Goal: Task Accomplishment & Management: Manage account settings

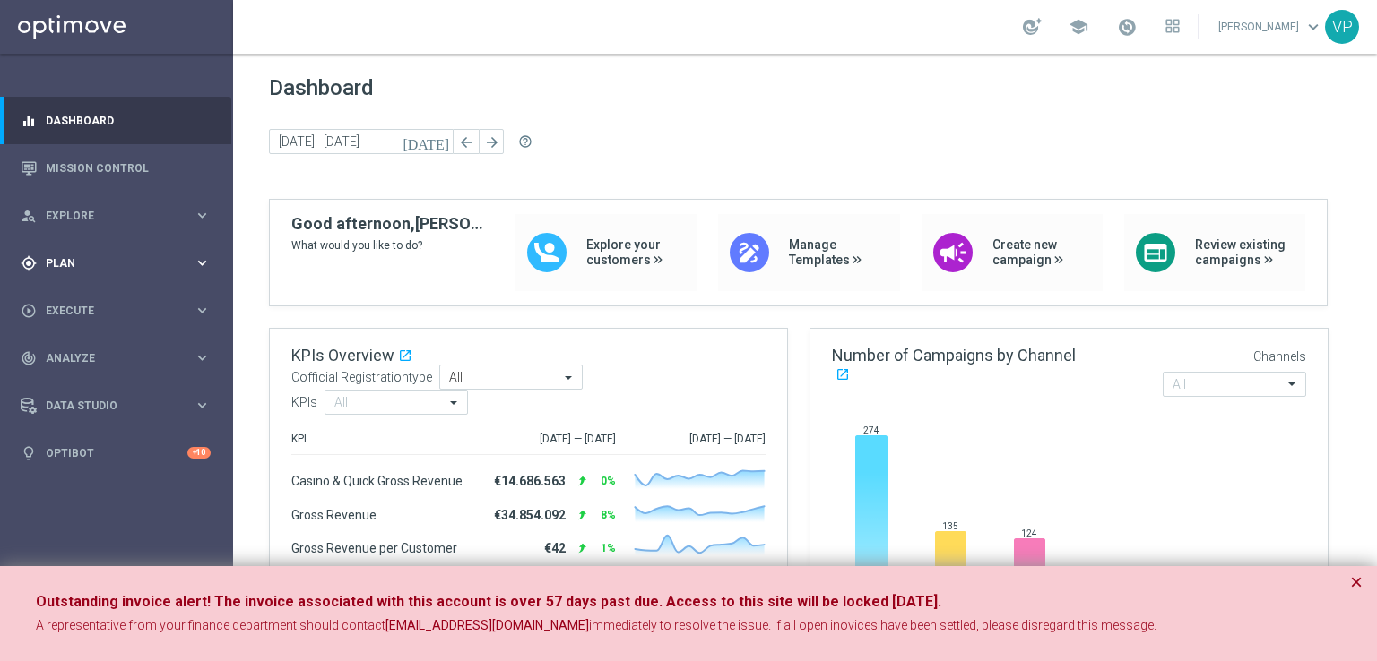
click at [116, 255] on div "gps_fixed Plan" at bounding box center [107, 263] width 173 height 16
click at [79, 354] on span "Templates" at bounding box center [112, 354] width 128 height 11
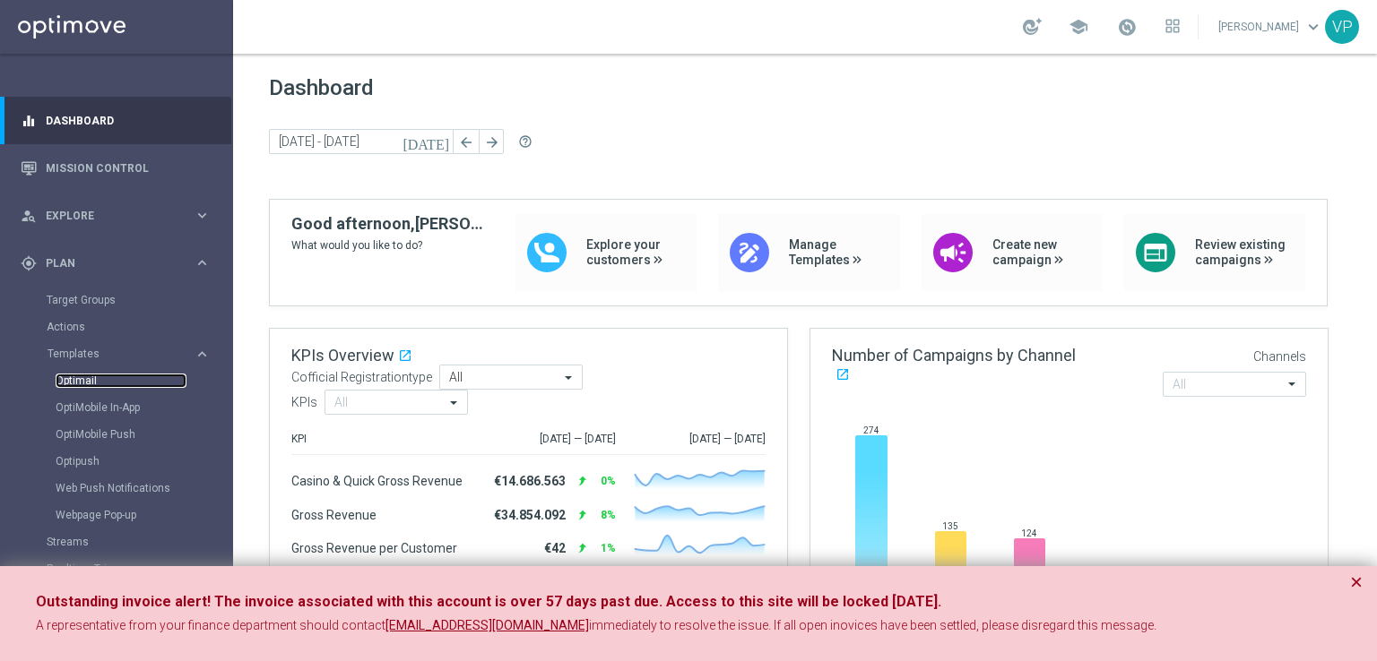
click at [78, 381] on link "Optimail" at bounding box center [121, 381] width 131 height 14
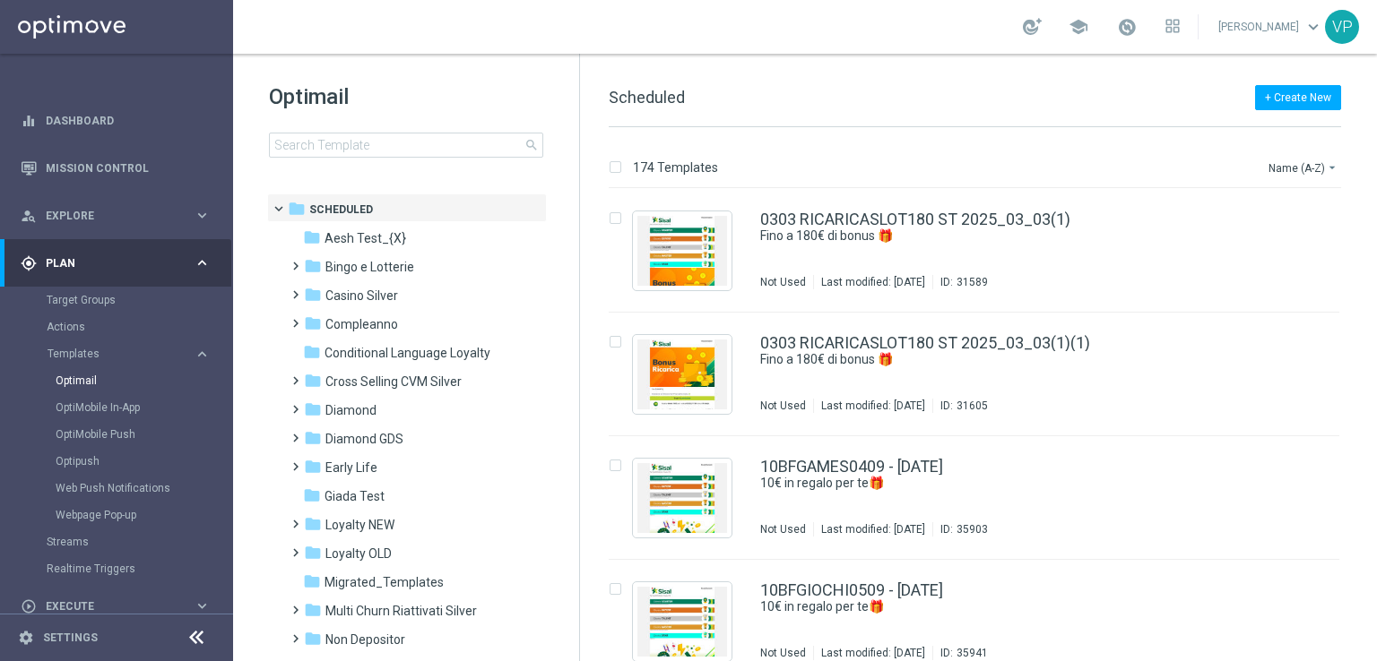
drag, startPoint x: 577, startPoint y: 429, endPoint x: 574, endPoint y: 505, distance: 75.4
click at [574, 505] on div "Optimail search folder 1 Folder folder Scheduled more_vert folder Aesh Test_{X}…" at bounding box center [406, 358] width 347 height 608
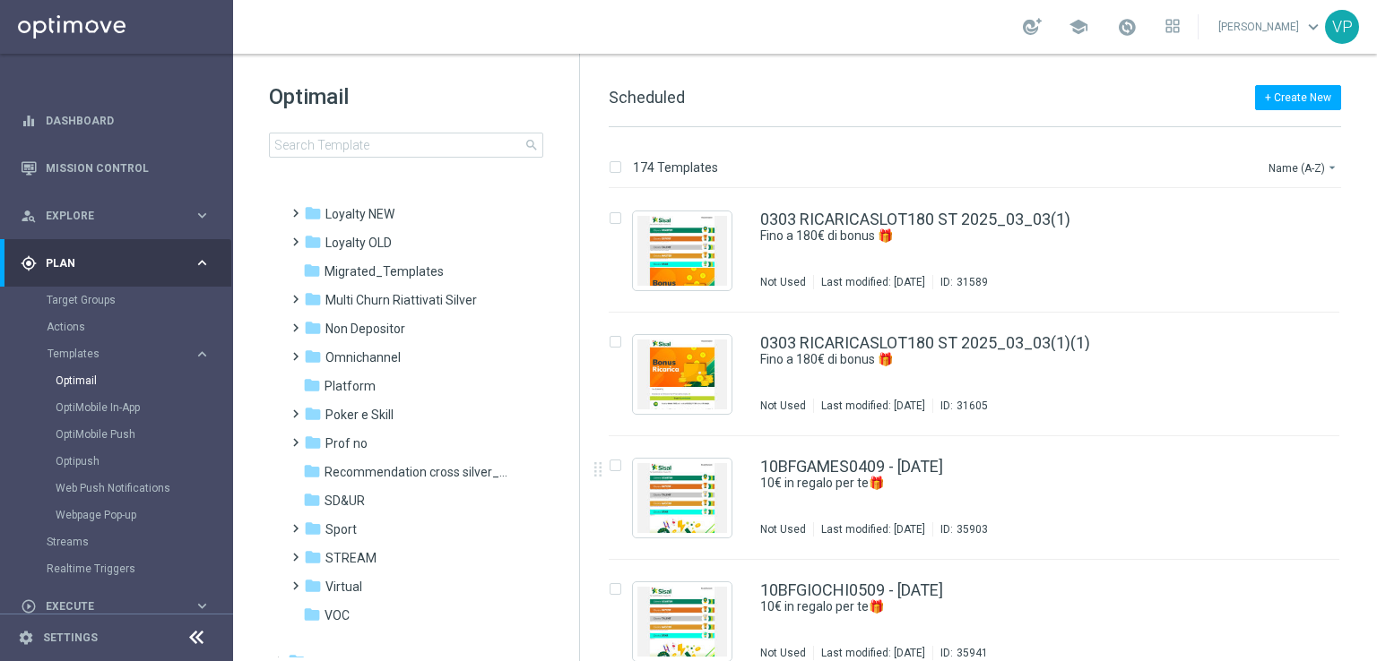
scroll to position [328, 0]
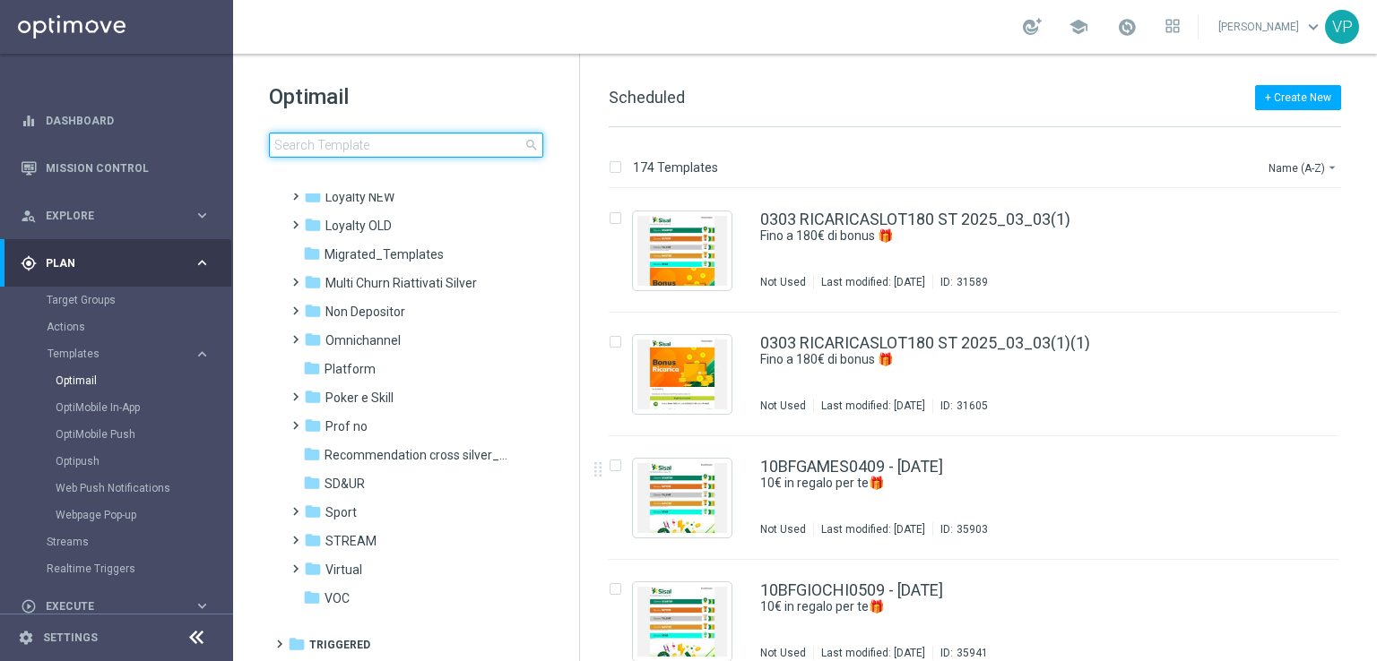
click at [455, 155] on input at bounding box center [406, 145] width 274 height 25
type input "We Sisal Tips #4: status point e Sisal point"
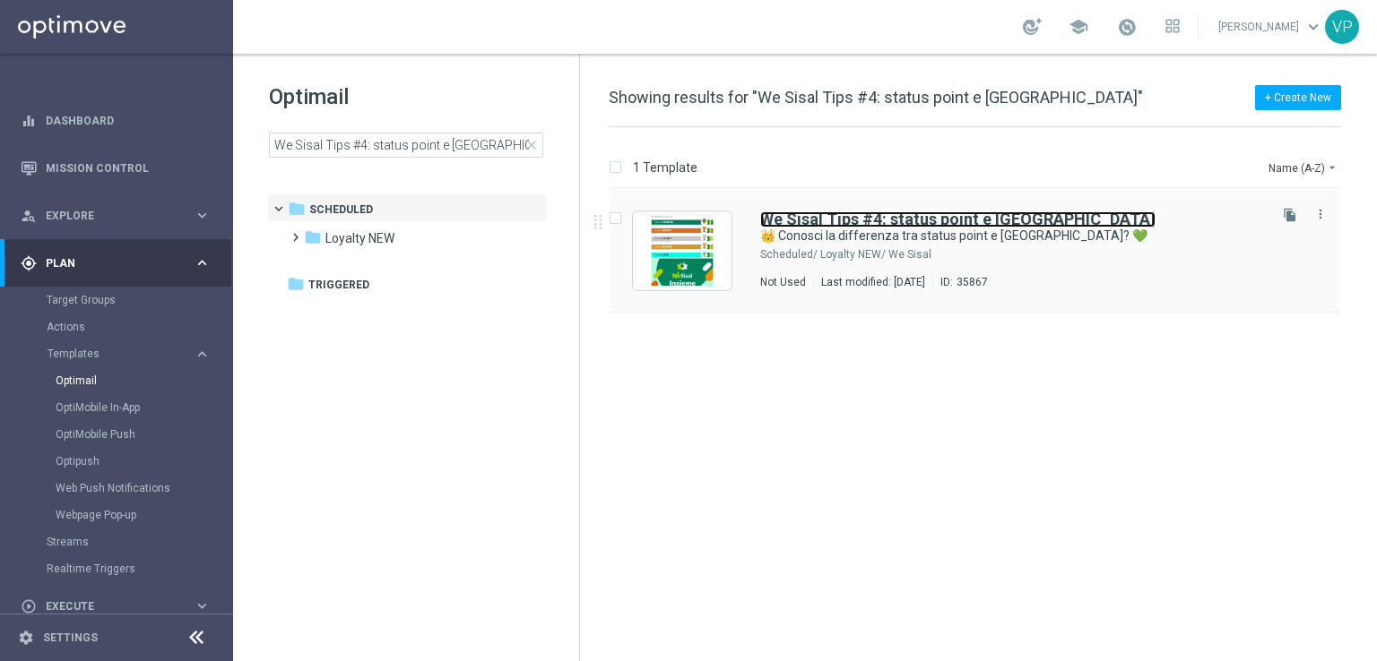
click at [935, 222] on b "We Sisal Tips #4: status point e Sisal point" at bounding box center [957, 219] width 395 height 19
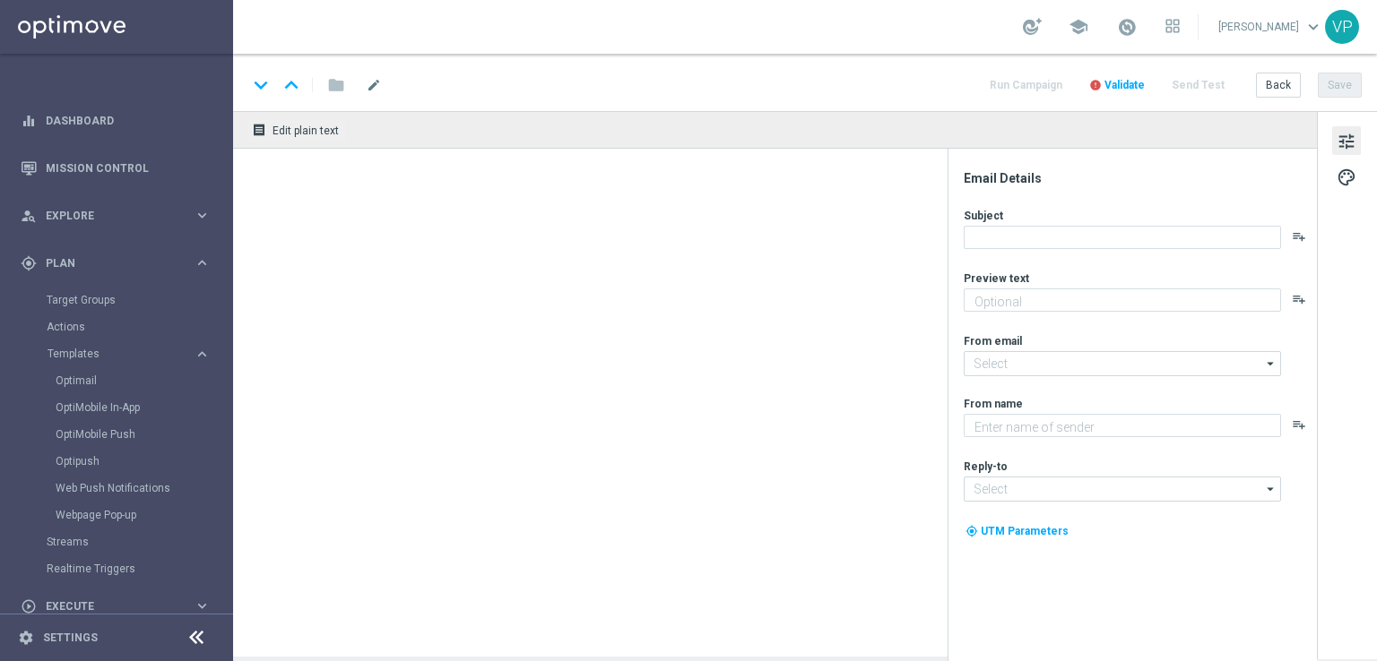
type textarea "Scopri come ottenere il massimo da We Sisal"
type input "newsletter@comunicazioni.sisal.it"
type textarea "Sisal"
type input "info@sisal.it"
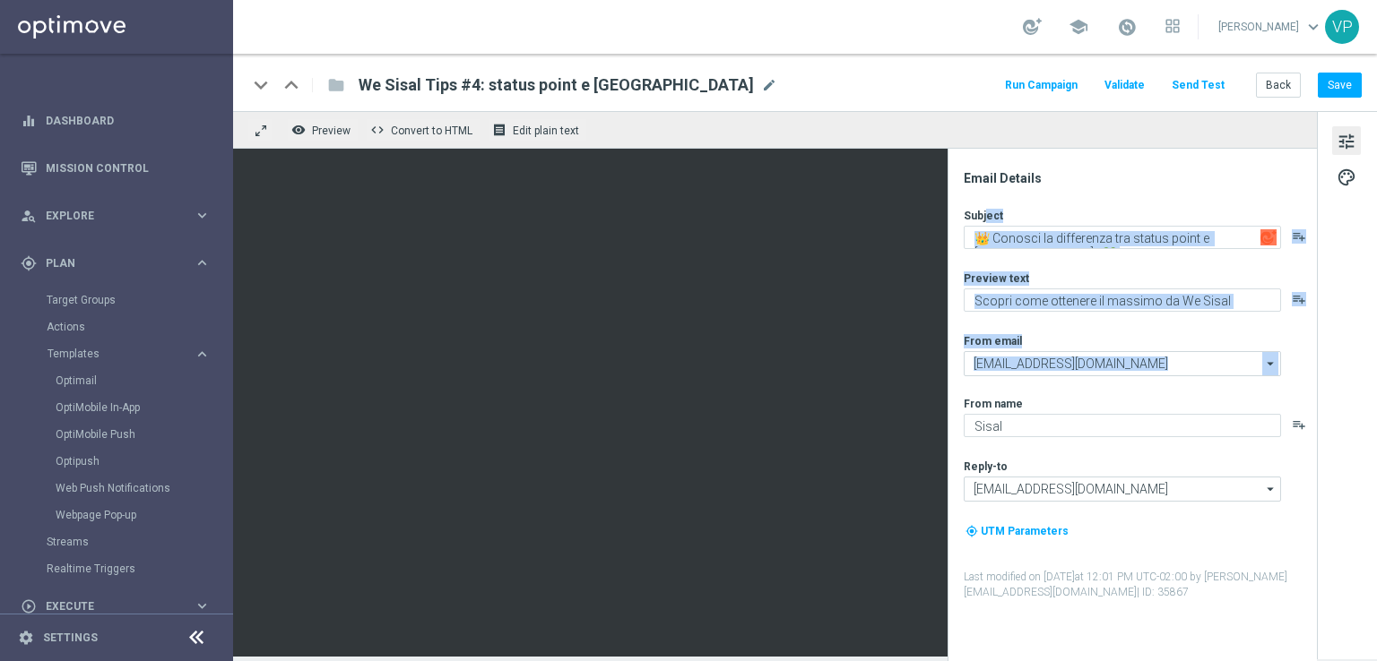
drag, startPoint x: 946, startPoint y: 200, endPoint x: 959, endPoint y: 410, distance: 210.1
click at [959, 410] on div "Email Details Subject 👑 Conosci la differenza tra status point e Sisal point? 💚…" at bounding box center [1131, 405] width 369 height 513
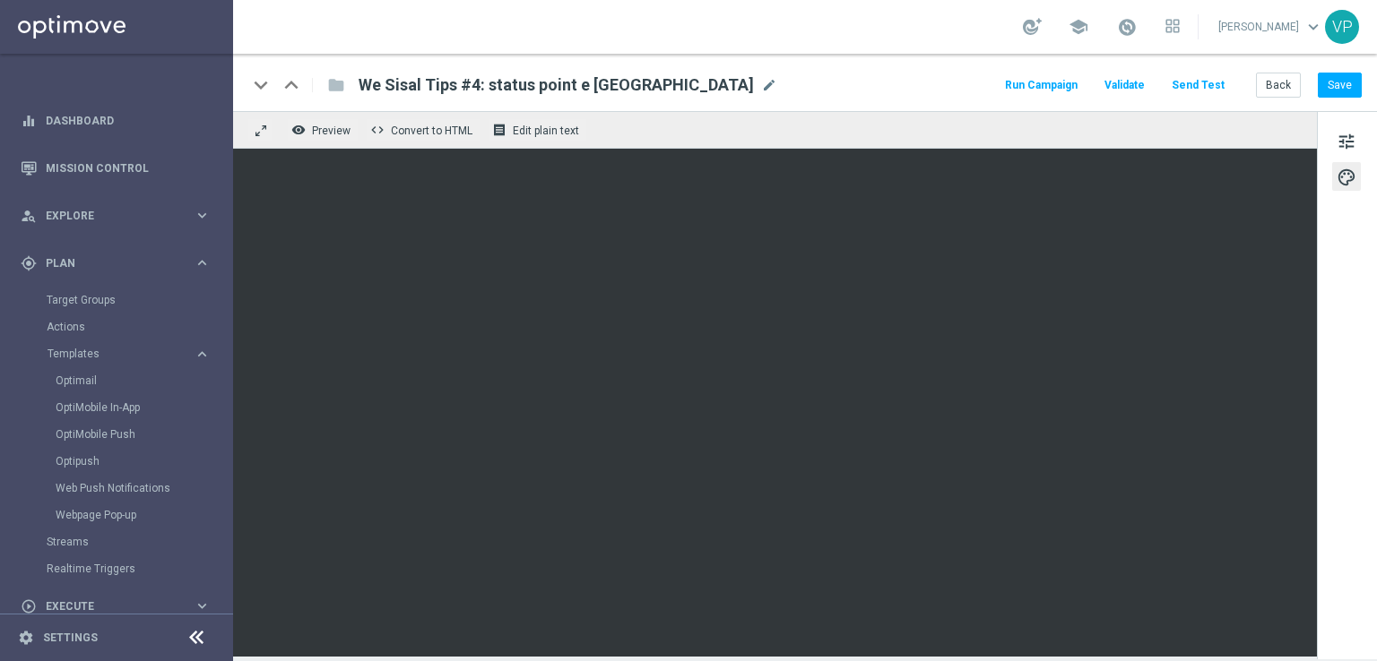
click at [1080, 87] on button "Run Campaign" at bounding box center [1041, 85] width 78 height 24
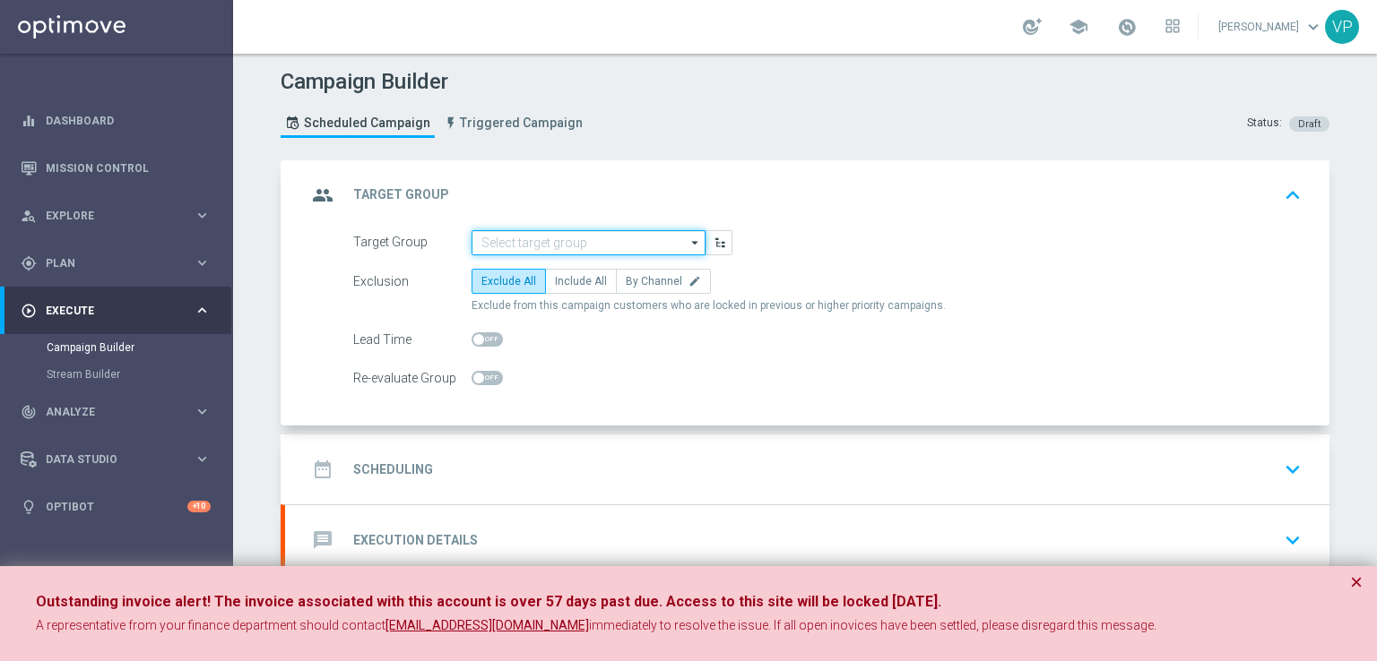
click at [656, 243] on input at bounding box center [588, 242] width 234 height 25
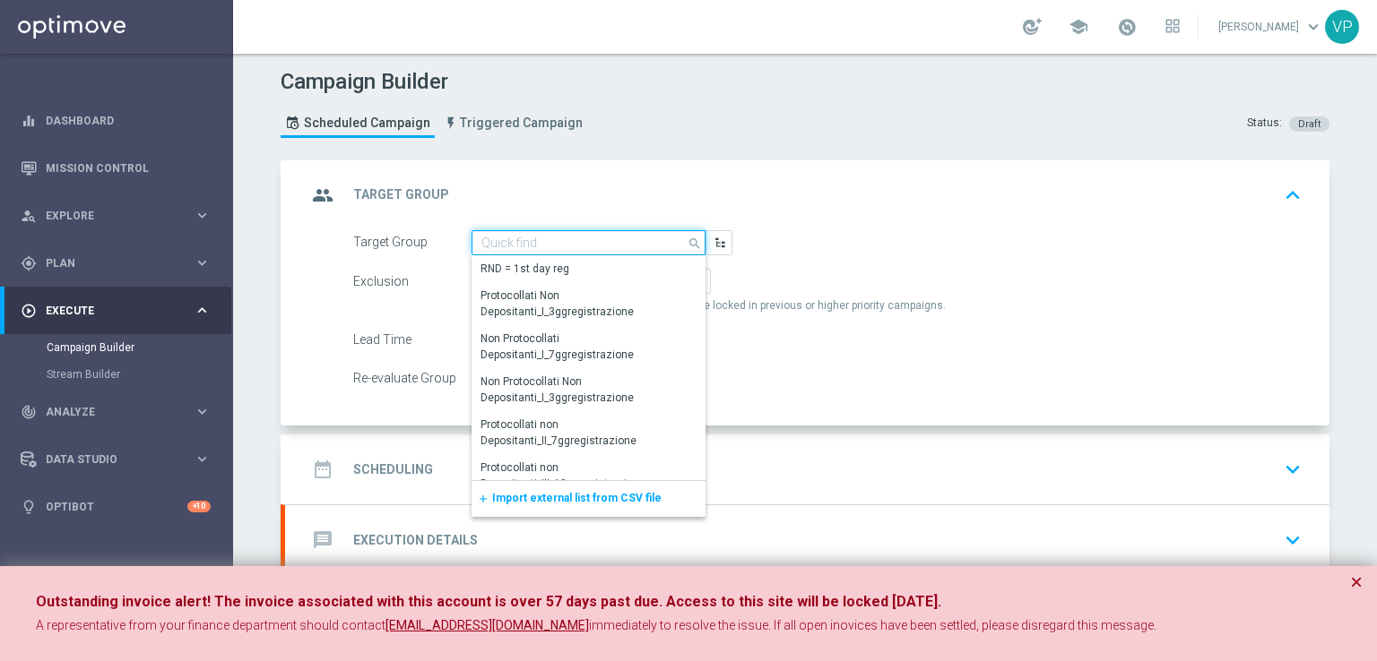
paste input "INFO_Loyalty"
type input "INFO_Loyalty"
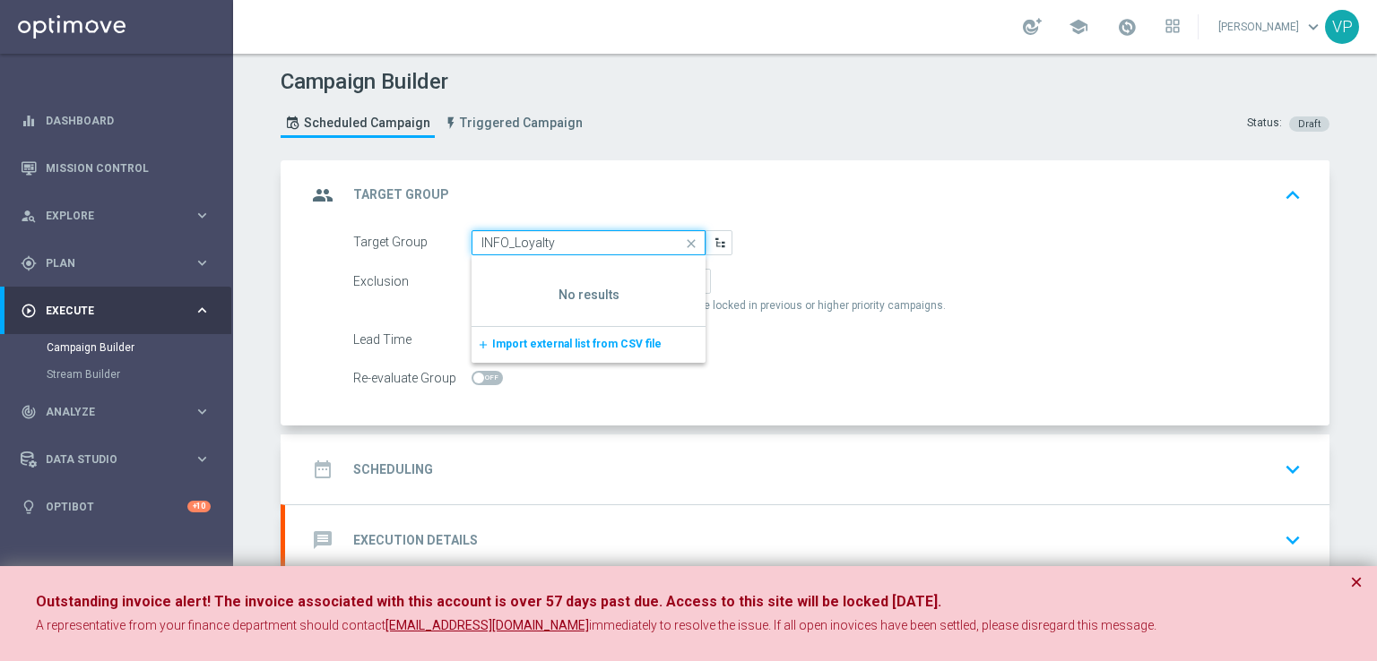
drag, startPoint x: 567, startPoint y: 242, endPoint x: 462, endPoint y: 248, distance: 105.1
click at [462, 248] on div "Target Group INFO_Loyalty close Drag here to set row groups Drag here to set co…" at bounding box center [543, 242] width 406 height 25
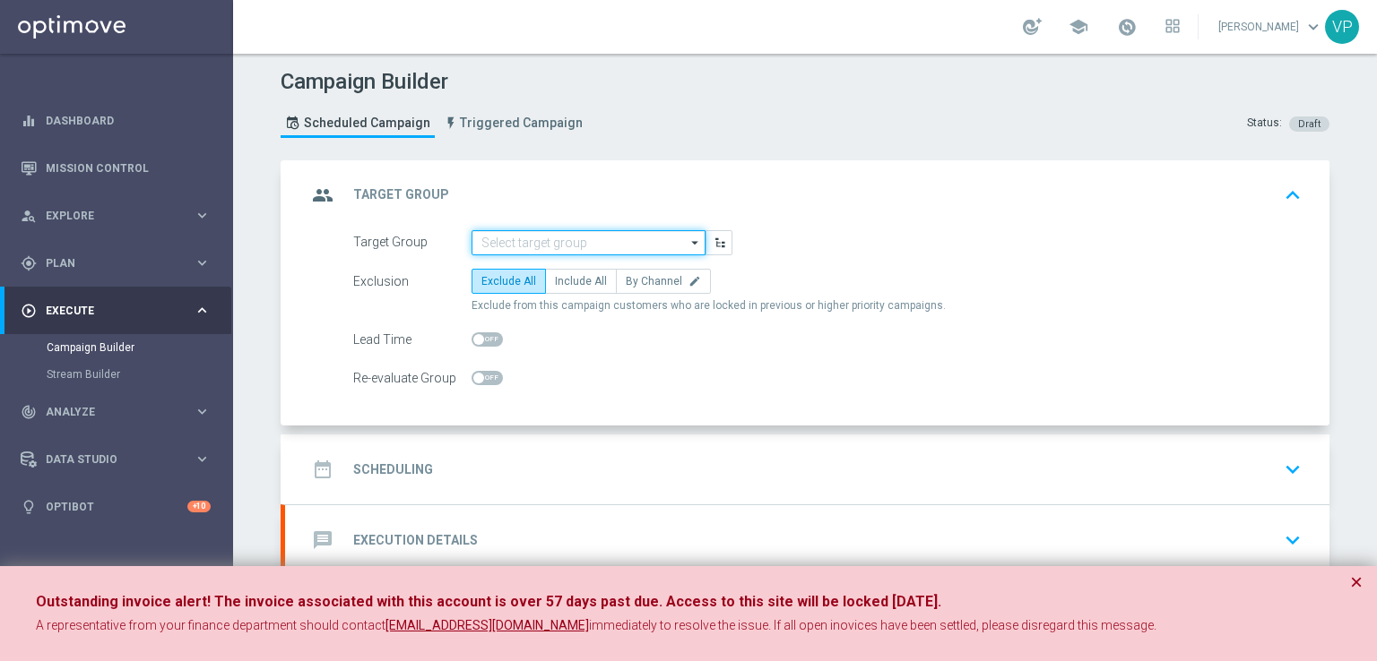
click at [617, 238] on input at bounding box center [588, 242] width 234 height 25
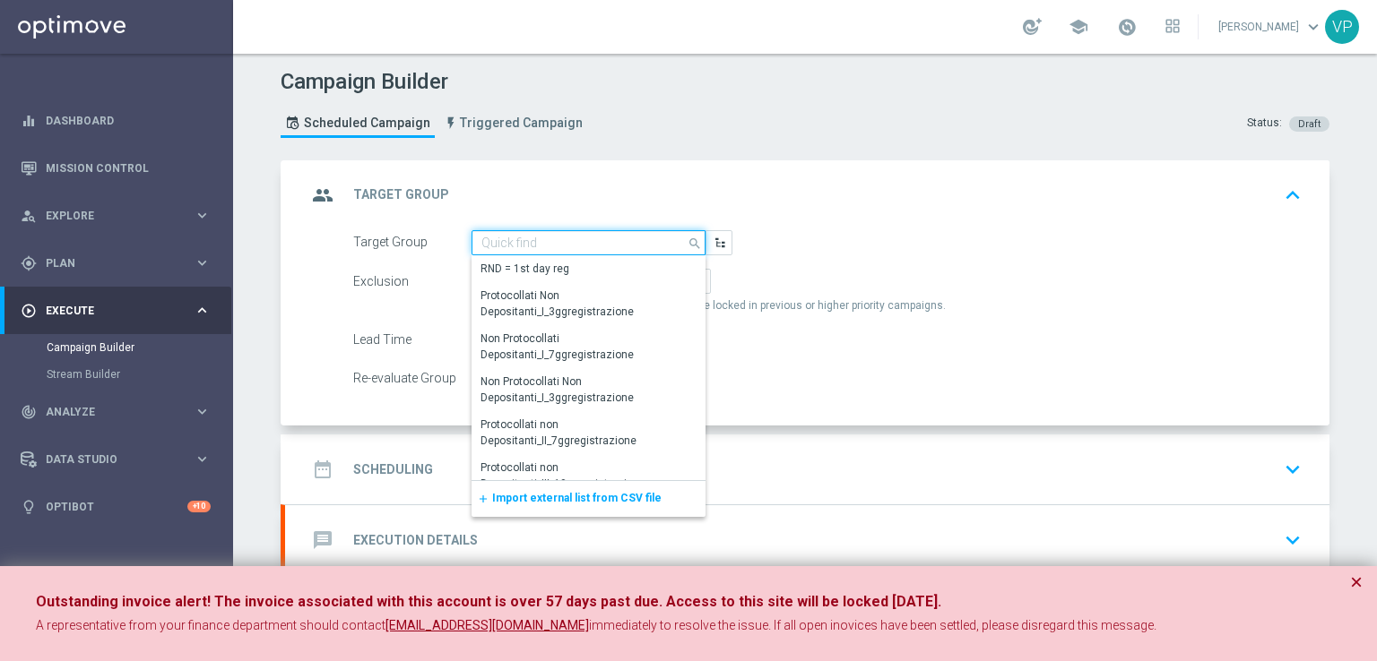
paste input "WeSisalTips"
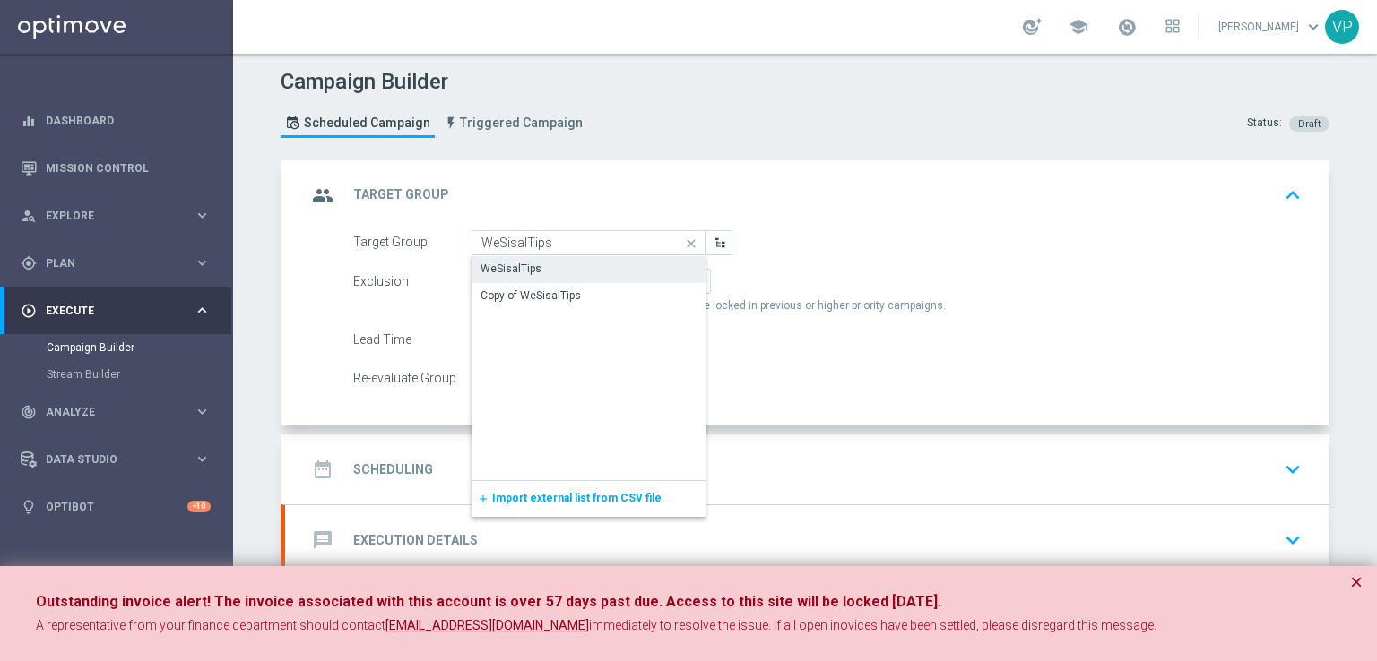
click at [595, 262] on div "WeSisalTips" at bounding box center [588, 268] width 234 height 25
type input "WeSisalTips"
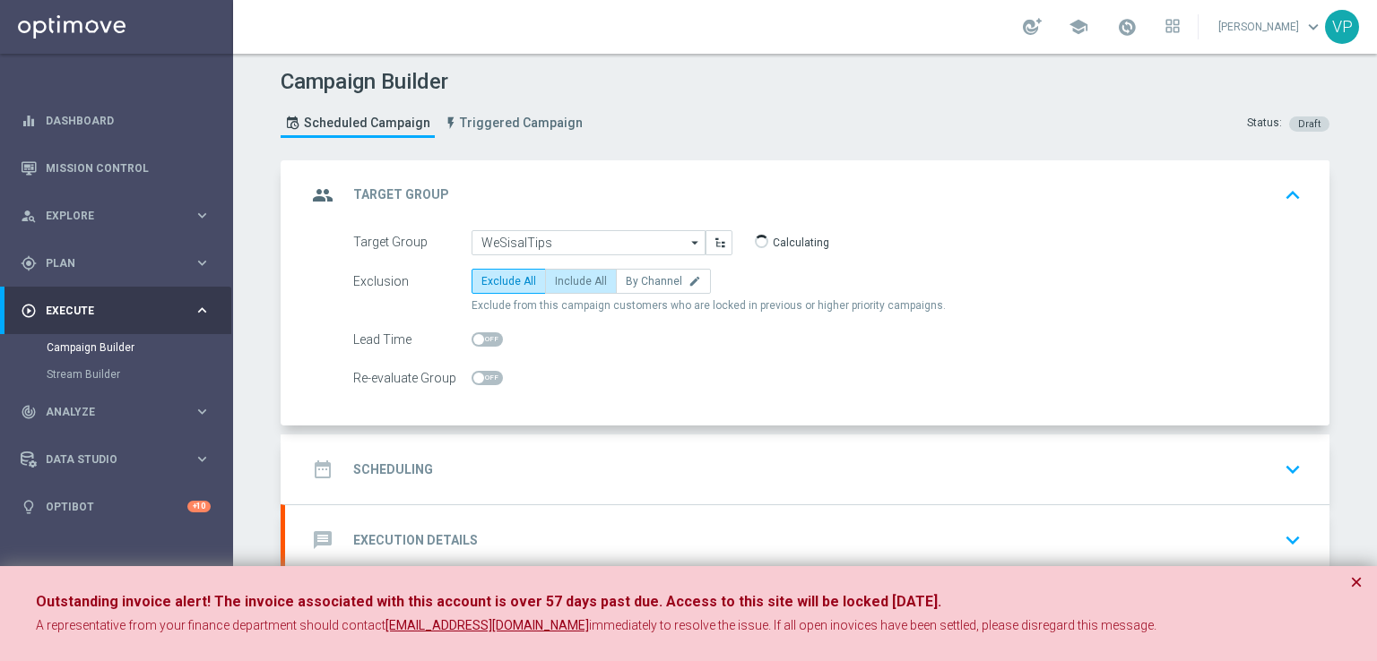
click at [589, 272] on label "Include All" at bounding box center [581, 281] width 72 height 25
click at [566, 279] on input "Include All" at bounding box center [561, 285] width 12 height 12
radio input "true"
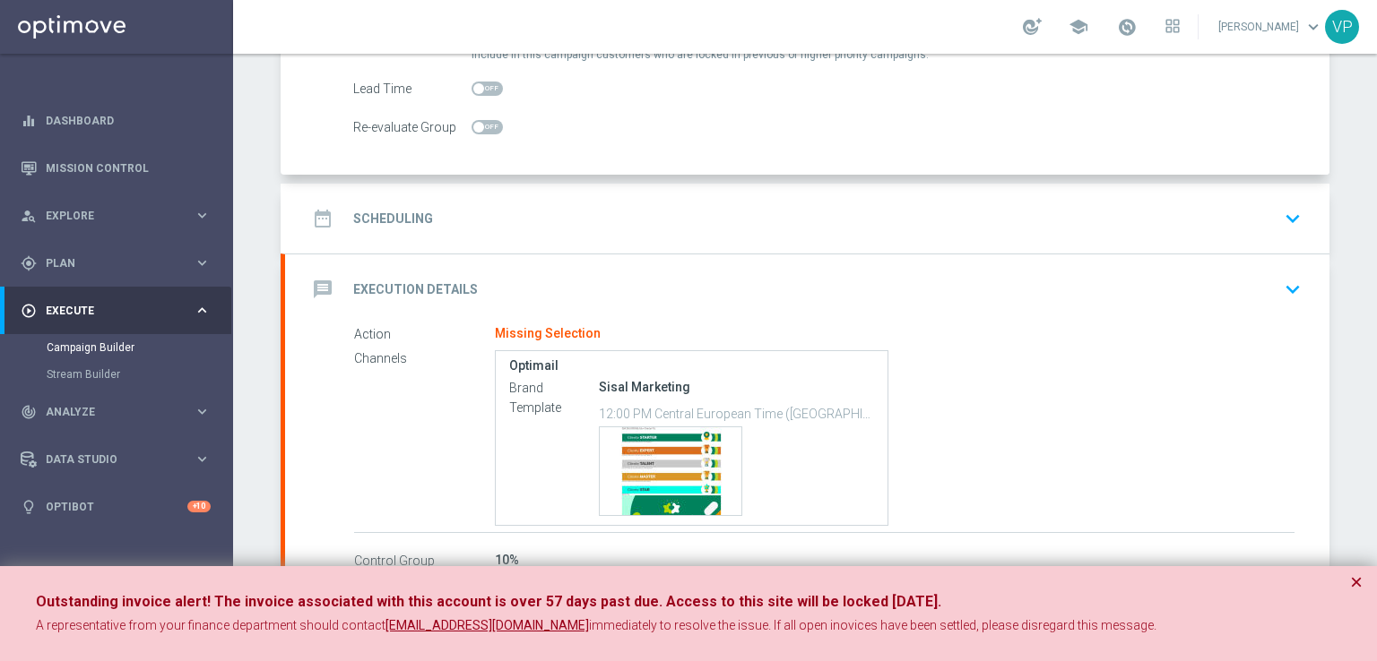
scroll to position [255, 0]
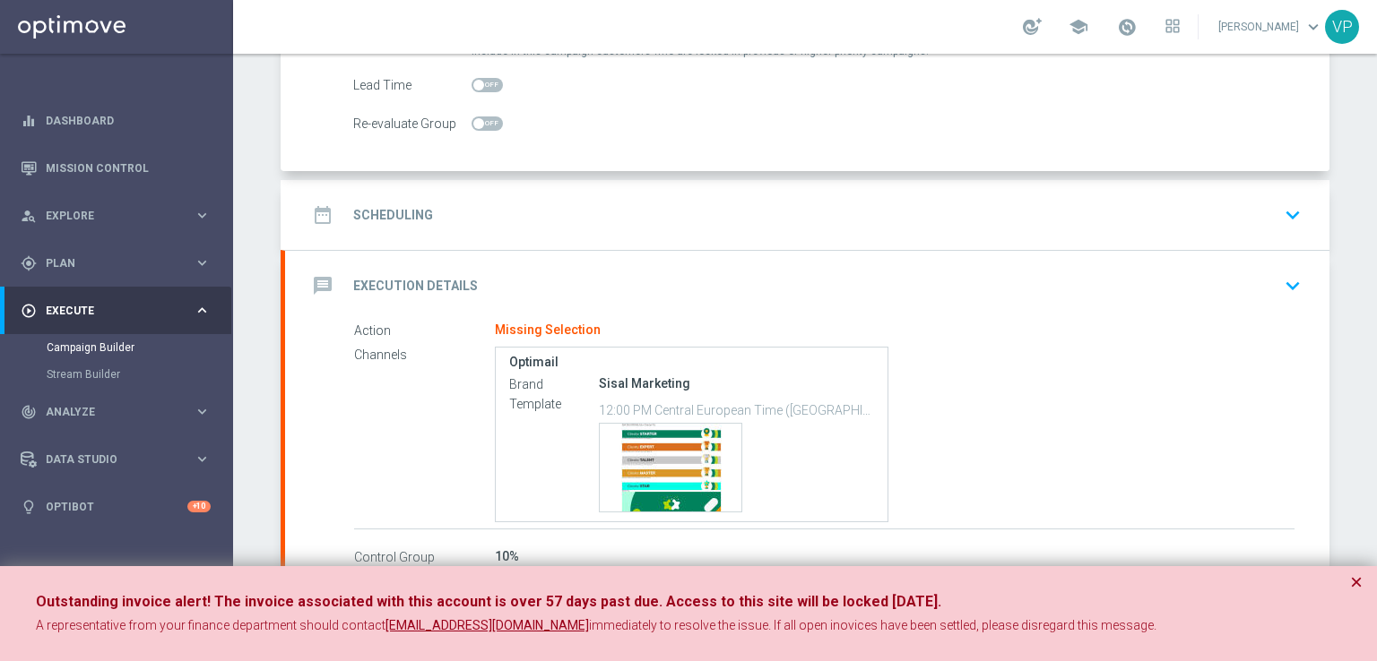
click at [1299, 215] on button "keyboard_arrow_down" at bounding box center [1292, 215] width 30 height 34
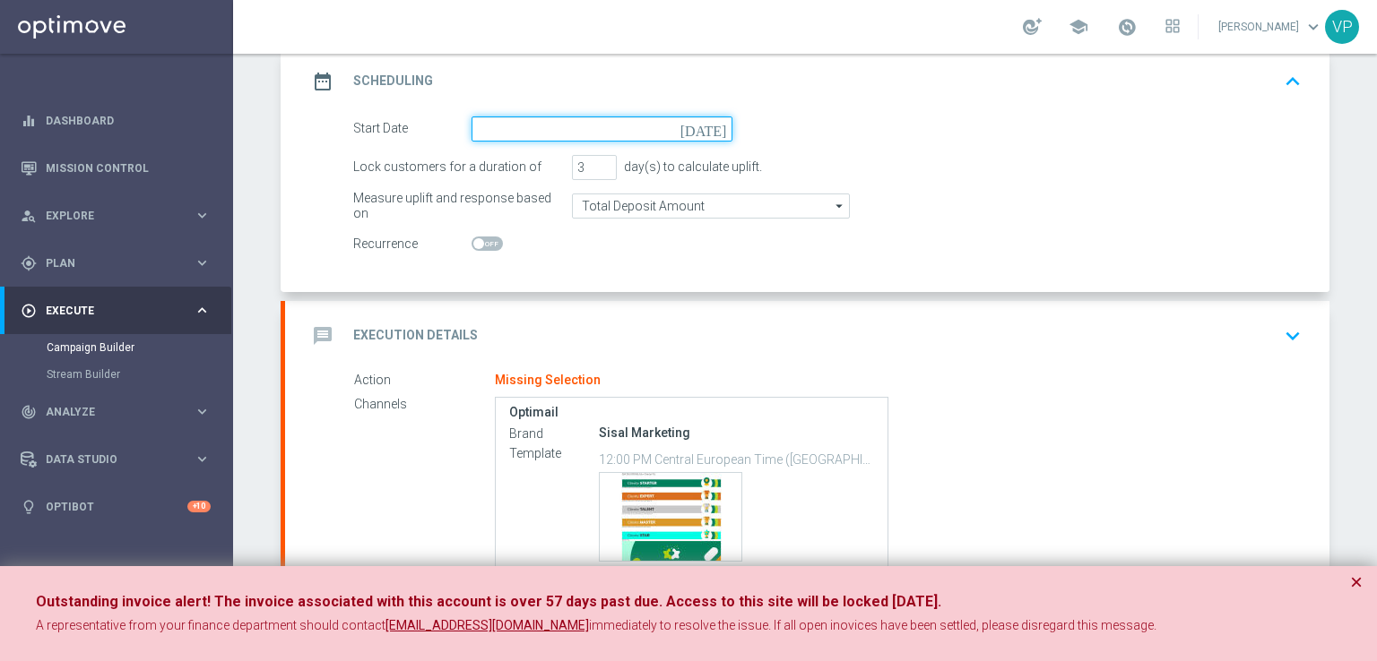
click at [660, 121] on input at bounding box center [601, 129] width 261 height 25
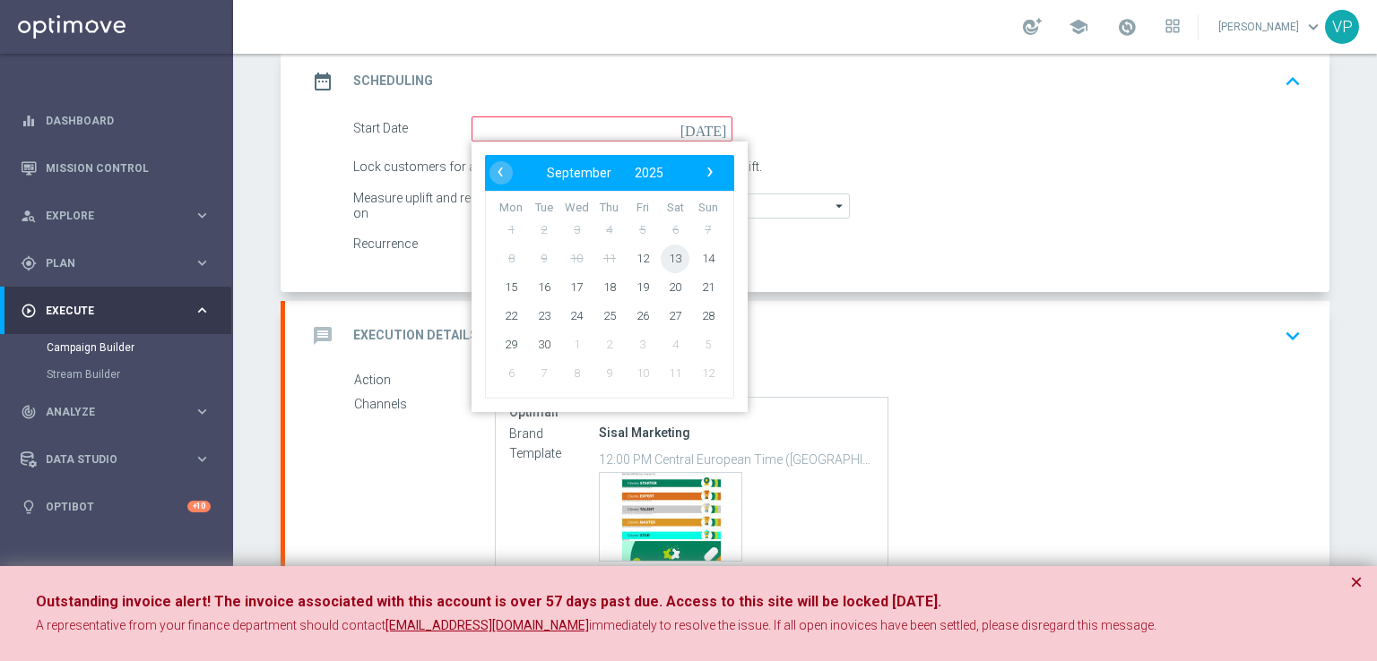
click at [661, 252] on span "13" at bounding box center [675, 258] width 29 height 29
type input "[DATE]"
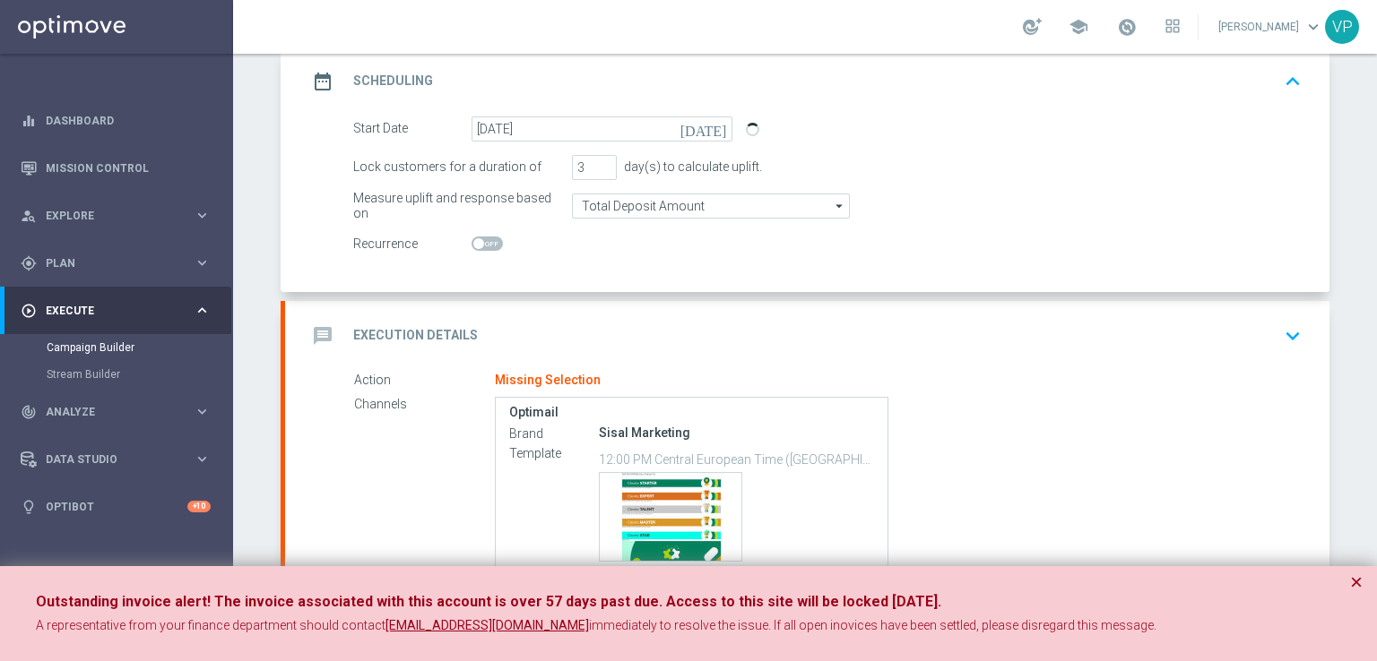
scroll to position [323, 0]
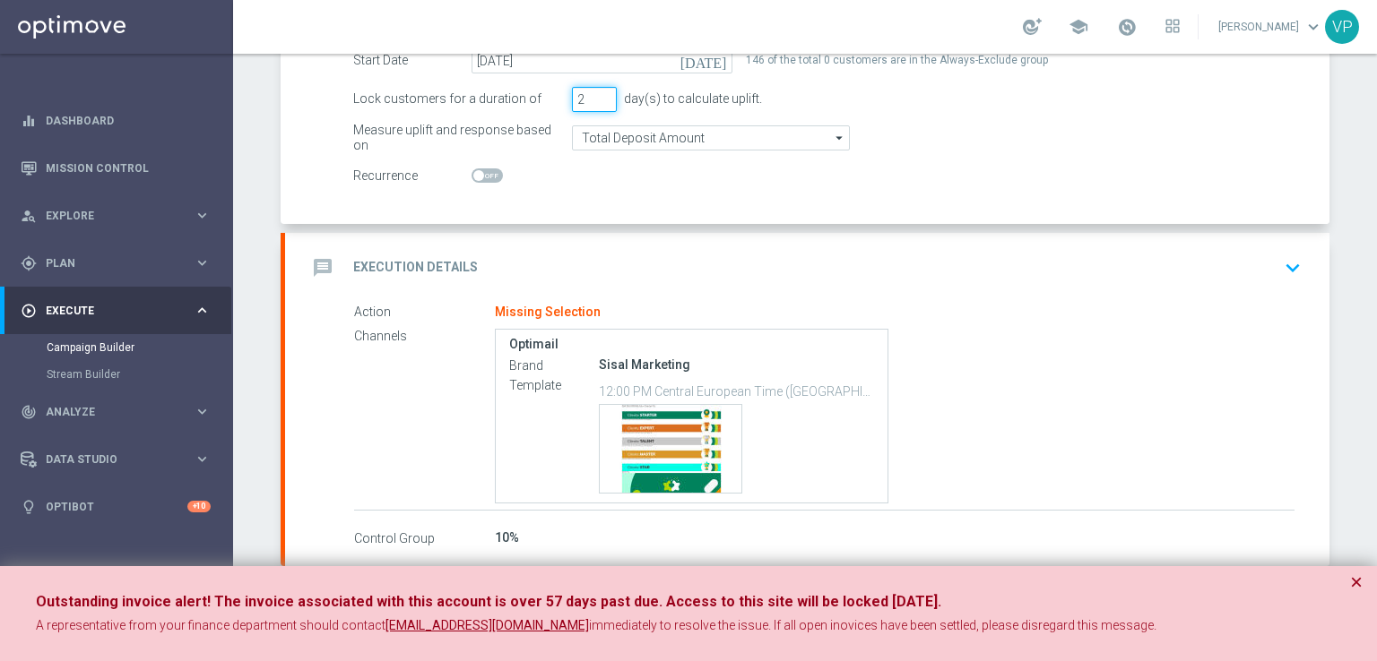
click at [602, 101] on input "2" at bounding box center [594, 99] width 45 height 25
type input "1"
click at [602, 101] on input "1" at bounding box center [594, 99] width 45 height 25
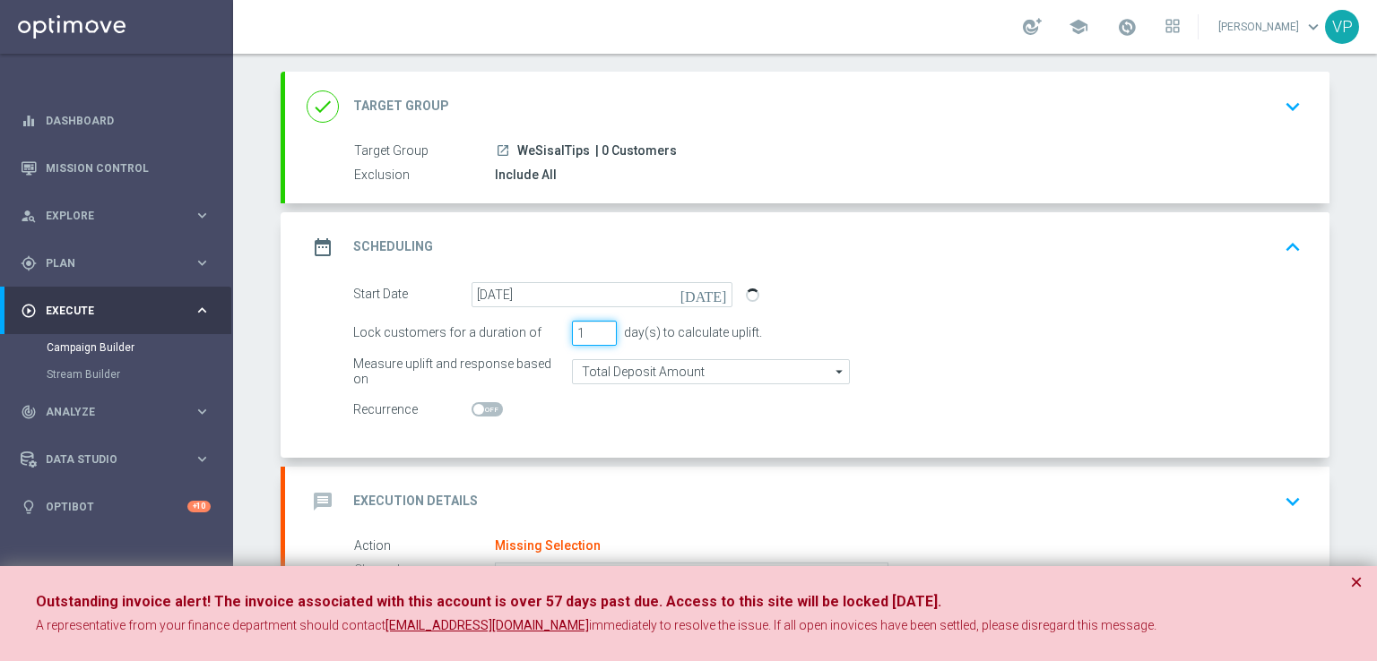
scroll to position [90, 0]
click at [1291, 94] on icon "keyboard_arrow_down" at bounding box center [1292, 105] width 27 height 27
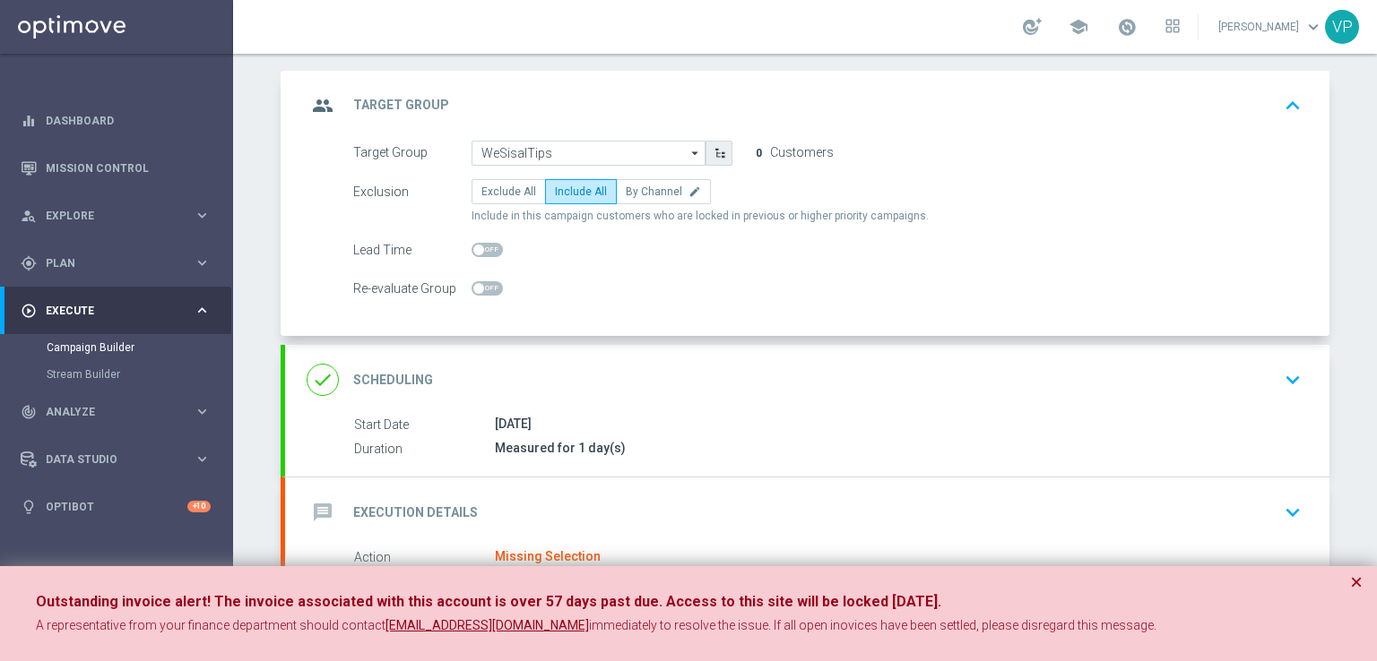
click at [713, 152] on icon "button" at bounding box center [719, 153] width 13 height 13
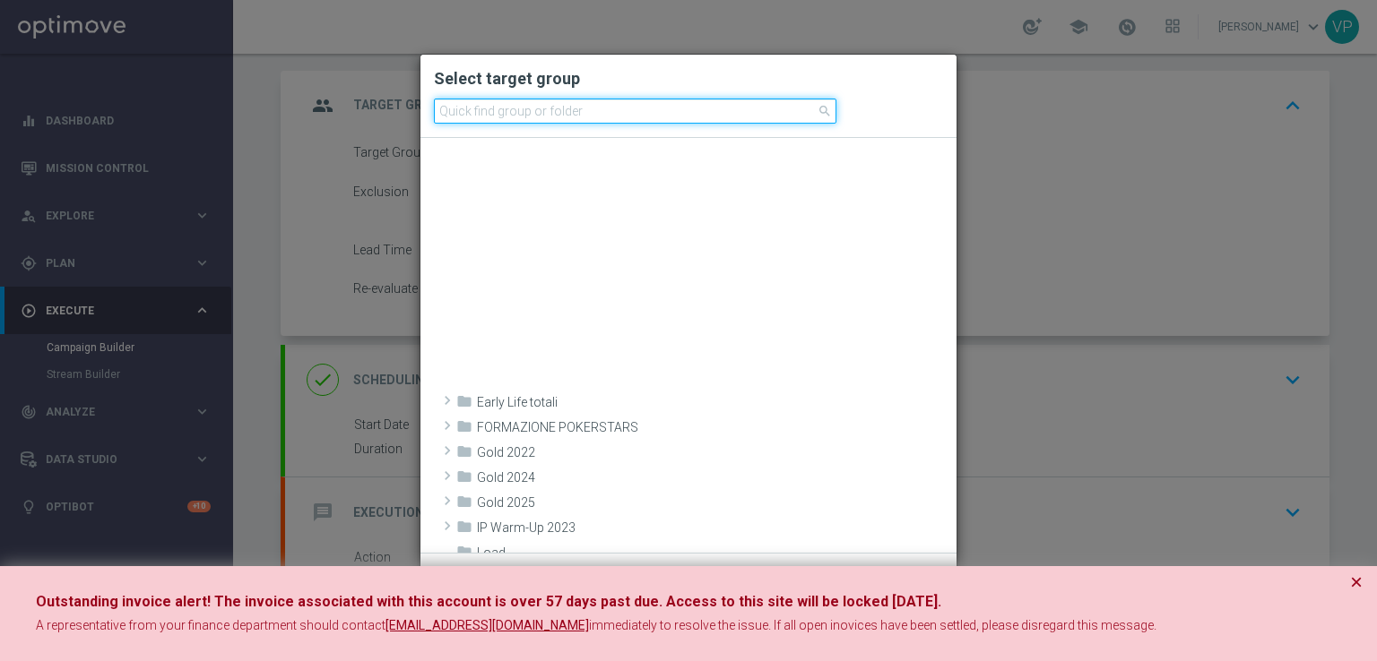
scroll to position [842, 0]
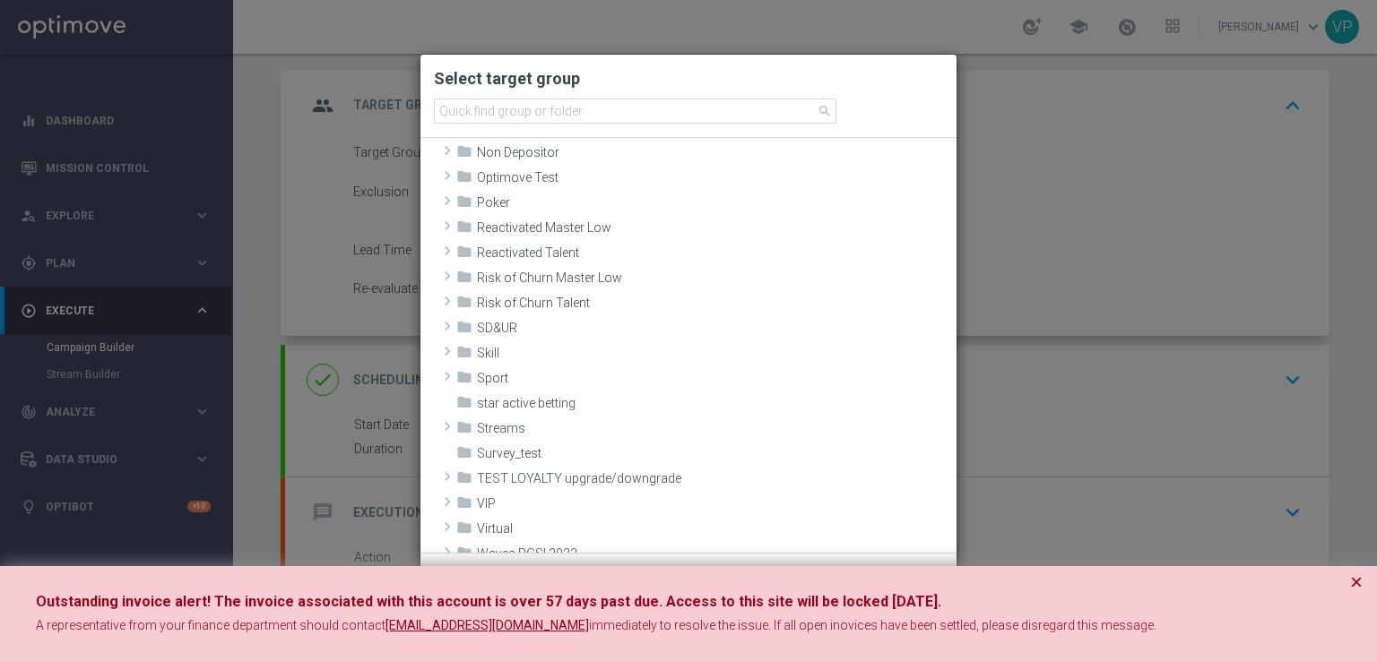
click at [987, 107] on modal-container "Select target group search folder Load" at bounding box center [688, 330] width 1377 height 661
click at [1025, 129] on modal-container "Select target group search folder Load" at bounding box center [688, 330] width 1377 height 661
drag, startPoint x: 1376, startPoint y: 275, endPoint x: 1328, endPoint y: 518, distance: 247.5
click at [1361, 516] on modal-container "Select target group search folder Load" at bounding box center [688, 330] width 1377 height 661
click at [1353, 576] on button "×" at bounding box center [1356, 583] width 13 height 22
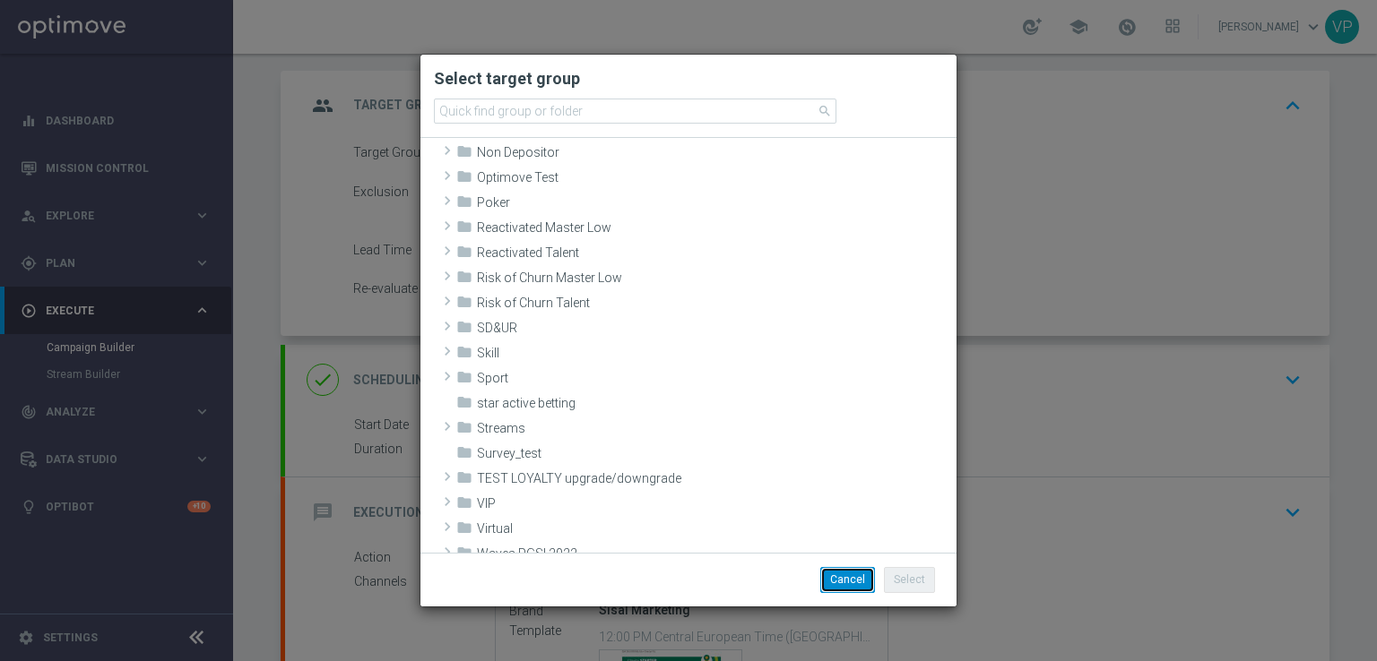
click at [848, 583] on button "Cancel" at bounding box center [847, 579] width 55 height 25
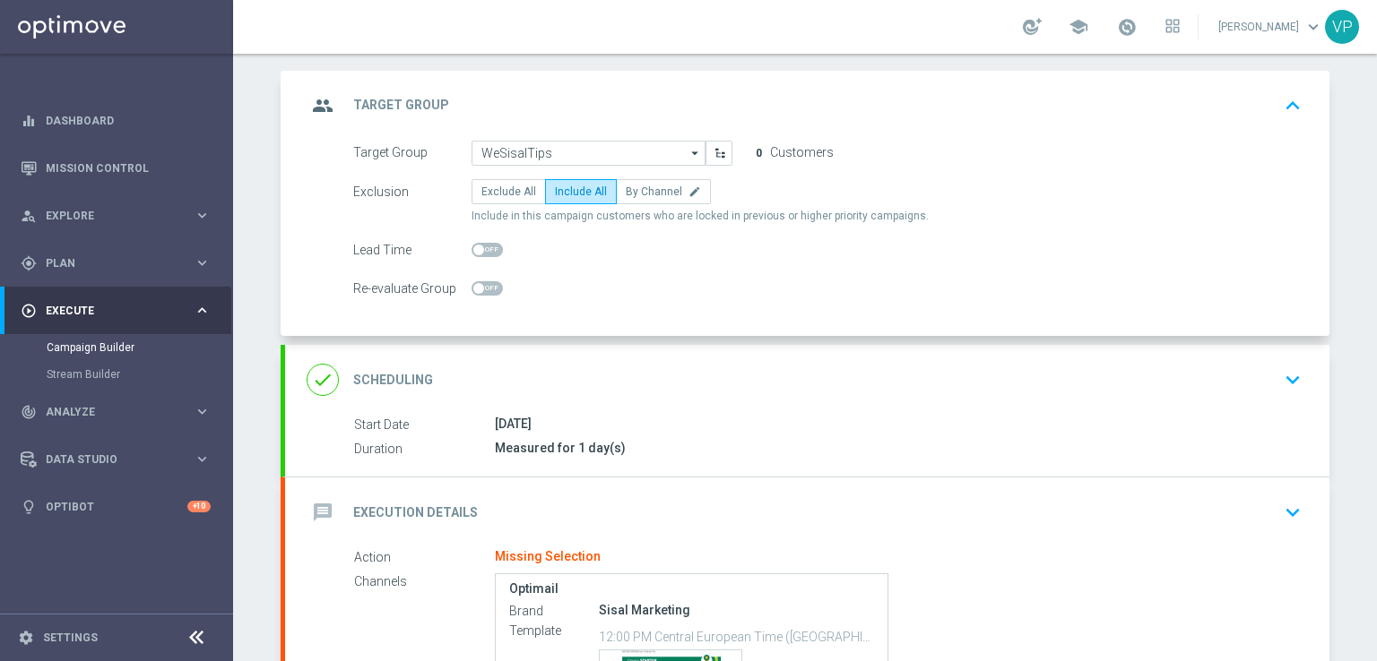
click at [770, 145] on label "Customers" at bounding box center [802, 152] width 64 height 15
click at [674, 145] on input "WeSisalTips" at bounding box center [588, 153] width 234 height 25
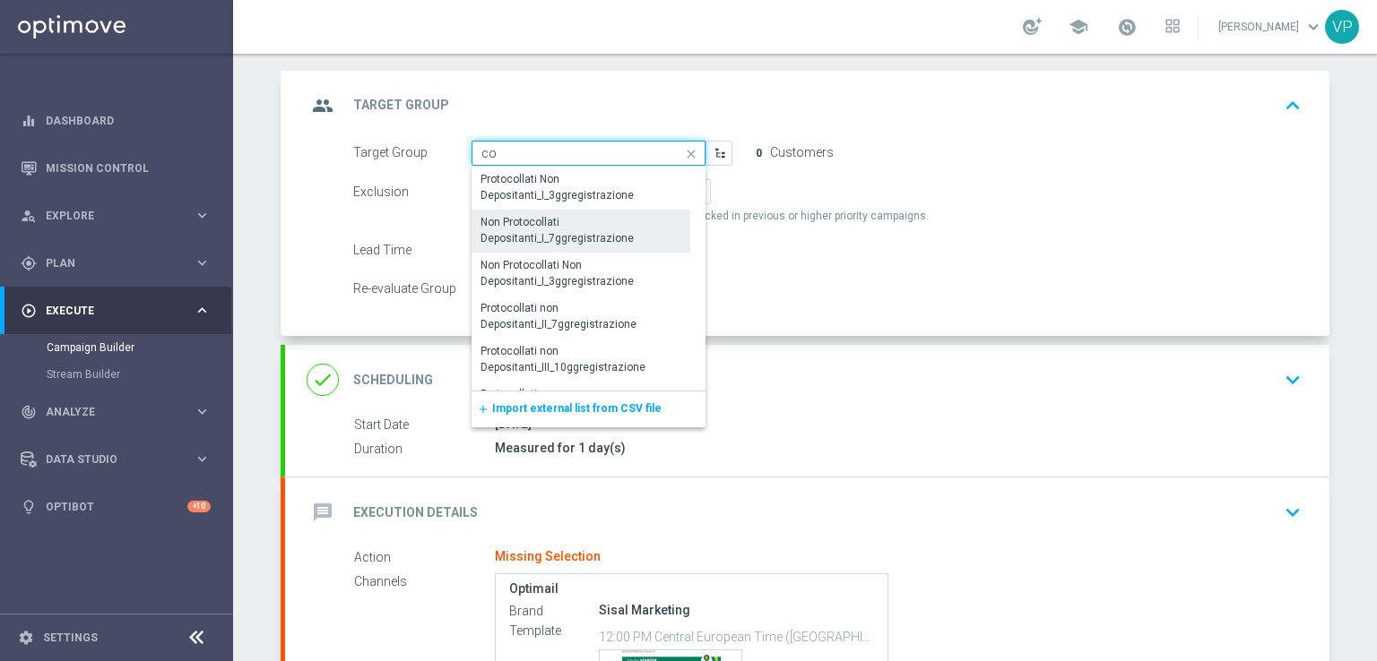
type input "c"
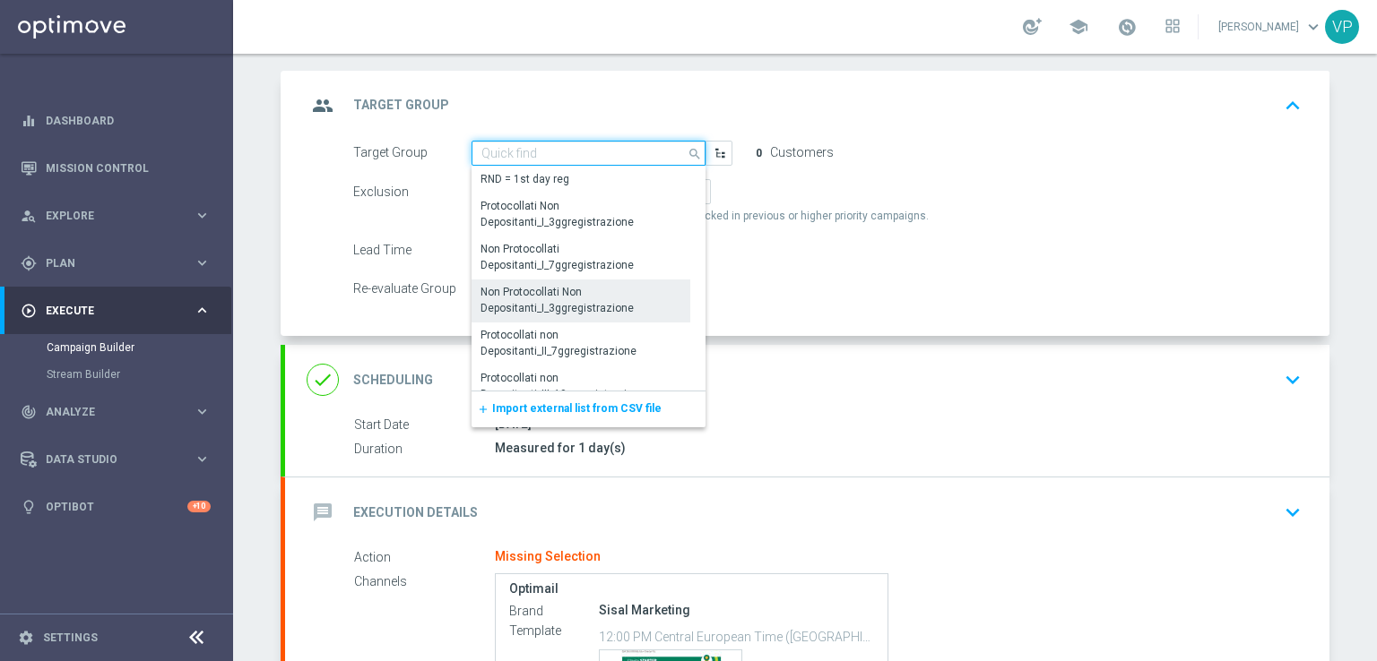
paste input "WeSisalTips"
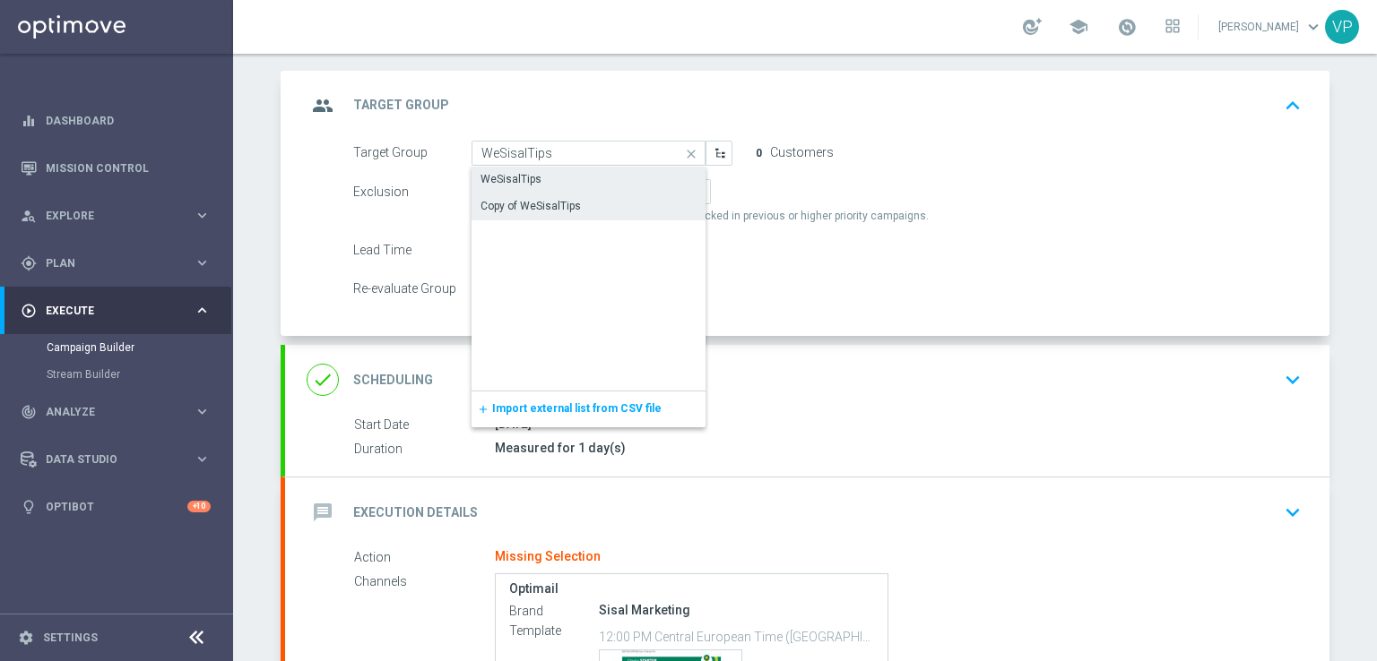
click at [551, 198] on div "Copy of WeSisalTips" at bounding box center [530, 206] width 100 height 16
type input "Copy of WeSisalTips"
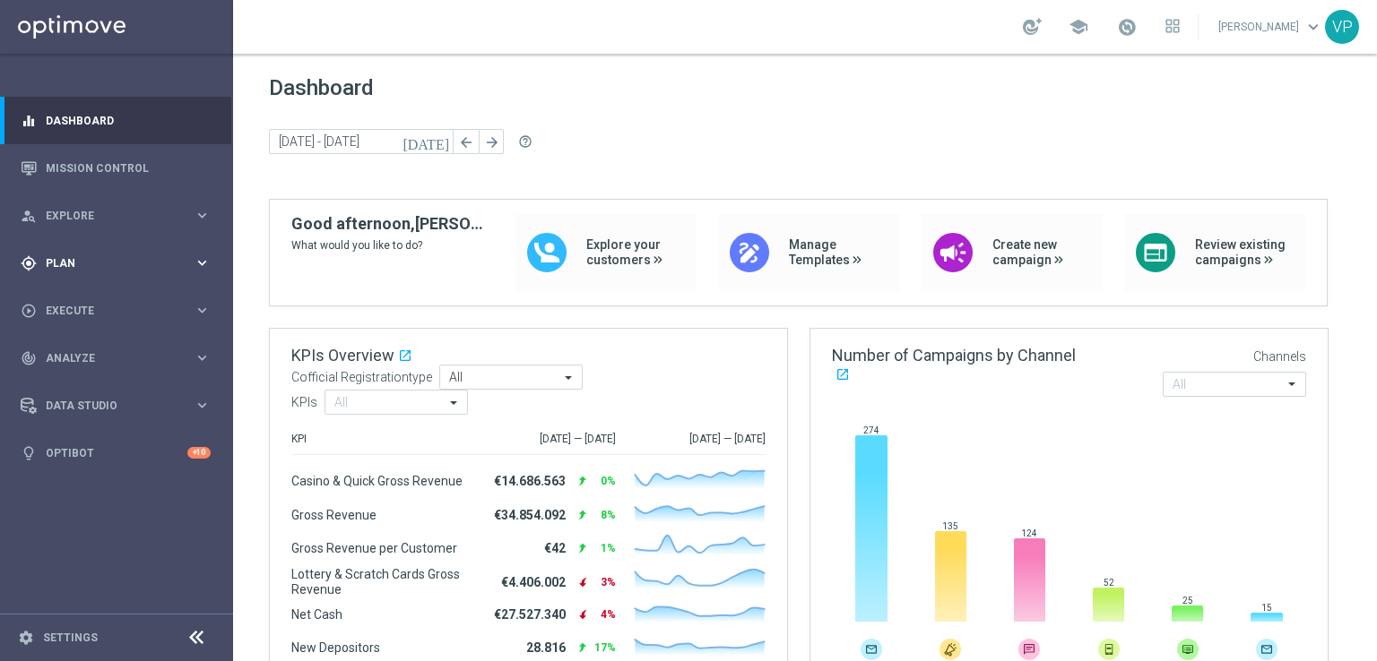
click at [141, 254] on div "gps_fixed Plan keyboard_arrow_right" at bounding box center [115, 263] width 231 height 48
click at [93, 351] on span "Templates" at bounding box center [112, 354] width 128 height 11
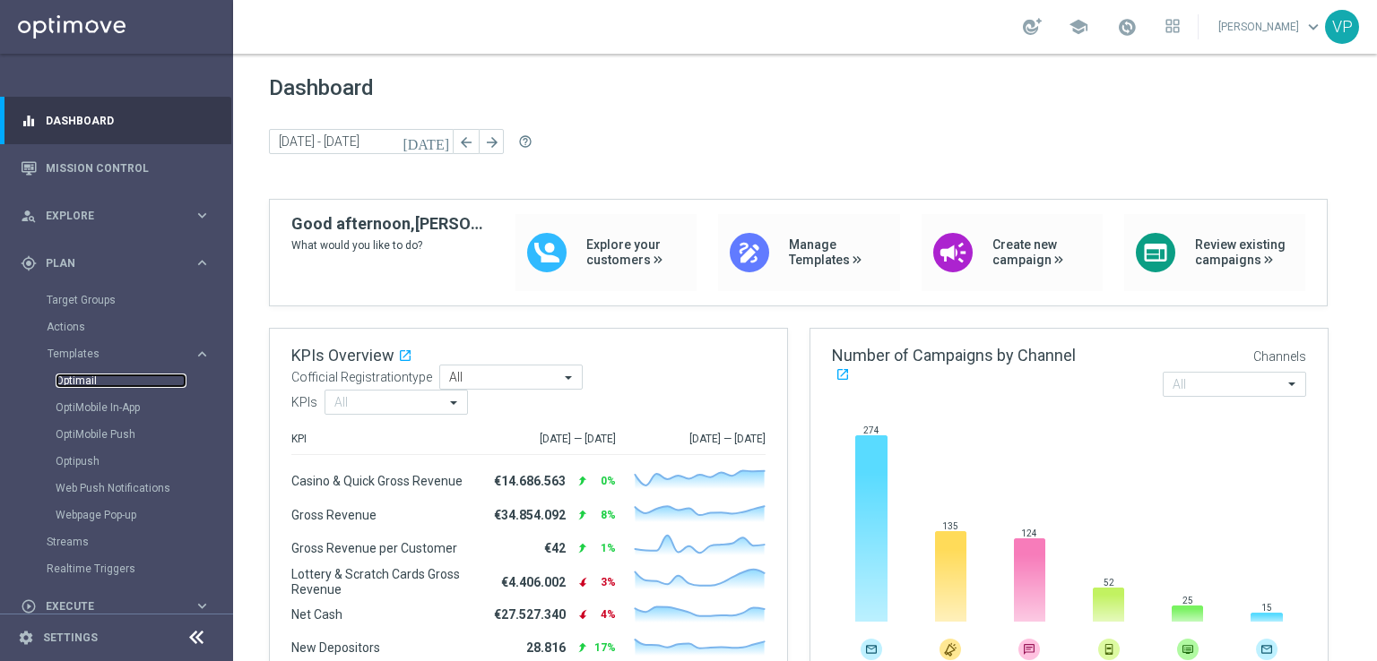
click at [92, 385] on link "Optimail" at bounding box center [121, 381] width 131 height 14
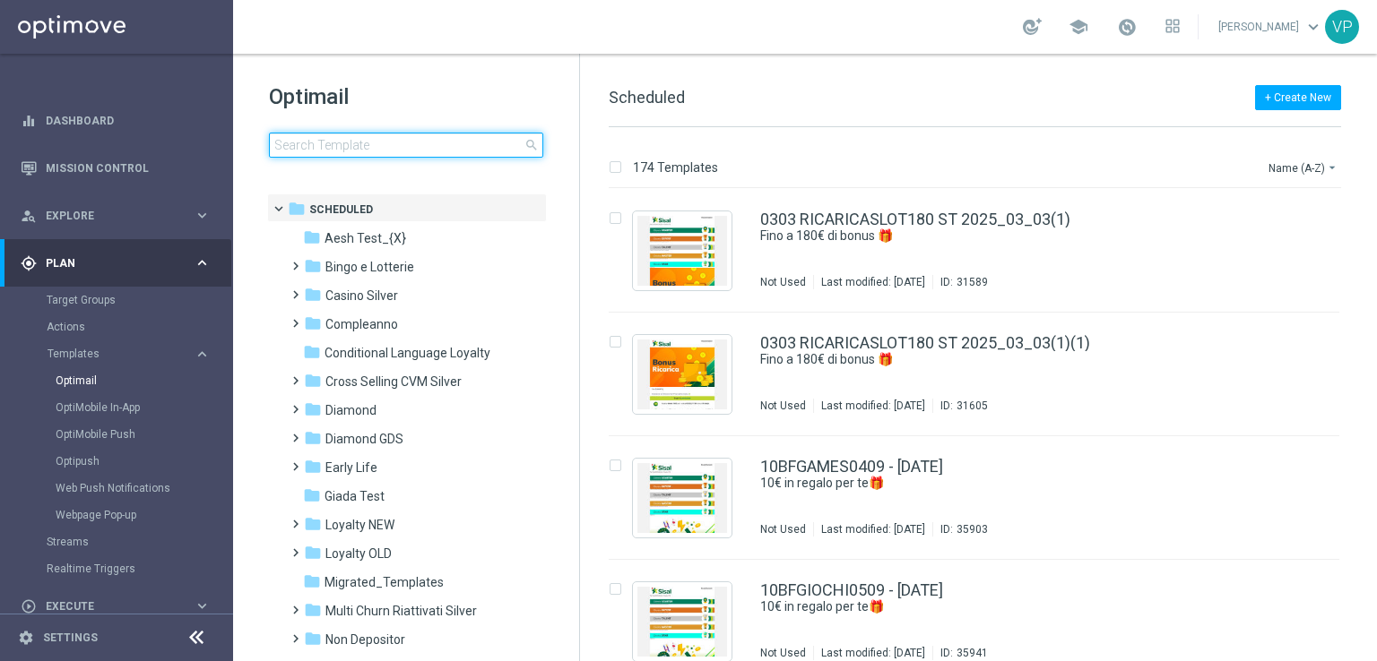
click at [434, 148] on input at bounding box center [406, 145] width 274 height 25
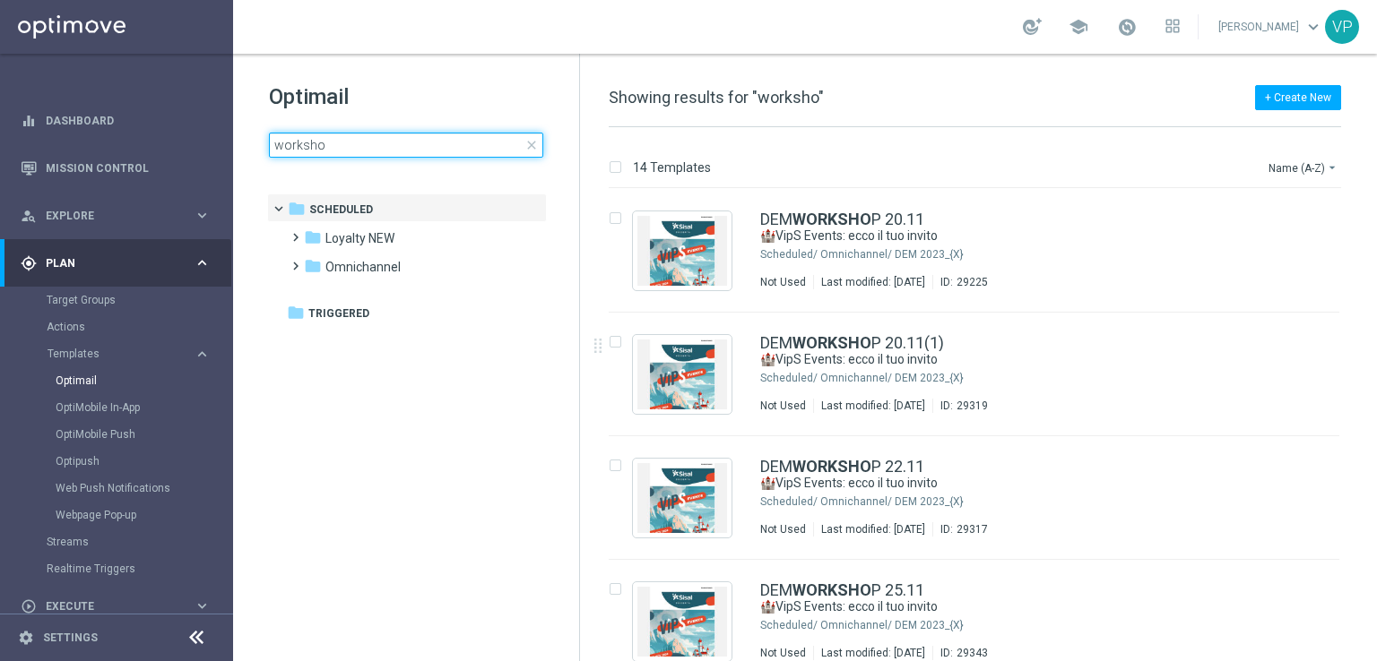
type input "worksho"
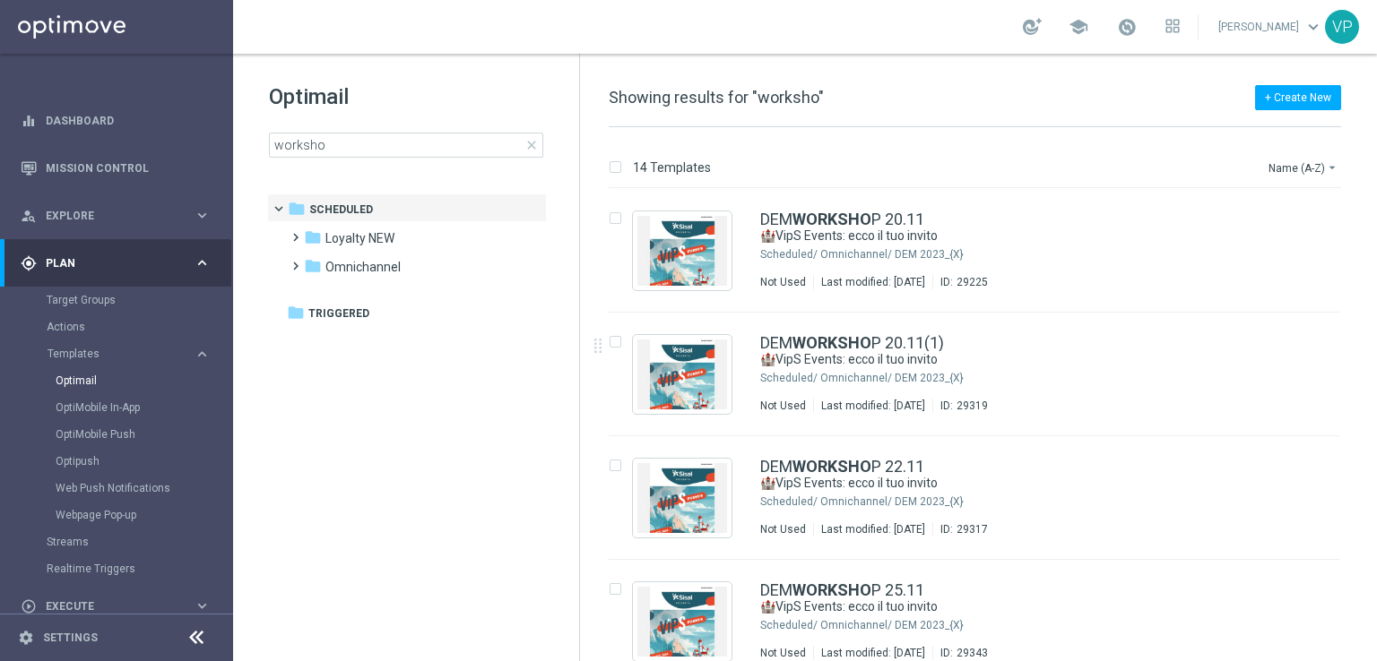
drag, startPoint x: 1373, startPoint y: 212, endPoint x: 1365, endPoint y: 222, distance: 12.7
click at [1365, 222] on div "14 Templates Name (A-Z) arrow_drop_down Drag here to set row groups Drag here t…" at bounding box center [978, 394] width 797 height 534
click at [1312, 169] on button "Name (A-Z) arrow_drop_down" at bounding box center [1303, 168] width 74 height 22
click at [1314, 245] on span "Date Modified (Newest)" at bounding box center [1272, 247] width 120 height 13
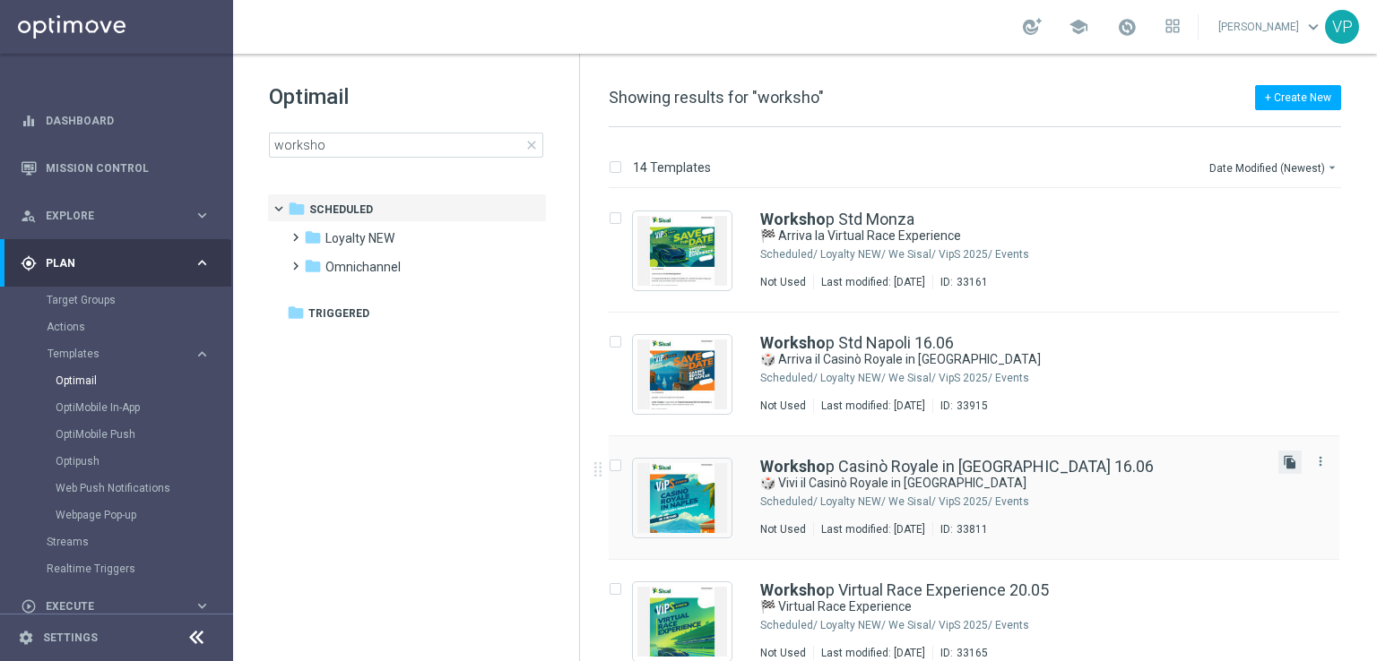
click at [1283, 466] on icon "file_copy" at bounding box center [1290, 462] width 14 height 14
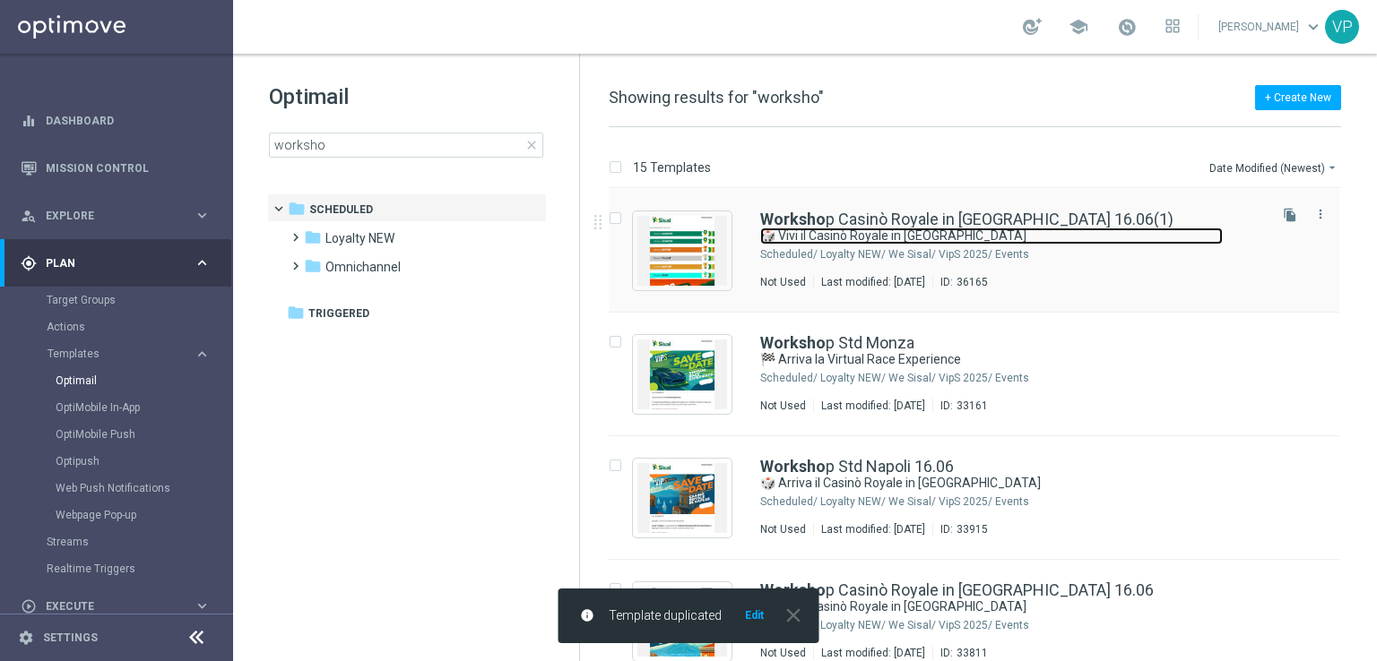
click at [1018, 228] on link "🎲 Vivi il Casinò Royale in Naples" at bounding box center [991, 236] width 462 height 17
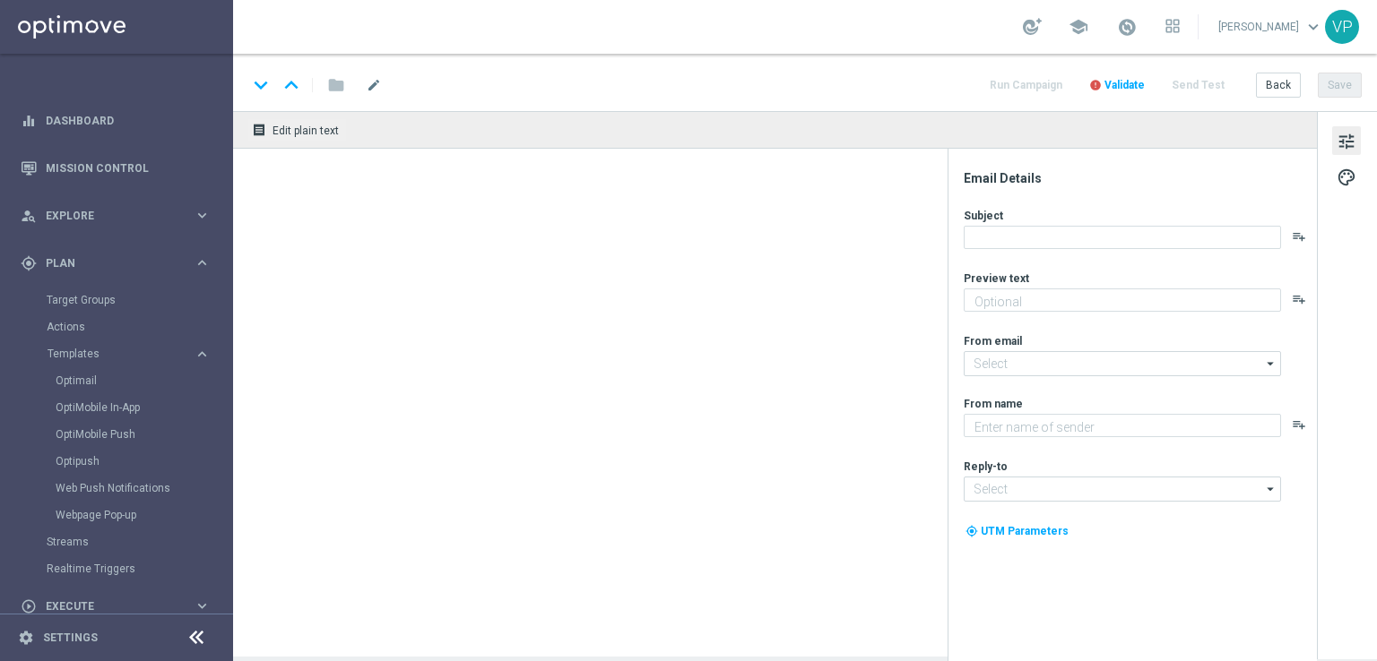
type textarea "Un’esperienza esclusiva nel cuore di Napoli"
type textarea "Sisal"
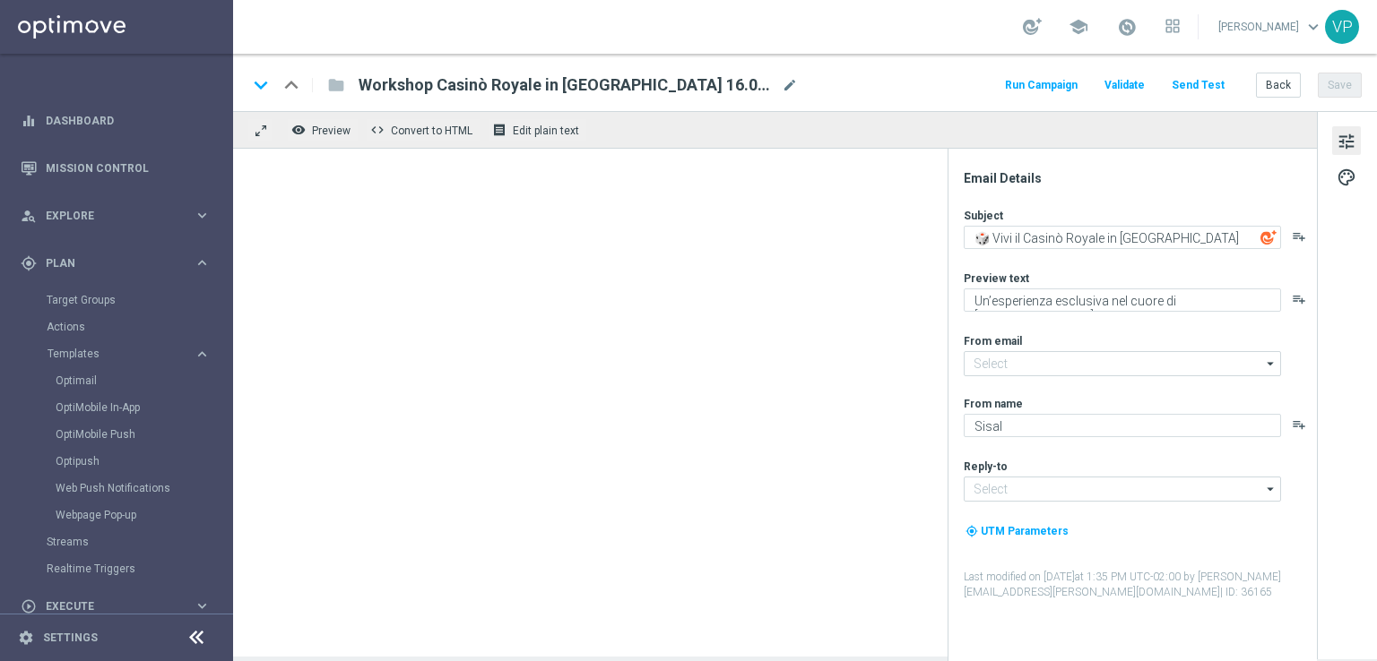
type input "newsletter@comunicazioni.sisal.it"
type input "info@sisal.it"
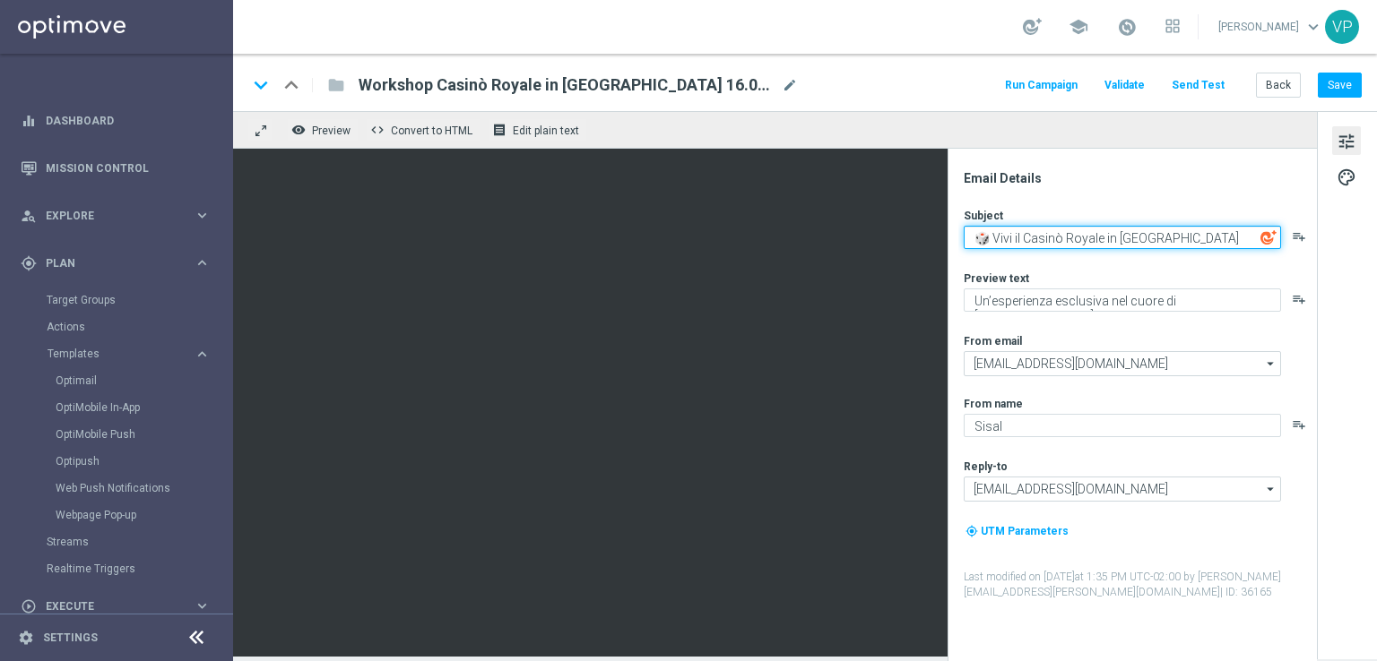
click at [1187, 244] on textarea "🎲 Vivi il Casinò Royale in Naples" at bounding box center [1122, 237] width 317 height 23
drag, startPoint x: 1176, startPoint y: 241, endPoint x: 1011, endPoint y: 251, distance: 165.2
click at [1014, 255] on div "Subject 🎲 Vivi il Casinò Royale in Naples playlist_add Preview text Un’esperien…" at bounding box center [1139, 404] width 351 height 393
click at [986, 241] on textarea "🎲 Vivi la Privilege Experience" at bounding box center [1122, 237] width 317 height 23
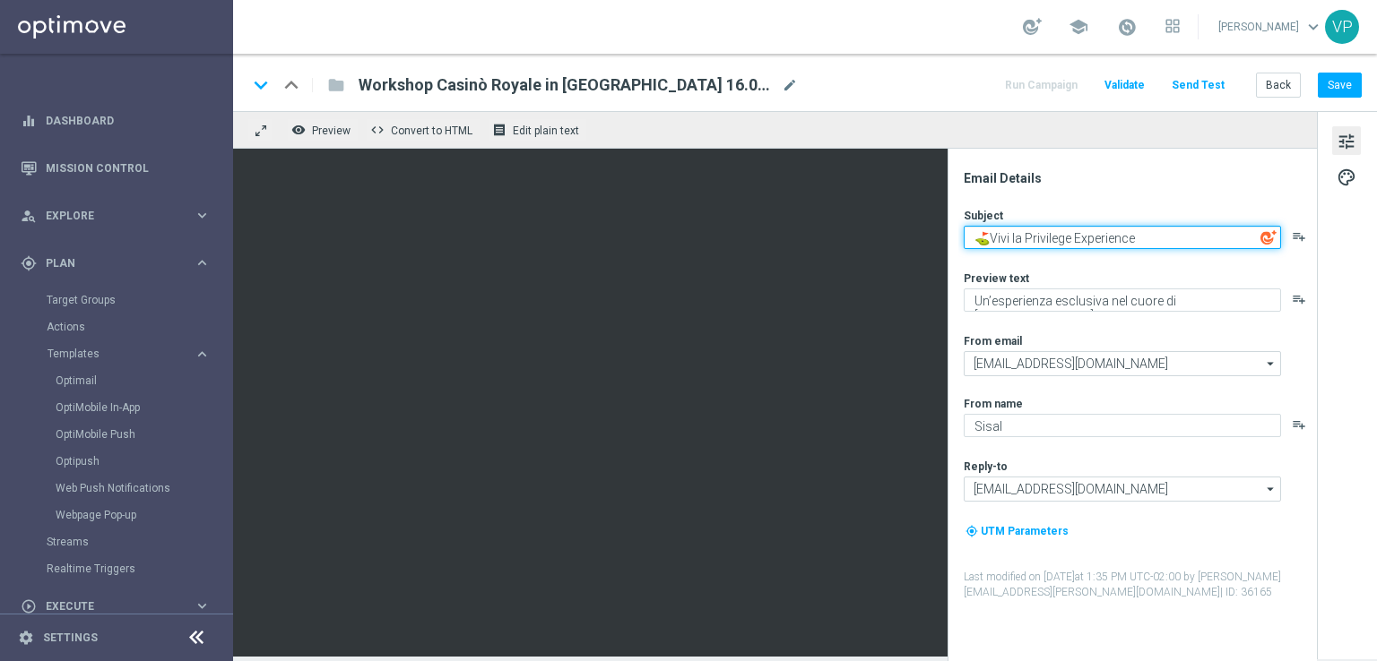
type textarea "⛳Vivi la Privilege Experience"
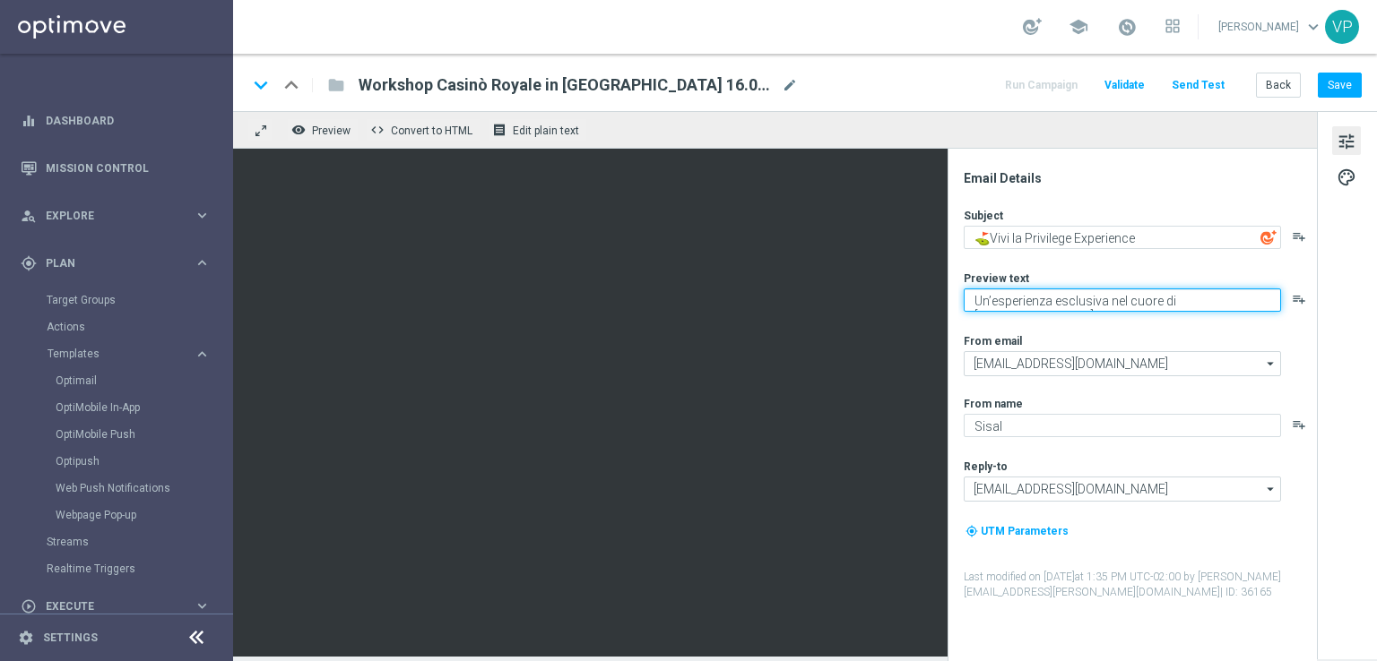
drag, startPoint x: 1206, startPoint y: 301, endPoint x: 1164, endPoint y: 303, distance: 42.2
click at [1164, 303] on textarea "Un’esperienza esclusiva nel cuore di Napoli" at bounding box center [1122, 300] width 317 height 23
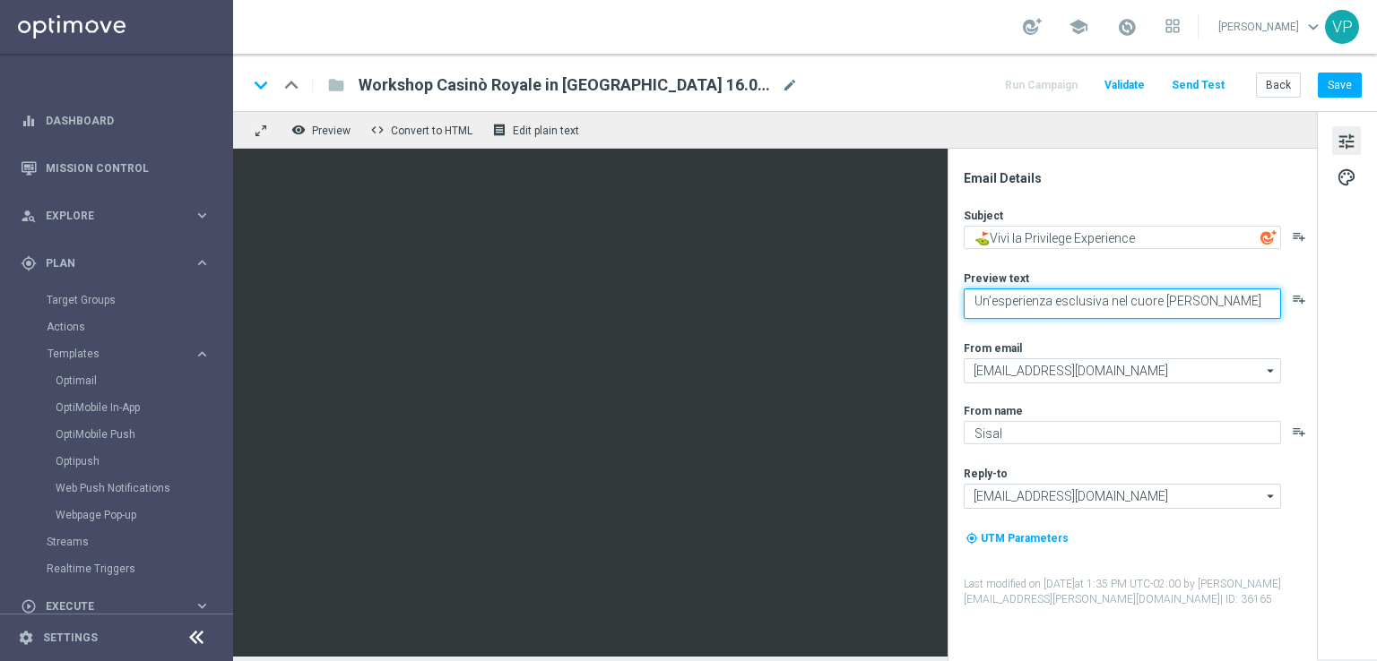
click at [1164, 303] on textarea "Un’esperienza esclusiva nel cuore della Valle d'Itria" at bounding box center [1122, 304] width 317 height 30
type textarea "Un’esperienza esclusiva nel cuore della Valle d'Itria"
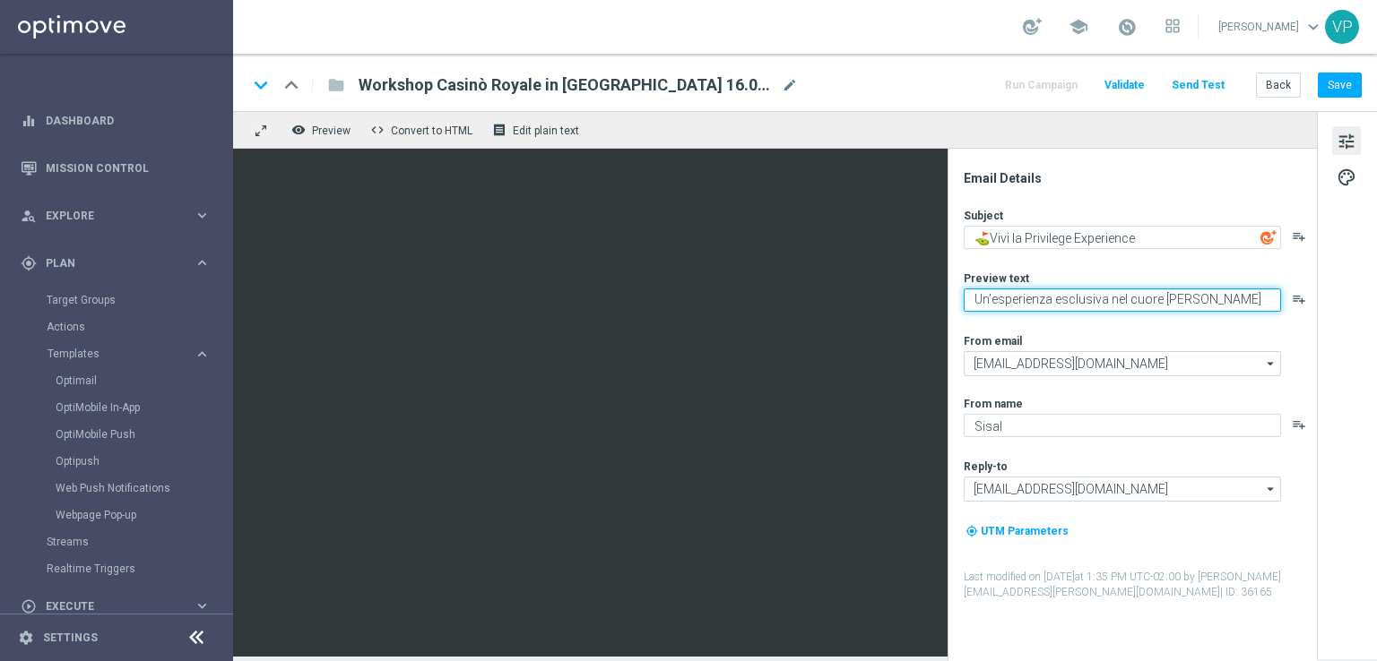
scroll to position [0, 0]
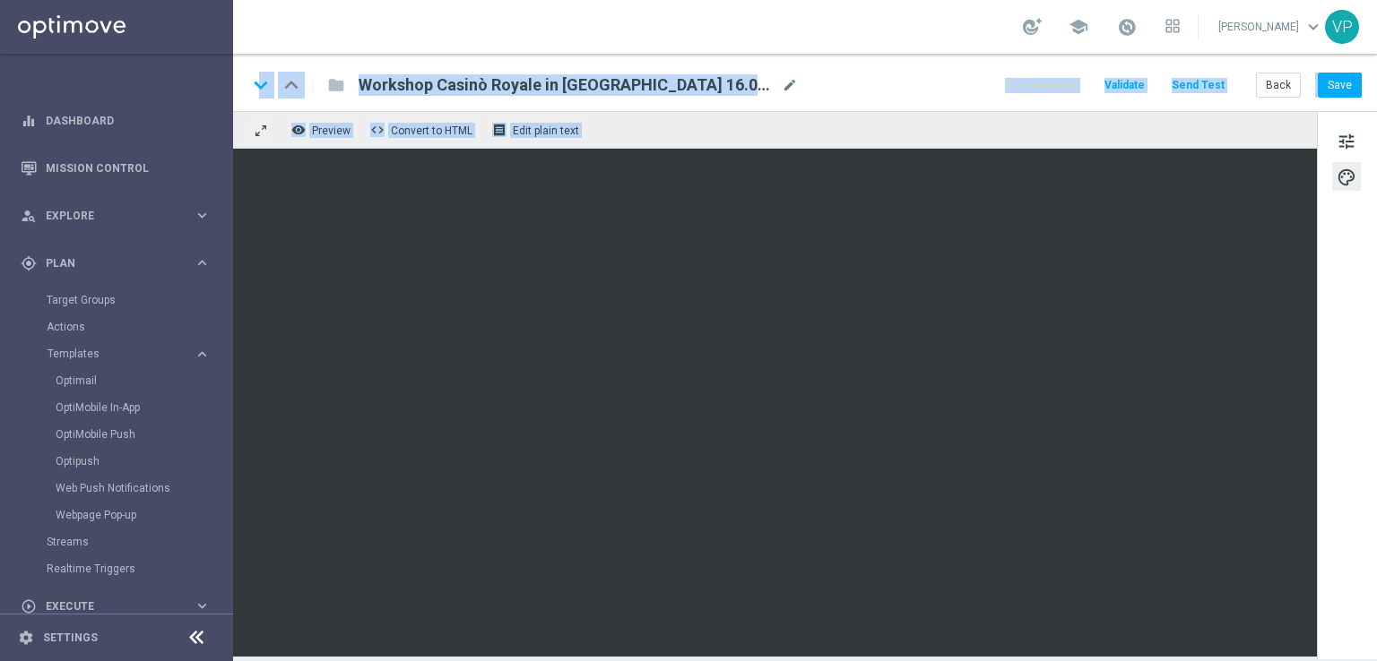
drag, startPoint x: 611, startPoint y: 659, endPoint x: 1191, endPoint y: -64, distance: 926.4
click at [1191, 0] on html "equalizer Dashboard Mission Control" at bounding box center [688, 330] width 1377 height 661
click at [1336, 82] on button "Save" at bounding box center [1340, 85] width 44 height 25
click at [928, 87] on div "keyboard_arrow_down keyboard_arrow_up folder Workshop Casinò Royale in Naples 1…" at bounding box center [804, 84] width 1114 height 23
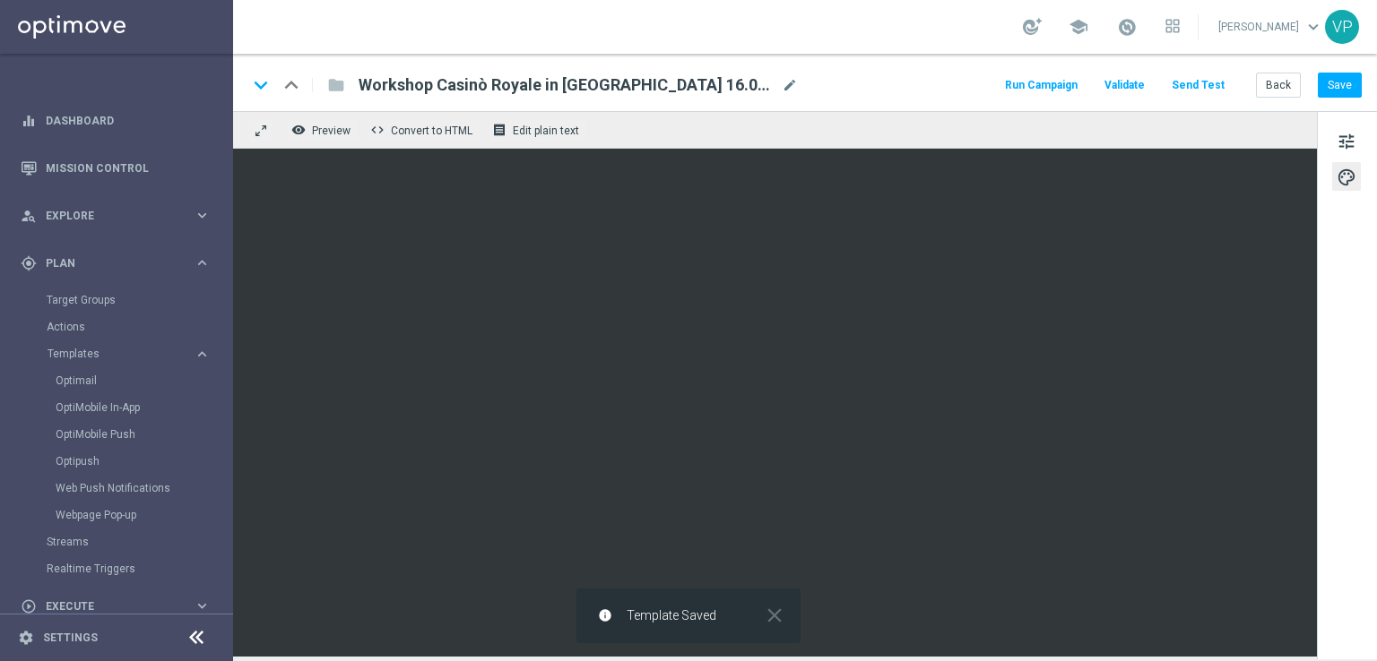
click at [1213, 87] on button "Send Test" at bounding box center [1198, 85] width 58 height 24
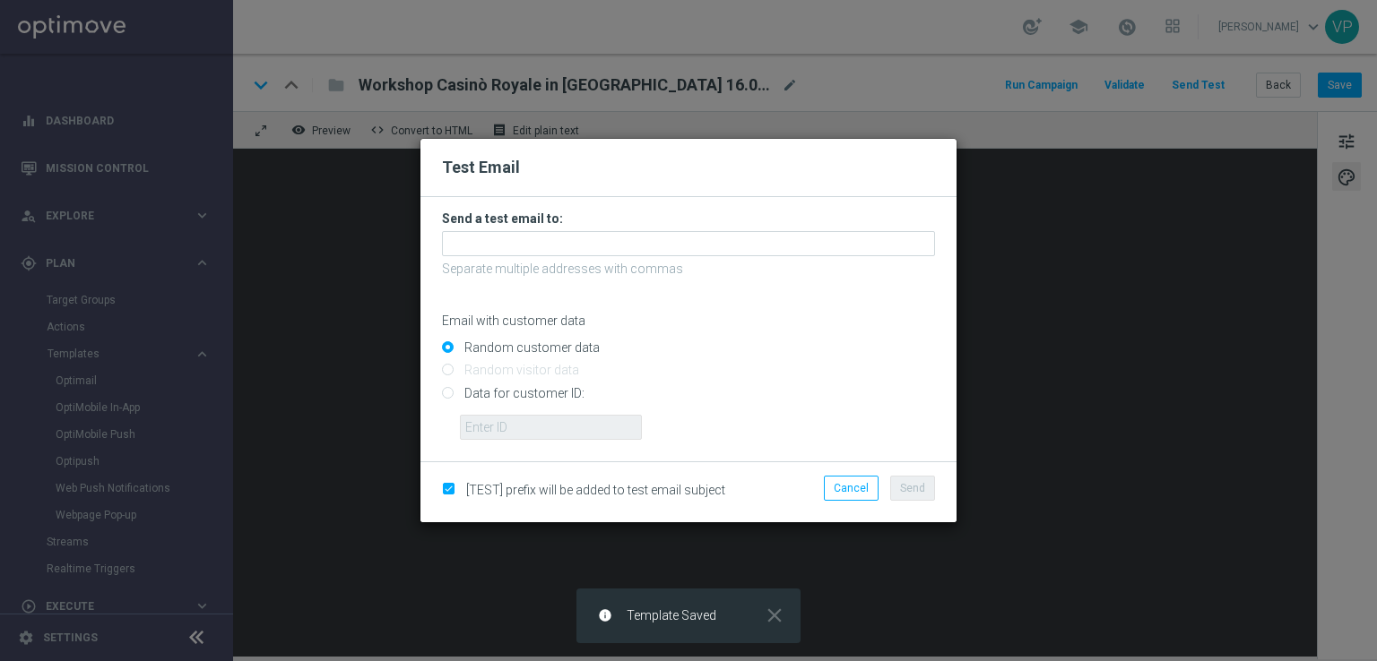
click at [790, 225] on h3 "Send a test email to:" at bounding box center [688, 219] width 493 height 16
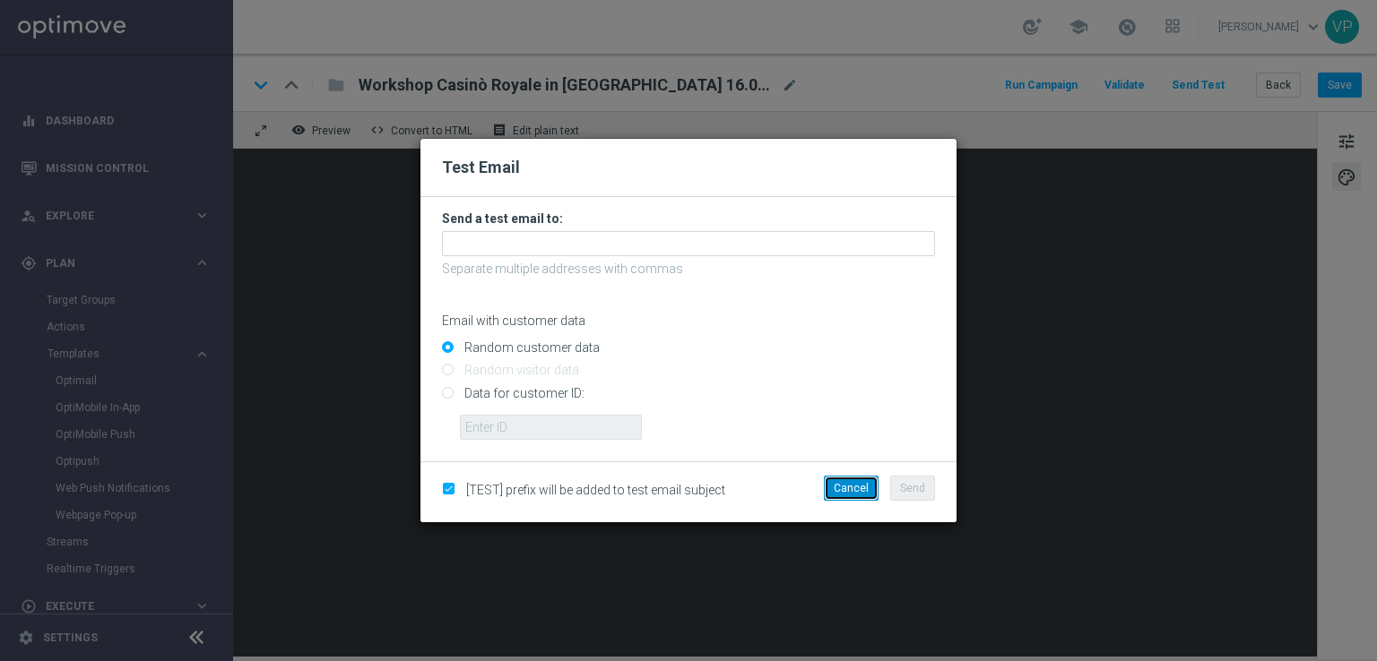
click at [835, 488] on button "Cancel" at bounding box center [851, 488] width 55 height 25
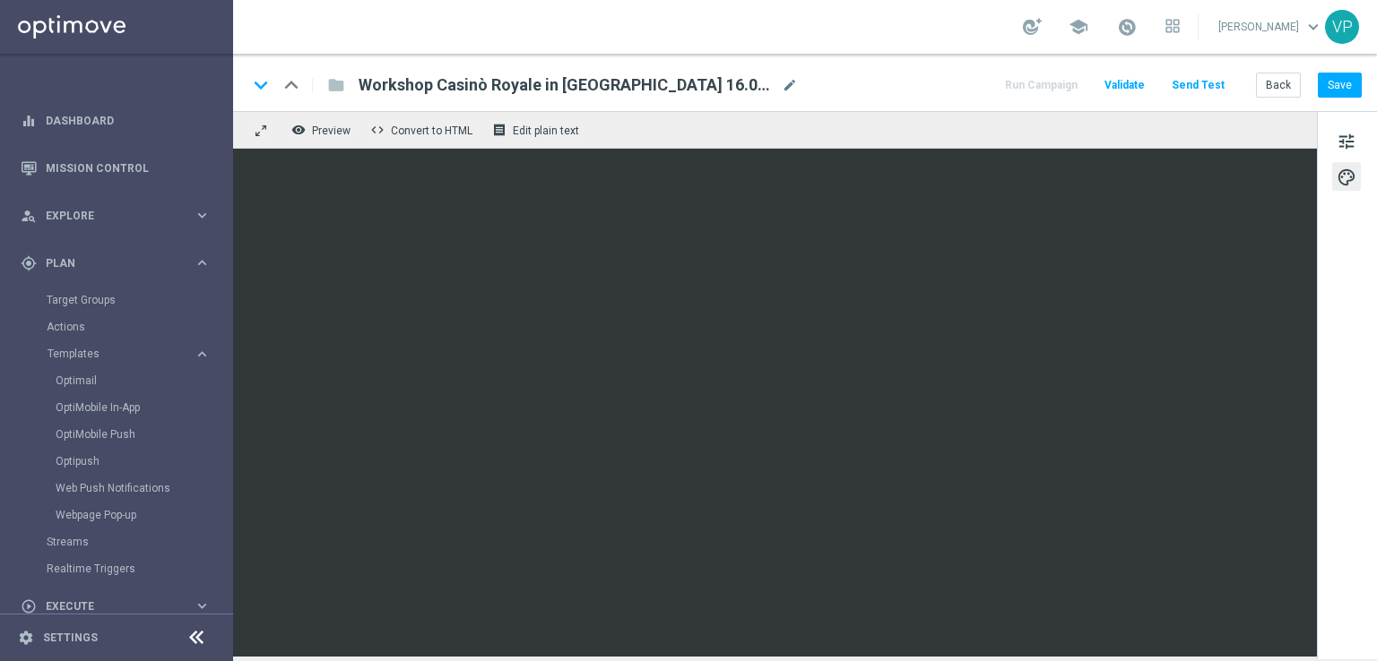
click at [1204, 90] on button "Send Test" at bounding box center [1198, 85] width 58 height 24
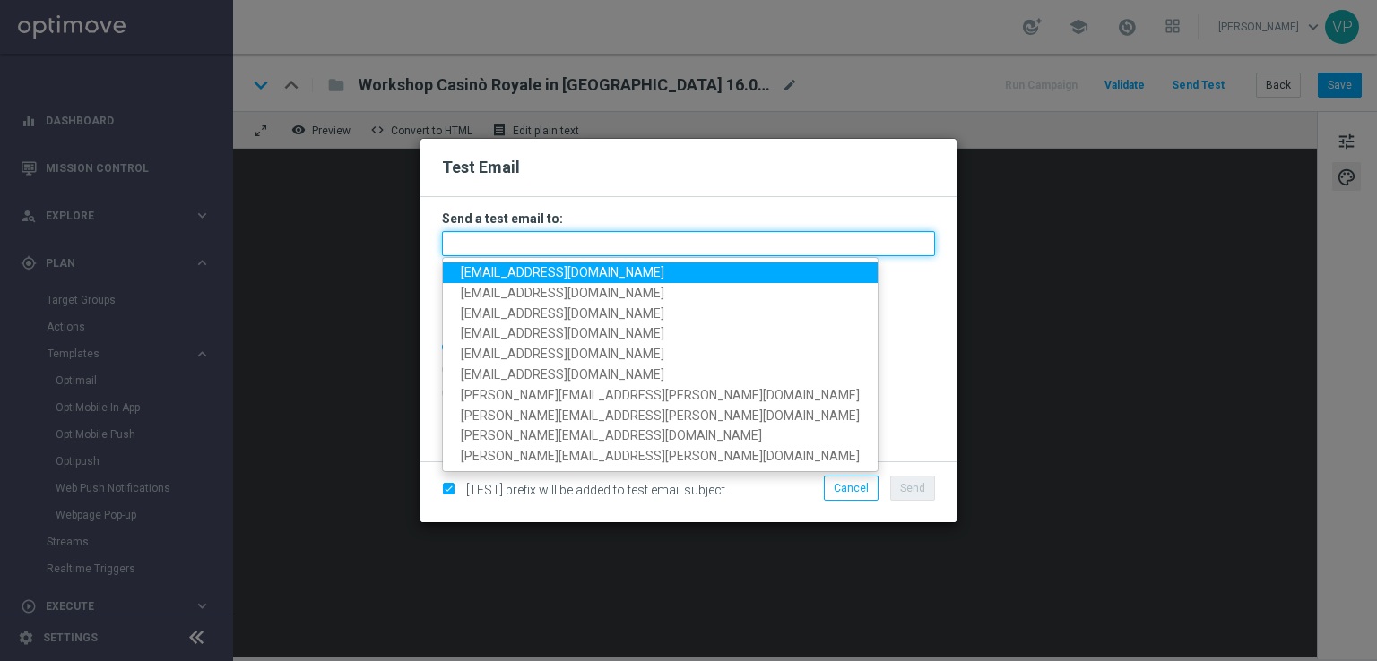
click at [688, 238] on input "text" at bounding box center [688, 243] width 493 height 25
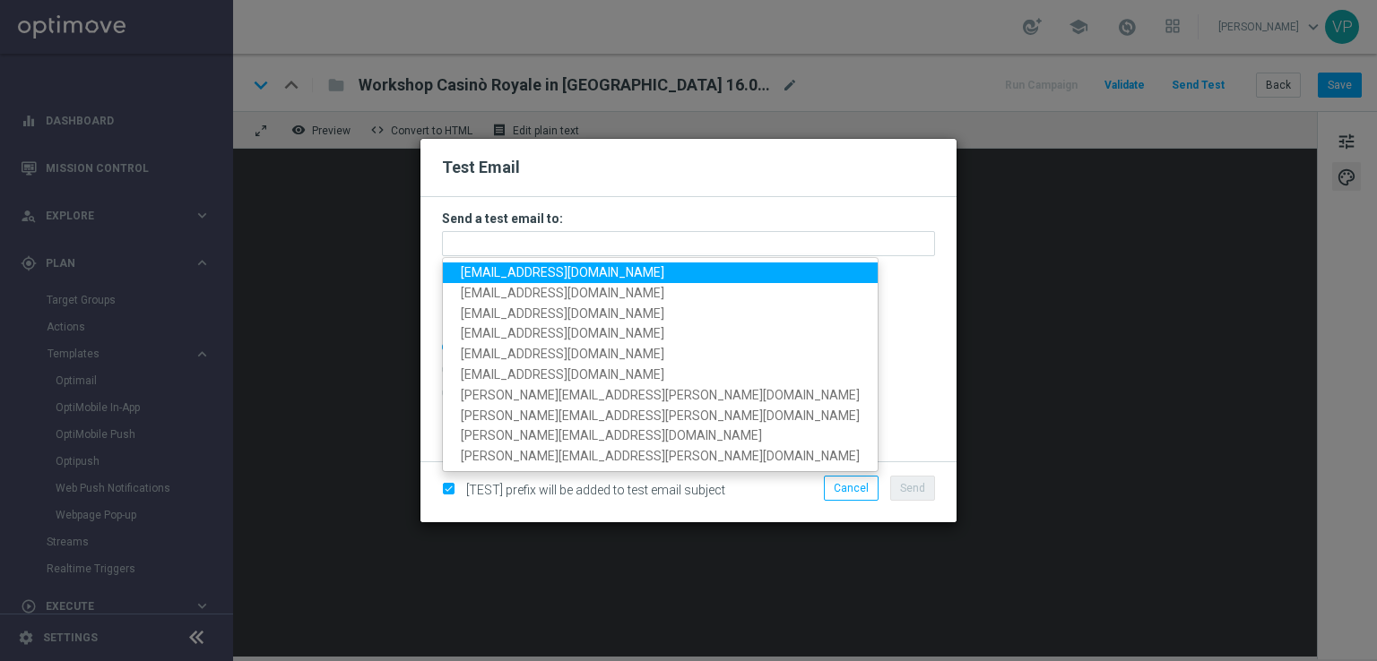
click at [509, 275] on span "pilatov86@gmail.com" at bounding box center [562, 272] width 203 height 14
type input "pilatov86@gmail.com"
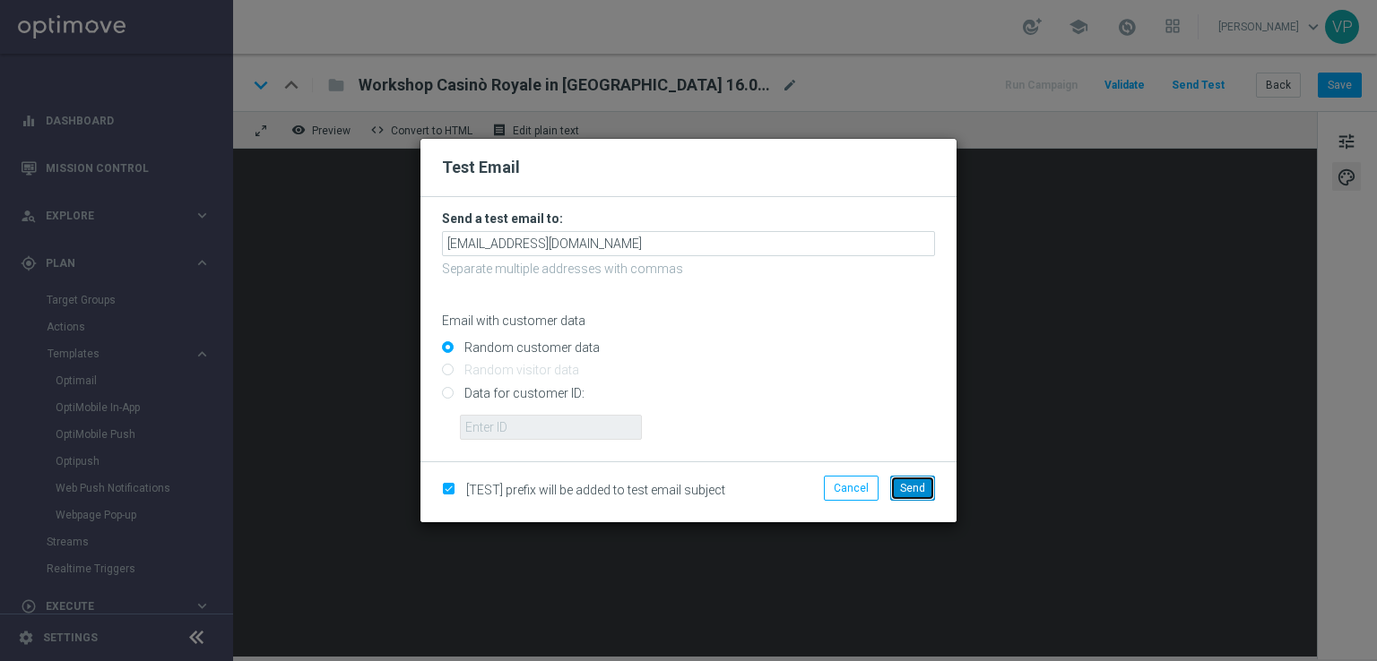
click at [907, 496] on button "Send" at bounding box center [912, 488] width 45 height 25
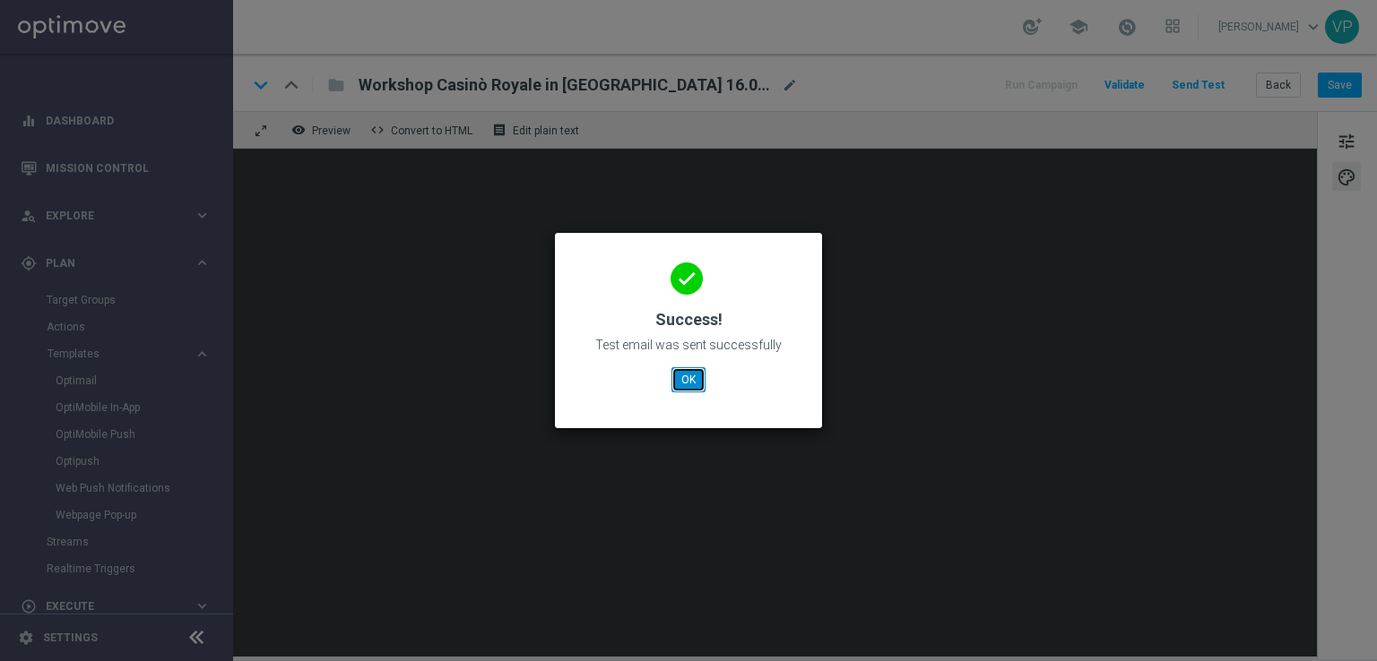
click at [687, 376] on button "OK" at bounding box center [688, 379] width 34 height 25
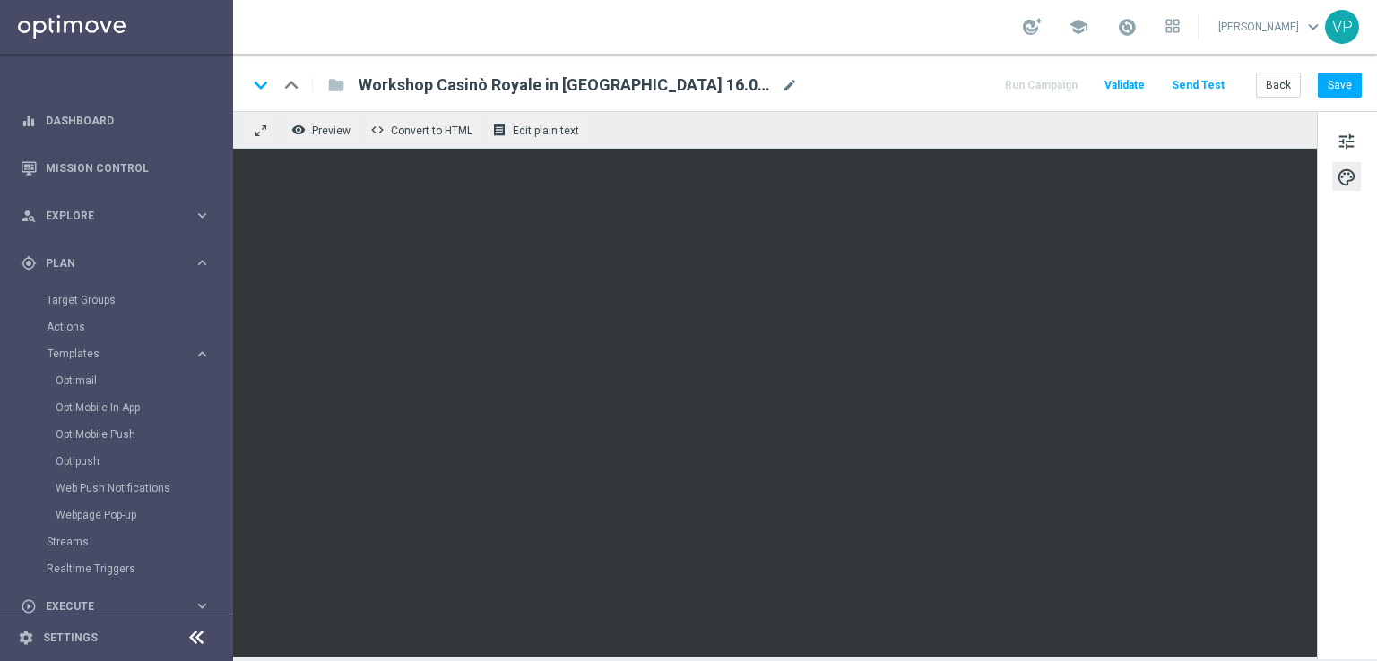
click at [1211, 91] on button "Send Test" at bounding box center [1198, 85] width 58 height 24
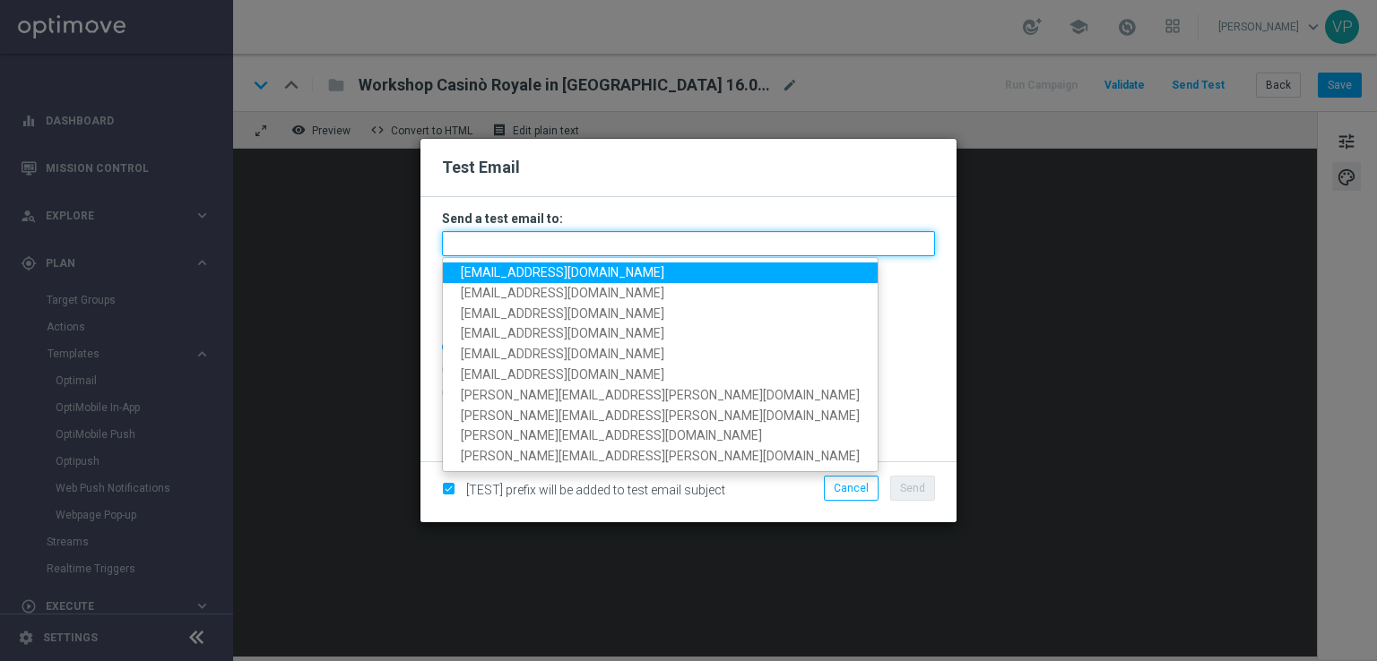
click at [751, 237] on input "text" at bounding box center [688, 243] width 493 height 25
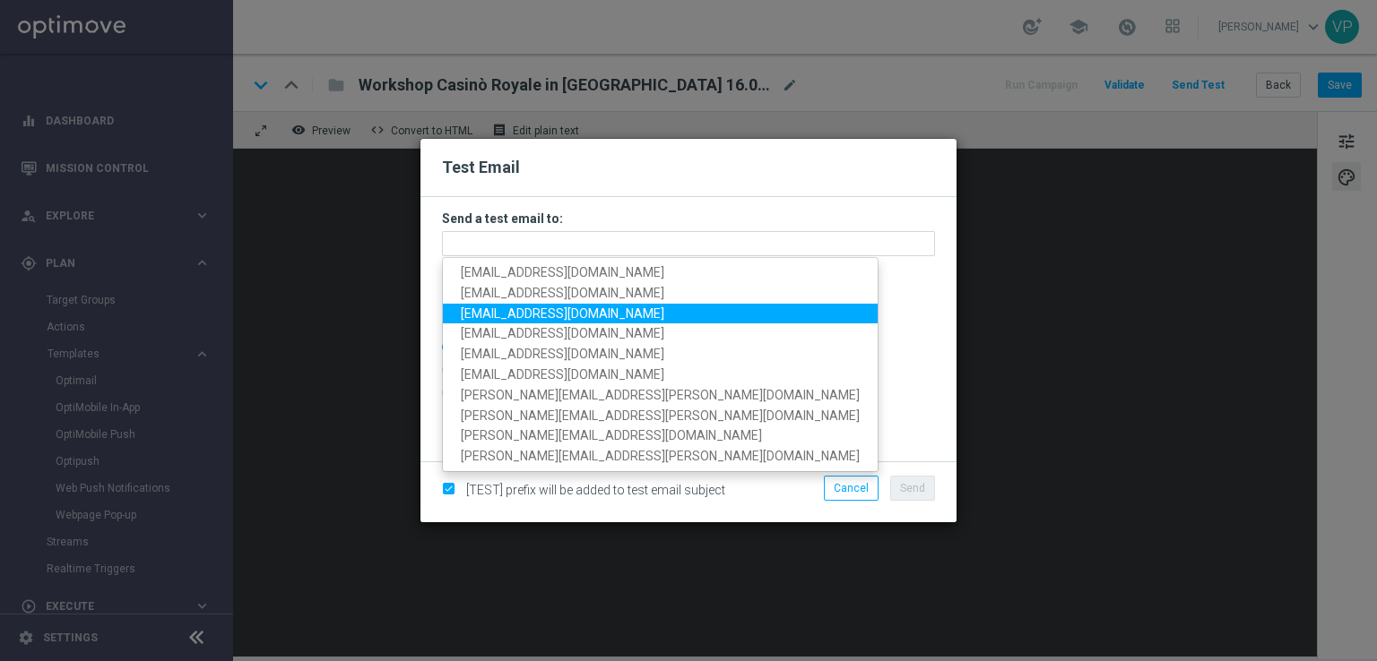
click at [489, 321] on link "fmaresca1976@gmail.com" at bounding box center [660, 313] width 435 height 21
type input "fmaresca1976@gmail.com"
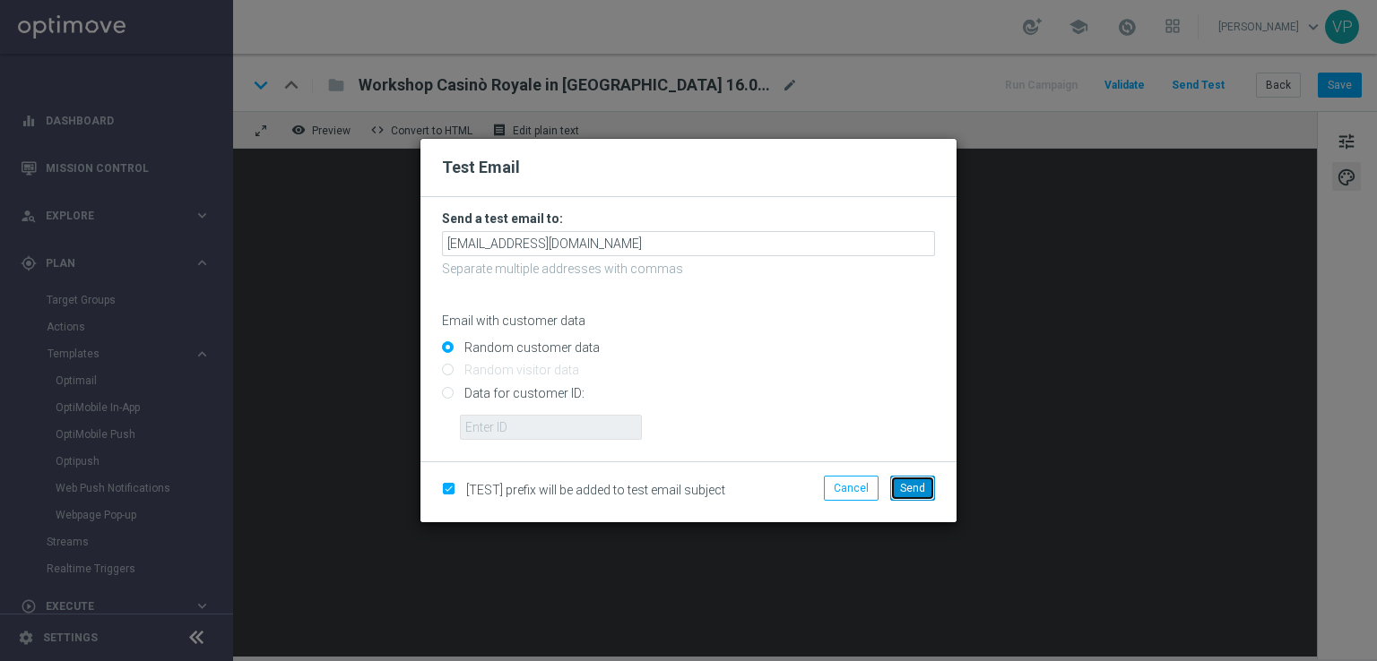
click at [920, 483] on span "Send" at bounding box center [912, 488] width 25 height 13
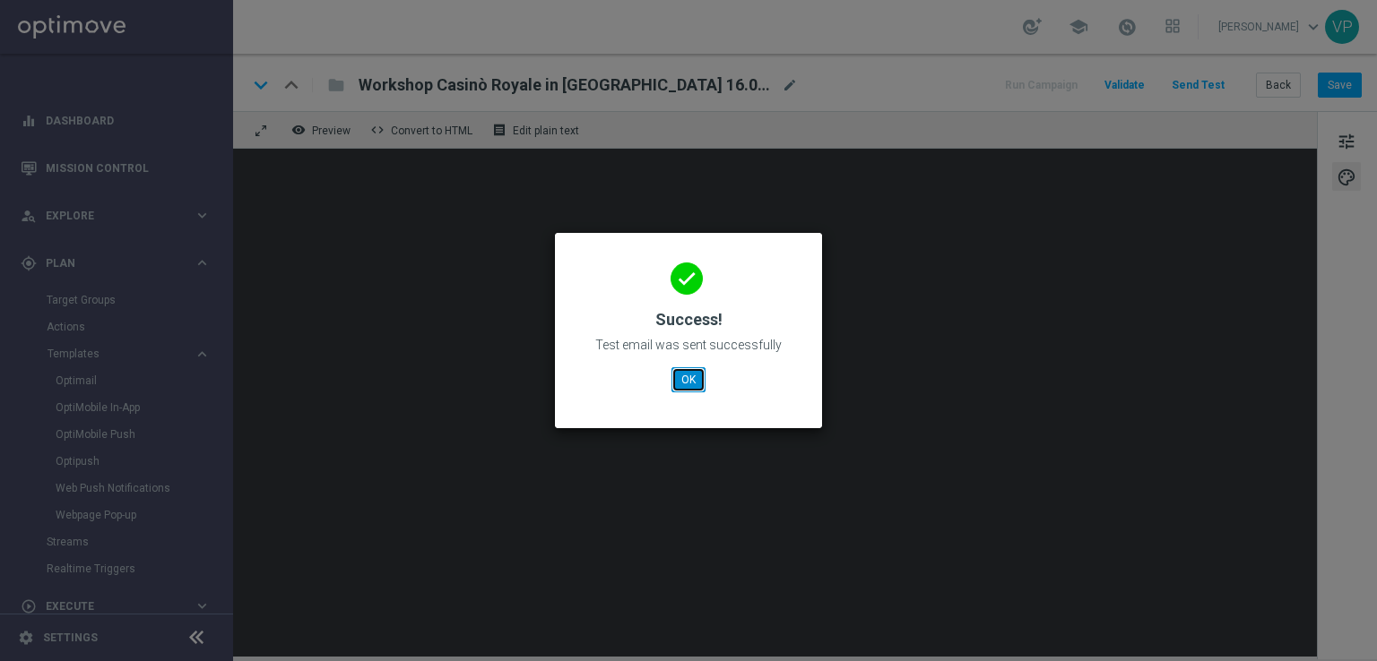
click at [685, 389] on button "OK" at bounding box center [688, 379] width 34 height 25
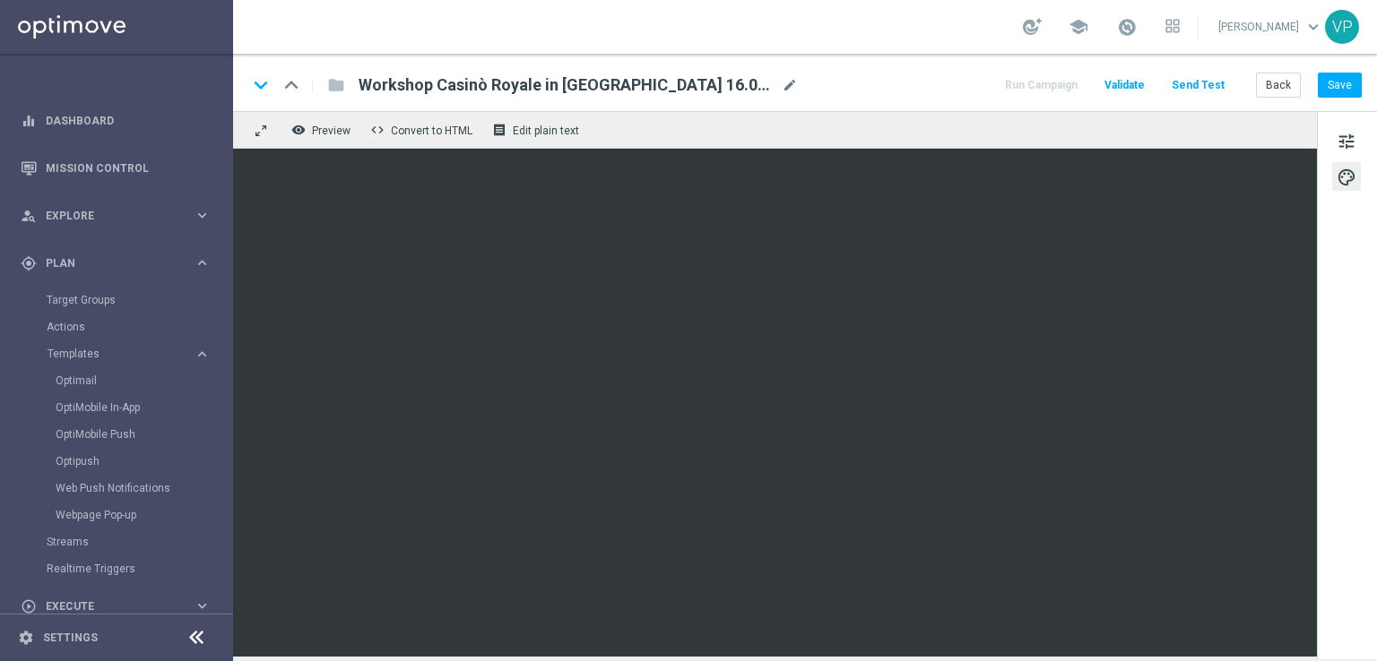
click at [1211, 76] on button "Send Test" at bounding box center [1198, 85] width 58 height 24
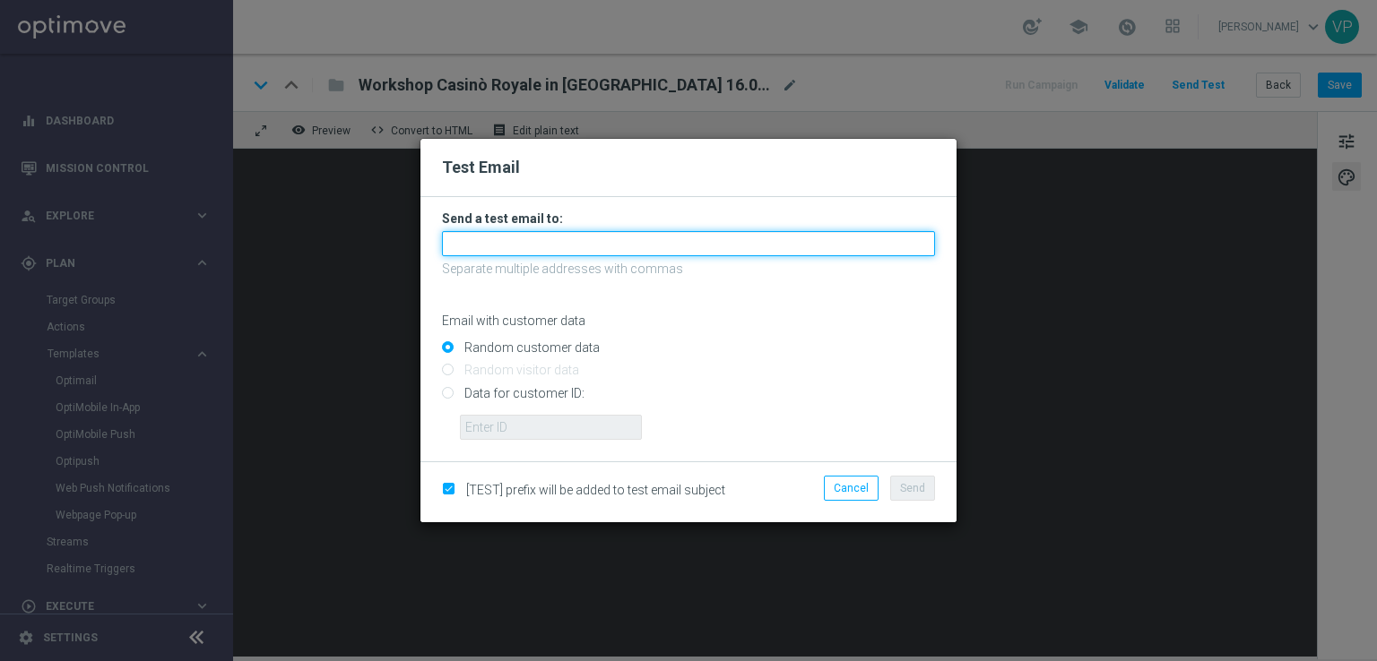
click at [661, 231] on input "text" at bounding box center [688, 243] width 493 height 25
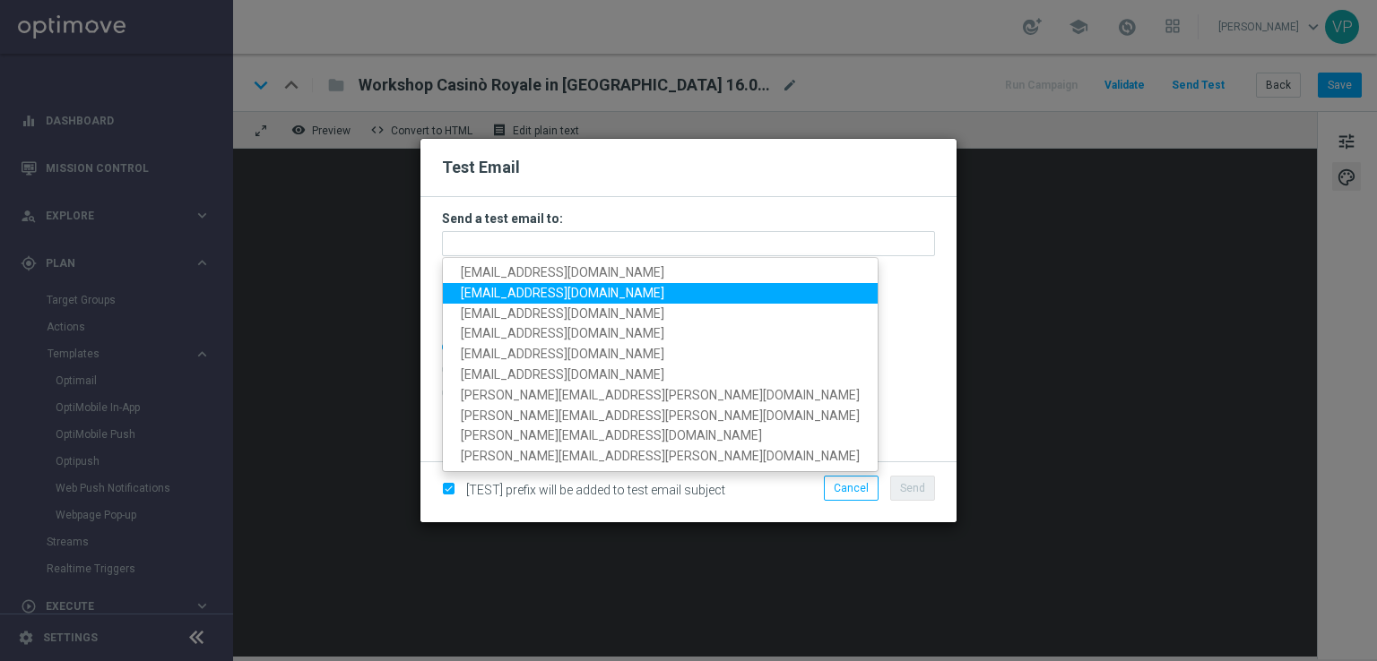
click at [511, 294] on span "pilatov86@gmail.com" at bounding box center [562, 293] width 203 height 14
type input "pilatov86@gmail.com"
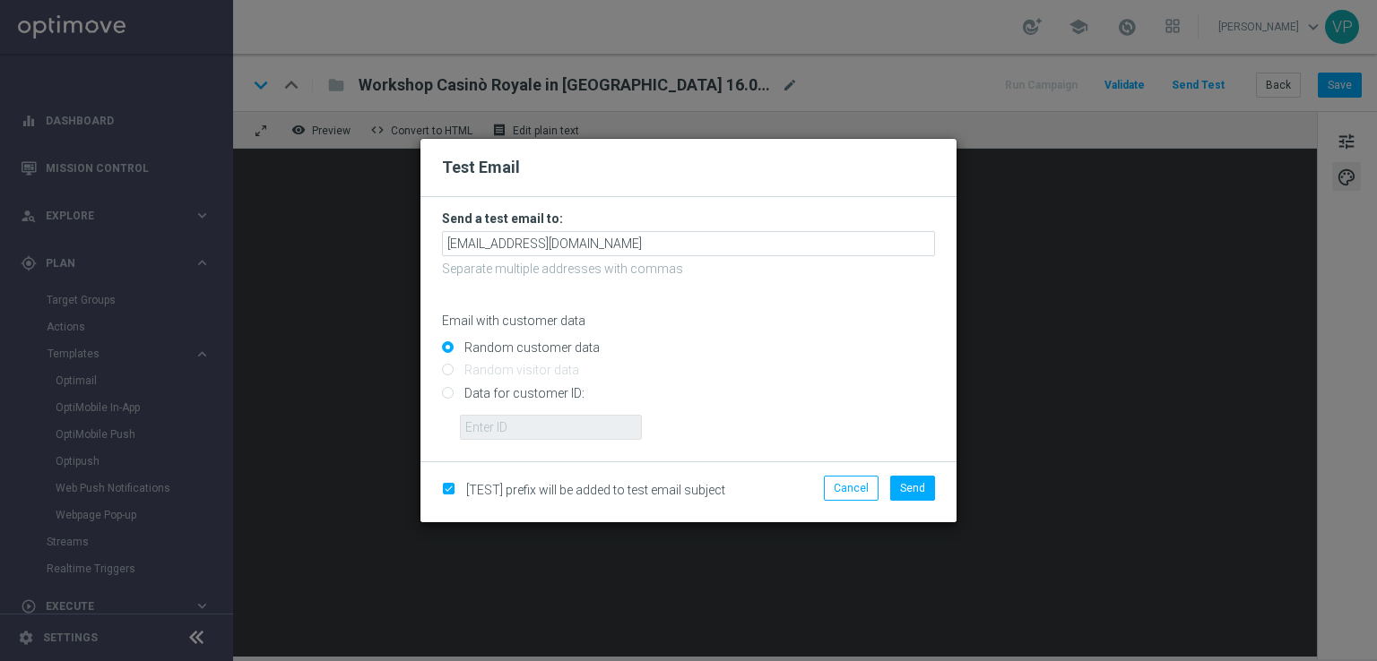
click at [533, 395] on input "Data for customer ID:" at bounding box center [688, 400] width 493 height 25
radio input "true"
click at [547, 441] on form "Send a test email to: pilatov86@gmail.com Separate multiple addresses with comm…" at bounding box center [688, 329] width 536 height 264
click at [559, 431] on input "text" at bounding box center [551, 427] width 182 height 25
type input "3262295"
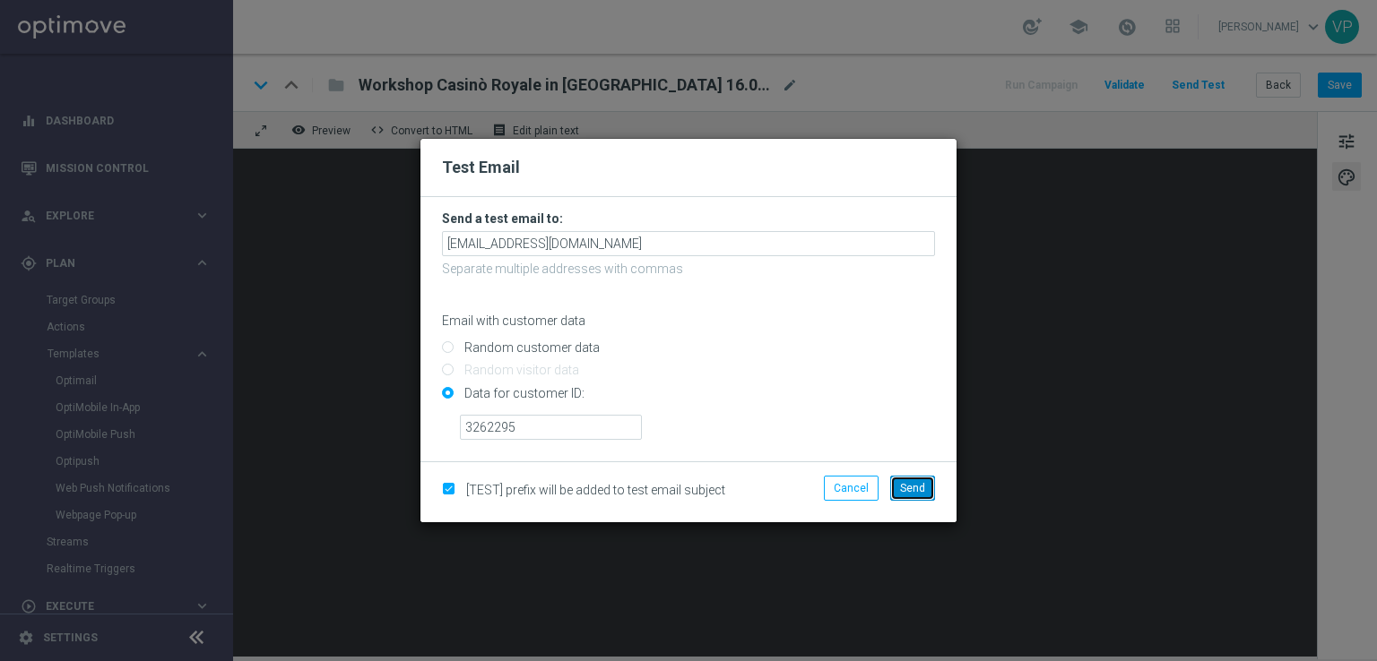
click at [903, 497] on button "Send" at bounding box center [912, 488] width 45 height 25
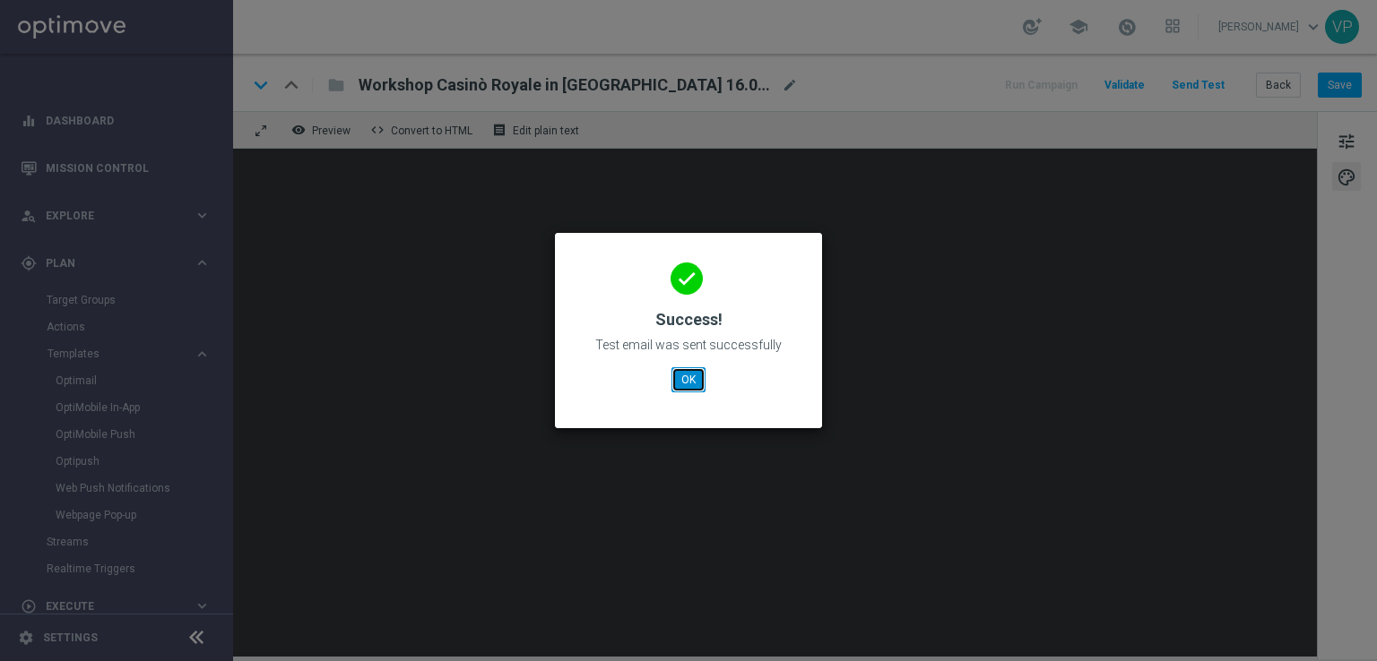
click at [687, 377] on button "OK" at bounding box center [688, 379] width 34 height 25
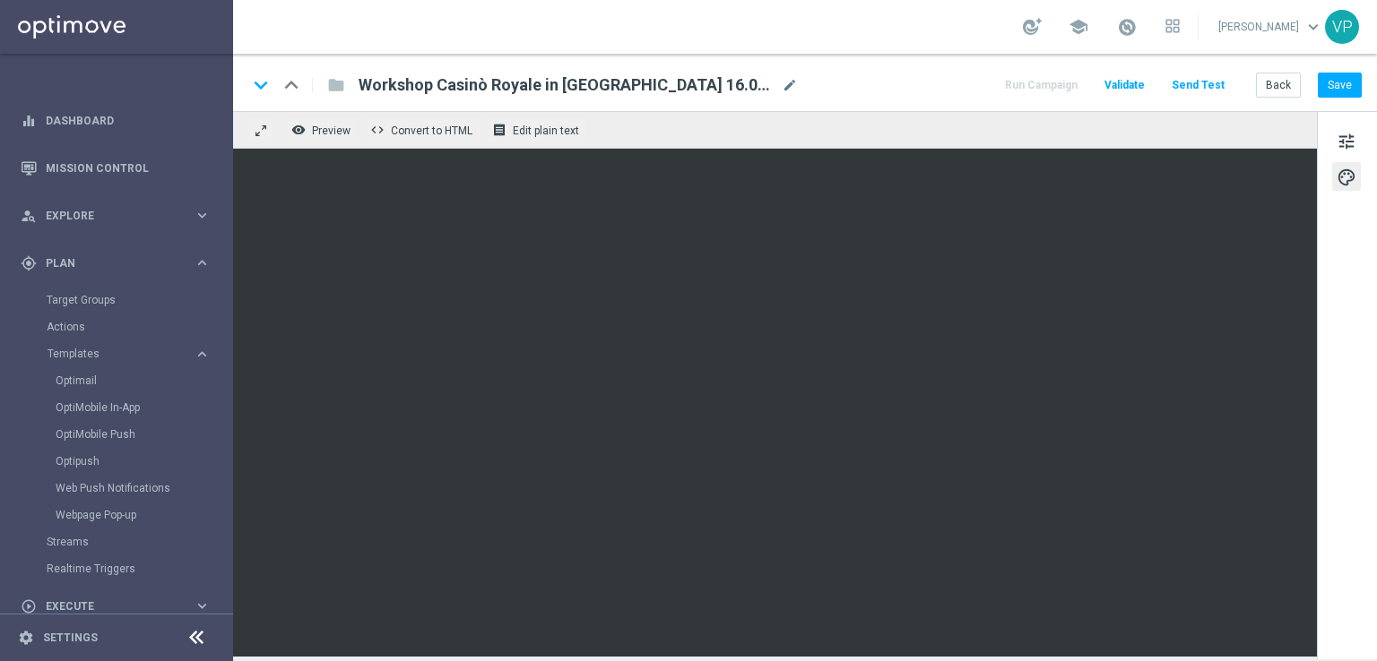
click at [1201, 83] on button "Send Test" at bounding box center [1198, 85] width 58 height 24
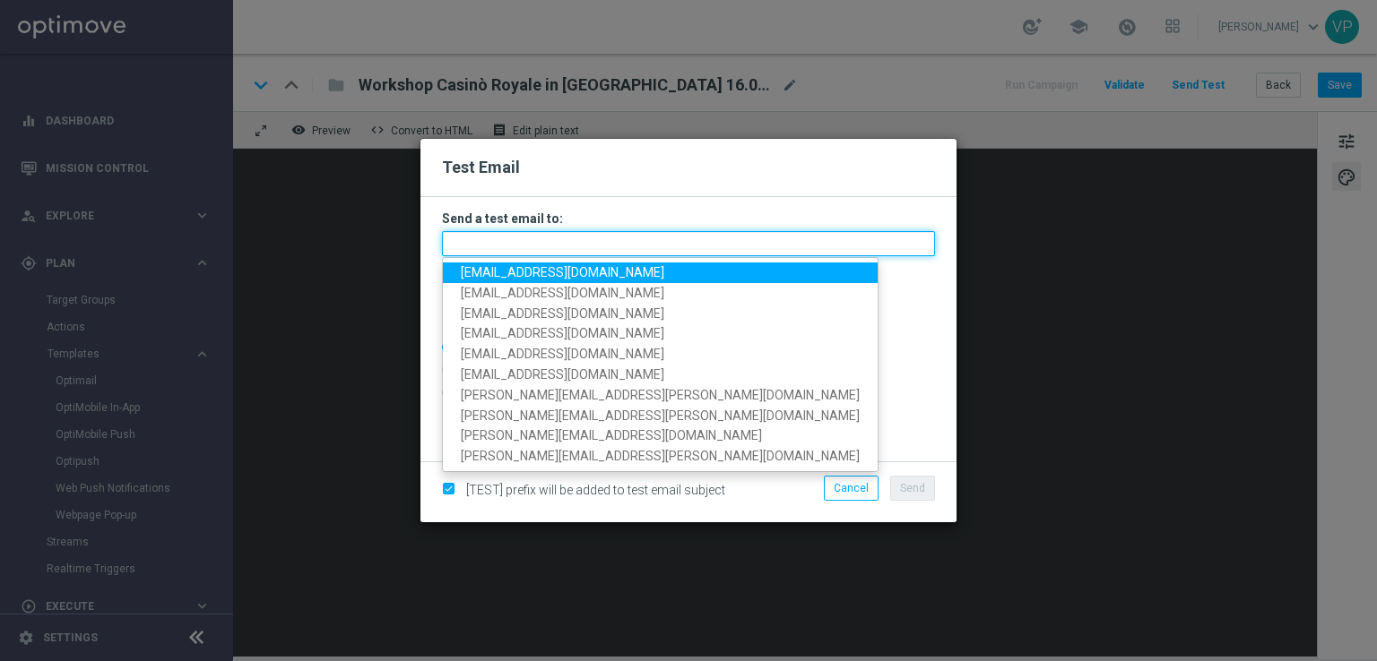
drag, startPoint x: 703, startPoint y: 248, endPoint x: 694, endPoint y: 250, distance: 9.1
click at [703, 248] on input "text" at bounding box center [688, 243] width 493 height 25
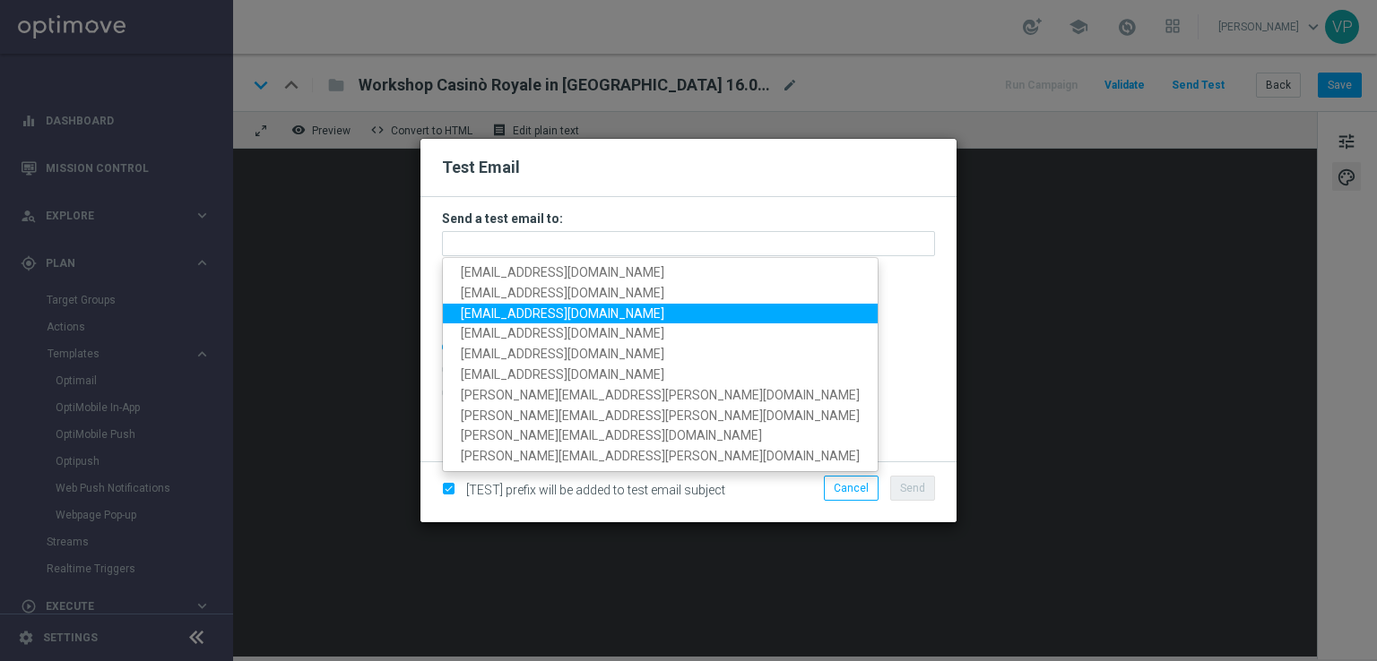
click at [503, 303] on link "giada.gentosi@sisal.it" at bounding box center [660, 313] width 435 height 21
type input "giada.gentosi@sisal.it"
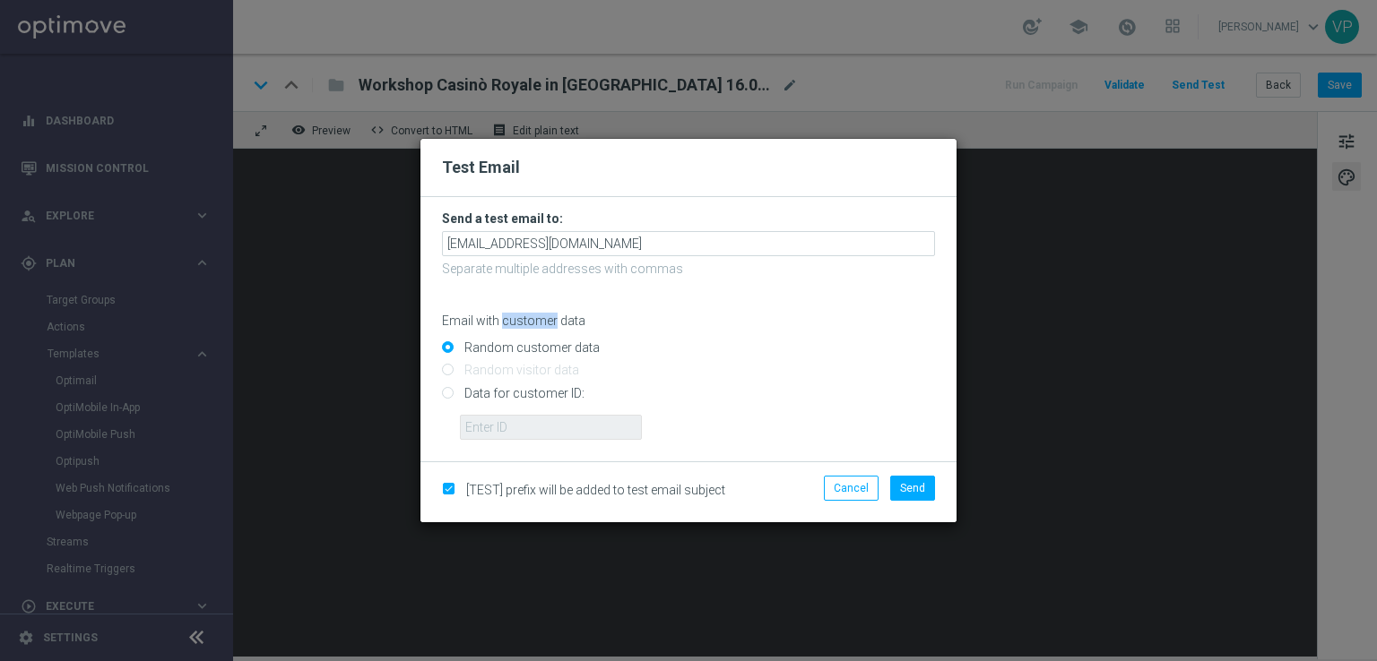
click at [503, 302] on div "Email with customer data" at bounding box center [688, 305] width 493 height 48
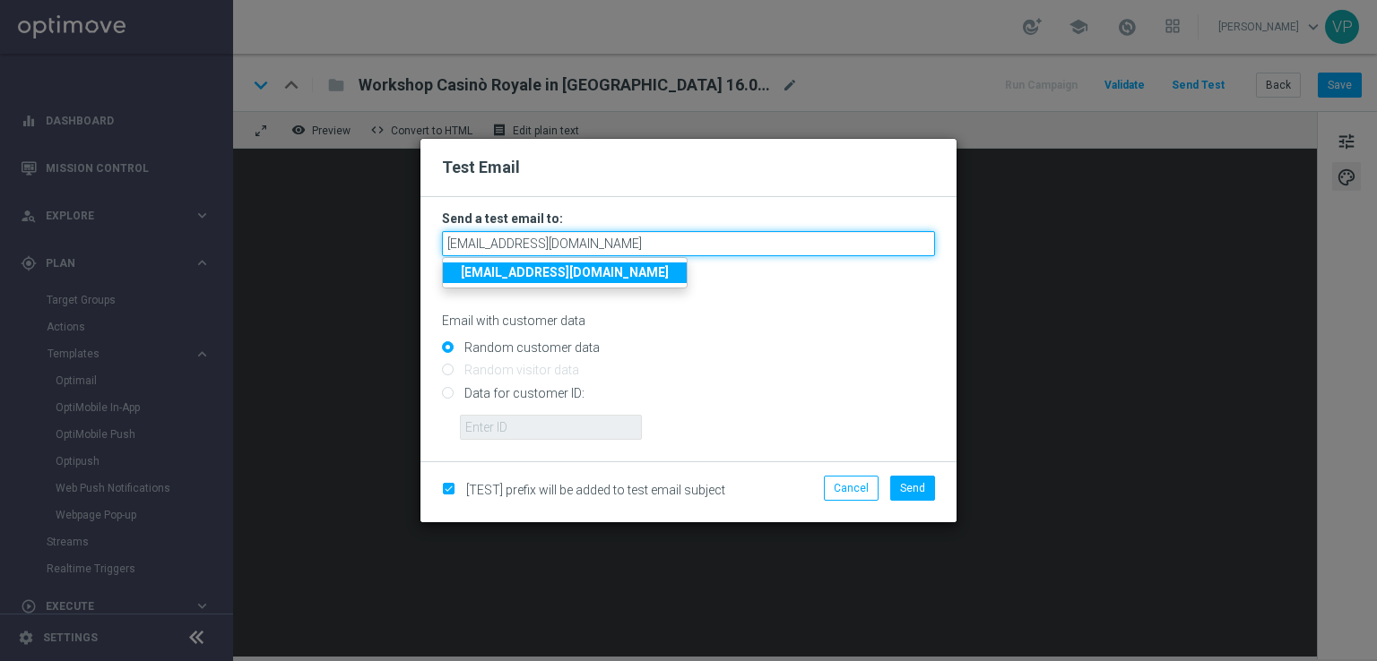
drag, startPoint x: 595, startPoint y: 246, endPoint x: 308, endPoint y: 254, distance: 286.9
click at [308, 254] on modal-container "Test Email Send a test email to: giada.gentosi@sisal.it giada.gentosi@sisal.it …" at bounding box center [688, 330] width 1377 height 661
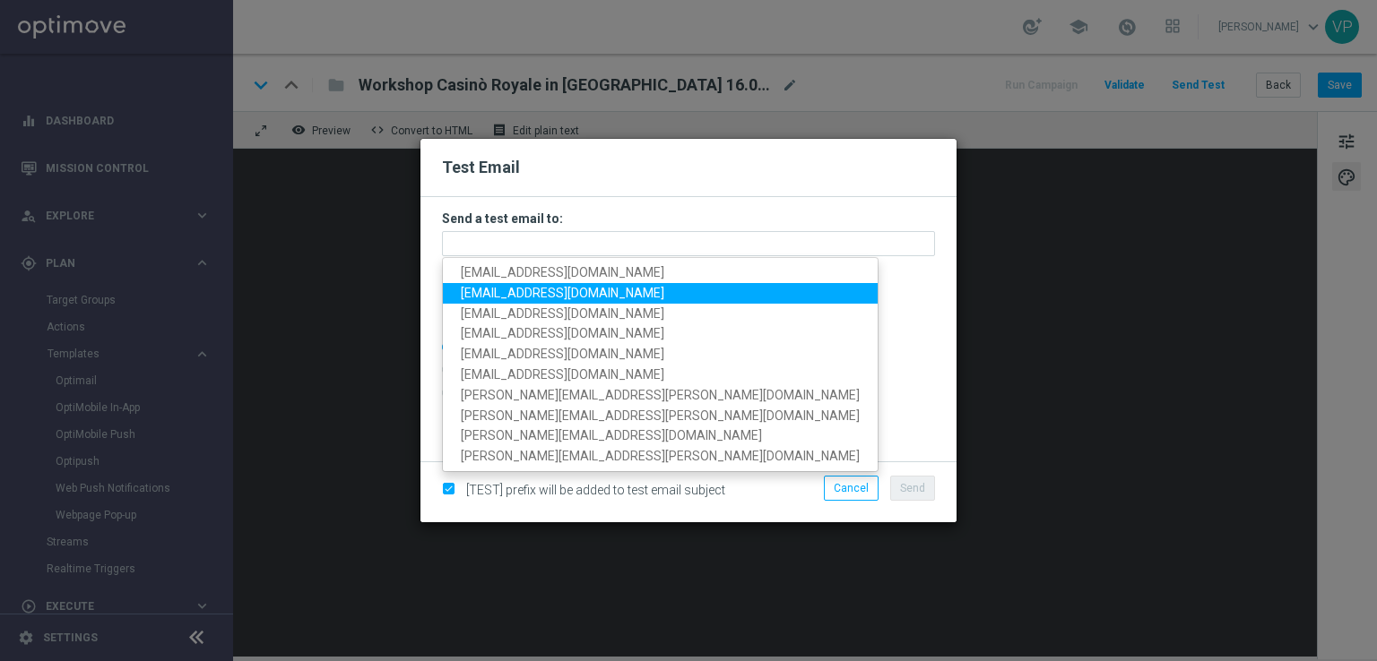
click at [557, 293] on span "fmaresca1976@gmail.com" at bounding box center [562, 293] width 203 height 14
type input "fmaresca1976@gmail.com"
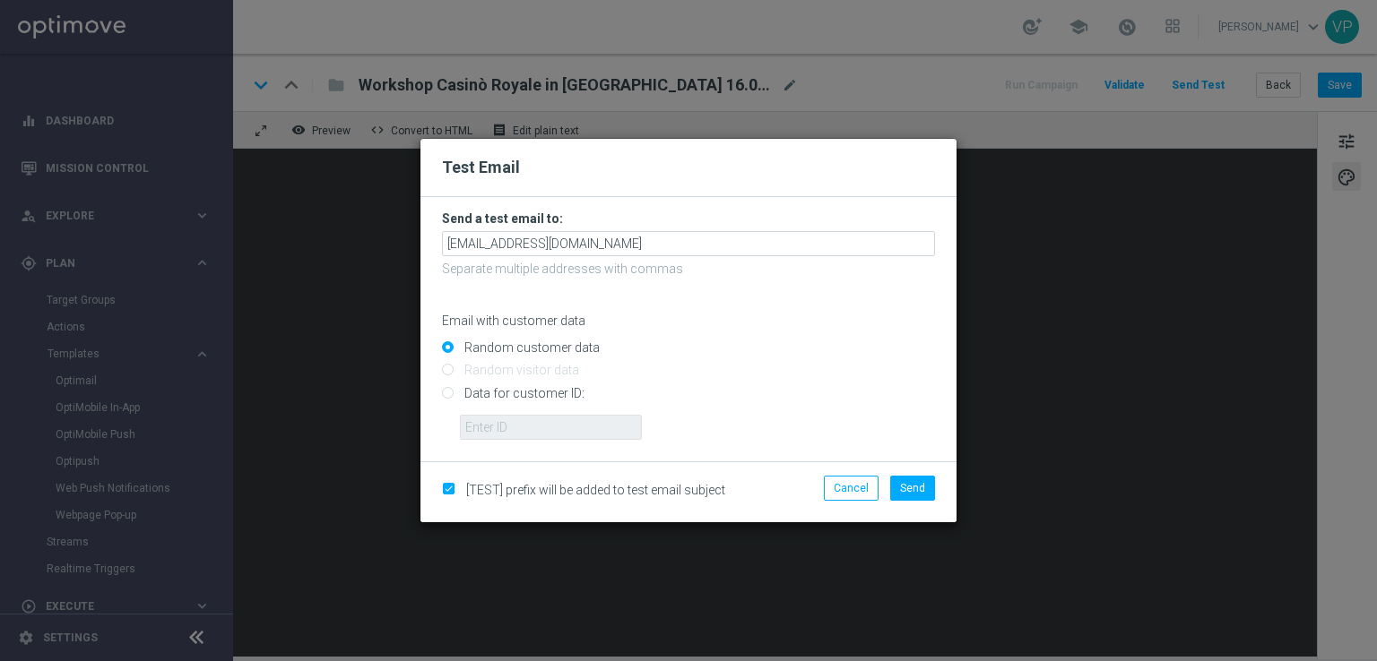
click at [523, 390] on input "Data for customer ID:" at bounding box center [688, 400] width 493 height 25
radio input "true"
click at [547, 429] on input "text" at bounding box center [551, 427] width 182 height 25
type input "3262295"
click at [912, 493] on span "Send" at bounding box center [912, 488] width 25 height 13
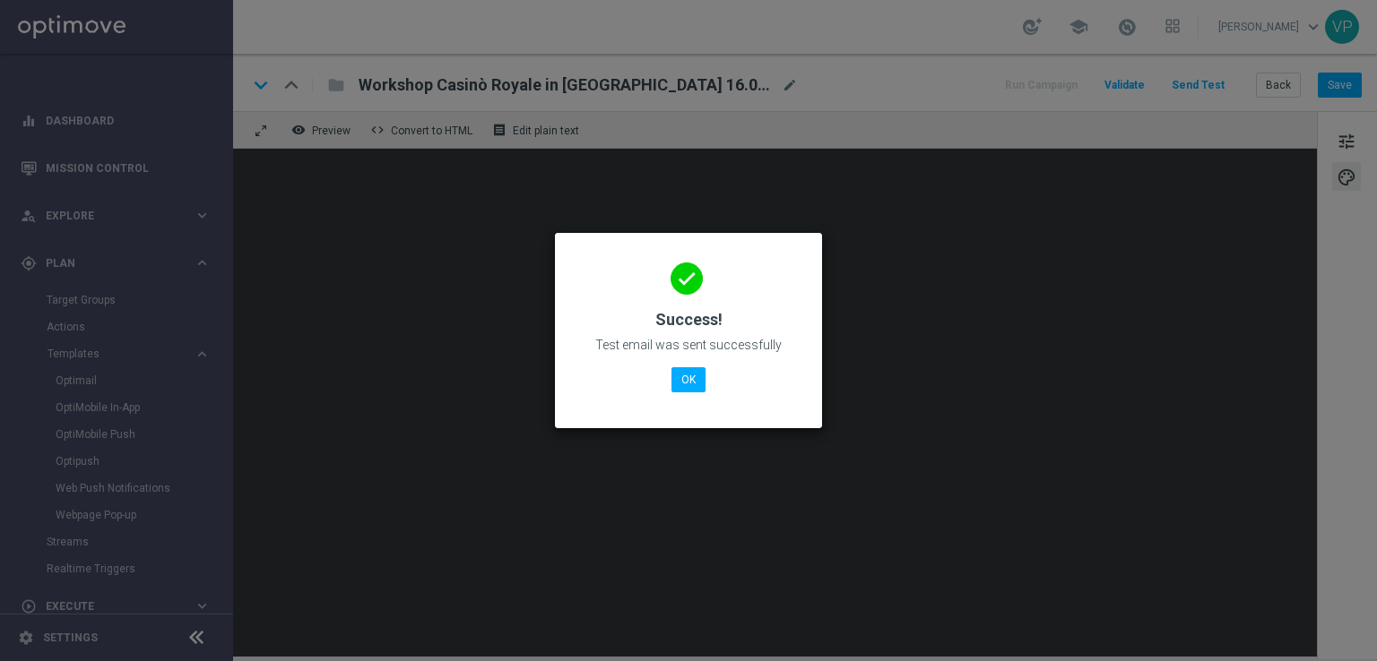
click at [698, 393] on div "done Success! Test email was sent successfully OK" at bounding box center [688, 328] width 224 height 156
click at [692, 381] on button "OK" at bounding box center [688, 379] width 34 height 25
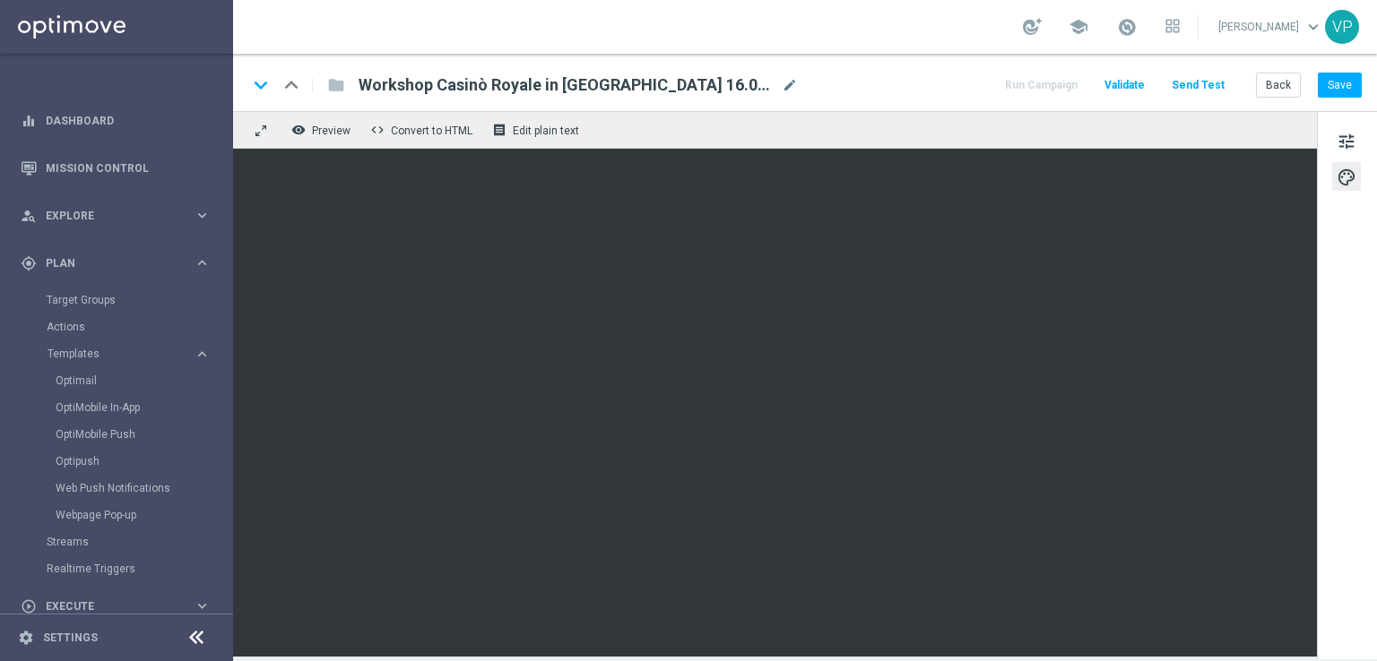
click at [1190, 83] on button "Send Test" at bounding box center [1198, 85] width 58 height 24
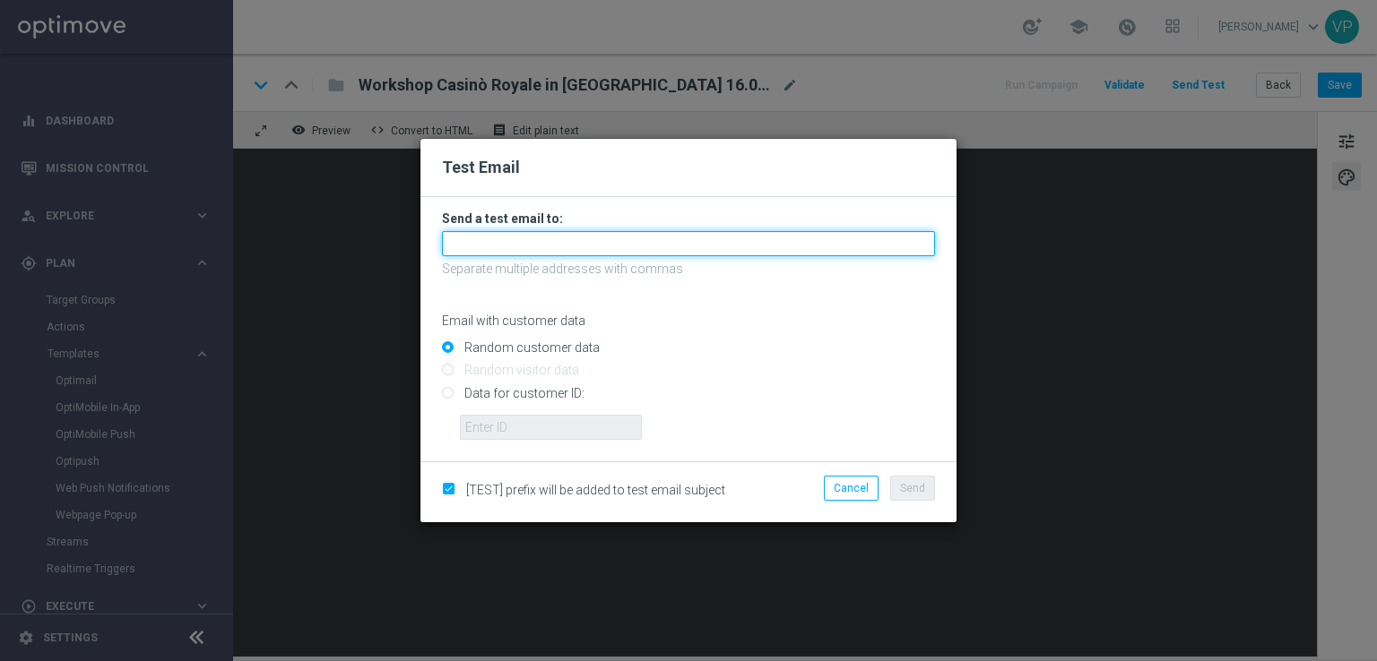
click at [720, 231] on input "text" at bounding box center [688, 243] width 493 height 25
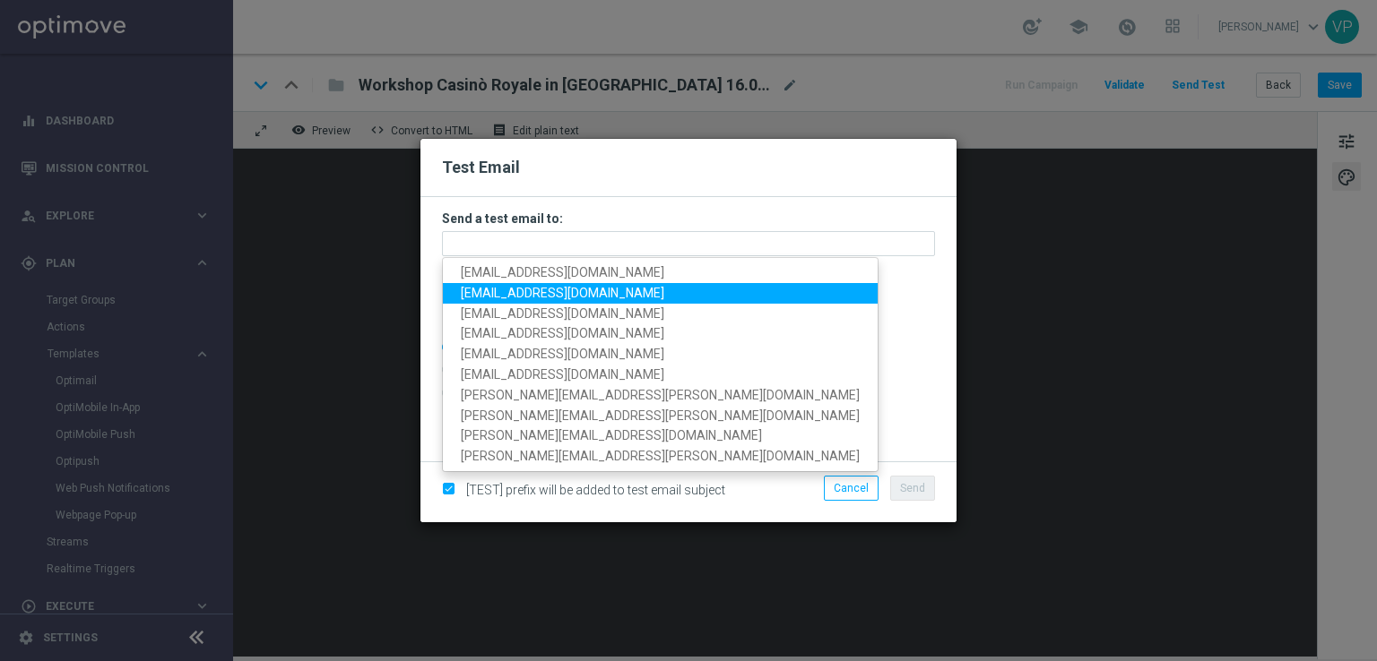
click at [478, 284] on link "pilatov86@gmail.com" at bounding box center [660, 293] width 435 height 21
type input "pilatov86@gmail.com"
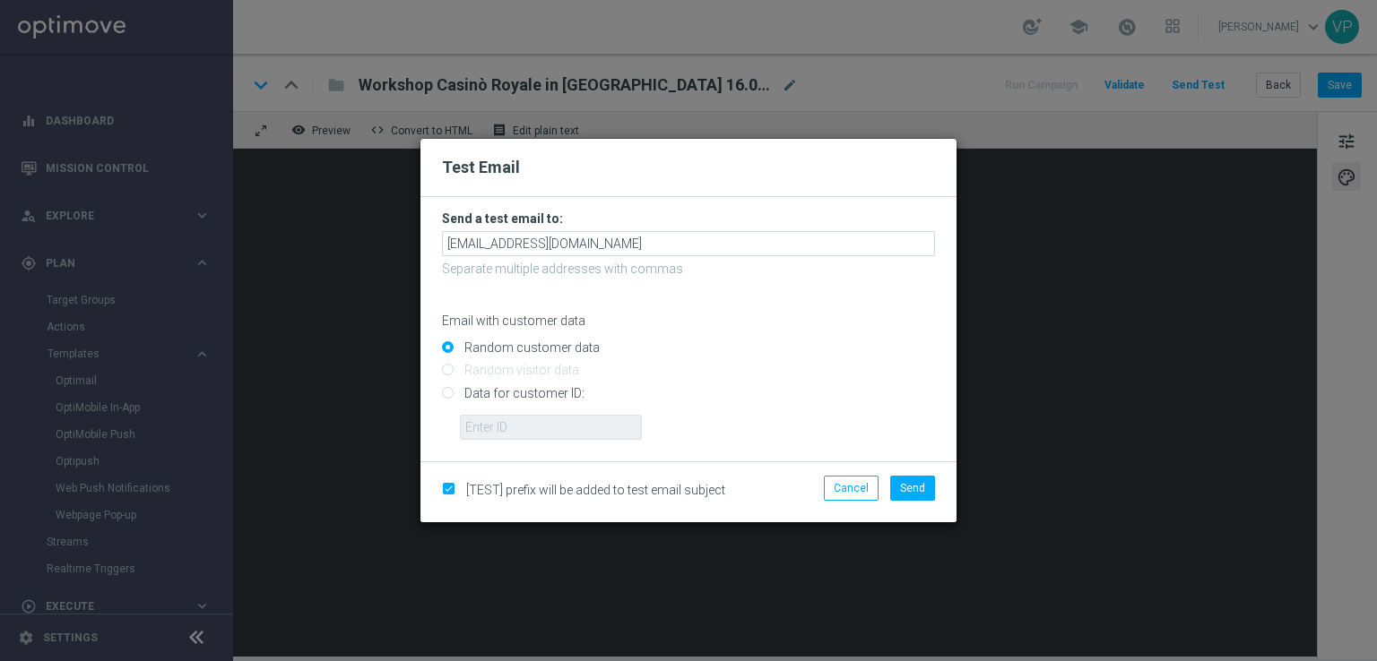
click at [523, 390] on input "Data for customer ID:" at bounding box center [688, 400] width 493 height 25
radio input "true"
click at [532, 428] on input "text" at bounding box center [551, 427] width 182 height 25
type input "3832155"
click at [906, 498] on button "Send" at bounding box center [912, 488] width 45 height 25
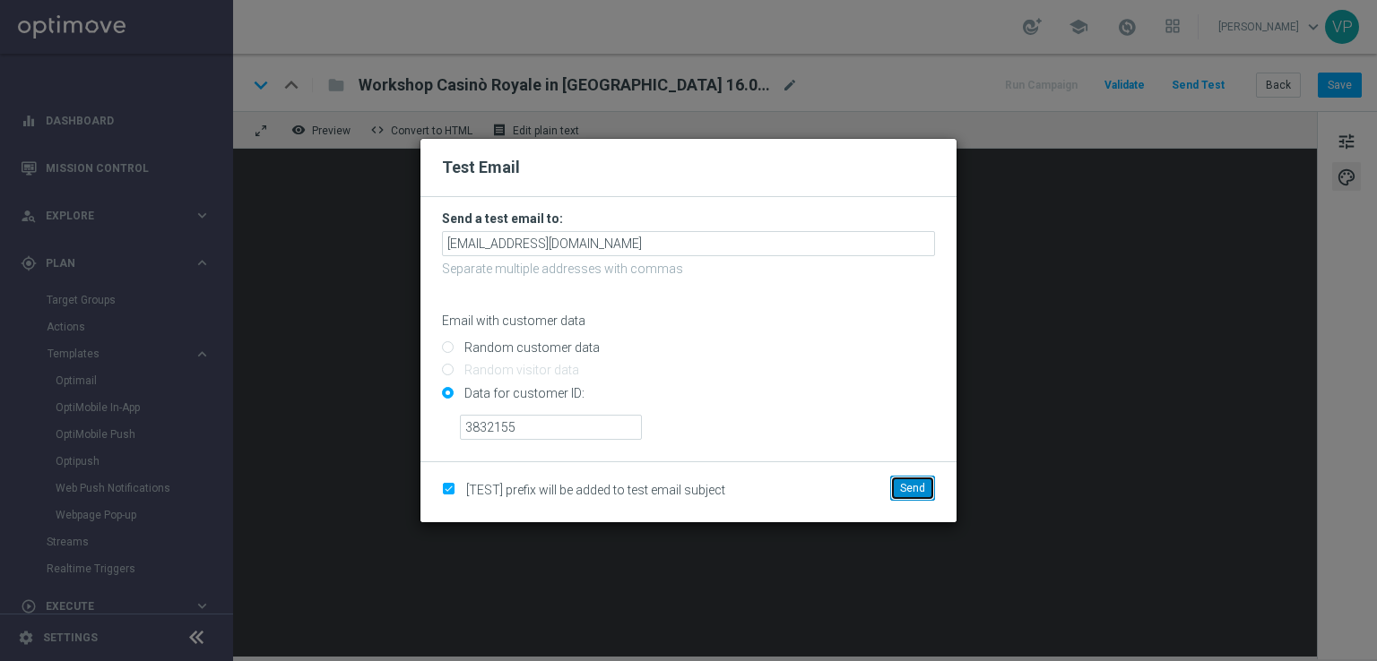
click at [918, 482] on span "Send" at bounding box center [912, 488] width 25 height 13
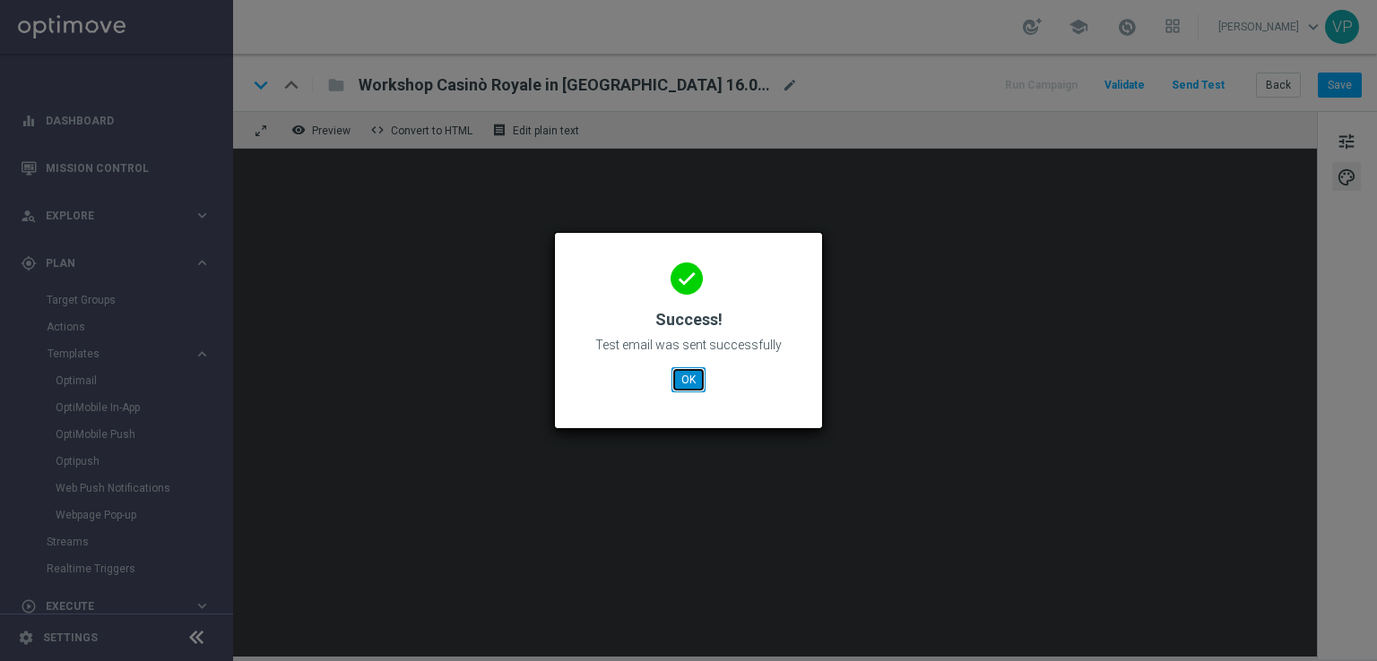
click at [698, 382] on button "OK" at bounding box center [688, 379] width 34 height 25
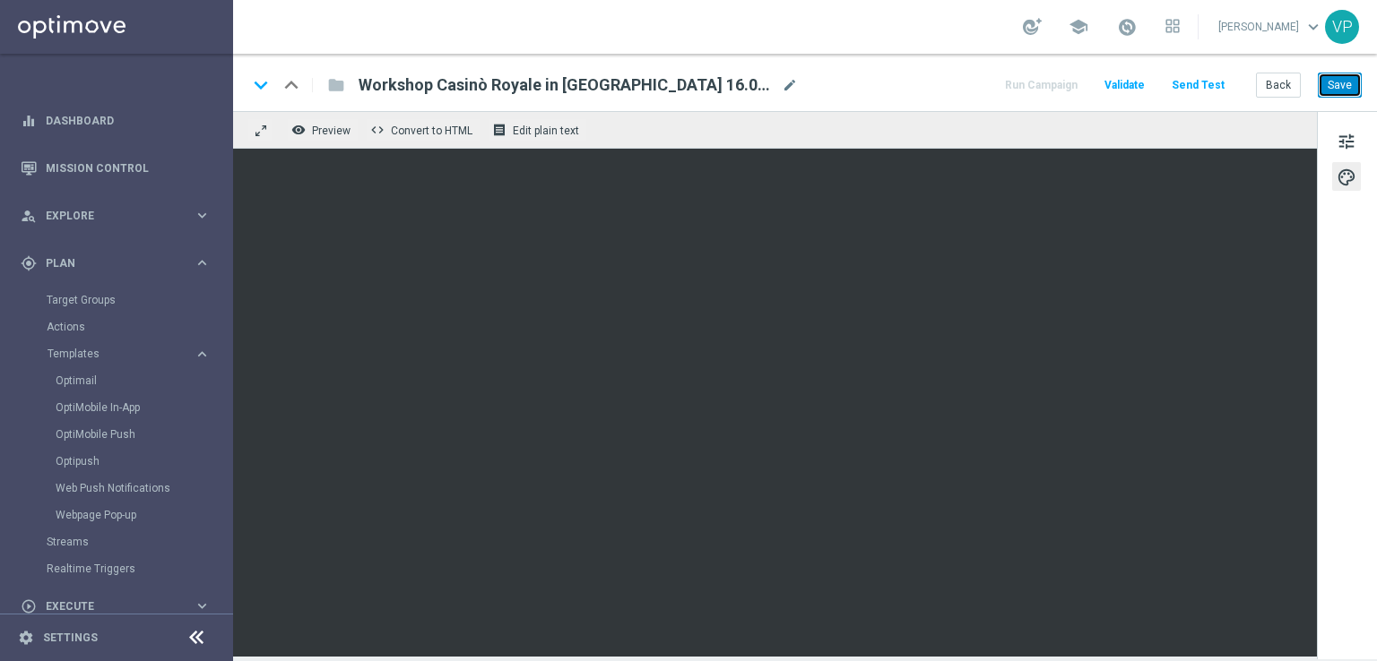
click at [1327, 85] on button "Save" at bounding box center [1340, 85] width 44 height 25
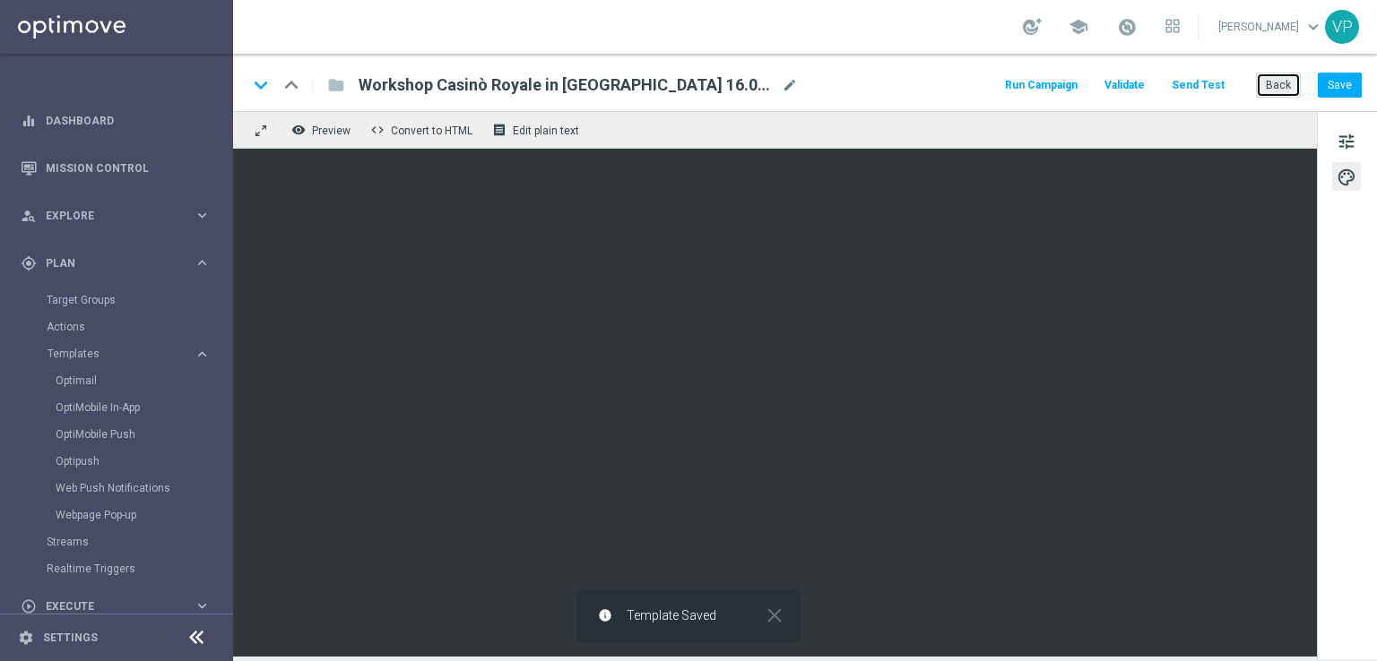
click at [1278, 85] on button "Back" at bounding box center [1278, 85] width 45 height 25
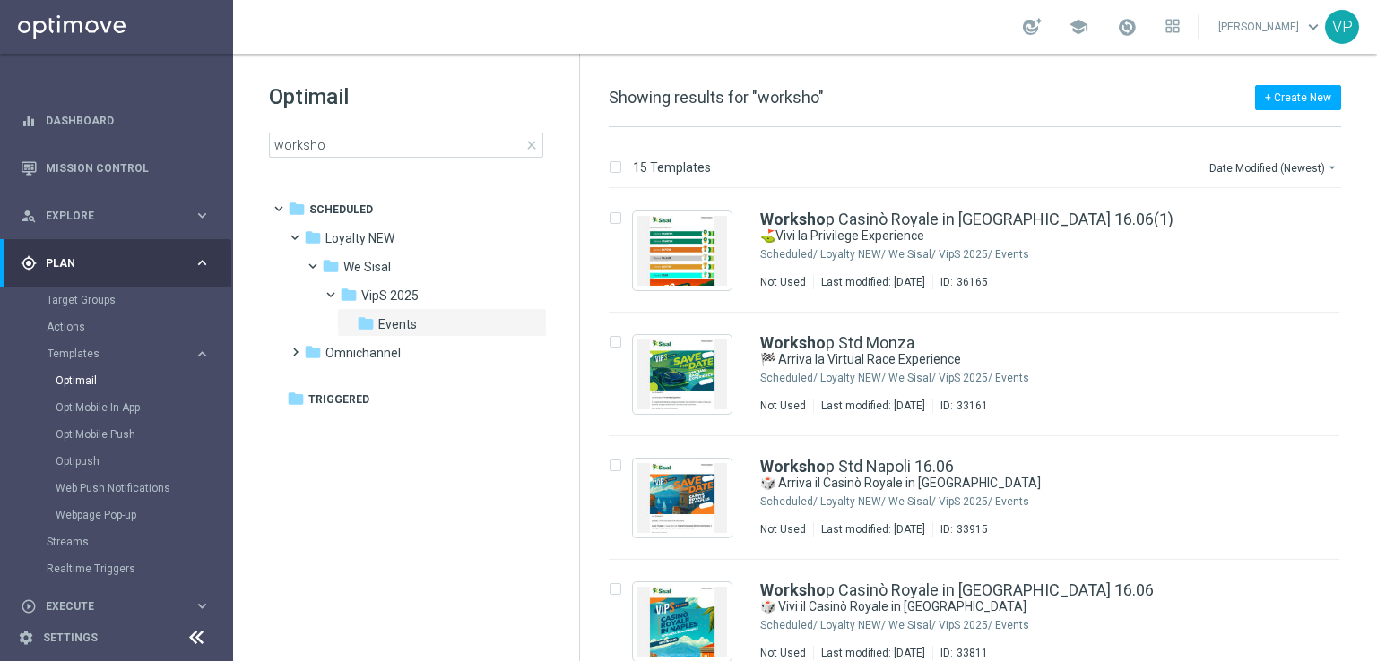
click at [394, 549] on tree-viewport "folder Scheduled more_vert folder Loyalty NEW more_vert" at bounding box center [422, 426] width 310 height 464
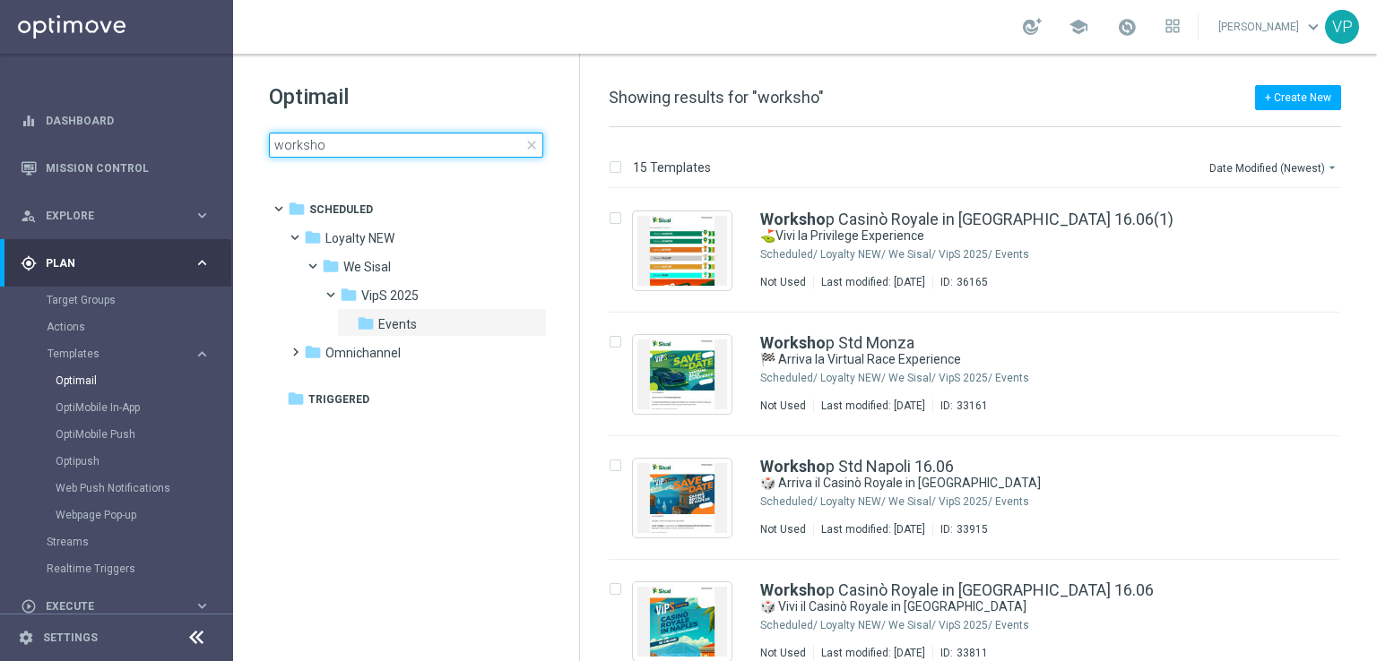
click at [400, 150] on input "worksho" at bounding box center [406, 145] width 274 height 25
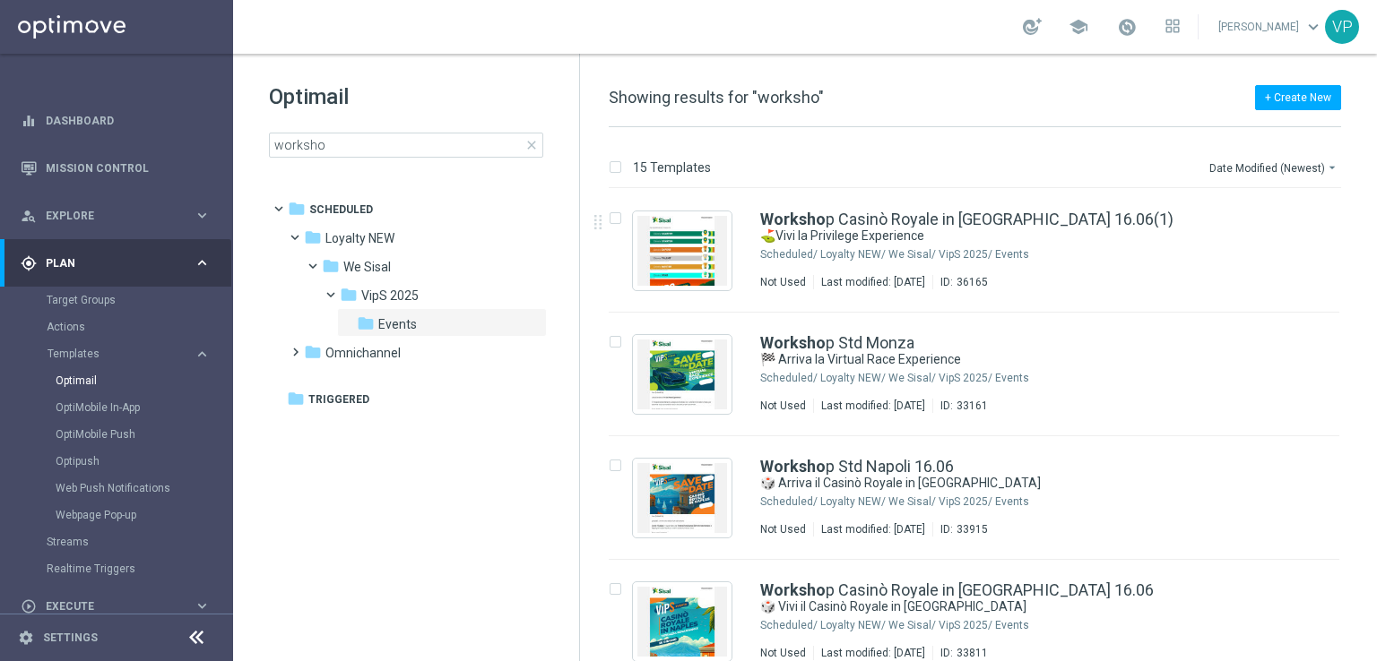
click at [533, 138] on span "close" at bounding box center [531, 145] width 14 height 14
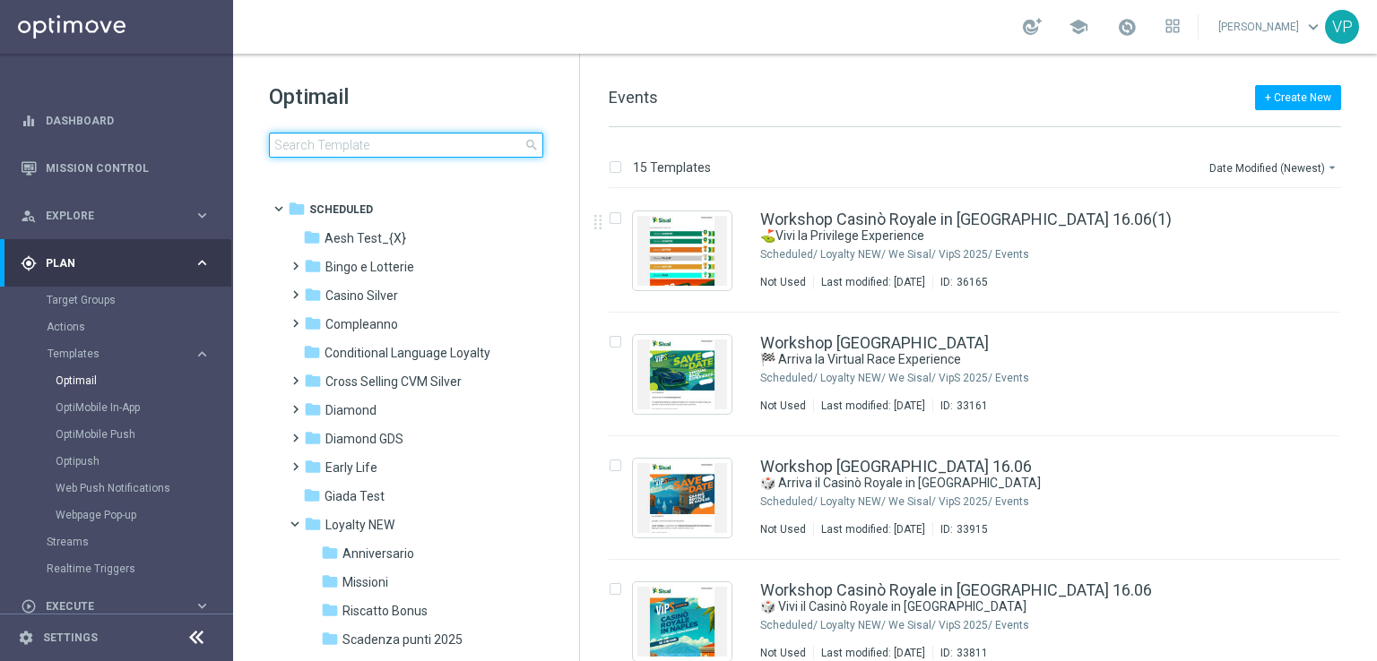
click at [434, 155] on input at bounding box center [406, 145] width 274 height 25
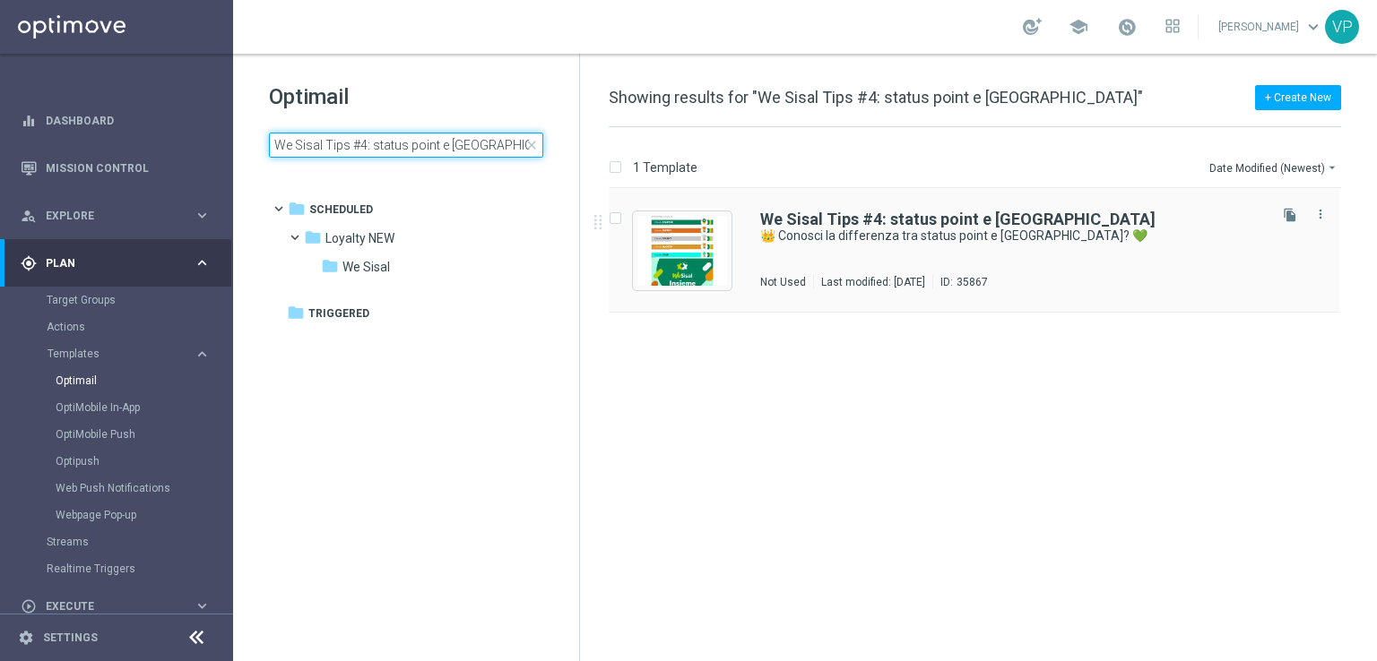
type input "We Sisal Tips #4: status point e Sisal point"
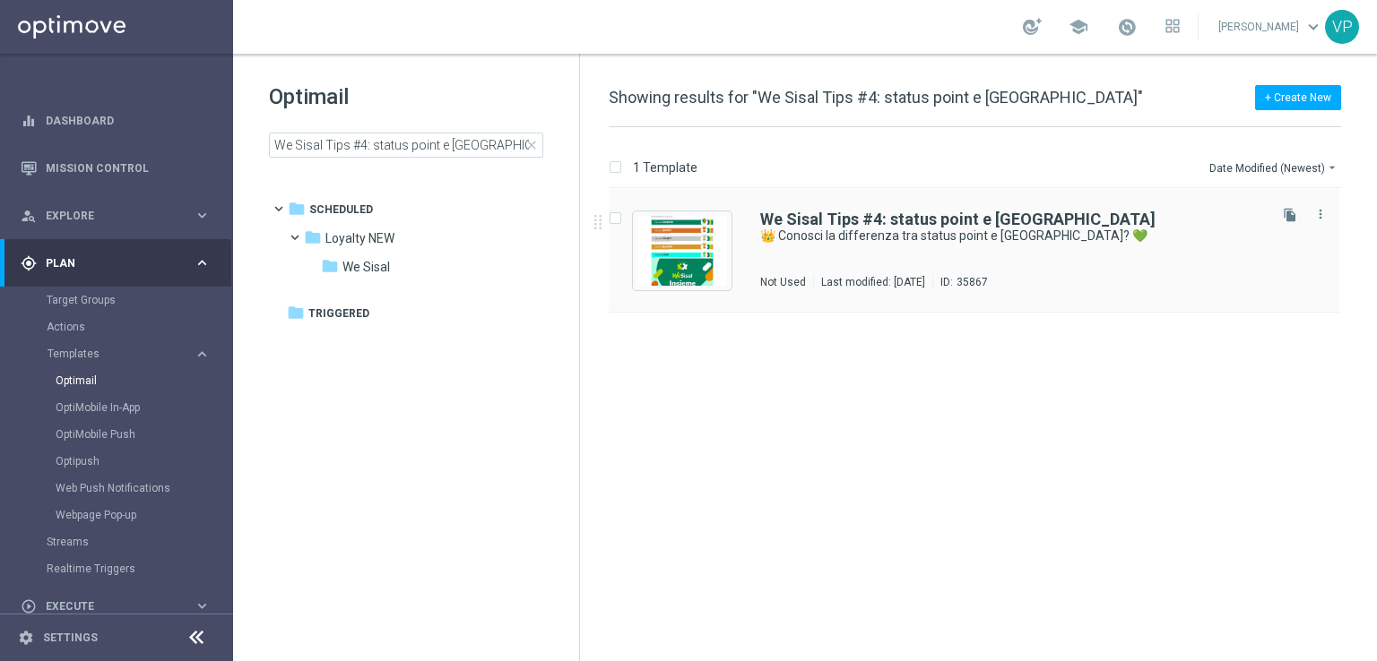
click at [968, 247] on div "We Sisal Tips #4: status point e Sisal point 👑 Conosci la differenza tra status…" at bounding box center [1012, 251] width 504 height 78
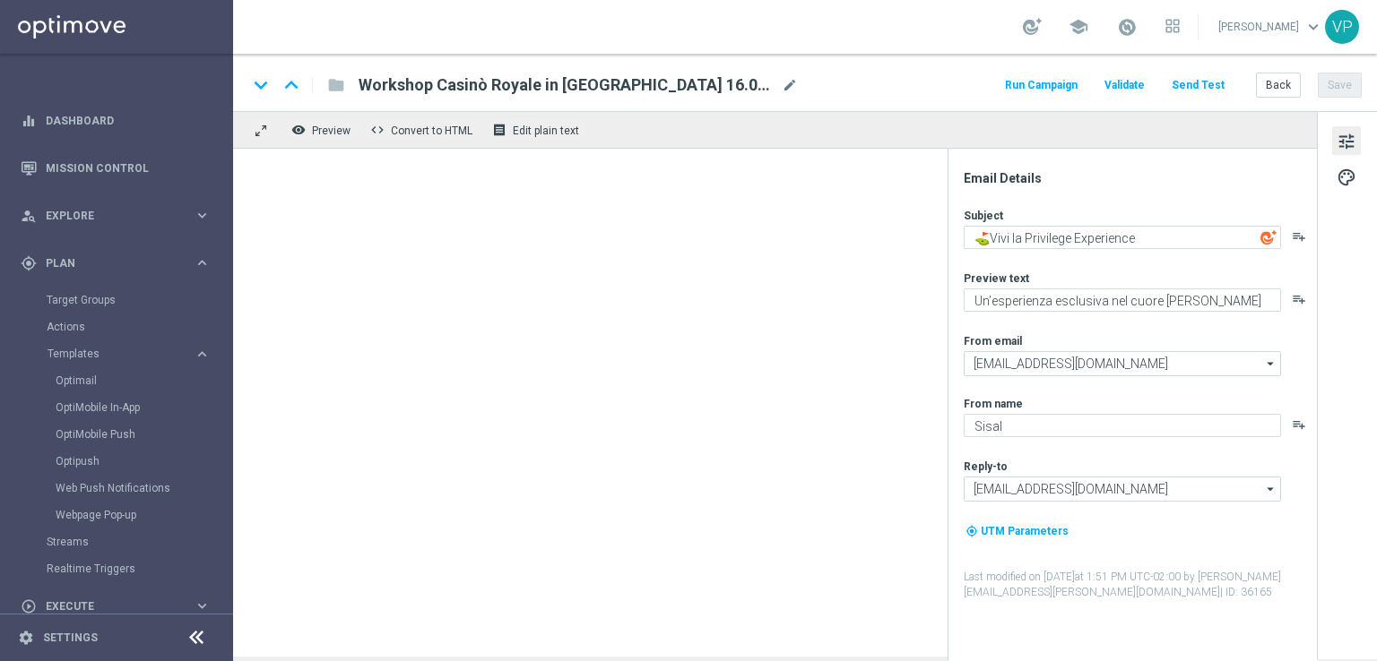
type textarea "👑 Conosci la differenza tra status point e Sisal point? 💚"
type textarea "Scopri come ottenere il massimo da We Sisal"
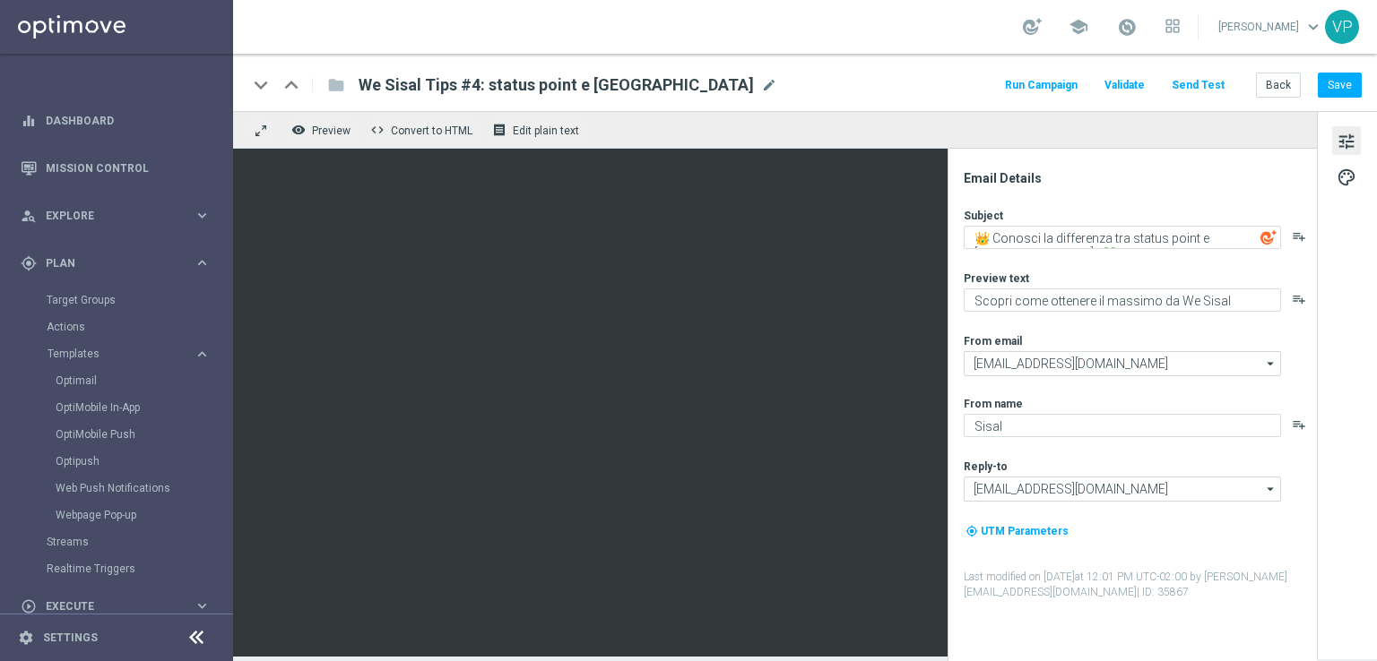
click at [1065, 79] on button "Run Campaign" at bounding box center [1041, 85] width 78 height 24
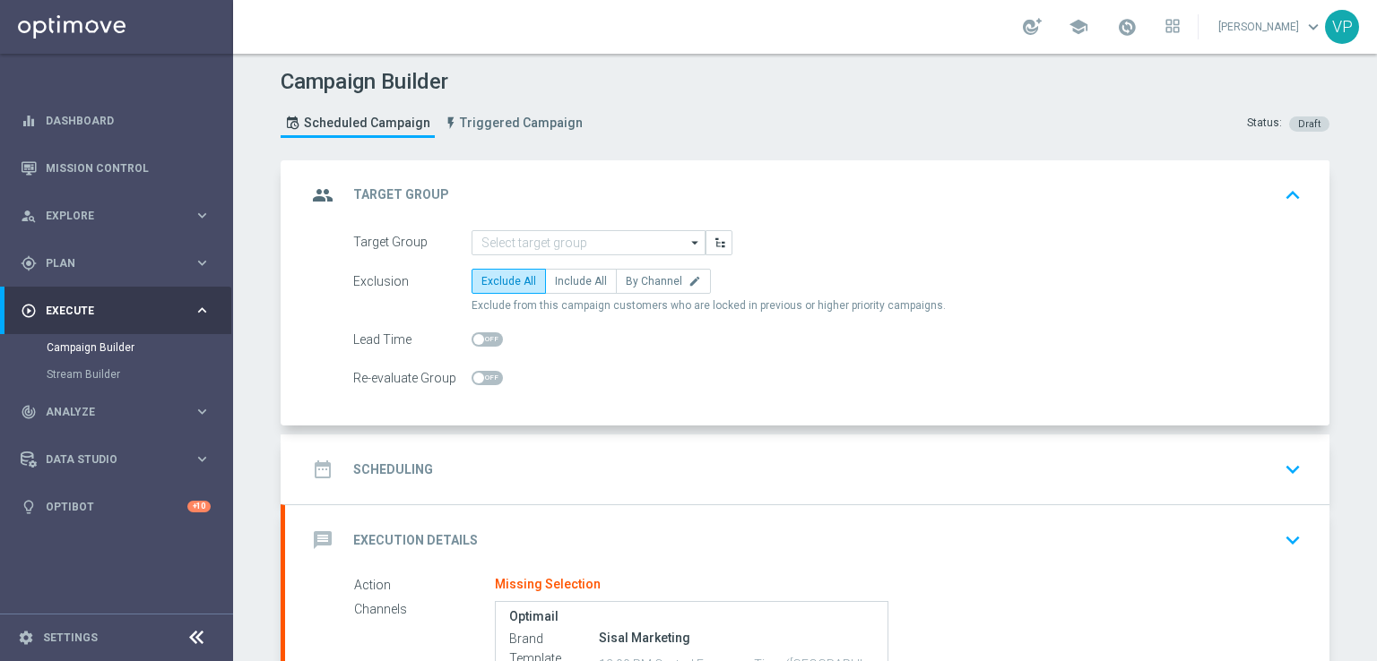
click at [728, 169] on div "group Target Group keyboard_arrow_up" at bounding box center [807, 195] width 1044 height 70
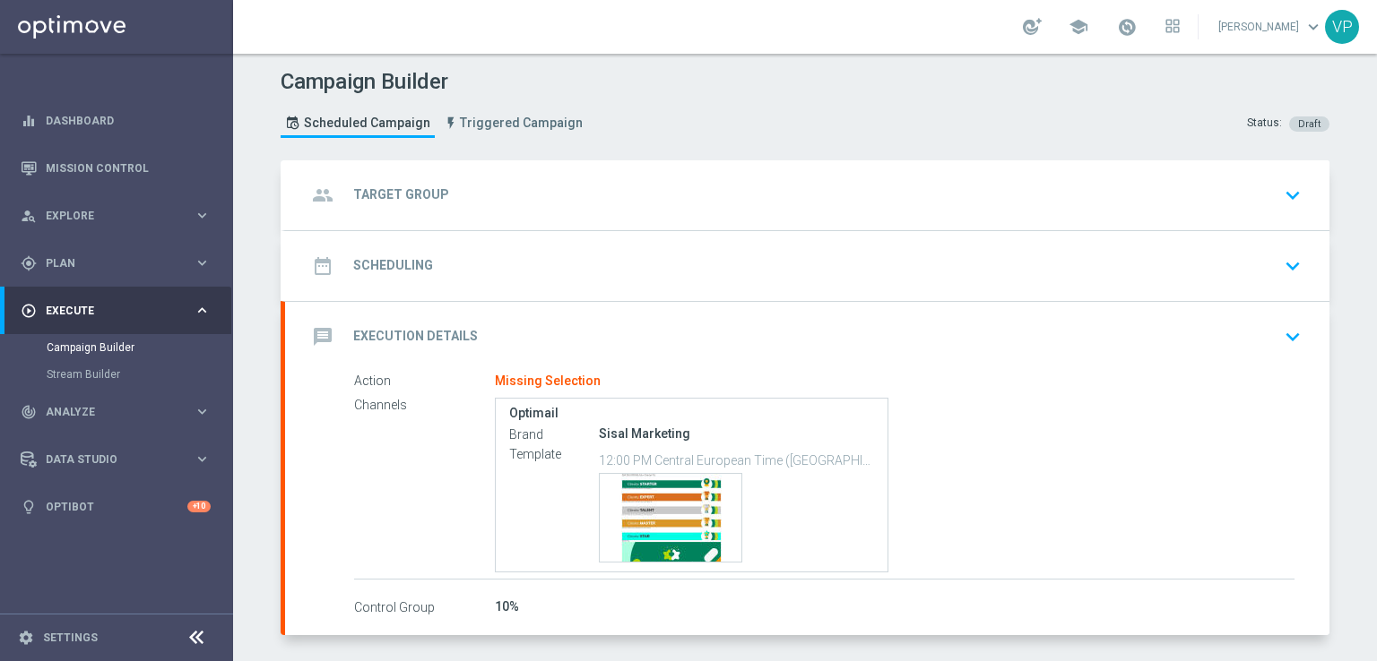
click at [746, 206] on div "group Target Group keyboard_arrow_down" at bounding box center [807, 195] width 1001 height 34
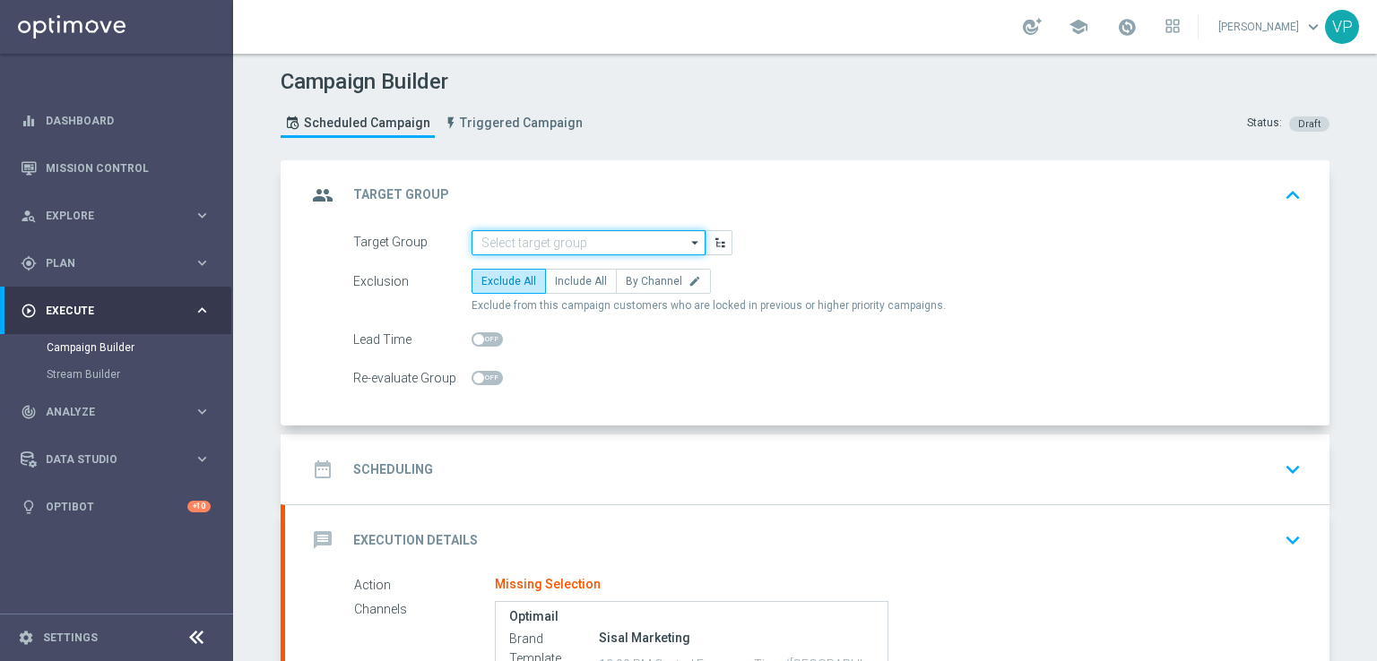
click at [578, 236] on input at bounding box center [588, 242] width 234 height 25
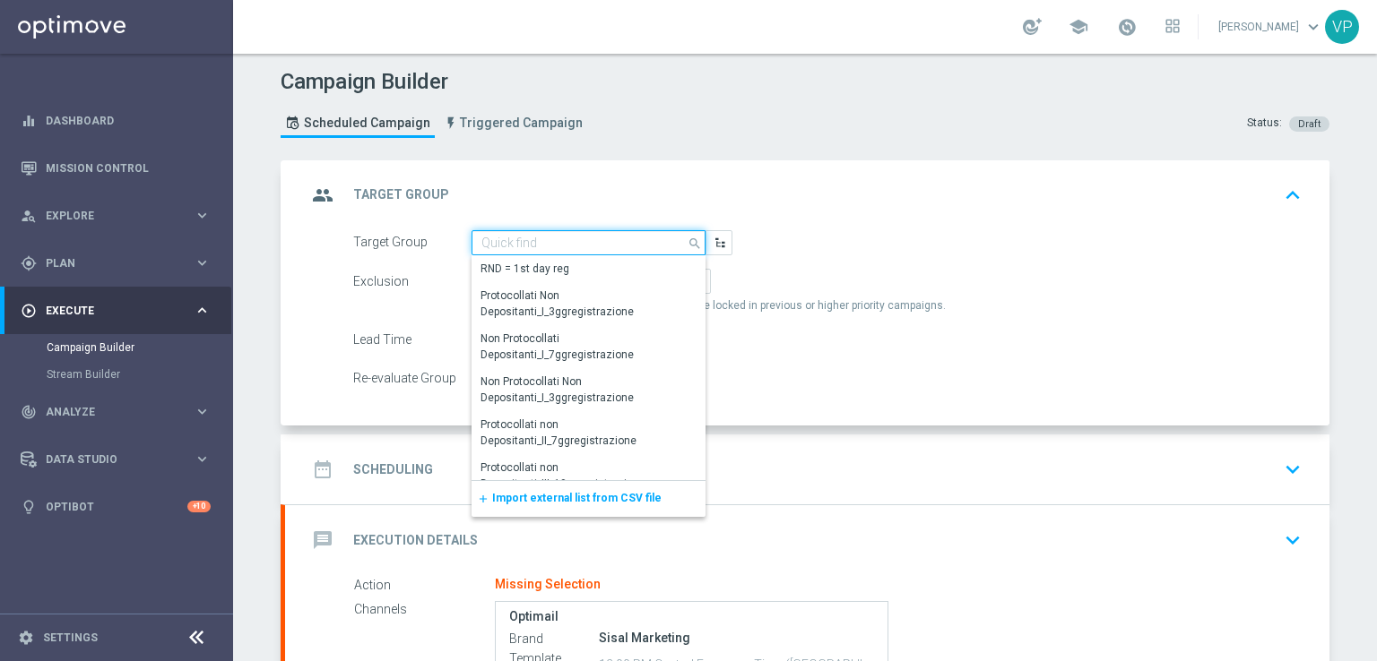
paste input "WeSisalTips"
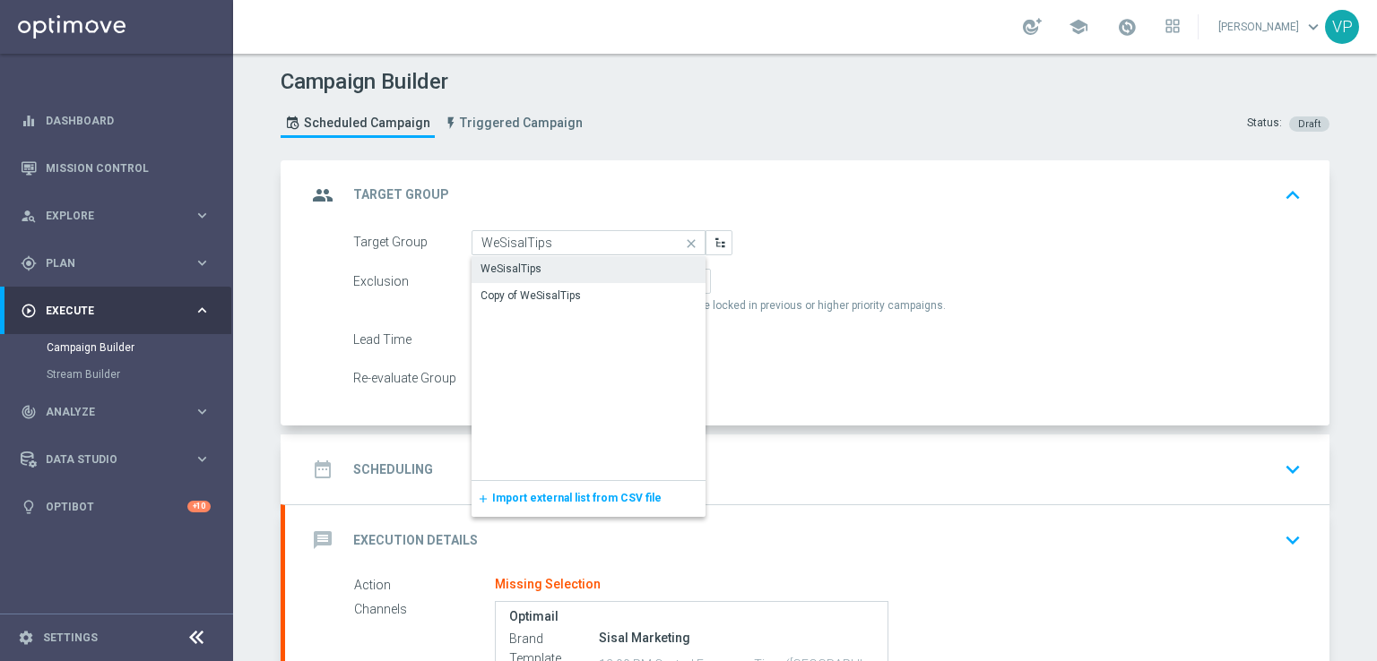
click at [501, 271] on div "WeSisalTips" at bounding box center [510, 269] width 61 height 16
type input "WeSisalTips"
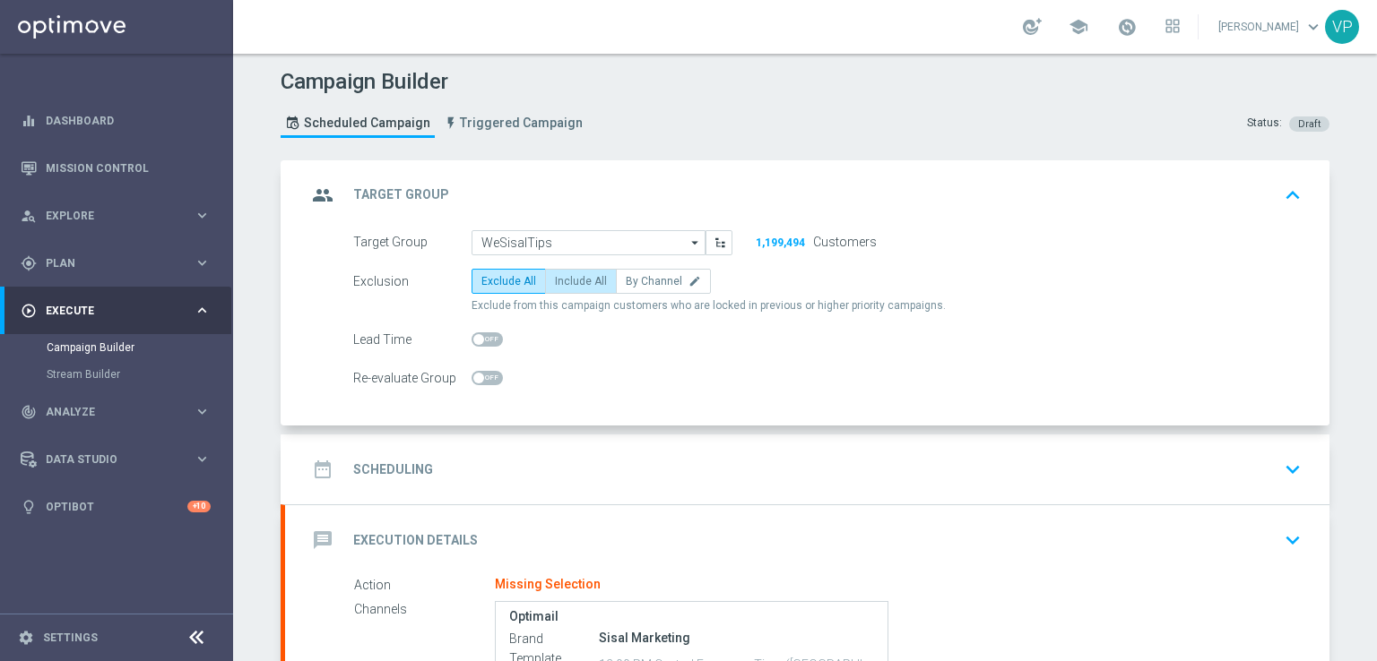
click at [569, 278] on span "Include All" at bounding box center [581, 281] width 52 height 13
click at [566, 279] on input "Include All" at bounding box center [561, 285] width 12 height 12
radio input "true"
click at [716, 376] on div "Re-evaluate Group" at bounding box center [827, 378] width 975 height 25
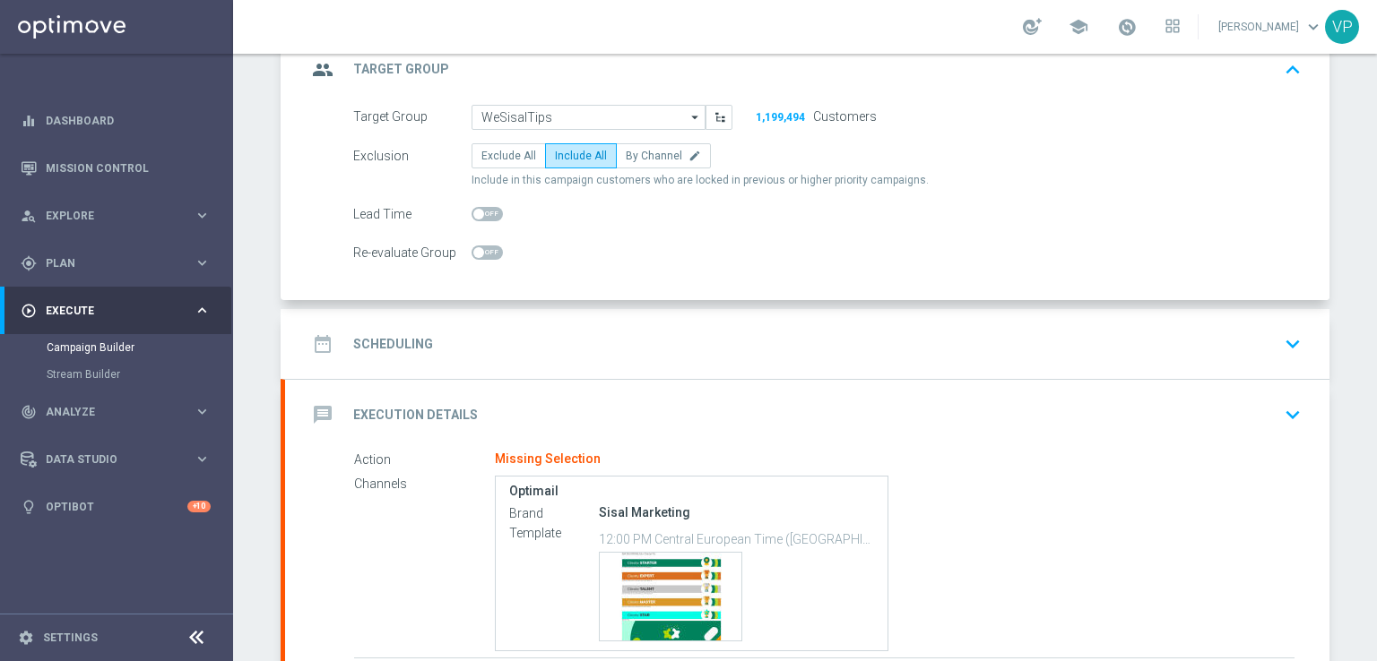
scroll to position [236, 0]
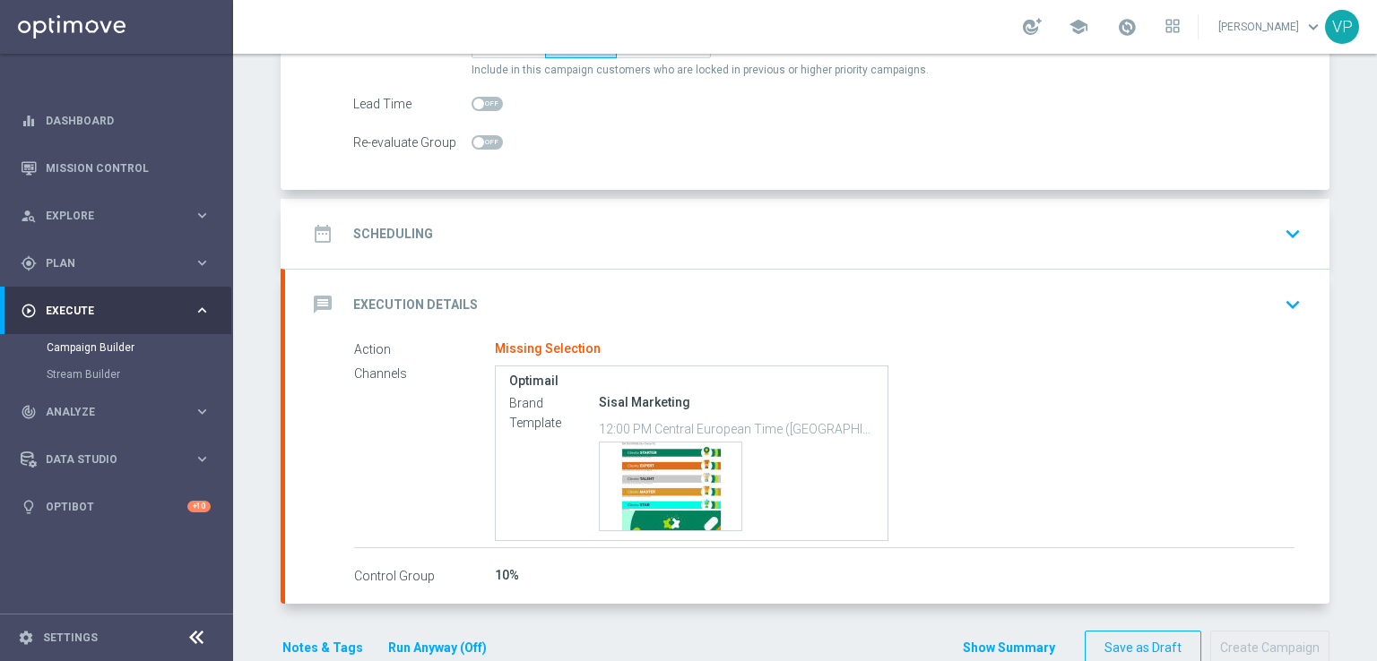
click at [1298, 240] on icon "keyboard_arrow_down" at bounding box center [1292, 233] width 27 height 27
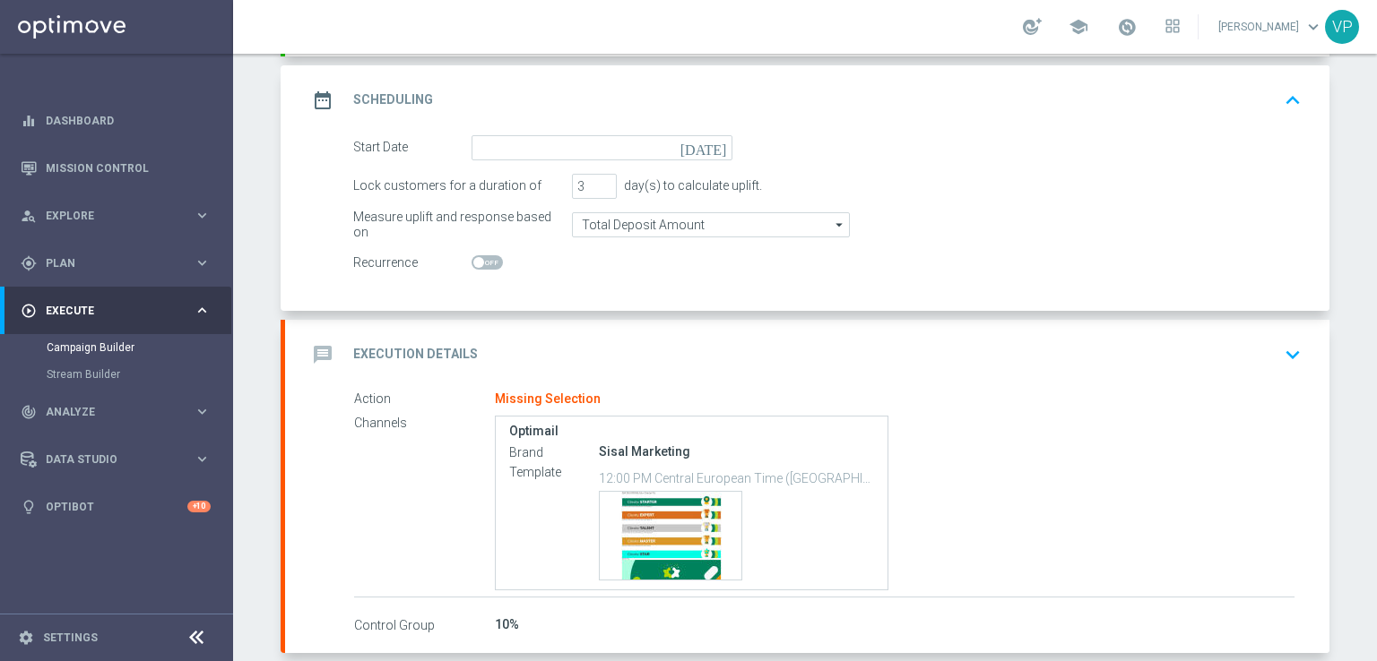
click at [713, 142] on icon "[DATE]" at bounding box center [706, 145] width 53 height 20
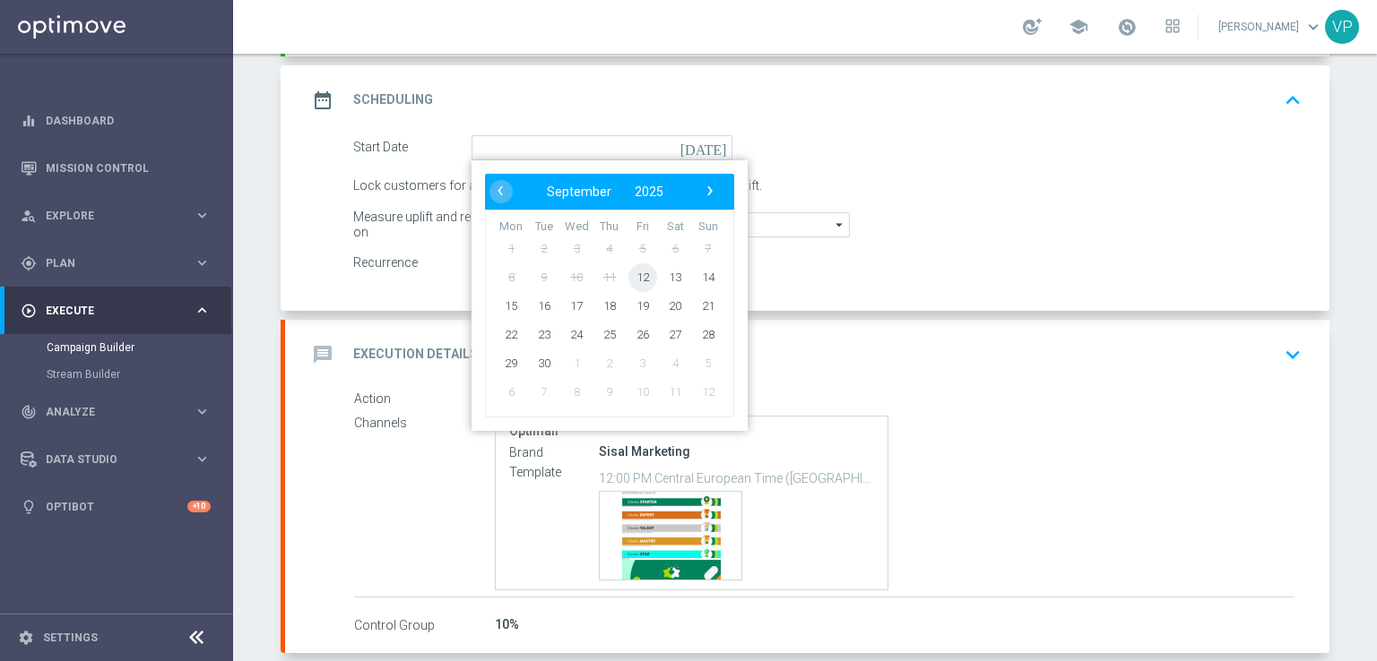
click at [635, 276] on span "12" at bounding box center [642, 277] width 29 height 29
type input "[DATE]"
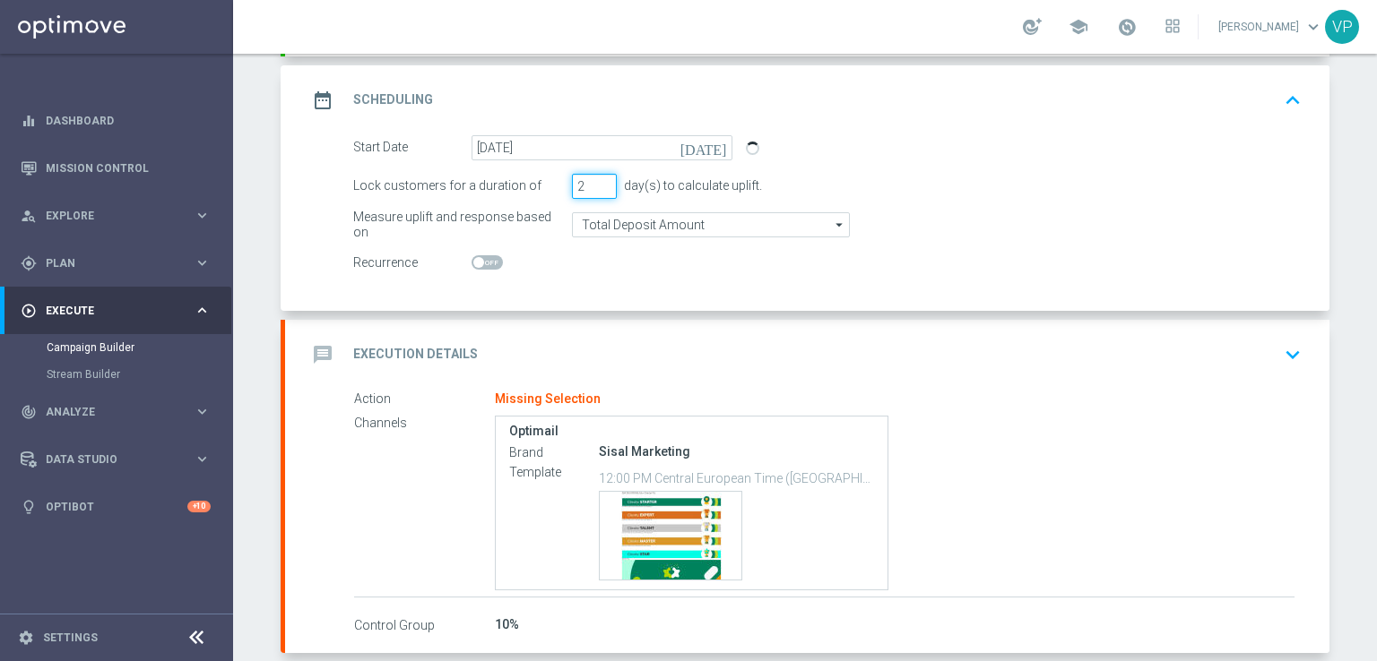
click at [601, 191] on input "2" at bounding box center [594, 186] width 45 height 25
type input "1"
click at [601, 191] on input "1" at bounding box center [594, 186] width 45 height 25
click at [713, 135] on icon "[DATE]" at bounding box center [706, 145] width 53 height 20
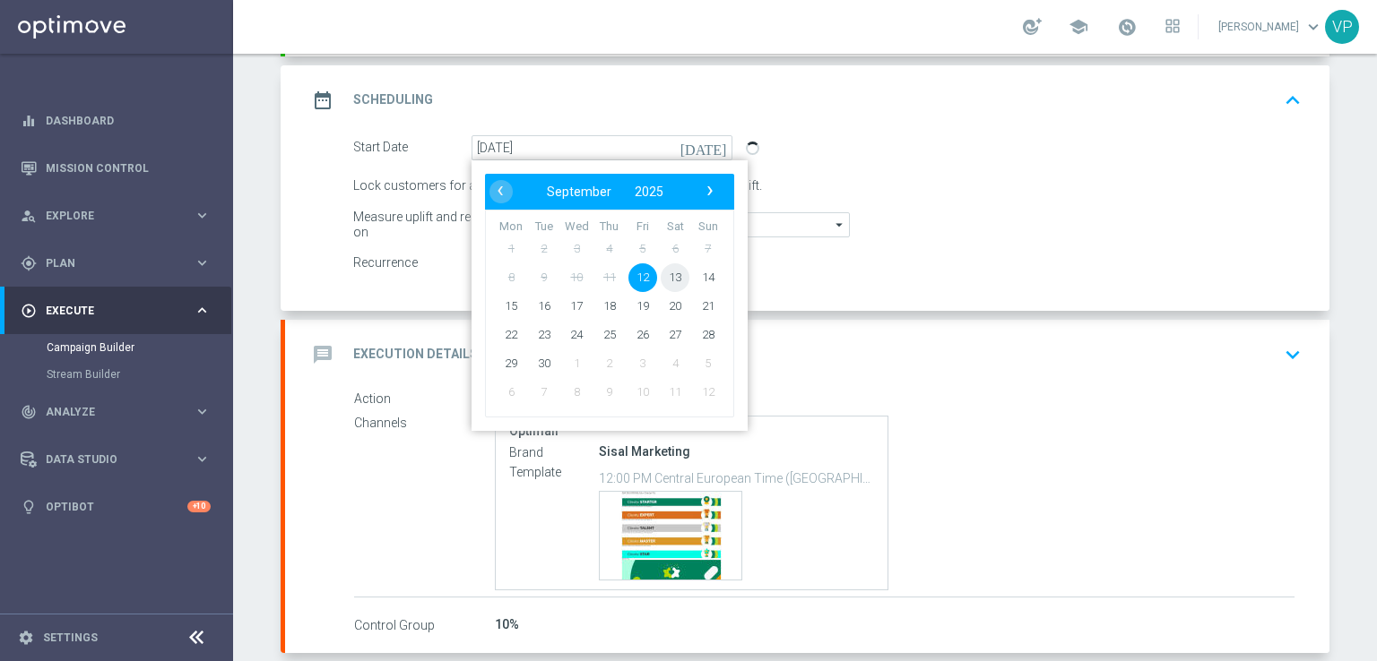
click at [670, 277] on span "13" at bounding box center [675, 277] width 29 height 29
type input "13 Sep 2025"
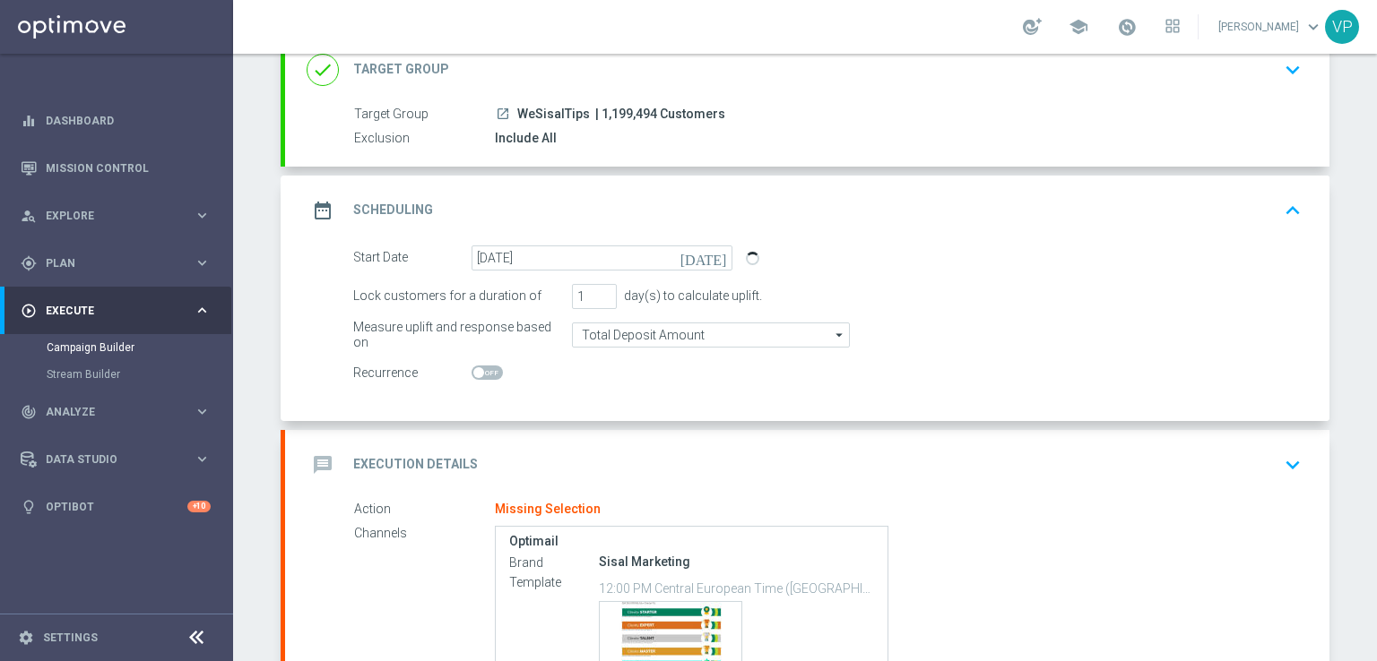
scroll to position [309, 0]
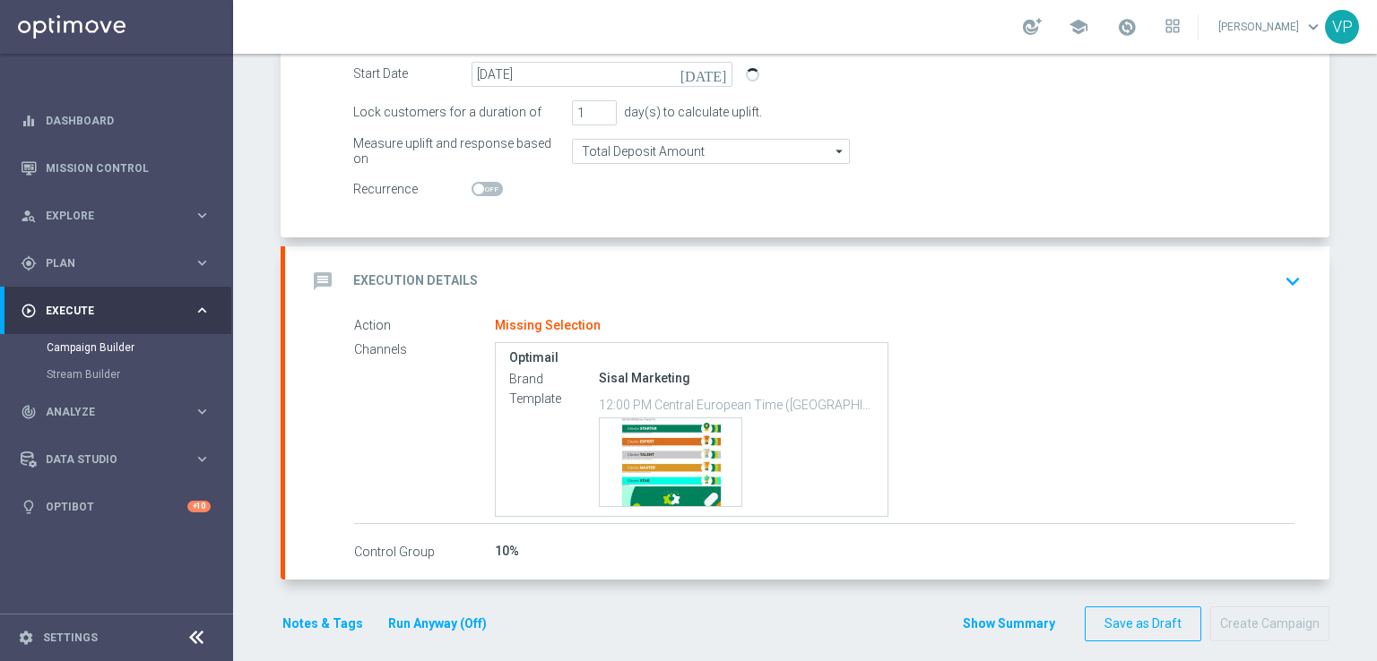
click at [1289, 282] on icon "keyboard_arrow_down" at bounding box center [1292, 281] width 27 height 27
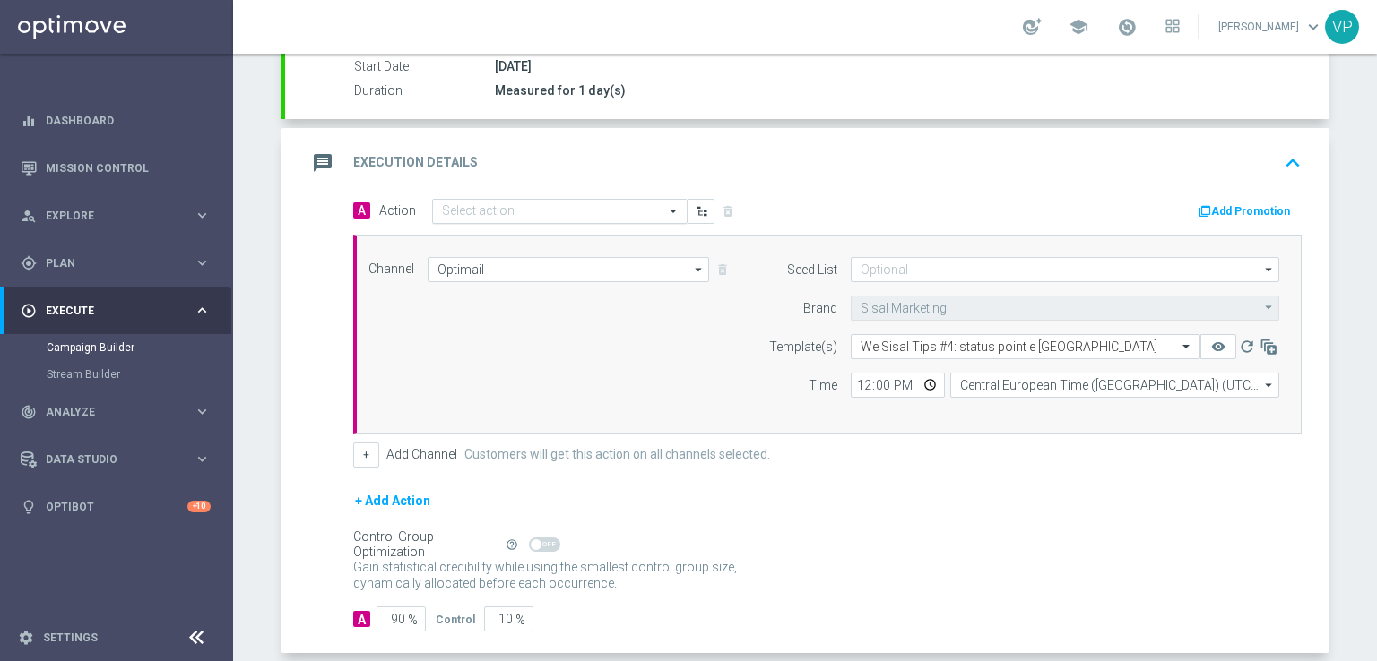
click at [613, 209] on input "text" at bounding box center [542, 211] width 200 height 15
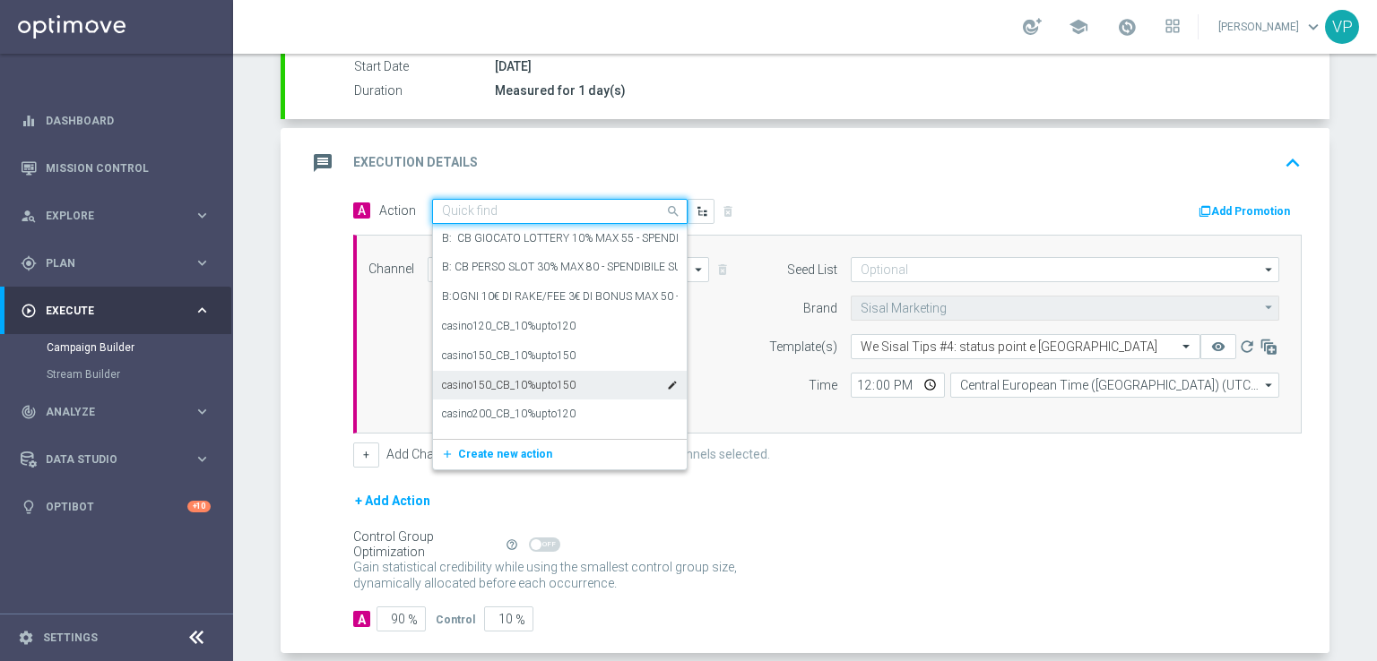
paste input "INFO_Loyalty"
type input "INFO_Loyalty"
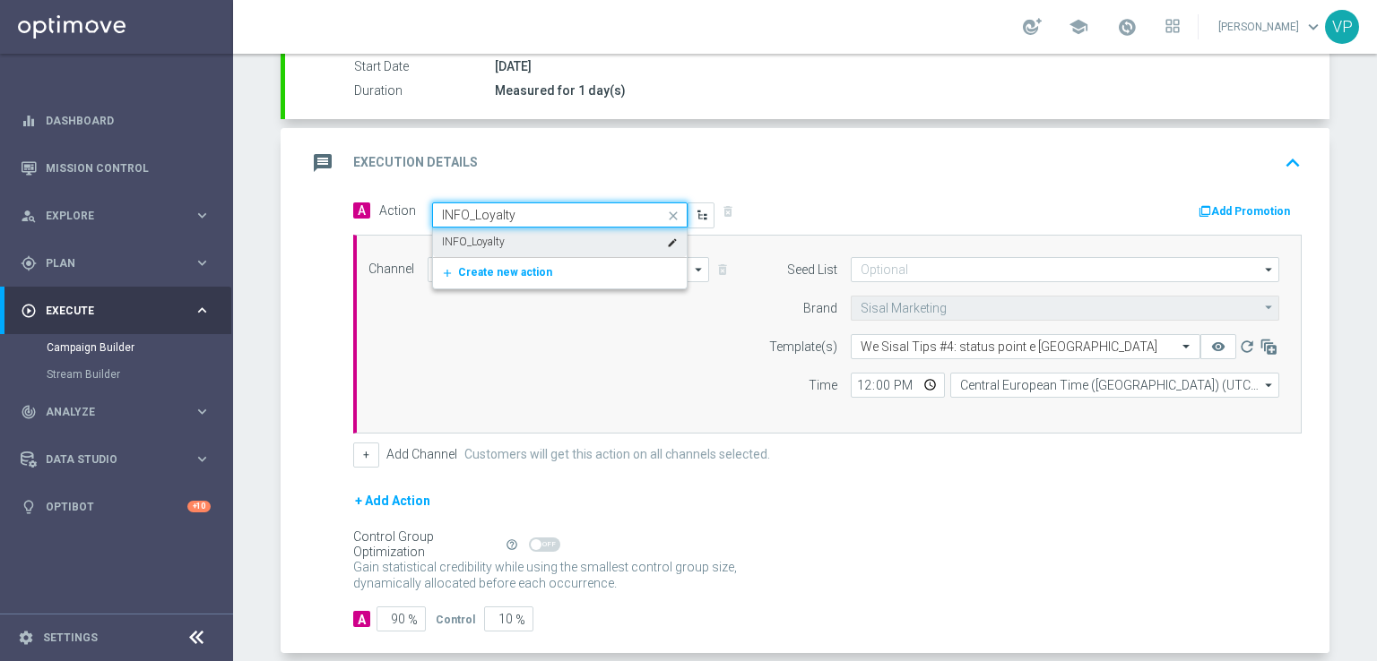
click at [499, 234] on div "INFO_Loyalty edit" at bounding box center [560, 243] width 236 height 30
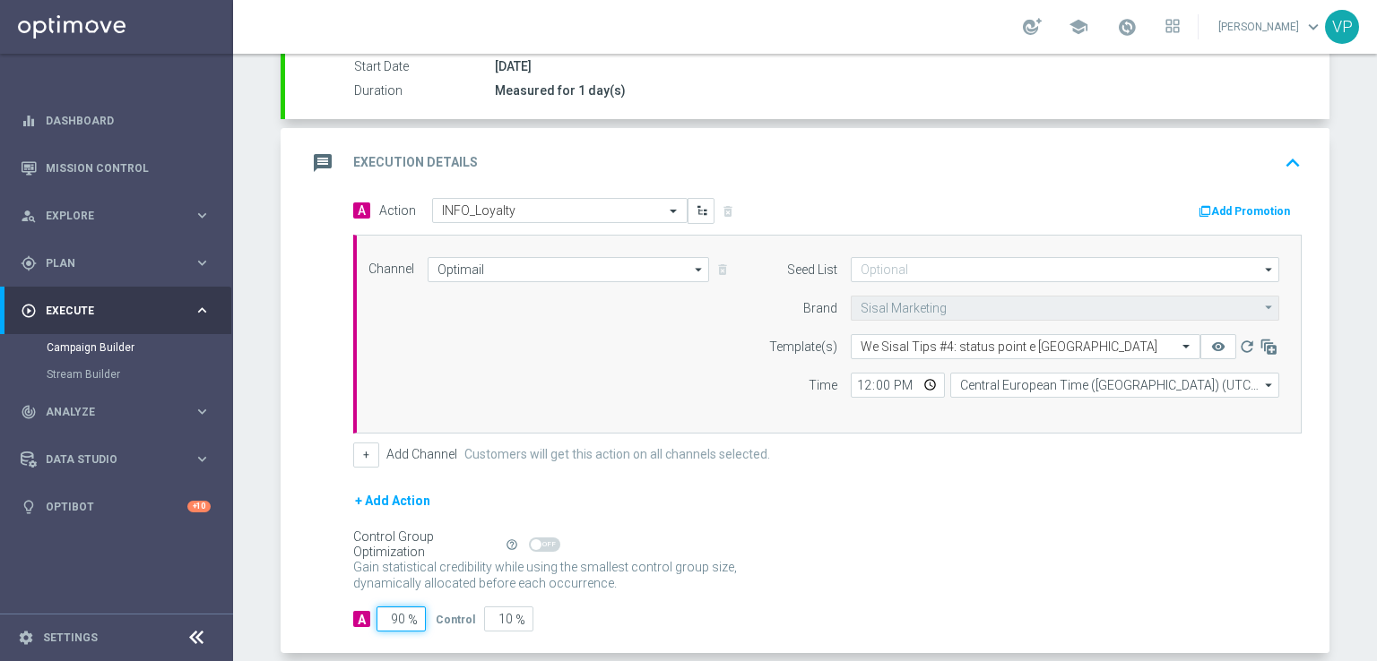
click at [394, 614] on input "90" at bounding box center [400, 619] width 49 height 25
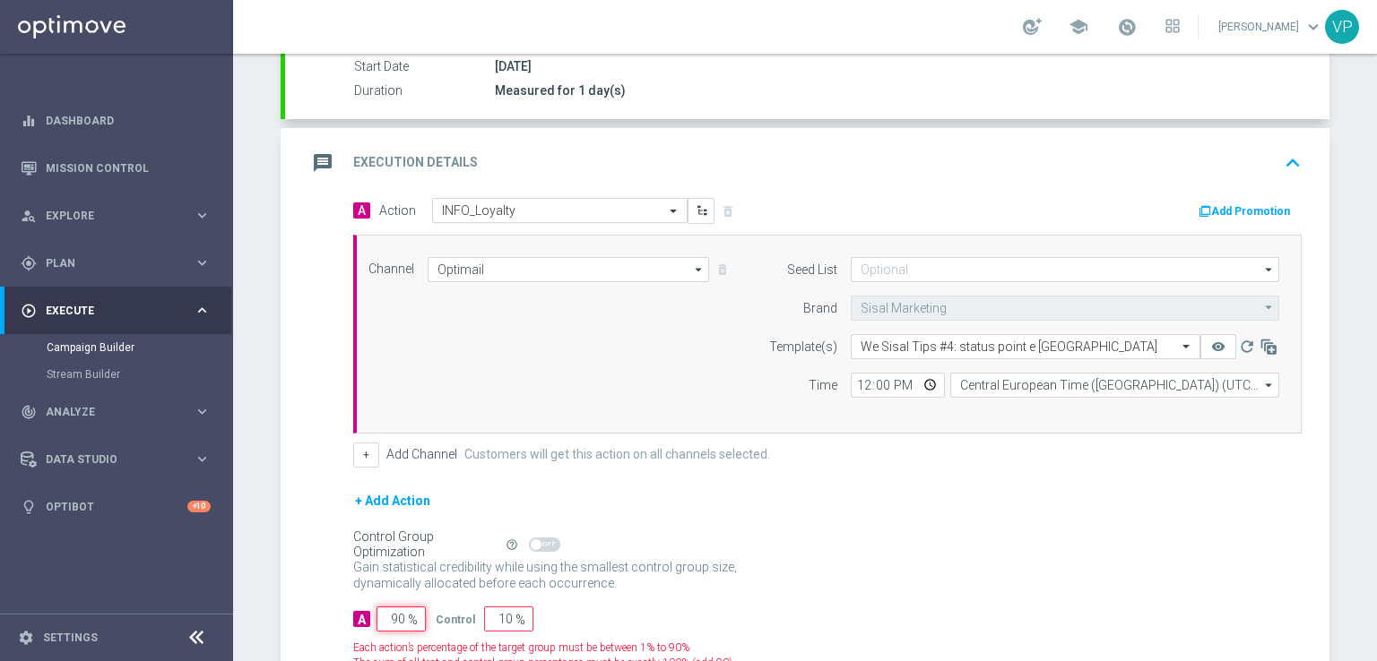
type input "0"
type input "100"
type input "10"
type input "90"
type input "100"
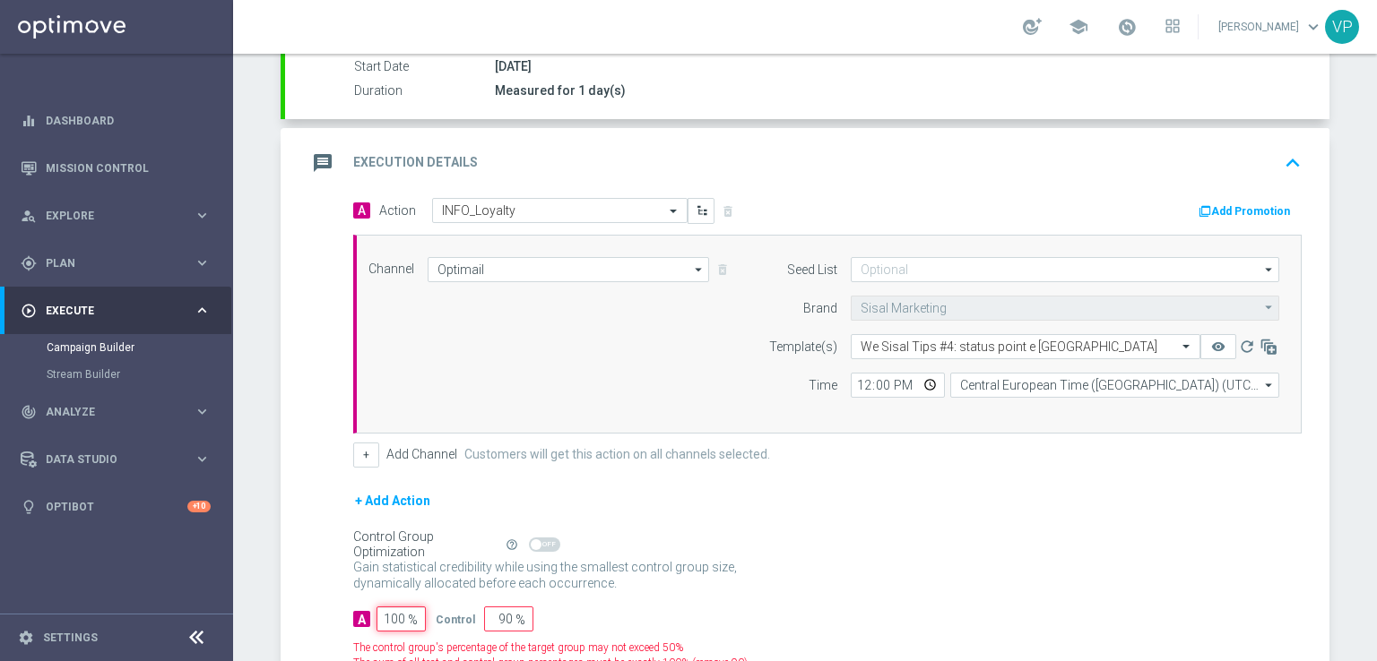
type input "0"
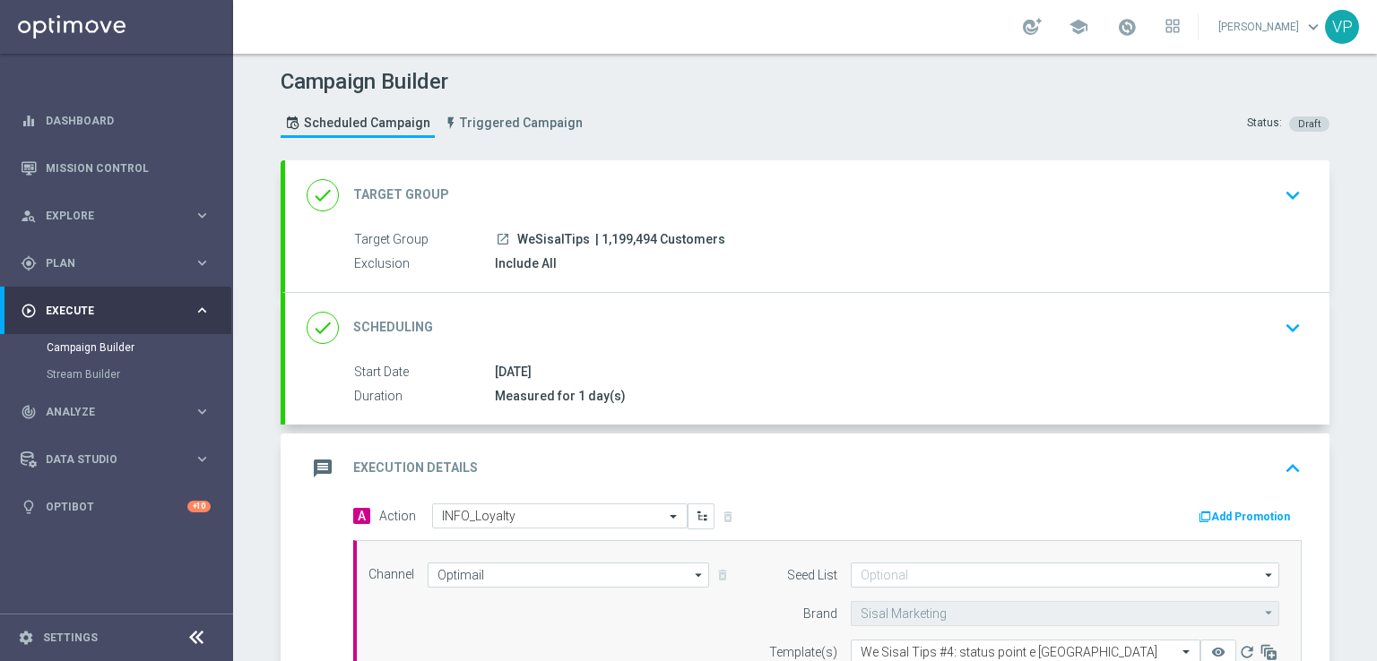
scroll to position [391, 0]
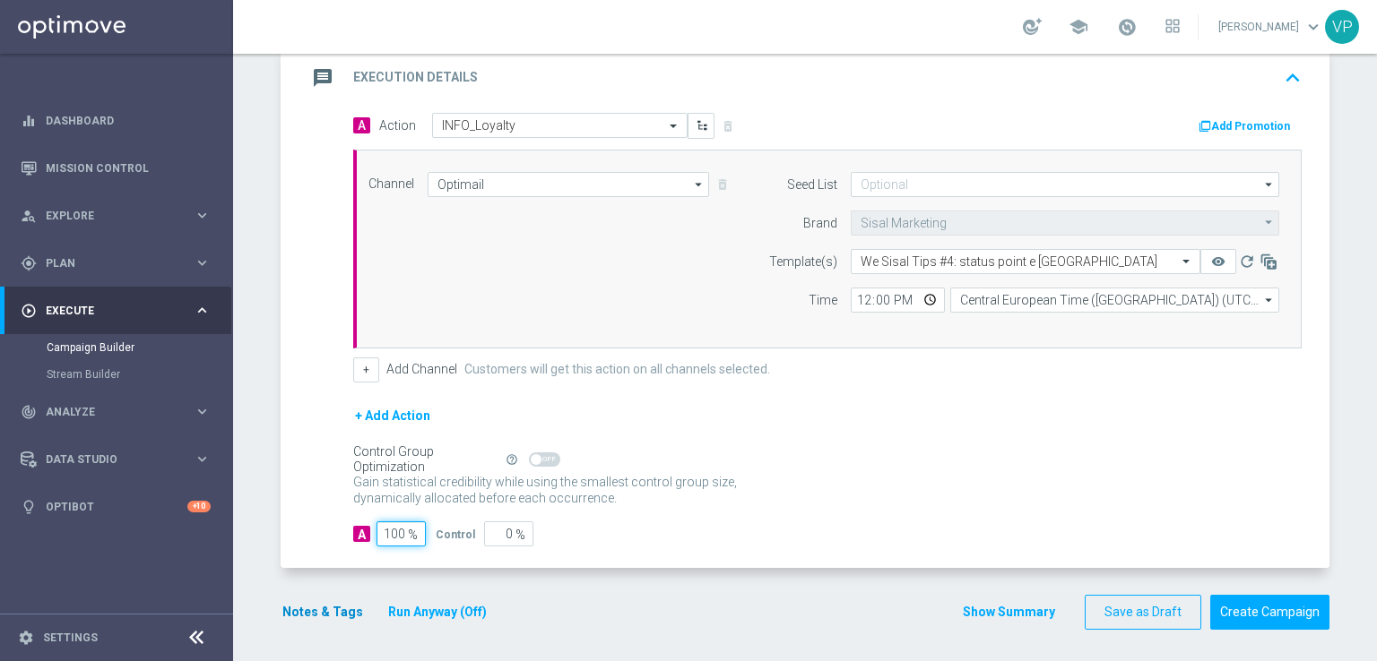
type input "100"
click at [325, 610] on button "Notes & Tags" at bounding box center [323, 612] width 84 height 22
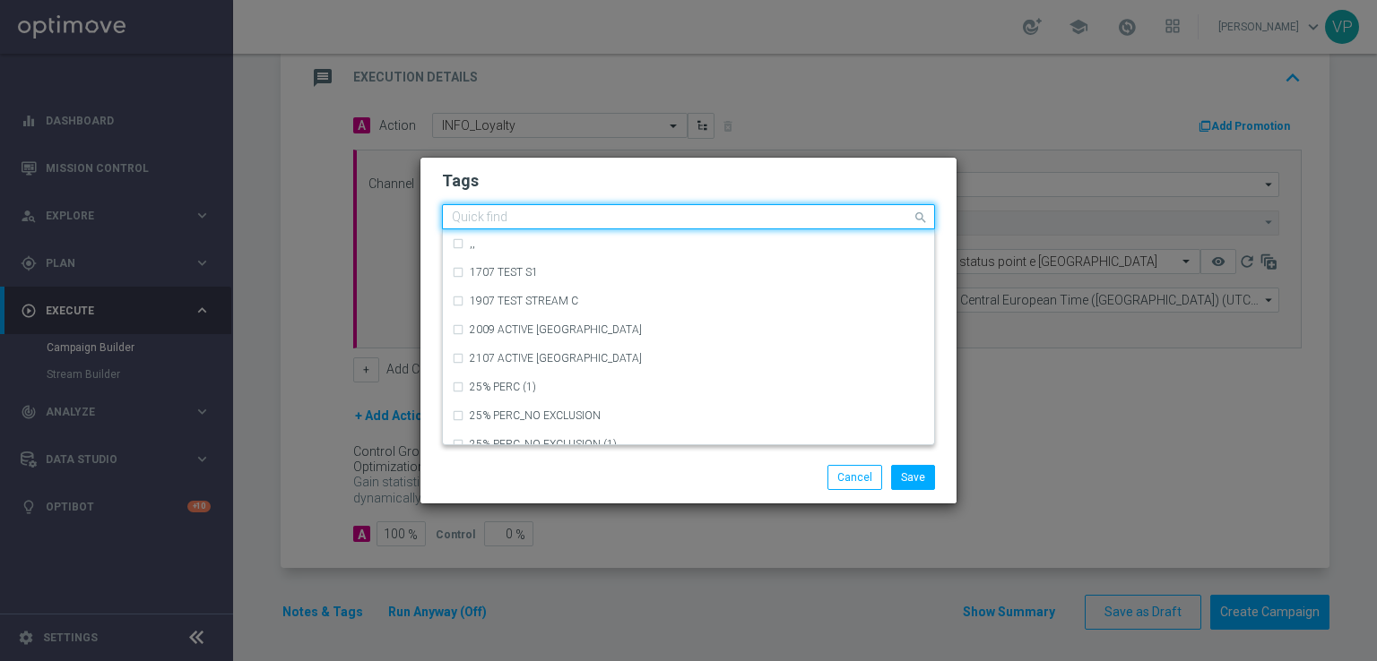
click at [635, 207] on div "Quick find" at bounding box center [677, 217] width 469 height 22
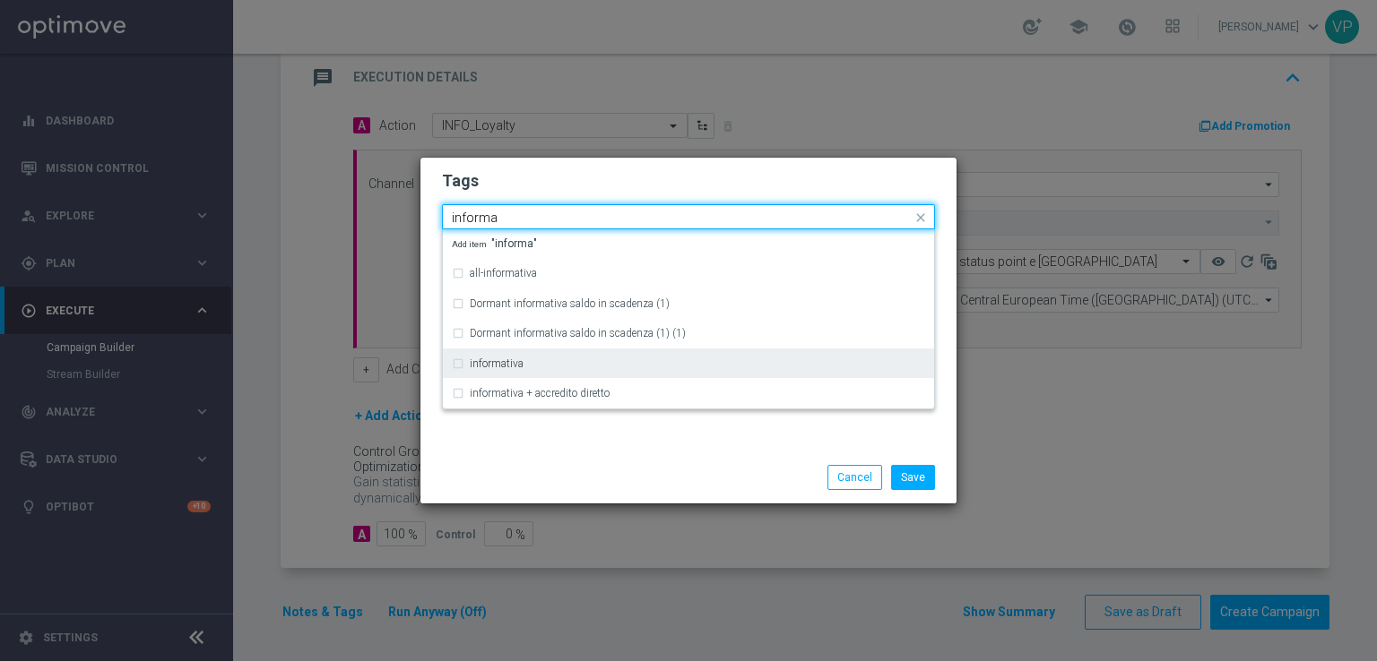
click at [541, 363] on div "informativa" at bounding box center [697, 364] width 455 height 11
type input "informa"
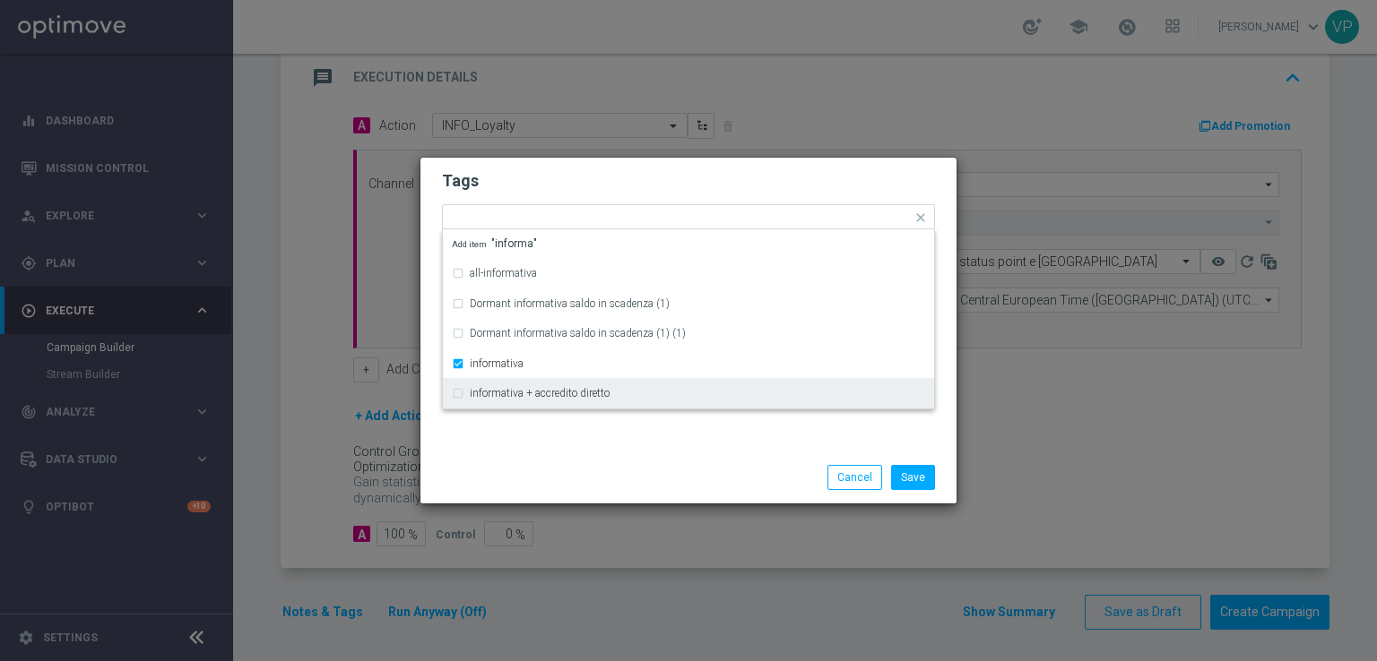
click at [546, 453] on div "Save Cancel" at bounding box center [688, 478] width 536 height 52
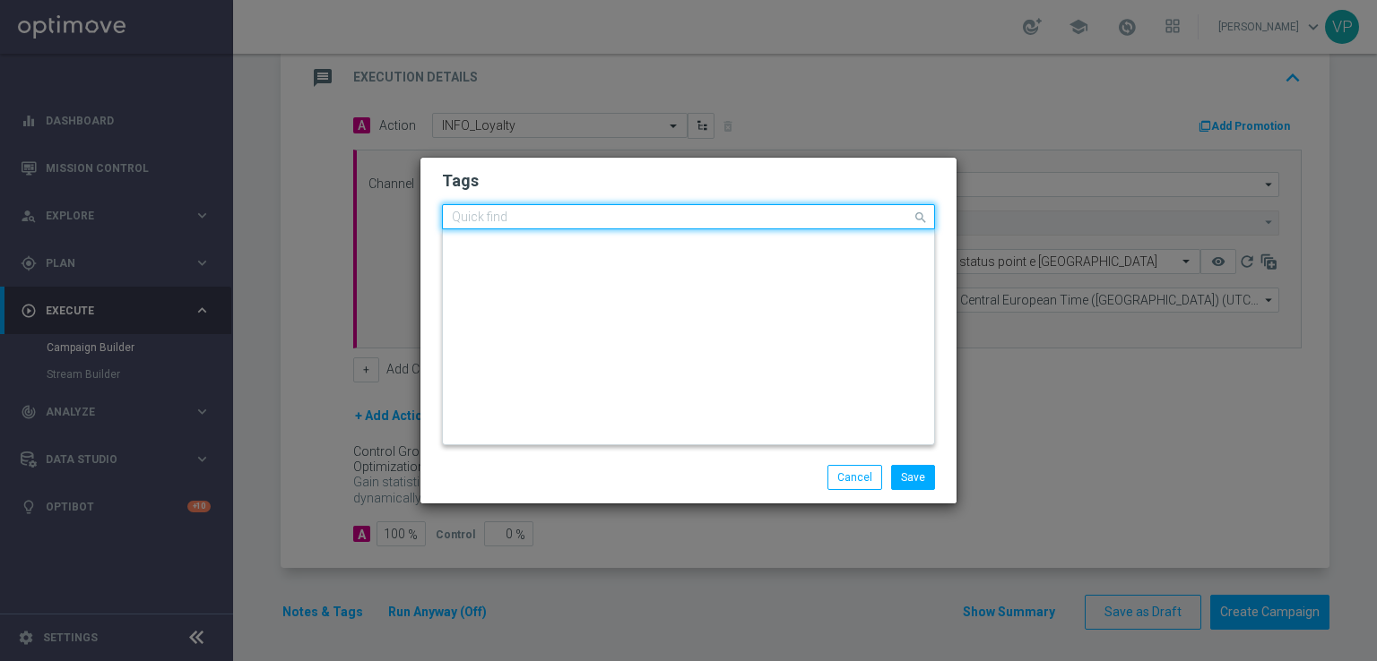
click at [711, 220] on input "text" at bounding box center [682, 218] width 460 height 15
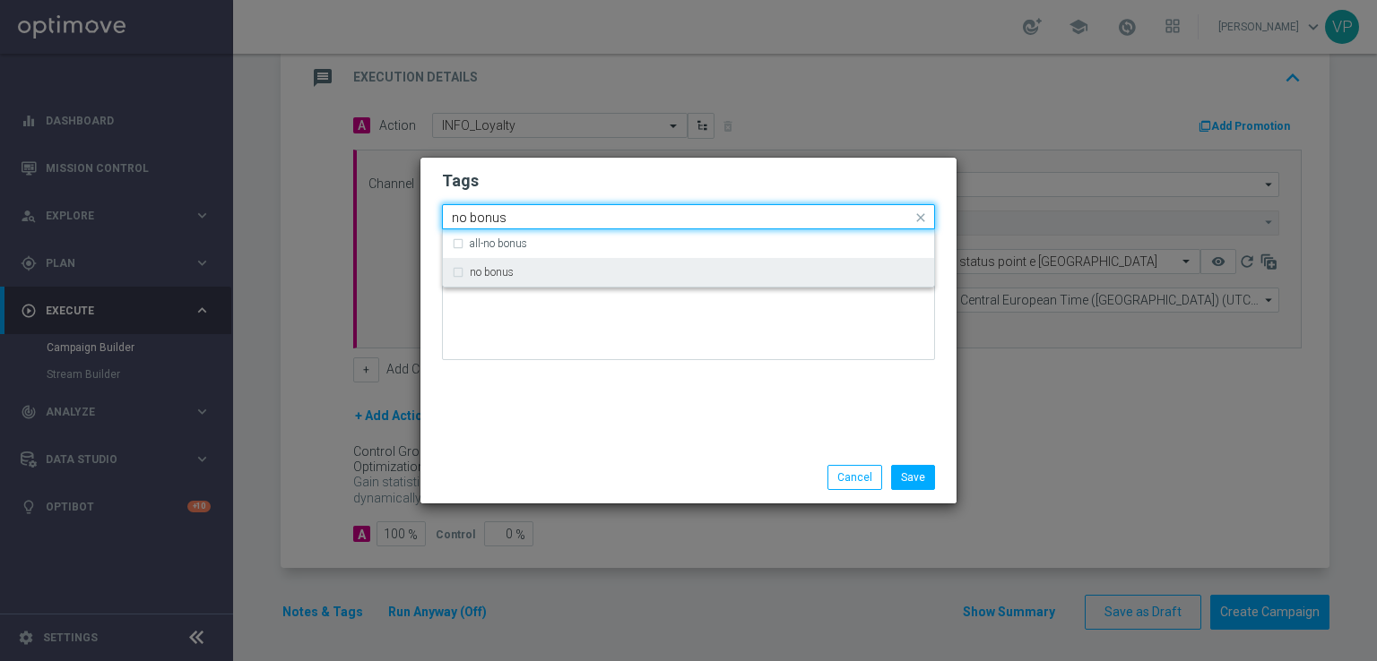
click at [679, 265] on div "no bonus" at bounding box center [688, 272] width 473 height 29
type input "no bonus"
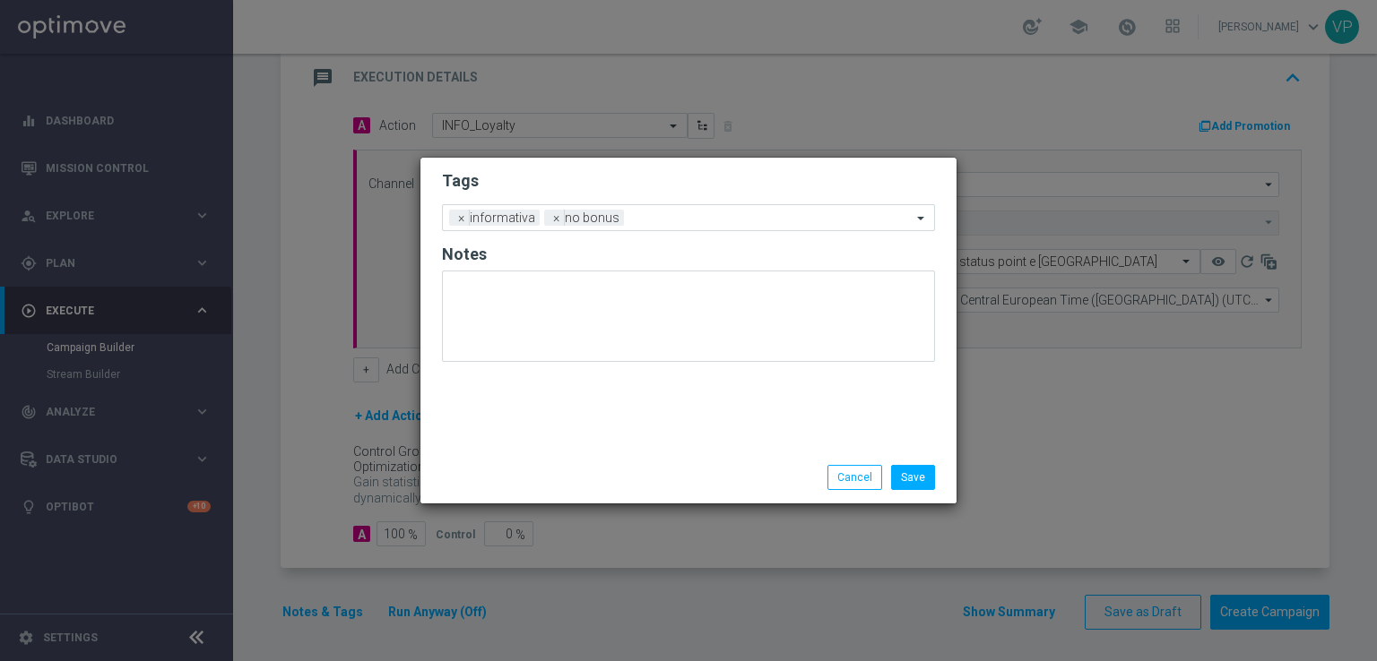
click at [658, 377] on div "Tags Add a new tag × informativa × no bonus Notes" at bounding box center [688, 305] width 536 height 294
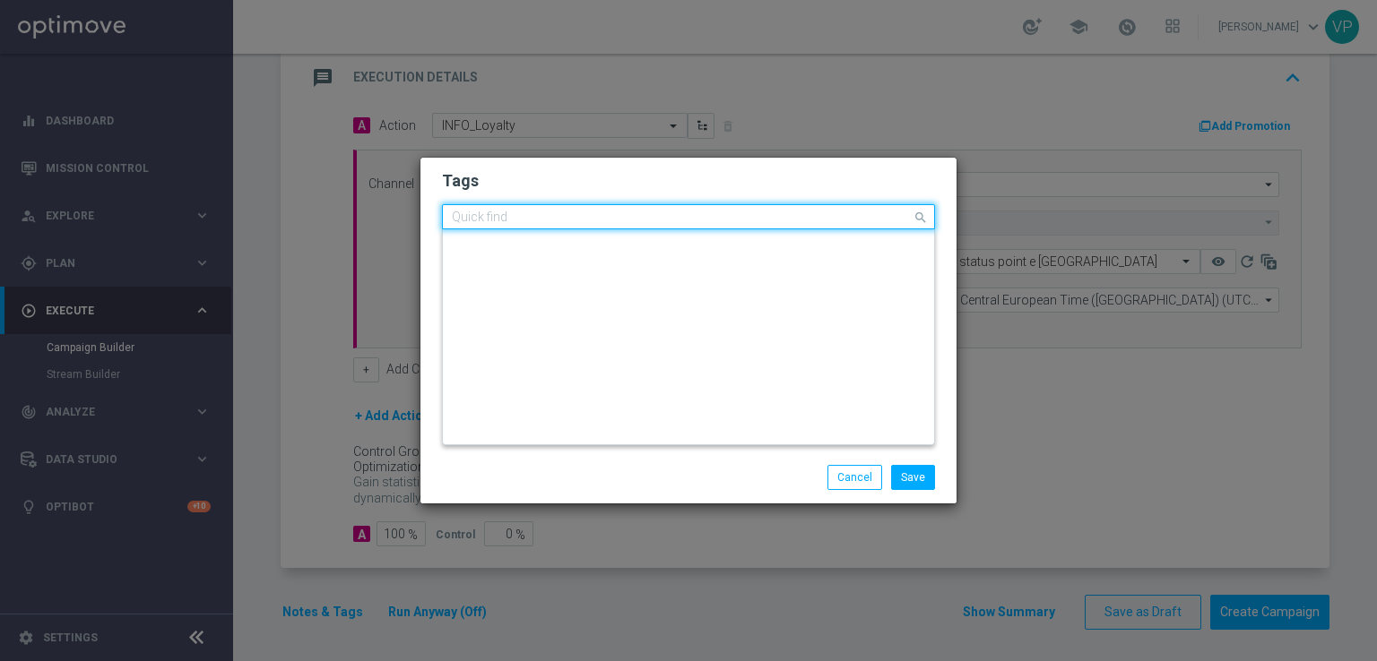
click at [728, 212] on input "text" at bounding box center [682, 218] width 460 height 15
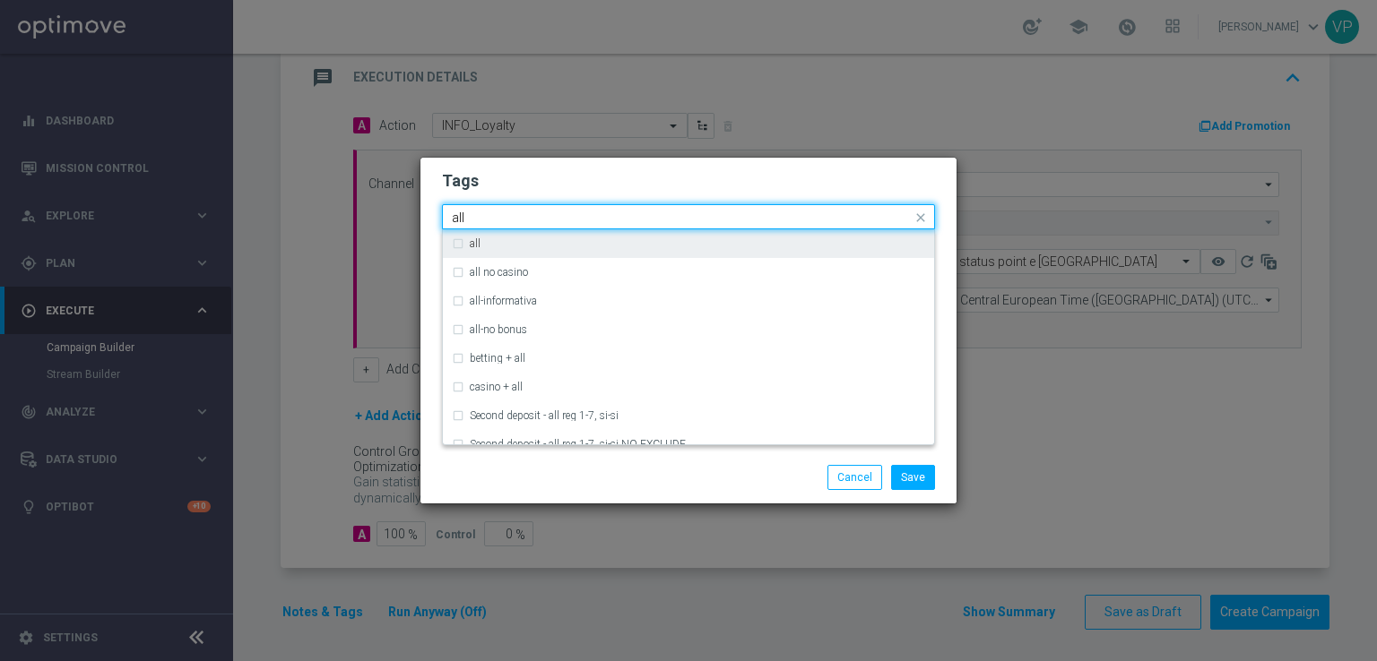
click at [667, 241] on div "all" at bounding box center [697, 243] width 455 height 11
type input "all"
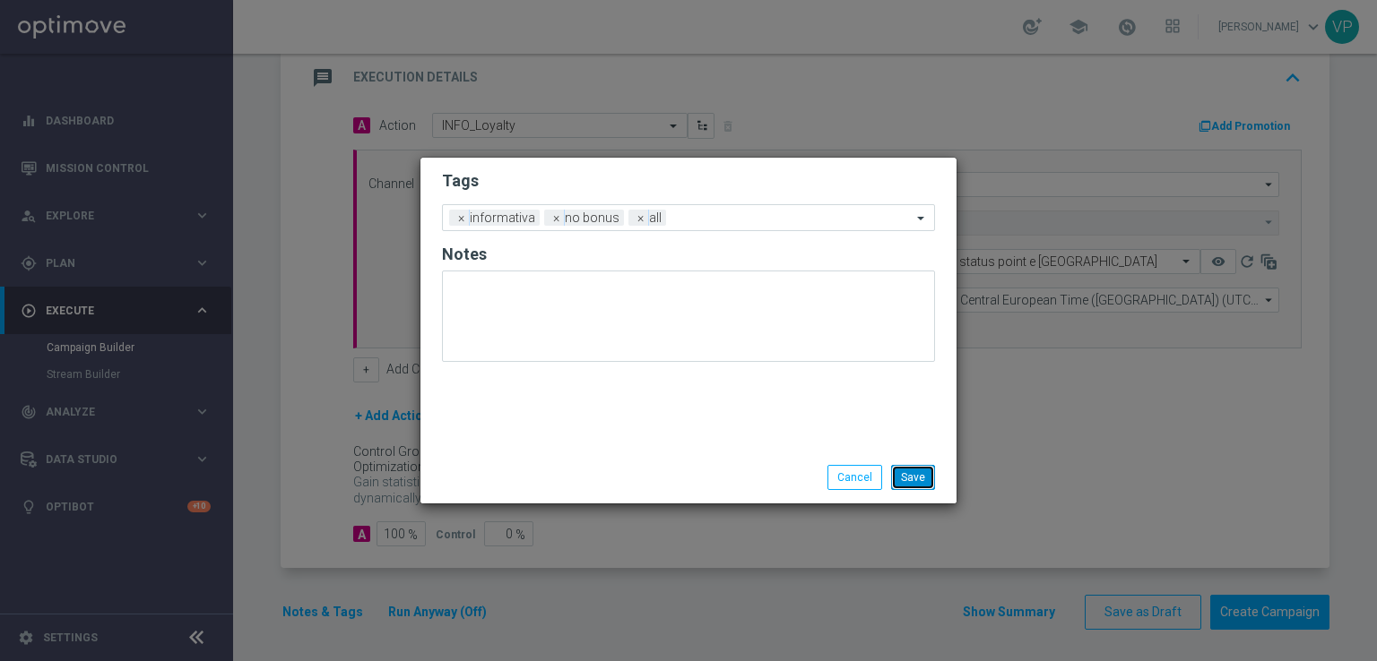
click at [919, 475] on button "Save" at bounding box center [913, 477] width 44 height 25
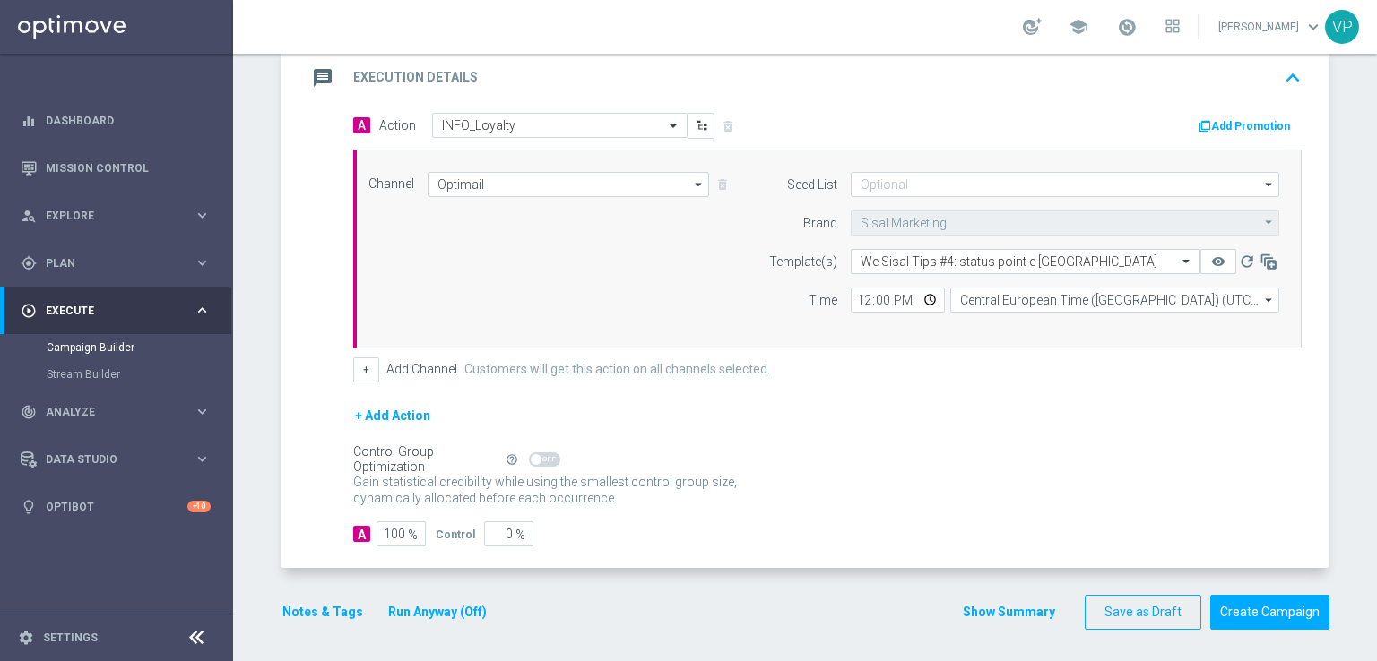
click at [433, 606] on button "Run Anyway (Off)" at bounding box center [437, 612] width 102 height 22
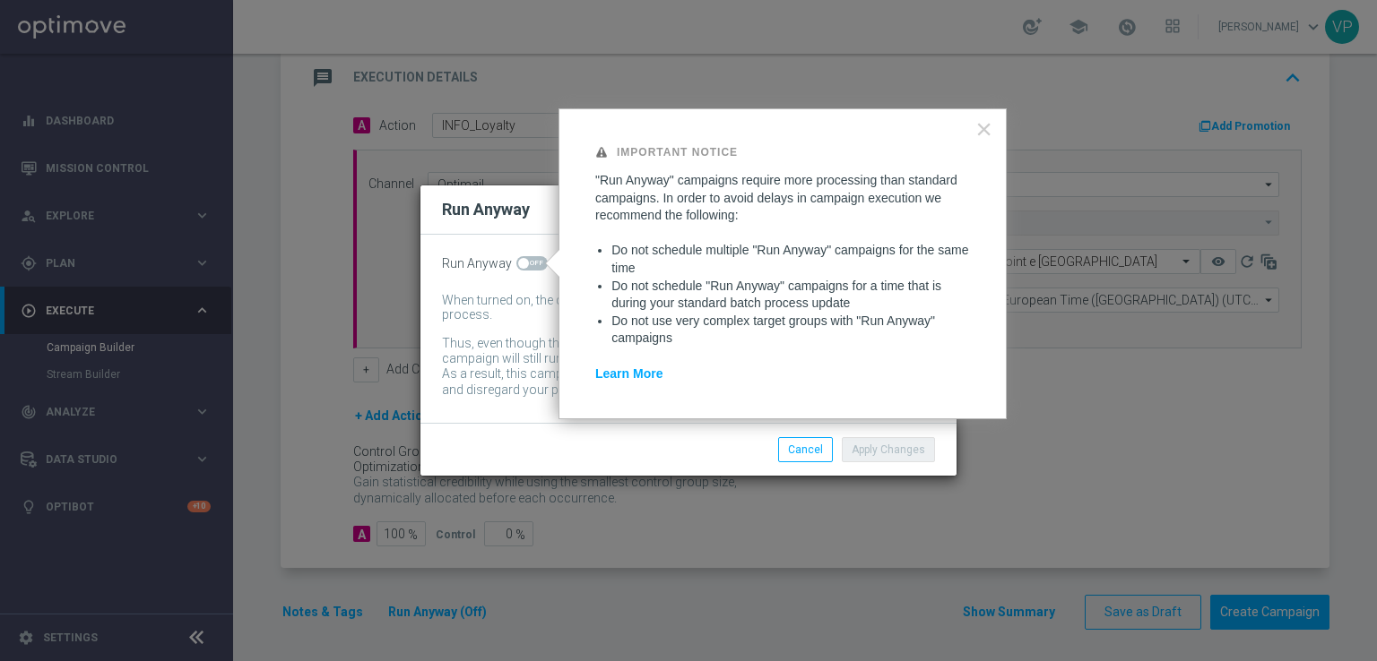
click at [541, 259] on span at bounding box center [531, 263] width 31 height 14
click at [541, 259] on input "checkbox" at bounding box center [531, 263] width 31 height 14
checkbox input "true"
drag, startPoint x: 936, startPoint y: 445, endPoint x: 907, endPoint y: 445, distance: 28.7
click at [907, 445] on li "Apply Changes" at bounding box center [888, 449] width 102 height 25
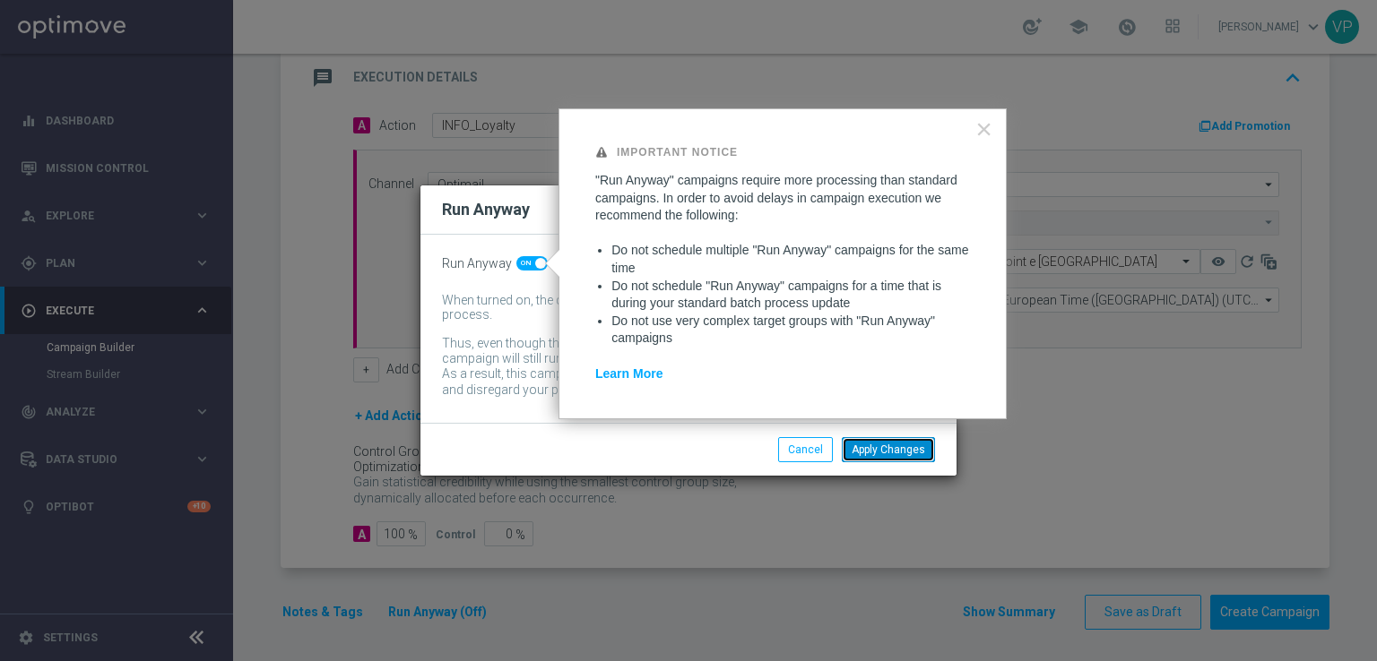
click at [907, 445] on button "Apply Changes" at bounding box center [888, 449] width 93 height 25
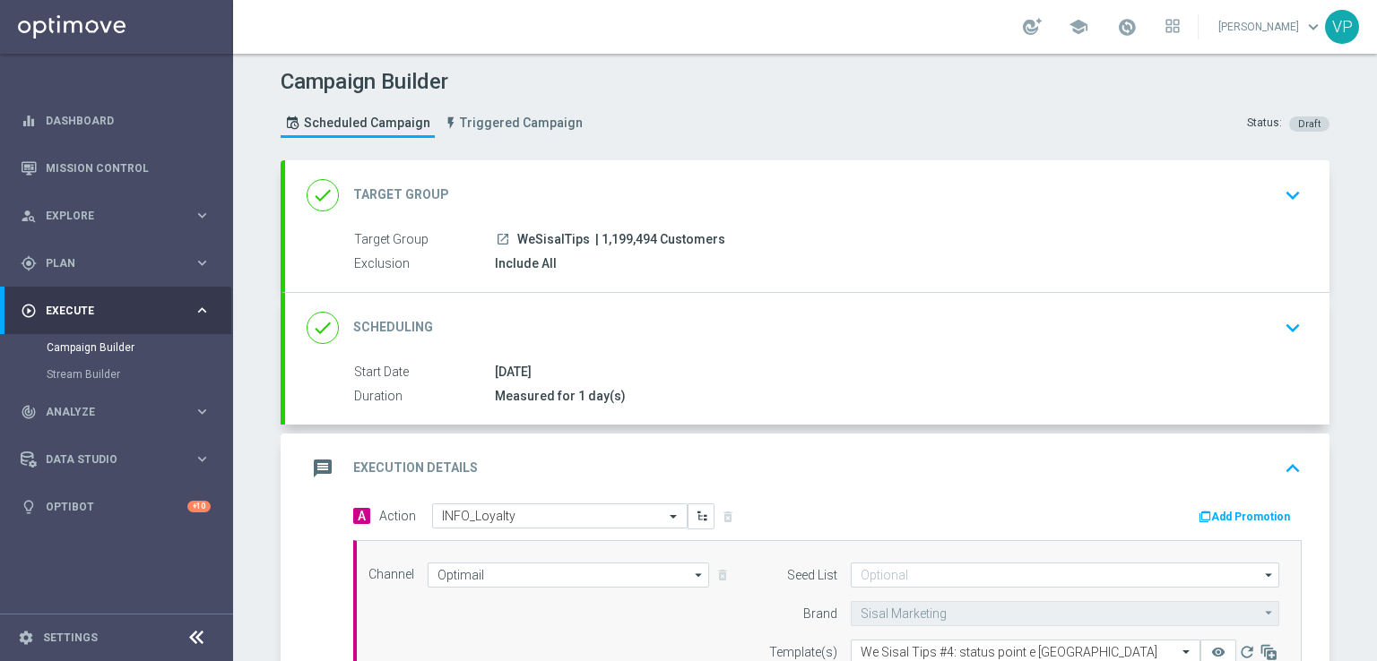
click at [1267, 377] on div "13 Sep 2025" at bounding box center [894, 372] width 799 height 18
click at [1287, 322] on icon "keyboard_arrow_down" at bounding box center [1292, 328] width 27 height 27
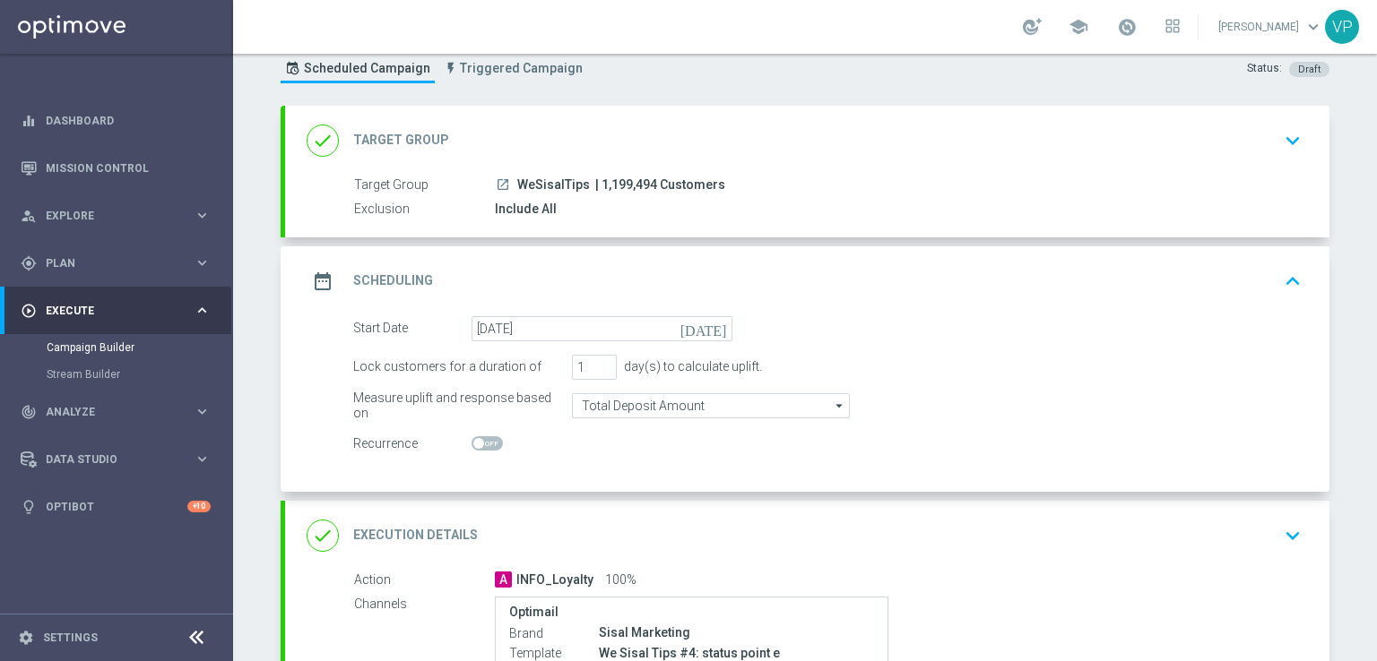
scroll to position [341, 0]
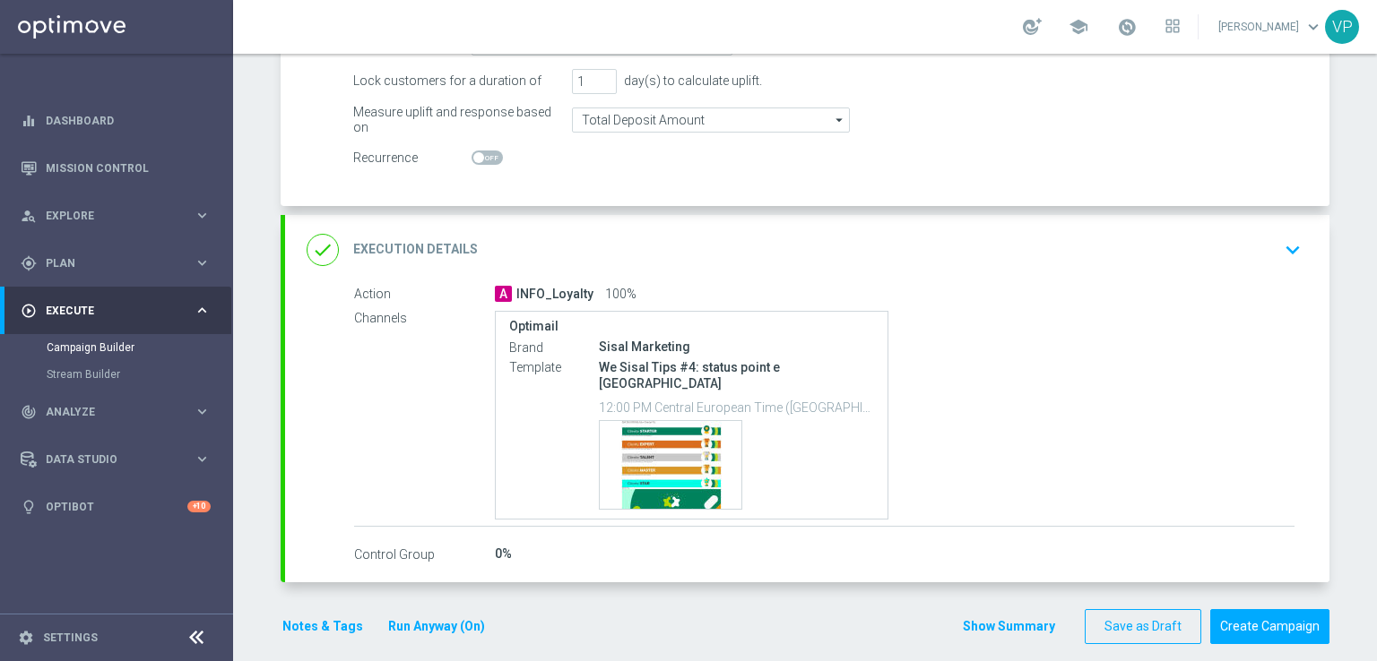
click at [1286, 225] on div "done Execution Details keyboard_arrow_down" at bounding box center [807, 250] width 1044 height 70
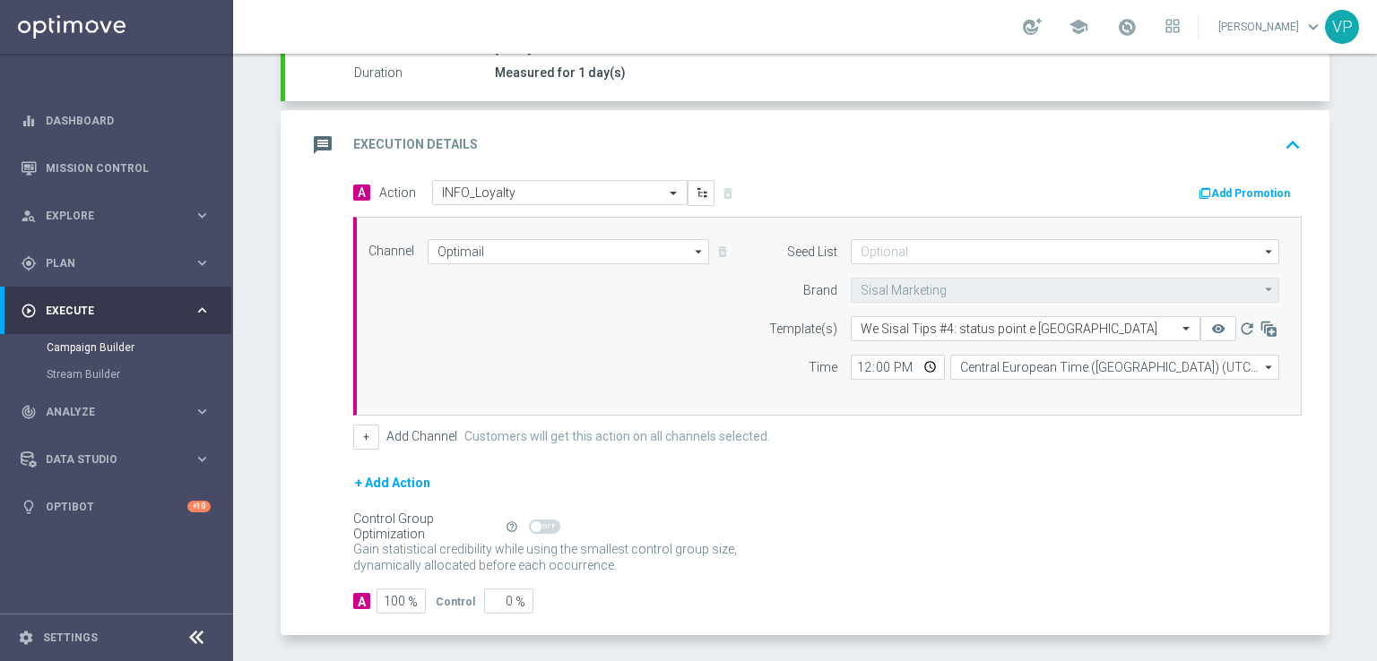
scroll to position [391, 0]
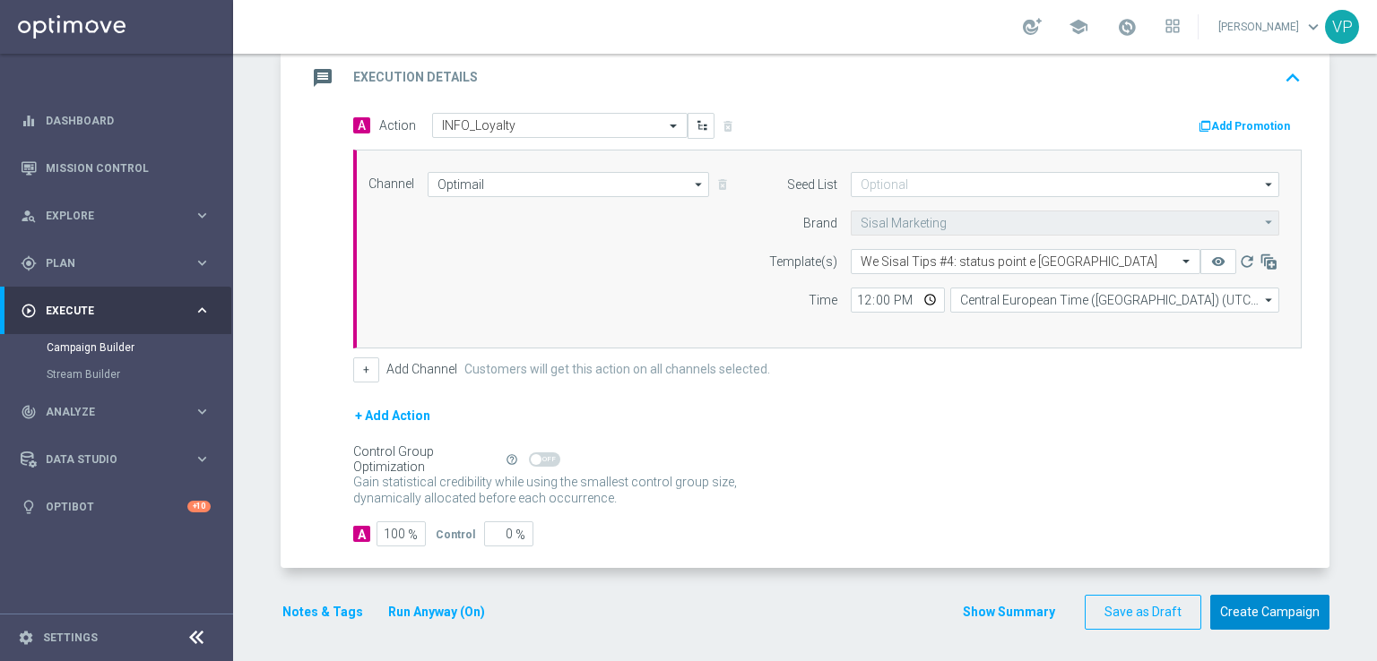
click at [1284, 605] on button "Create Campaign" at bounding box center [1269, 612] width 119 height 35
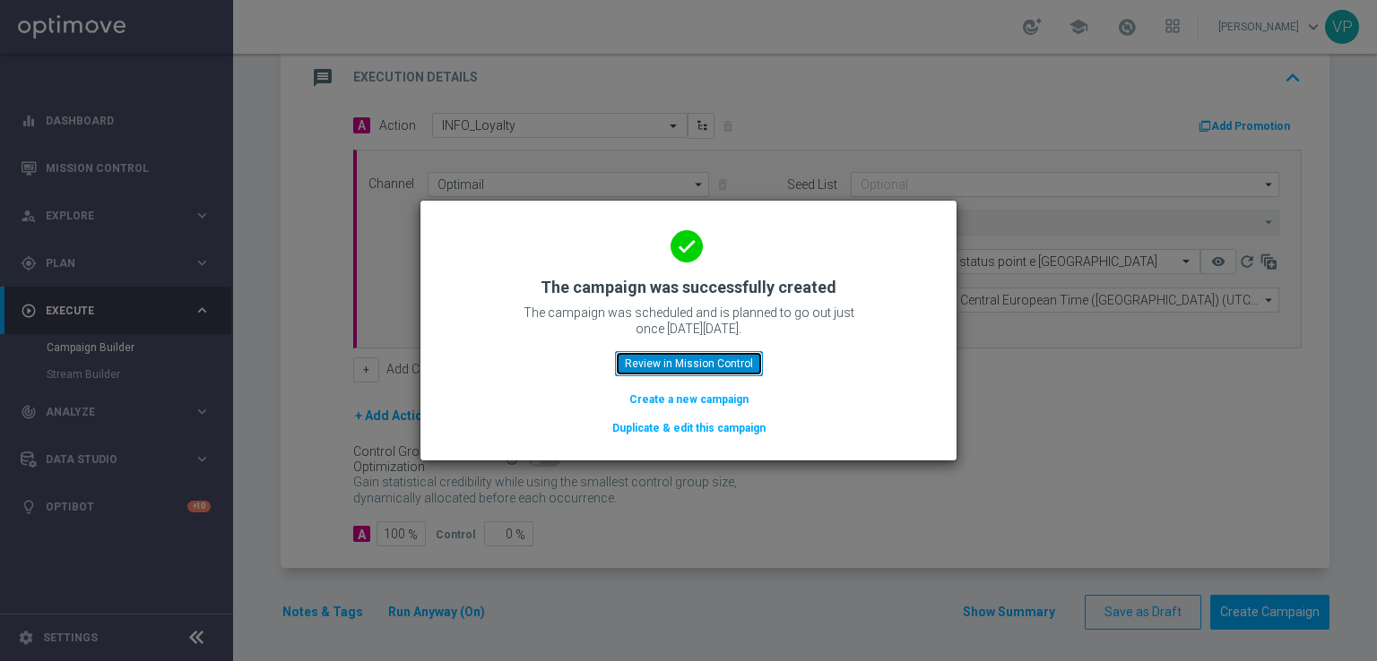
click at [714, 356] on button "Review in Mission Control" at bounding box center [689, 363] width 148 height 25
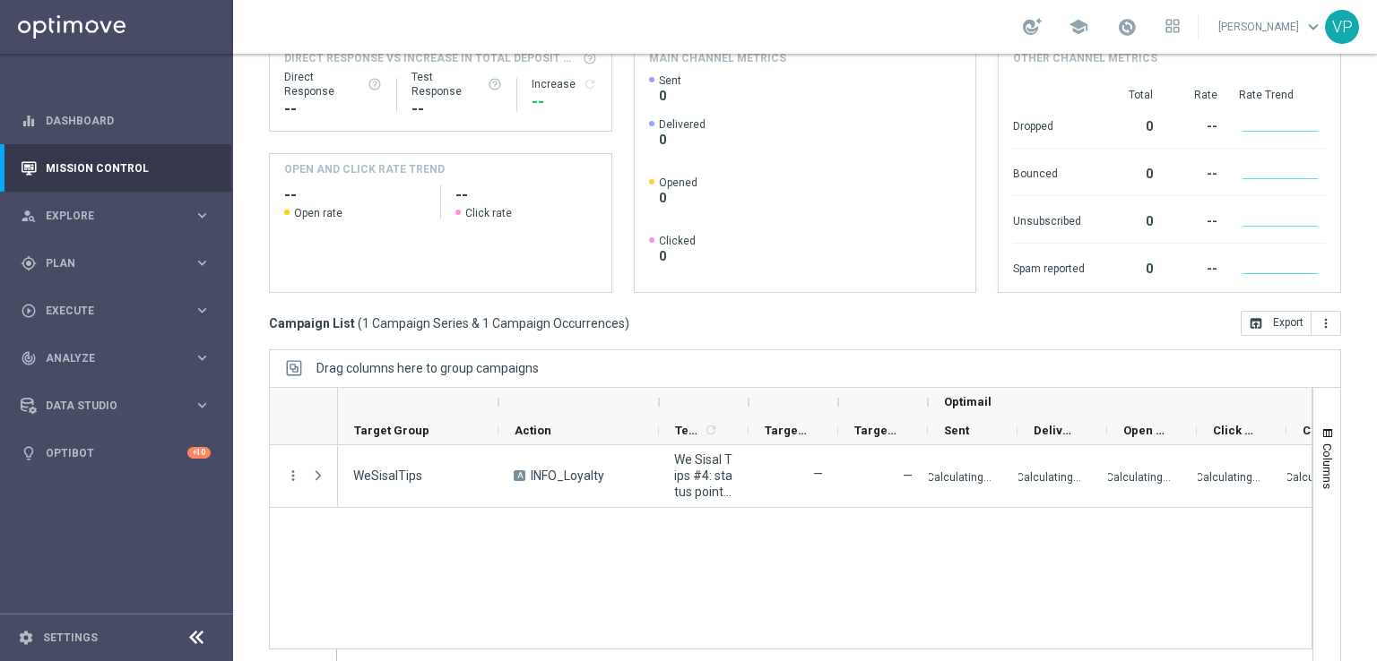
scroll to position [271, 0]
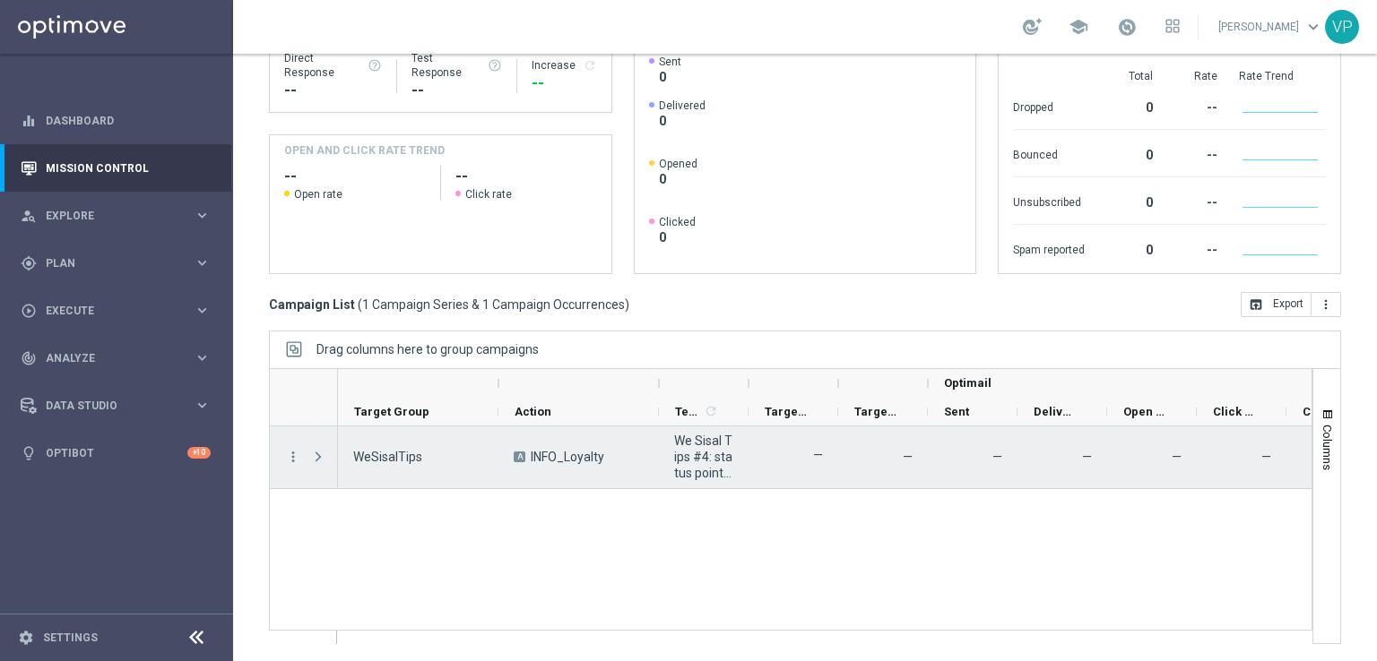
click at [323, 457] on span "Press SPACE to select this row." at bounding box center [318, 457] width 16 height 14
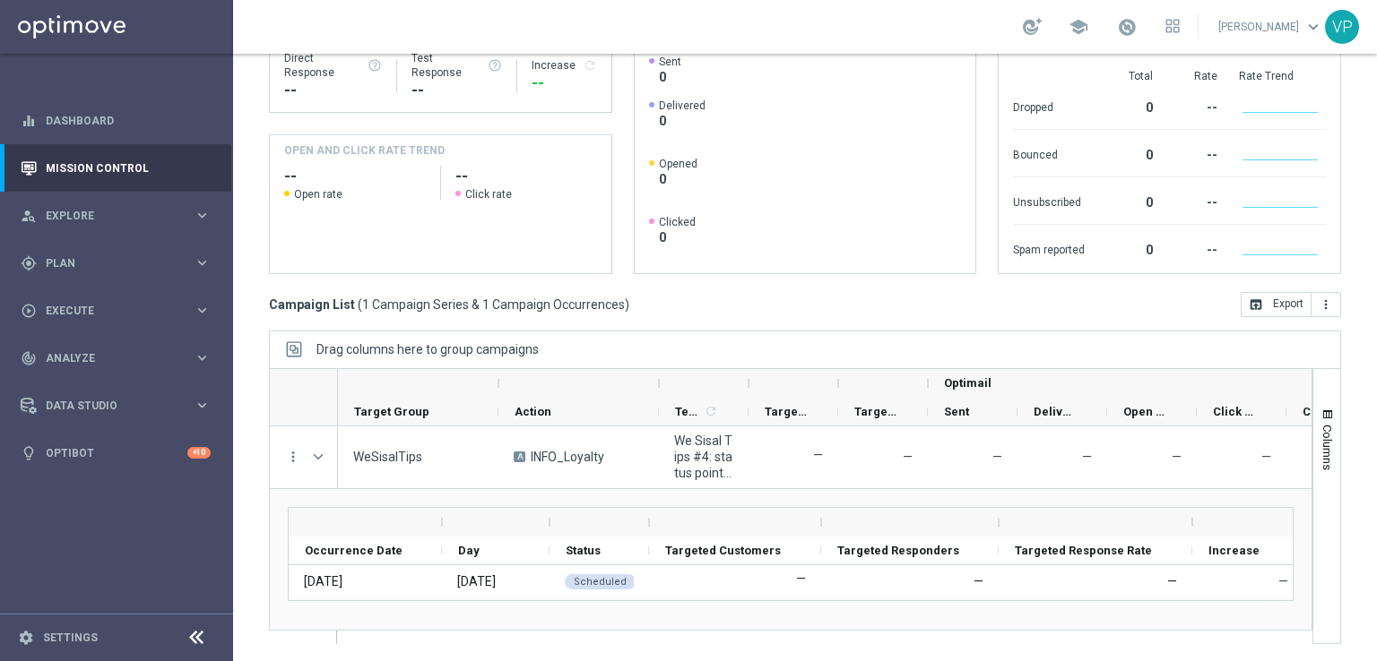
scroll to position [4, 0]
click at [52, 265] on span "Plan" at bounding box center [120, 263] width 148 height 11
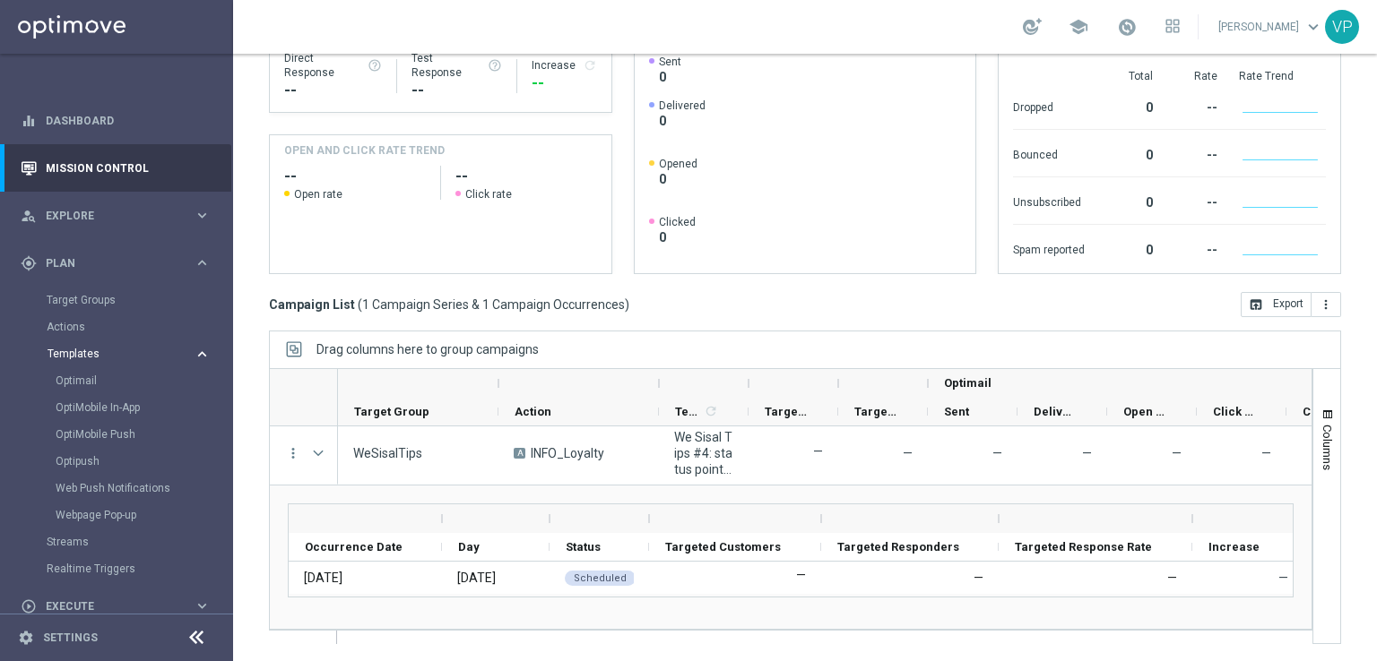
click at [94, 353] on span "Templates" at bounding box center [112, 354] width 128 height 11
click at [90, 349] on span "Templates" at bounding box center [112, 354] width 128 height 11
click at [91, 377] on link "Optimail" at bounding box center [121, 381] width 131 height 14
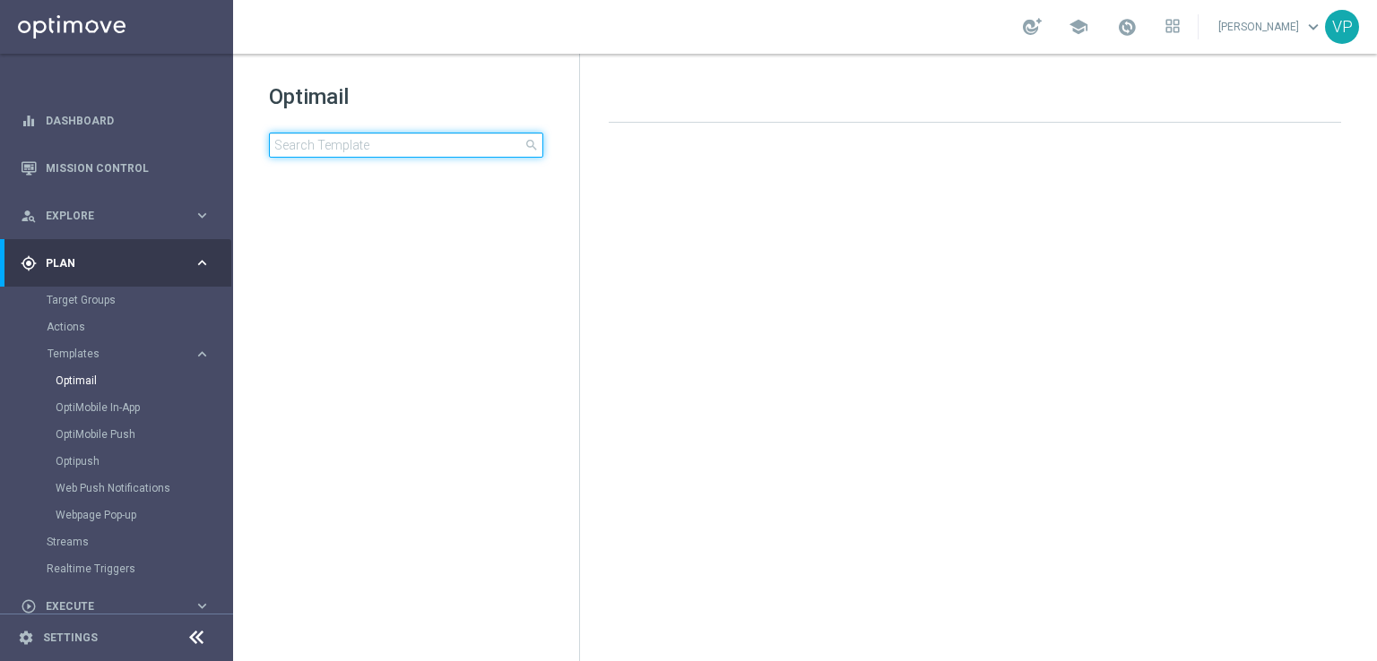
click at [362, 144] on input at bounding box center [406, 145] width 274 height 25
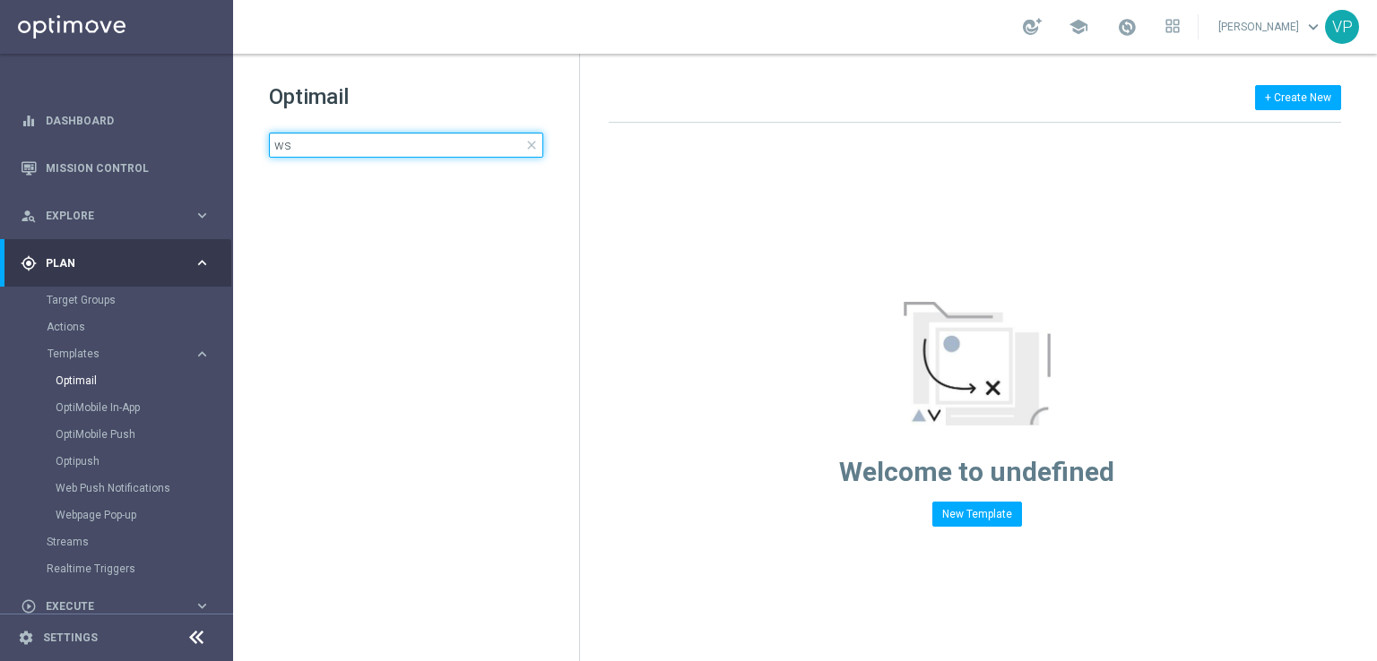
type input "w"
type input "f"
type input "D"
click at [362, 144] on input "Ws" at bounding box center [406, 145] width 274 height 25
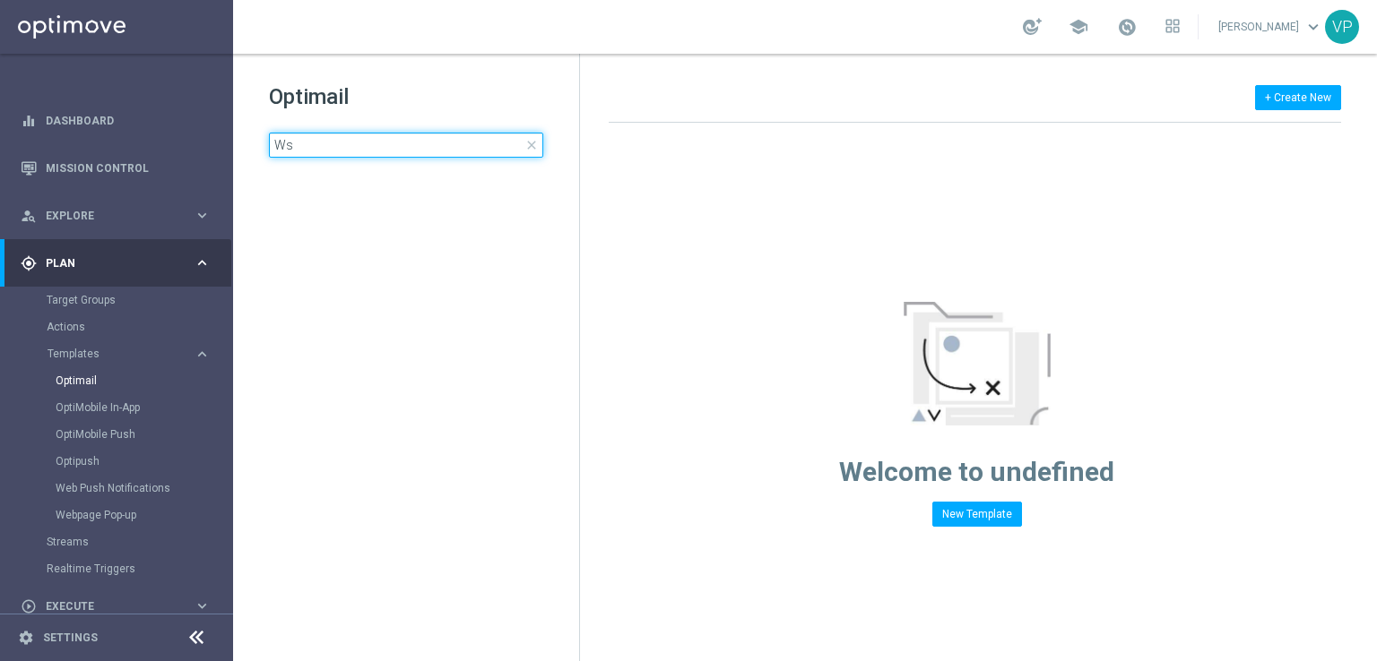
click at [362, 144] on input "Ws" at bounding box center [406, 145] width 274 height 25
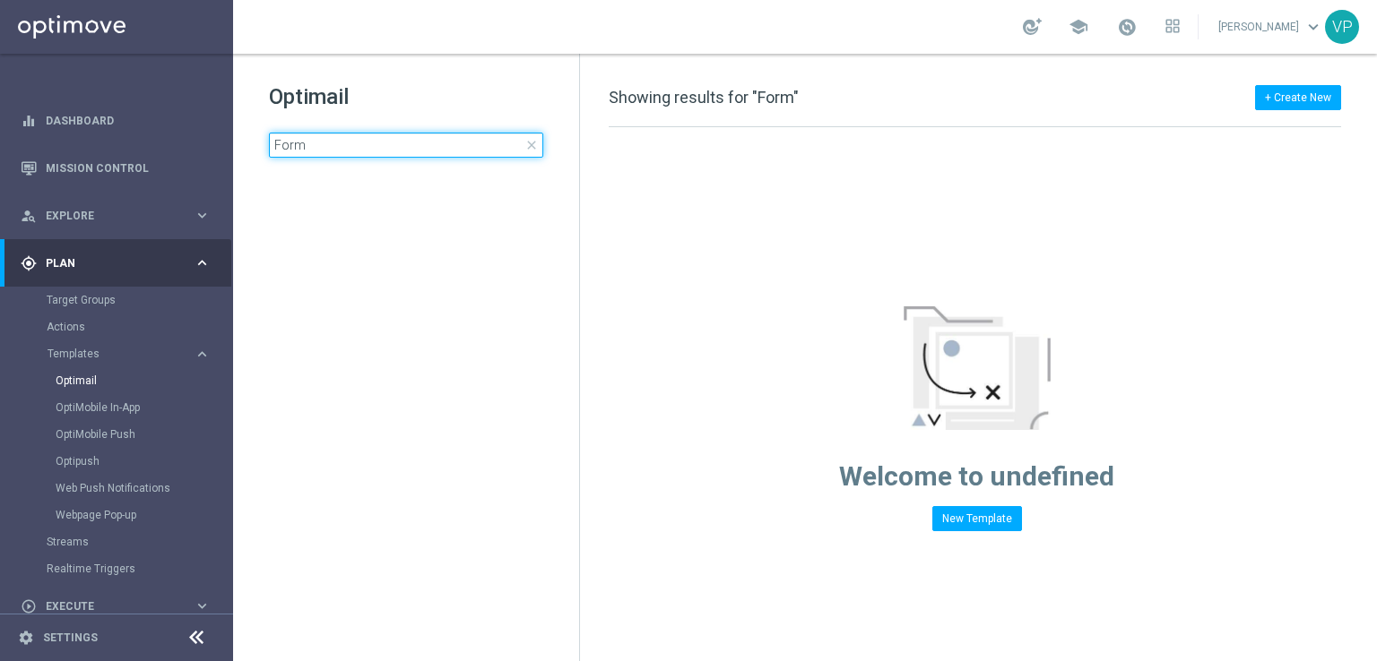
type input "Form"
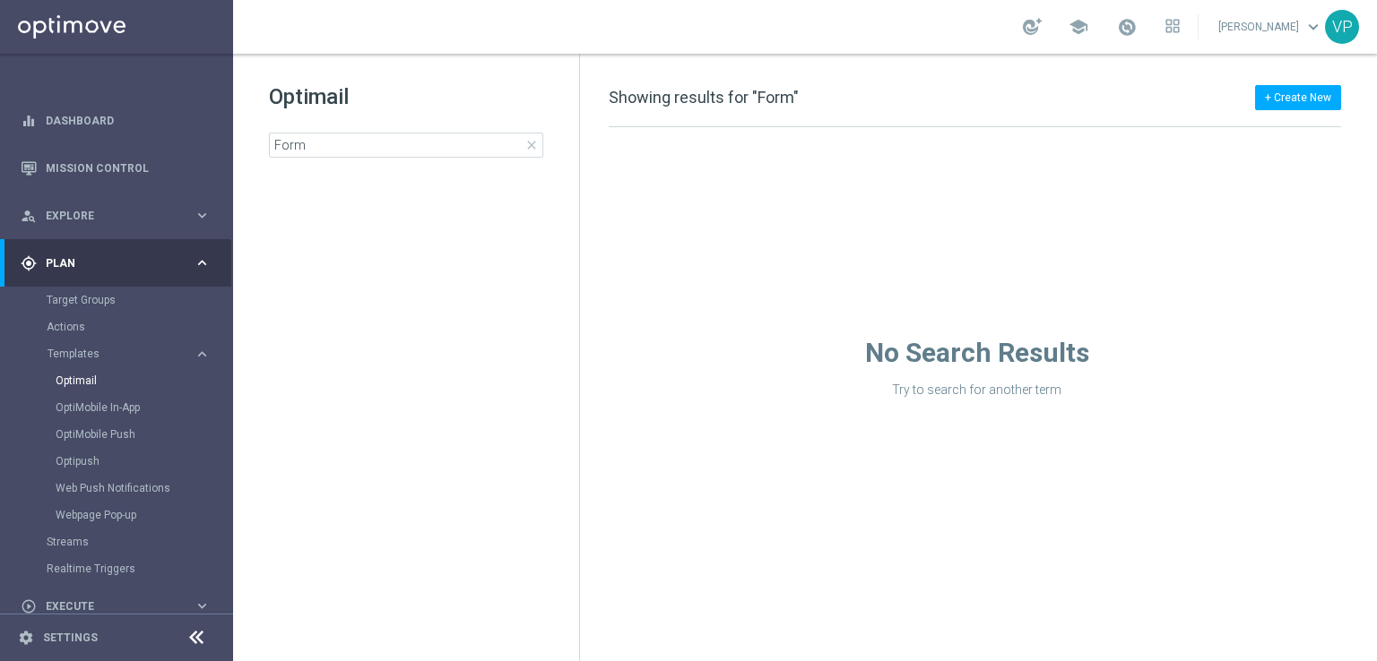
click at [369, 159] on div "Optimail Form close folder 1 Folder create_new_folder New Folder mode_edit Rena…" at bounding box center [406, 165] width 346 height 222
click at [412, 76] on div "Optimail Form close folder 1 Folder create_new_folder New Folder mode_edit Rena…" at bounding box center [406, 165] width 346 height 222
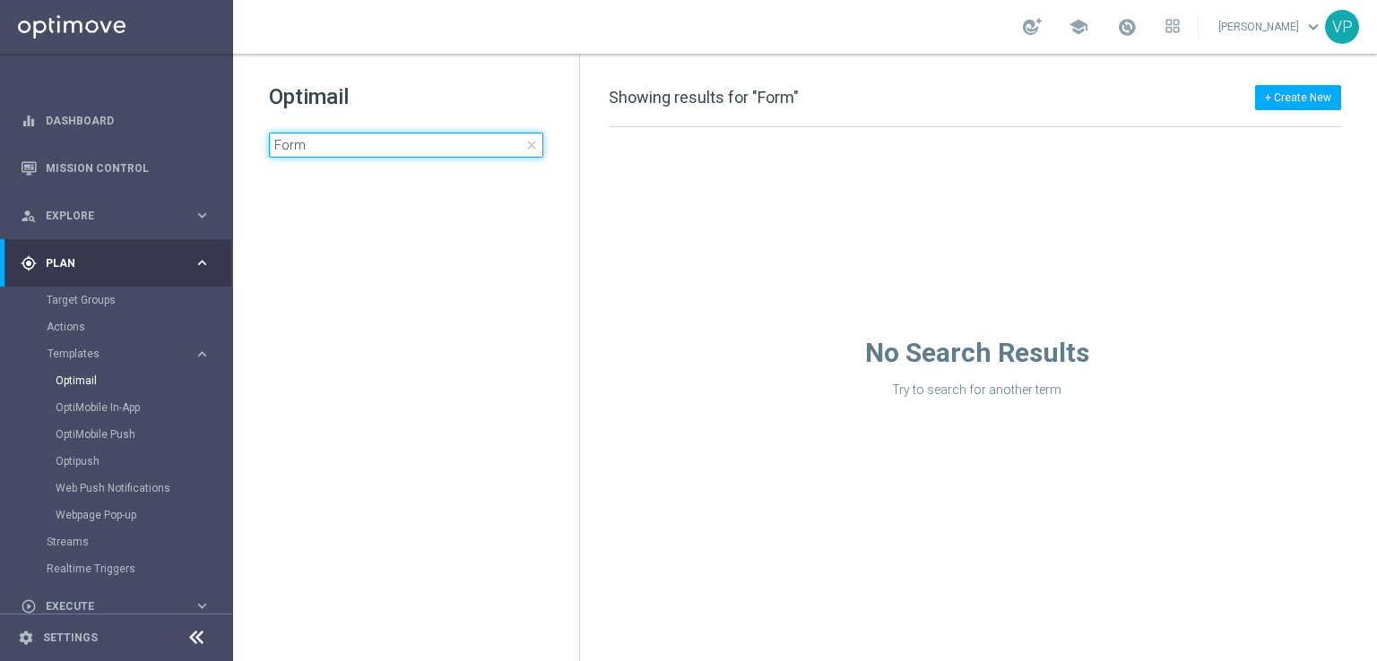
click at [277, 154] on input "Form" at bounding box center [406, 145] width 274 height 25
click at [282, 154] on input "Form" at bounding box center [406, 145] width 274 height 25
type input "F"
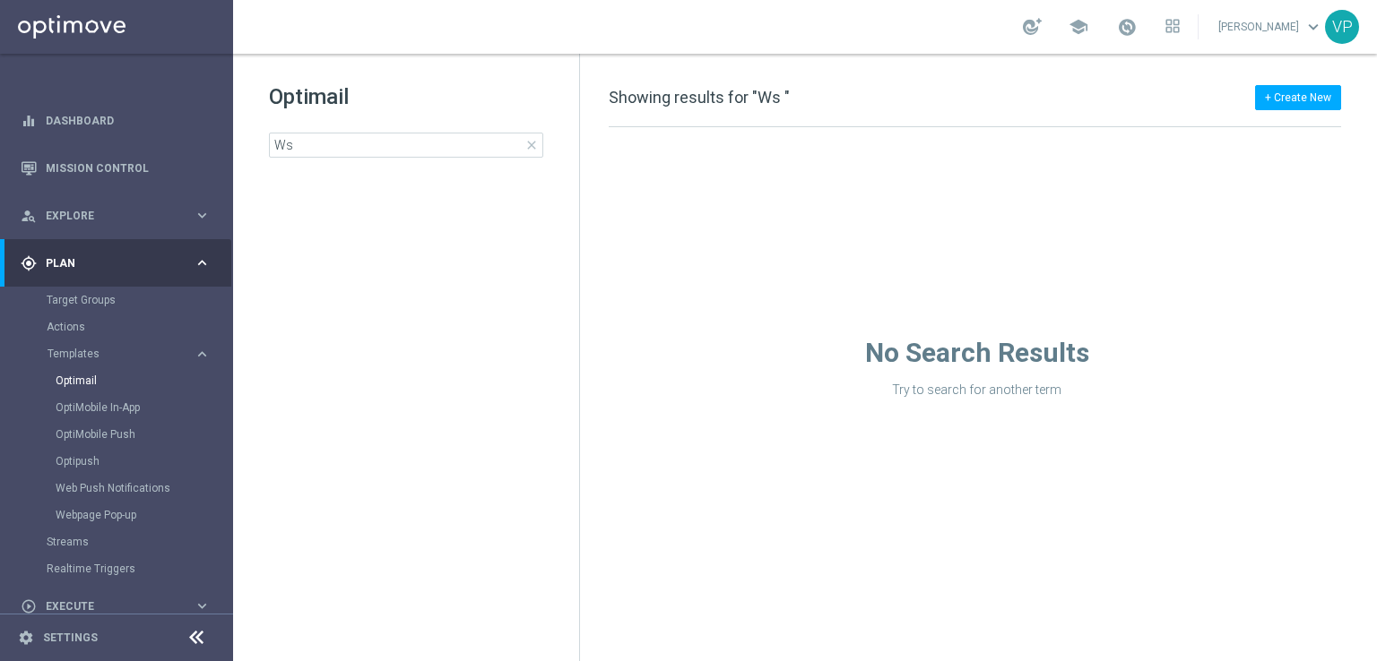
click at [53, 381] on section "Optimail OptiMobile In-App OptiMobile Push Optipush Web Push Notifications Webp…" at bounding box center [139, 447] width 185 height 161
click at [75, 375] on link "Optimail" at bounding box center [121, 381] width 131 height 14
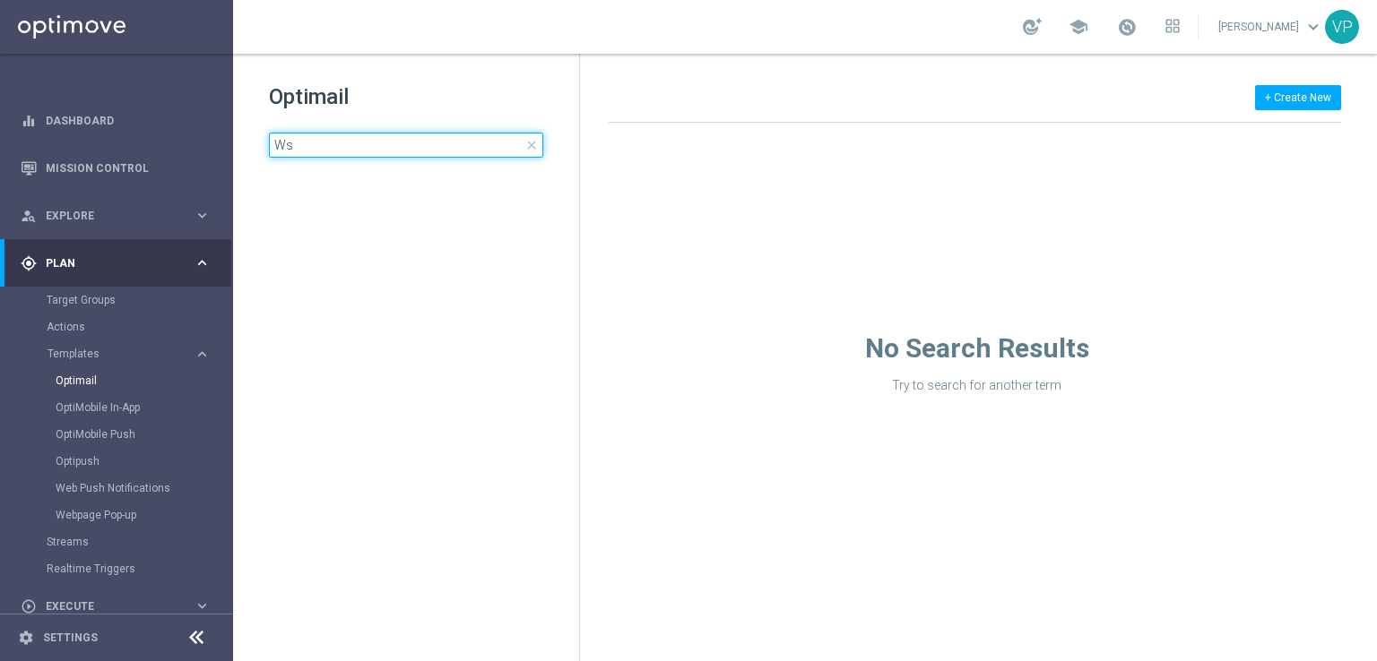
click at [422, 151] on input "Ws" at bounding box center [406, 145] width 274 height 25
type input "W"
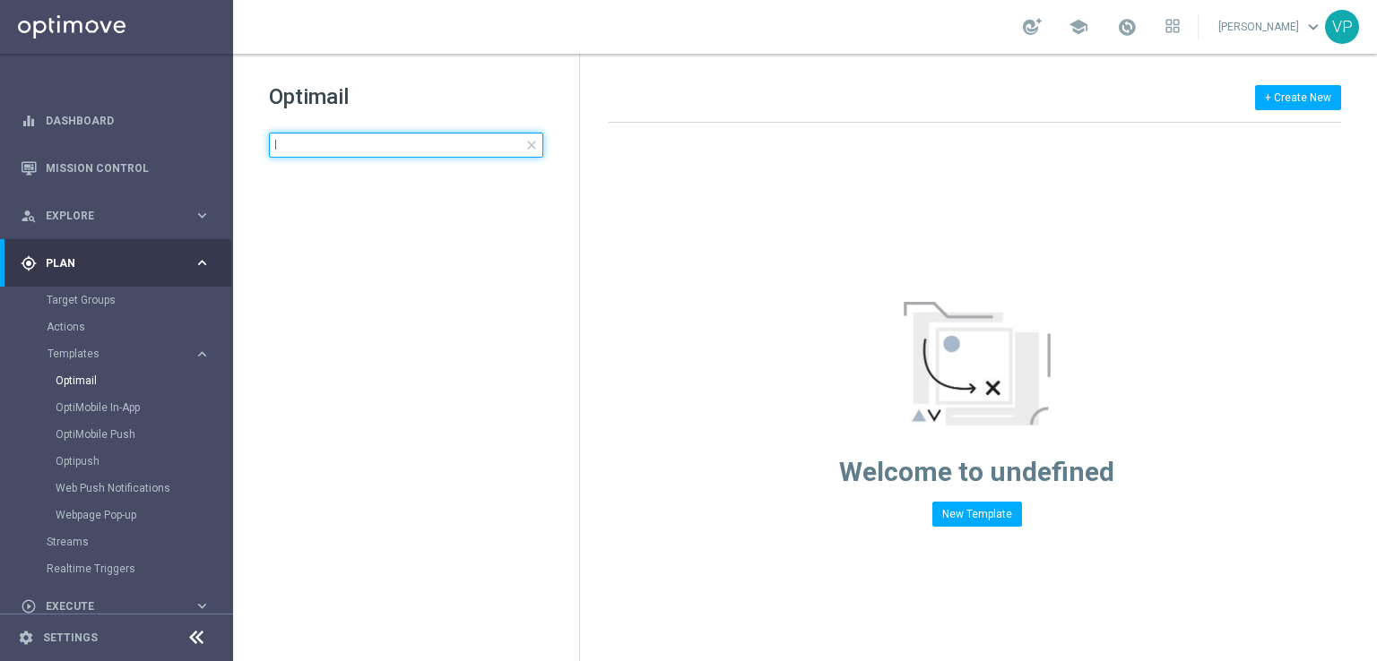
type input "l"
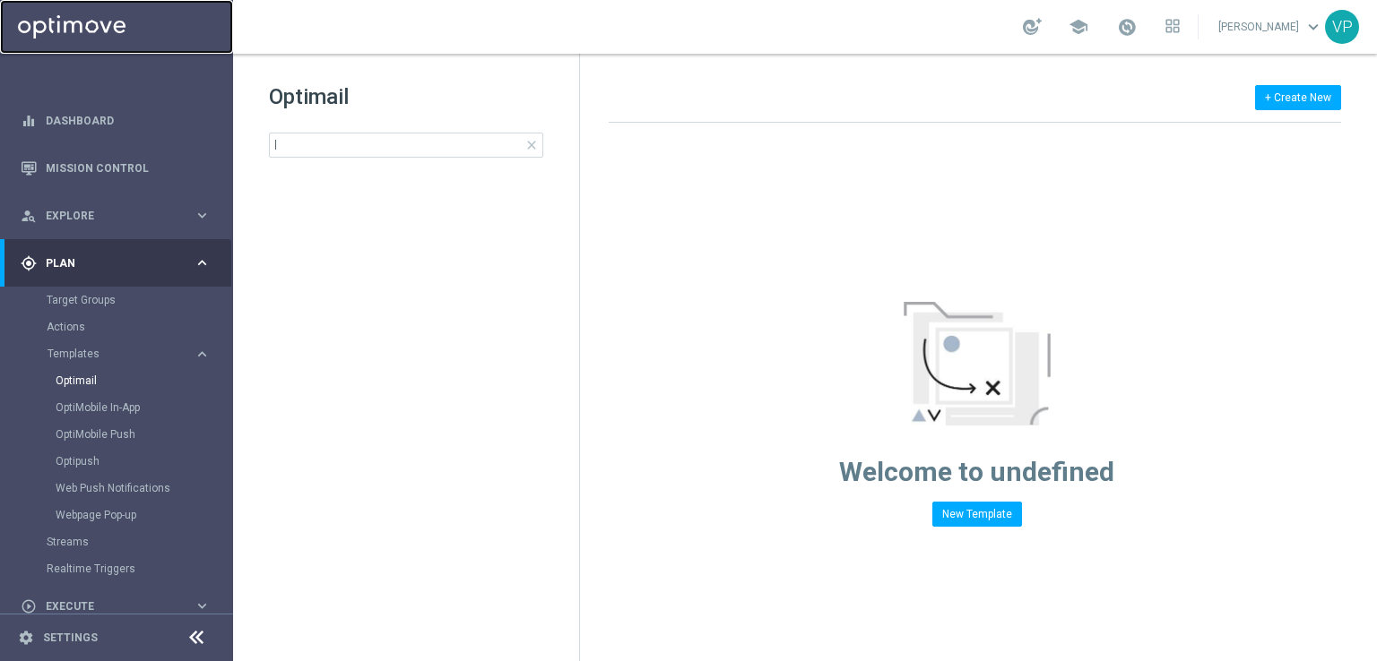
click at [115, 37] on link at bounding box center [116, 27] width 233 height 54
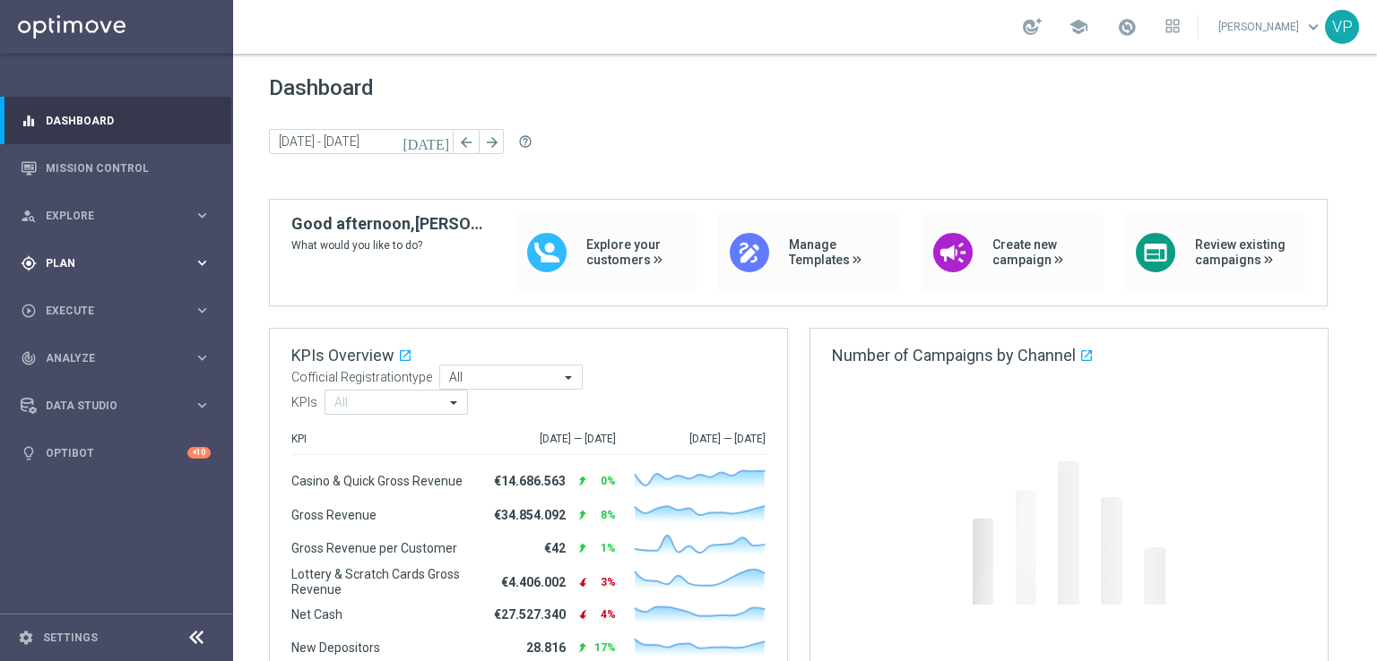
click at [67, 266] on span "Plan" at bounding box center [120, 263] width 148 height 11
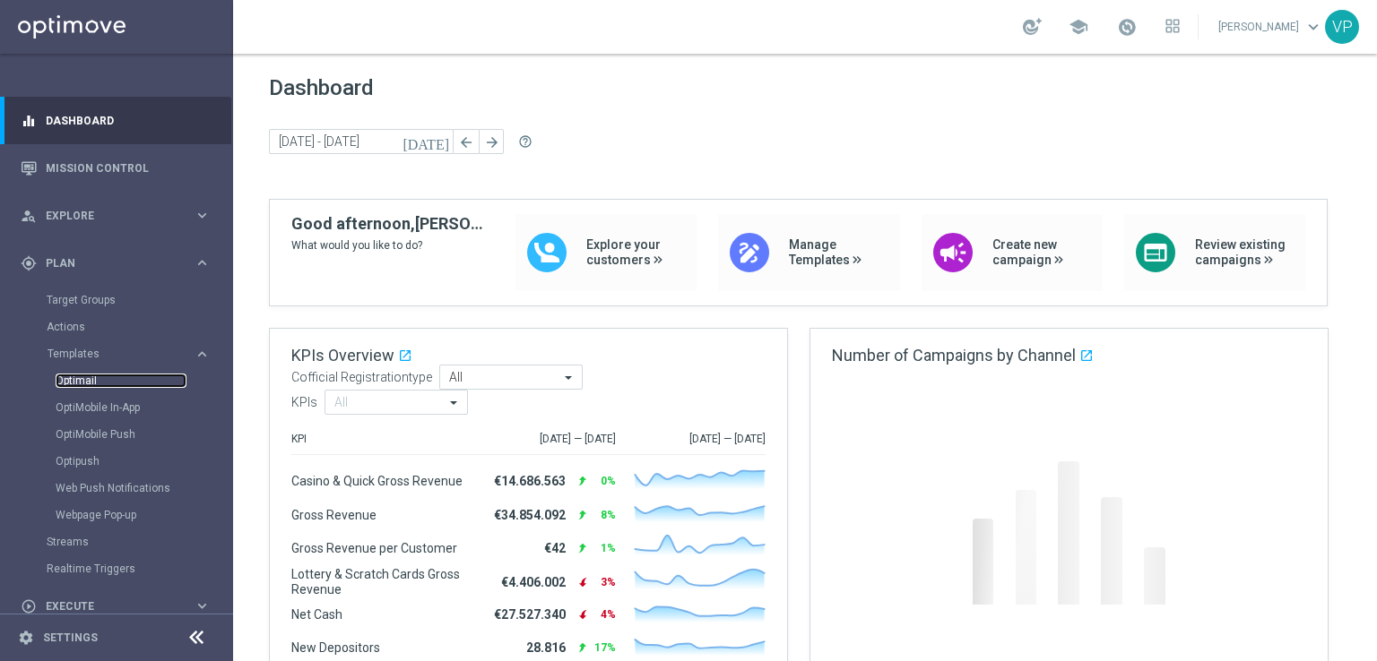
click at [86, 381] on link "Optimail" at bounding box center [121, 381] width 131 height 14
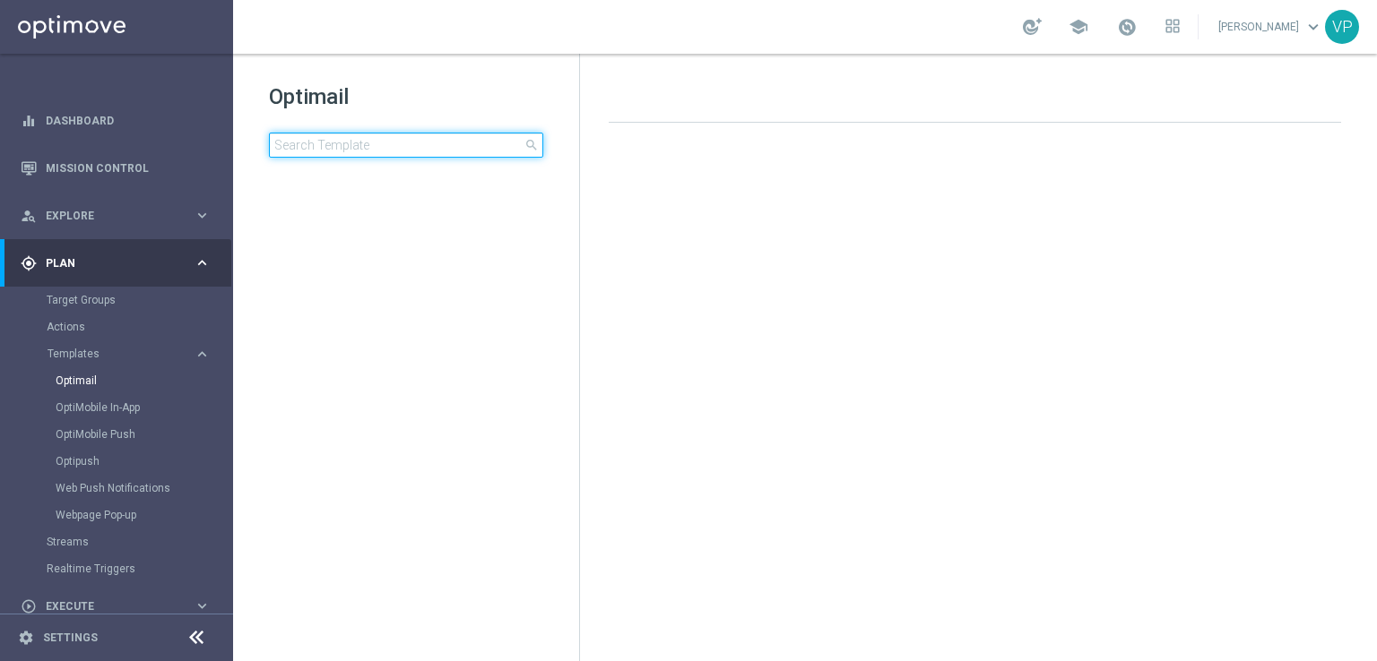
click at [521, 150] on input at bounding box center [406, 145] width 274 height 25
type input "n"
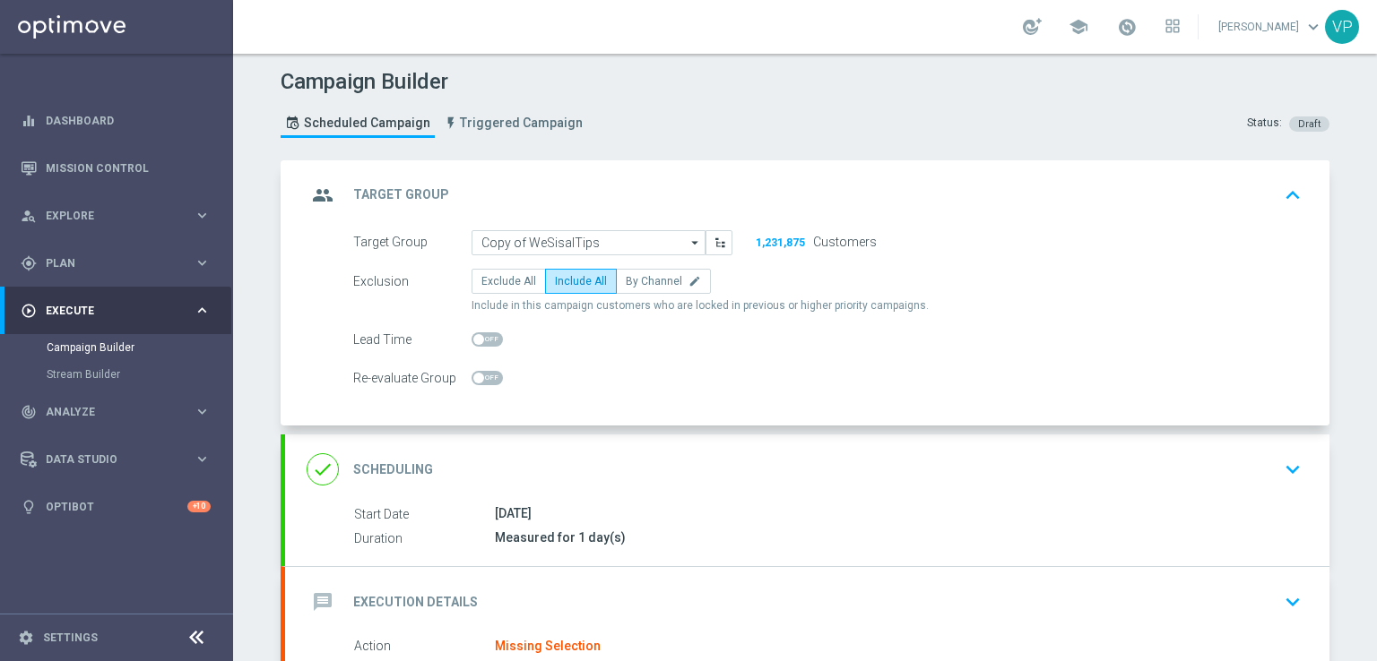
scroll to position [90, 0]
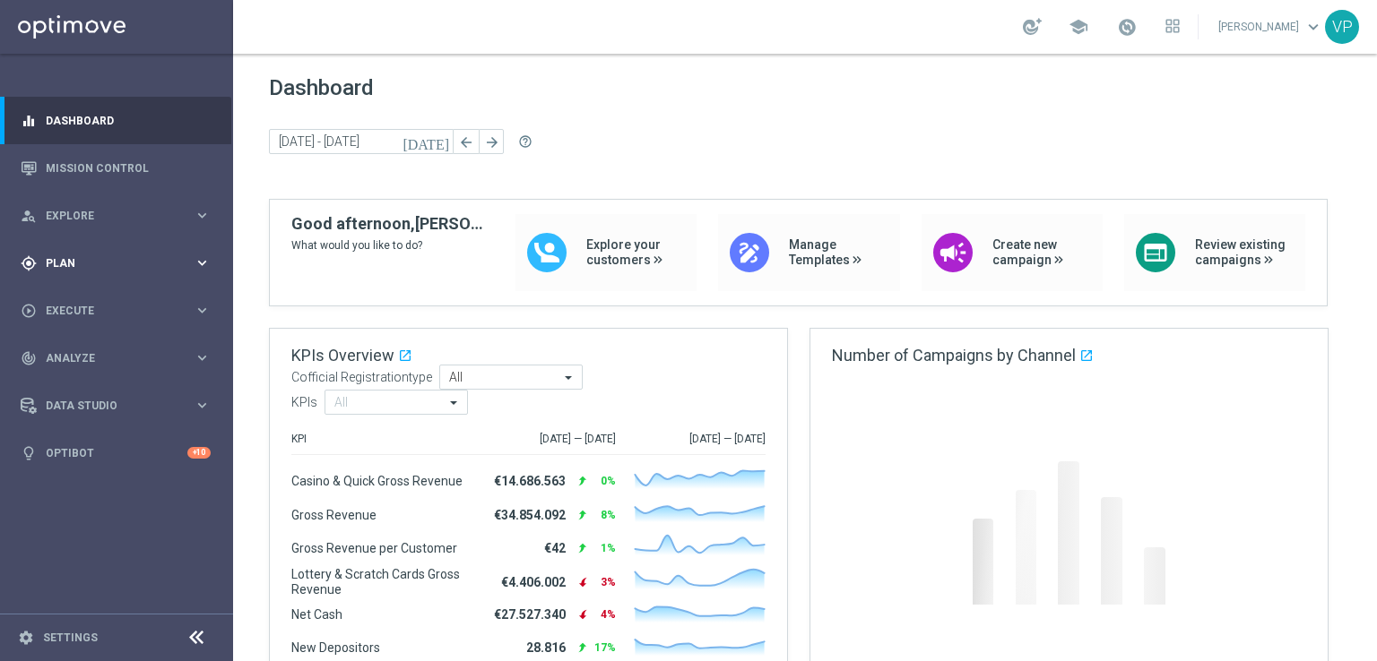
click at [65, 270] on div "gps_fixed Plan" at bounding box center [107, 263] width 173 height 16
drag, startPoint x: 79, startPoint y: 353, endPoint x: 74, endPoint y: 341, distance: 13.3
click at [74, 341] on accordion "Templates keyboard_arrow_right Optimail OptiMobile In-App OptiMobile Push Optip…" at bounding box center [139, 354] width 185 height 27
click at [81, 364] on accordion "Templates keyboard_arrow_right Optimail OptiMobile In-App OptiMobile Push Optip…" at bounding box center [139, 354] width 185 height 27
click at [78, 359] on span "Templates" at bounding box center [112, 354] width 128 height 11
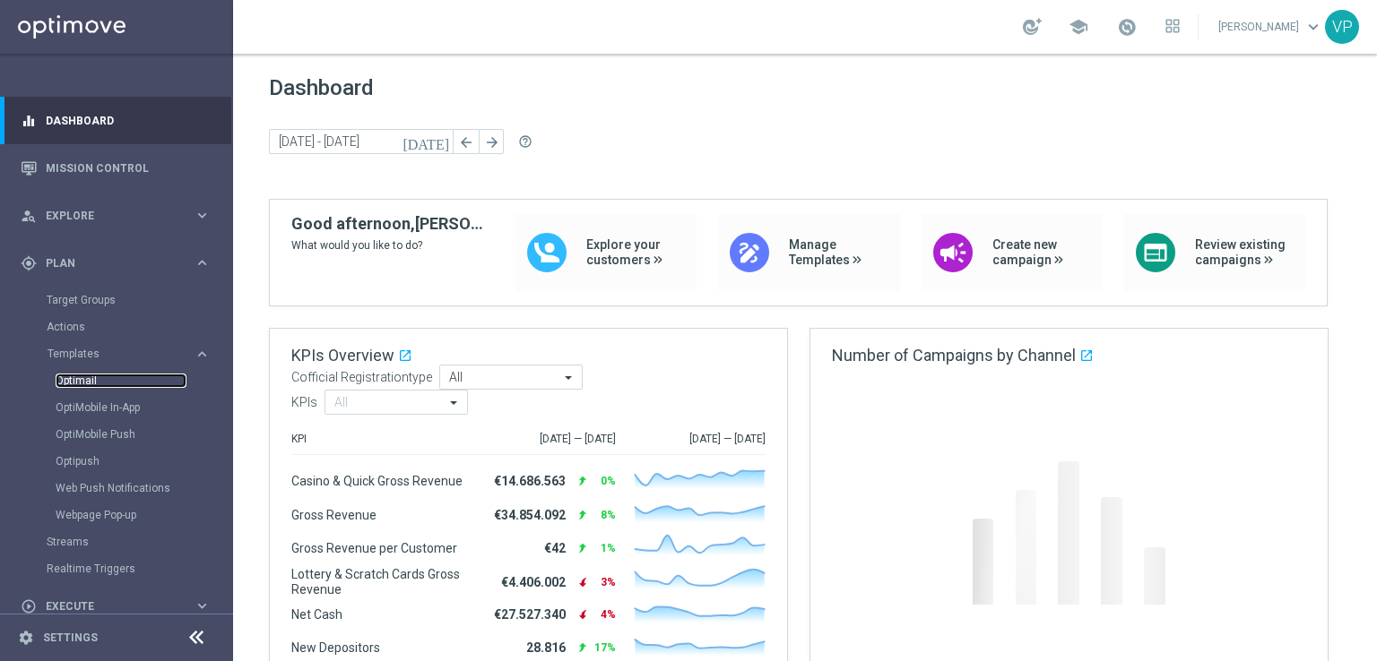
click at [80, 376] on link "Optimail" at bounding box center [121, 381] width 131 height 14
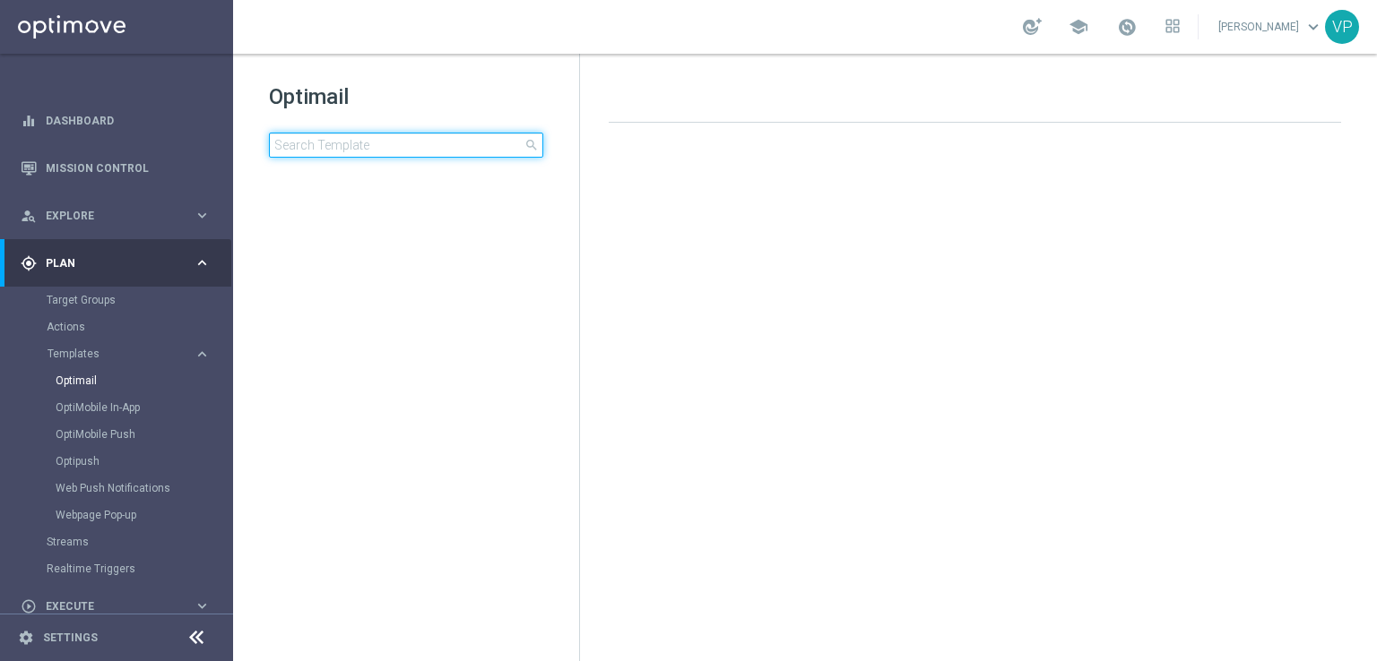
click at [496, 141] on input at bounding box center [406, 145] width 274 height 25
type input "n"
click at [496, 141] on input "n" at bounding box center [406, 145] width 274 height 25
type input "g"
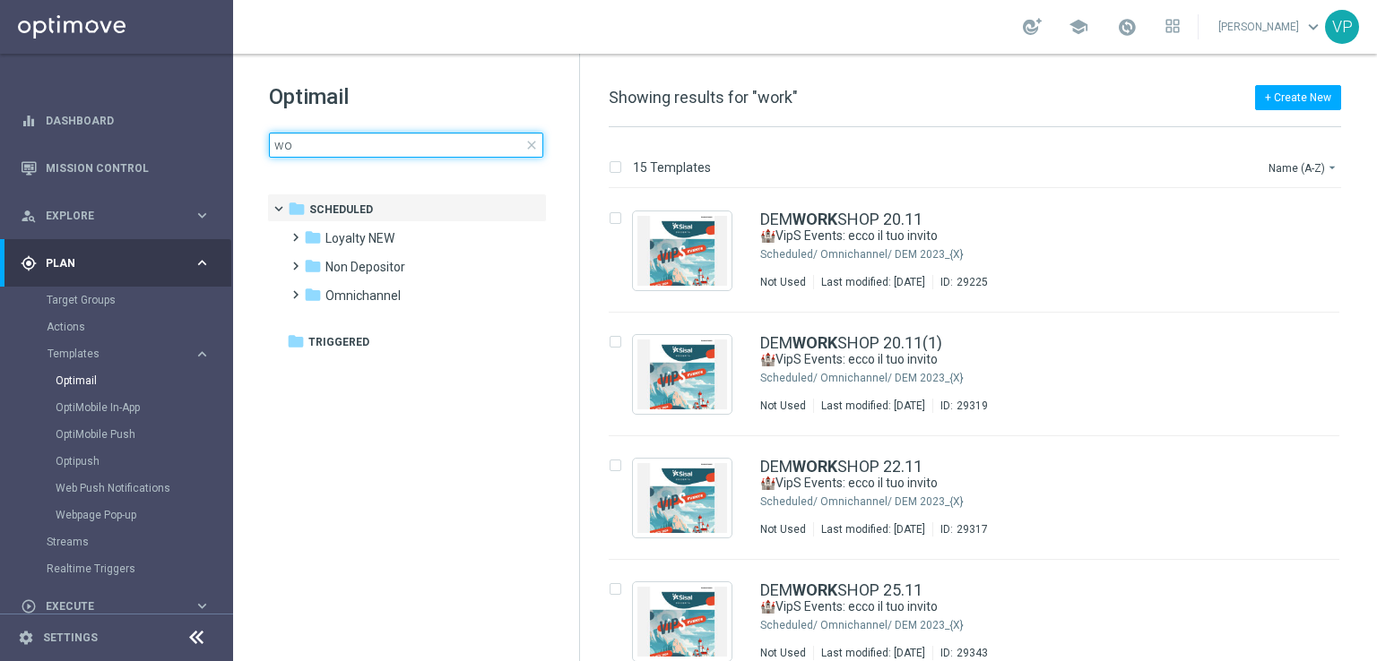
type input "w"
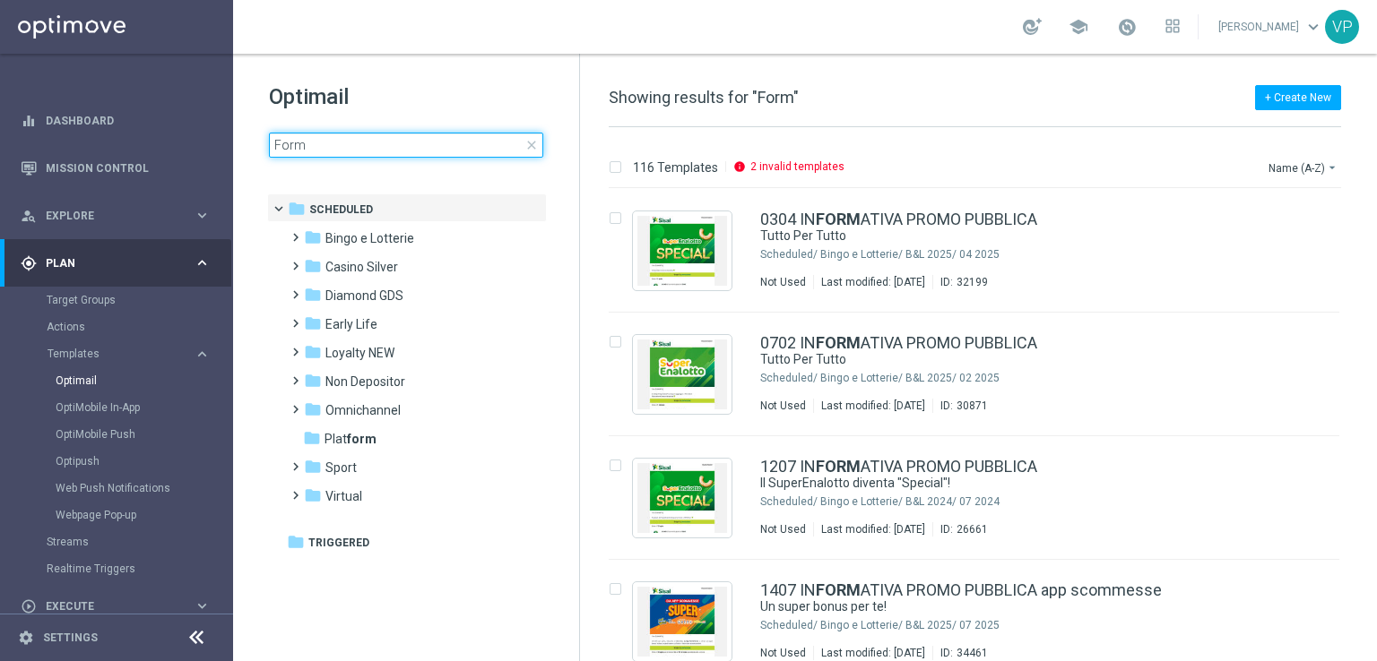
type input "Form"
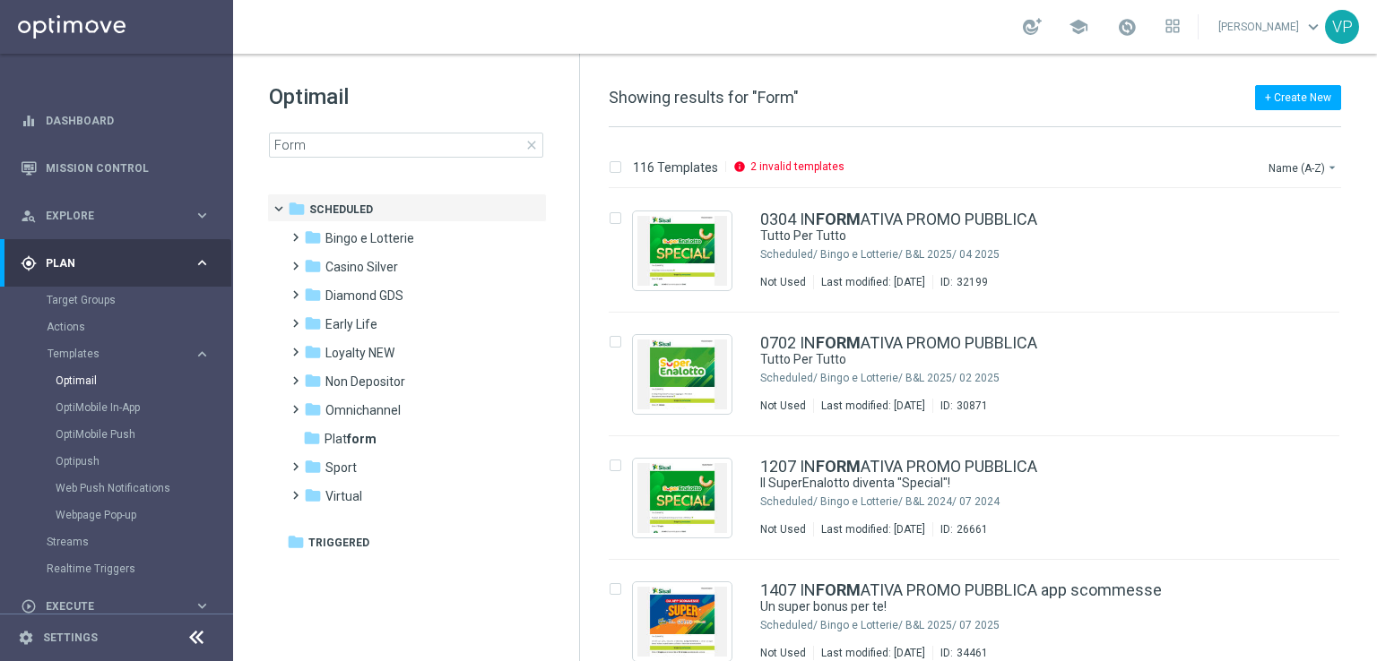
click at [1344, 154] on div "116 Templates info 2 invalid templates Name (A-Z) arrow_drop_down Drag here to …" at bounding box center [978, 394] width 797 height 534
click at [1330, 169] on icon "arrow_drop_down" at bounding box center [1332, 167] width 14 height 14
click at [1278, 241] on span "Date Modified (Newest)" at bounding box center [1272, 247] width 120 height 13
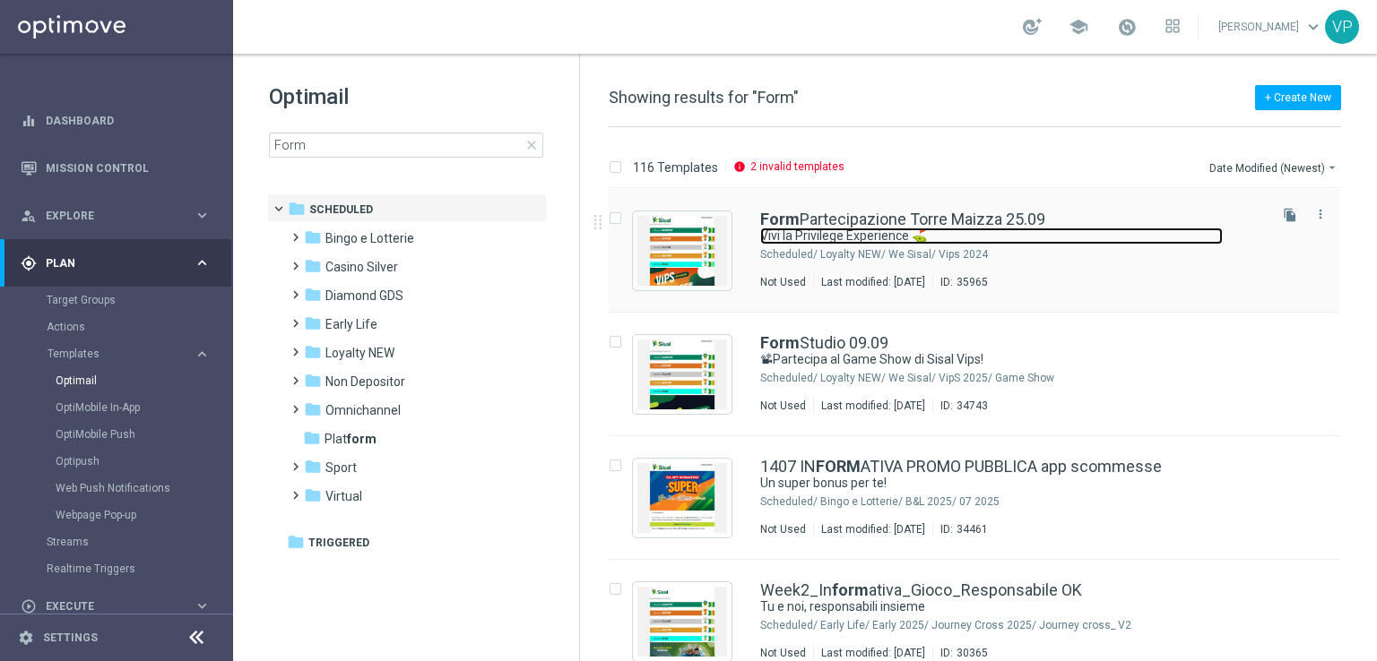
click at [1033, 238] on link "Vivi la Privilege Experience ⛳" at bounding box center [991, 236] width 462 height 17
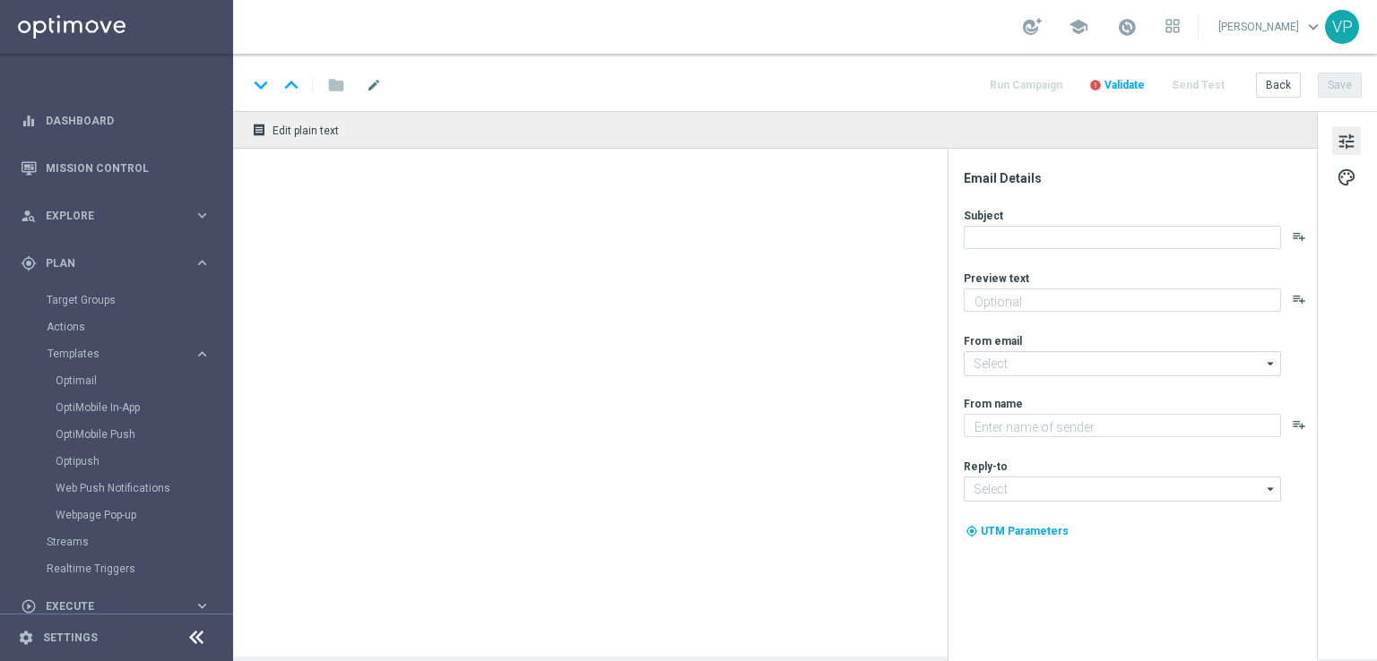
type textarea "Il tuo pomeriggio speciale in [PERSON_NAME] D'Itria"
type input "[EMAIL_ADDRESS][DOMAIN_NAME]"
type textarea "Sisal"
type input "[EMAIL_ADDRESS][DOMAIN_NAME]"
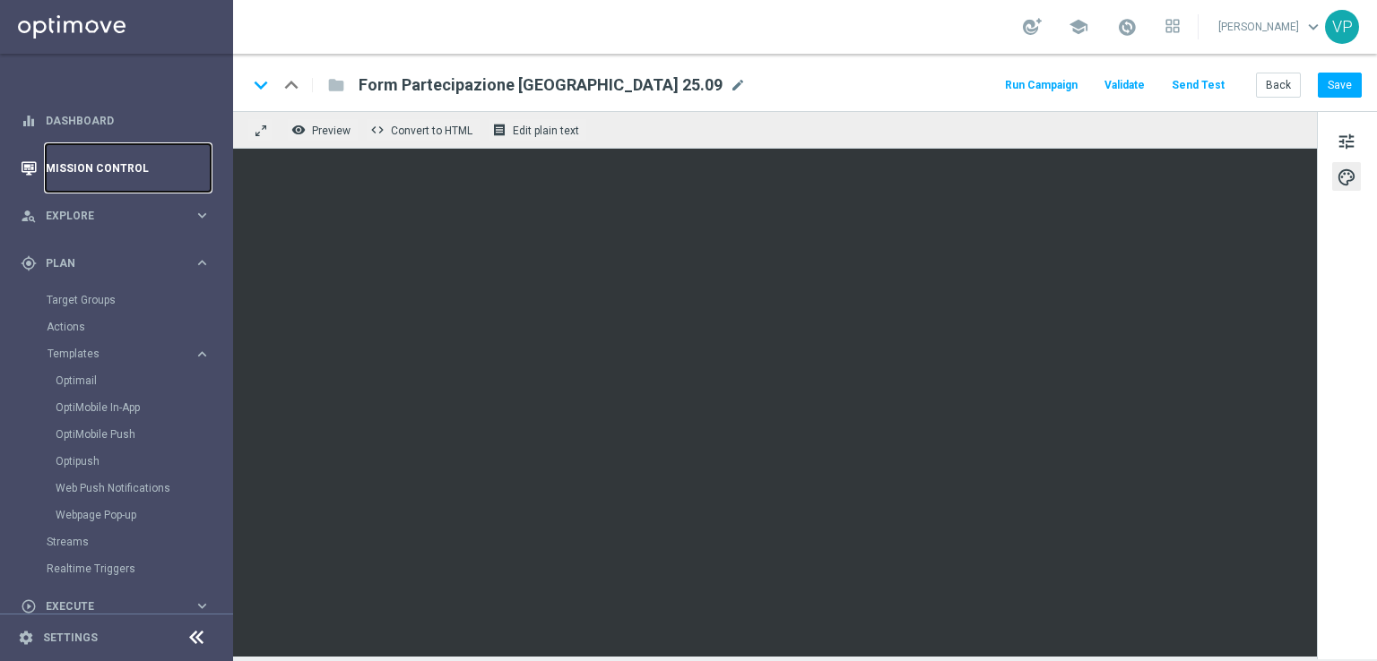
click at [90, 155] on link "Mission Control" at bounding box center [128, 168] width 165 height 48
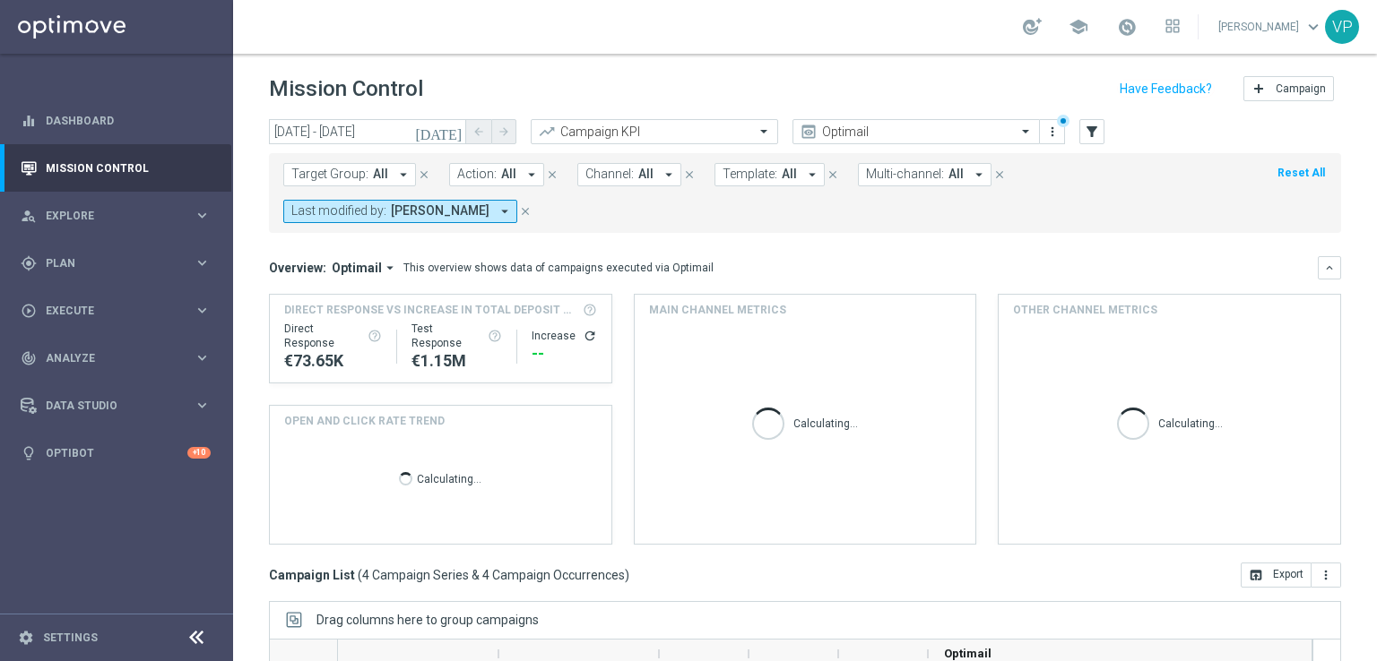
click at [448, 129] on icon "[DATE]" at bounding box center [439, 132] width 48 height 16
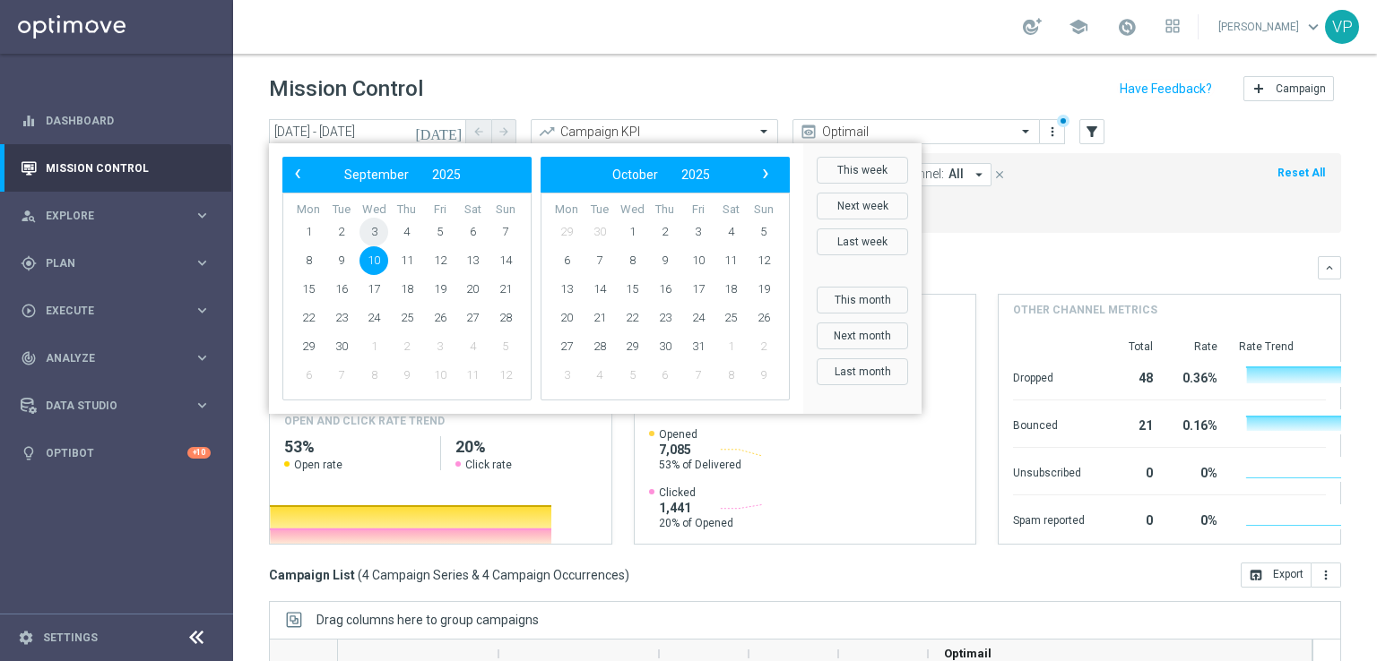
click at [373, 226] on span "3" at bounding box center [373, 232] width 29 height 29
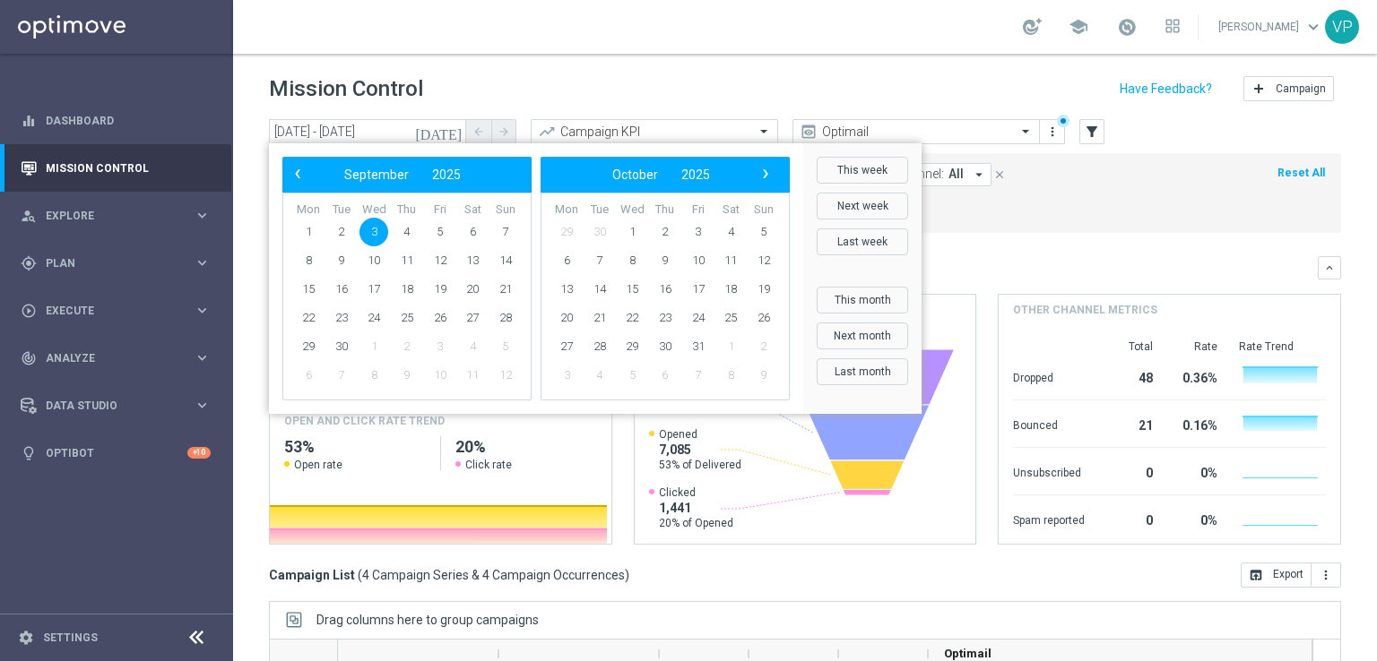
click at [376, 231] on span "3" at bounding box center [373, 232] width 29 height 29
type input "03 Sep 2025 - 03 Sep 2025"
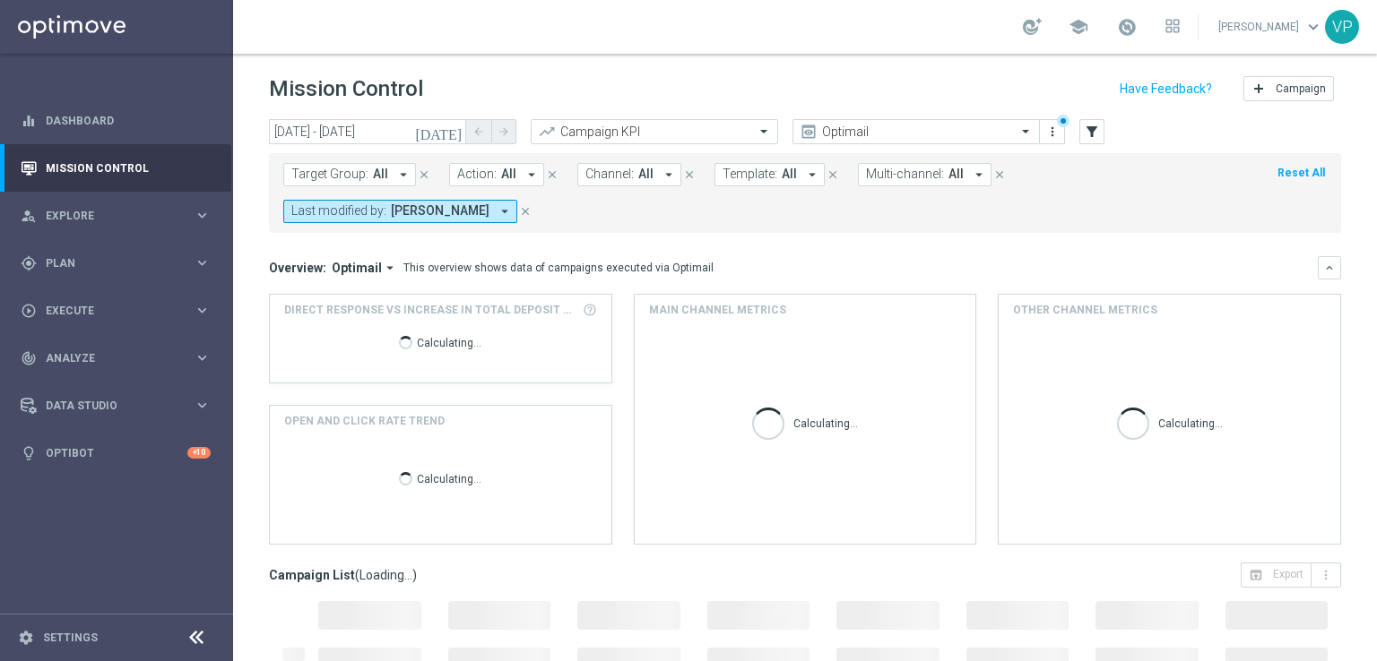
click at [431, 218] on span "[PERSON_NAME]" at bounding box center [440, 210] width 99 height 15
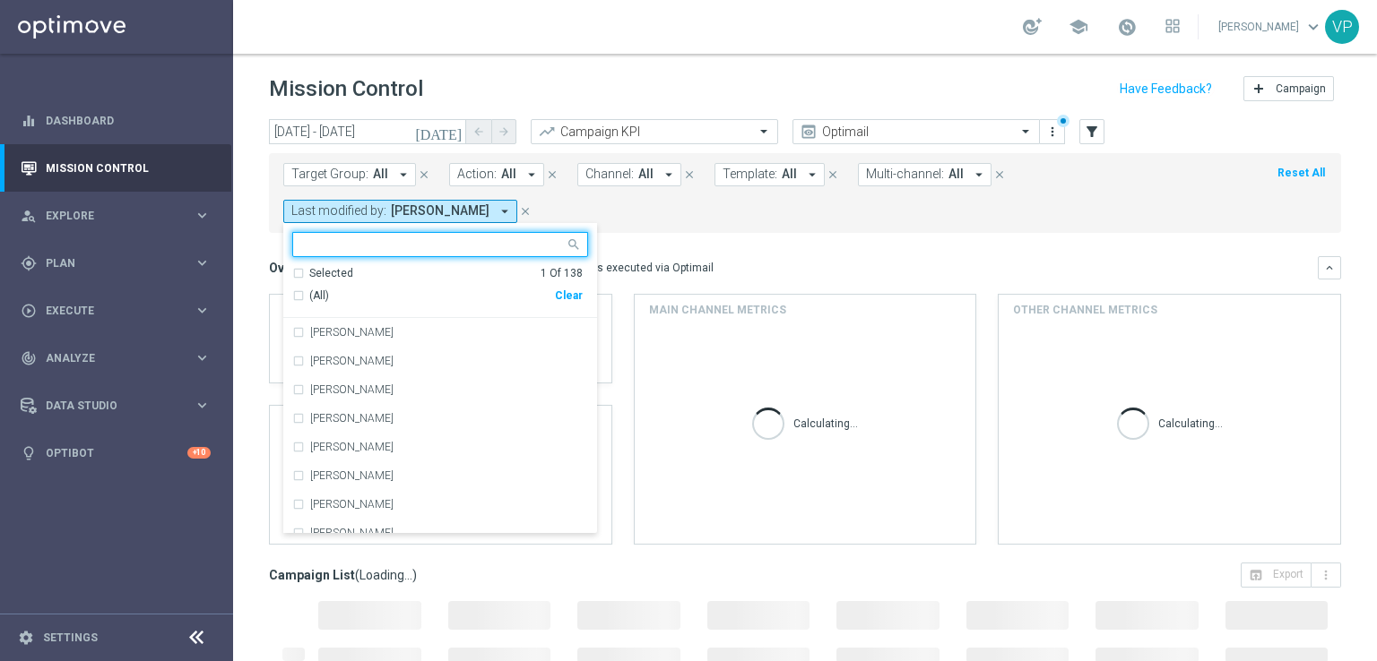
click at [453, 247] on input "text" at bounding box center [433, 245] width 263 height 15
click at [453, 247] on input "c" at bounding box center [433, 245] width 263 height 15
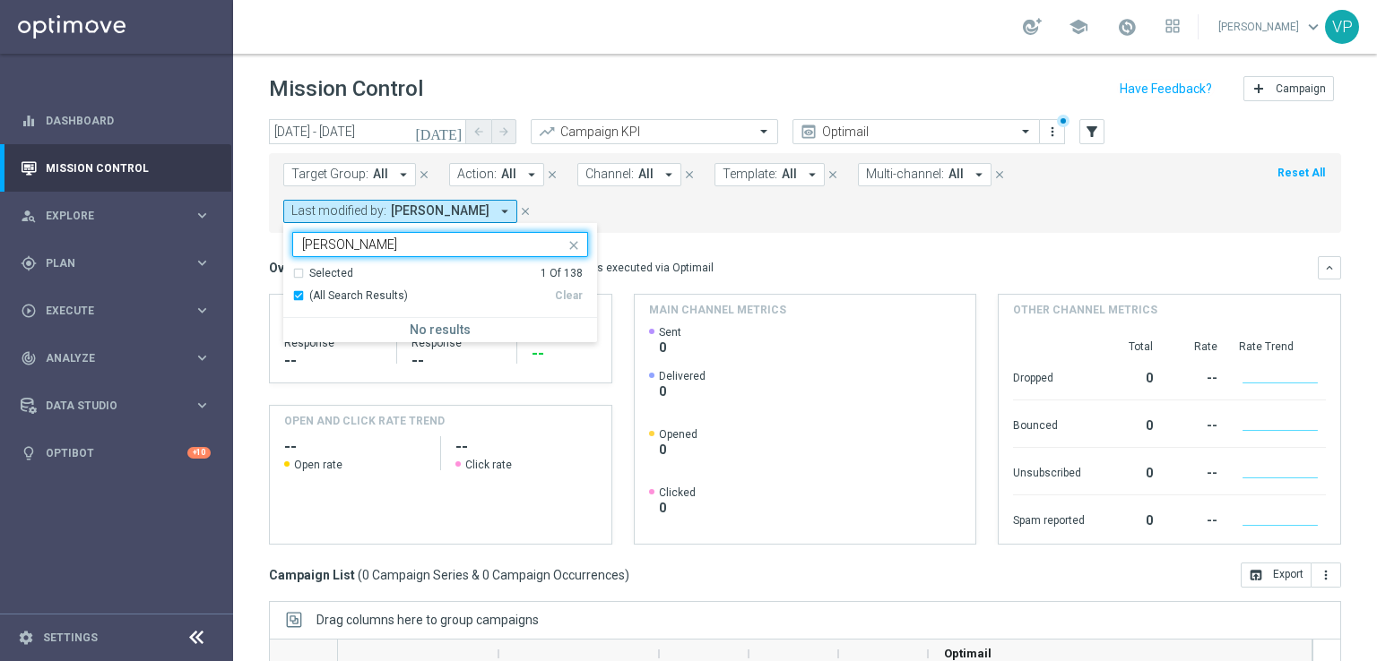
click at [330, 299] on span "(All Search Results)" at bounding box center [358, 296] width 99 height 15
type input "chiara pigato"
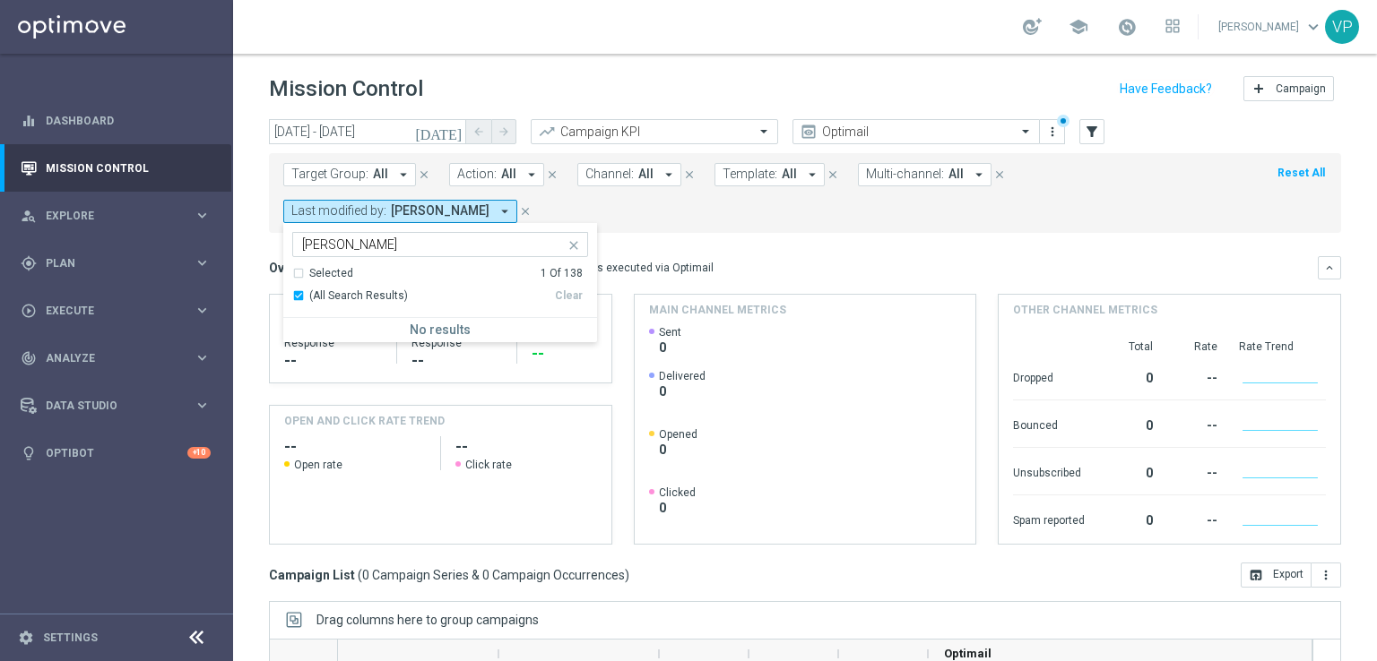
click at [299, 292] on div "(All Search Results)" at bounding box center [423, 296] width 263 height 15
click at [497, 213] on icon "arrow_drop_down" at bounding box center [505, 211] width 16 height 16
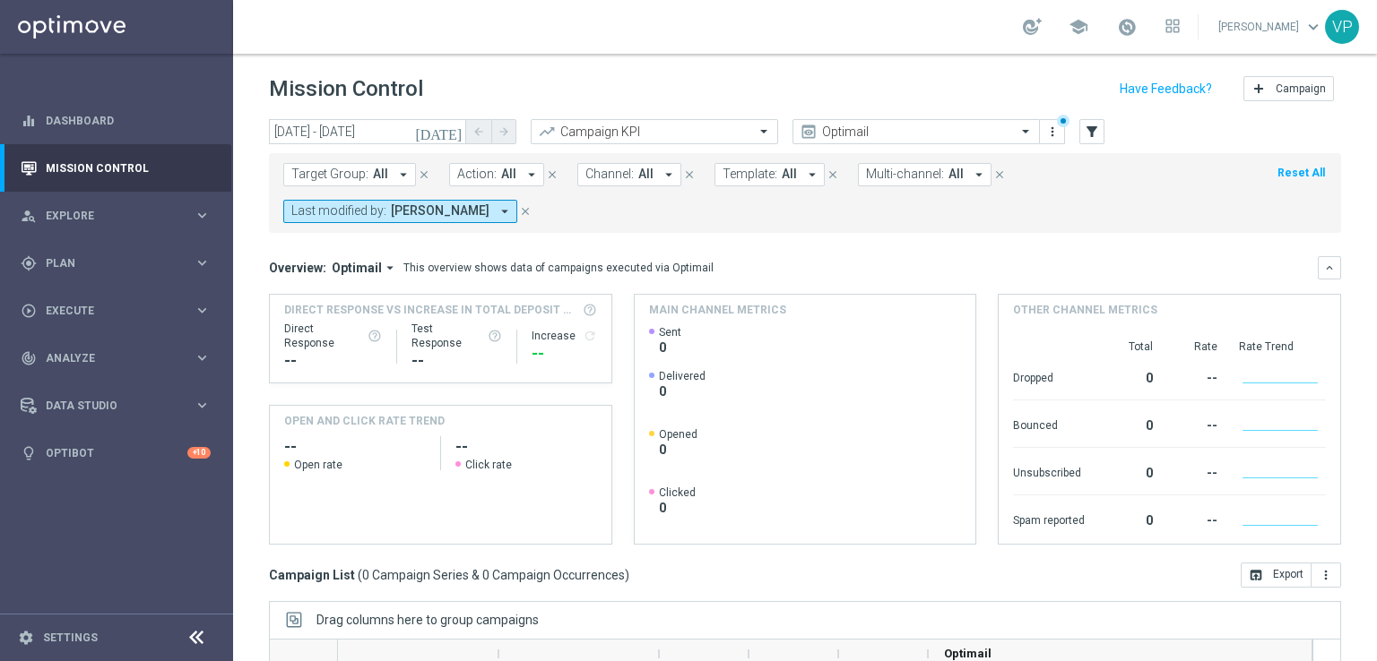
click at [497, 216] on icon "arrow_drop_down" at bounding box center [505, 211] width 16 height 16
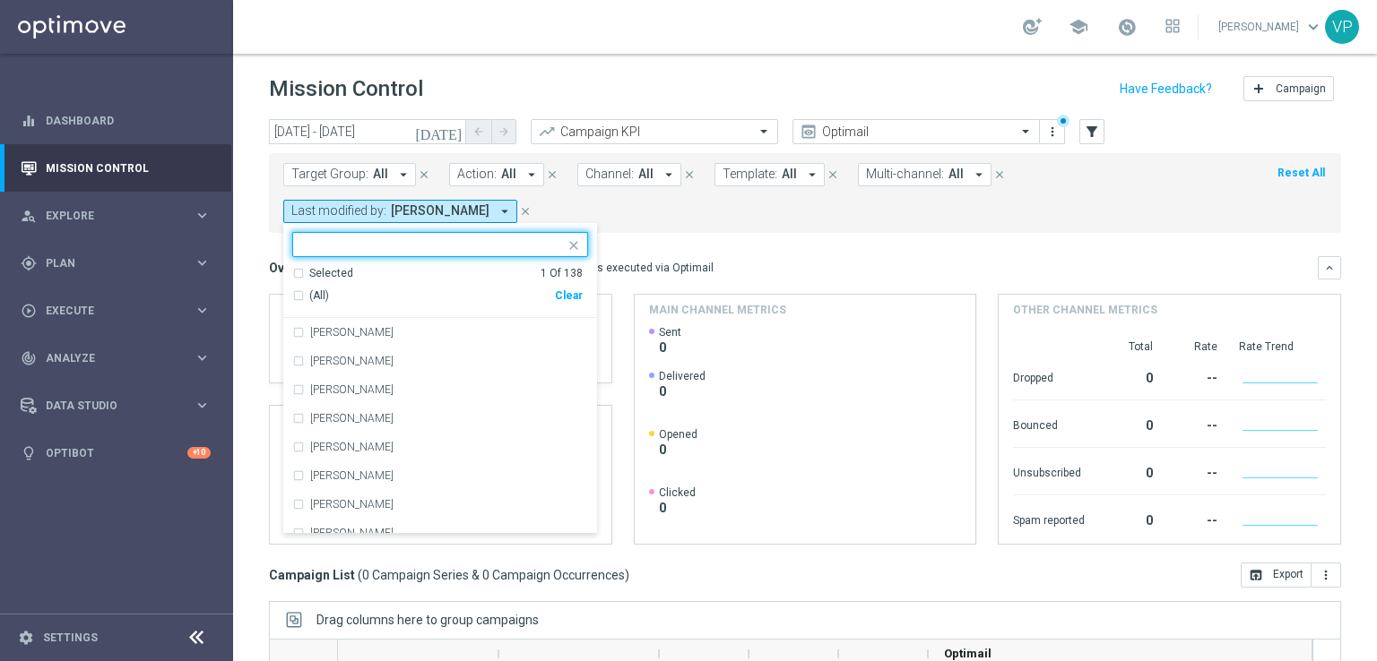
click at [0, 0] on div "Clear" at bounding box center [0, 0] width 0 height 0
click at [386, 242] on input "text" at bounding box center [433, 245] width 263 height 15
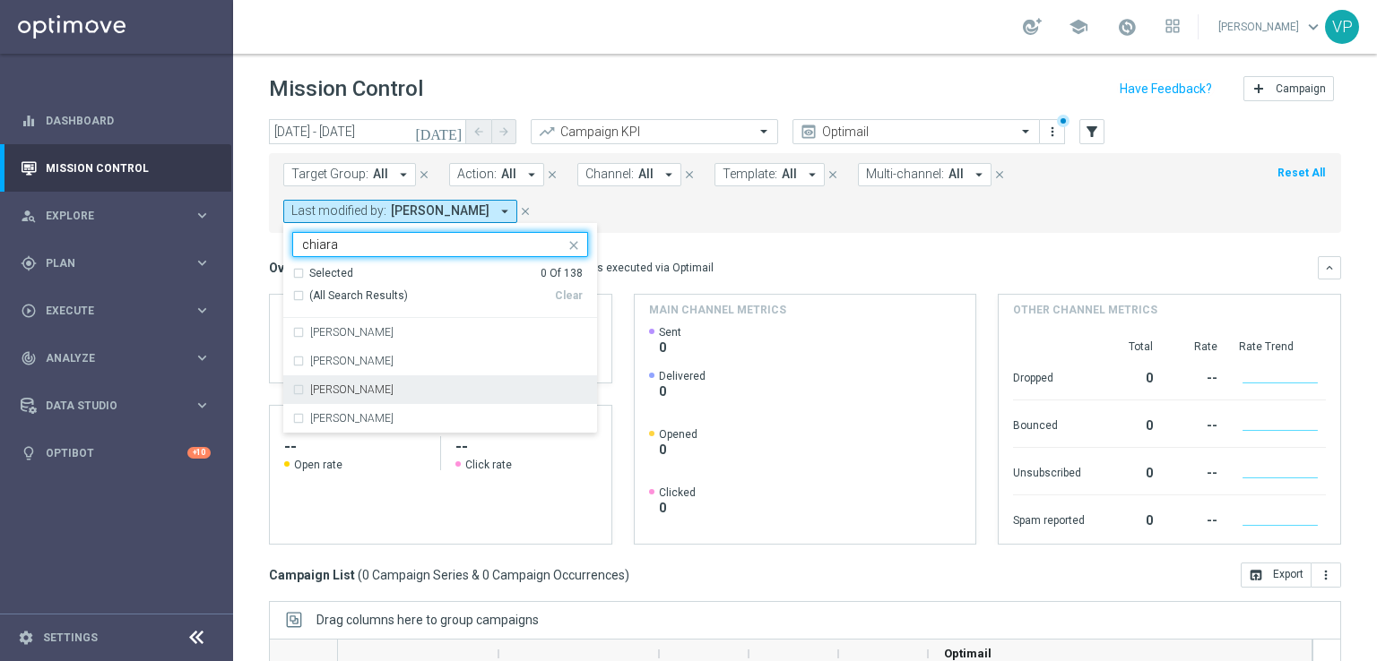
click at [387, 387] on div "Chiara Pigato" at bounding box center [449, 390] width 278 height 11
type input "chiara"
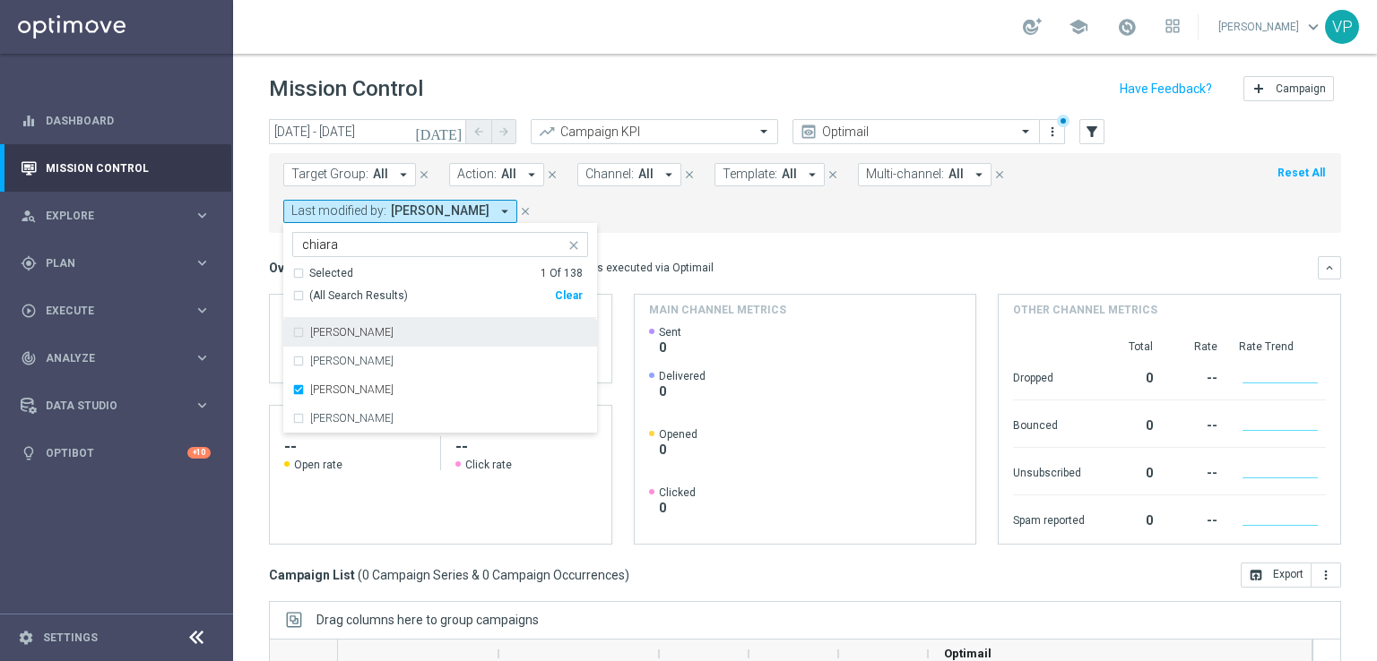
click at [785, 241] on mini-dashboard "Overview: Optimail arrow_drop_down This overview shows data of campaigns execut…" at bounding box center [805, 398] width 1072 height 330
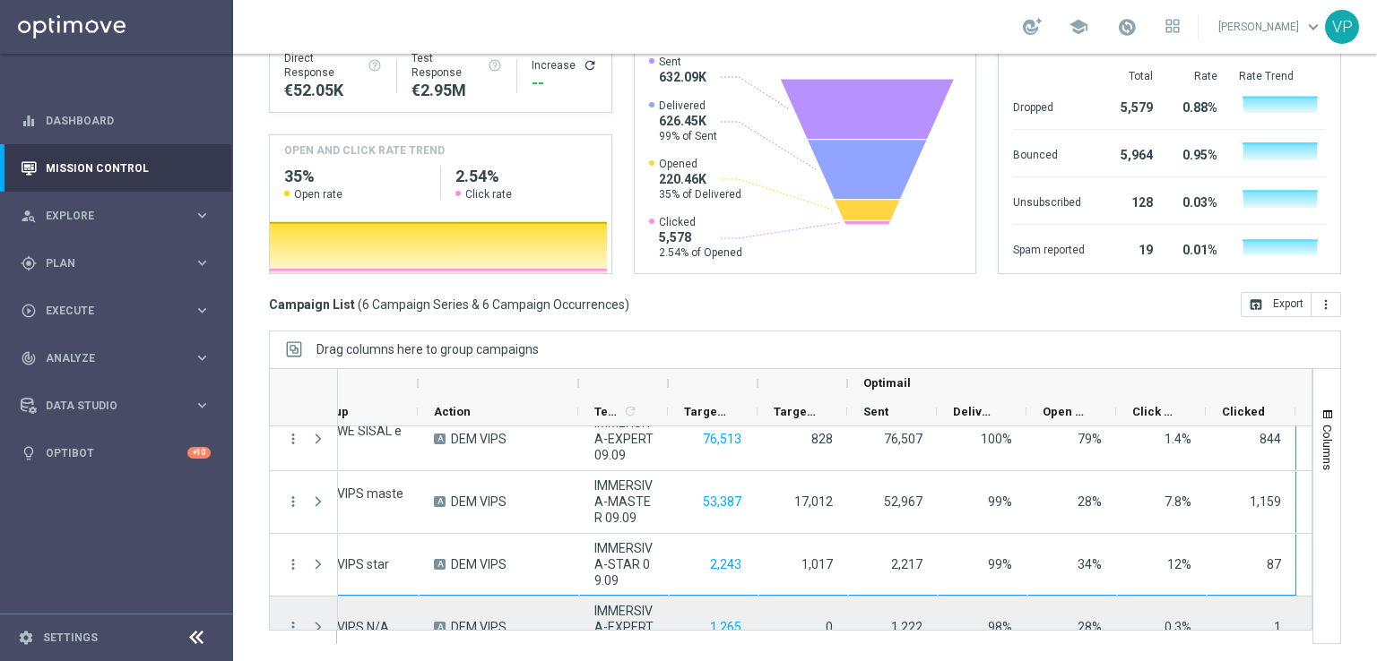
scroll to position [172, 0]
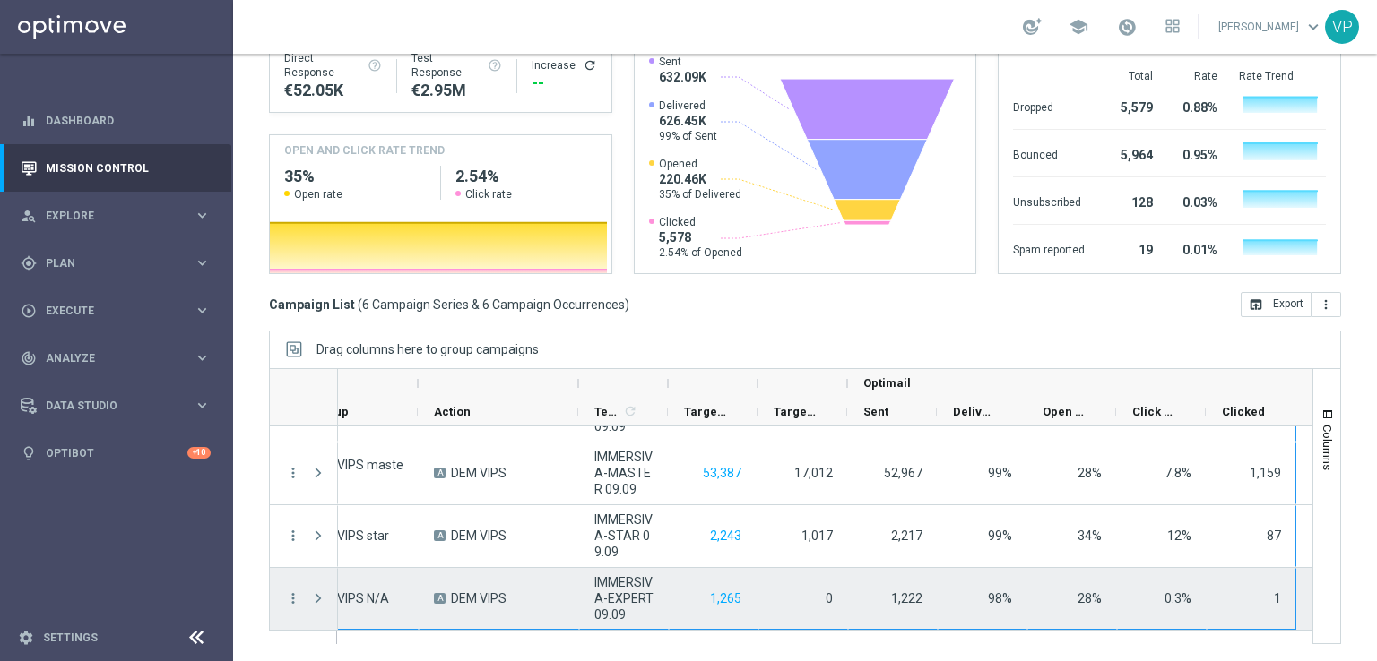
drag, startPoint x: 344, startPoint y: 456, endPoint x: 1206, endPoint y: 618, distance: 876.5
click at [1206, 618] on div "VIPS 03.09 VIPS talent A DEM VIPS IMMERSIVA-TALENT 09.09 88,336 13,746 87,790 9…" at bounding box center [913, 443] width 1311 height 376
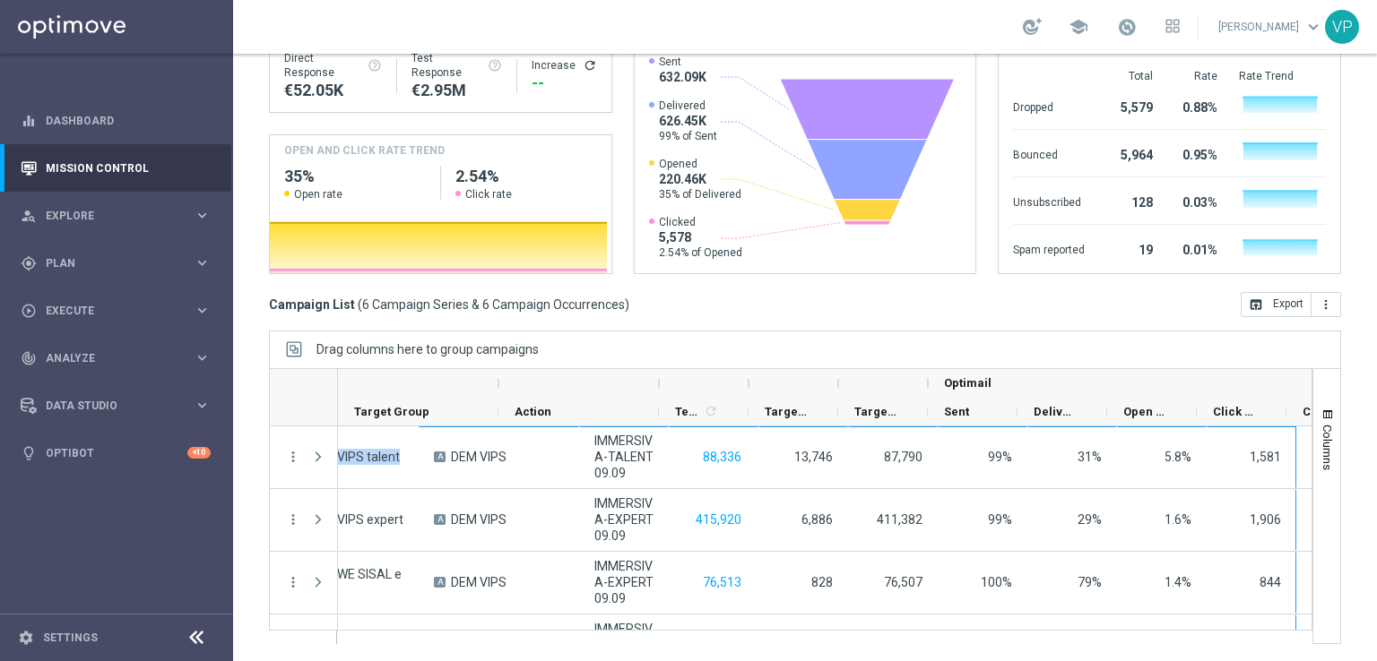
scroll to position [0, 0]
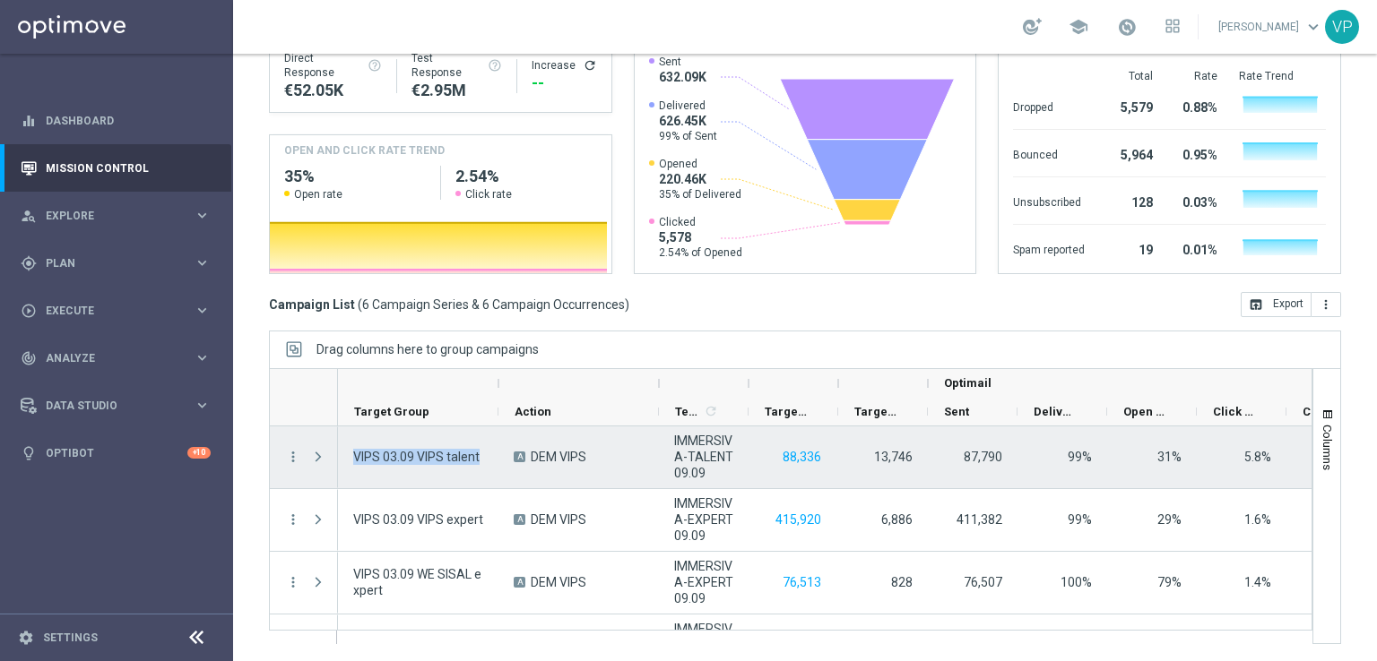
click at [387, 449] on span "VIPS 03.09 VIPS talent" at bounding box center [416, 457] width 126 height 16
click at [701, 467] on span "IMMERSIVA-TALENT 09.09" at bounding box center [703, 457] width 59 height 48
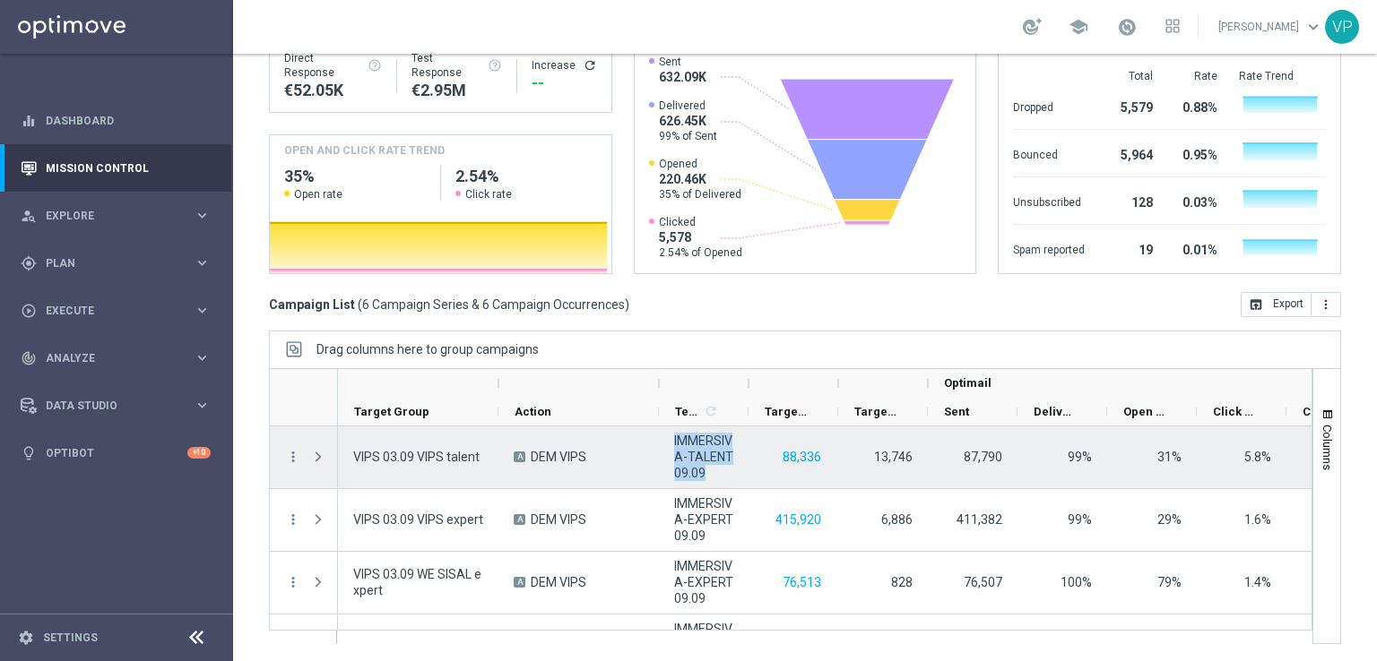
click at [701, 467] on span "IMMERSIVA-TALENT 09.09" at bounding box center [703, 457] width 59 height 48
click at [808, 475] on div "88,336" at bounding box center [793, 458] width 90 height 62
drag, startPoint x: 846, startPoint y: 461, endPoint x: 699, endPoint y: 438, distance: 148.7
click at [699, 438] on div "VIPS 03.09 VIPS talent A DEM VIPS IMMERSIVA-TALENT 09.09 88,336 13,746 87,790 9…" at bounding box center [993, 458] width 1311 height 63
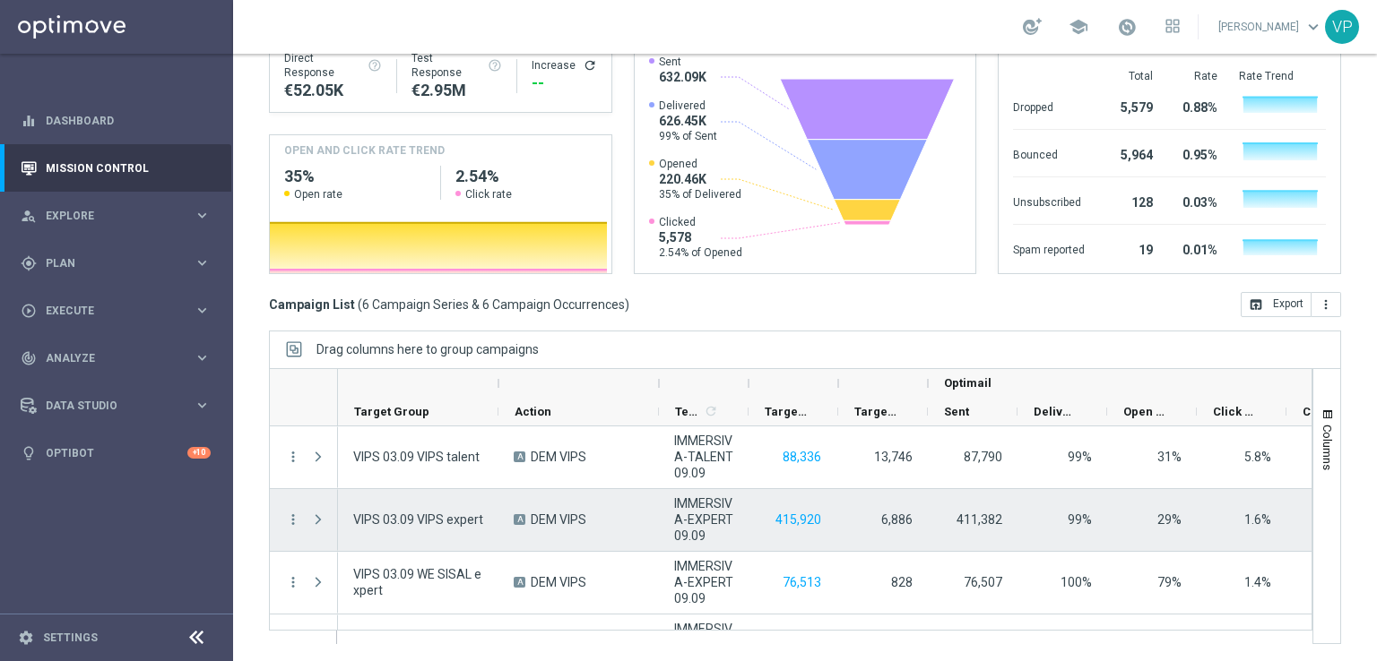
click at [749, 521] on div "415,920" at bounding box center [793, 520] width 90 height 62
click at [696, 518] on span "IMMERSIVA-EXPERT 09.09" at bounding box center [703, 520] width 59 height 48
click at [749, 503] on div "415,920" at bounding box center [793, 520] width 90 height 62
drag, startPoint x: 810, startPoint y: 516, endPoint x: 355, endPoint y: 523, distance: 455.4
click at [355, 523] on div "VIPS 03.09 VIPS expert A DEM VIPS IMMERSIVA-EXPERT 09.09 415,920 6,886 411,382 …" at bounding box center [993, 520] width 1311 height 63
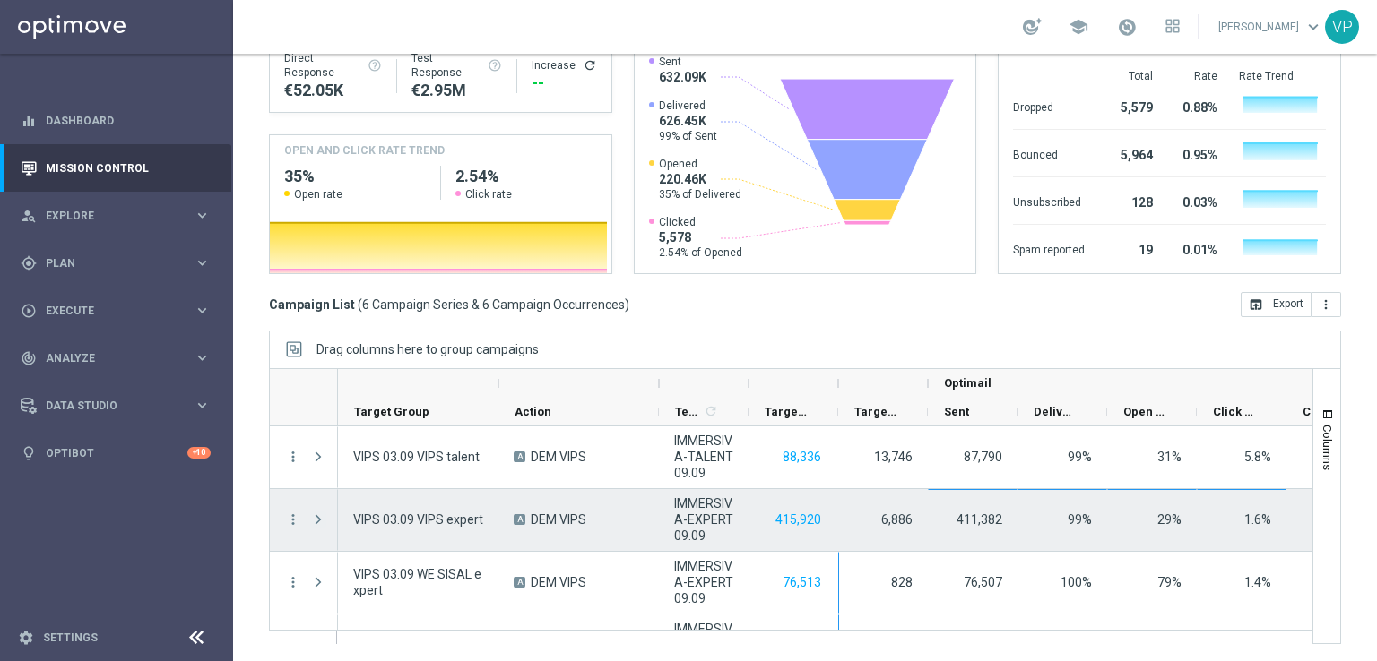
click at [323, 523] on span at bounding box center [318, 520] width 16 height 14
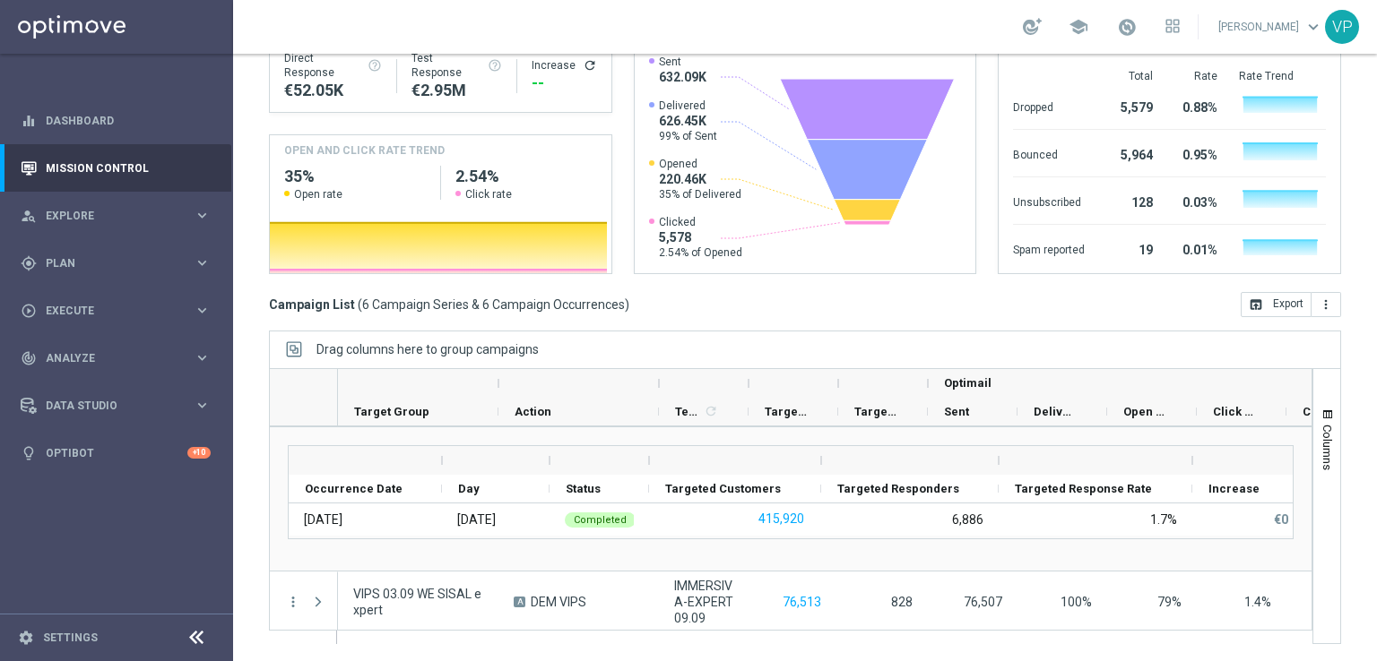
scroll to position [126, 0]
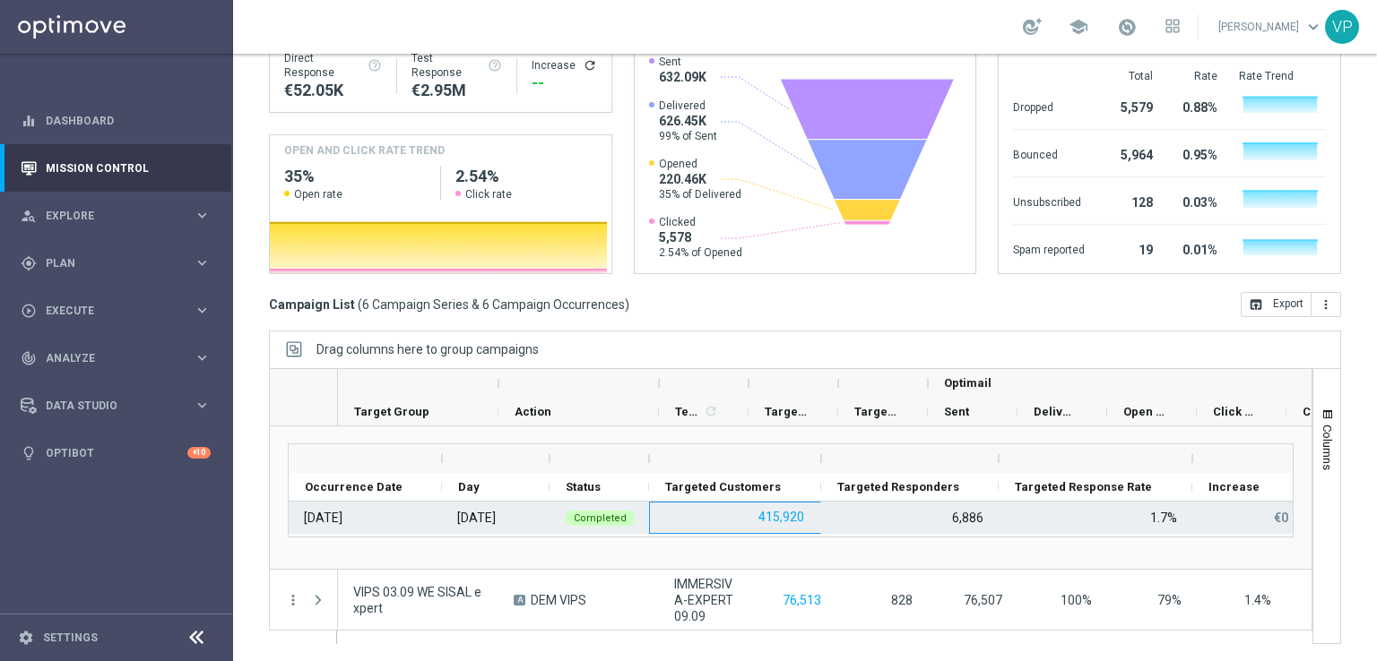
drag, startPoint x: 852, startPoint y: 518, endPoint x: 673, endPoint y: 520, distance: 179.3
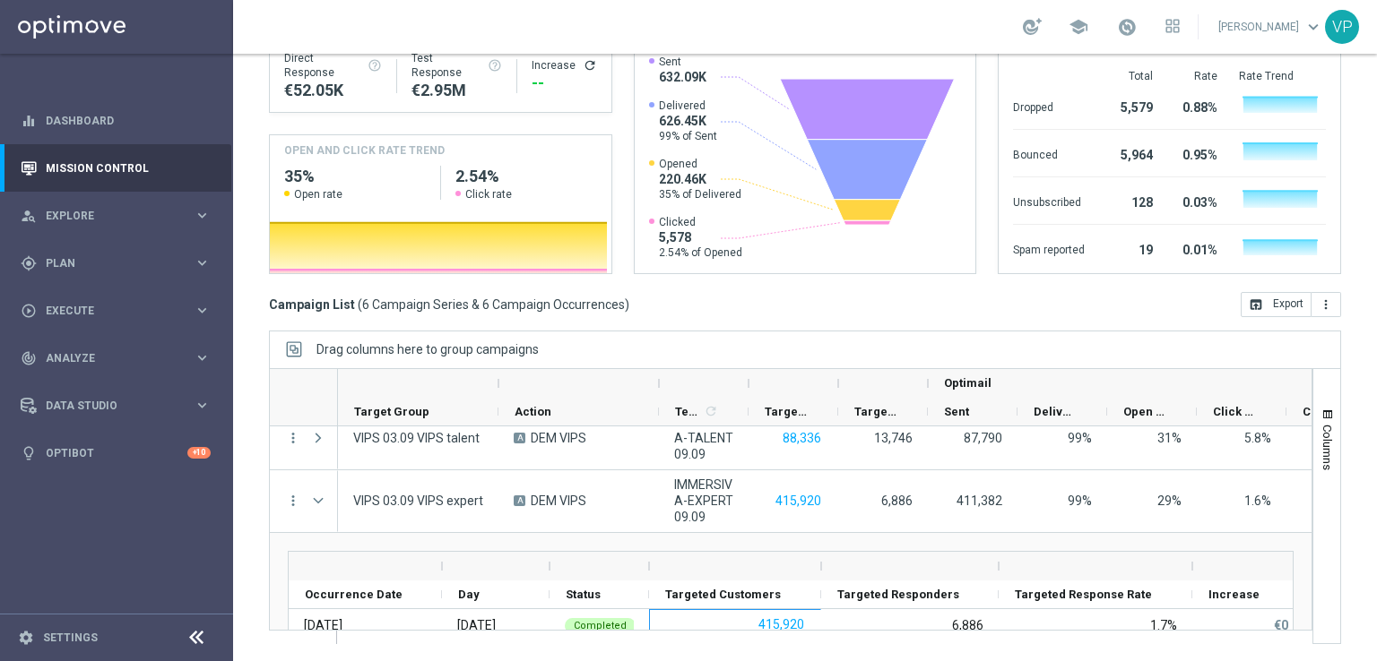
scroll to position [0, 0]
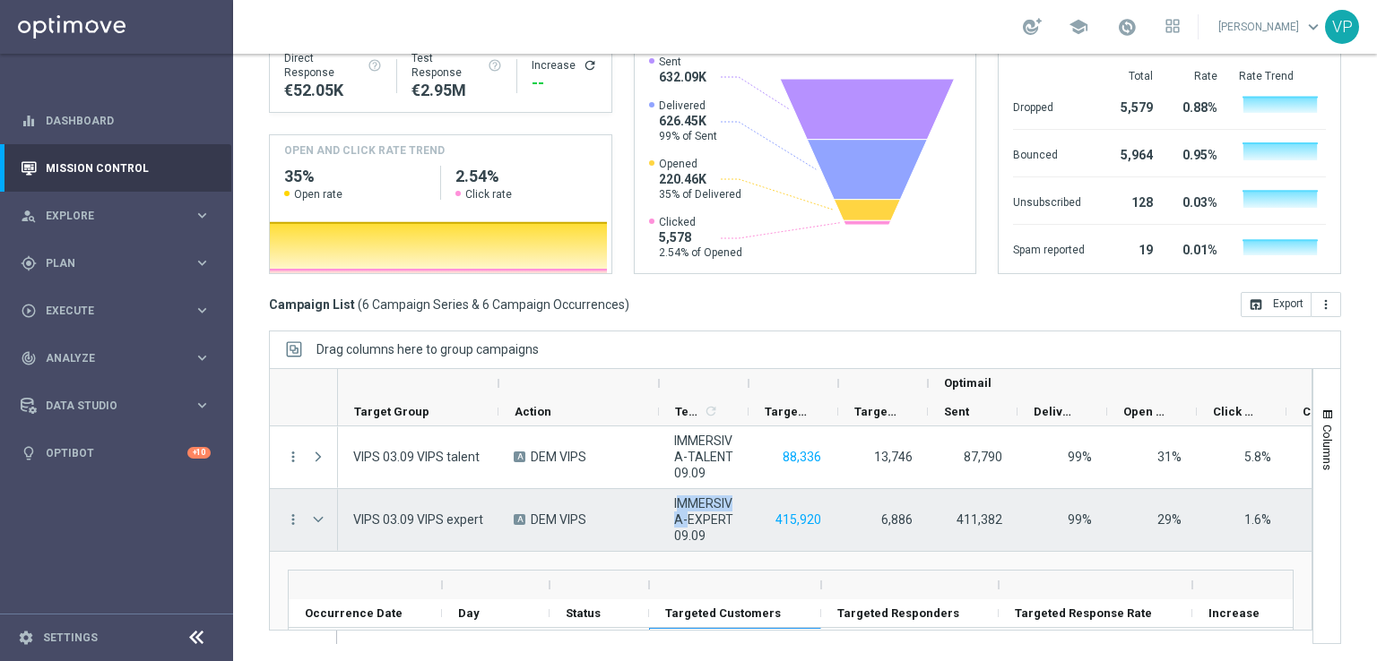
drag, startPoint x: 679, startPoint y: 501, endPoint x: 683, endPoint y: 510, distance: 9.7
click at [683, 510] on span "IMMERSIVA-EXPERT 09.09" at bounding box center [703, 520] width 59 height 48
drag, startPoint x: 670, startPoint y: 502, endPoint x: 824, endPoint y: 526, distance: 156.1
click at [824, 526] on div "VIPS 03.09 VIPS expert A DEM VIPS IMMERSIVA-EXPERT 09.09 415,920 6,886 411,382 …" at bounding box center [993, 520] width 1311 height 63
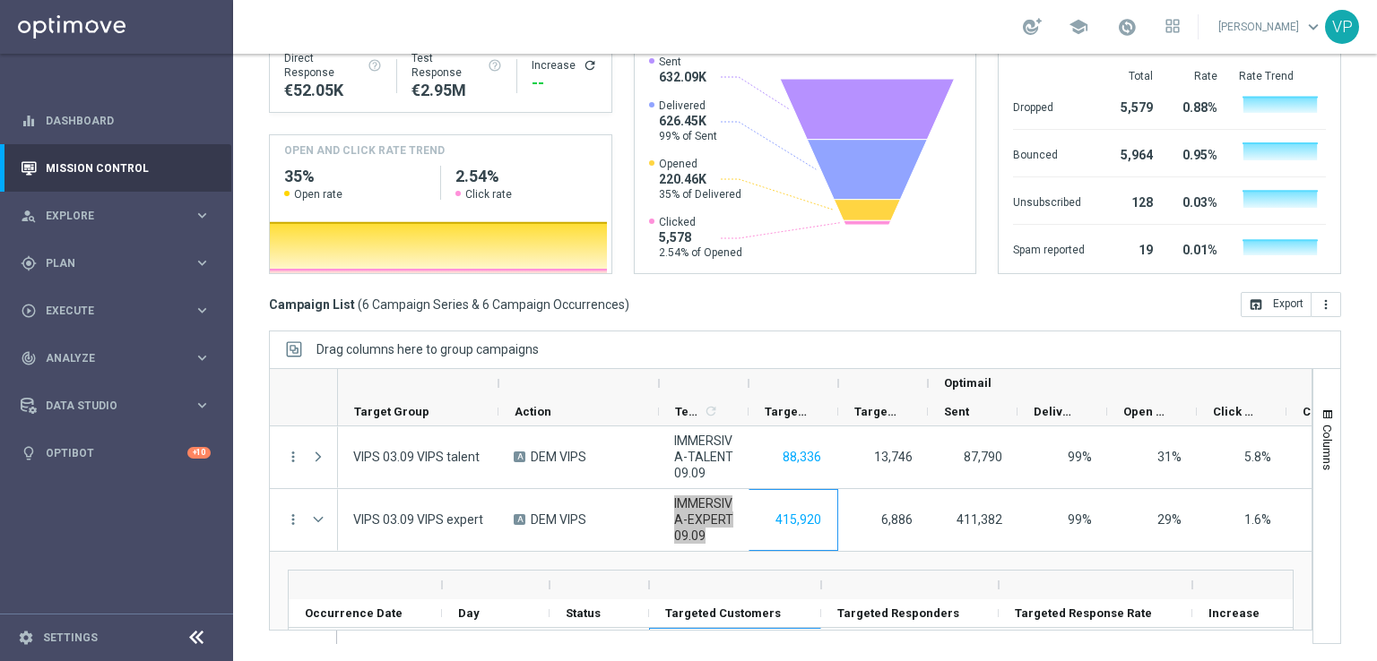
scroll to position [4, 0]
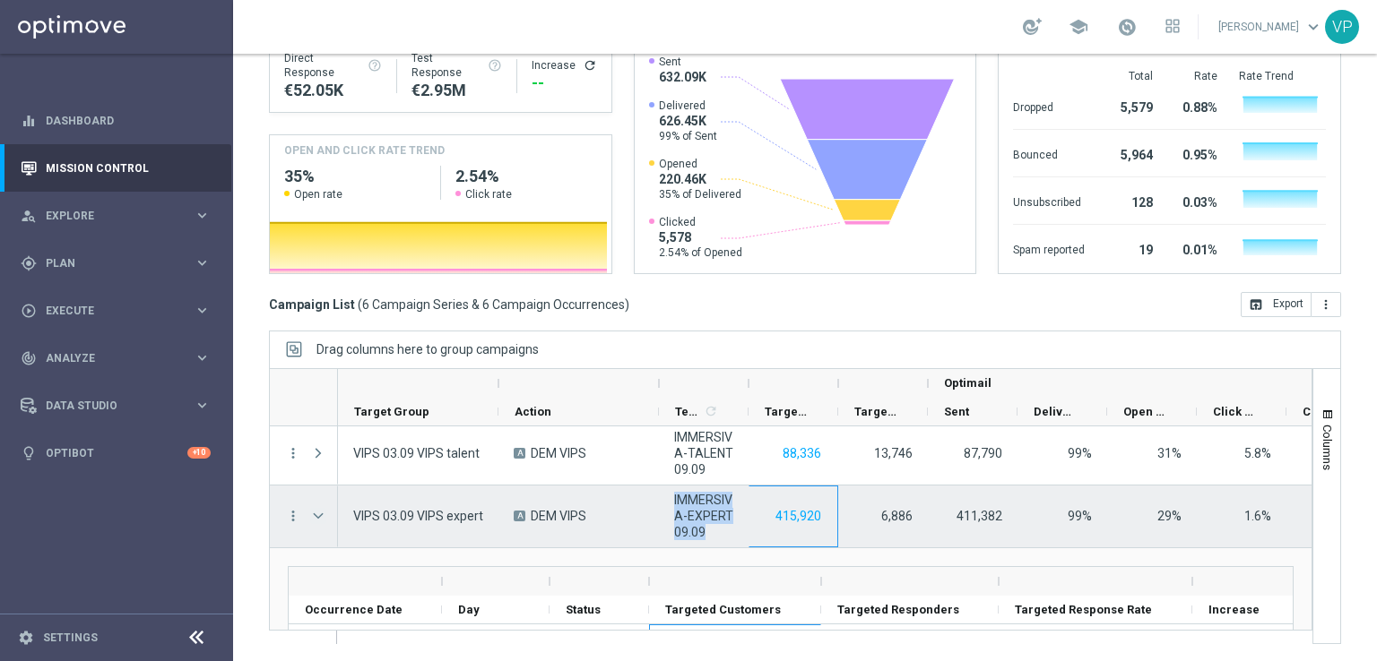
click at [322, 522] on span at bounding box center [318, 516] width 16 height 14
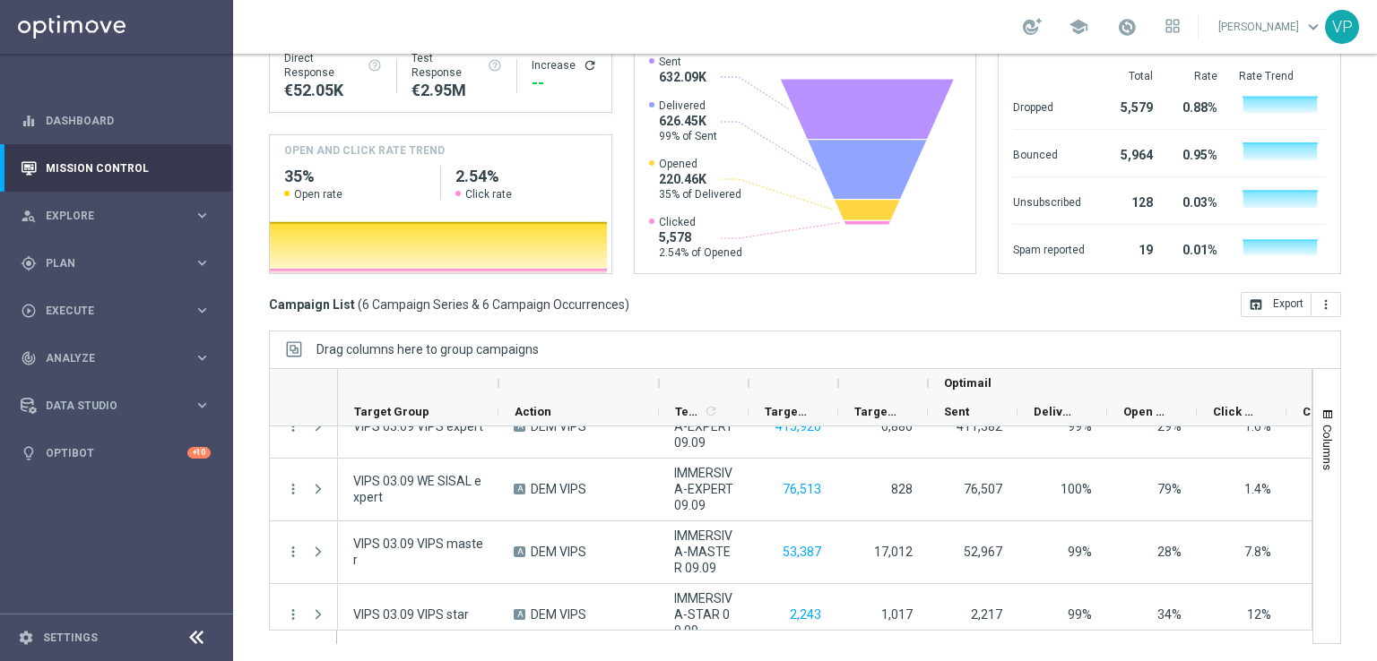
scroll to position [105, 0]
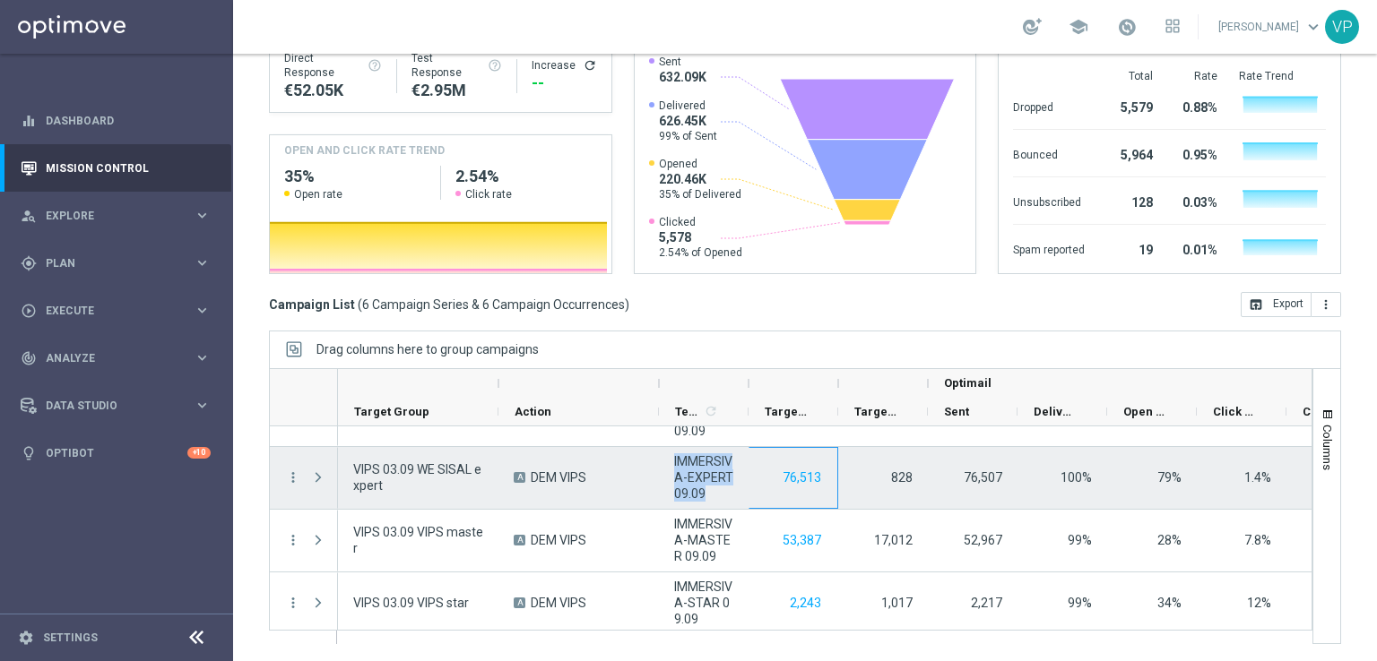
drag, startPoint x: 671, startPoint y: 460, endPoint x: 836, endPoint y: 492, distance: 168.0
click at [836, 492] on div "VIPS 03.09 WE SISAL expert A DEM VIPS IMMERSIVA-EXPERT 09.09 76,513 828 76,507 …" at bounding box center [993, 478] width 1311 height 63
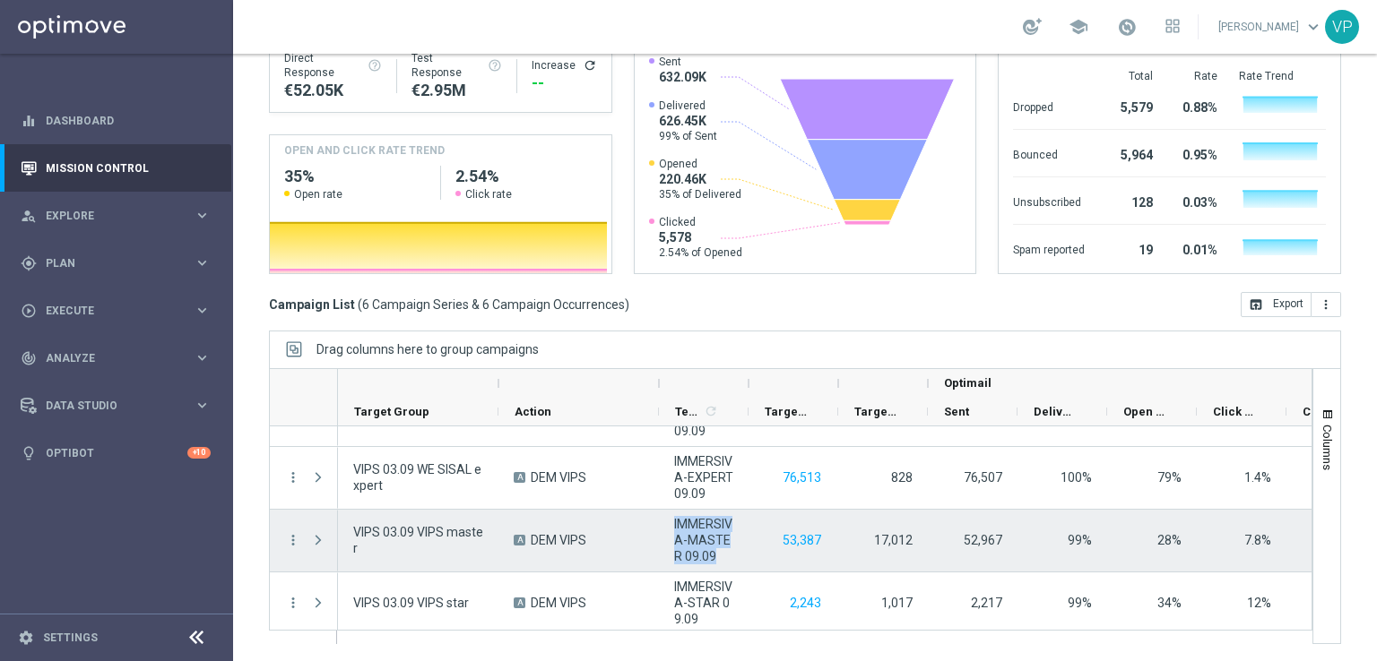
click at [731, 530] on span "IMMERSIVA-MASTER 09.09" at bounding box center [703, 540] width 59 height 48
drag, startPoint x: 678, startPoint y: 521, endPoint x: 829, endPoint y: 557, distance: 155.7
click at [829, 557] on div "VIPS 03.09 VIPS master A DEM VIPS IMMERSIVA-MASTER 09.09 53,387 17,012 52,967 9…" at bounding box center [993, 541] width 1311 height 63
click at [688, 519] on span "IMMERSIVA-MASTER 09.09" at bounding box center [703, 540] width 59 height 48
drag, startPoint x: 667, startPoint y: 520, endPoint x: 833, endPoint y: 558, distance: 170.2
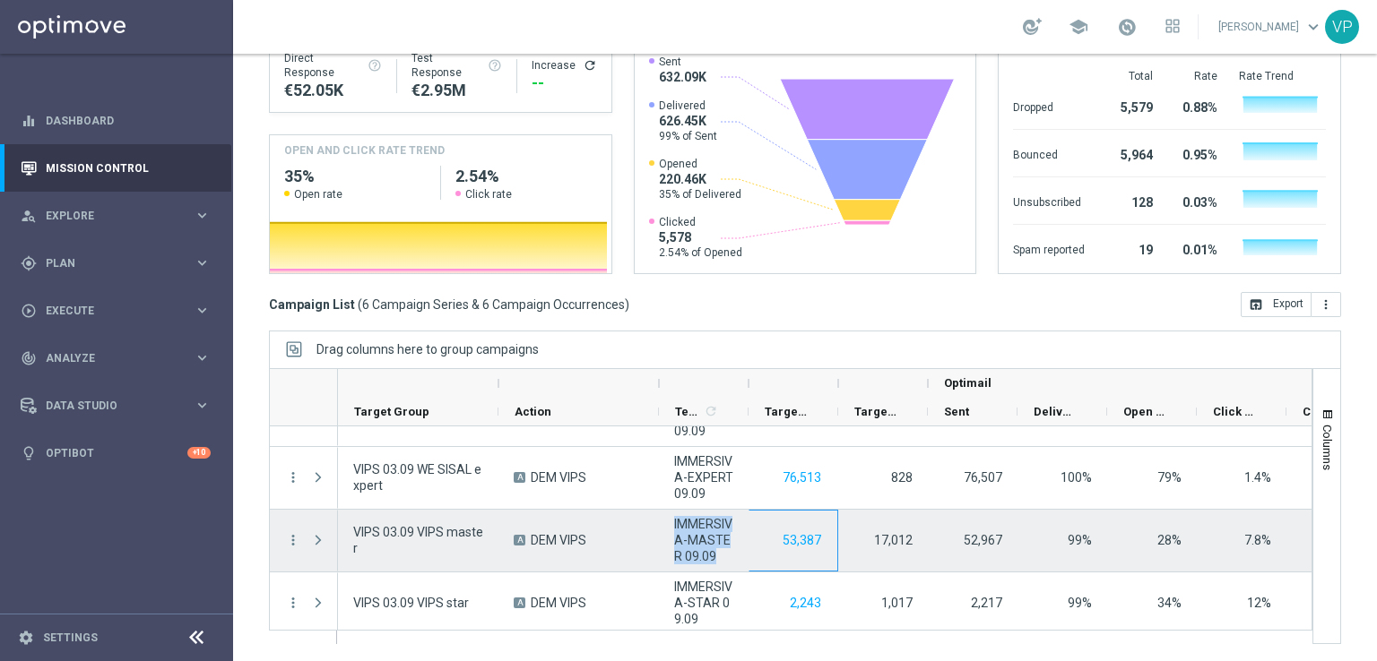
click at [833, 558] on div "VIPS 03.09 VIPS master A DEM VIPS IMMERSIVA-MASTER 09.09 53,387 17,012 52,967 9…" at bounding box center [993, 541] width 1311 height 63
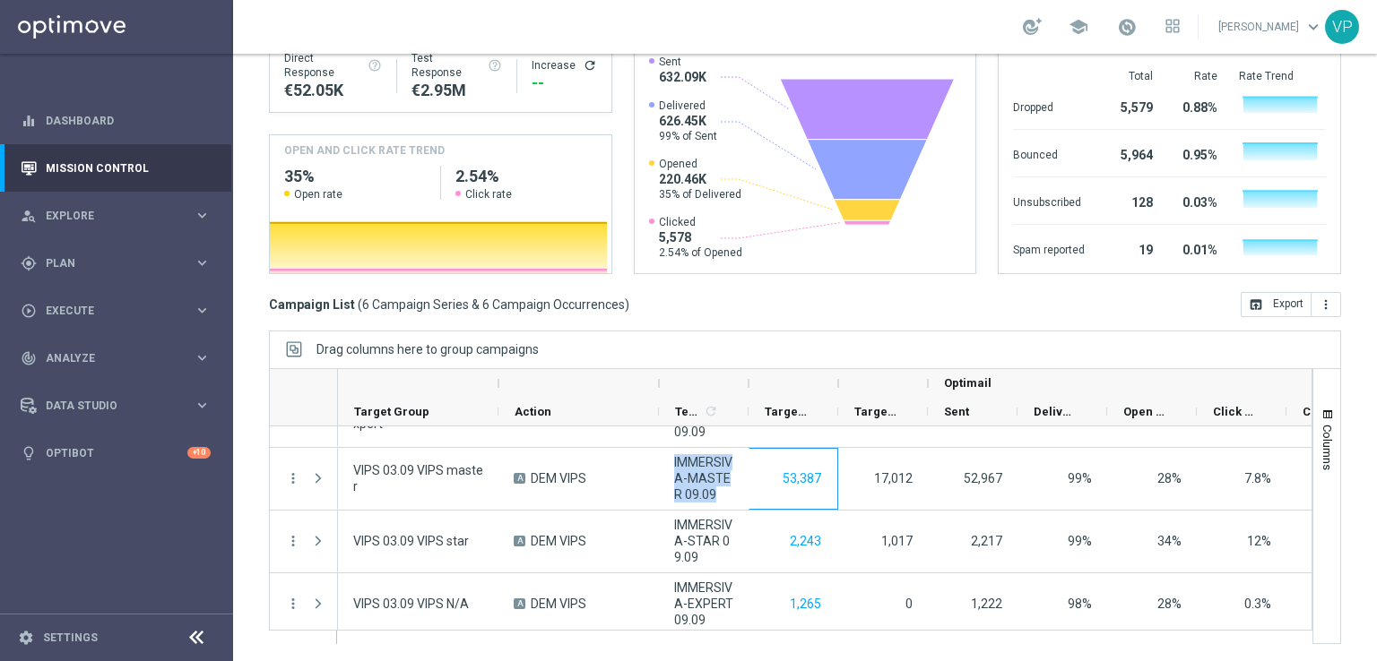
scroll to position [172, 0]
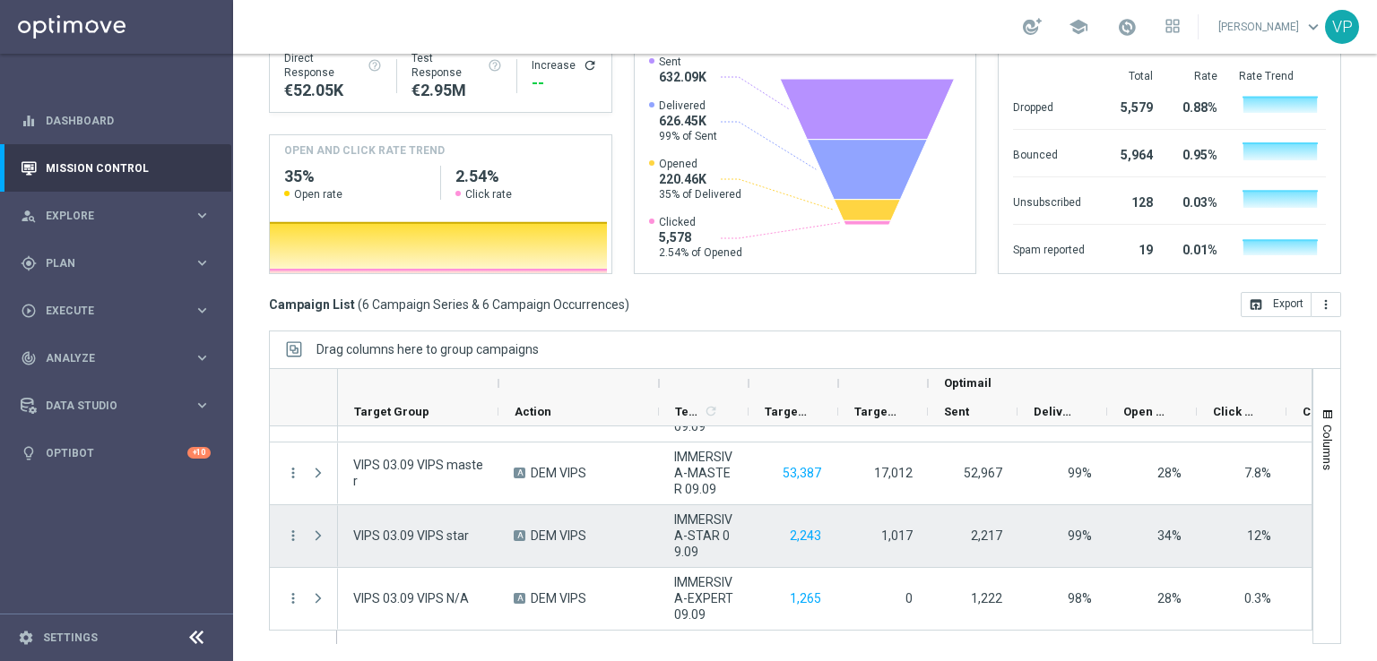
click at [820, 556] on div "2,243" at bounding box center [793, 537] width 90 height 62
drag, startPoint x: 806, startPoint y: 545, endPoint x: 650, endPoint y: 507, distance: 160.4
click at [650, 507] on div "VIPS 03.09 VIPS star A DEM VIPS IMMERSIVA-STAR 09.09 2,243 1,017 2,217 99% 34% …" at bounding box center [993, 537] width 1311 height 63
click at [746, 542] on div "IMMERSIVA-STAR 09.09" at bounding box center [704, 537] width 90 height 62
drag, startPoint x: 675, startPoint y: 514, endPoint x: 805, endPoint y: 557, distance: 136.9
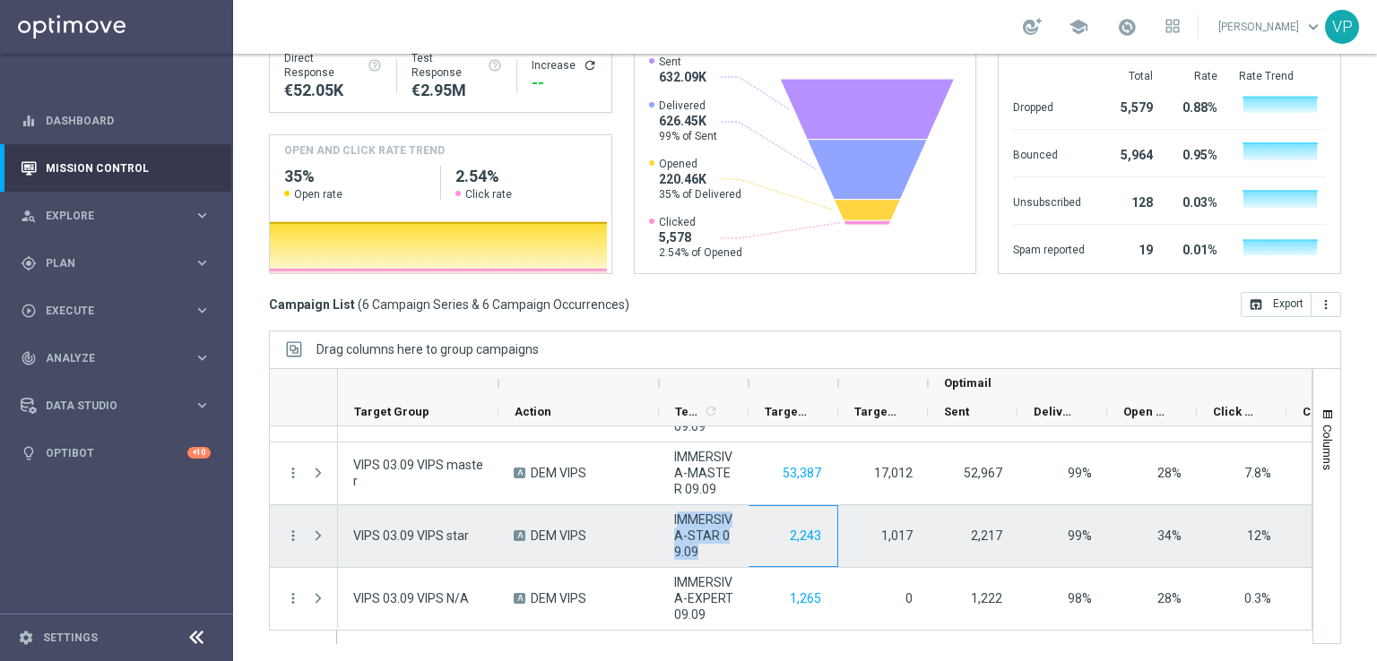
click at [805, 557] on div "VIPS 03.09 VIPS star A DEM VIPS IMMERSIVA-STAR 09.09 2,243 1,017 2,217 99% 34% …" at bounding box center [993, 537] width 1311 height 63
click at [708, 562] on div "IMMERSIVA-STAR 09.09" at bounding box center [704, 537] width 90 height 62
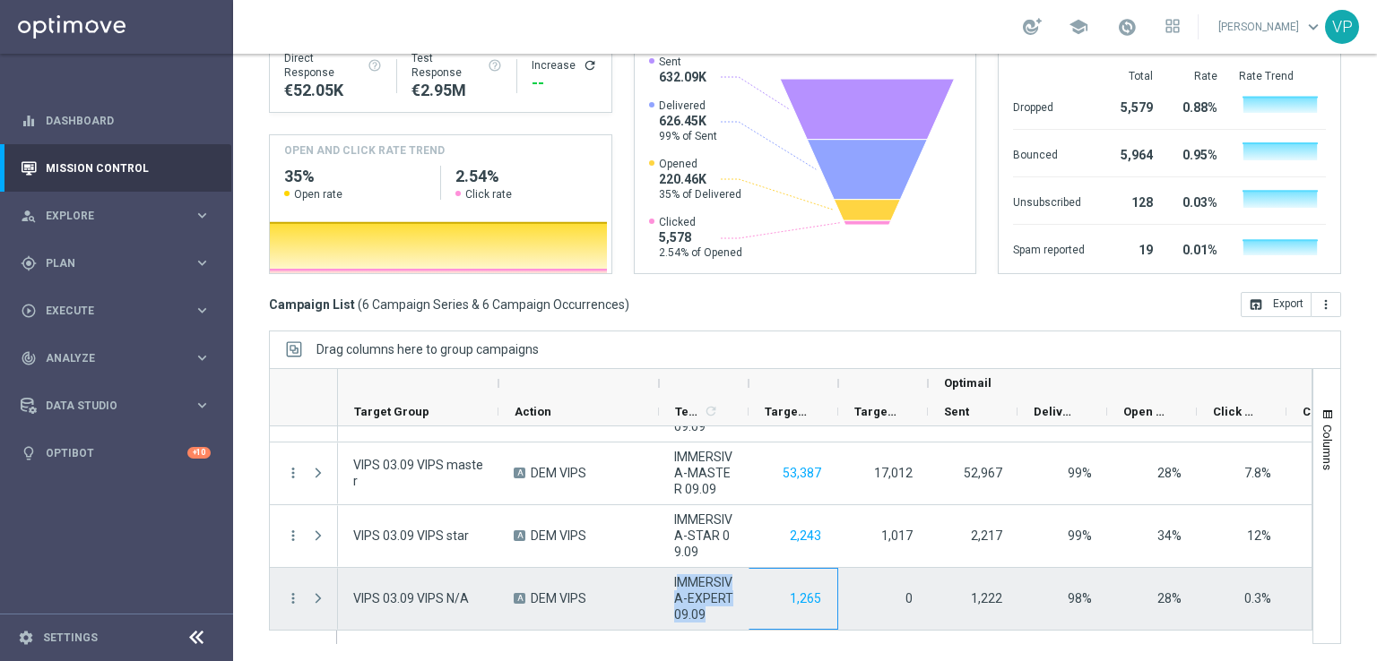
drag, startPoint x: 675, startPoint y: 581, endPoint x: 826, endPoint y: 620, distance: 156.5
click at [826, 620] on div "VIPS 03.09 VIPS N/A A DEM VIPS IMMERSIVA-EXPERT 09.09 1,265 0 1,222 98% 28% 0.3…" at bounding box center [993, 599] width 1311 height 63
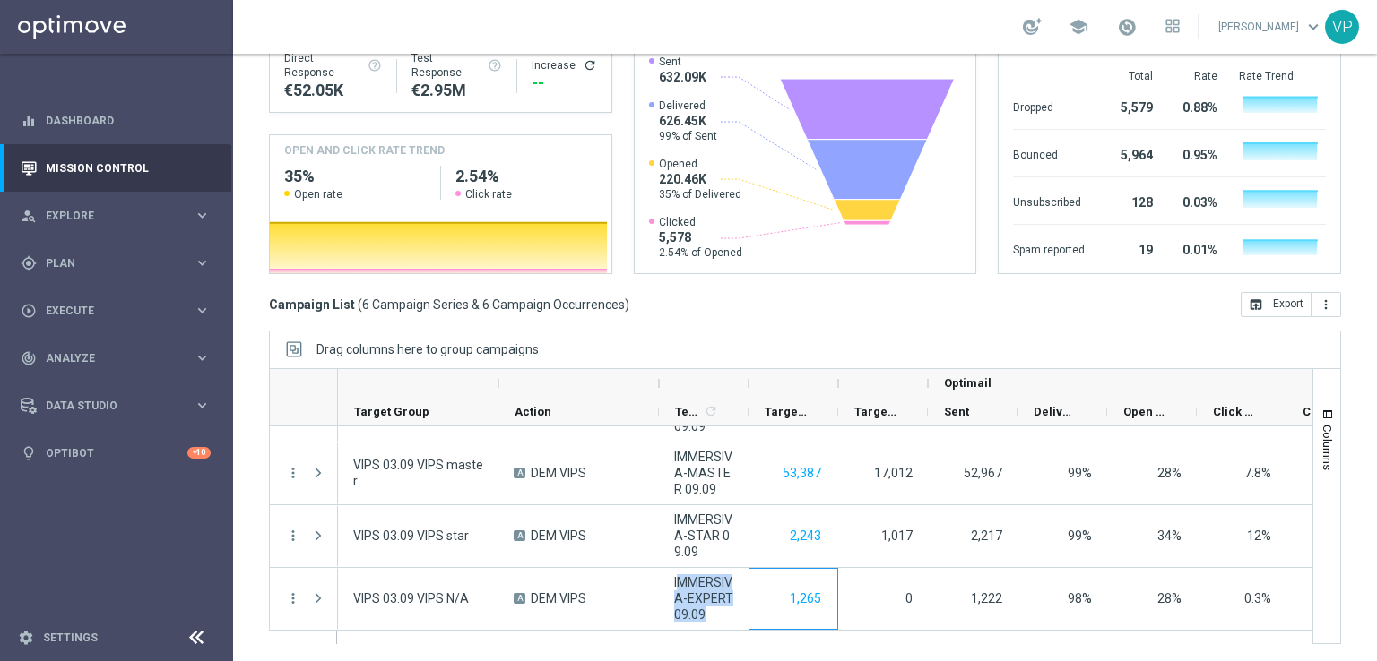
scroll to position [0, 0]
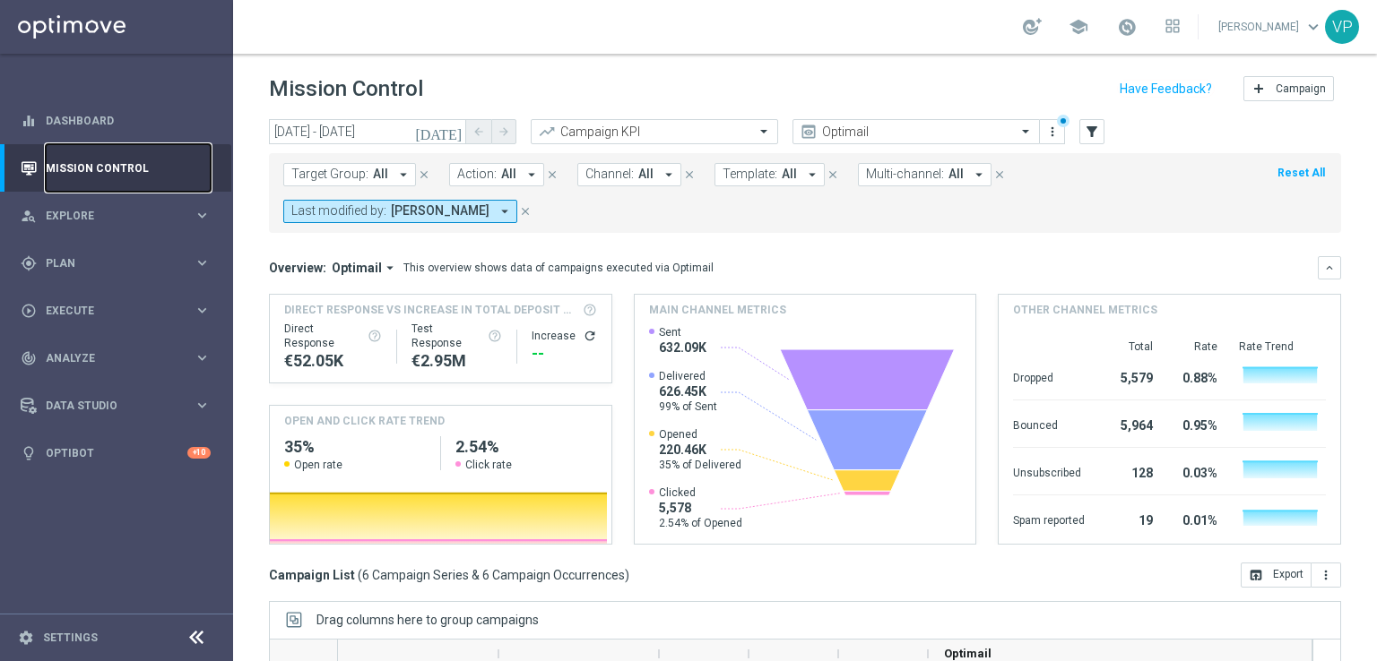
click at [55, 170] on link "Mission Control" at bounding box center [128, 168] width 165 height 48
click at [99, 546] on sidenavbar "equalizer Dashboard Mission Control" at bounding box center [116, 330] width 233 height 661
click at [182, 183] on link "Mission Control" at bounding box center [128, 168] width 165 height 48
click at [160, 244] on div "gps_fixed Plan keyboard_arrow_right" at bounding box center [115, 263] width 231 height 48
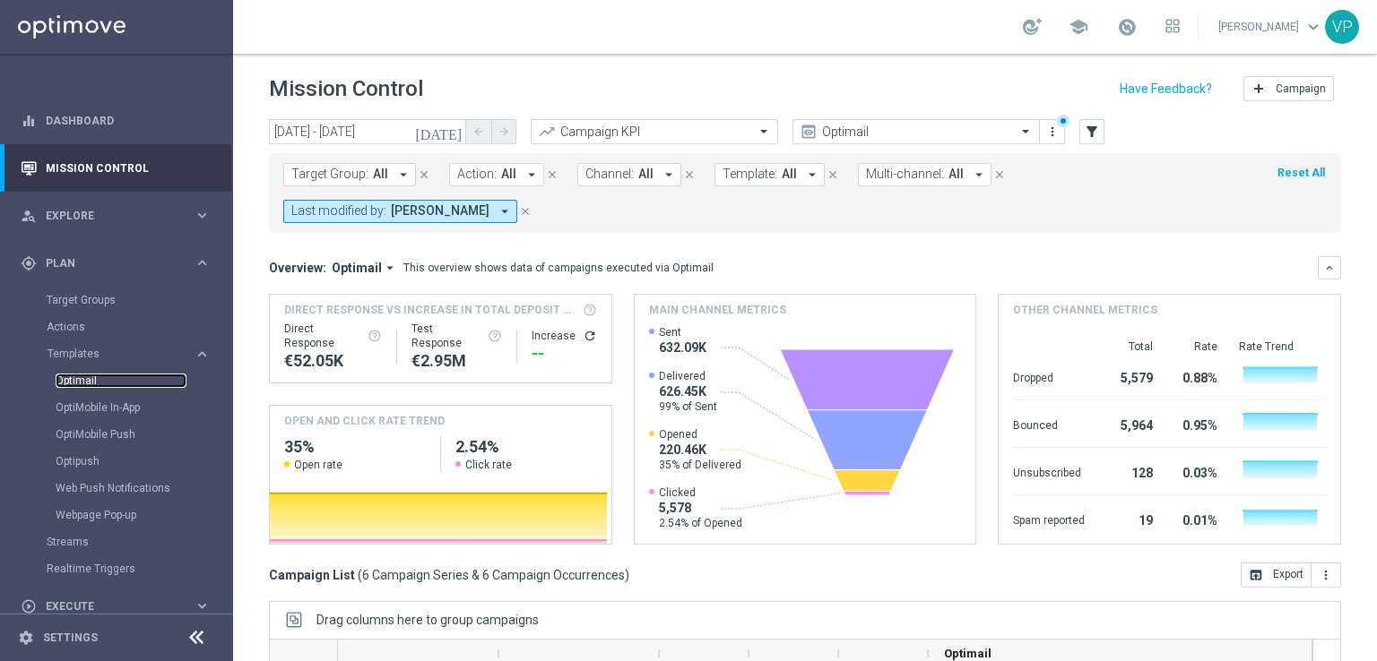
click at [93, 381] on link "Optimail" at bounding box center [121, 381] width 131 height 14
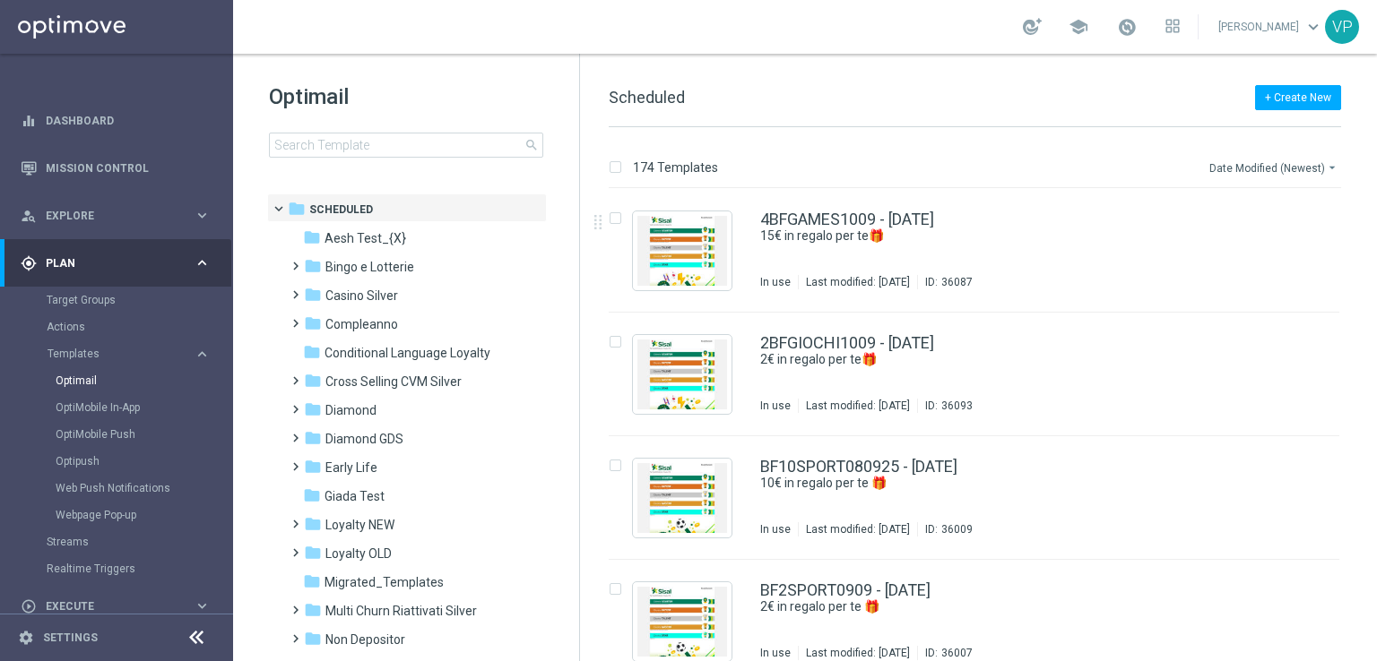
click at [1273, 166] on button "Date Modified (Newest) arrow_drop_down" at bounding box center [1274, 168] width 134 height 22
click at [1264, 238] on div "Date Modified (Newest)" at bounding box center [1268, 247] width 143 height 25
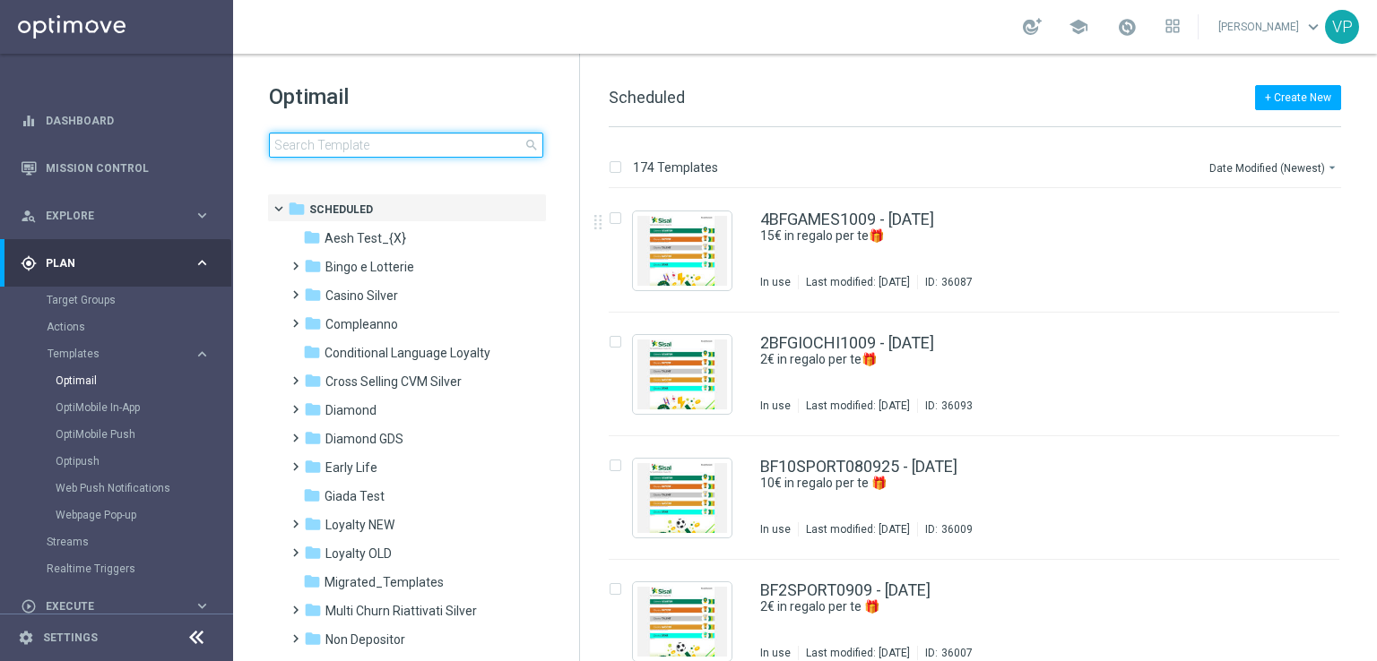
click at [444, 153] on input at bounding box center [406, 145] width 274 height 25
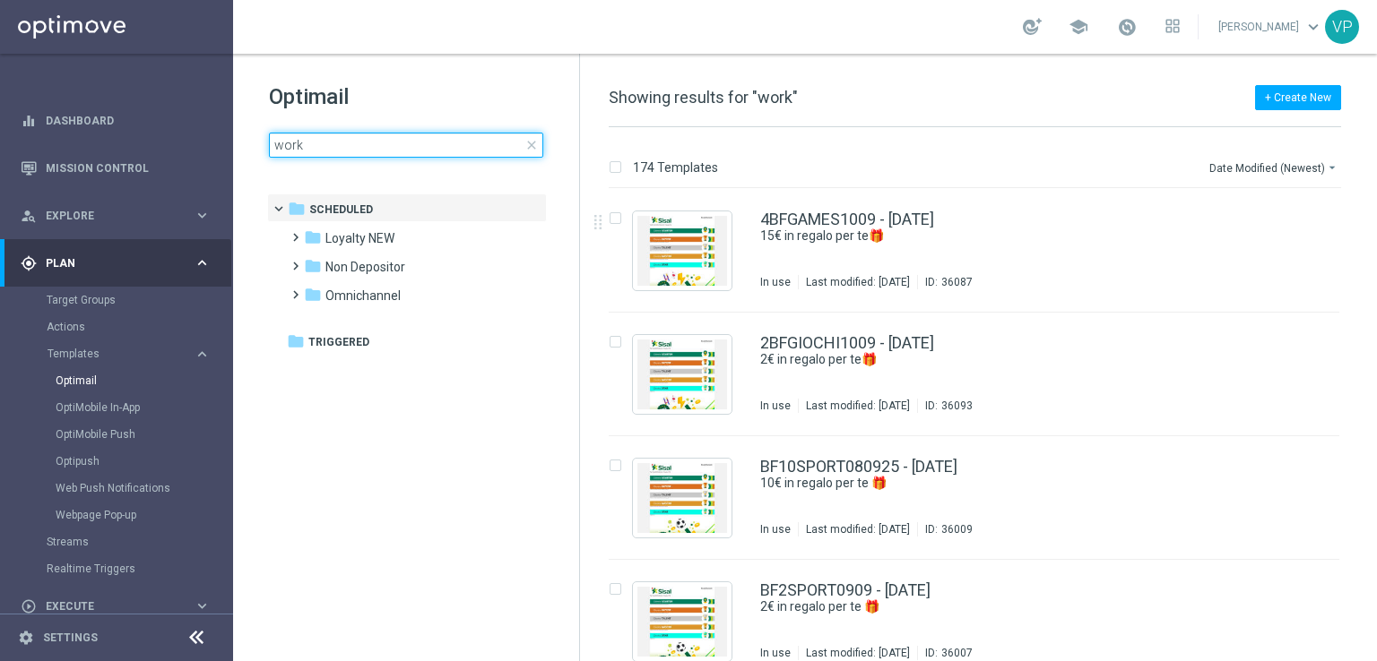
type input "works"
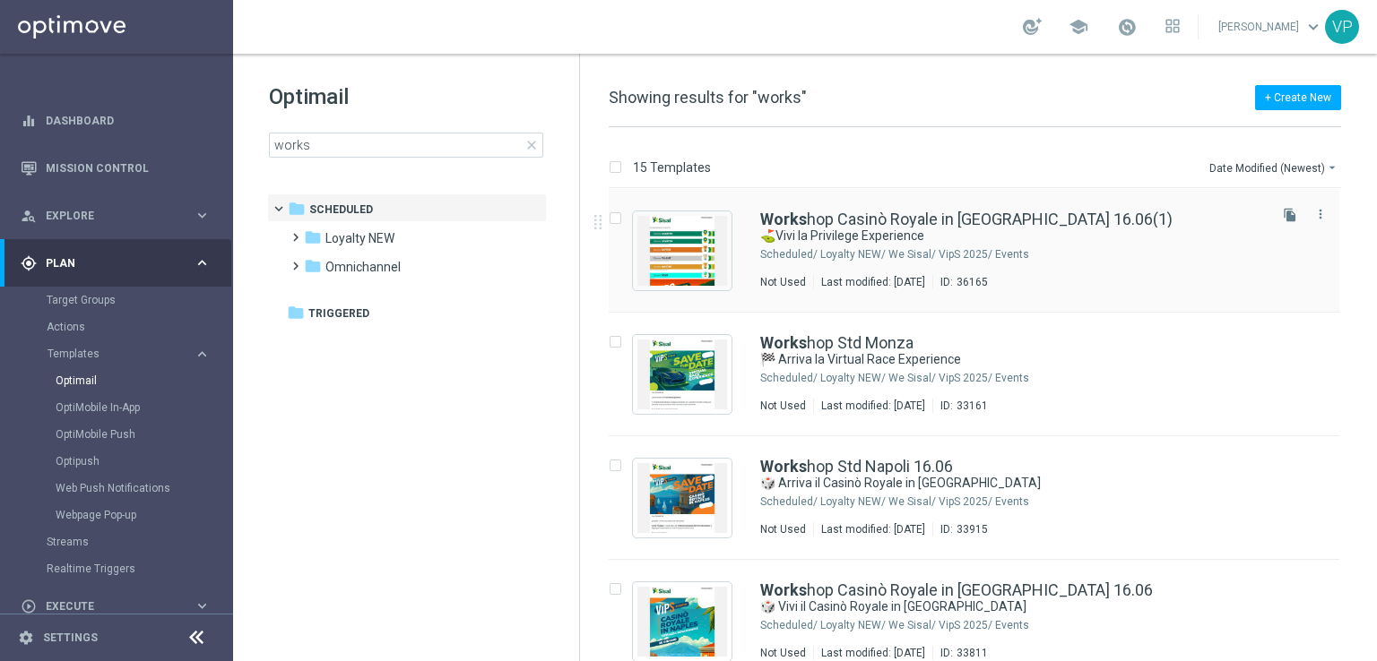
click at [1165, 246] on div "Works hop Casinò Royale in Naples 16.06(1) ⛳Vivi la Privilege Experience Schedu…" at bounding box center [1012, 251] width 504 height 78
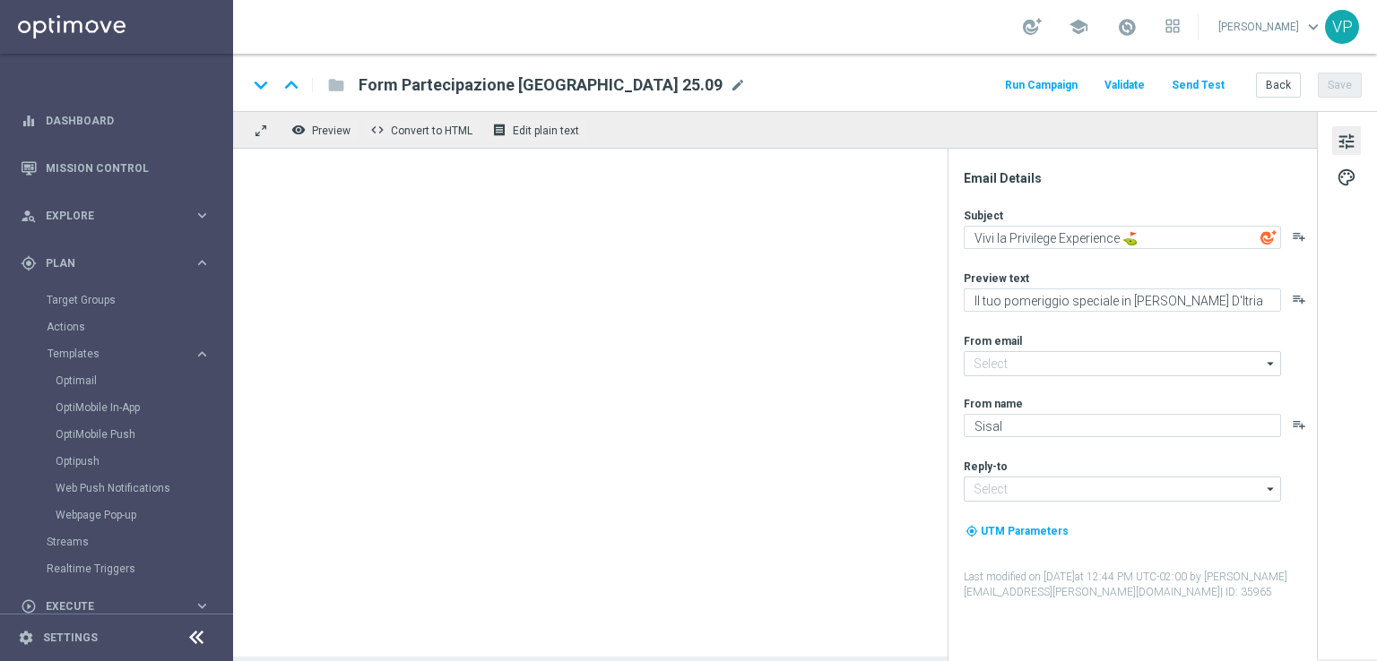
type input "newsletter@comunicazioni.sisal.it"
type input "info@sisal.it"
type input "Workshop Casinò Royale in Naples 16.06(1)"
type textarea "⛳Vivi la Privilege Experience"
type textarea "Un’esperienza esclusiva nel cuore della Valle d'Itria"
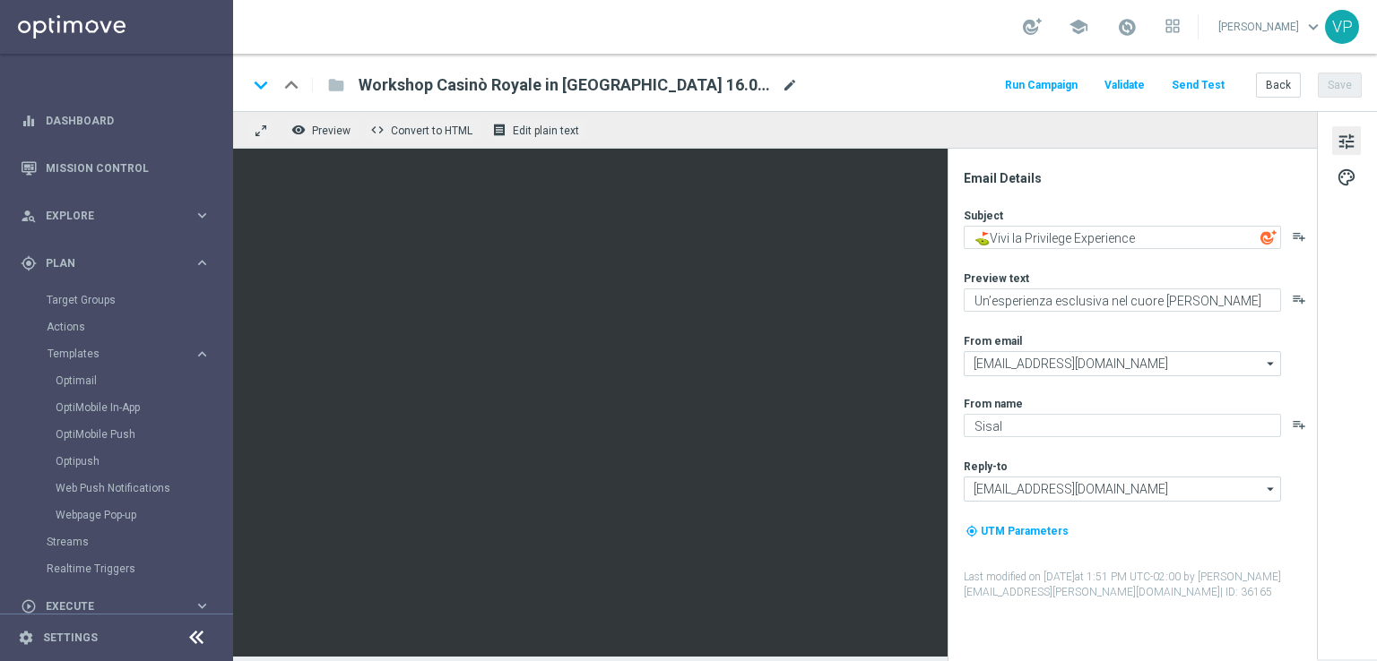
click at [782, 84] on span "mode_edit" at bounding box center [790, 85] width 16 height 16
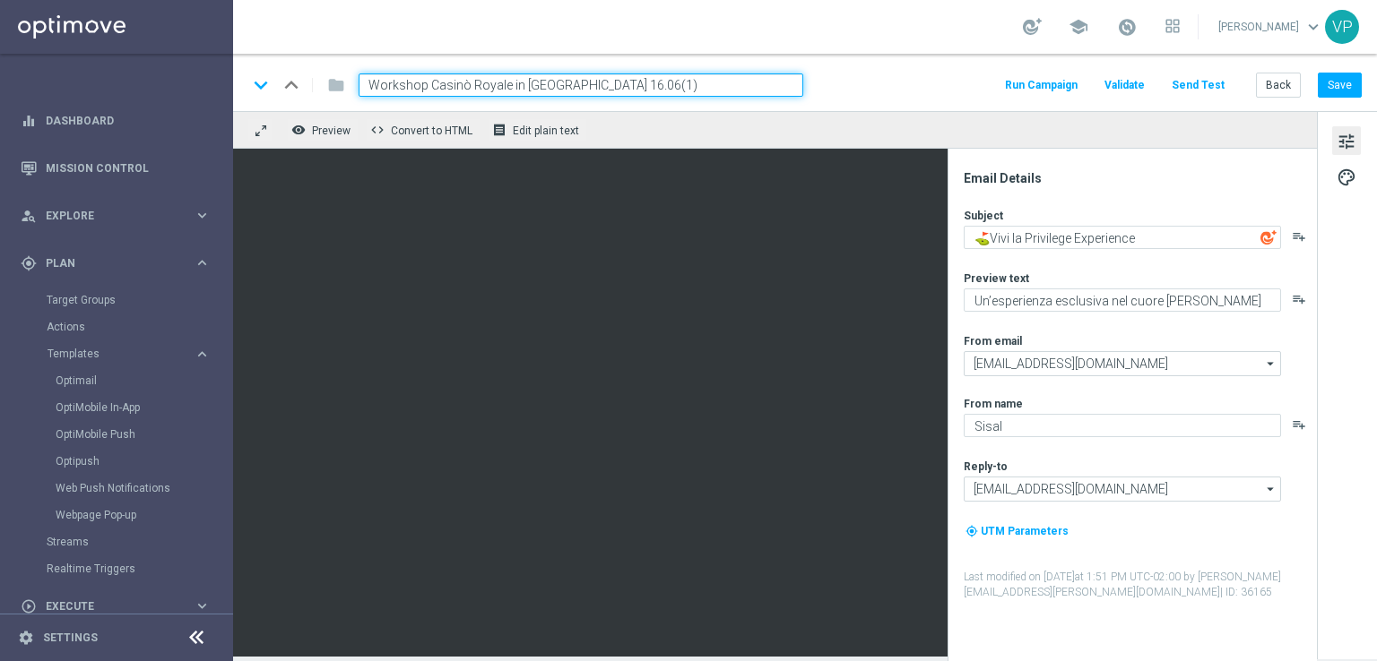
drag, startPoint x: 609, startPoint y: 87, endPoint x: 430, endPoint y: 82, distance: 178.4
click at [430, 82] on input "Workshop Casinò Royale in Naples 16.06(1)" at bounding box center [581, 84] width 445 height 23
type input "Workshop Betting Privilege Experience 25.09"
click at [1347, 80] on button "Save" at bounding box center [1340, 85] width 44 height 25
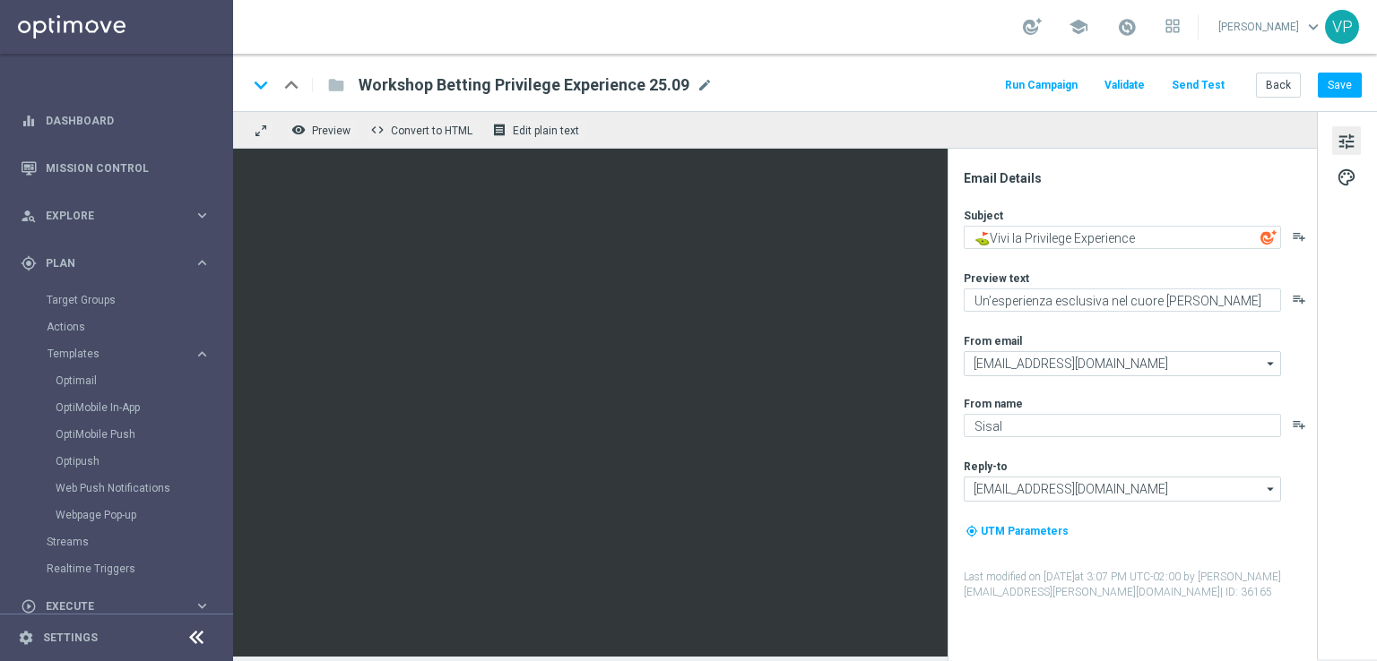
click at [1059, 91] on button "Run Campaign" at bounding box center [1041, 85] width 78 height 24
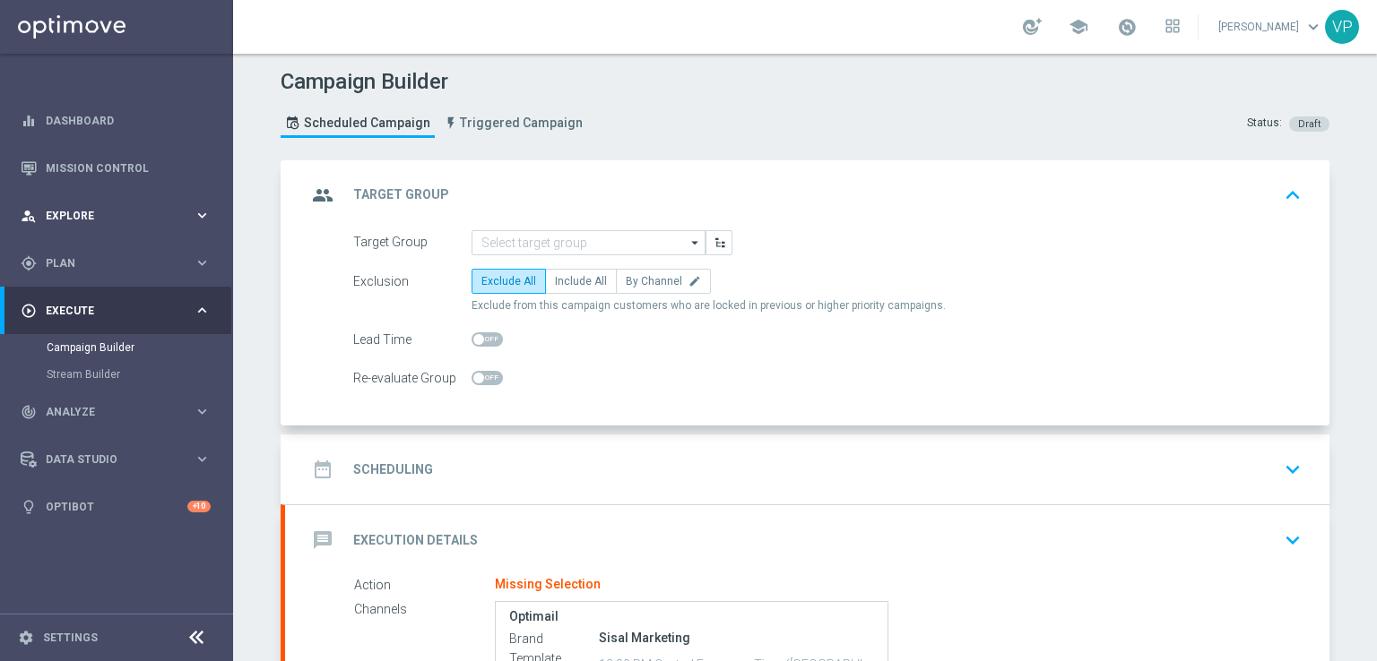
click at [97, 221] on div "person_search Explore" at bounding box center [107, 216] width 173 height 16
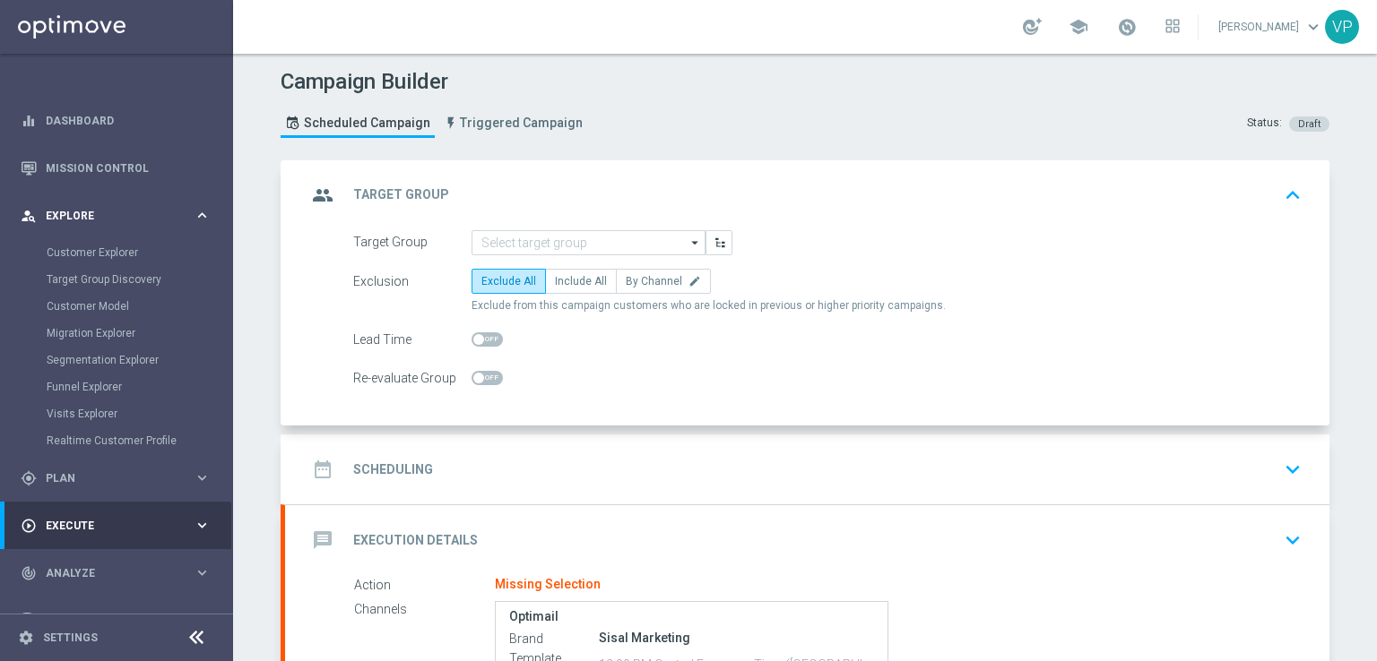
click at [83, 202] on div "person_search Explore keyboard_arrow_right" at bounding box center [115, 216] width 231 height 48
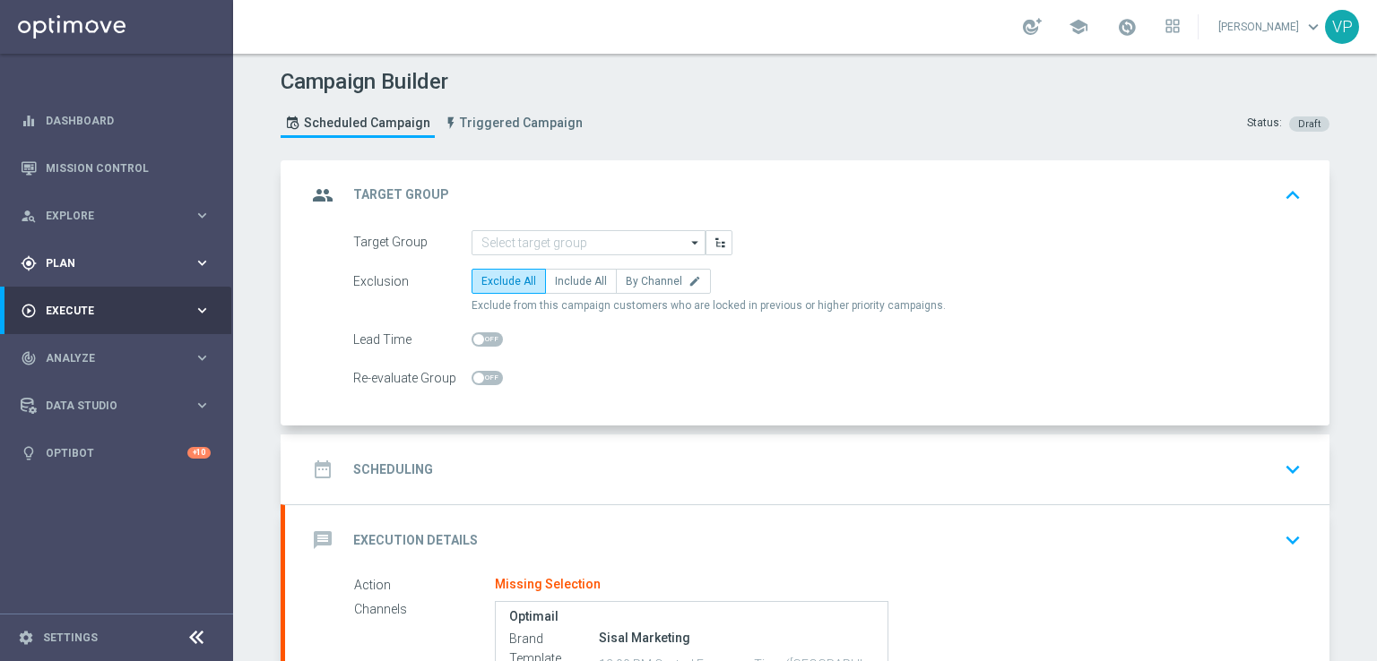
click at [93, 264] on span "Plan" at bounding box center [120, 263] width 148 height 11
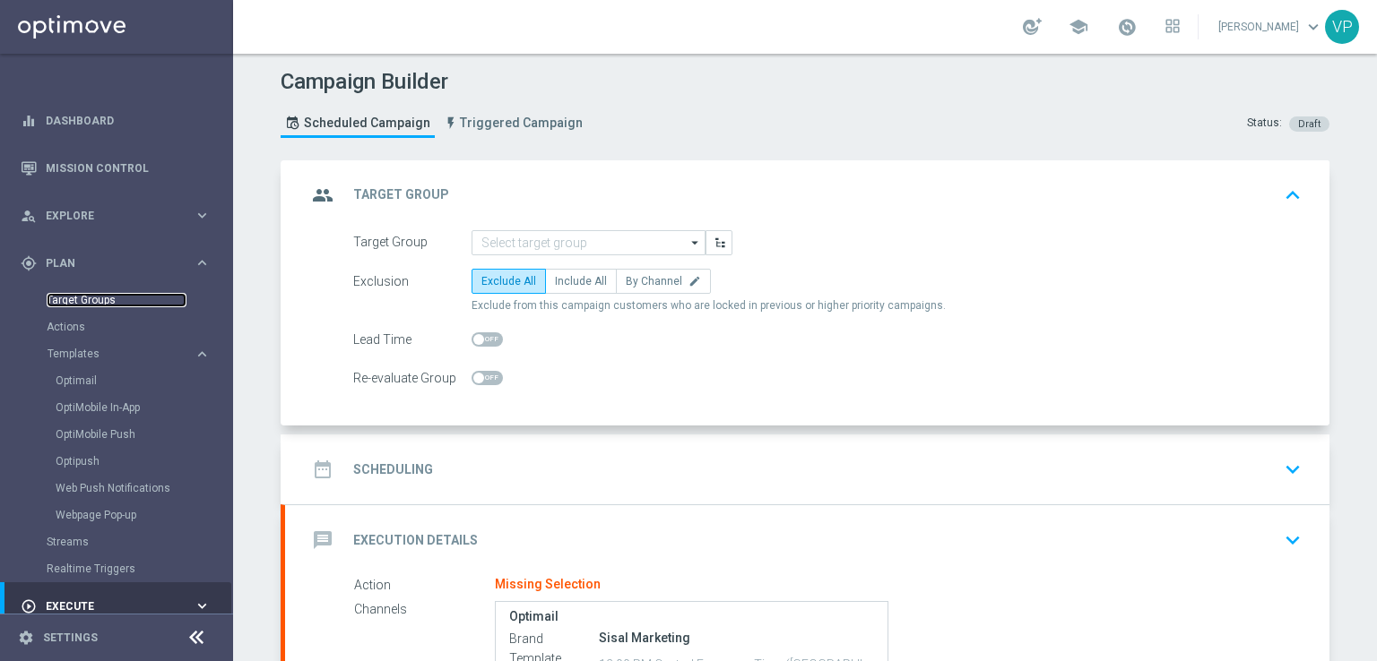
click at [86, 306] on link "Target Groups" at bounding box center [117, 300] width 140 height 14
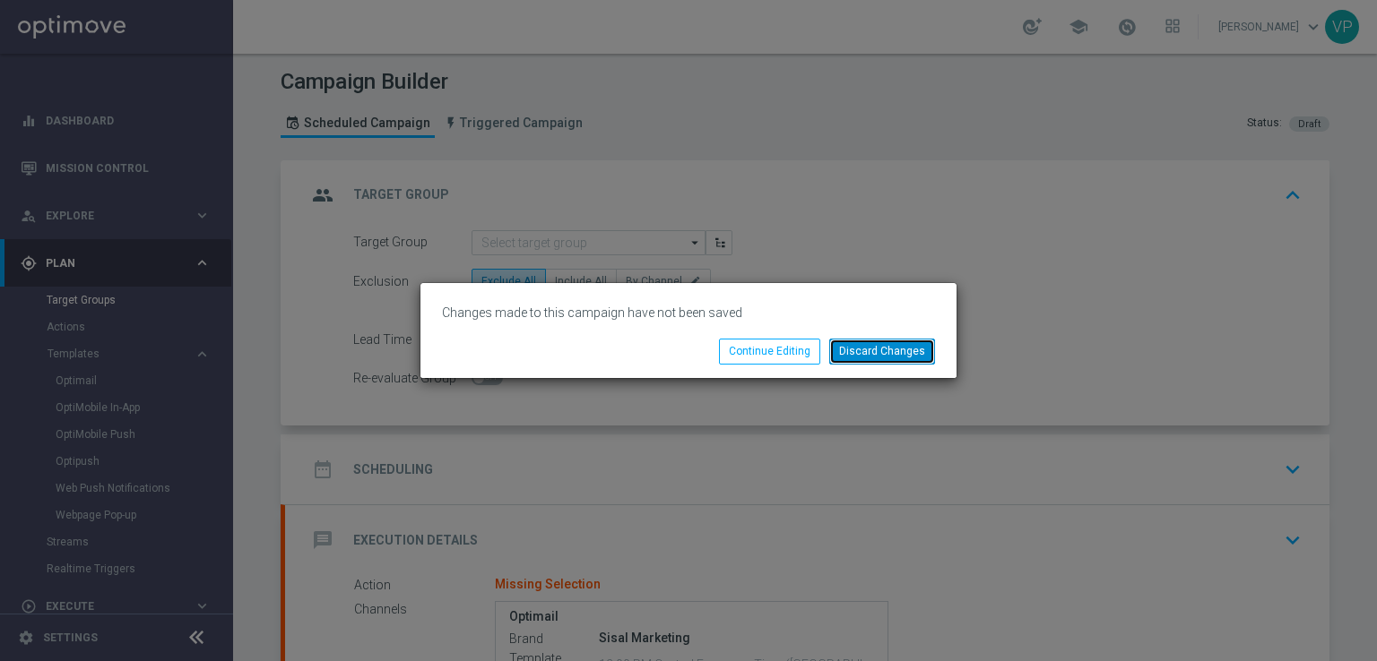
click at [893, 357] on button "Discard Changes" at bounding box center [882, 351] width 106 height 25
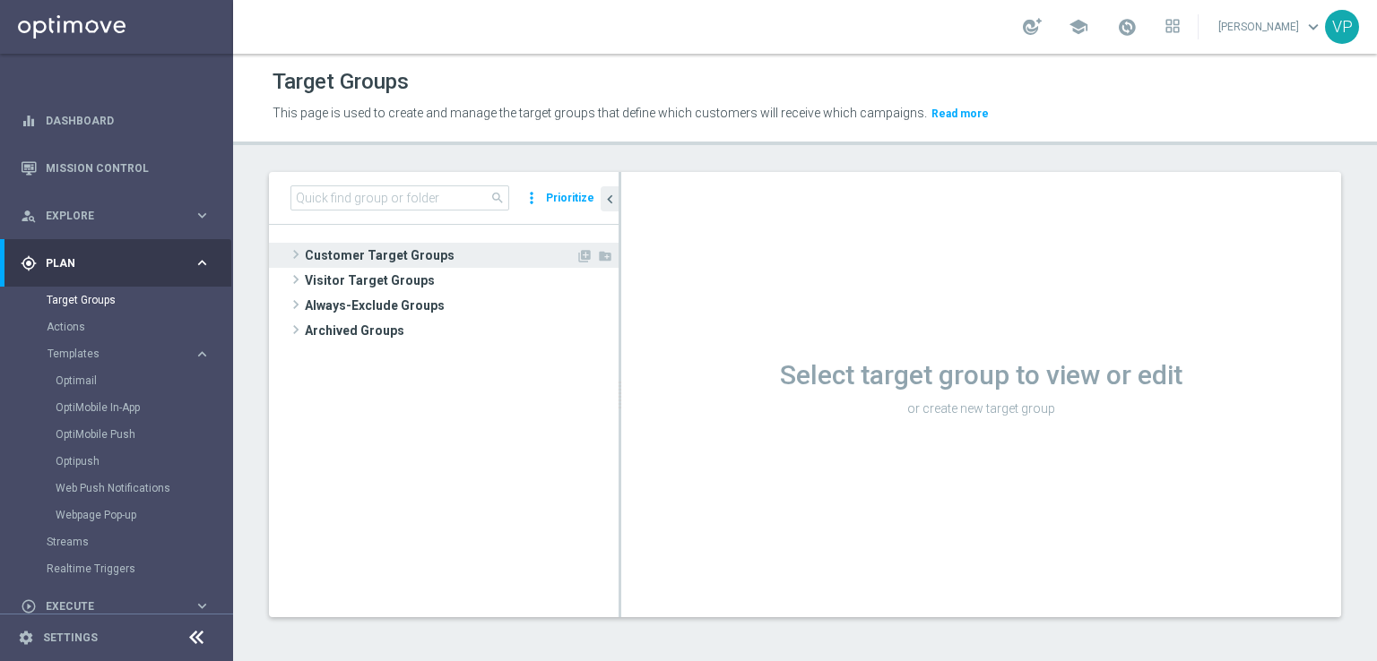
click at [368, 246] on span "Customer Target Groups" at bounding box center [440, 255] width 271 height 25
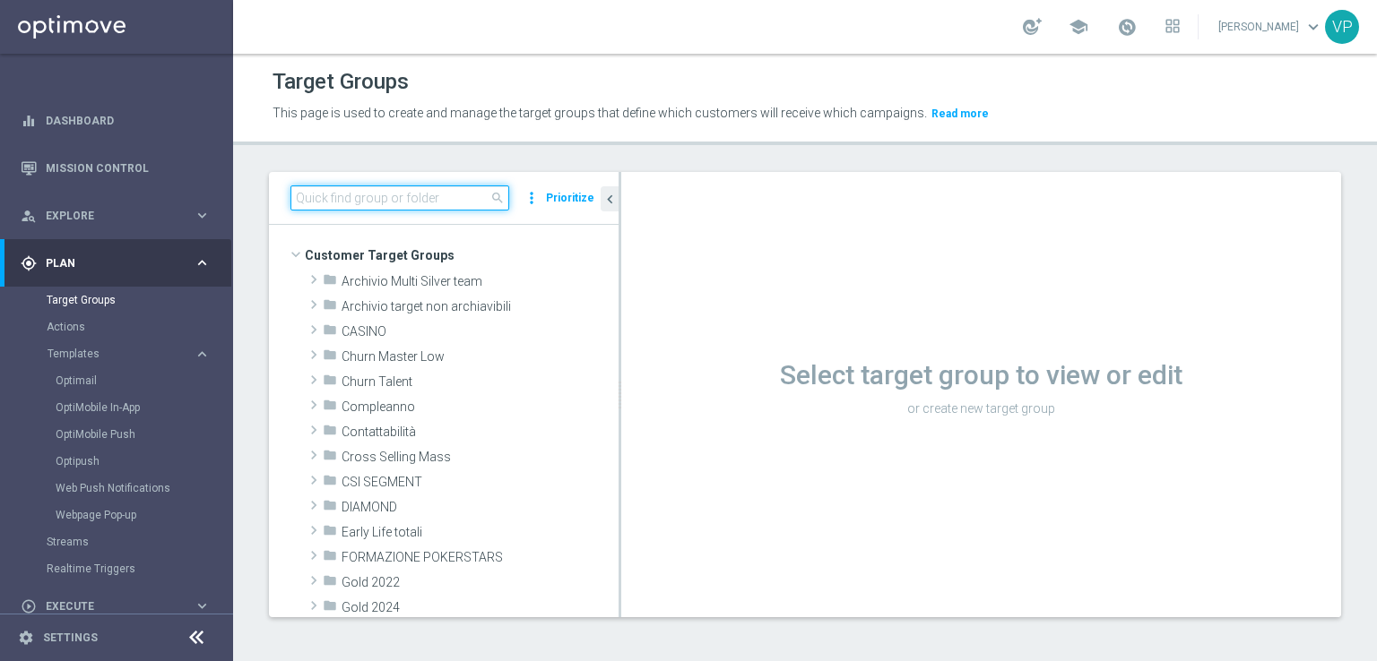
click at [467, 188] on input at bounding box center [399, 198] width 219 height 25
type input "napoli"
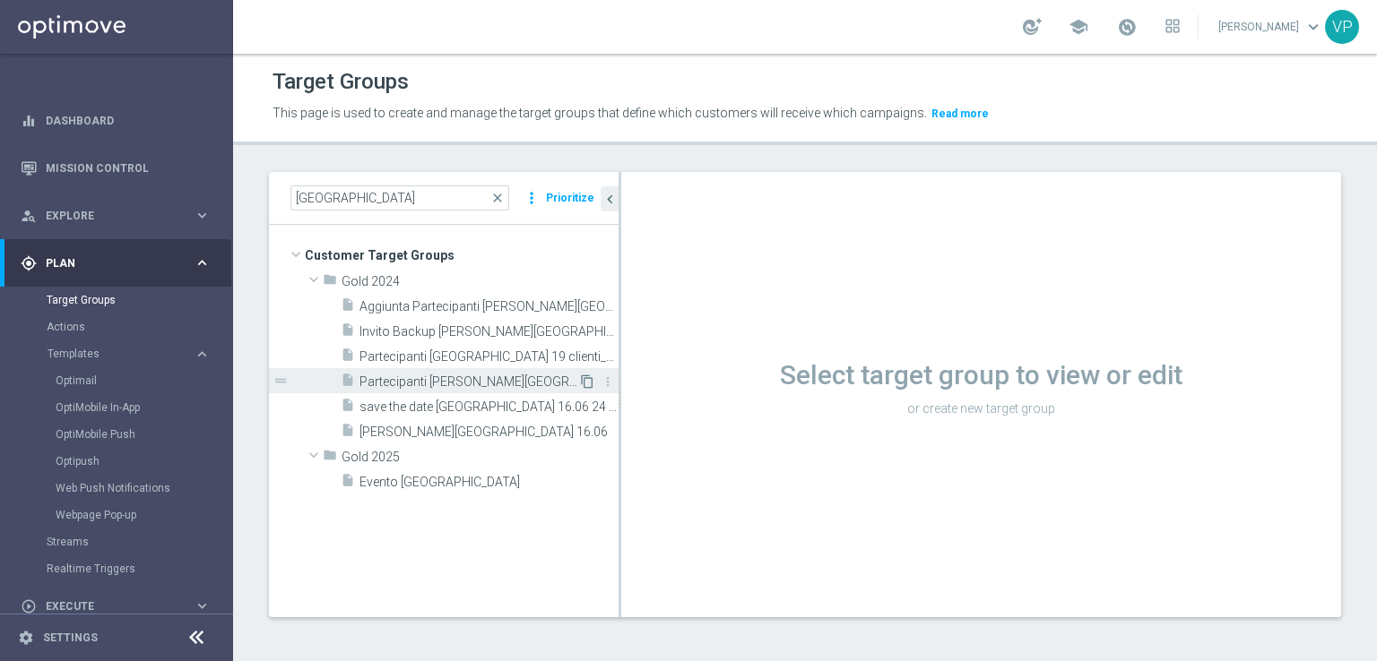
click at [580, 380] on icon "content_copy" at bounding box center [587, 382] width 14 height 14
click at [512, 377] on span "Partecipanti Ws Napoli 16.06" at bounding box center [468, 382] width 219 height 15
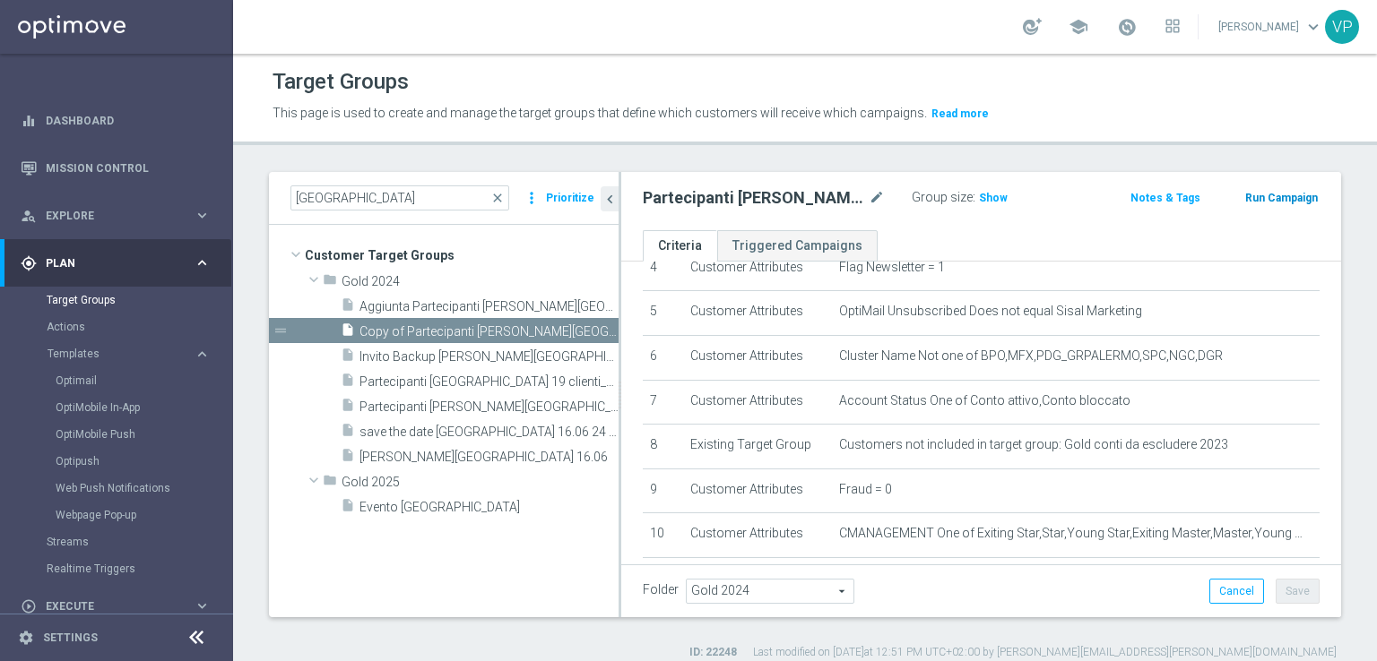
scroll to position [92, 0]
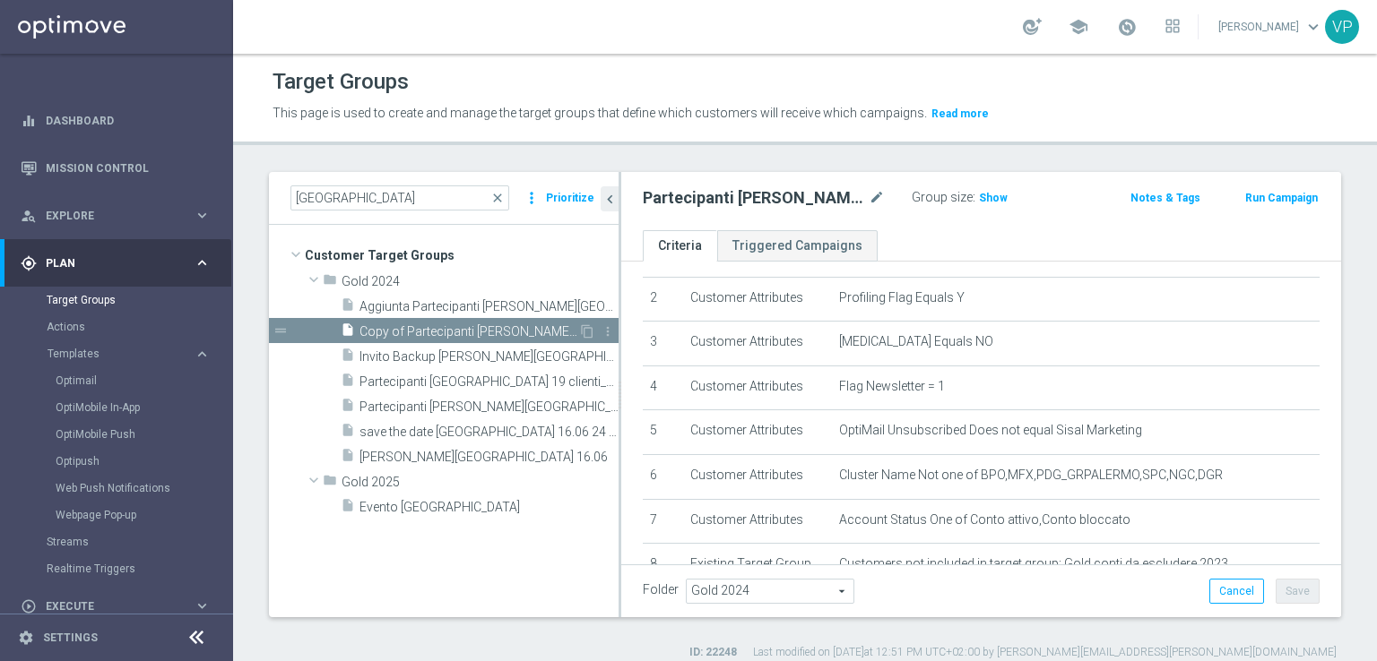
click at [523, 324] on span "Copy of Partecipanti Ws Napoli 16.06" at bounding box center [468, 331] width 219 height 15
click at [874, 198] on icon "mode_edit" at bounding box center [877, 198] width 16 height 22
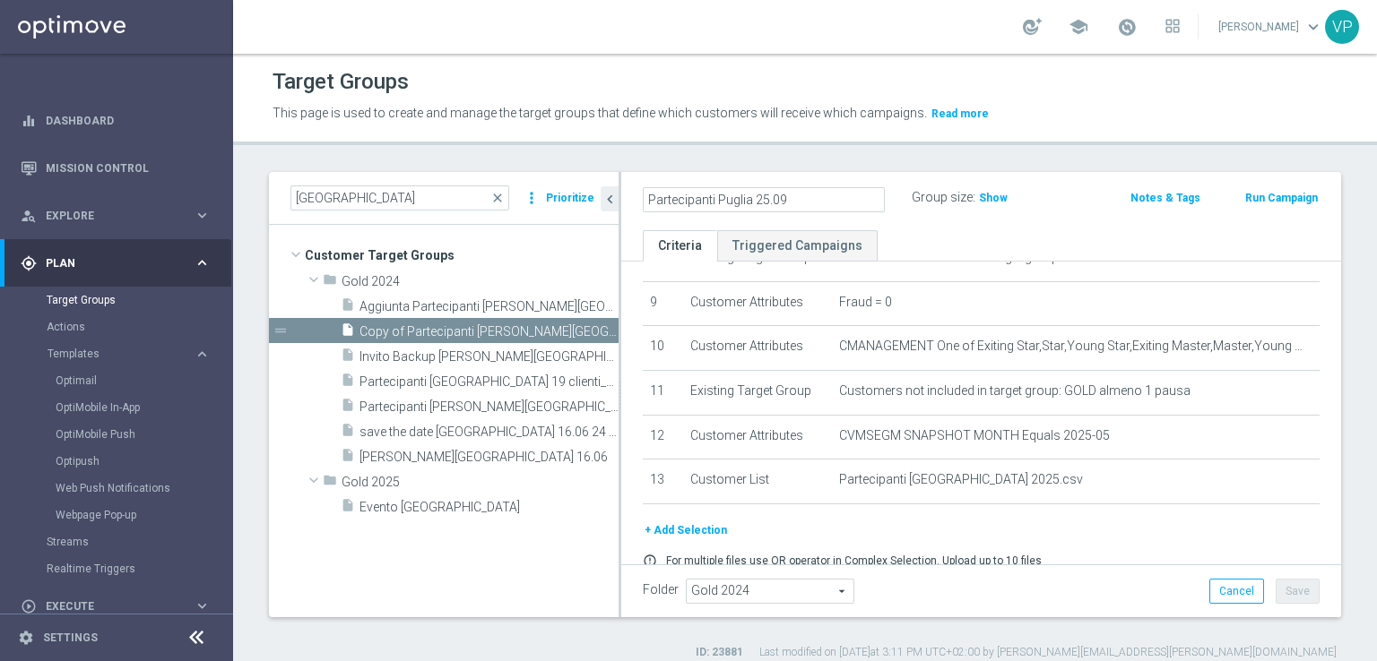
scroll to position [459, 0]
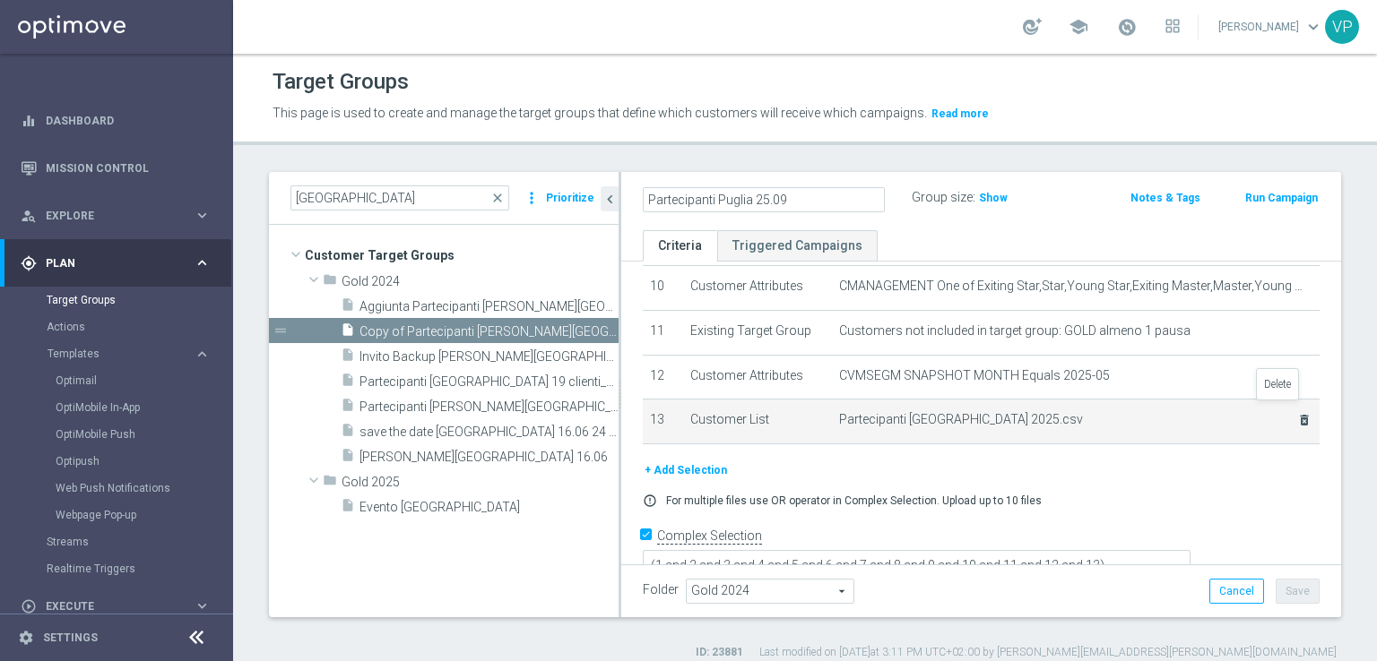
type input "Partecipanti Puglia 25.09"
click at [1297, 413] on icon "delete_forever" at bounding box center [1304, 420] width 14 height 14
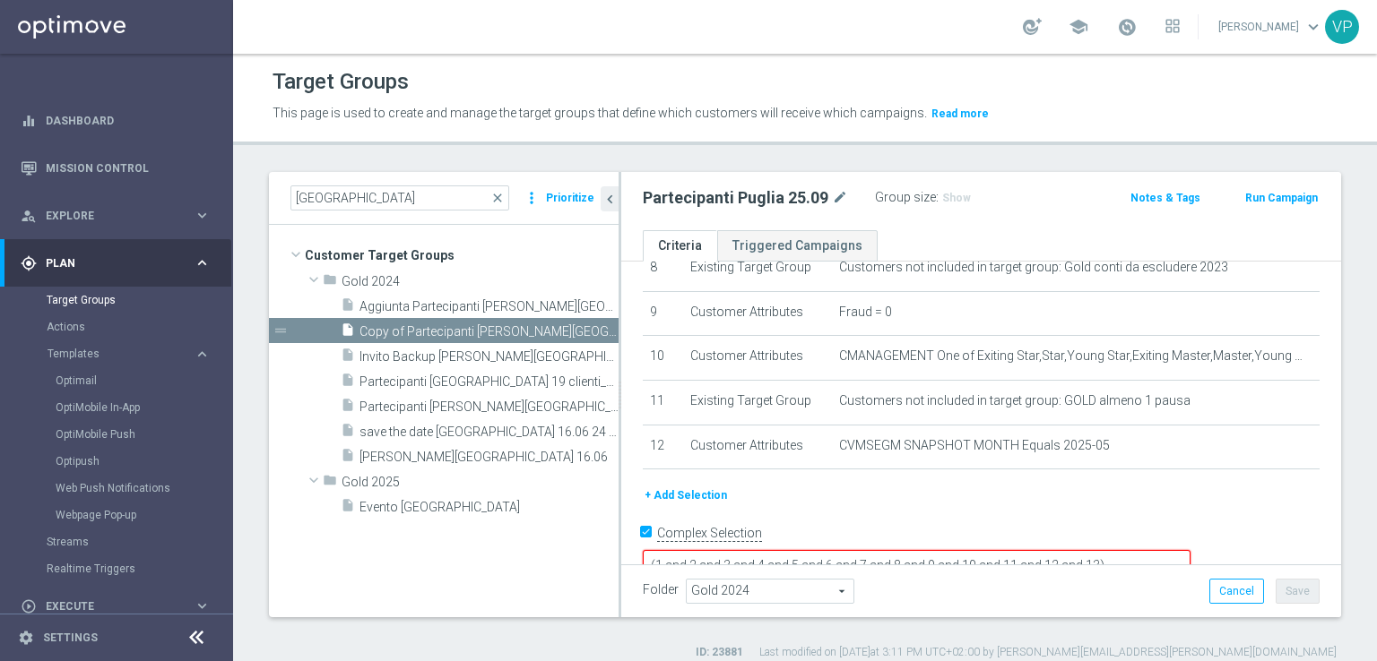
click at [678, 486] on button "+ Add Selection" at bounding box center [686, 496] width 86 height 20
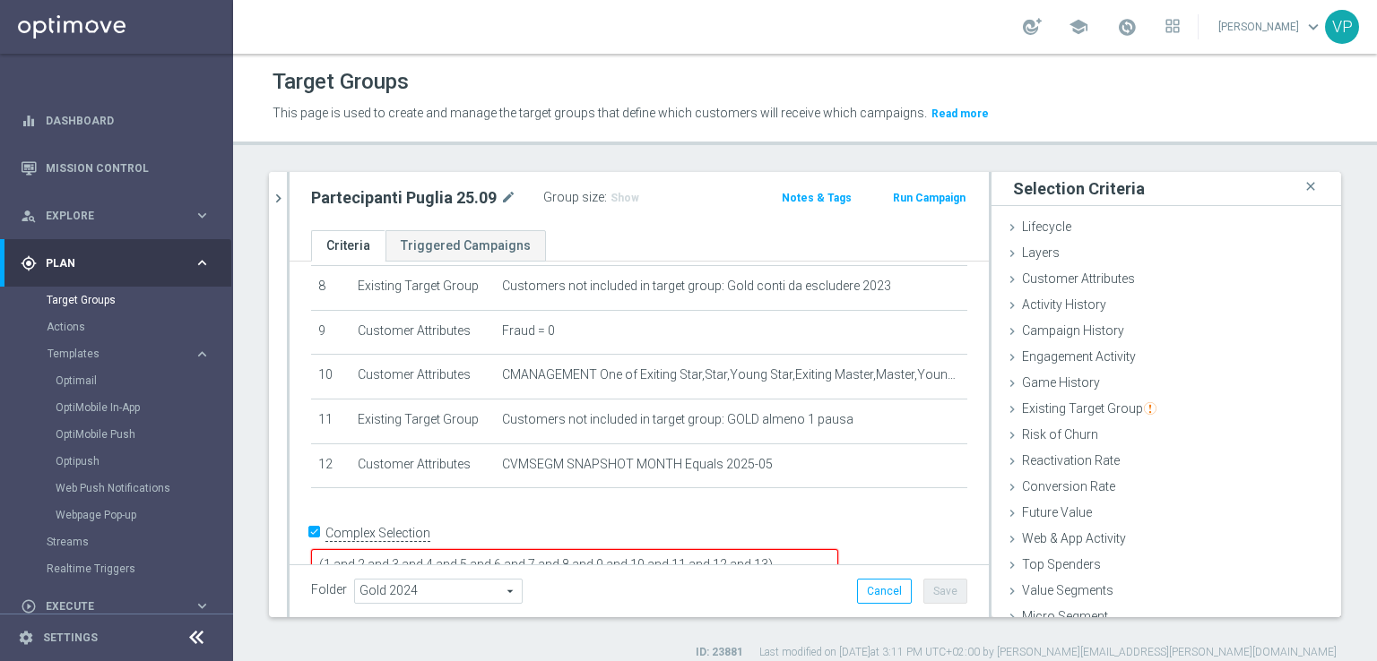
scroll to position [39, 0]
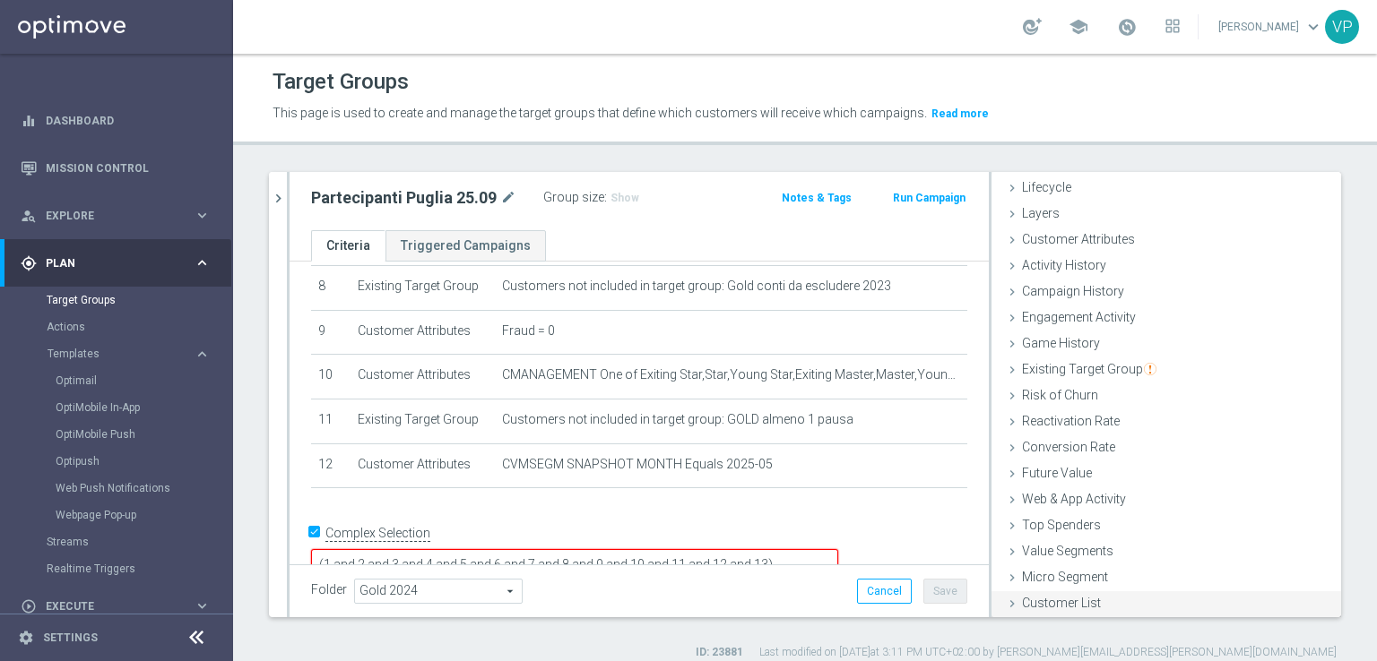
click at [1073, 607] on span "Customer List" at bounding box center [1061, 603] width 79 height 14
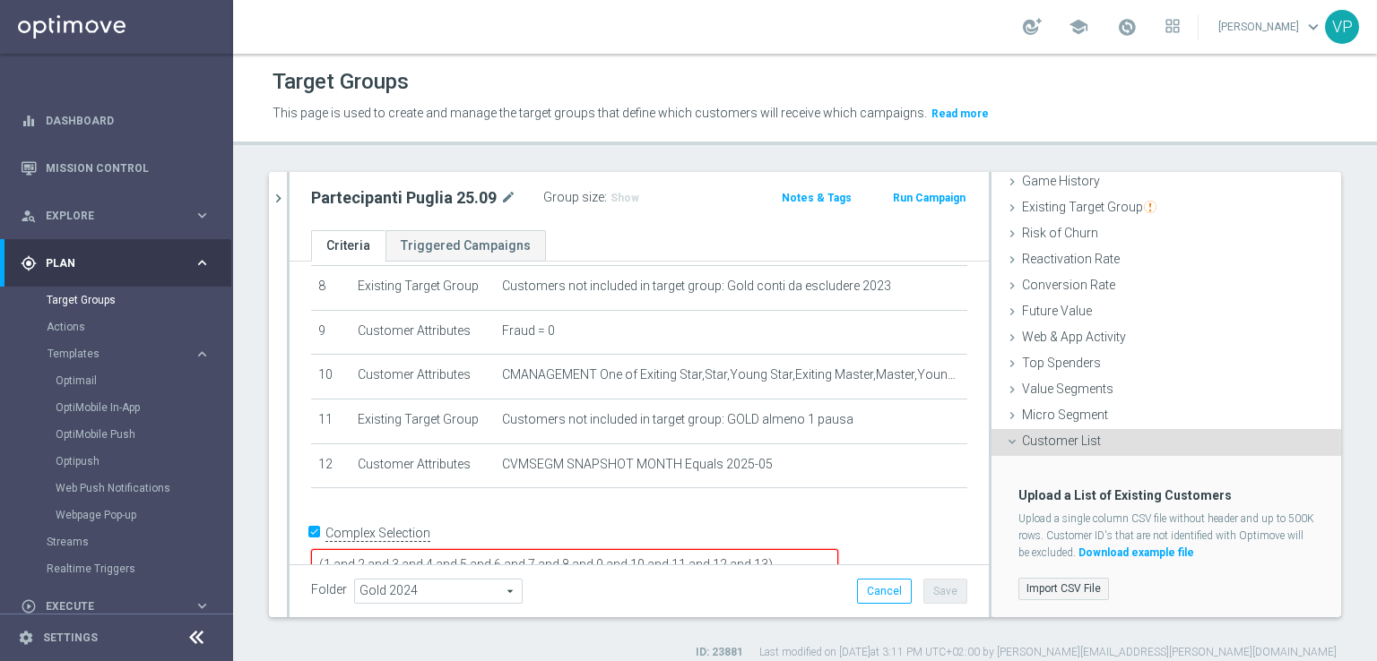
click at [1088, 593] on label "Import CSV File" at bounding box center [1063, 589] width 91 height 22
click at [0, 0] on input "Import CSV File" at bounding box center [0, 0] width 0 height 0
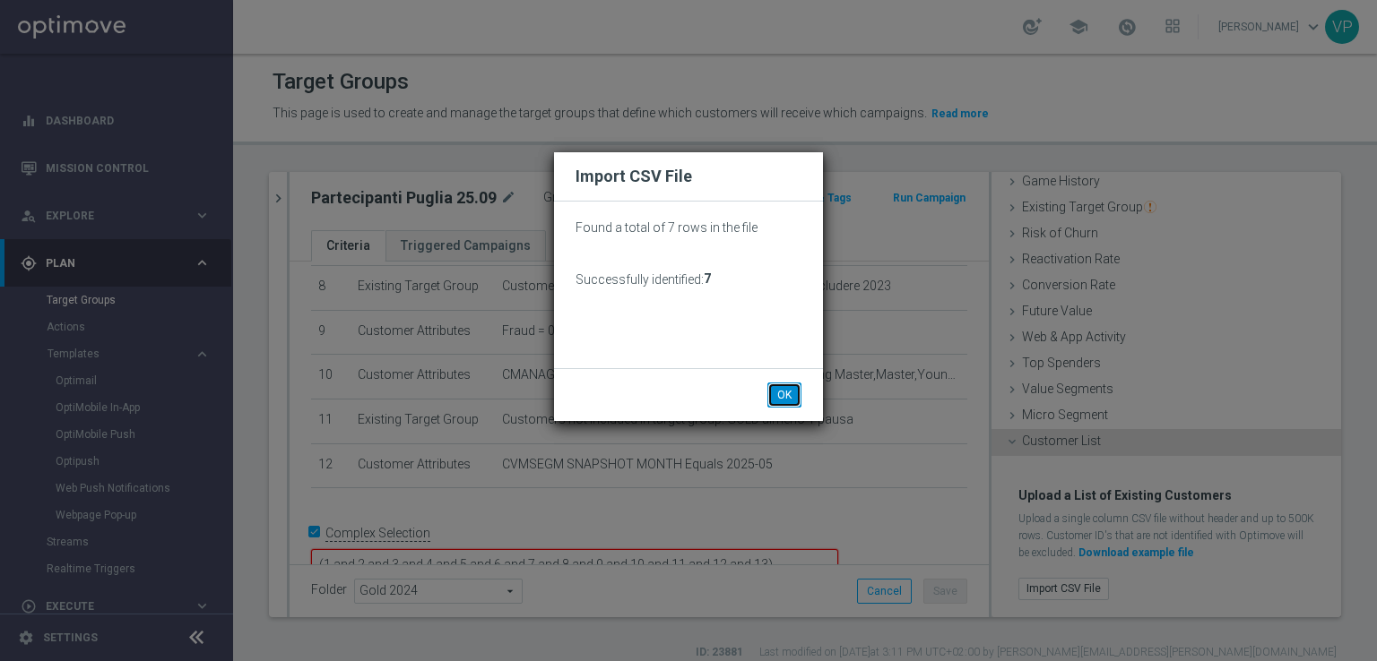
click at [789, 385] on button "OK" at bounding box center [784, 395] width 34 height 25
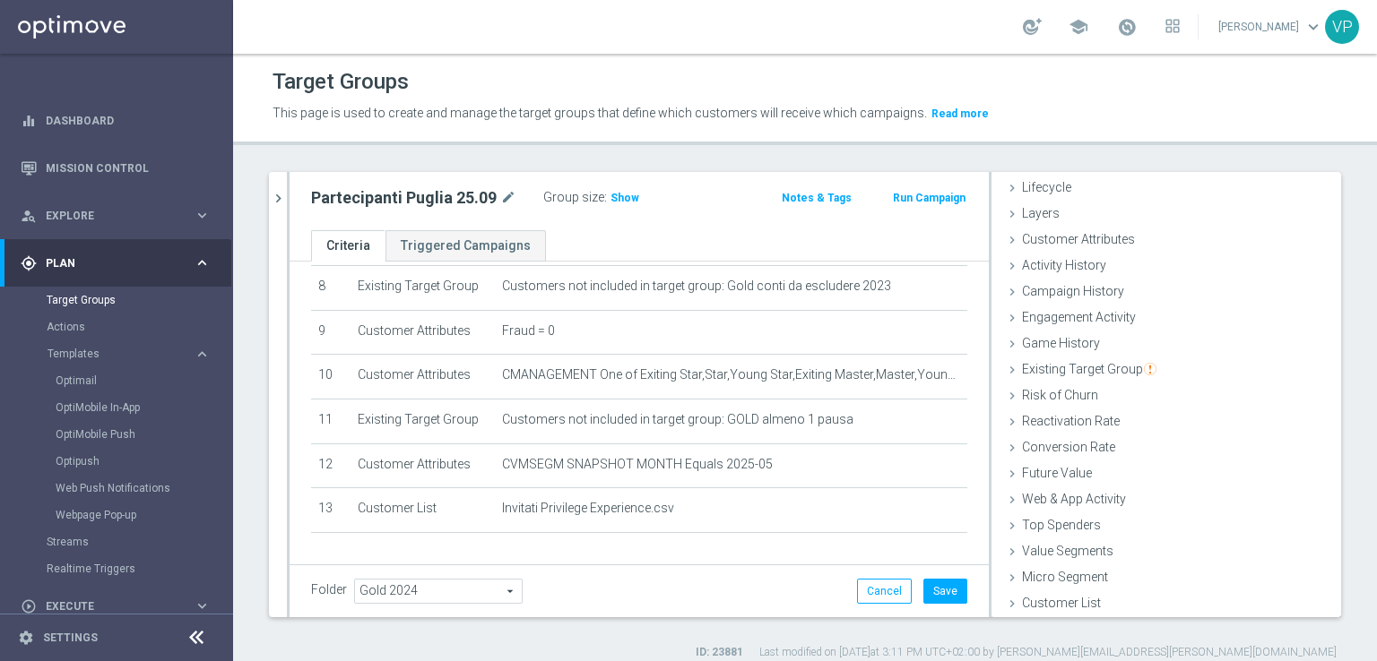
scroll to position [17, 0]
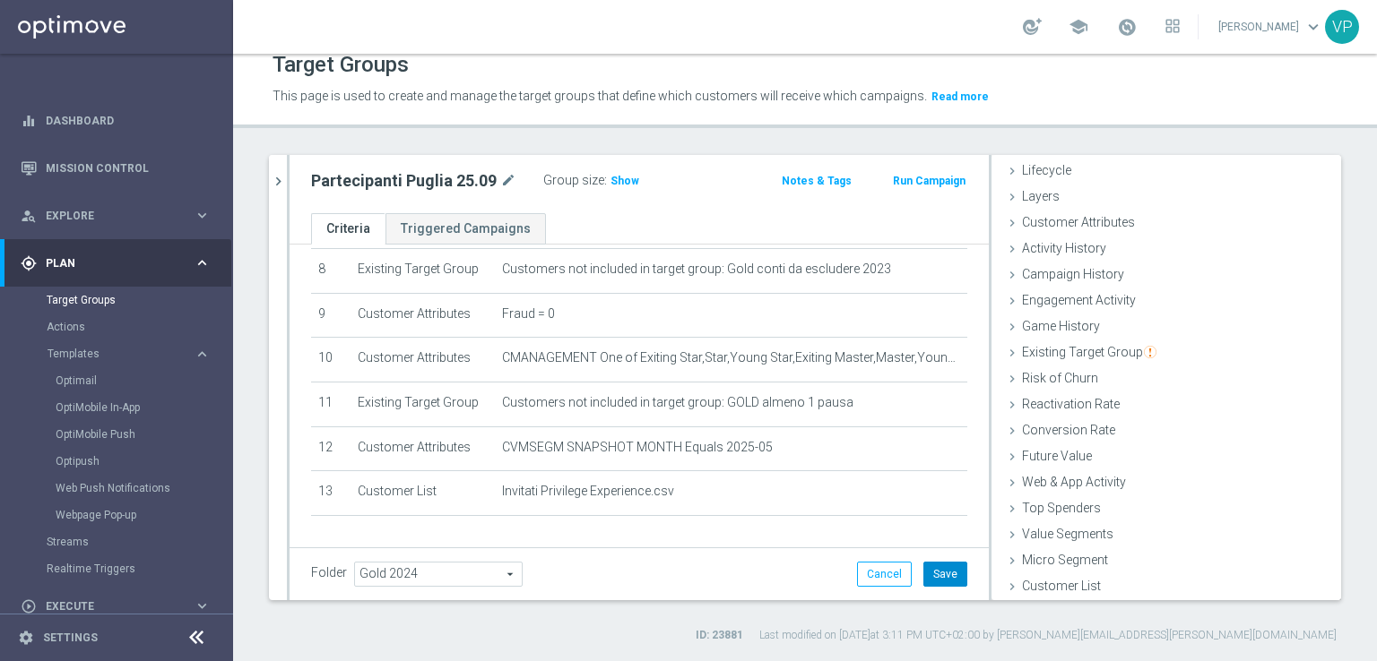
click at [938, 566] on button "Save" at bounding box center [945, 574] width 44 height 25
click at [622, 182] on span "Show" at bounding box center [624, 181] width 29 height 13
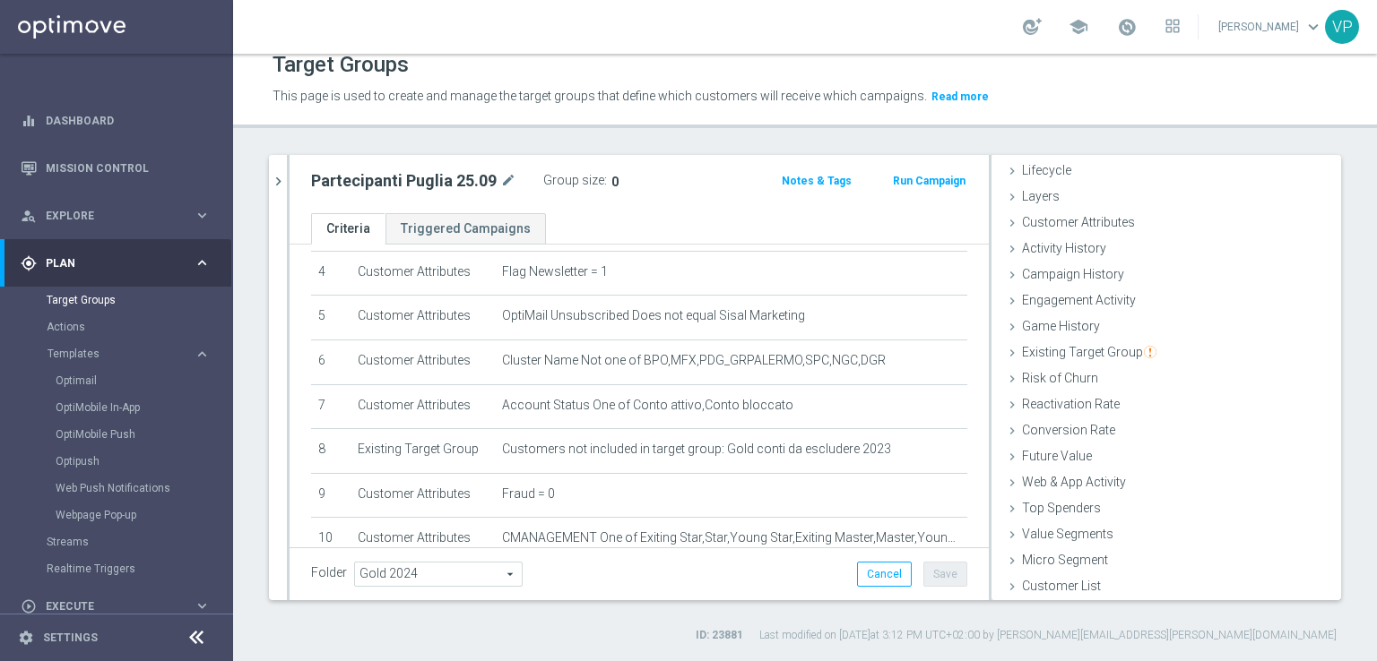
scroll to position [192, 0]
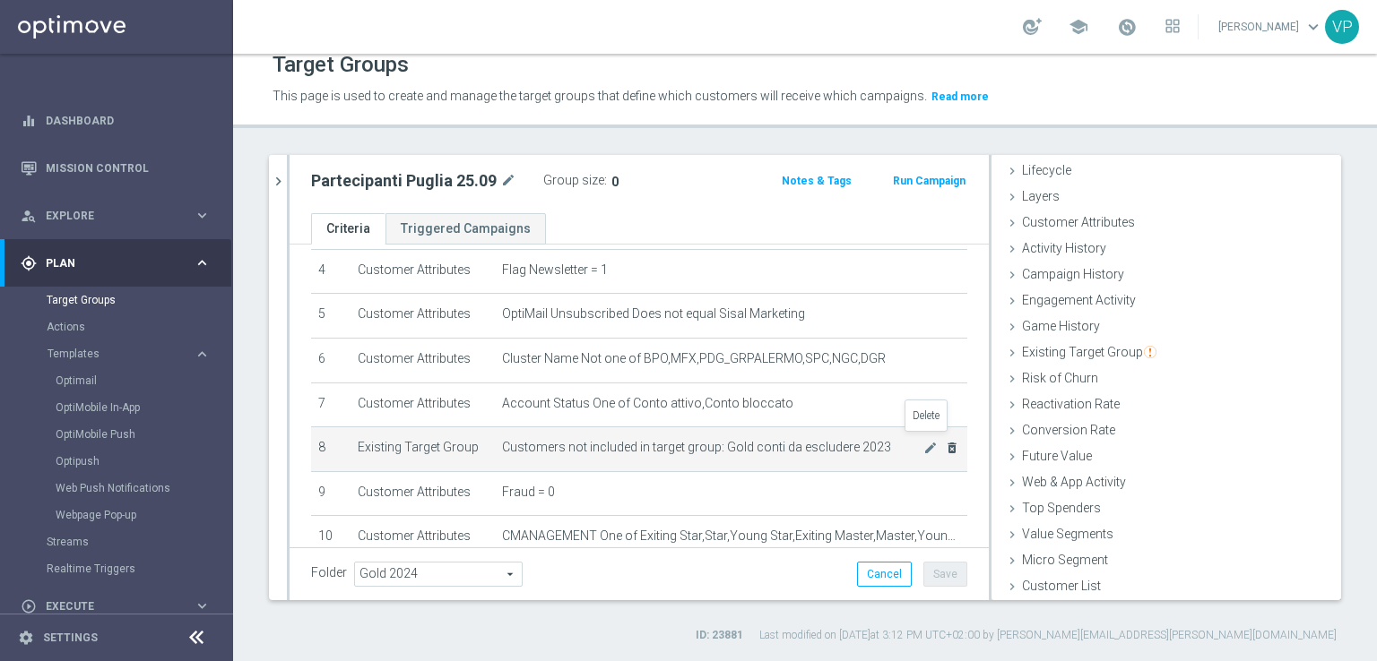
click at [945, 441] on icon "delete_forever" at bounding box center [952, 448] width 14 height 14
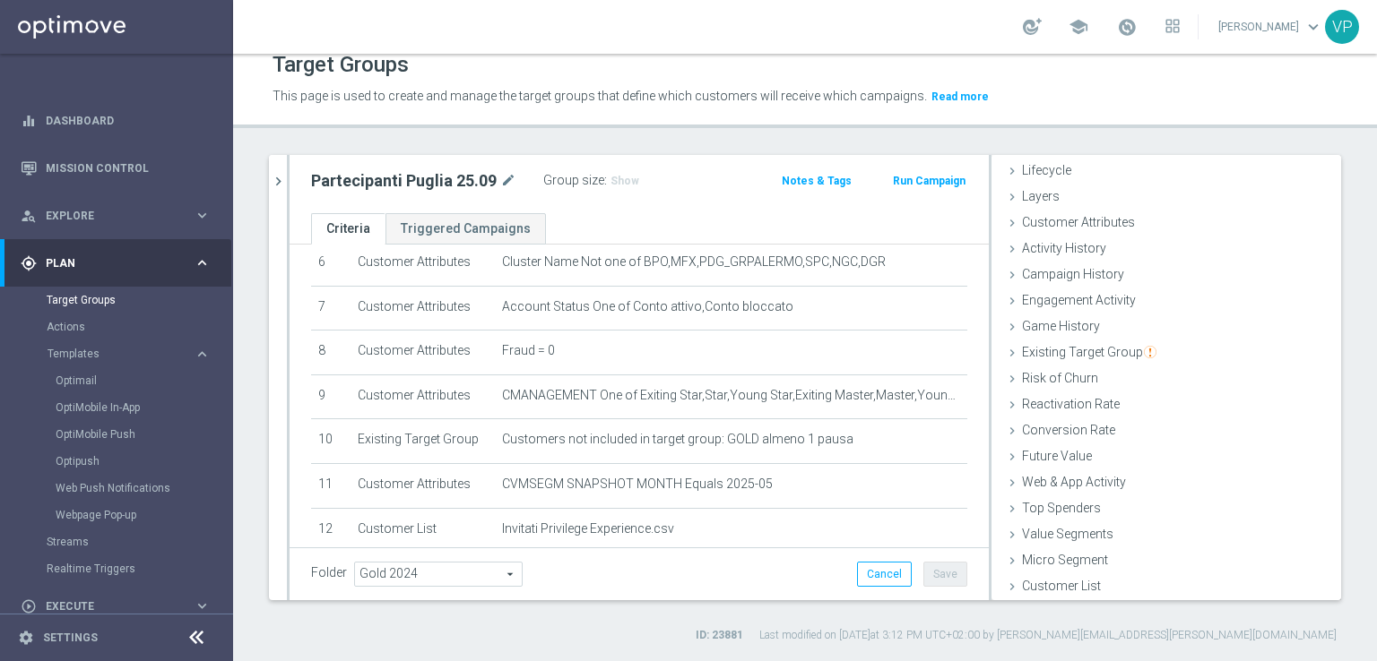
scroll to position [398, 0]
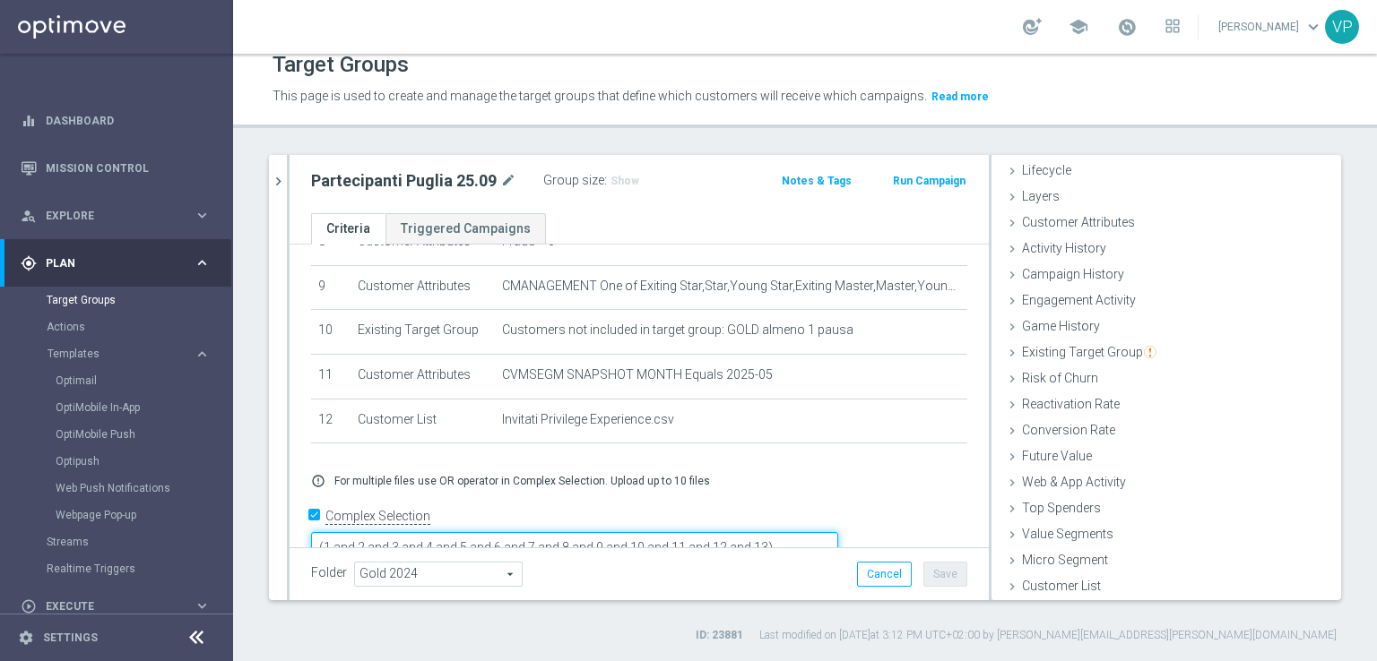
click at [838, 532] on textarea "(1 and 2 and 3 and 4 and 5 and 6 and 7 and 8 and 9 and 10 and 11 and 12 and 13)" at bounding box center [574, 547] width 527 height 31
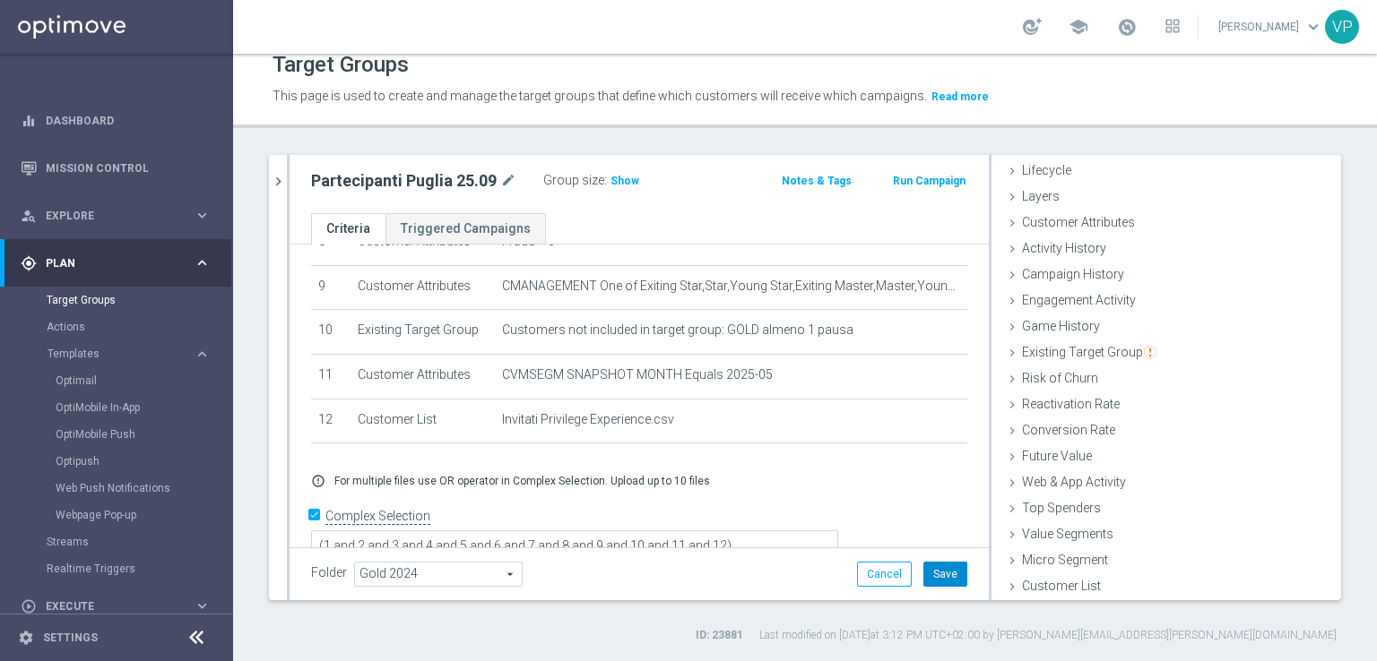
scroll to position [396, 0]
click at [936, 573] on button "Save" at bounding box center [945, 574] width 44 height 25
click at [614, 188] on h3 "Show" at bounding box center [625, 181] width 32 height 20
click at [279, 179] on icon "chevron_right" at bounding box center [278, 181] width 17 height 17
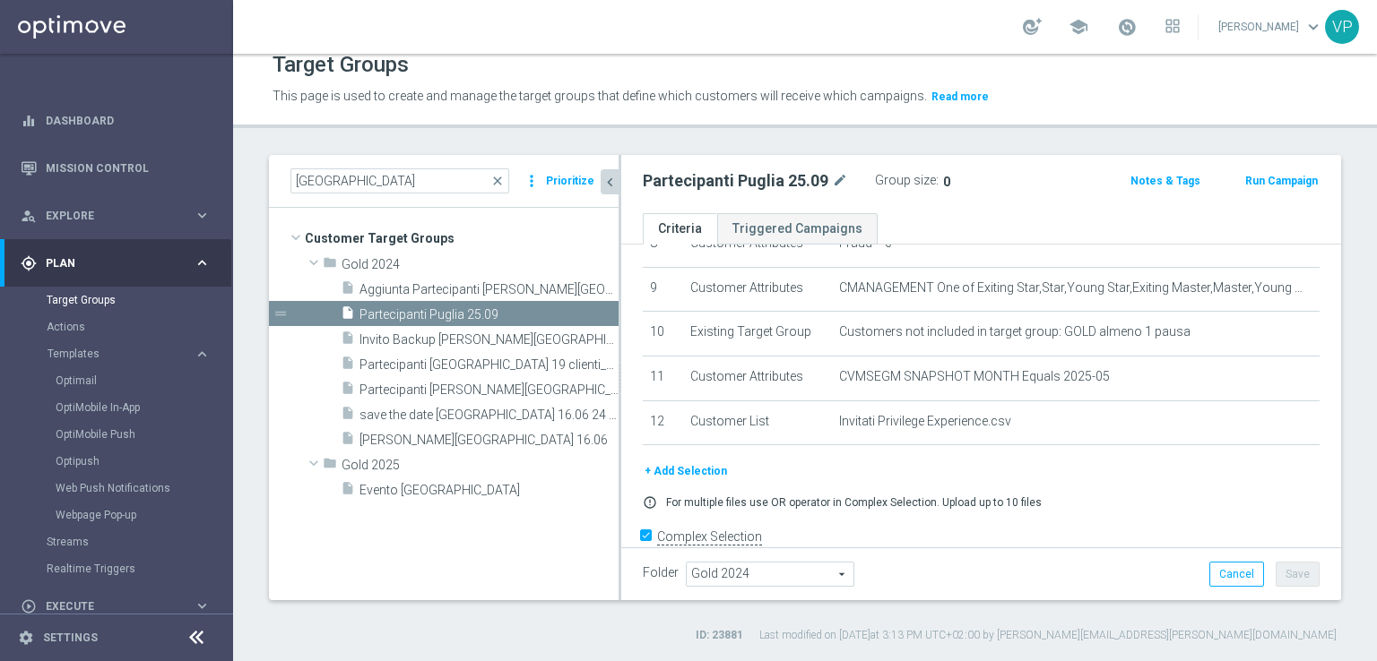
scroll to position [69, 0]
click at [584, 436] on icon "content_copy" at bounding box center [587, 440] width 14 height 14
type textarea "(1 and 2 and 3 and 4 and 5 and 6 and 7 and 8 and 9 and 10 and 11 and 12 and 13 …"
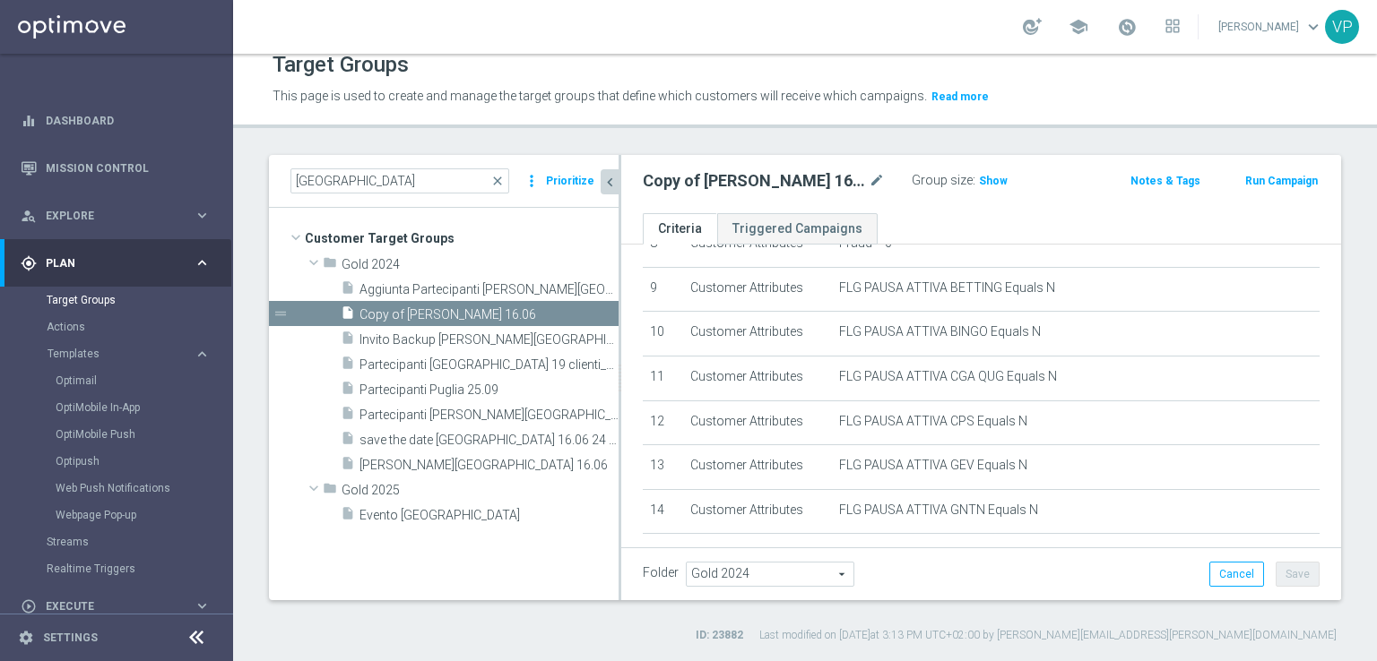
click at [583, 548] on tree-viewport "Customer Target Groups library_add create_new_folder folder" at bounding box center [444, 404] width 350 height 392
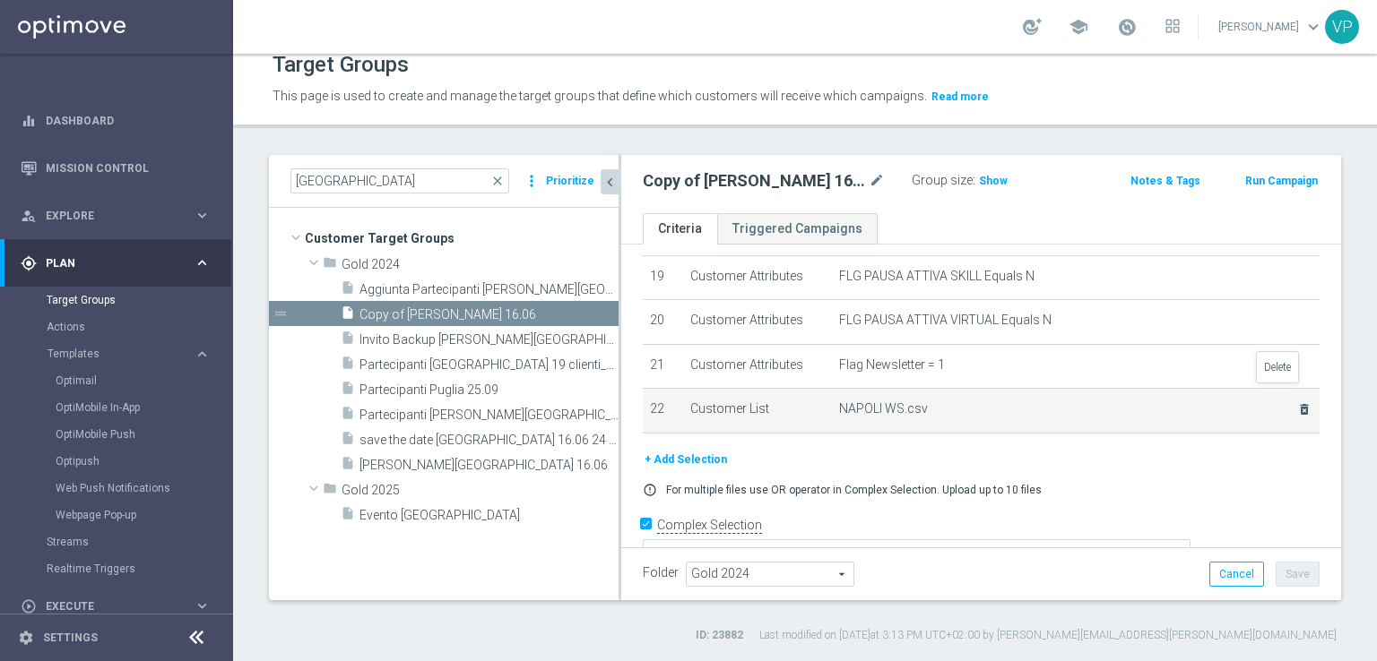
click at [1297, 402] on icon "delete_forever" at bounding box center [1304, 409] width 14 height 14
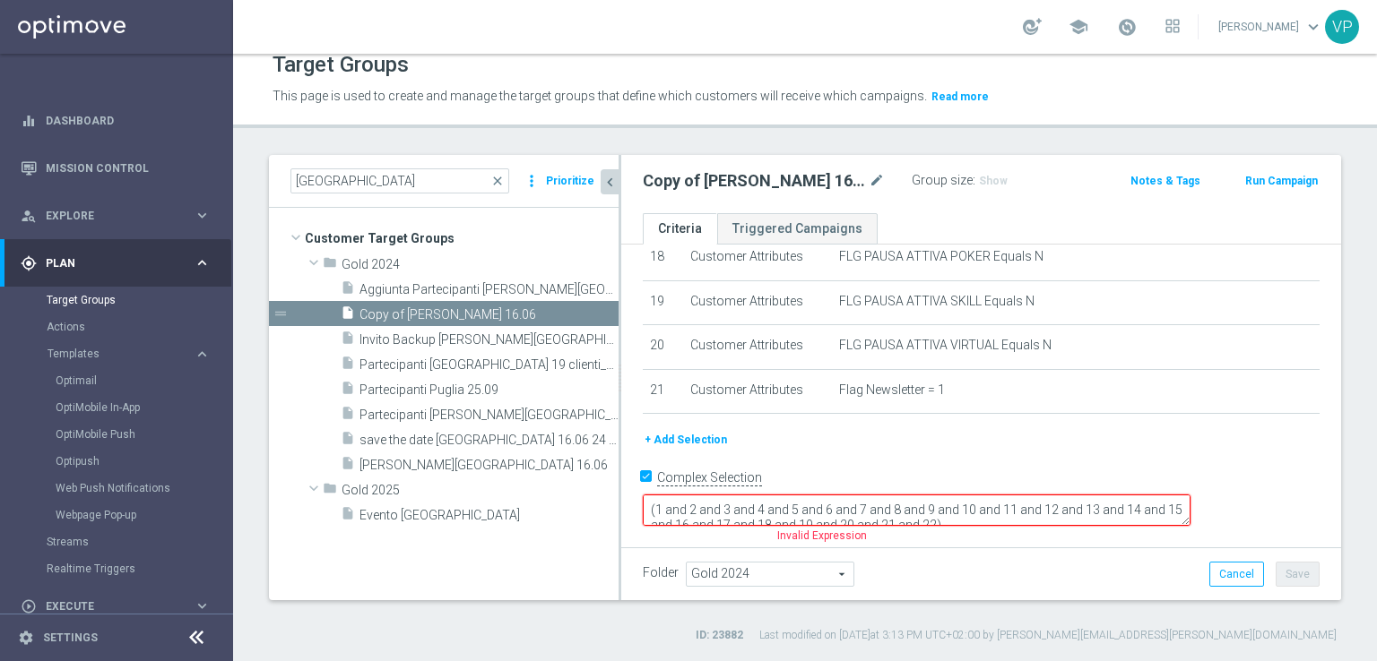
scroll to position [782, 0]
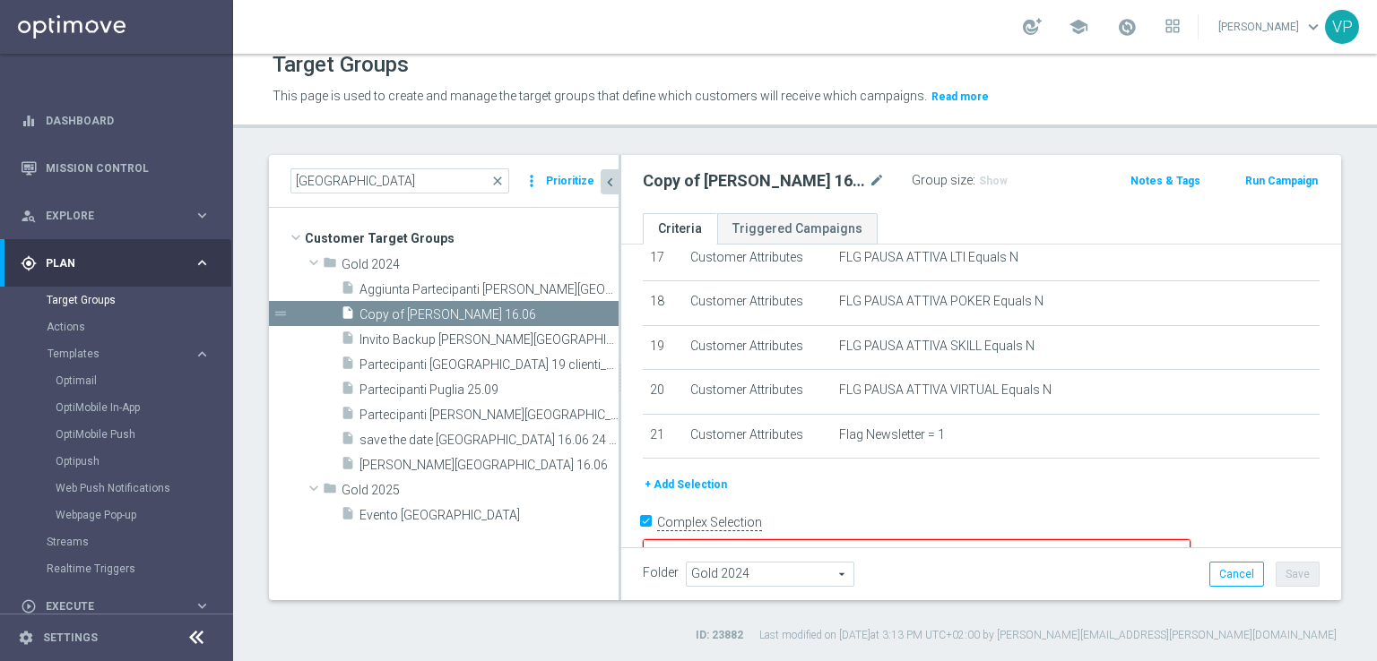
click at [705, 475] on button "+ Add Selection" at bounding box center [686, 485] width 86 height 20
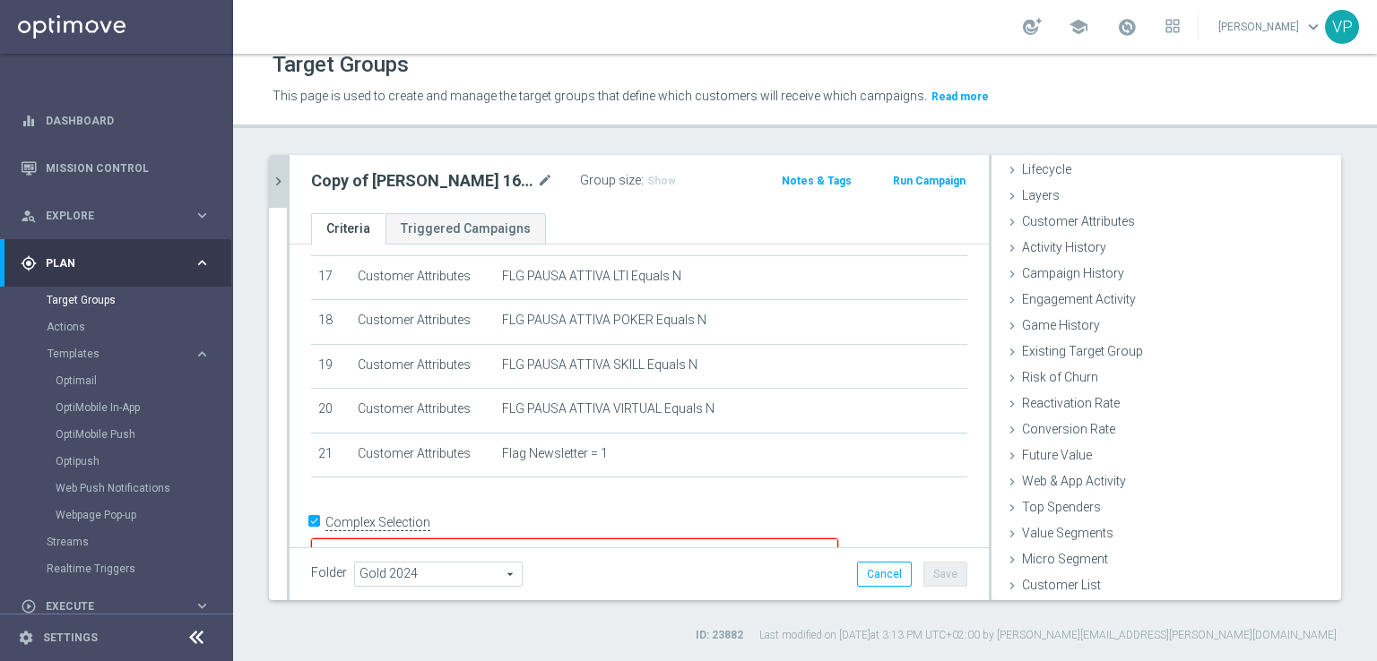
scroll to position [39, 0]
click at [864, 572] on button "Cancel" at bounding box center [884, 574] width 55 height 25
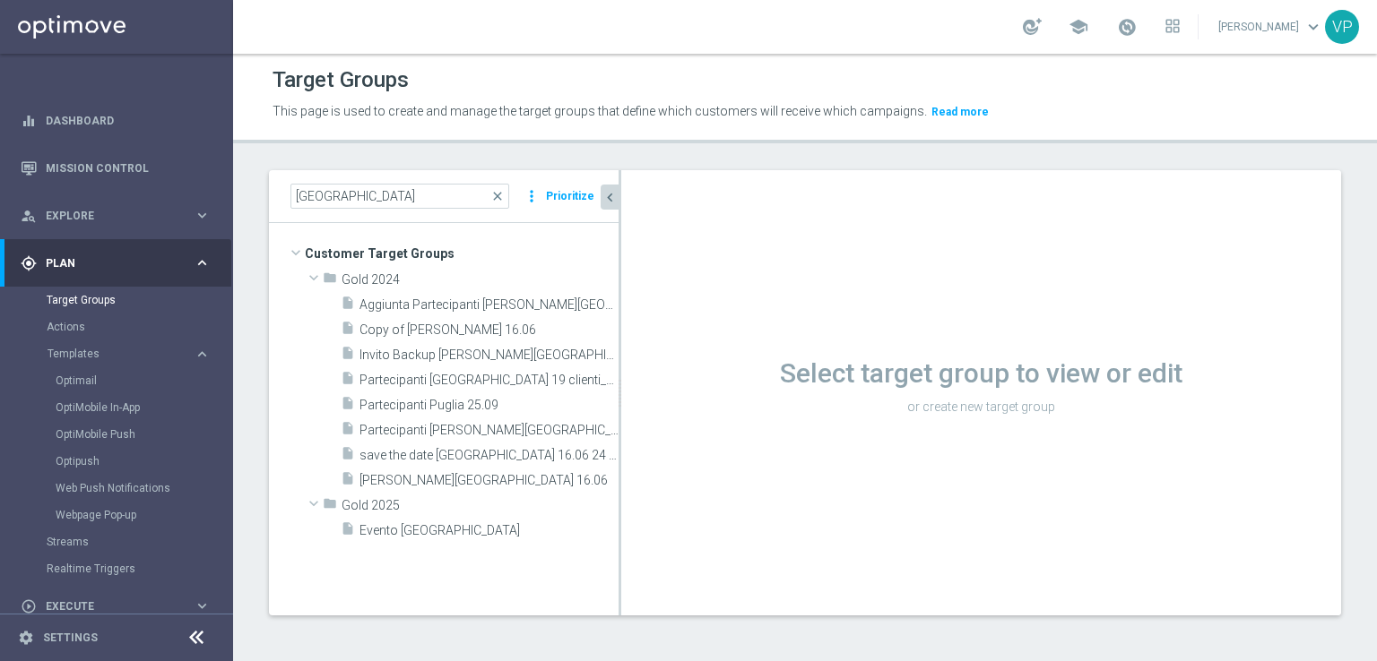
scroll to position [1, 0]
click at [585, 481] on icon "content_copy" at bounding box center [587, 481] width 14 height 14
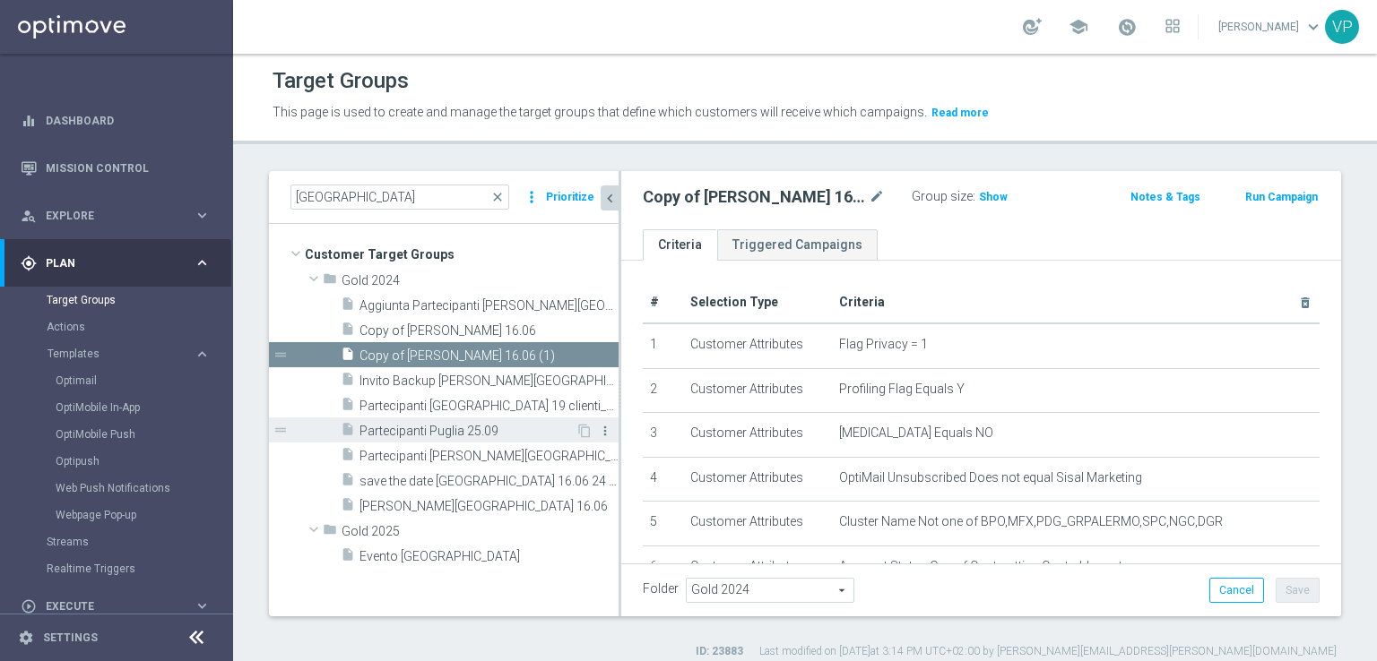
click at [608, 434] on icon "more_vert" at bounding box center [605, 431] width 14 height 14
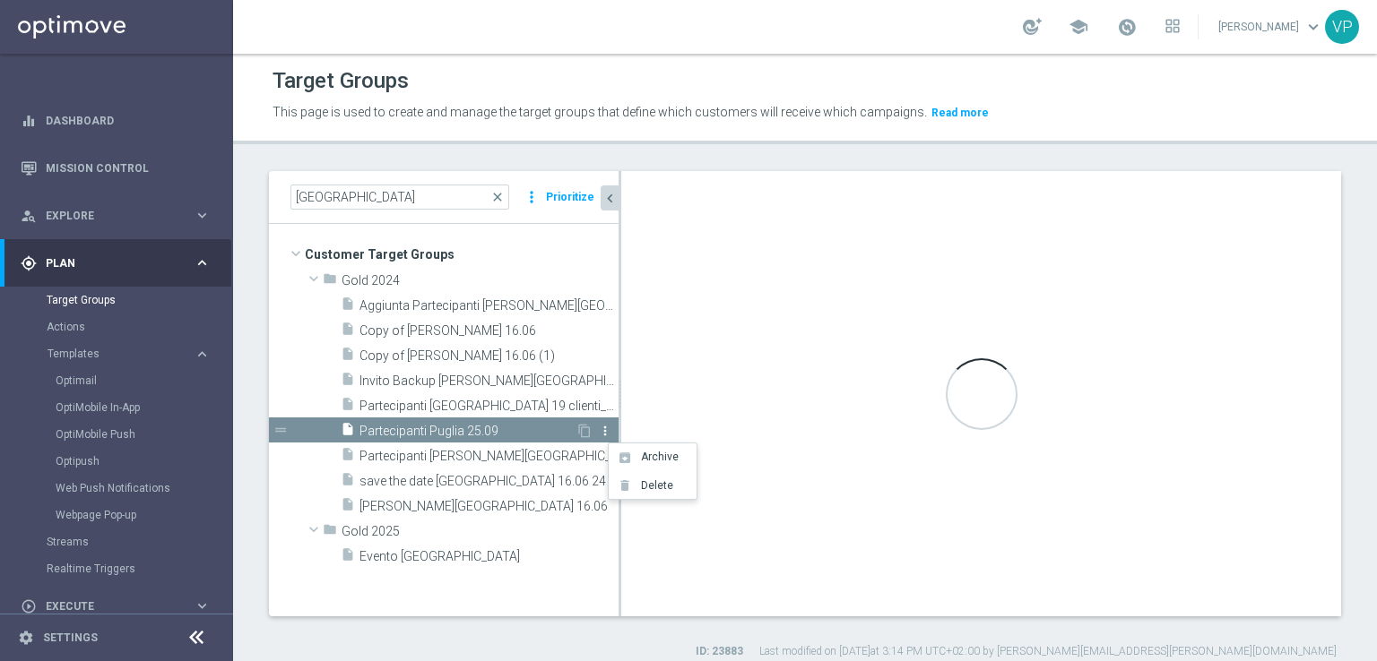
type textarea "(1 and 2 and 3 and 4 and 5 and 6 and 7 and 8 and 9 and 10 and 11 and 12)"
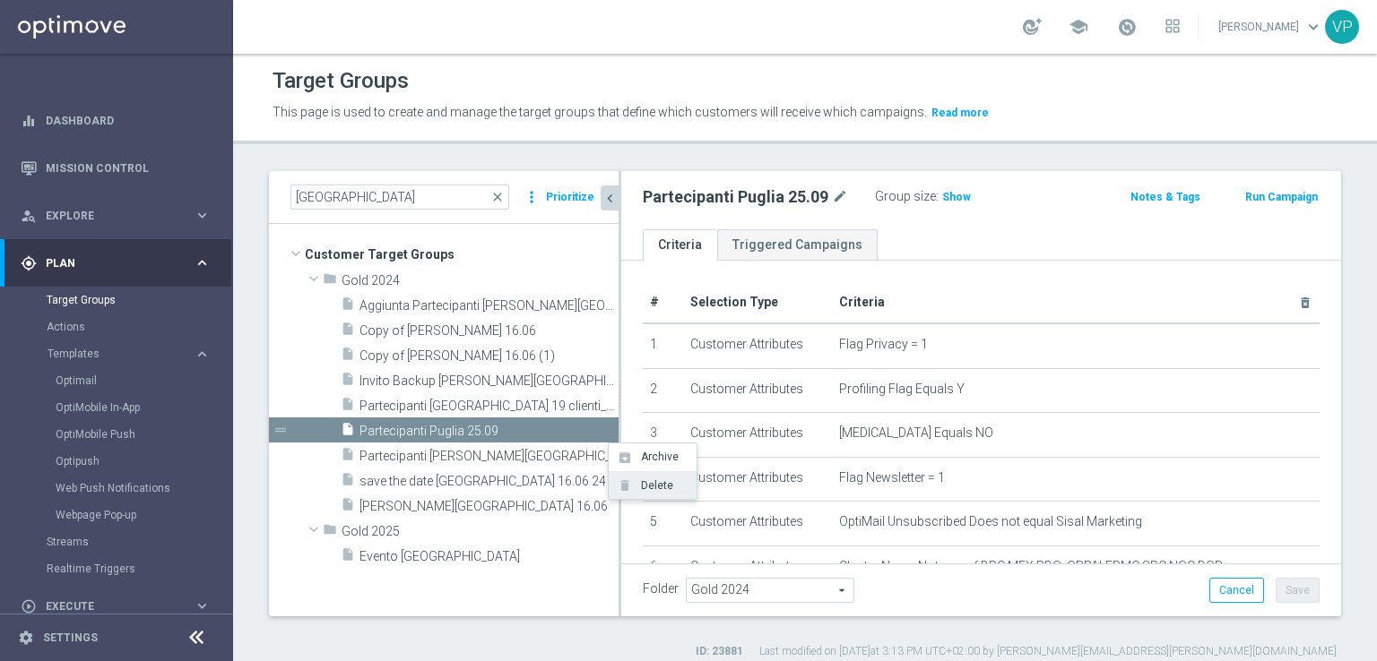
click at [646, 494] on li "delete Delete" at bounding box center [653, 485] width 88 height 28
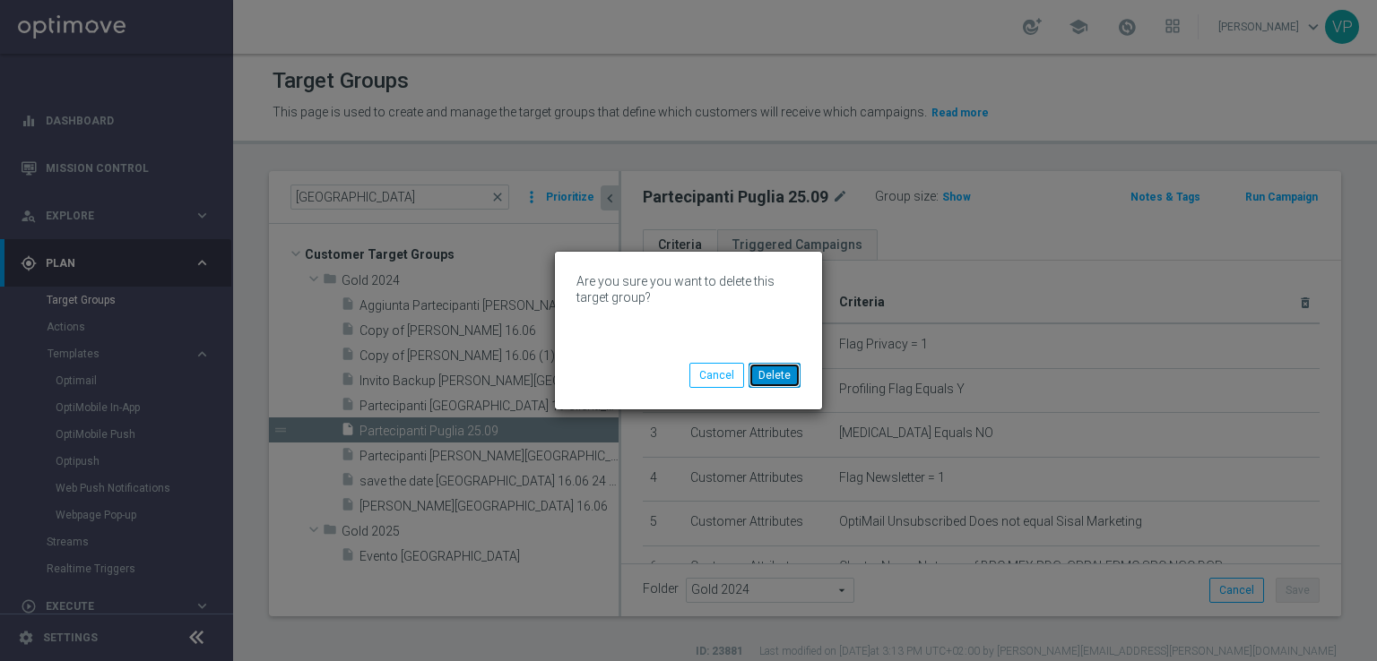
click at [758, 380] on button "Delete" at bounding box center [774, 375] width 52 height 25
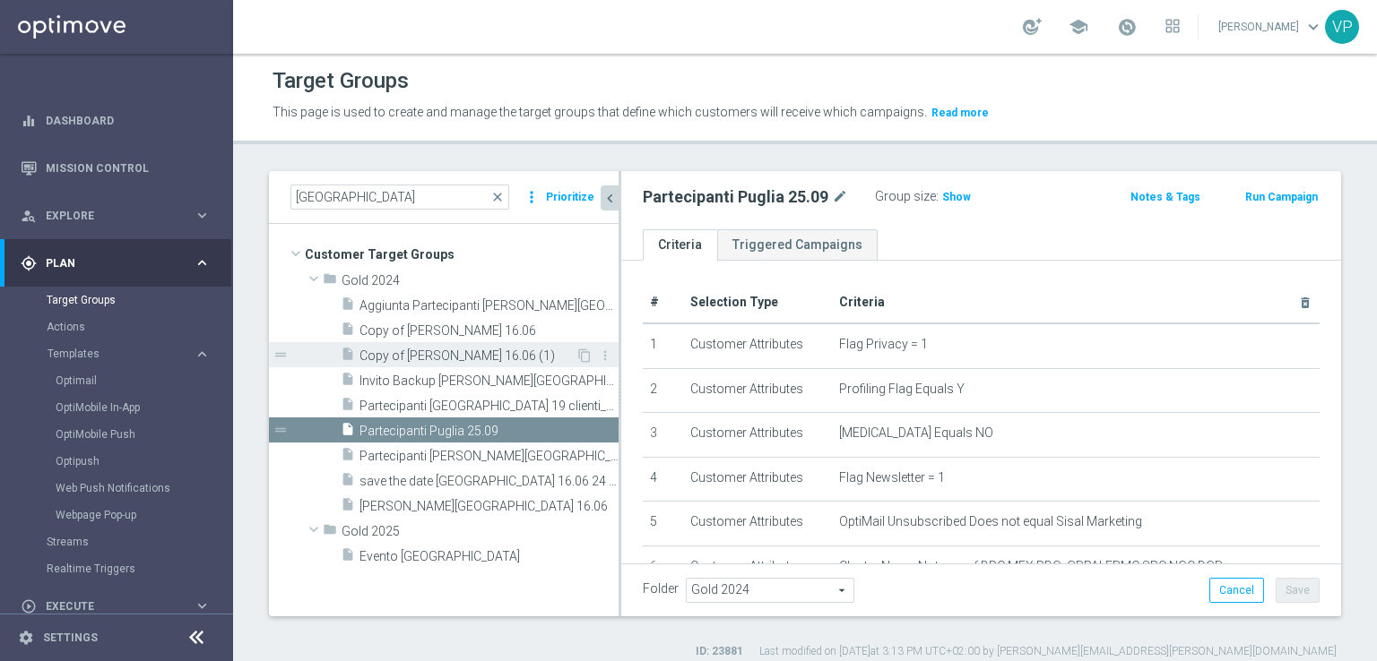
click at [441, 359] on span "Copy of WS NAPOLI 16.06 (1)" at bounding box center [467, 356] width 216 height 15
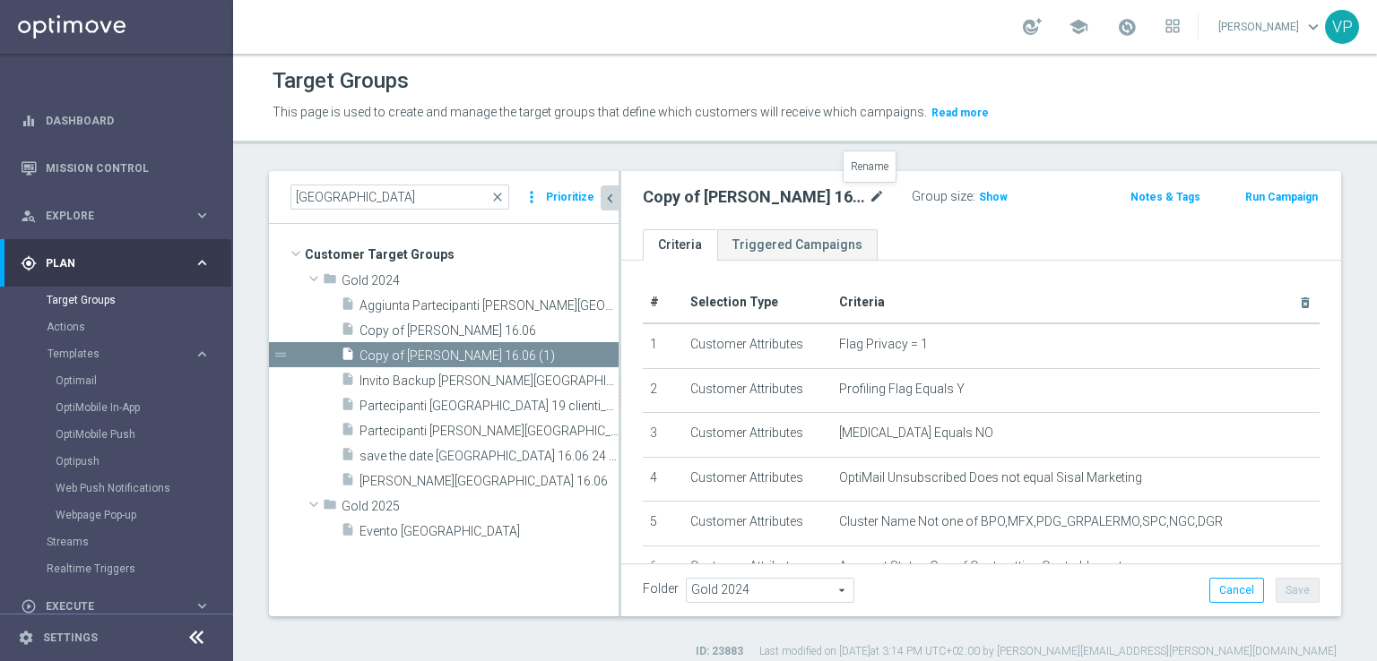
click at [872, 197] on icon "mode_edit" at bounding box center [877, 197] width 16 height 22
click at [834, 191] on input "Copy of WS NAPOLI 16.06 (1)" at bounding box center [764, 198] width 242 height 25
drag, startPoint x: 834, startPoint y: 191, endPoint x: 491, endPoint y: 177, distance: 342.7
click at [491, 177] on as-split "napoli close more_vert Prioritize Customer Target Groups library_add create_new…" at bounding box center [805, 393] width 1072 height 445
type input "W"
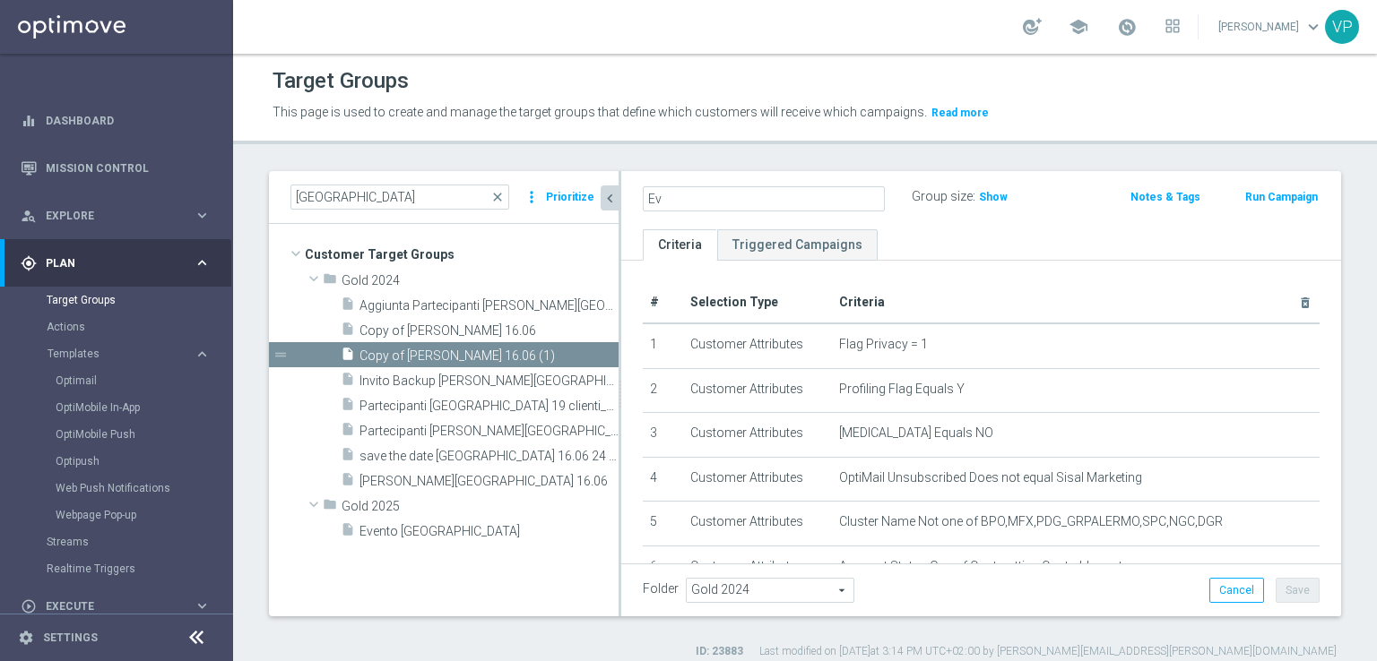
type input "E"
type input "Partecipanti WS Puglia 25.09"
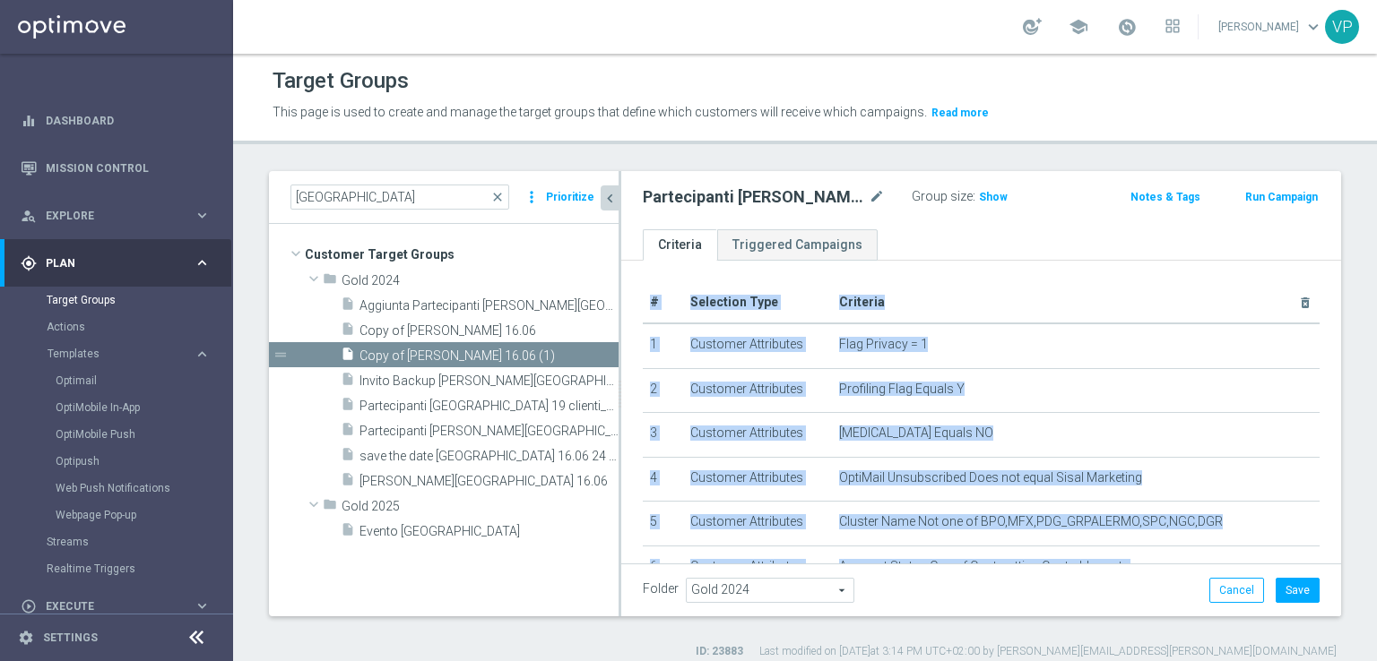
drag, startPoint x: 1330, startPoint y: 316, endPoint x: 1318, endPoint y: 453, distance: 136.7
click at [1318, 453] on div "napoli close more_vert Prioritize Customer Target Groups library_add create_new…" at bounding box center [805, 415] width 1144 height 488
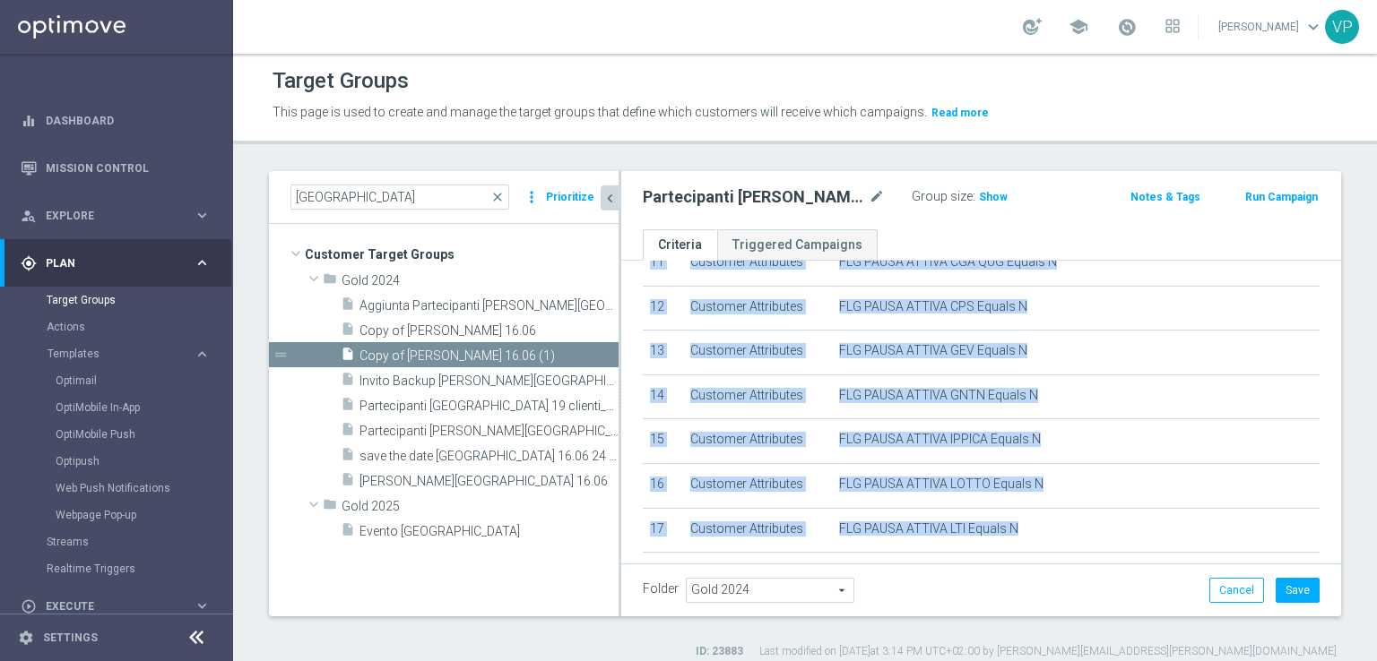
scroll to position [852, 0]
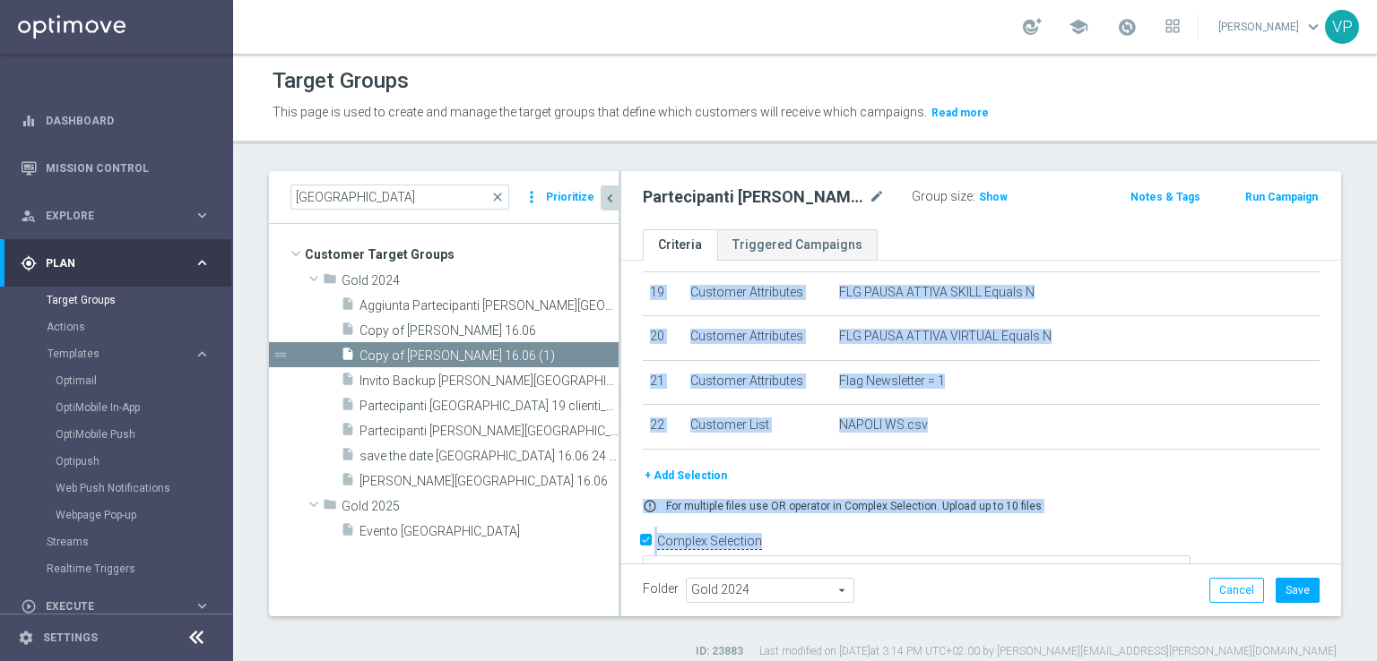
click at [1122, 466] on div "+ Add Selection" at bounding box center [981, 476] width 704 height 20
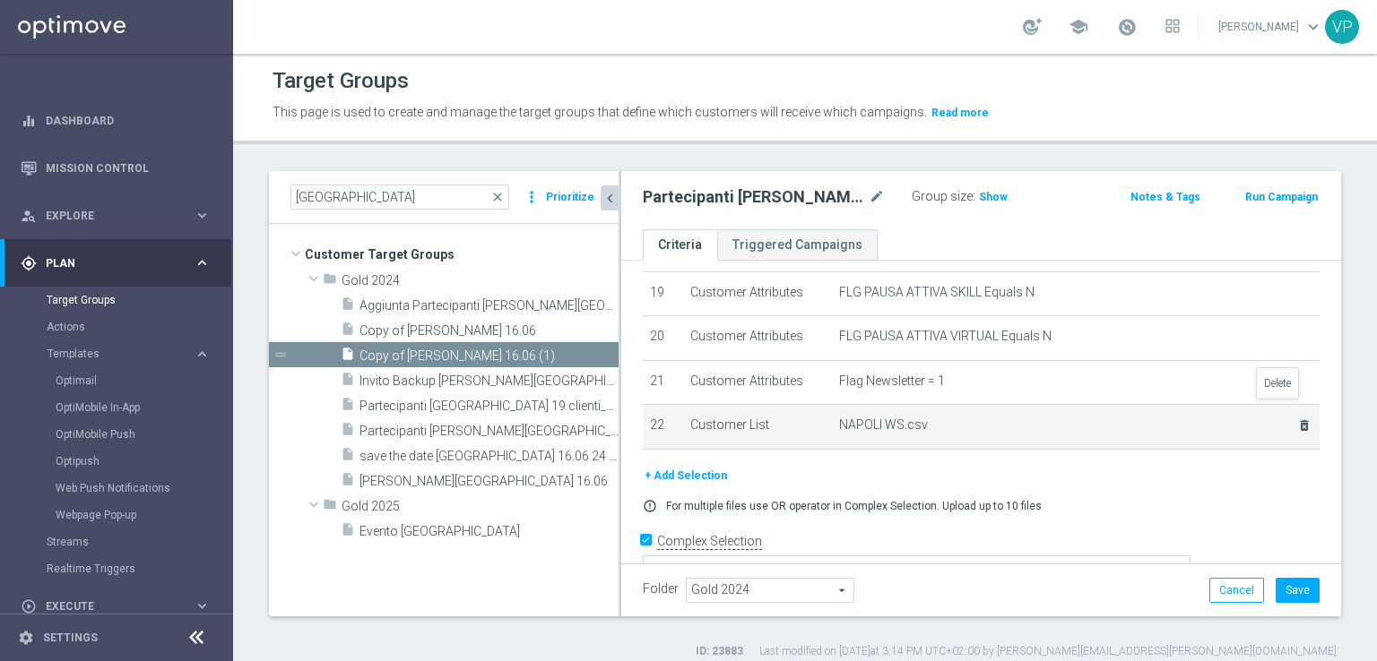
click at [1297, 419] on icon "delete_forever" at bounding box center [1304, 426] width 14 height 14
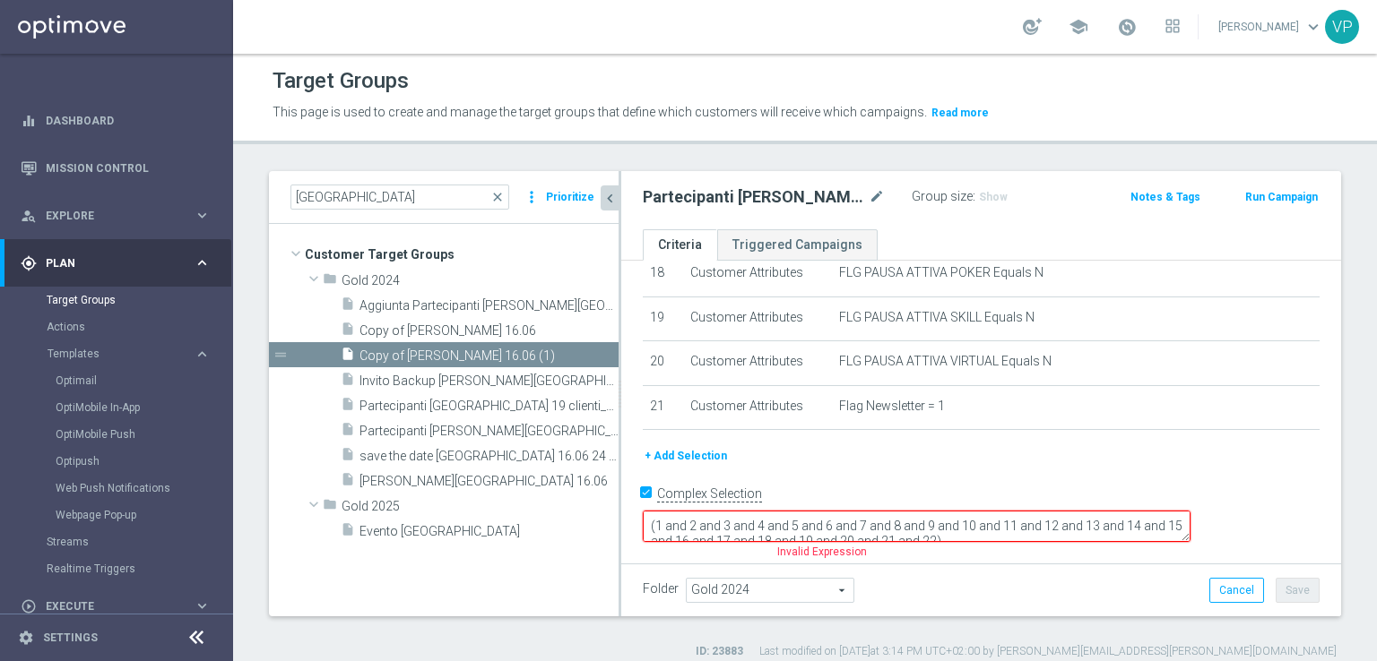
scroll to position [782, 0]
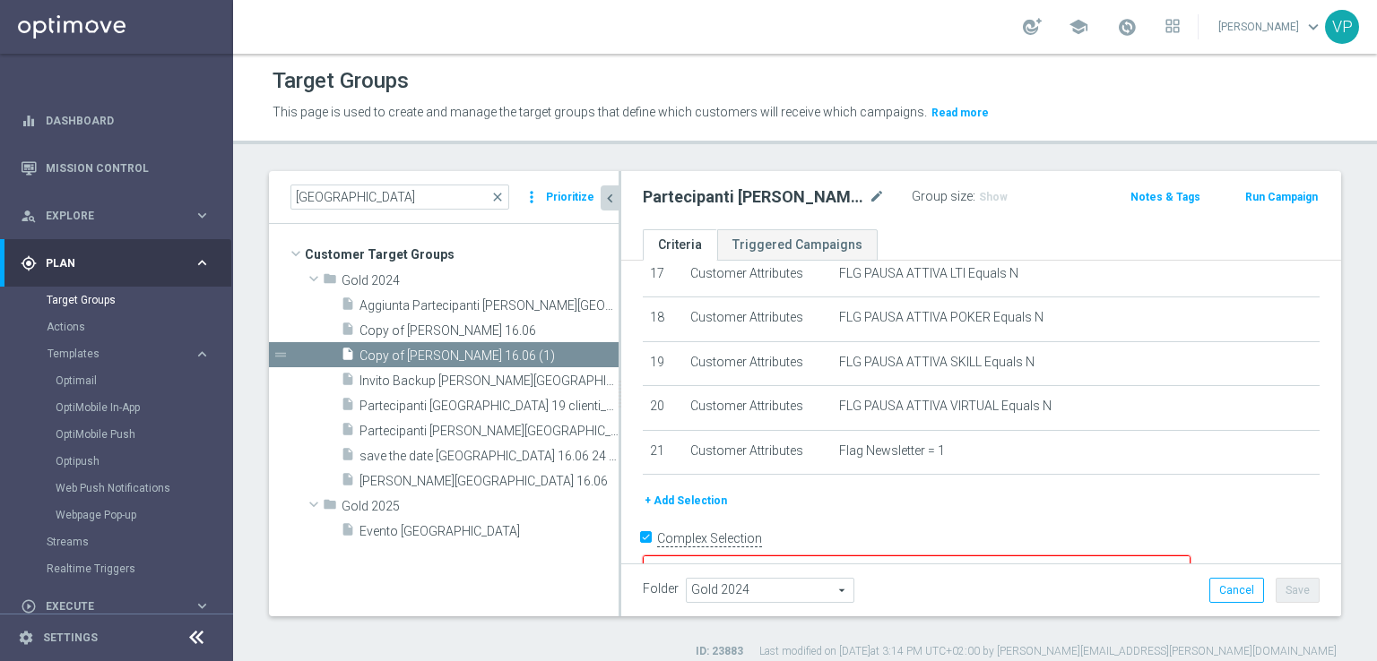
click at [685, 491] on button "+ Add Selection" at bounding box center [686, 501] width 86 height 20
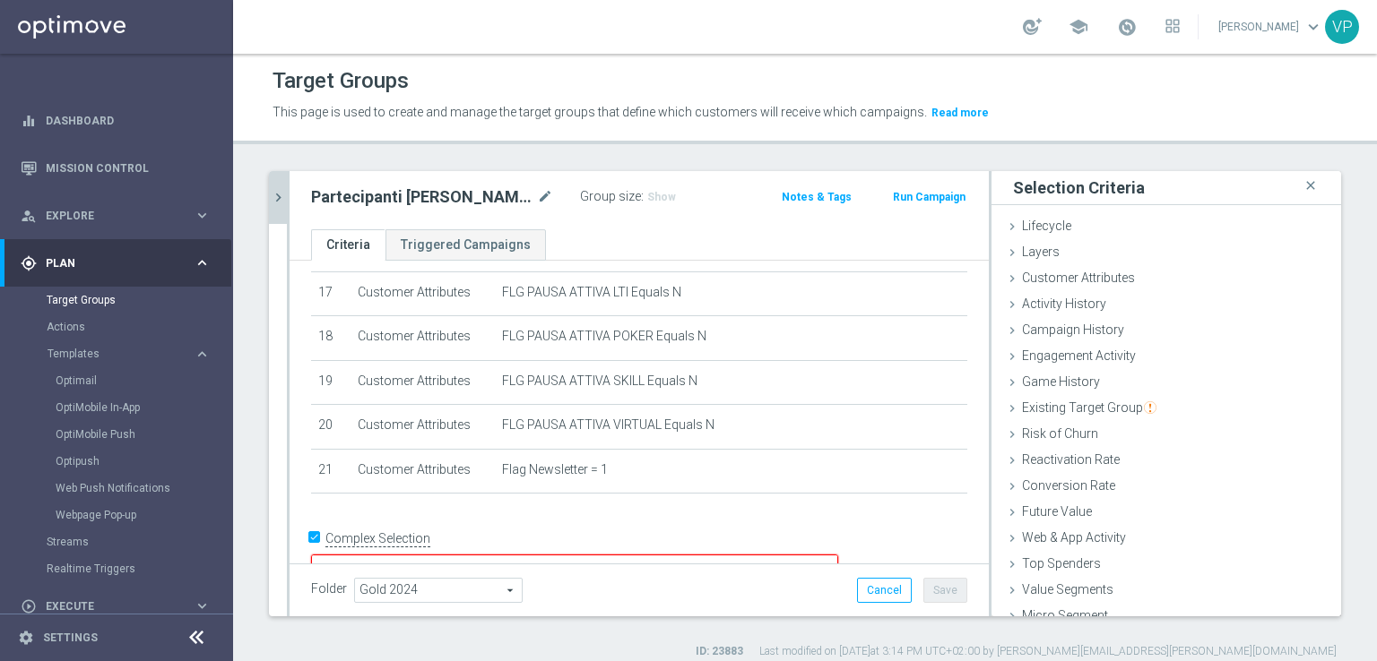
scroll to position [39, 0]
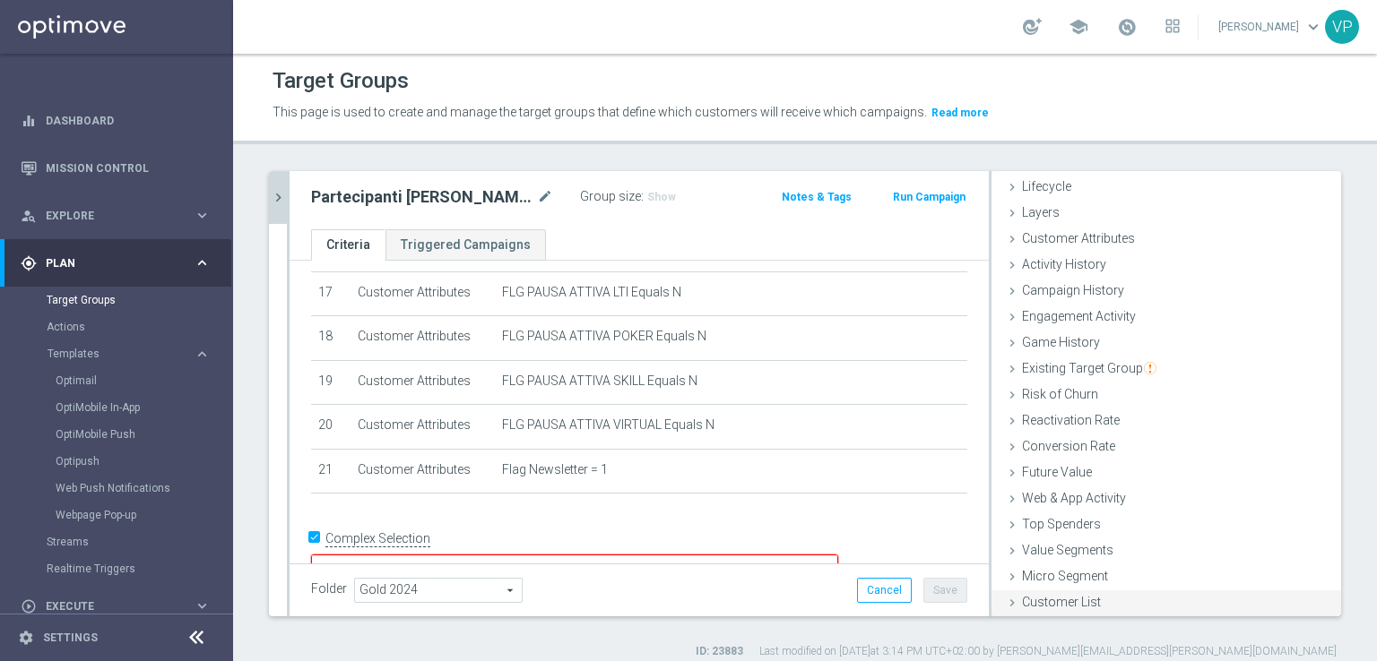
click at [1062, 595] on span "Customer List" at bounding box center [1061, 602] width 79 height 14
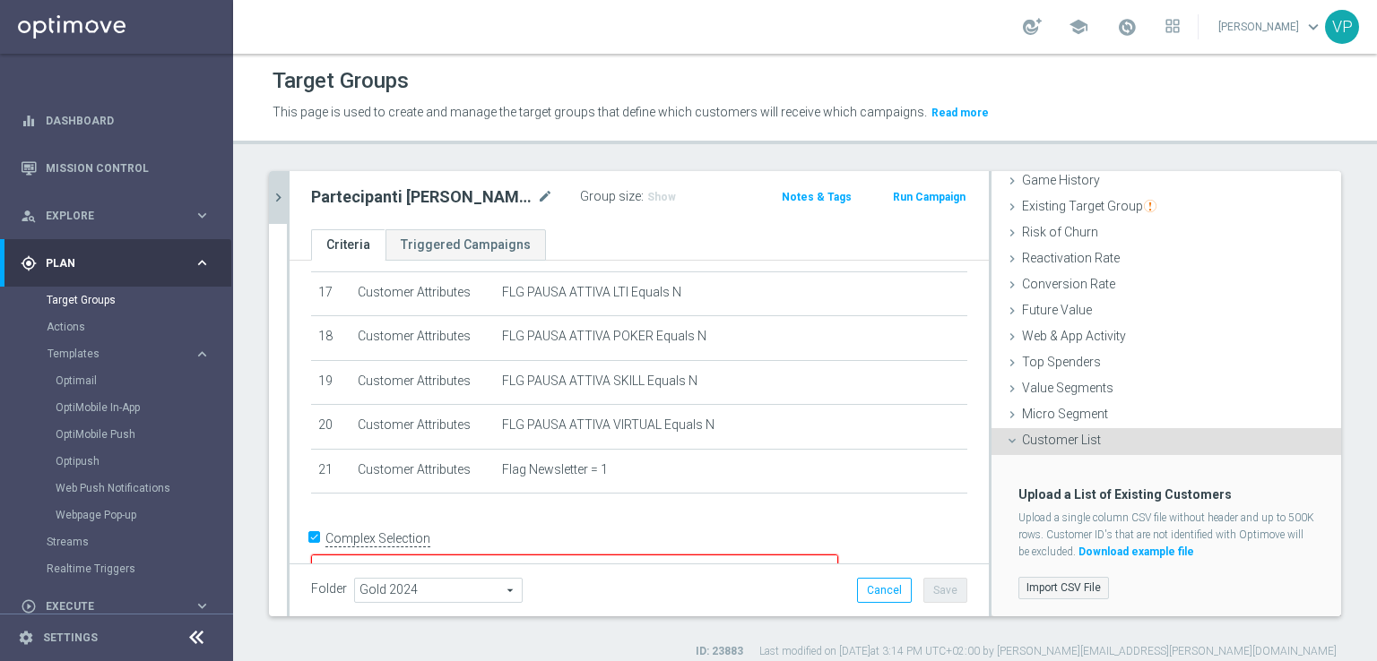
click at [1076, 584] on label "Import CSV File" at bounding box center [1063, 588] width 91 height 22
click at [0, 0] on input "Import CSV File" at bounding box center [0, 0] width 0 height 0
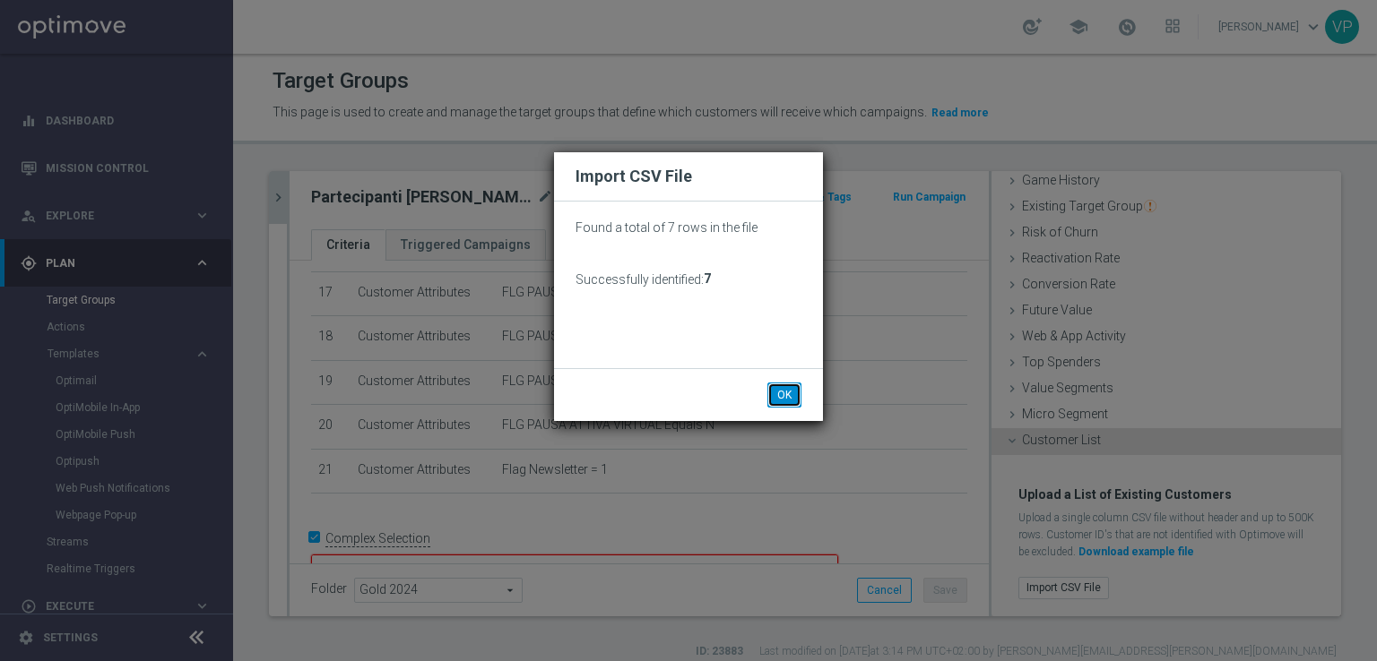
click at [796, 387] on button "OK" at bounding box center [784, 395] width 34 height 25
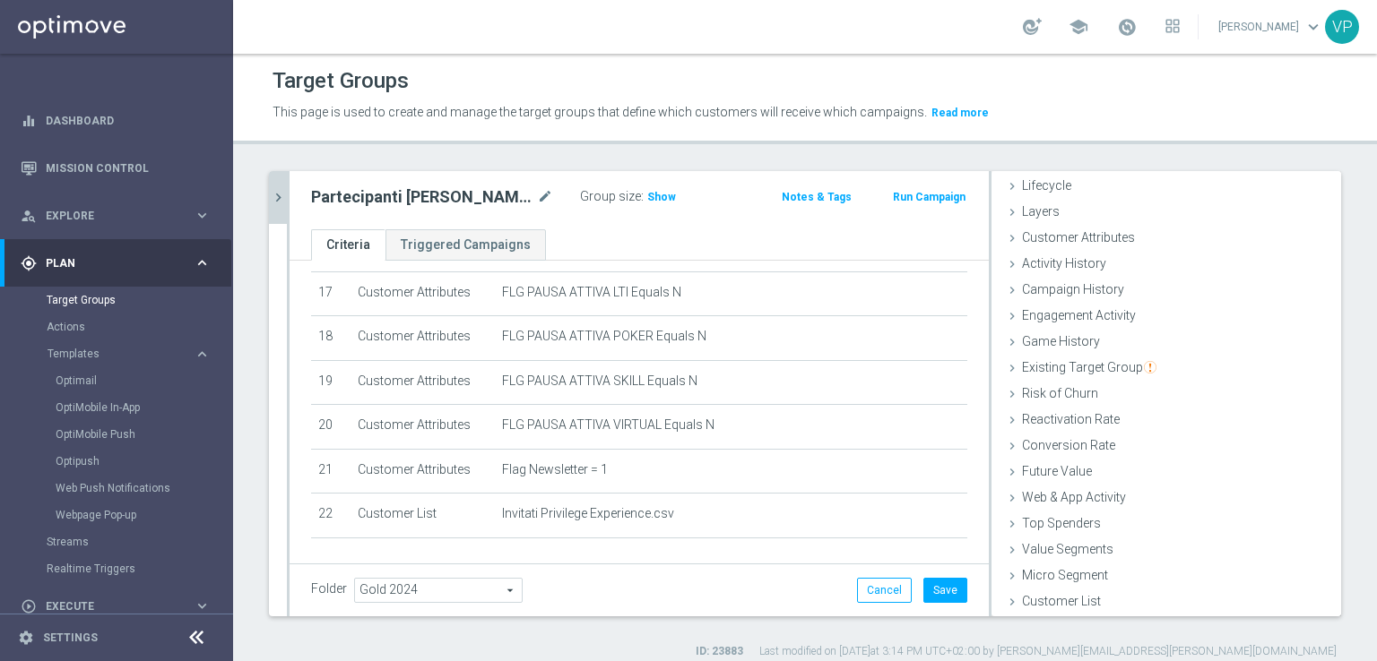
scroll to position [39, 0]
click at [939, 592] on button "Save" at bounding box center [945, 590] width 44 height 25
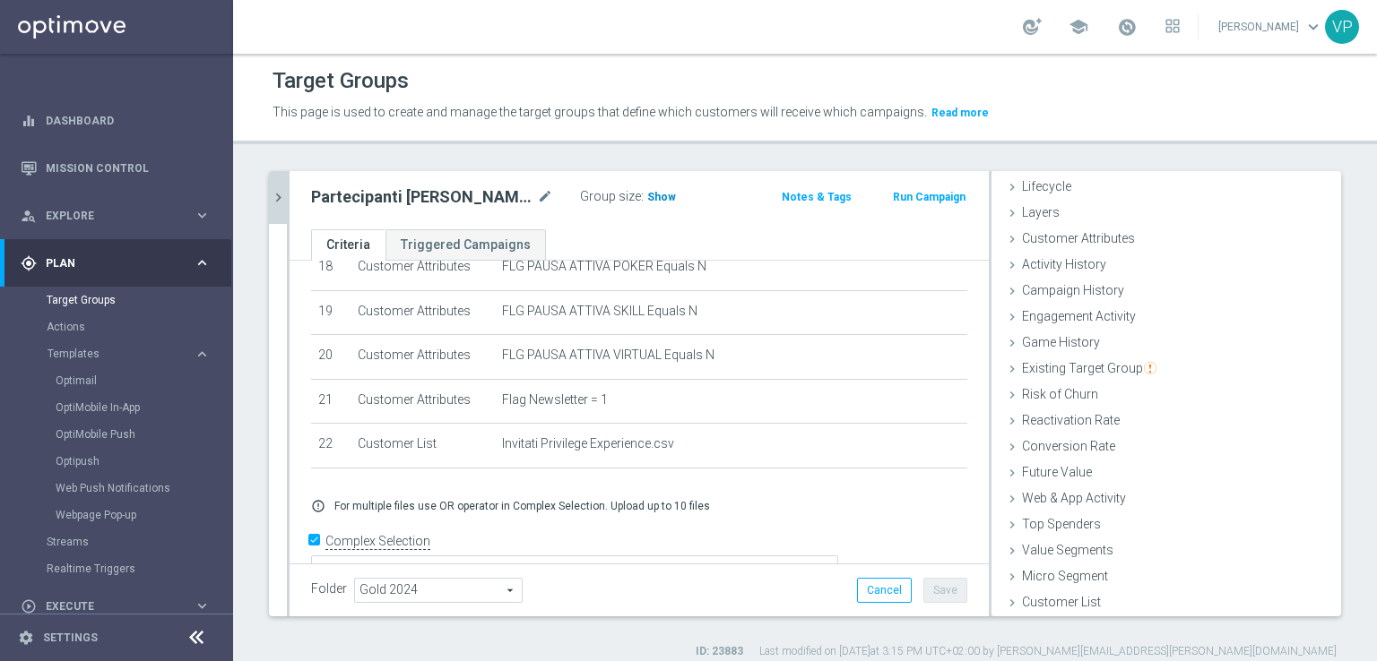
click at [649, 195] on span "Show" at bounding box center [661, 197] width 29 height 13
click at [276, 201] on icon "chevron_right" at bounding box center [278, 197] width 17 height 17
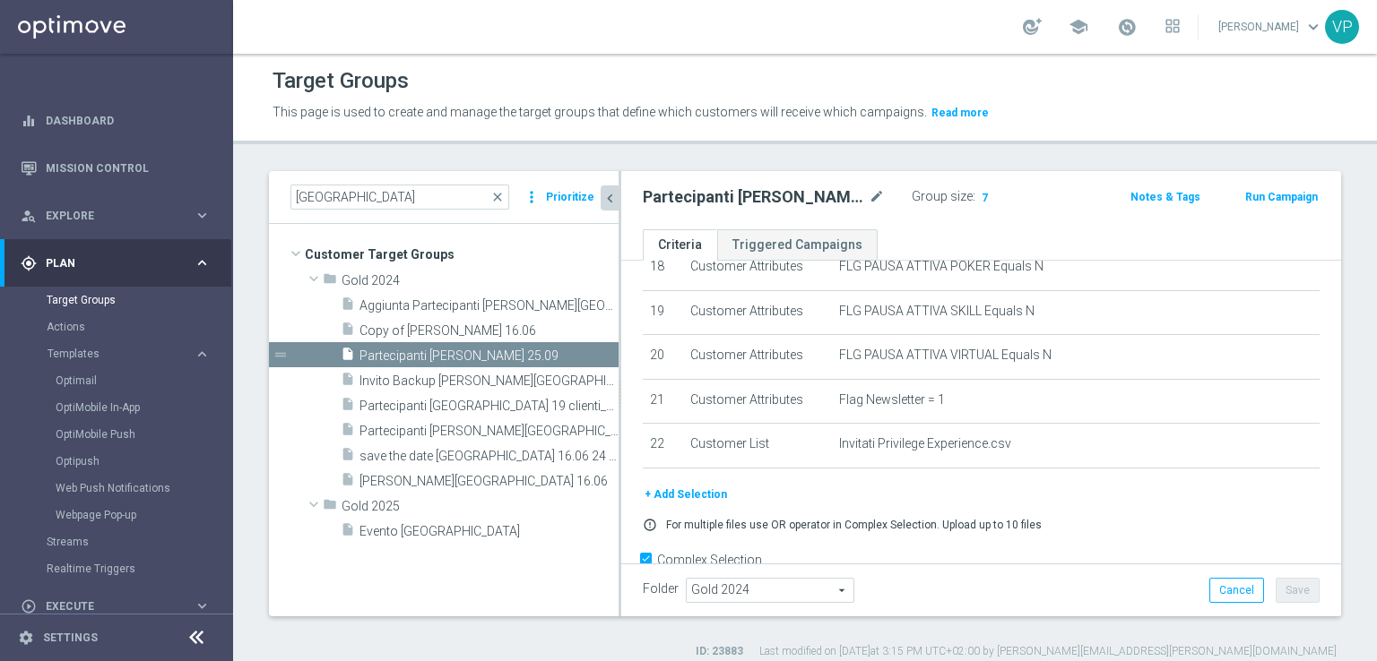
scroll to position [69, 0]
click at [763, 198] on h2 "Partecipanti WS Puglia 25.09" at bounding box center [754, 197] width 222 height 22
copy div "Partecipanti WS Puglia 25.09"
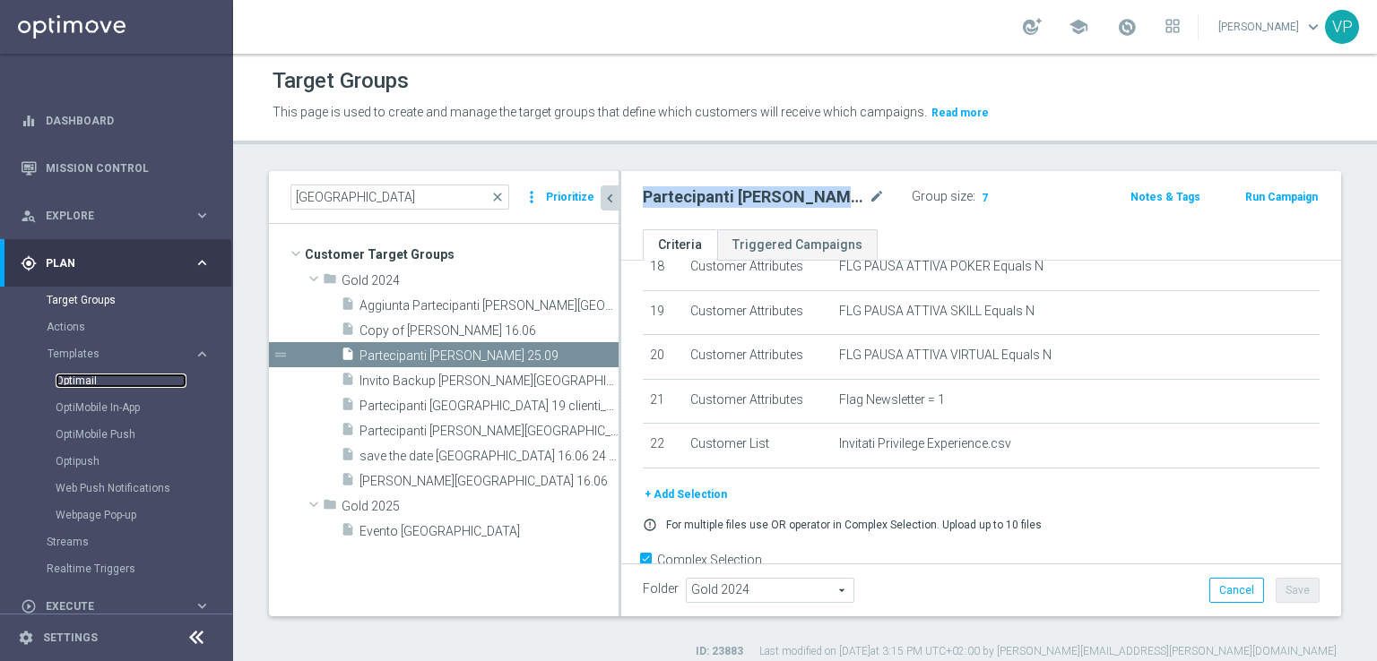
click at [87, 376] on link "Optimail" at bounding box center [121, 381] width 131 height 14
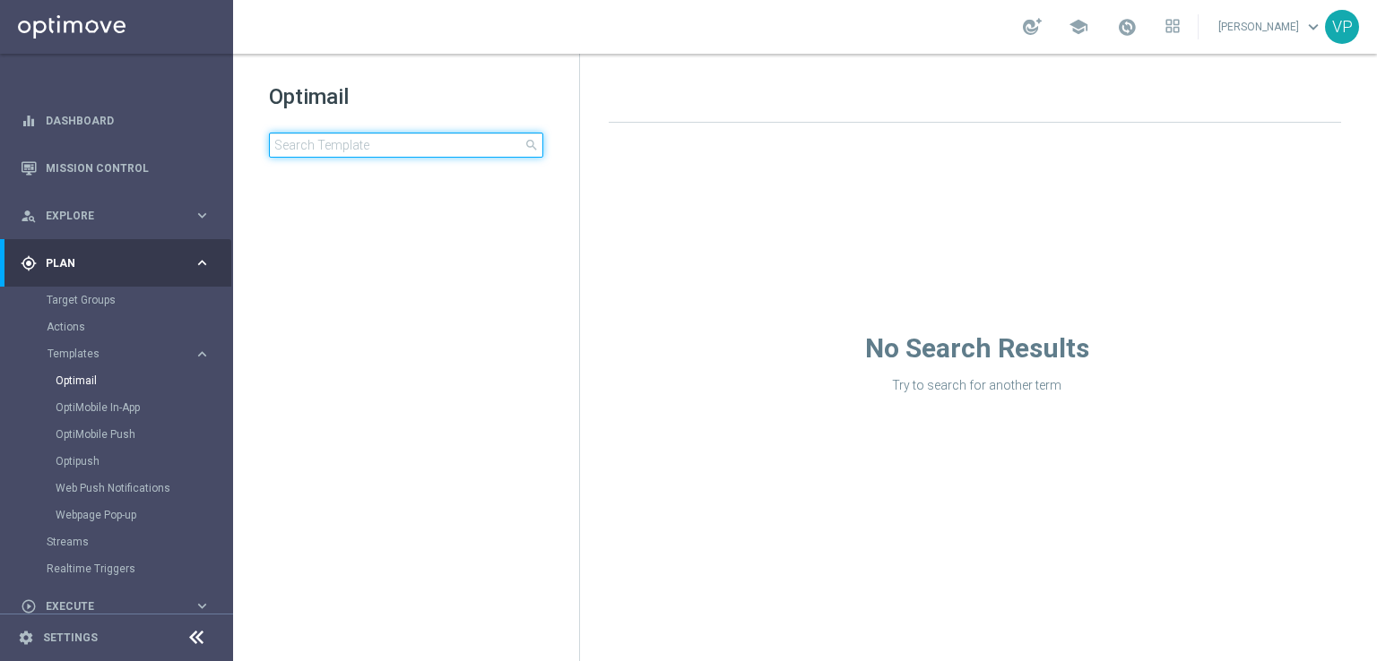
click at [424, 150] on input at bounding box center [406, 145] width 274 height 25
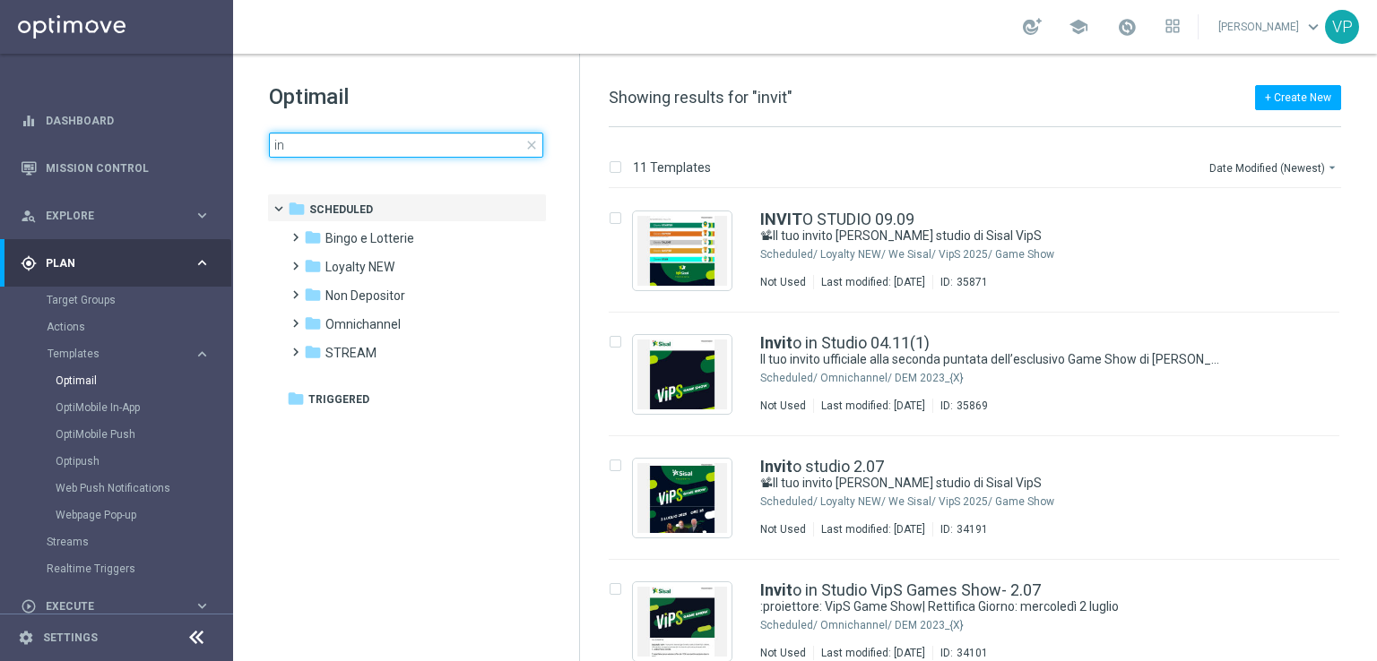
type input "i"
type input "w"
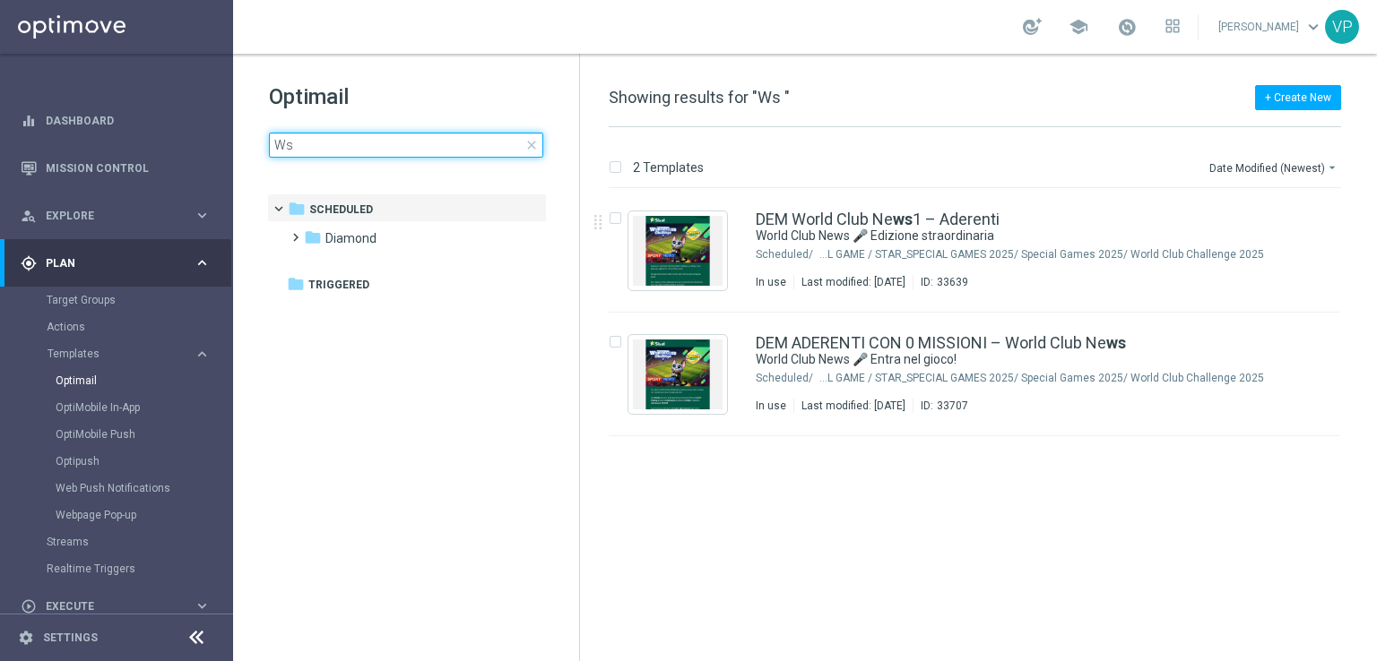
click at [330, 144] on input "Ws" at bounding box center [406, 145] width 274 height 25
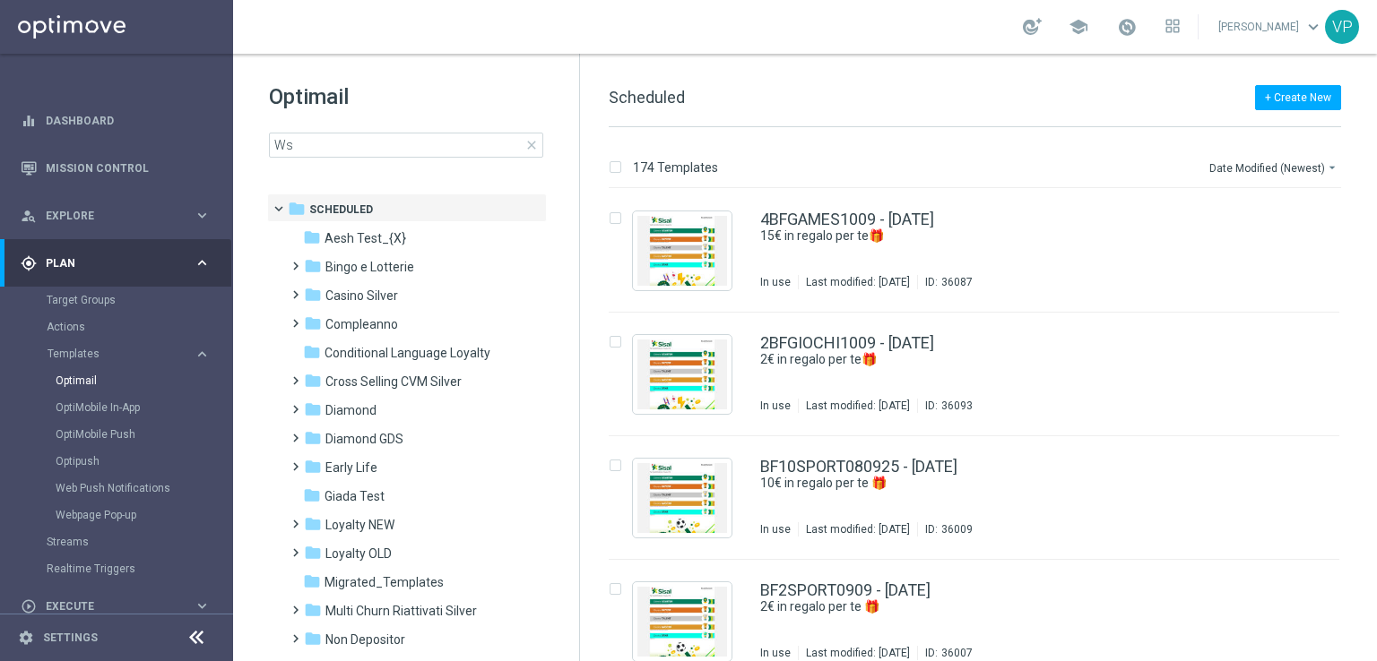
click at [1376, 165] on div "174 Templates Date Modified (Newest) arrow_drop_down Drag here to set row group…" at bounding box center [978, 394] width 797 height 534
drag, startPoint x: 1288, startPoint y: 155, endPoint x: 1297, endPoint y: 170, distance: 17.7
click at [1297, 170] on div "Date Modified (Newest) arrow_drop_down" at bounding box center [1274, 164] width 134 height 27
click at [1297, 170] on button "Date Modified (Newest) arrow_drop_down" at bounding box center [1274, 168] width 134 height 22
click at [1294, 252] on span "Date Modified (Newest)" at bounding box center [1272, 247] width 120 height 13
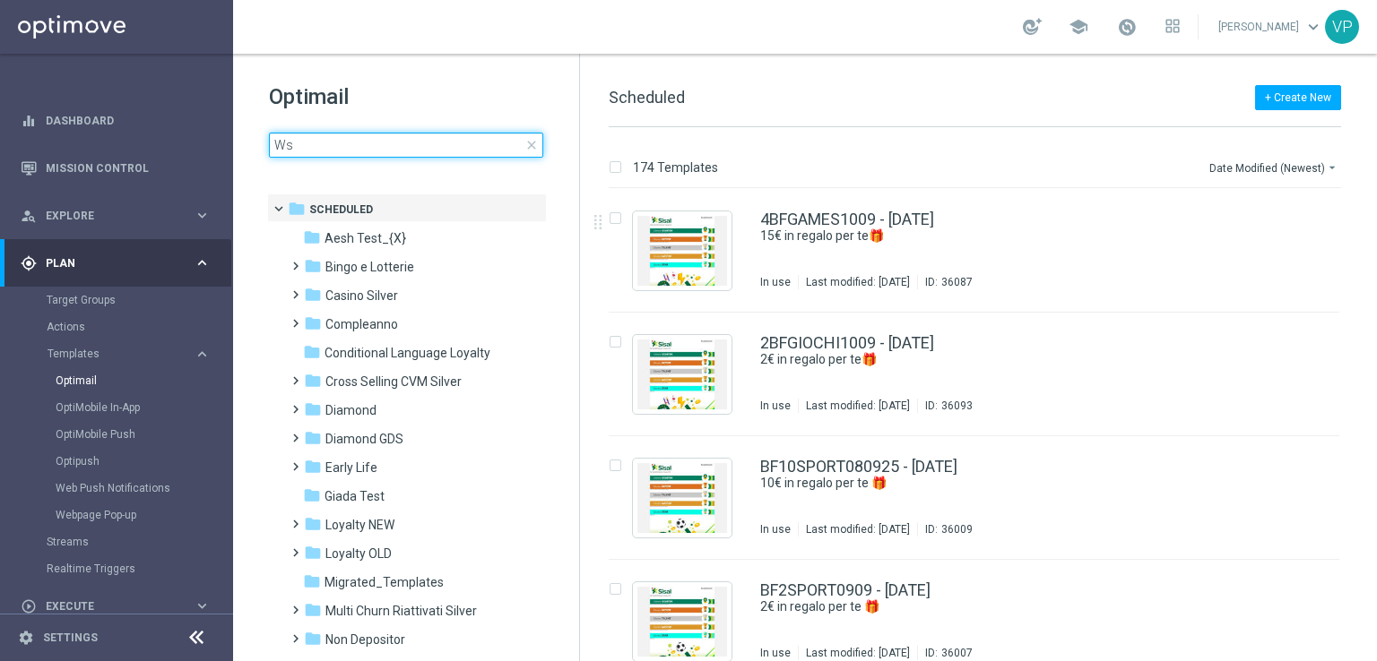
click at [459, 154] on input "Ws" at bounding box center [406, 145] width 274 height 25
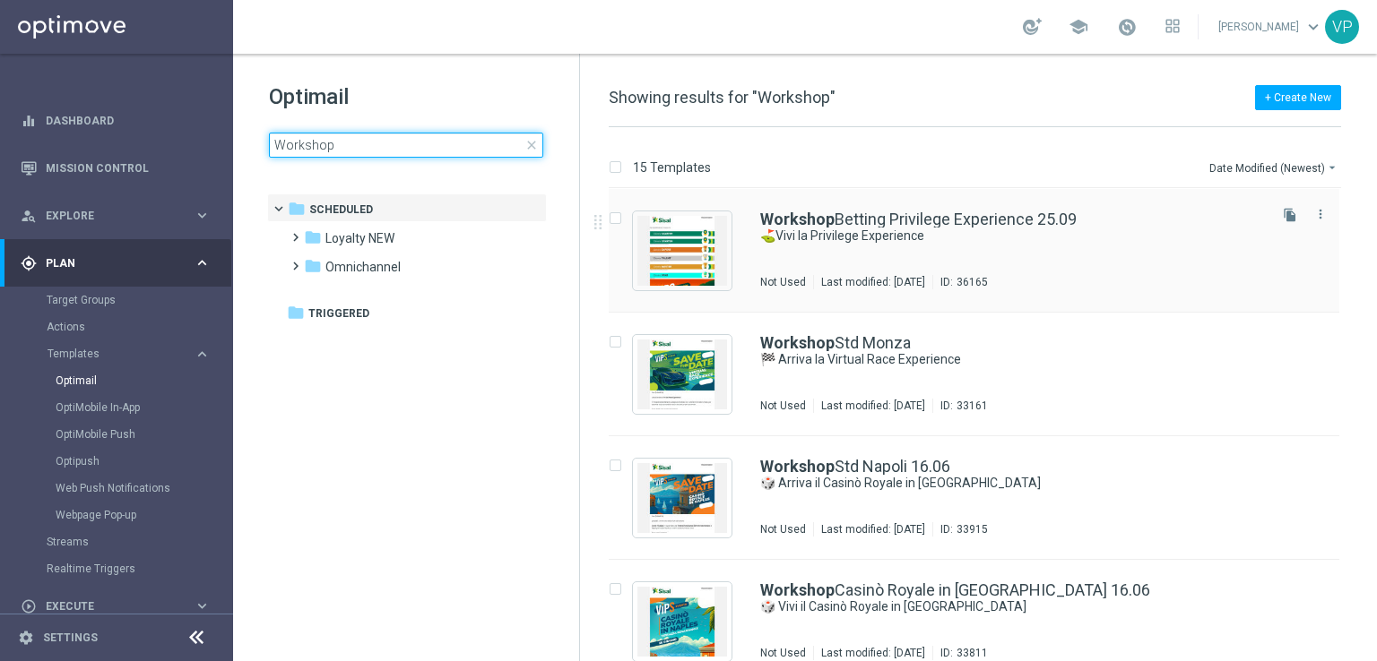
type input "Workshop"
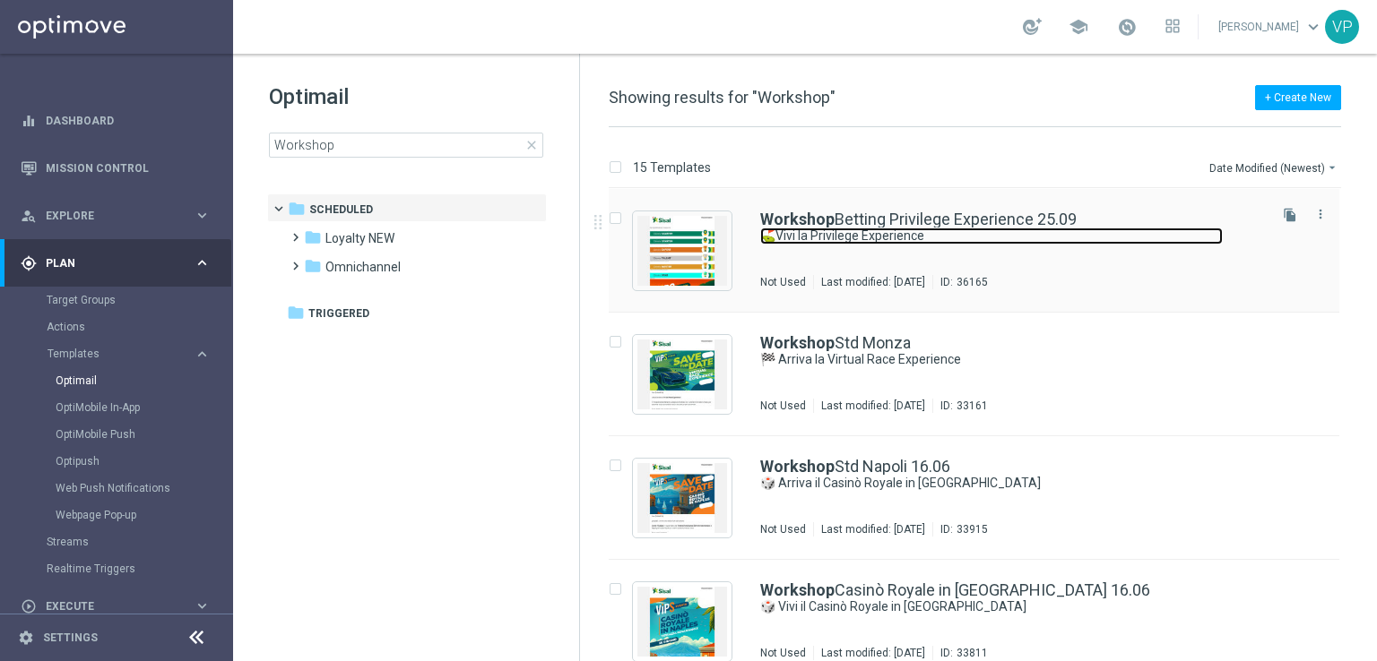
click at [1184, 229] on link "⛳Vivi la Privilege Experience" at bounding box center [991, 236] width 462 height 17
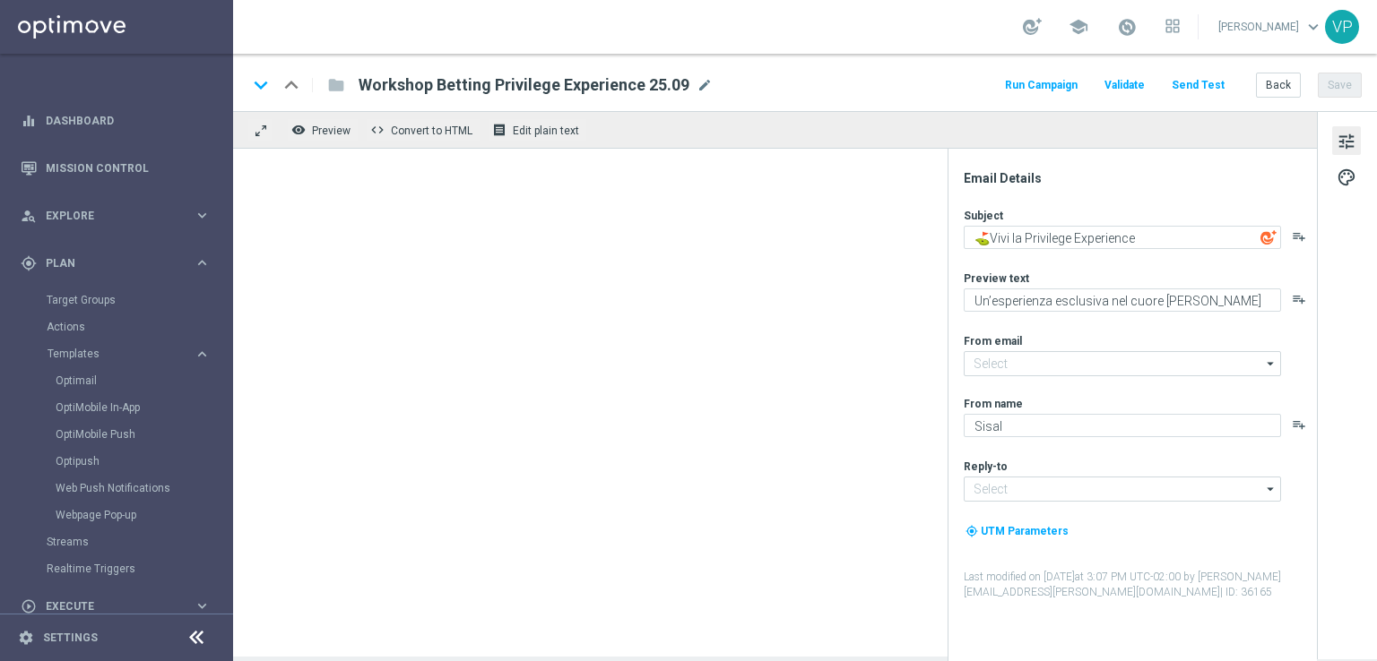
type input "newsletter@comunicazioni.sisal.it"
type input "info@sisal.it"
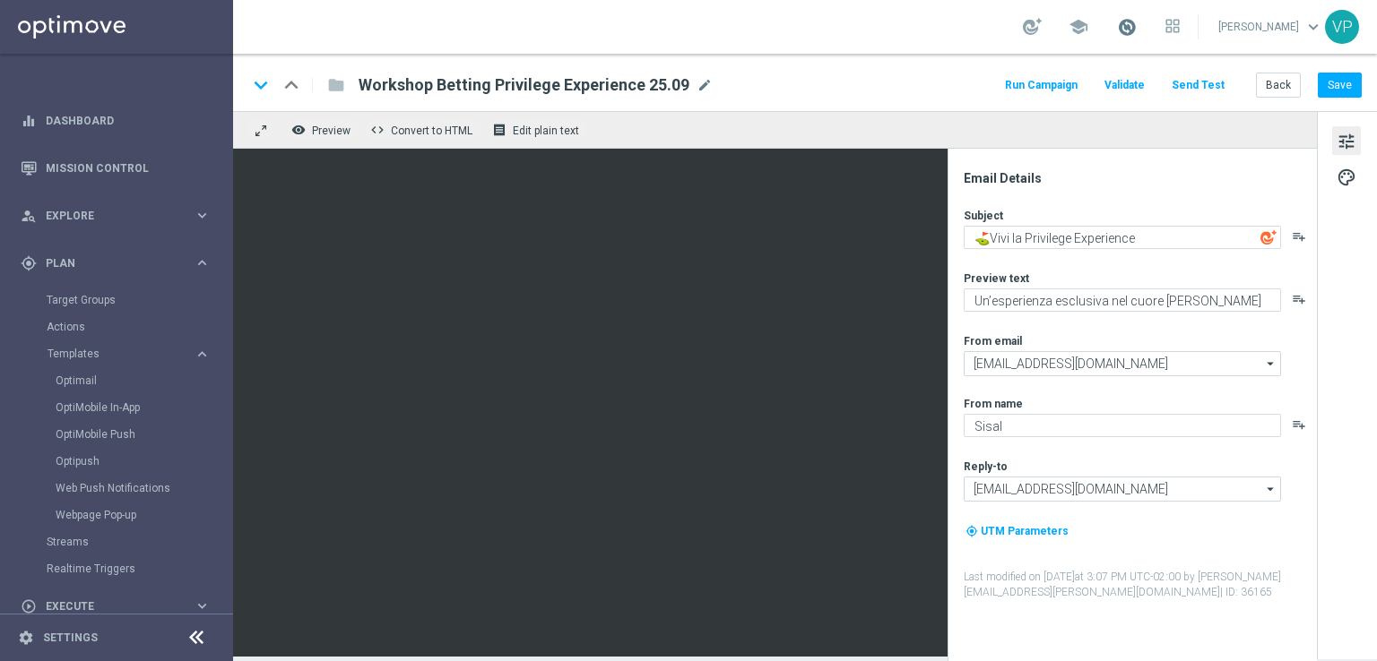
click at [1135, 31] on span at bounding box center [1127, 27] width 20 height 20
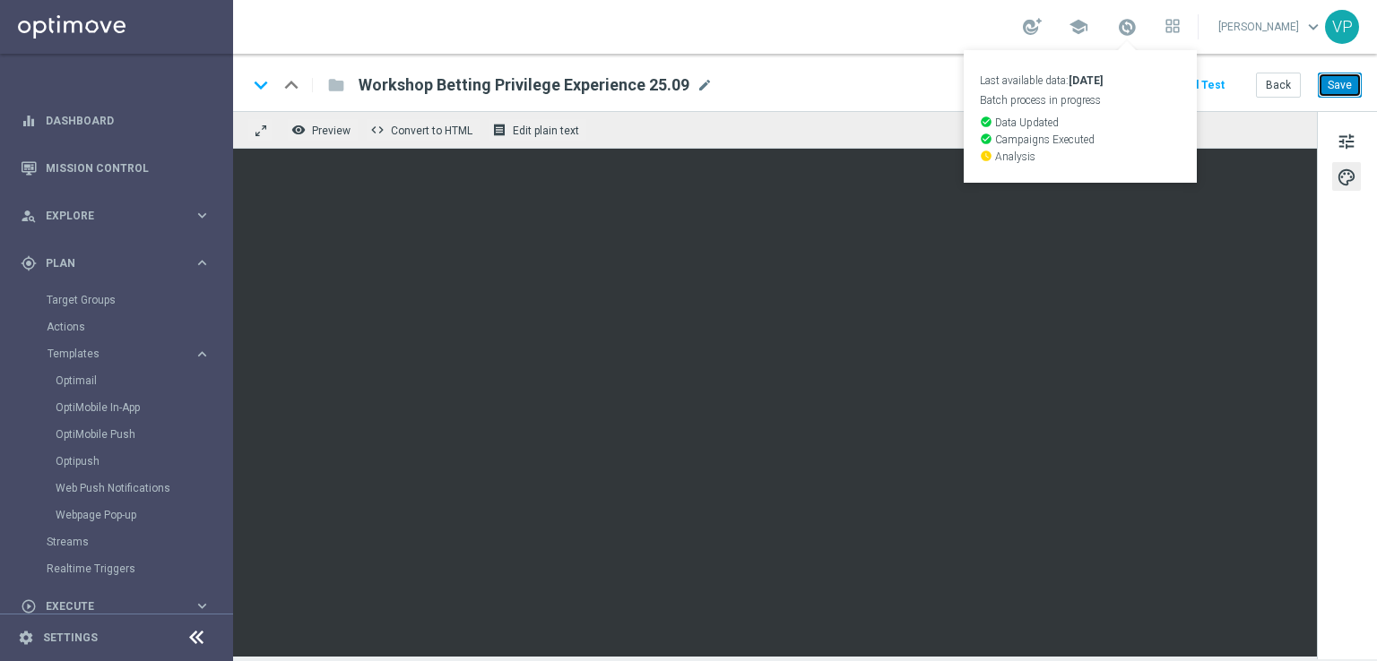
click at [1347, 84] on button "Save" at bounding box center [1340, 85] width 44 height 25
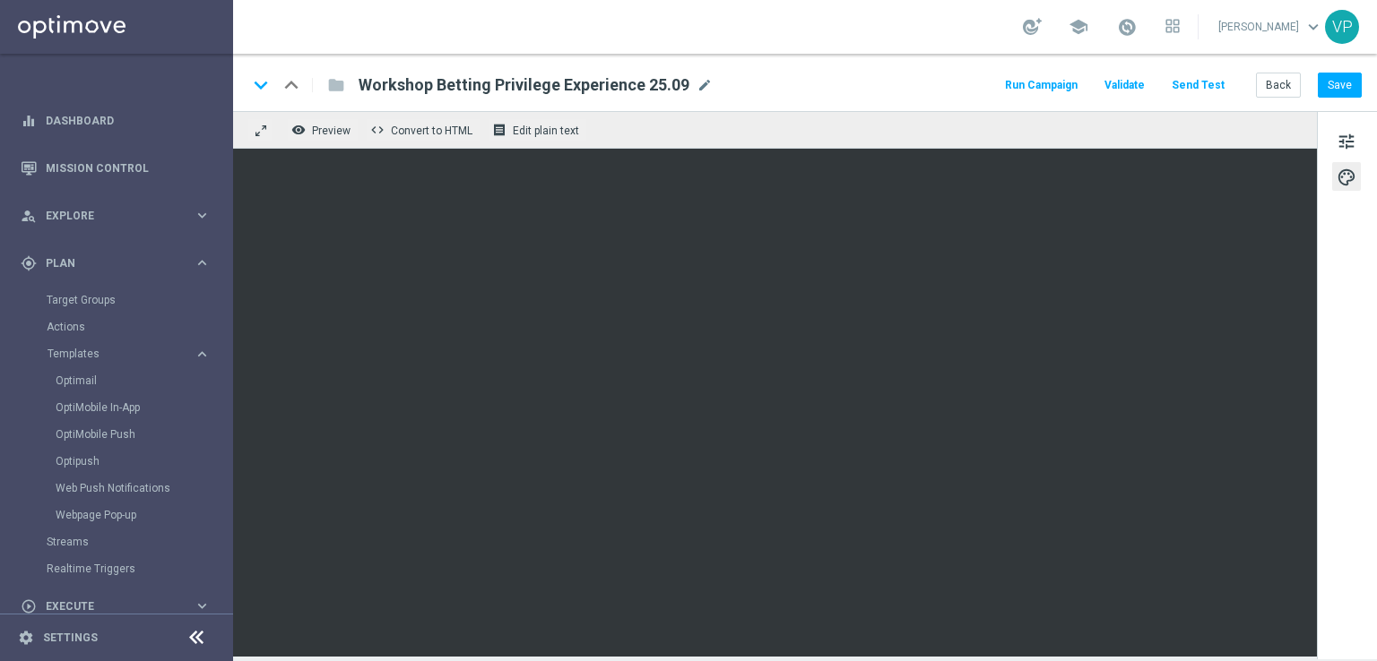
click at [1092, 87] on div "Run Campaign Validate Send Test Back Save" at bounding box center [1181, 84] width 359 height 23
click at [1059, 87] on button "Run Campaign" at bounding box center [1041, 85] width 78 height 24
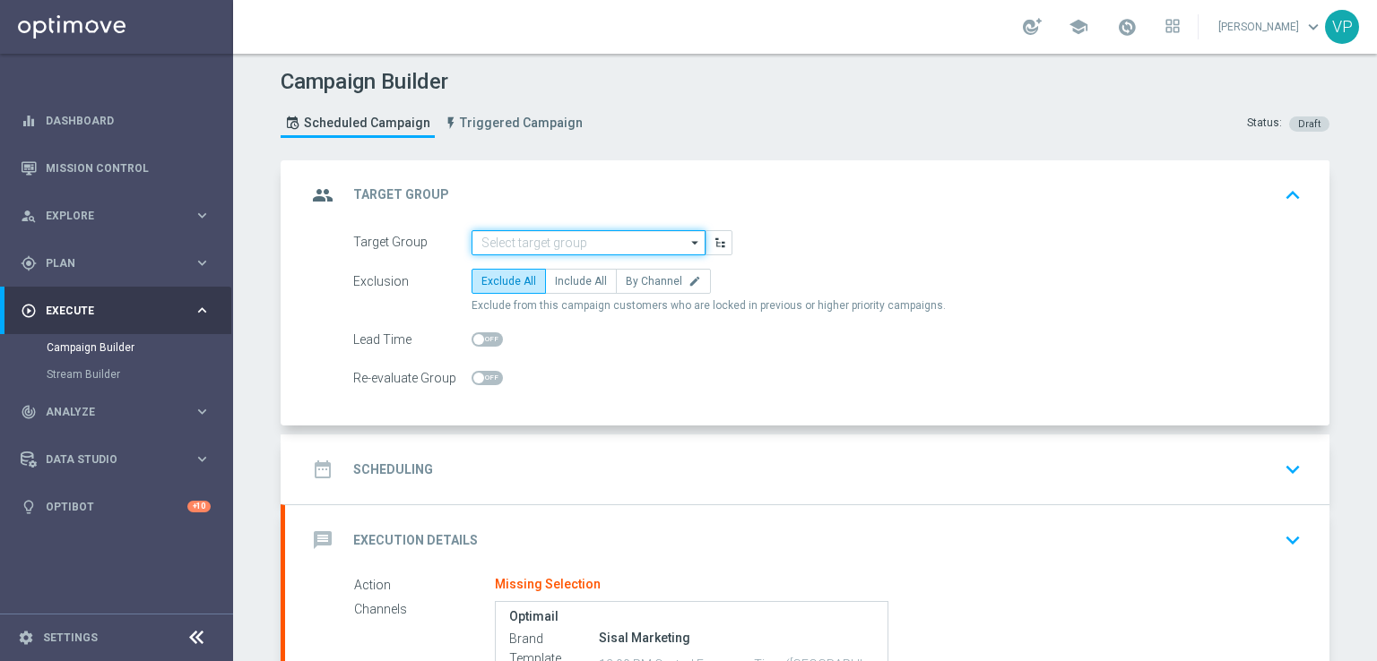
click at [578, 250] on input at bounding box center [588, 242] width 234 height 25
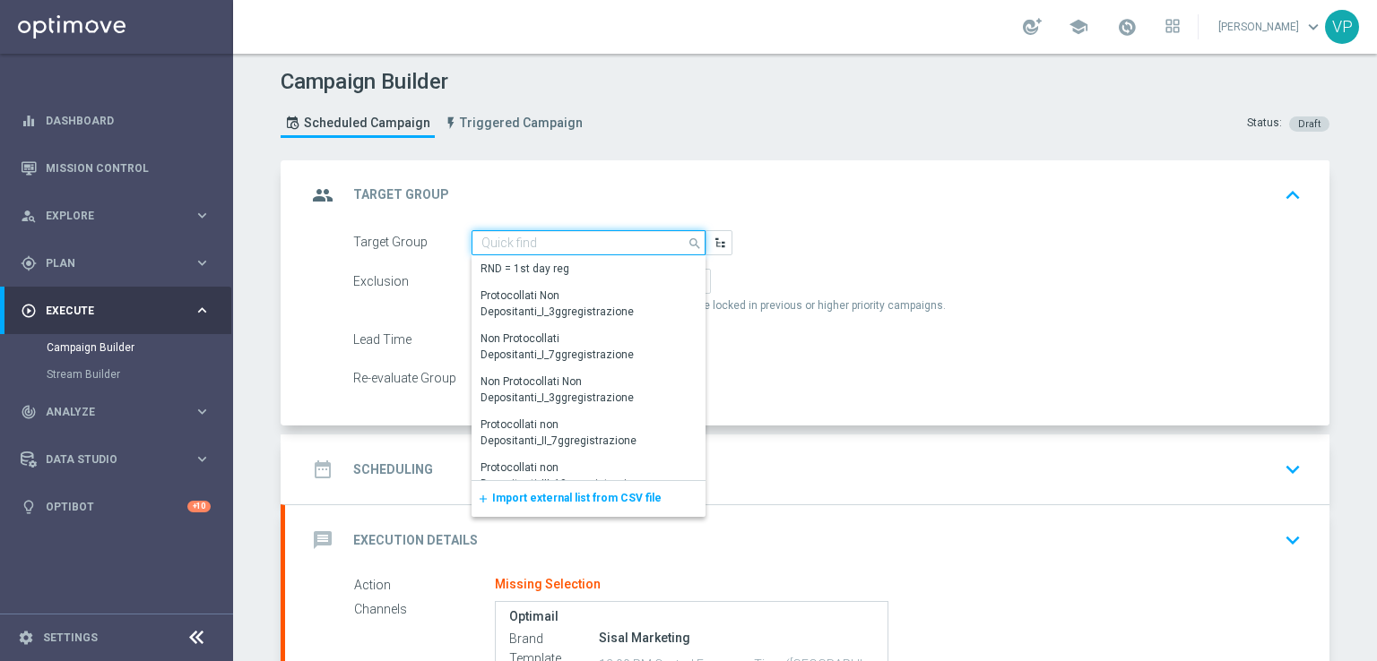
paste input "Partecipanti WS Puglia 25.09"
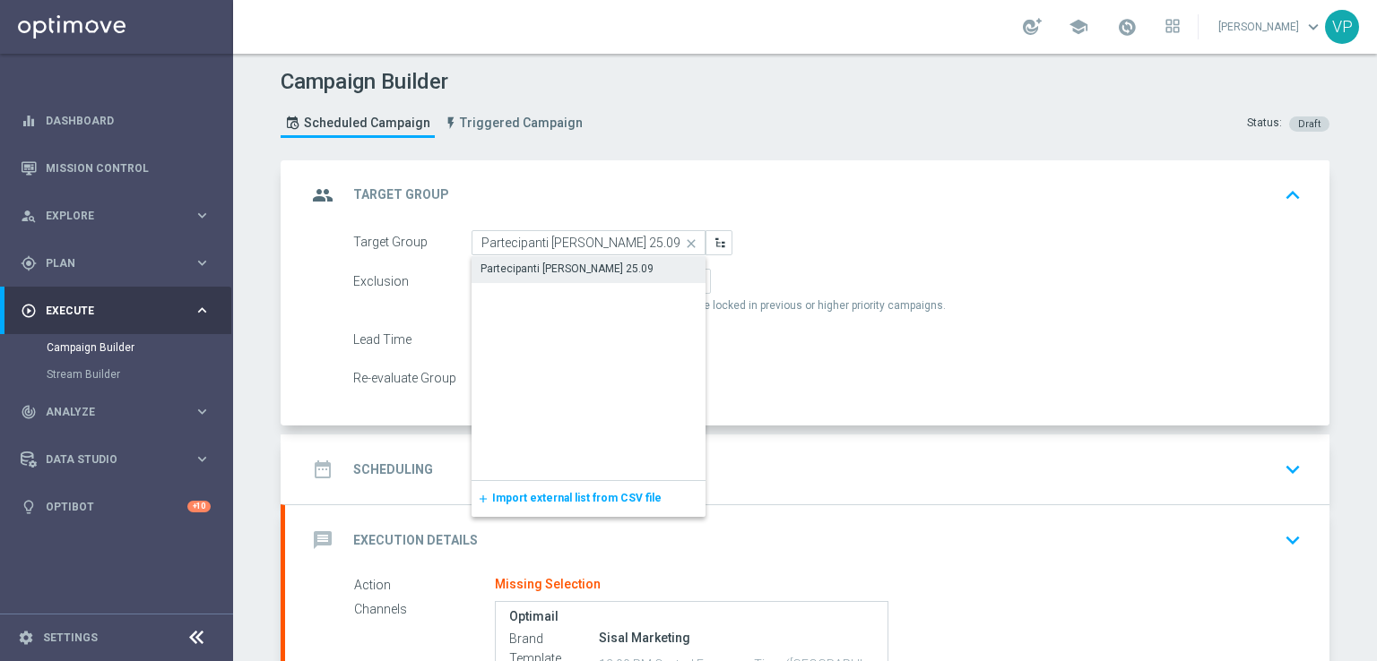
click at [583, 258] on div "Partecipanti WS Puglia 25.09" at bounding box center [588, 268] width 234 height 25
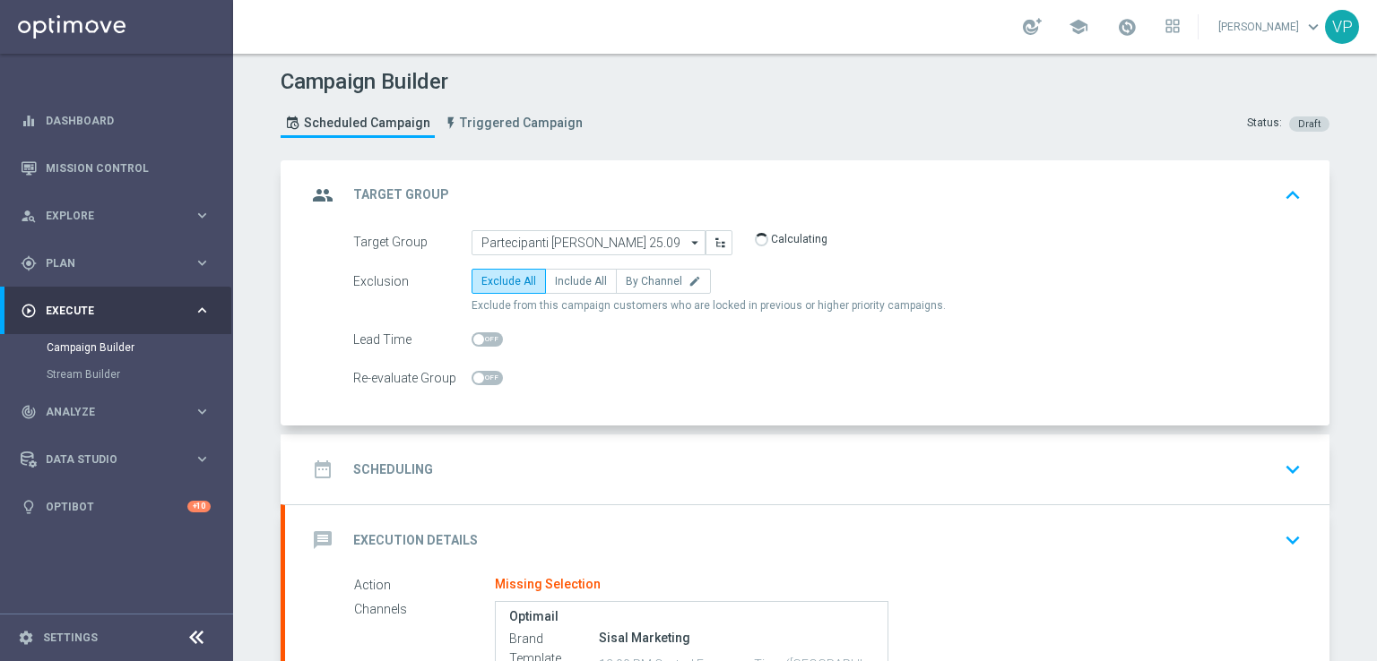
type input "Partecipanti WS Puglia 25.09"
click at [585, 278] on span "Include All" at bounding box center [581, 281] width 52 height 13
click at [566, 279] on input "Include All" at bounding box center [561, 285] width 12 height 12
radio input "true"
click at [1086, 283] on div "Exclusion Exclude All Include All By Channel edit" at bounding box center [827, 281] width 948 height 25
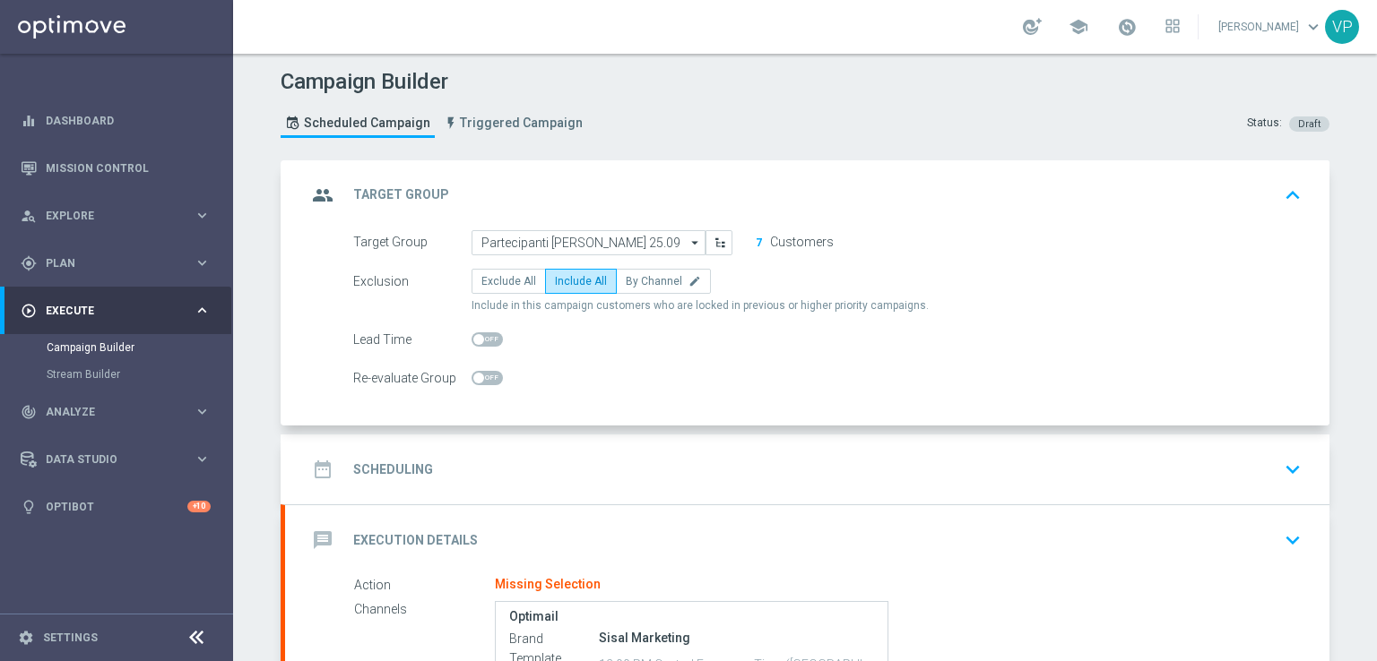
drag, startPoint x: 1276, startPoint y: 472, endPoint x: 1272, endPoint y: 462, distance: 10.8
click at [1279, 462] on icon "keyboard_arrow_down" at bounding box center [1292, 469] width 27 height 27
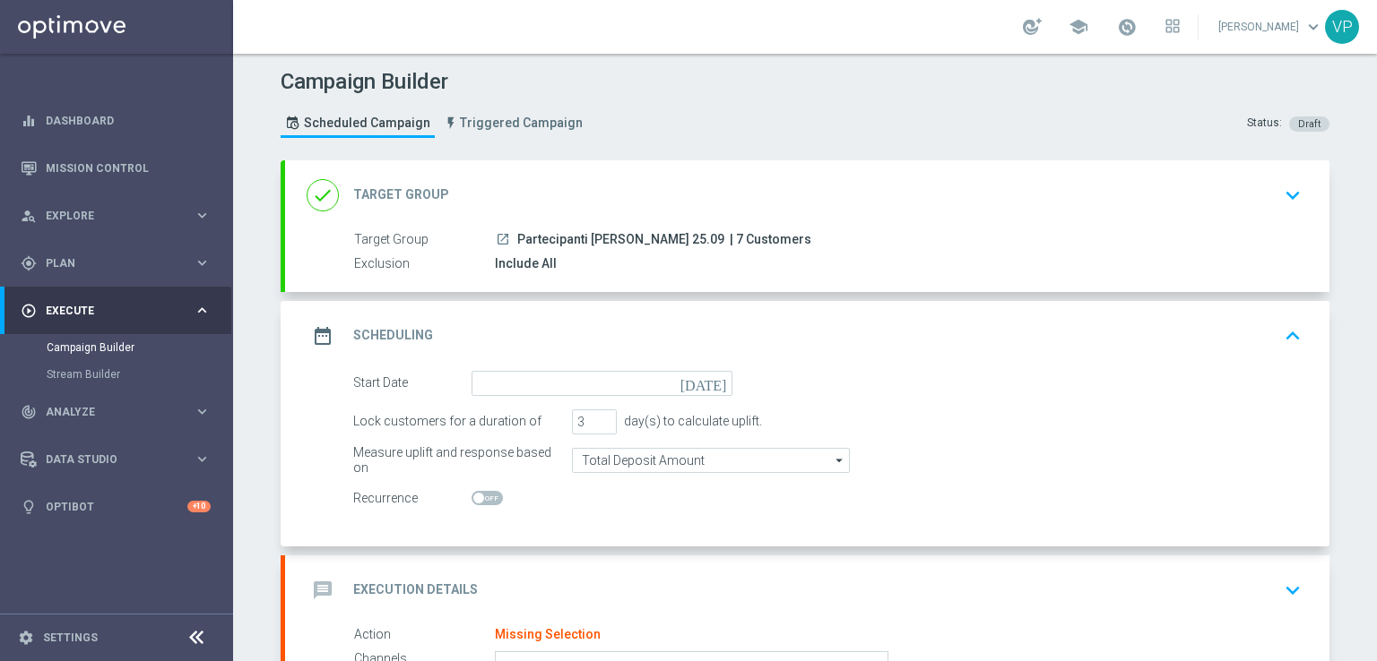
click at [710, 382] on icon "today" at bounding box center [706, 381] width 53 height 20
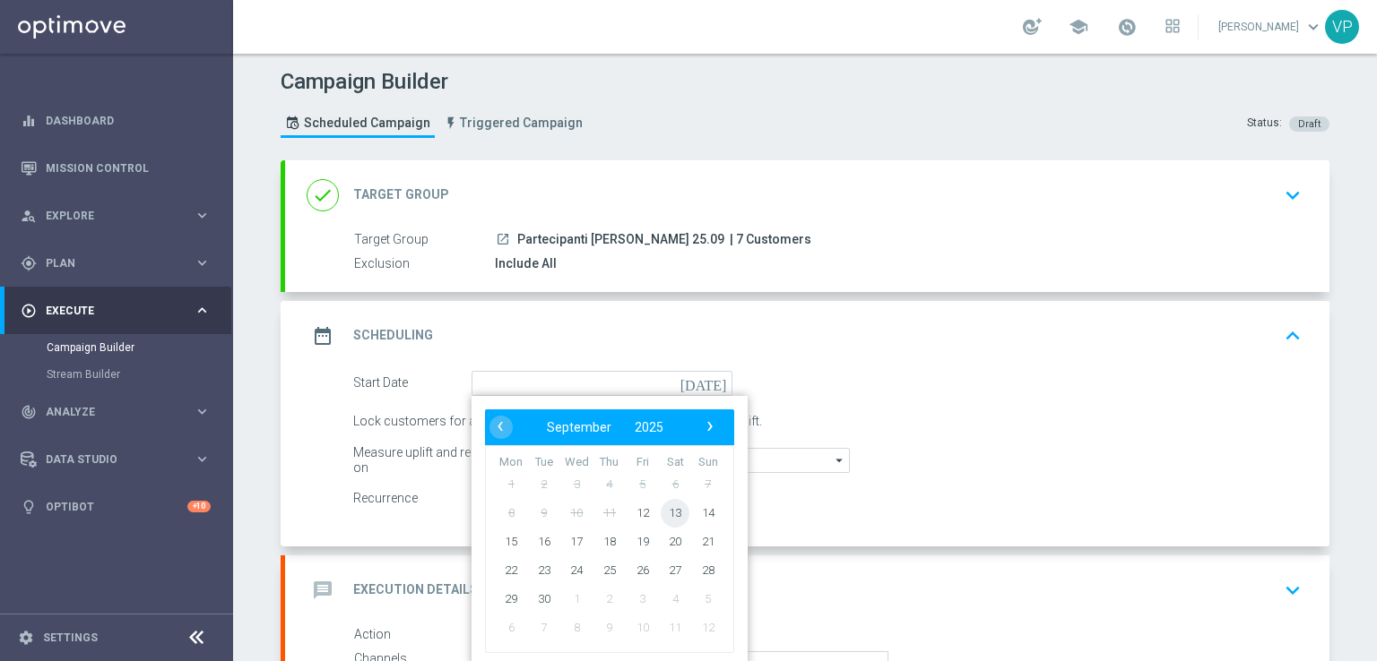
click at [672, 514] on span "13" at bounding box center [675, 512] width 29 height 29
type input "13 Sep 2025"
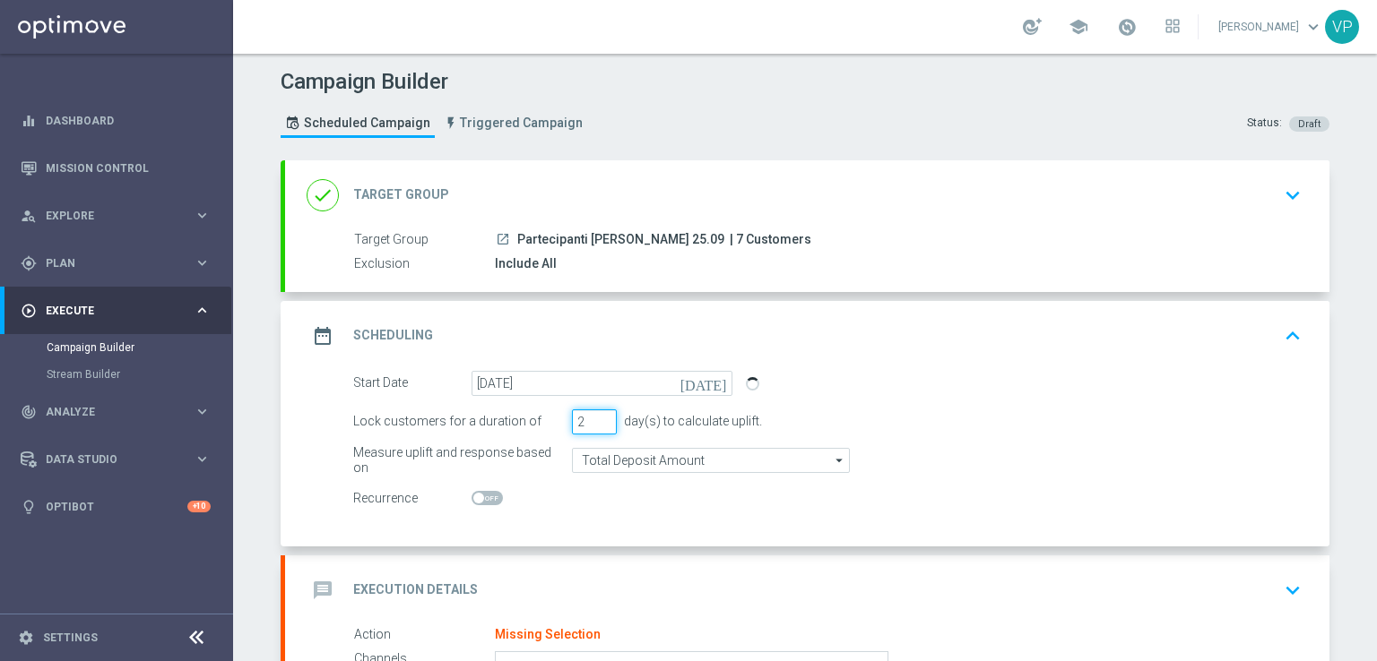
click at [600, 425] on input "2" at bounding box center [594, 422] width 45 height 25
type input "1"
click at [600, 425] on input "1" at bounding box center [594, 422] width 45 height 25
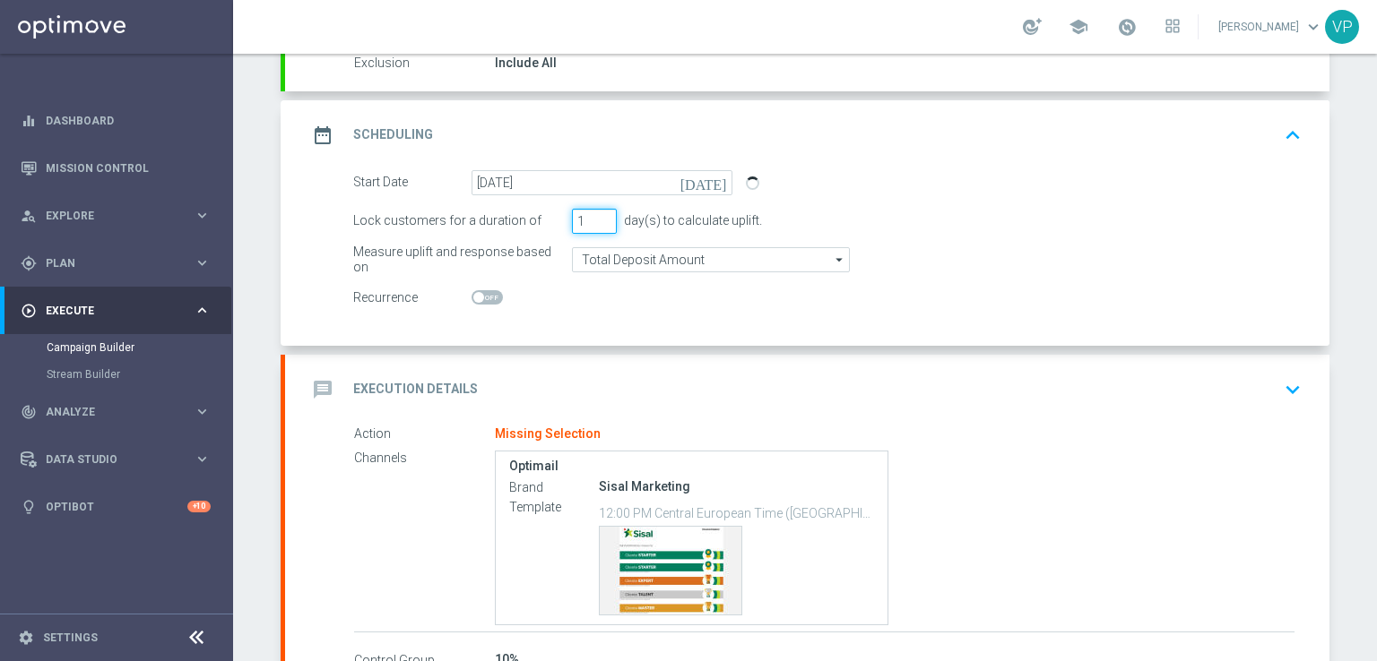
scroll to position [323, 0]
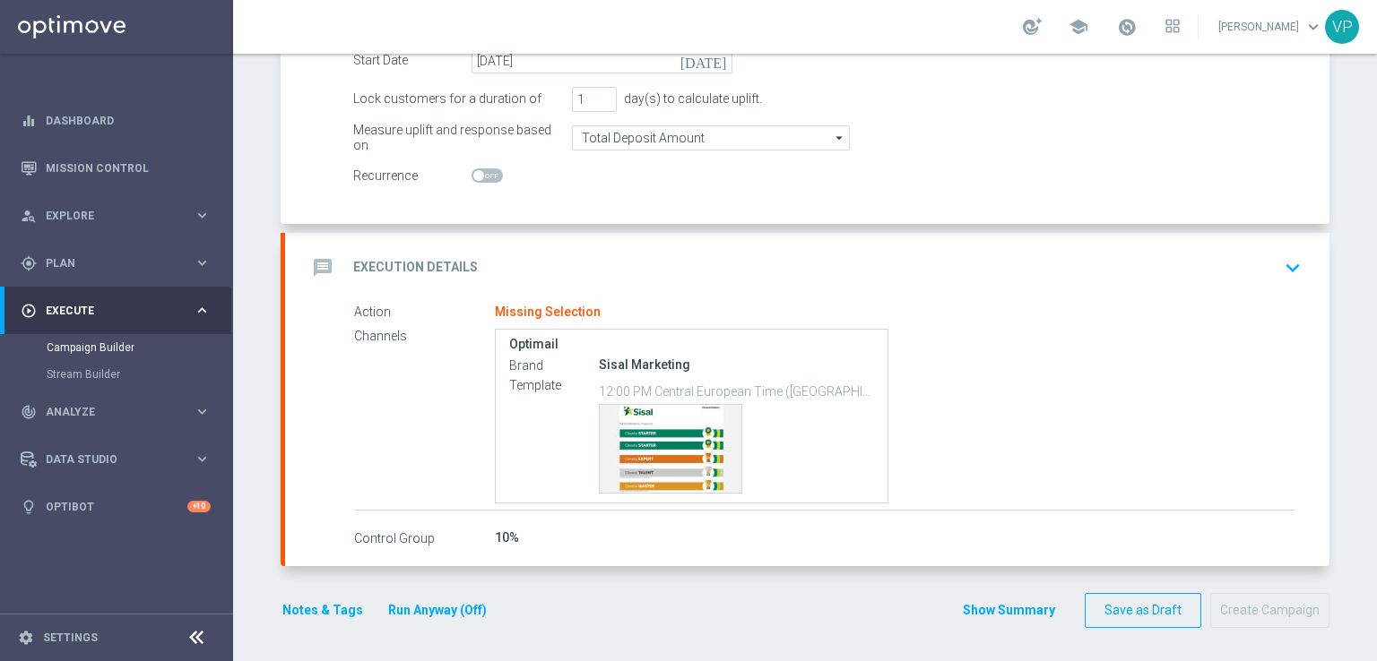
click at [1279, 273] on icon "keyboard_arrow_down" at bounding box center [1292, 268] width 27 height 27
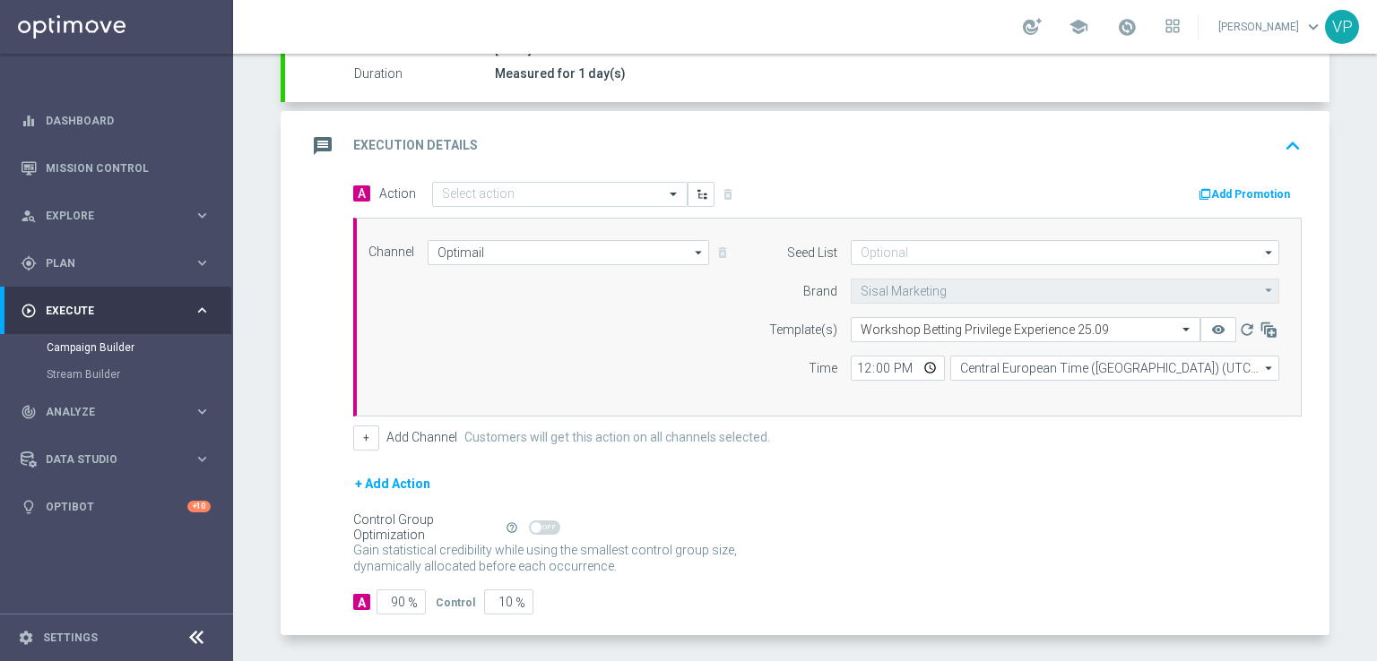
scroll to position [306, 0]
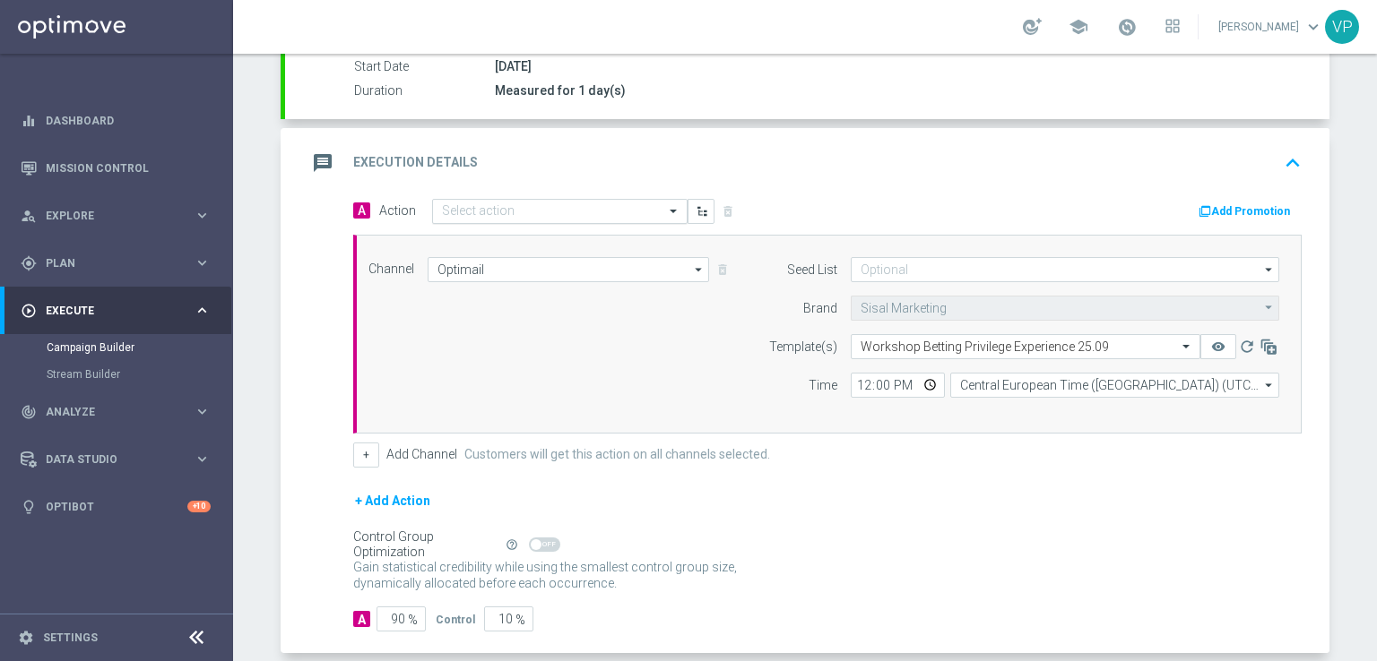
click at [605, 208] on input "text" at bounding box center [542, 211] width 200 height 15
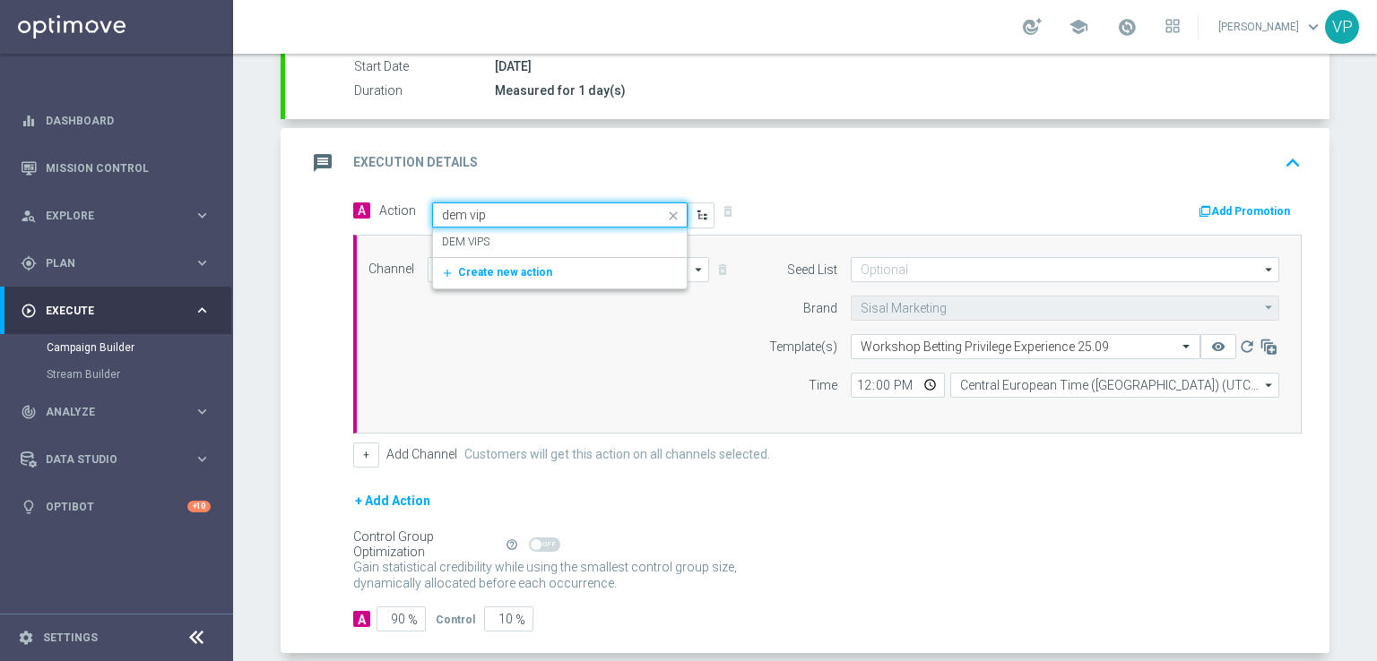
type input "dem vips"
click at [601, 257] on div "add_new Create new action" at bounding box center [560, 272] width 254 height 30
click at [602, 250] on div "DEM VIPS edit" at bounding box center [560, 243] width 236 height 30
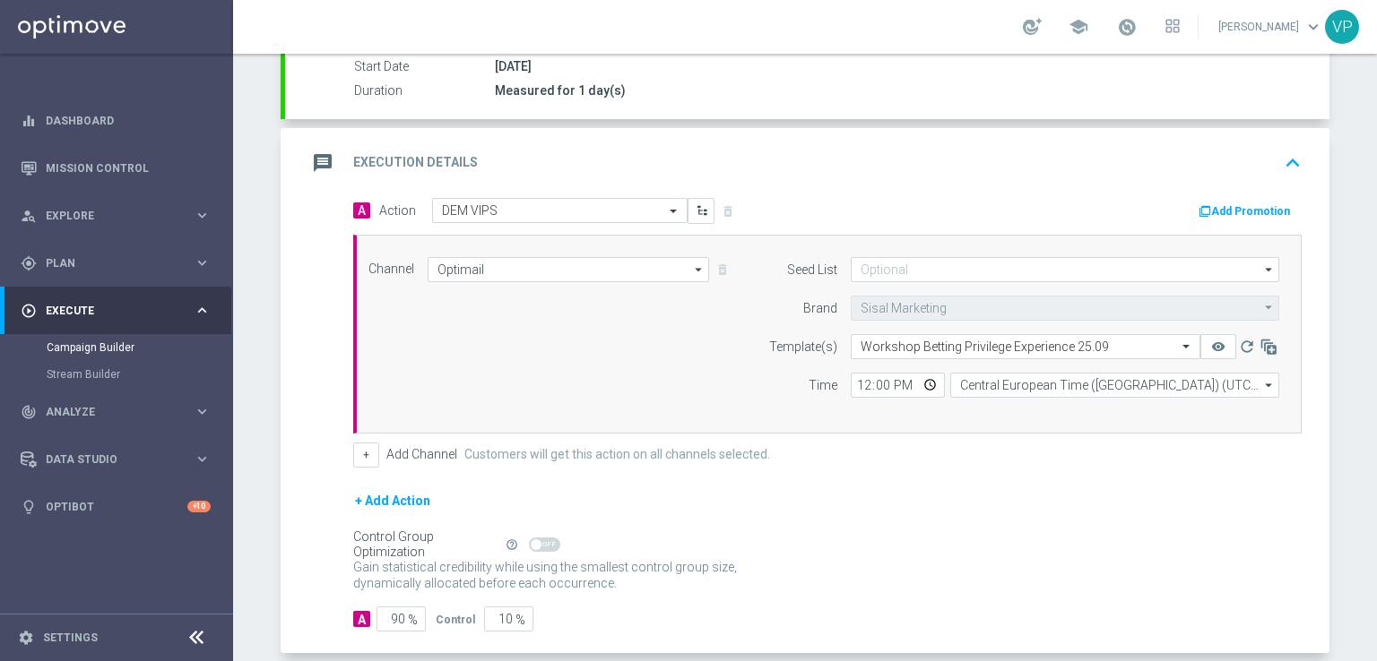
click at [642, 417] on div "Channel Optimail Optimail arrow_drop_down Drag here to set row groups Drag here…" at bounding box center [827, 334] width 948 height 199
click at [922, 379] on input "12:00" at bounding box center [898, 385] width 94 height 25
click at [860, 379] on input "12:00" at bounding box center [898, 385] width 94 height 25
click at [860, 382] on input "10:00" at bounding box center [898, 385] width 94 height 25
type input "14:00"
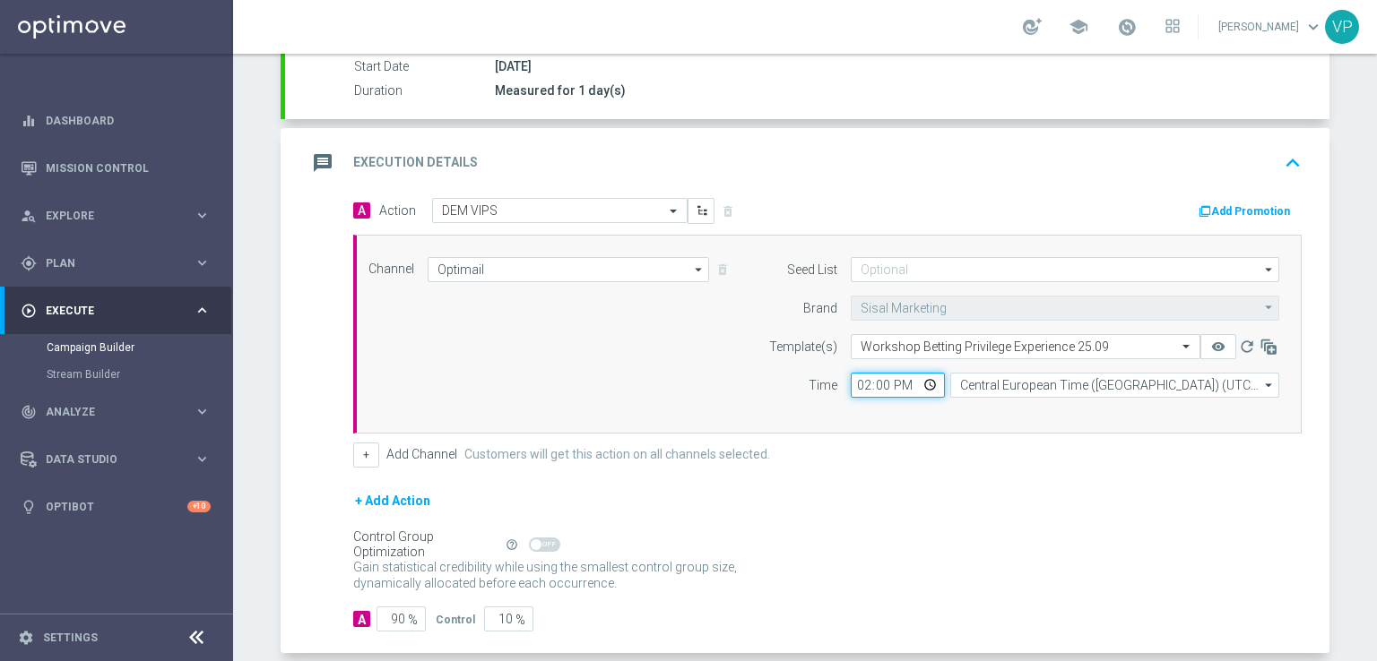
click at [1200, 334] on button "remove_red_eye" at bounding box center [1218, 346] width 36 height 25
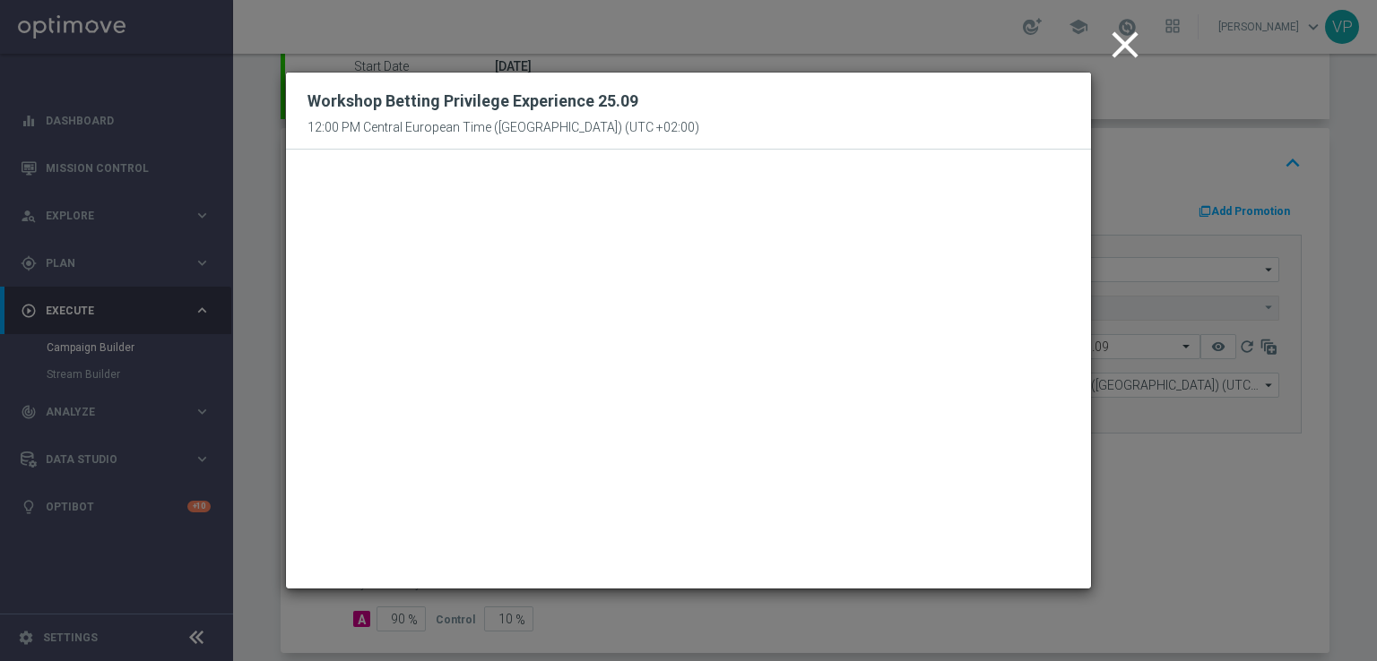
click at [1134, 42] on icon "close" at bounding box center [1124, 44] width 45 height 45
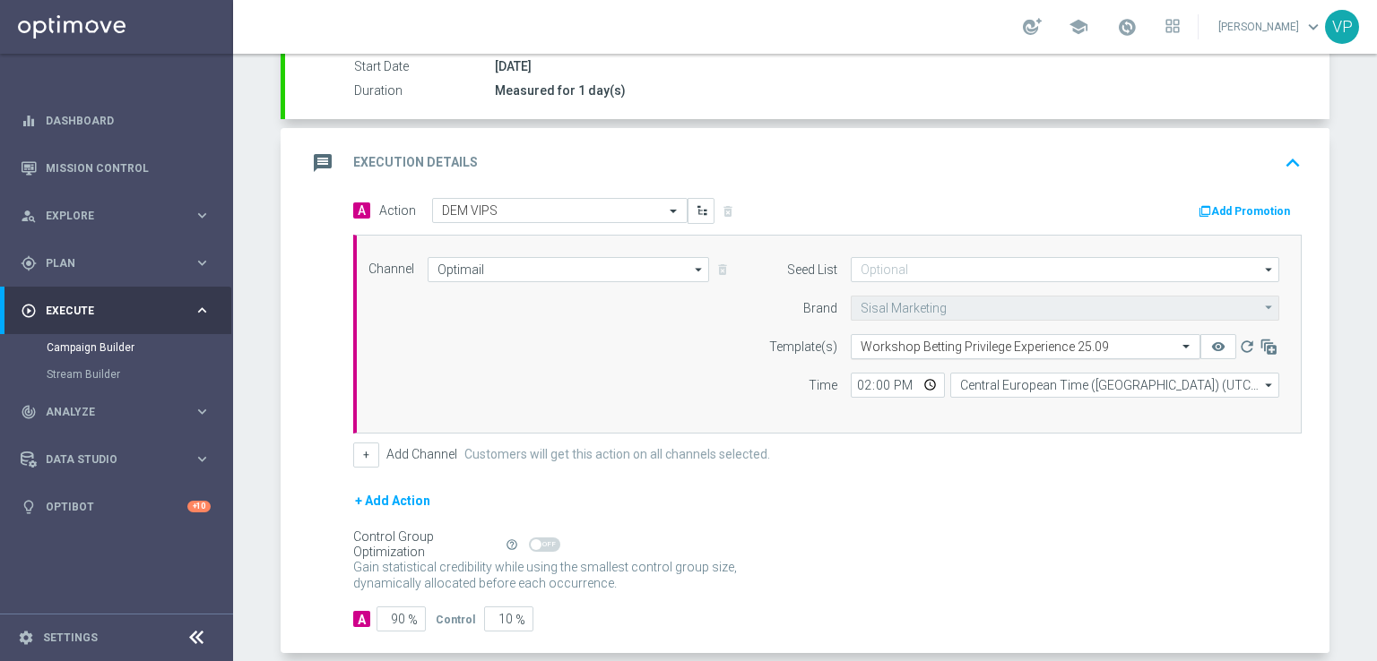
click at [1144, 345] on input "text" at bounding box center [1007, 347] width 294 height 15
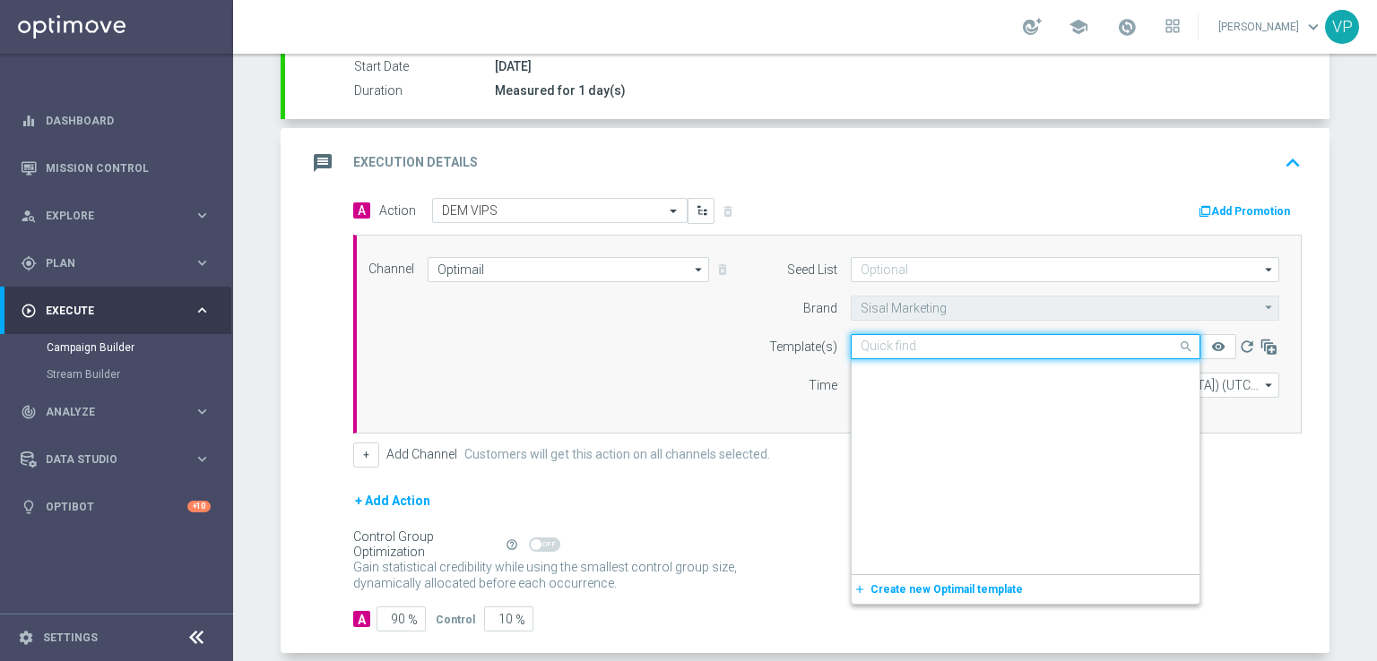
scroll to position [239372, 0]
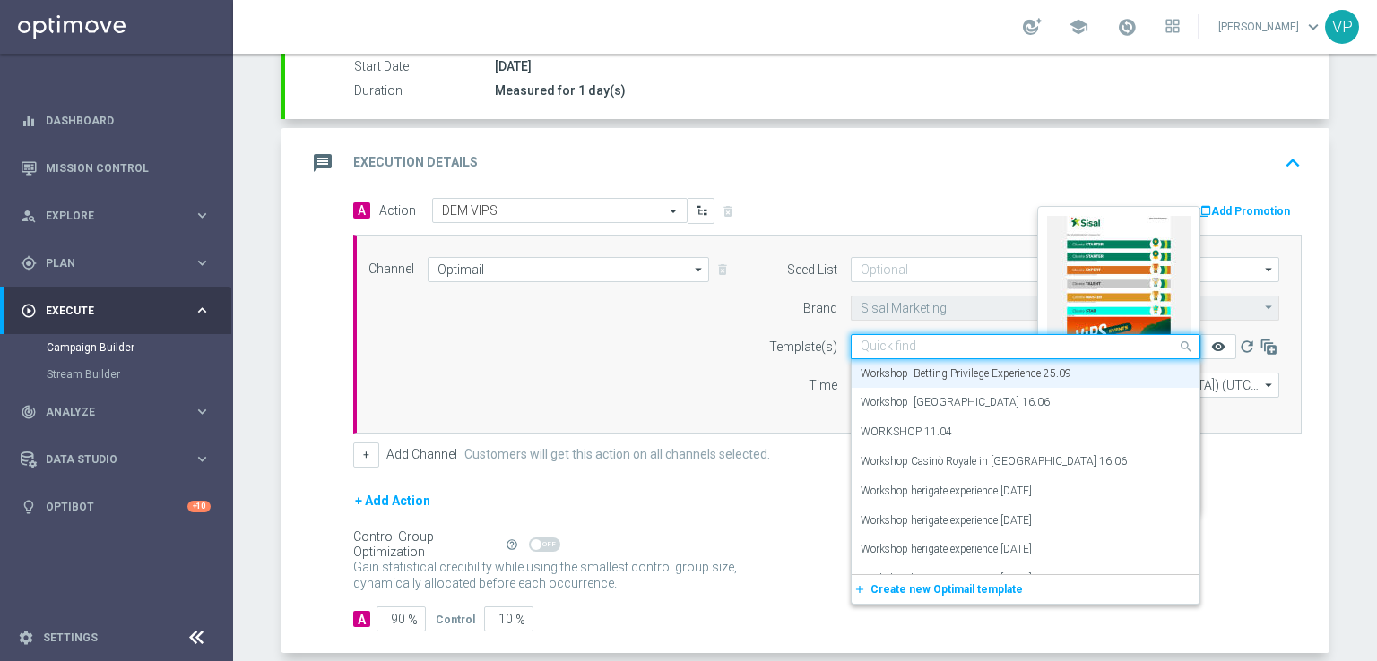
click at [1219, 345] on icon "remove_red_eye" at bounding box center [1218, 347] width 14 height 14
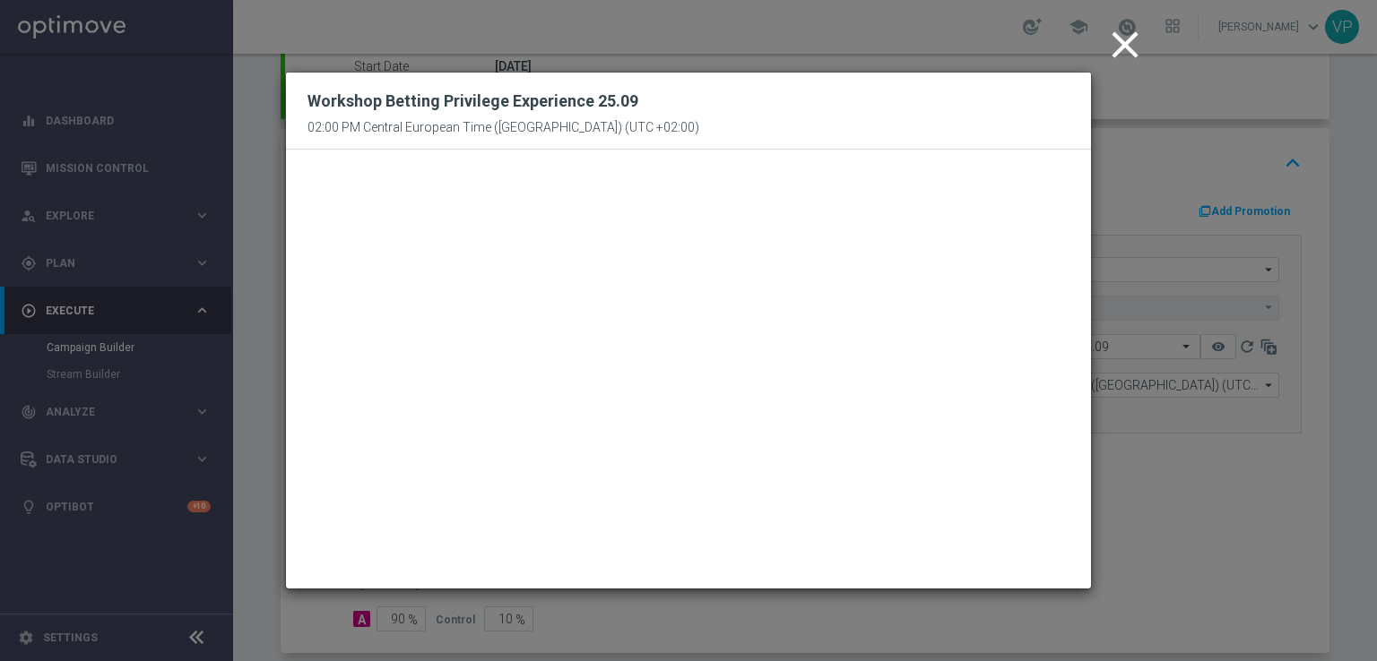
click at [1124, 58] on icon "close" at bounding box center [1124, 44] width 45 height 45
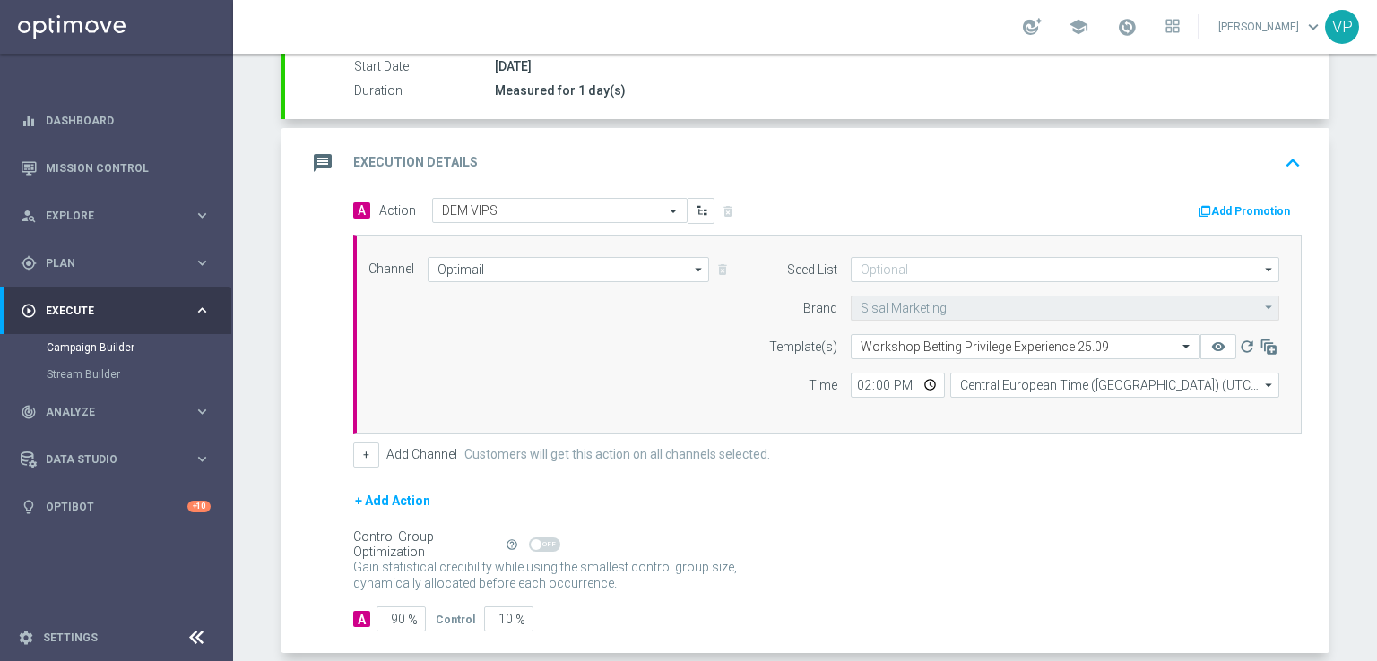
scroll to position [0, 0]
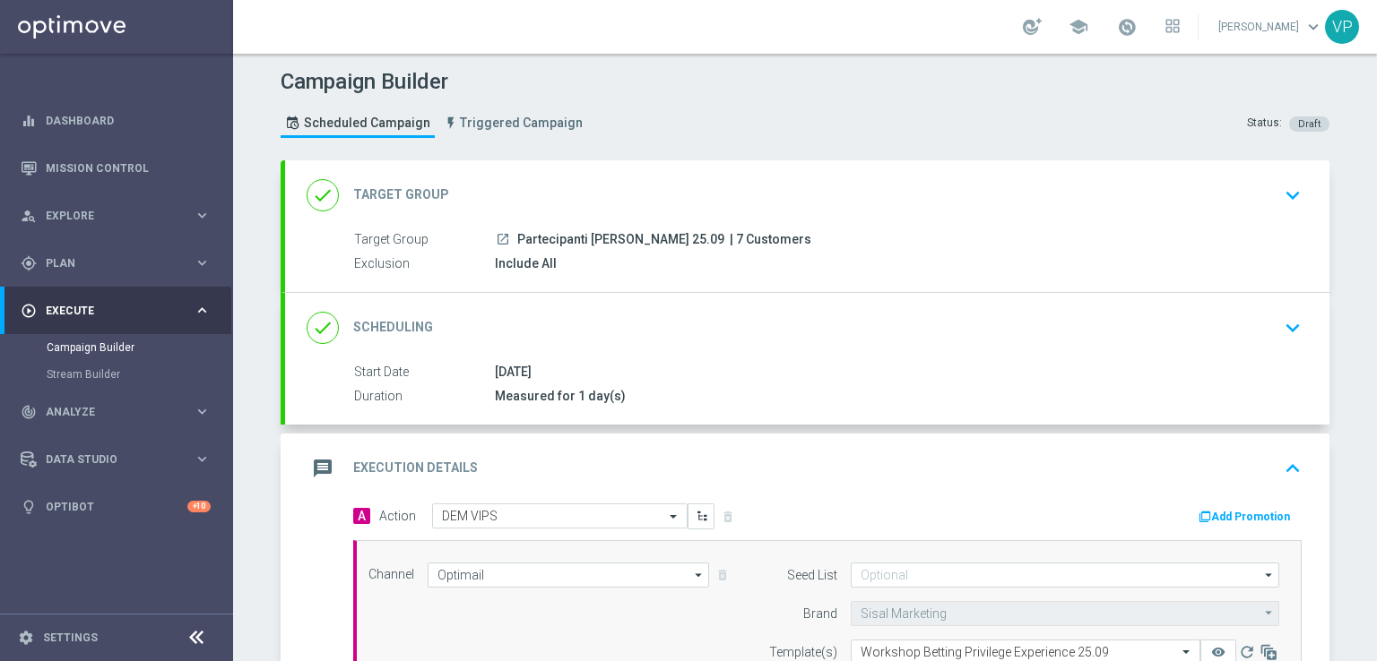
drag, startPoint x: 1336, startPoint y: 234, endPoint x: 1376, endPoint y: 352, distance: 124.7
click at [1376, 352] on div "Campaign Builder Scheduled Campaign Triggered Campaign Status: Draft done Targe…" at bounding box center [805, 358] width 1144 height 608
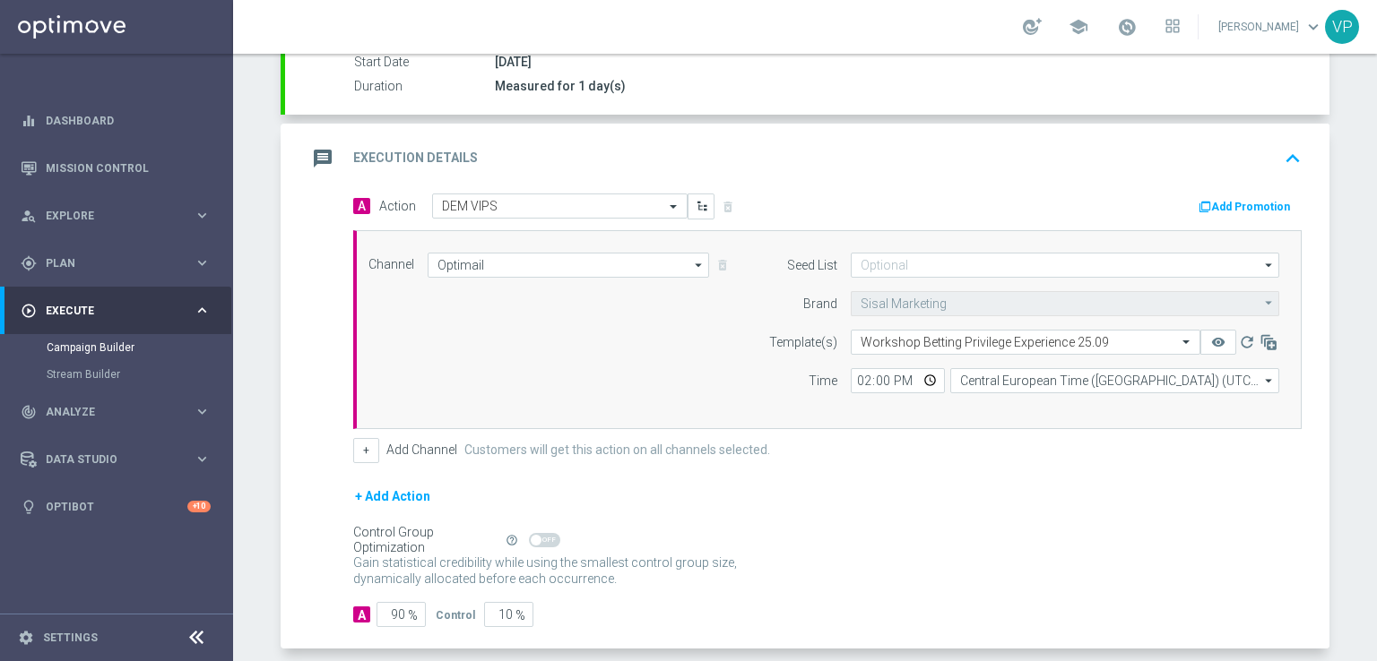
scroll to position [391, 0]
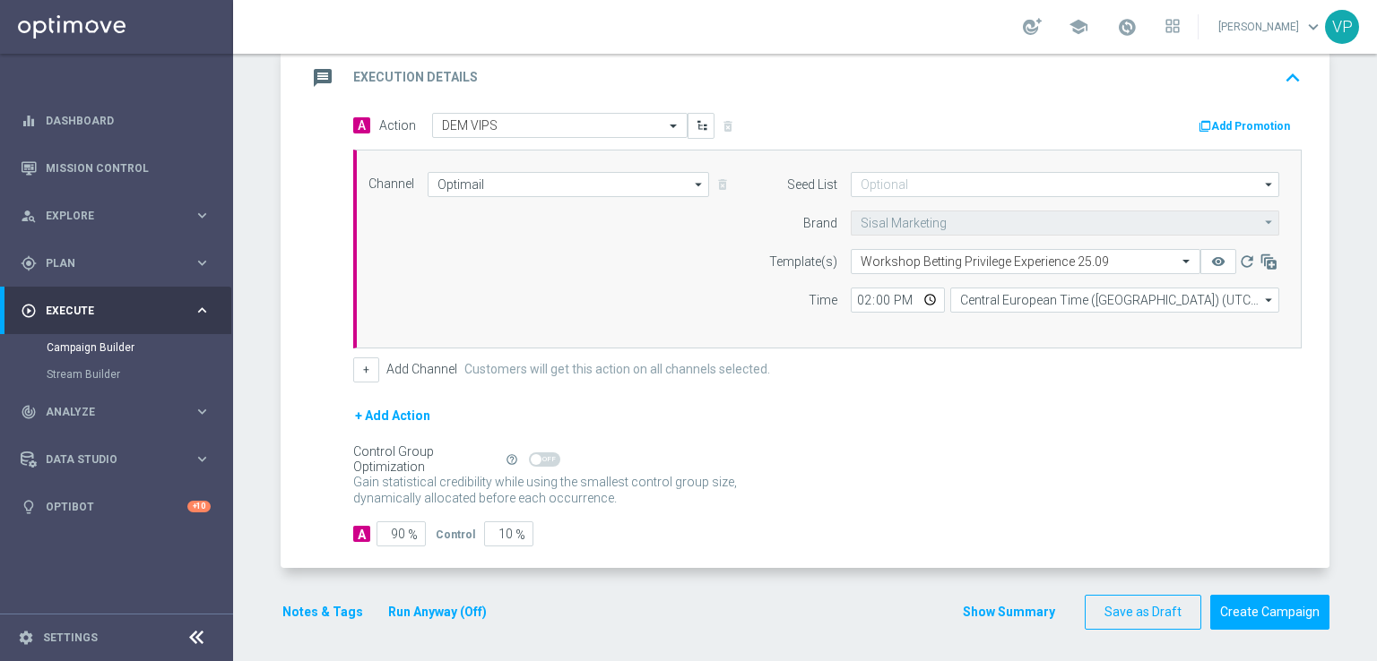
click at [318, 609] on button "Notes & Tags" at bounding box center [323, 612] width 84 height 22
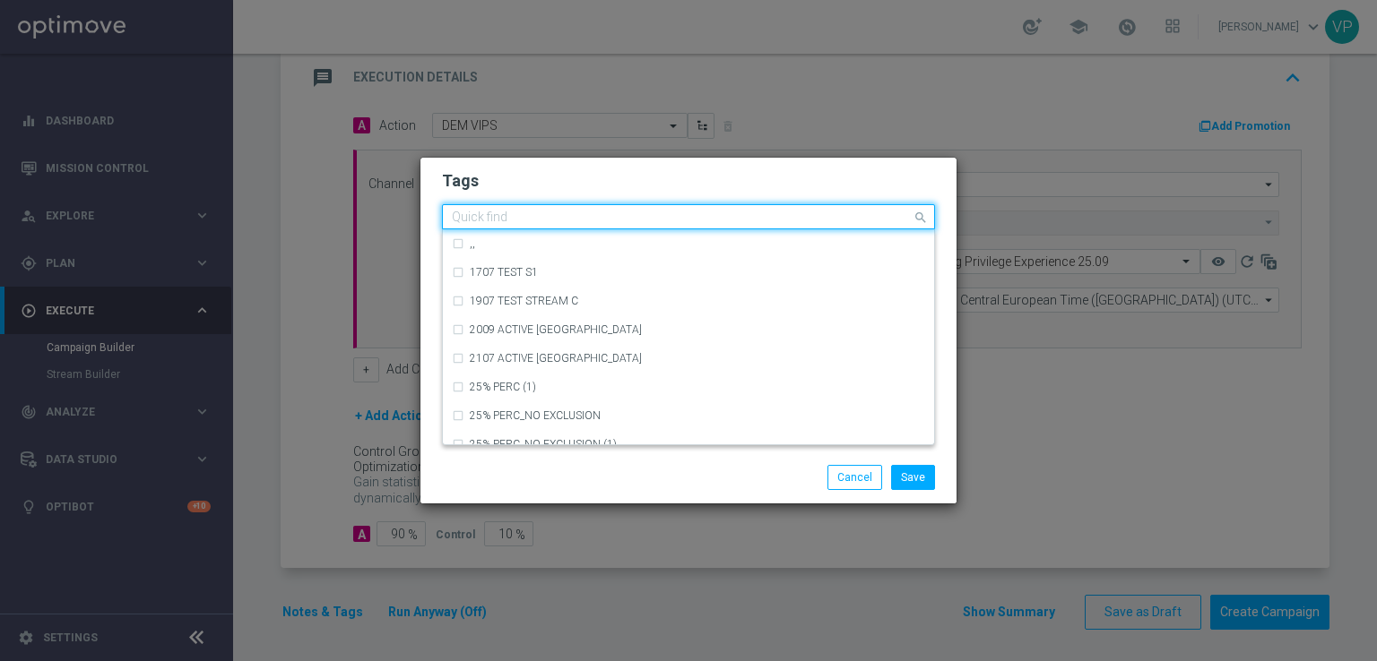
click at [548, 217] on input "text" at bounding box center [682, 218] width 460 height 15
click at [548, 220] on input "text" at bounding box center [682, 218] width 460 height 15
click at [548, 219] on input "text" at bounding box center [682, 218] width 460 height 15
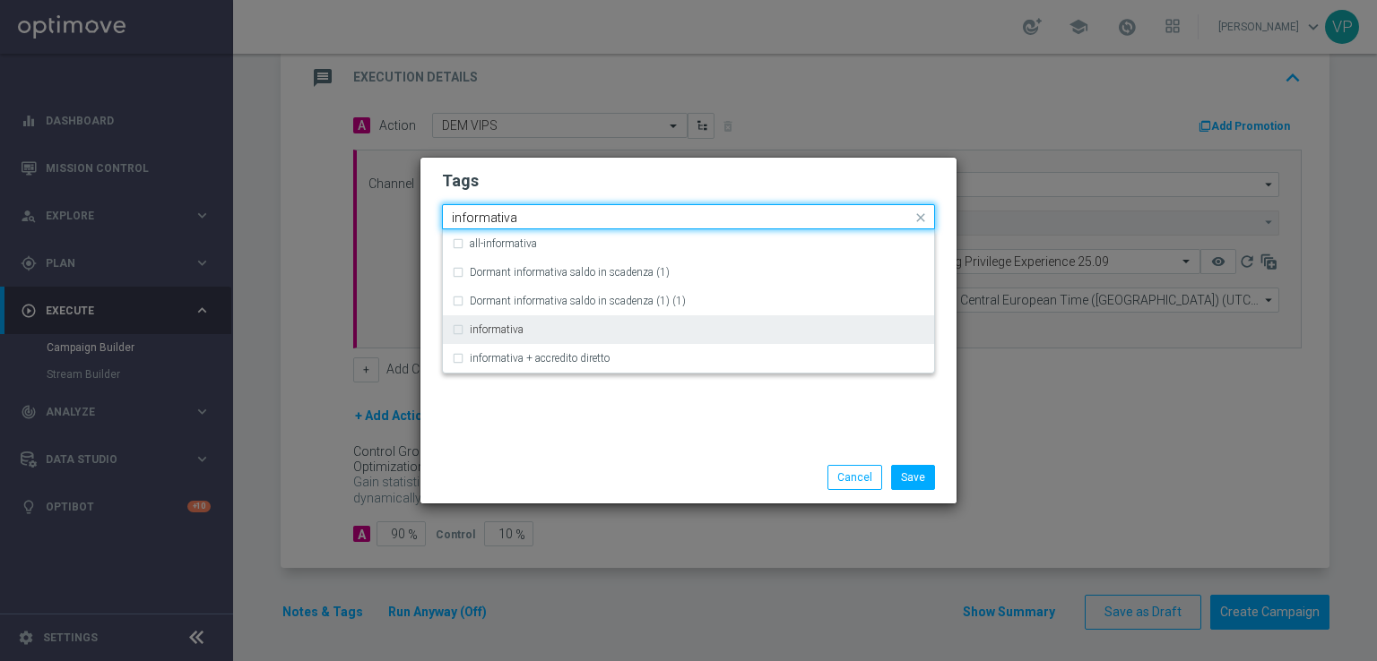
click at [530, 324] on div "informativa" at bounding box center [697, 329] width 455 height 11
type input "informativa"
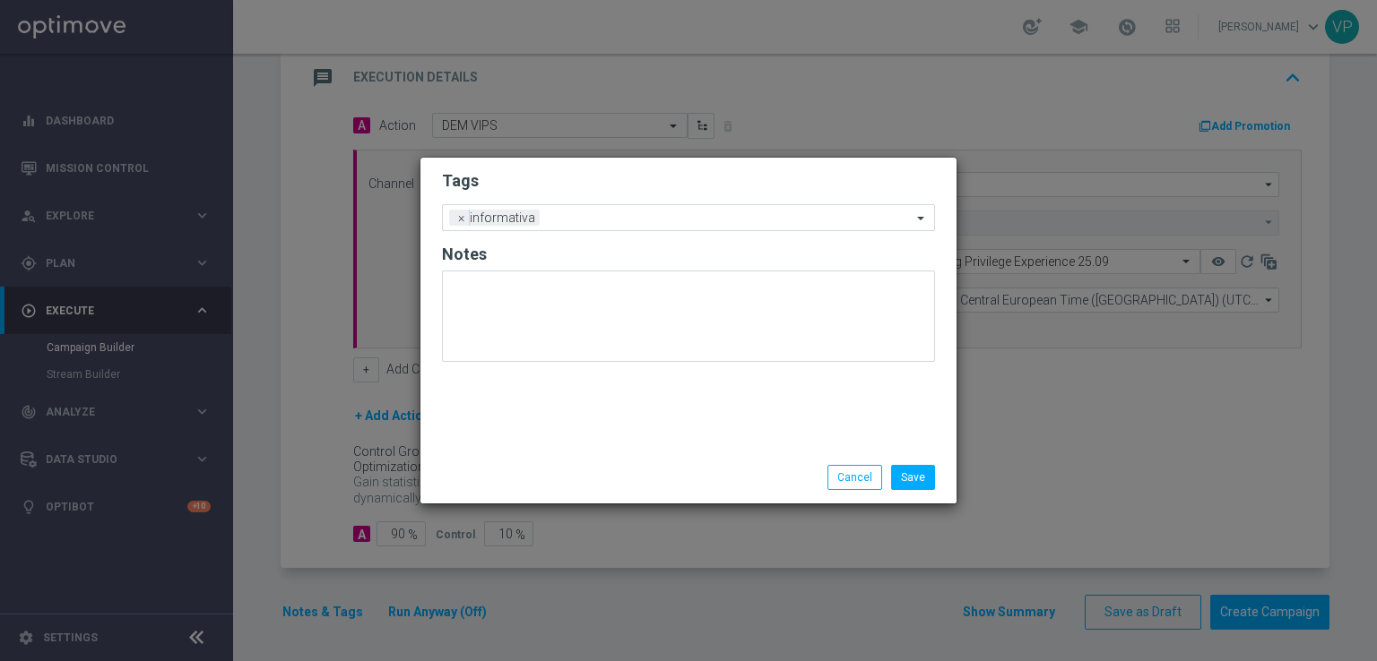
click at [558, 448] on div "Tags Add a new tag × informativa Notes" at bounding box center [688, 305] width 536 height 294
click at [666, 221] on input "text" at bounding box center [729, 219] width 365 height 15
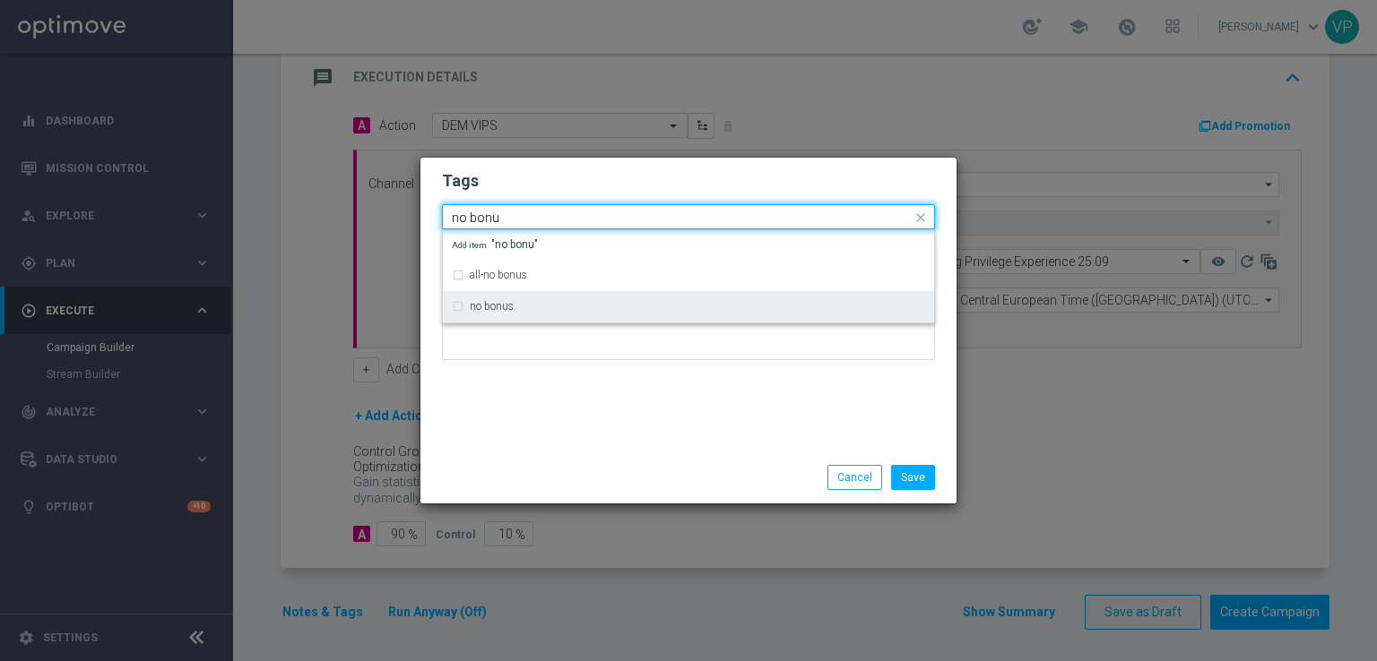
click at [609, 300] on div "no bonus" at bounding box center [688, 306] width 473 height 29
type input "no bonu"
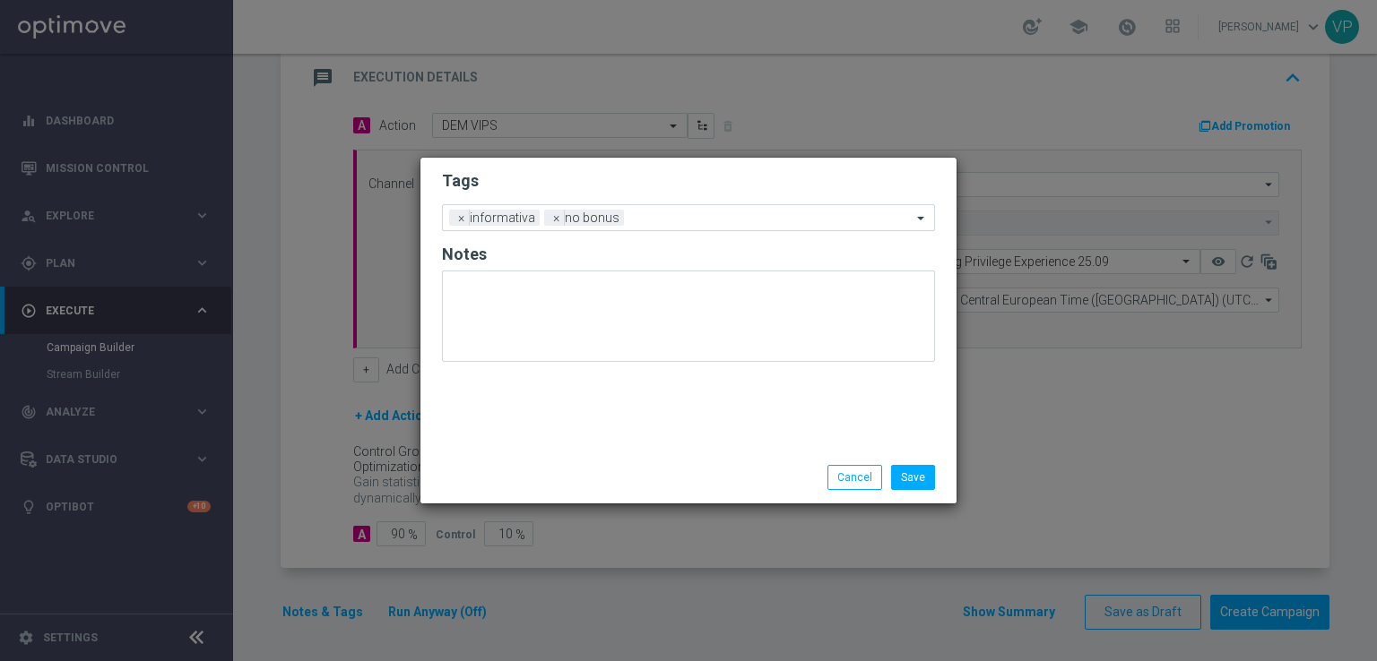
click at [584, 410] on div "Tags Add a new tag × informativa × no bonus Notes" at bounding box center [688, 305] width 536 height 294
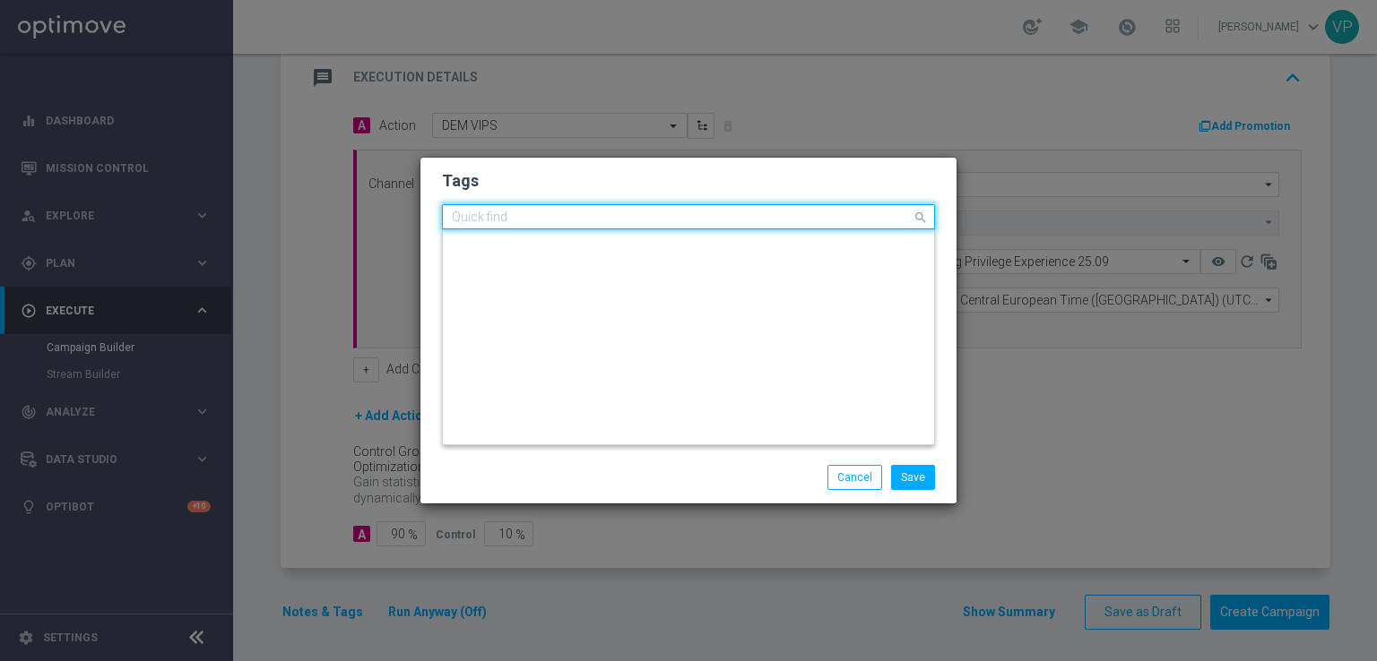
click at [717, 224] on input "text" at bounding box center [682, 218] width 460 height 15
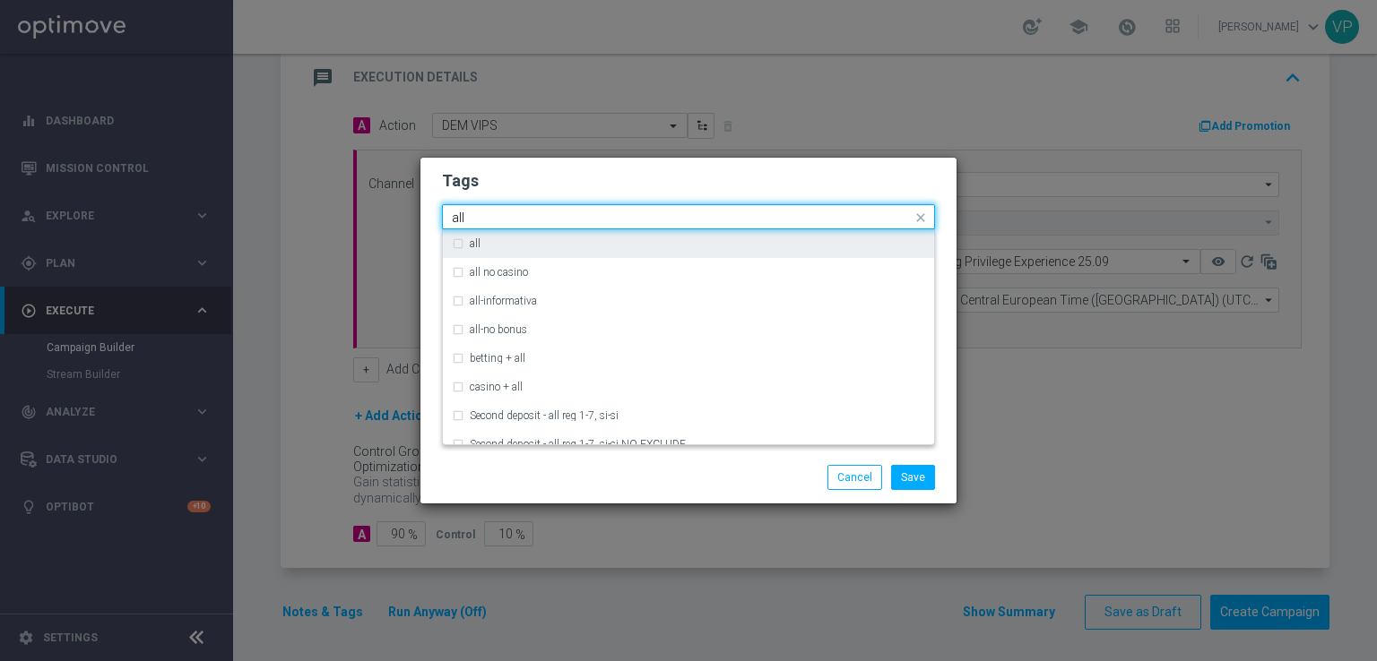
click at [541, 238] on div "all" at bounding box center [697, 243] width 455 height 11
type input "all"
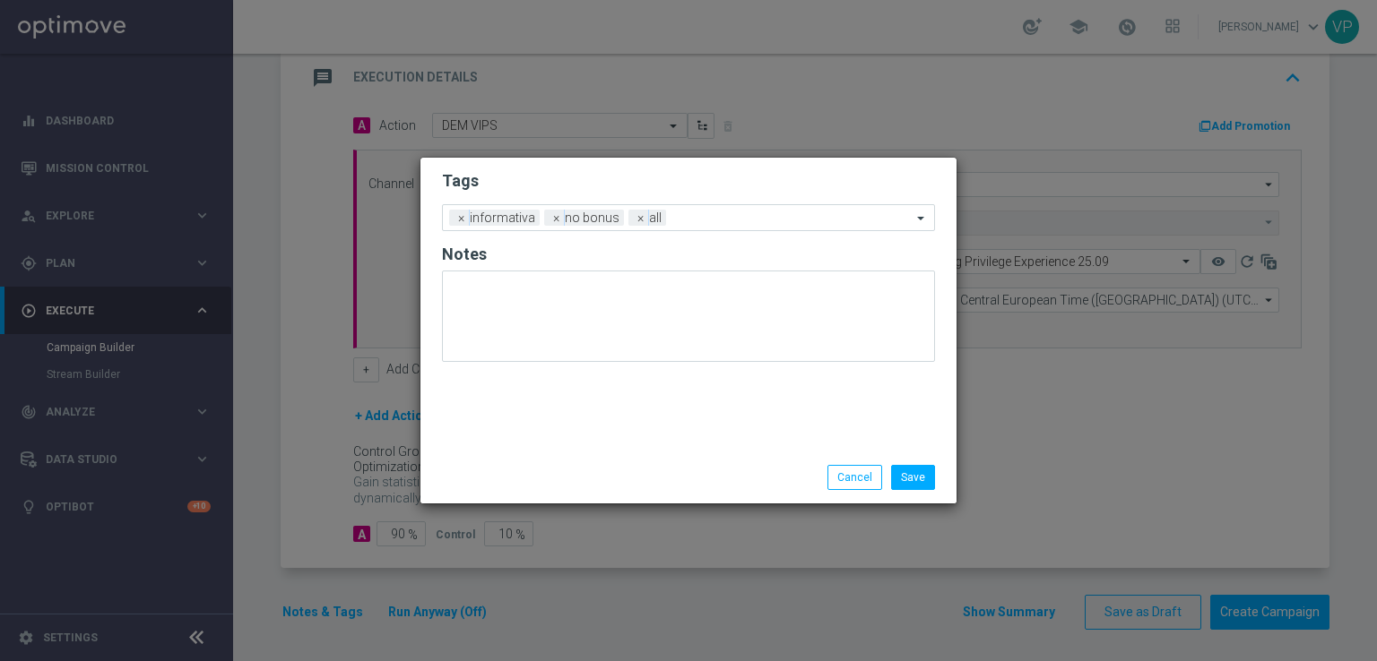
click at [550, 455] on div "Save Cancel" at bounding box center [688, 478] width 536 height 52
click at [904, 485] on button "Save" at bounding box center [913, 477] width 44 height 25
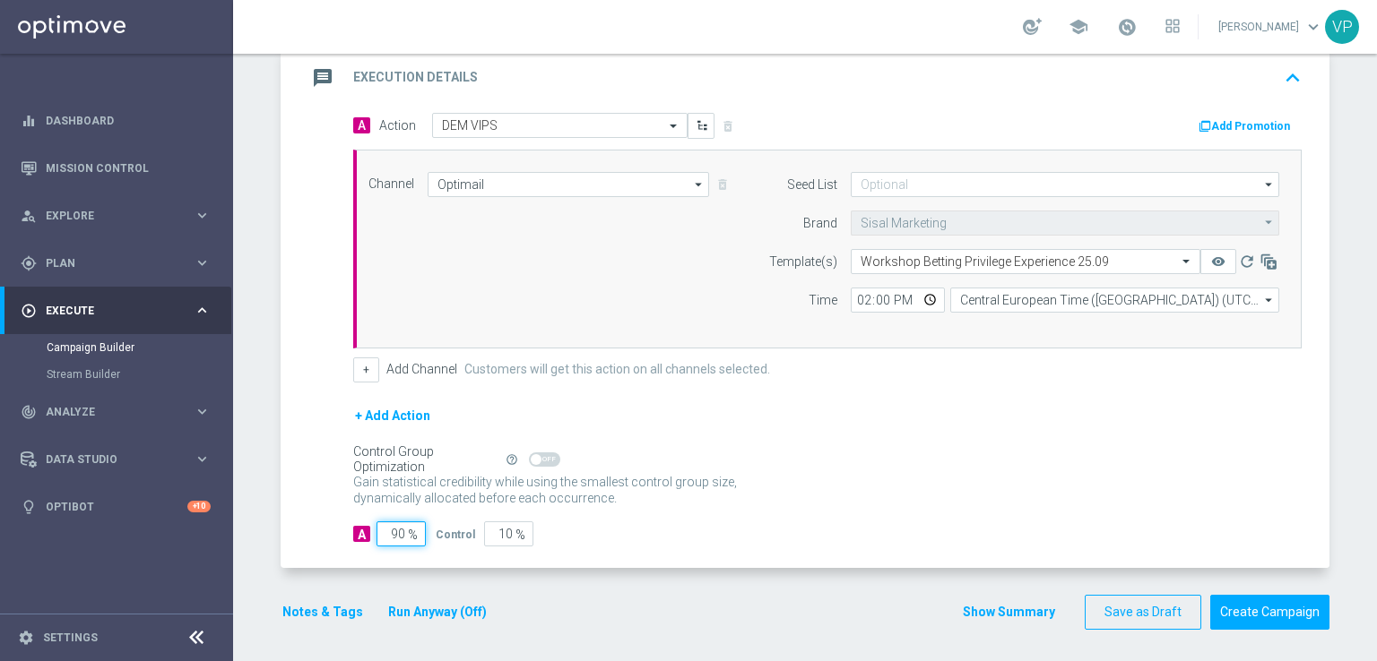
click at [388, 527] on input "90" at bounding box center [400, 534] width 49 height 25
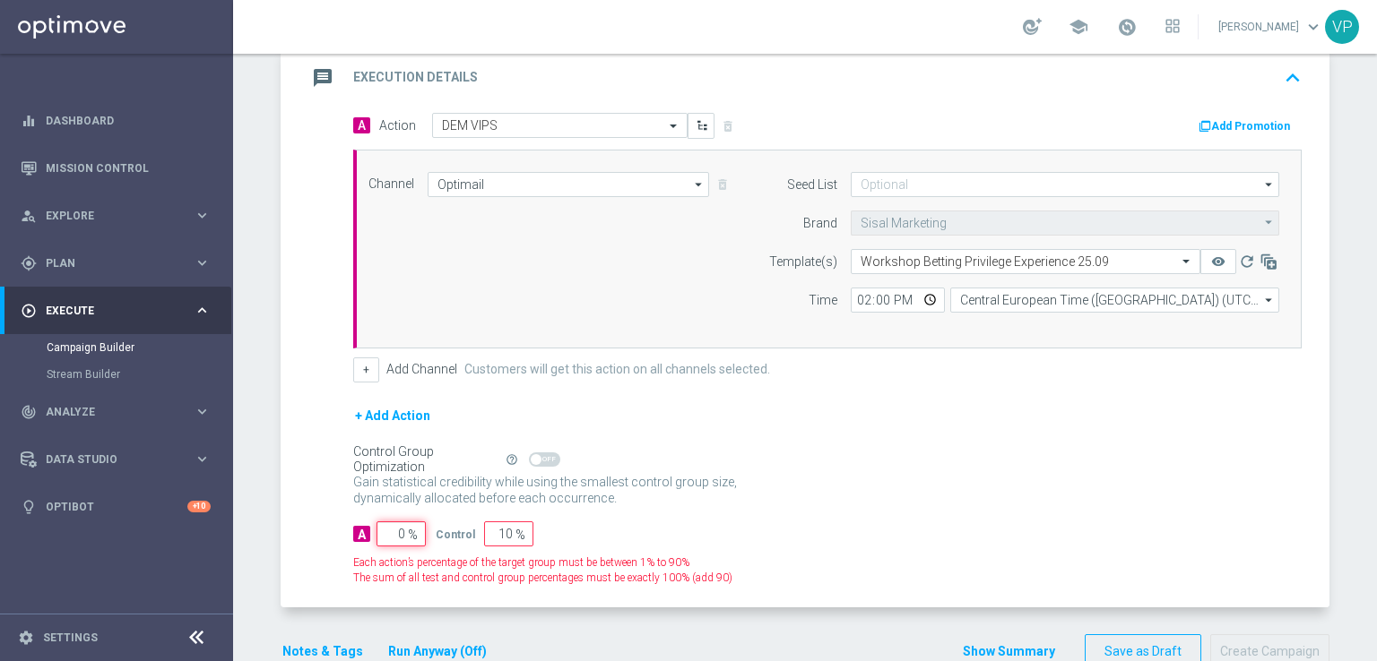
type input "10"
type input "90"
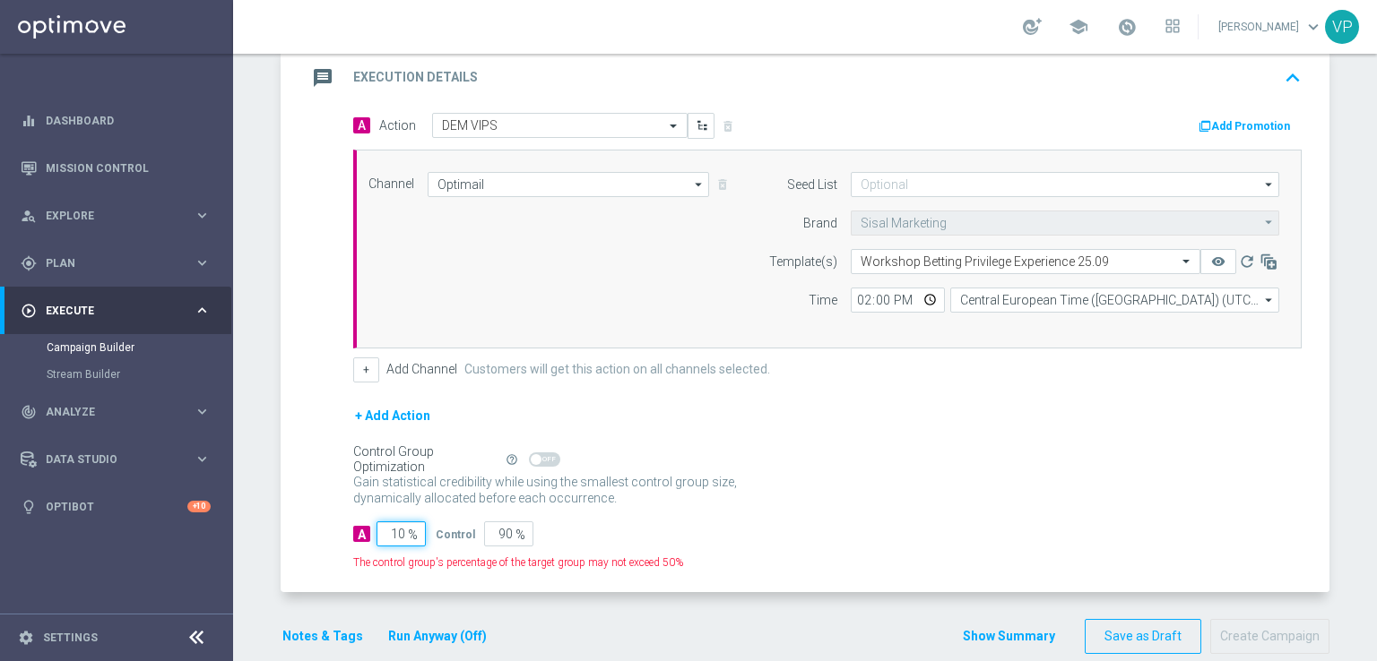
type input "100"
type input "0"
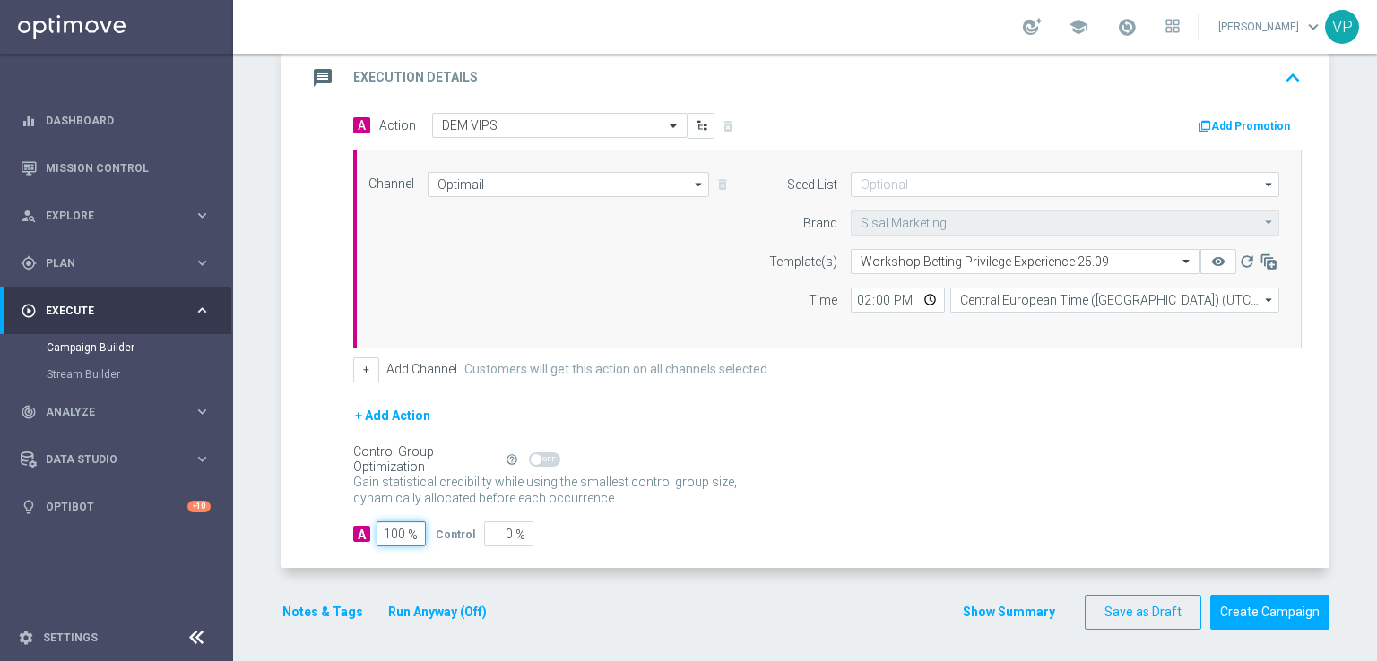
type input "100"
click at [670, 535] on div "A 100 % Control 0 %" at bounding box center [827, 534] width 948 height 25
click at [1140, 609] on button "Save as Draft" at bounding box center [1143, 612] width 117 height 35
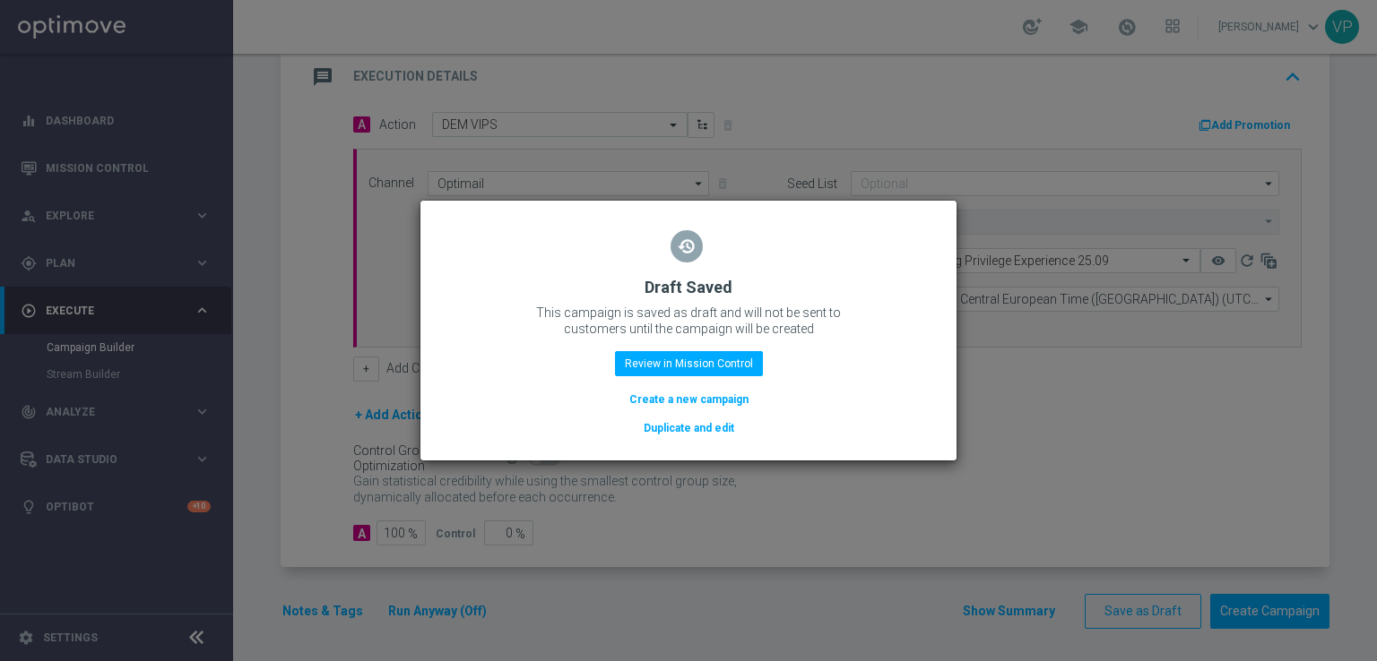
scroll to position [391, 0]
click at [685, 371] on button "Review in Mission Control" at bounding box center [689, 363] width 148 height 25
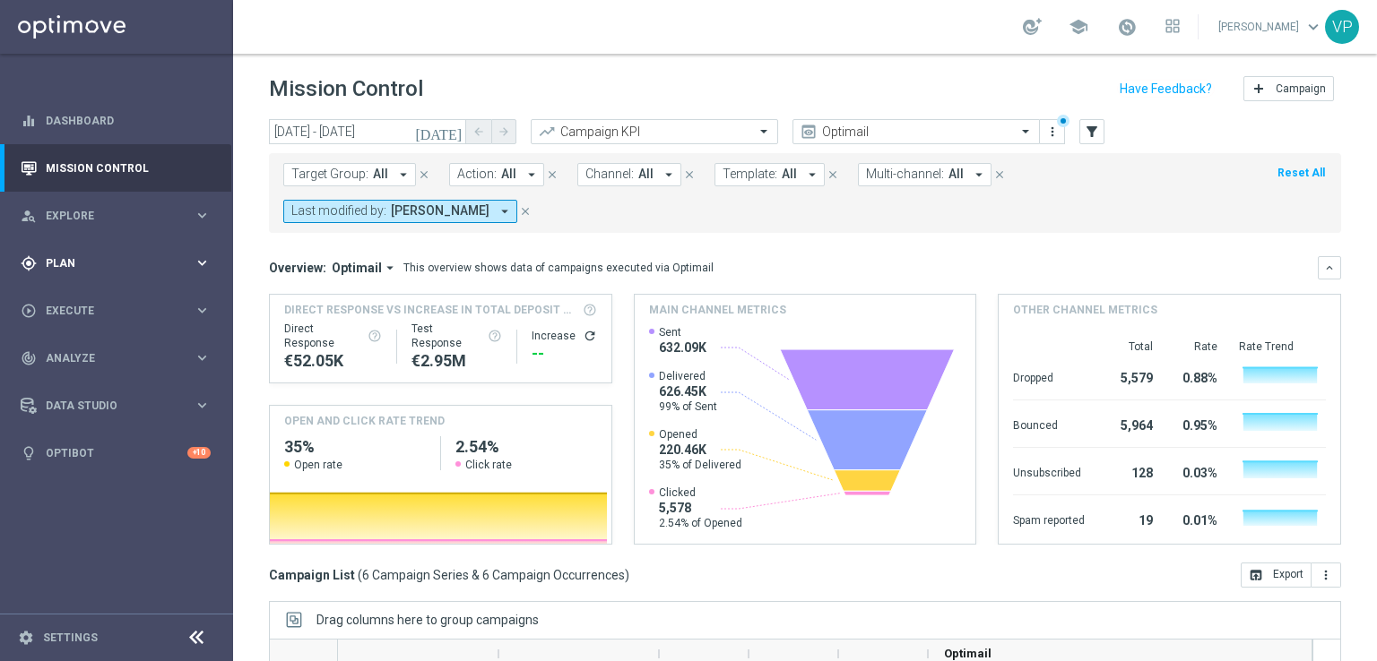
click at [135, 271] on div "gps_fixed Plan keyboard_arrow_right" at bounding box center [115, 263] width 231 height 48
click at [86, 356] on span "Templates" at bounding box center [112, 354] width 128 height 11
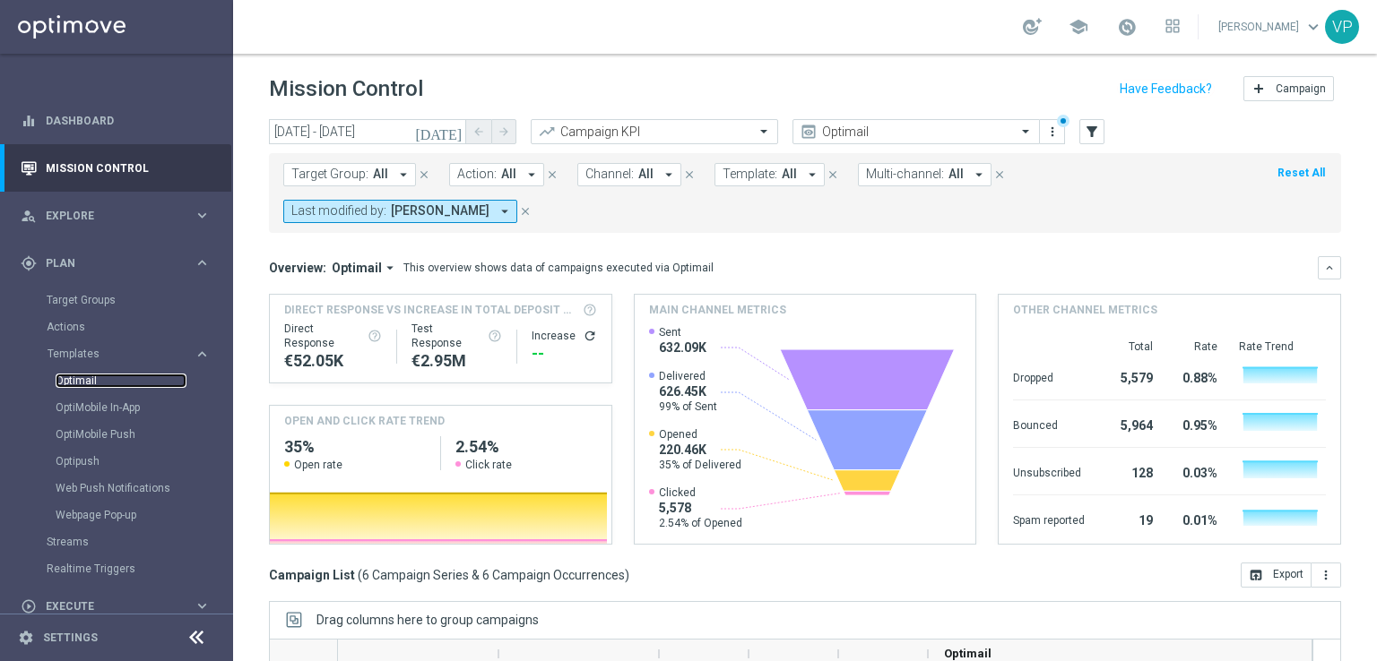
click at [82, 387] on link "Optimail" at bounding box center [121, 381] width 131 height 14
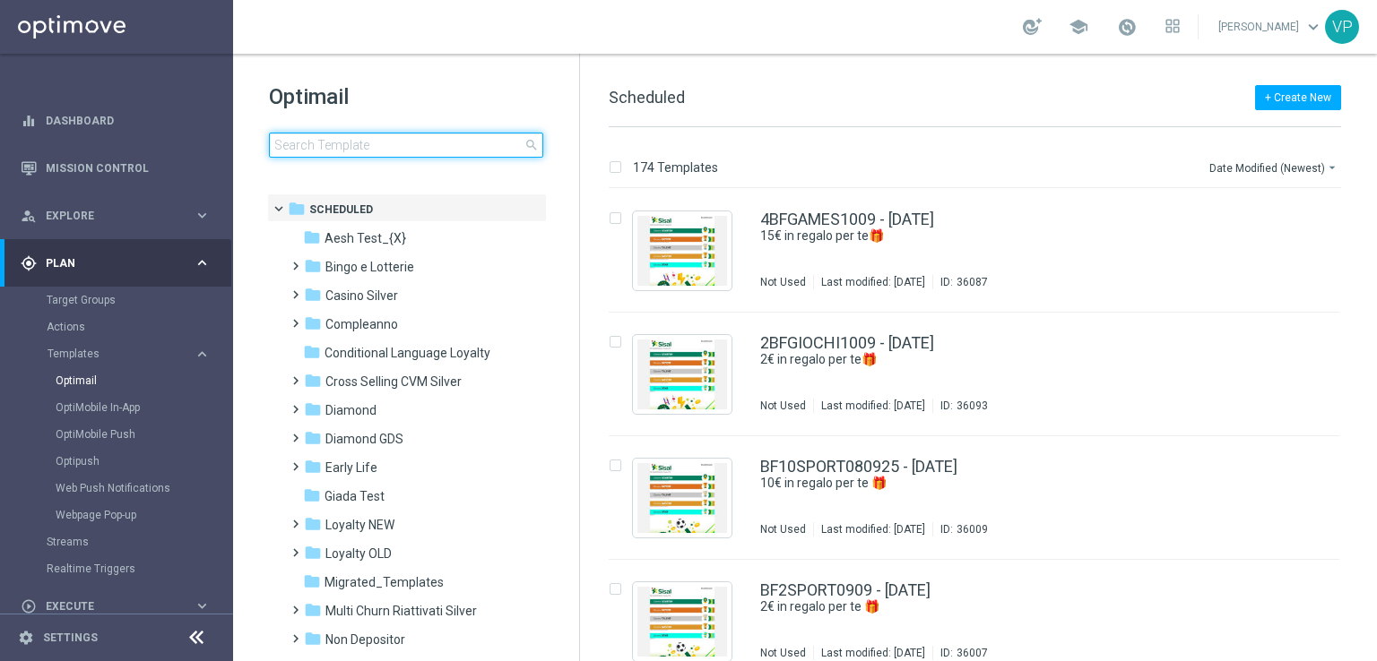
click at [462, 151] on input at bounding box center [406, 145] width 274 height 25
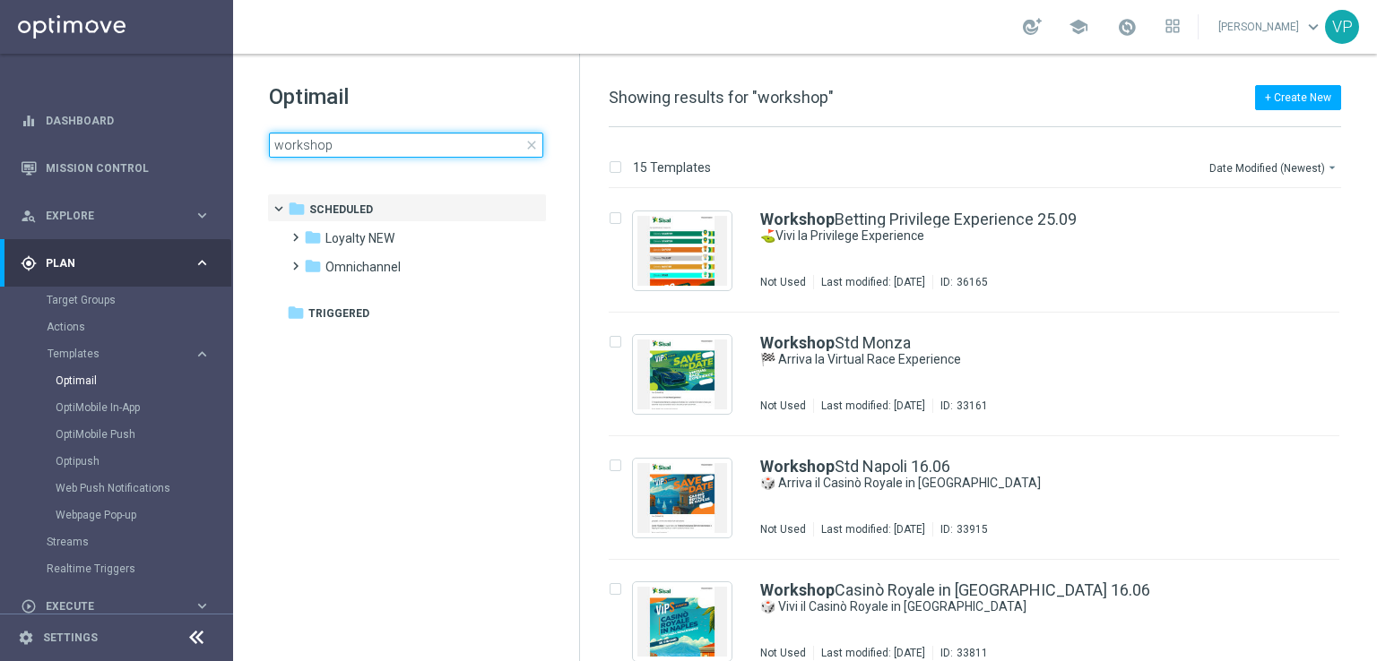
type input "workshop"
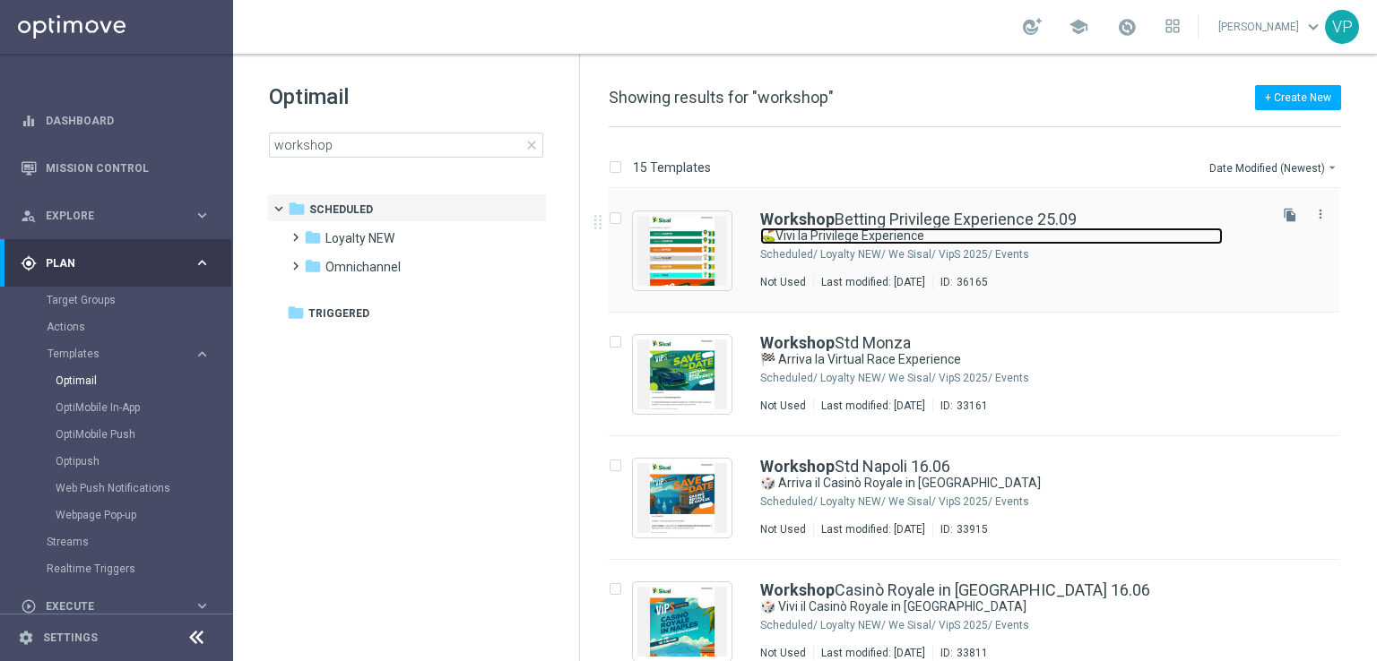
click at [1169, 241] on link "⛳Vivi la Privilege Experience" at bounding box center [991, 236] width 462 height 17
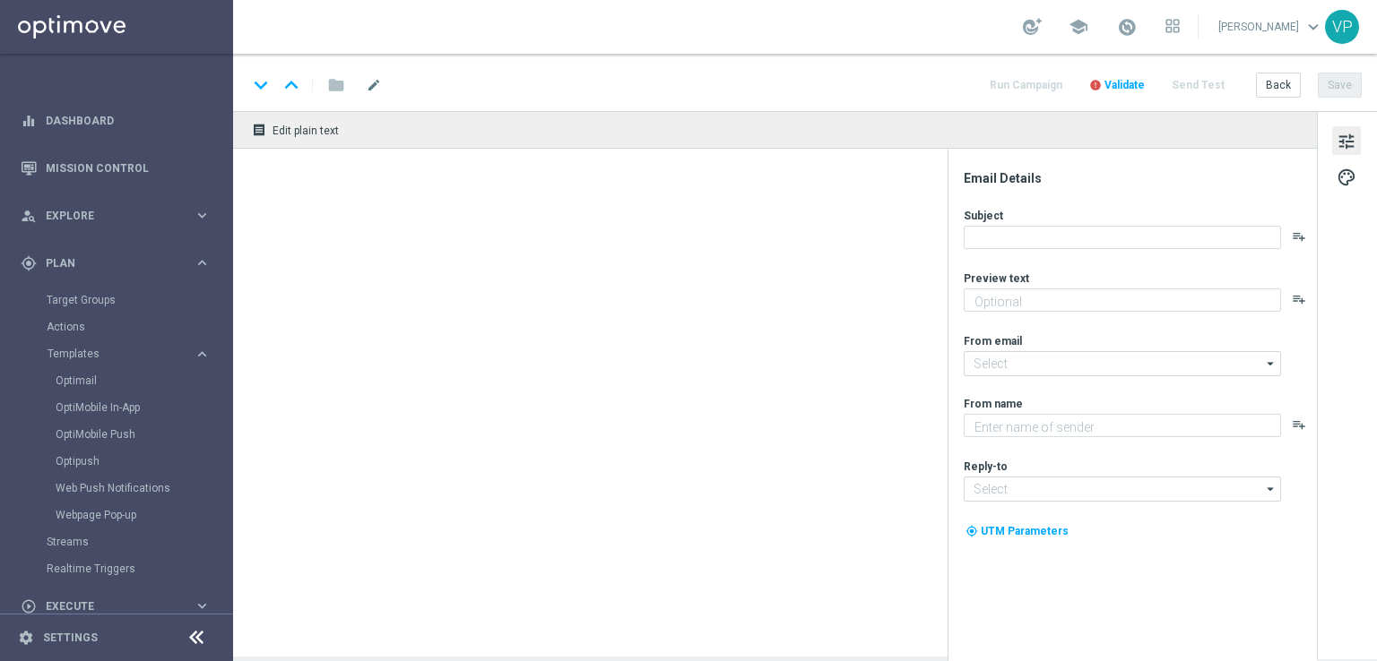
type textarea "Un’esperienza esclusiva nel cuore [PERSON_NAME]"
type input "[EMAIL_ADDRESS][DOMAIN_NAME]"
type textarea "Sisal"
type input "[EMAIL_ADDRESS][DOMAIN_NAME]"
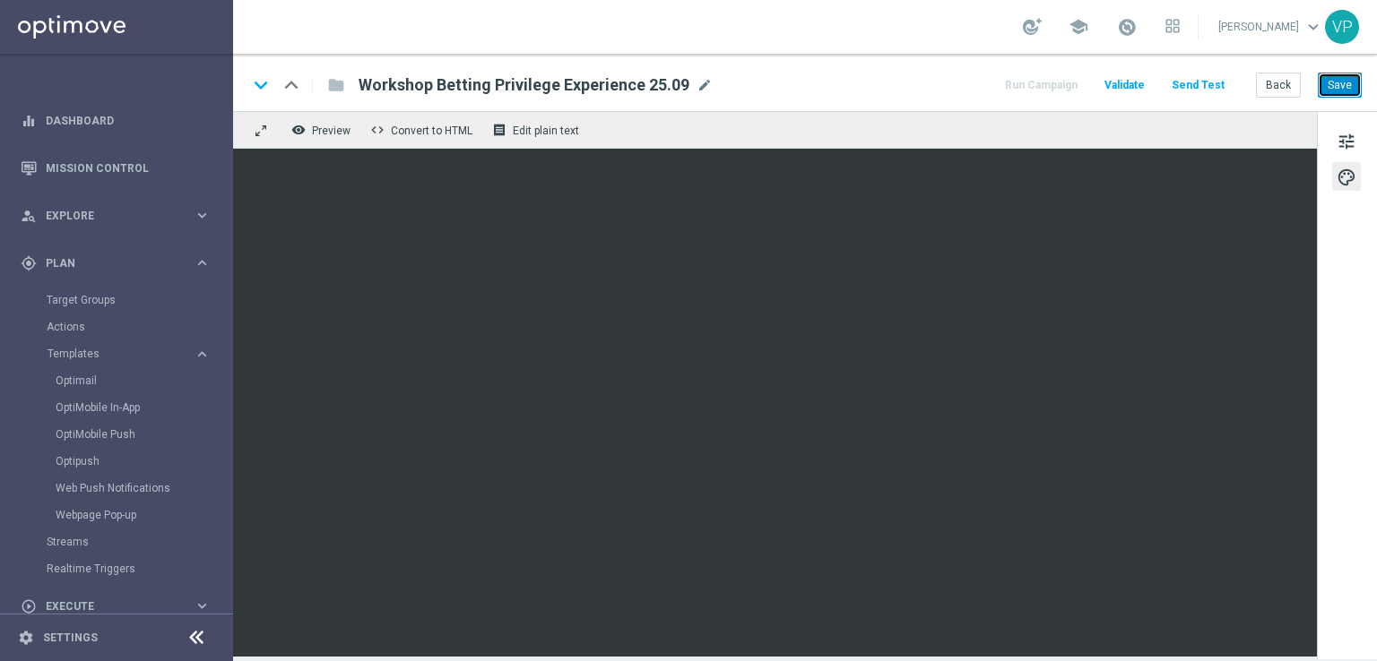
click at [1351, 82] on button "Save" at bounding box center [1340, 85] width 44 height 25
click at [1350, 87] on button "Save" at bounding box center [1340, 85] width 44 height 25
click at [1058, 92] on button "Run Campaign" at bounding box center [1041, 85] width 78 height 24
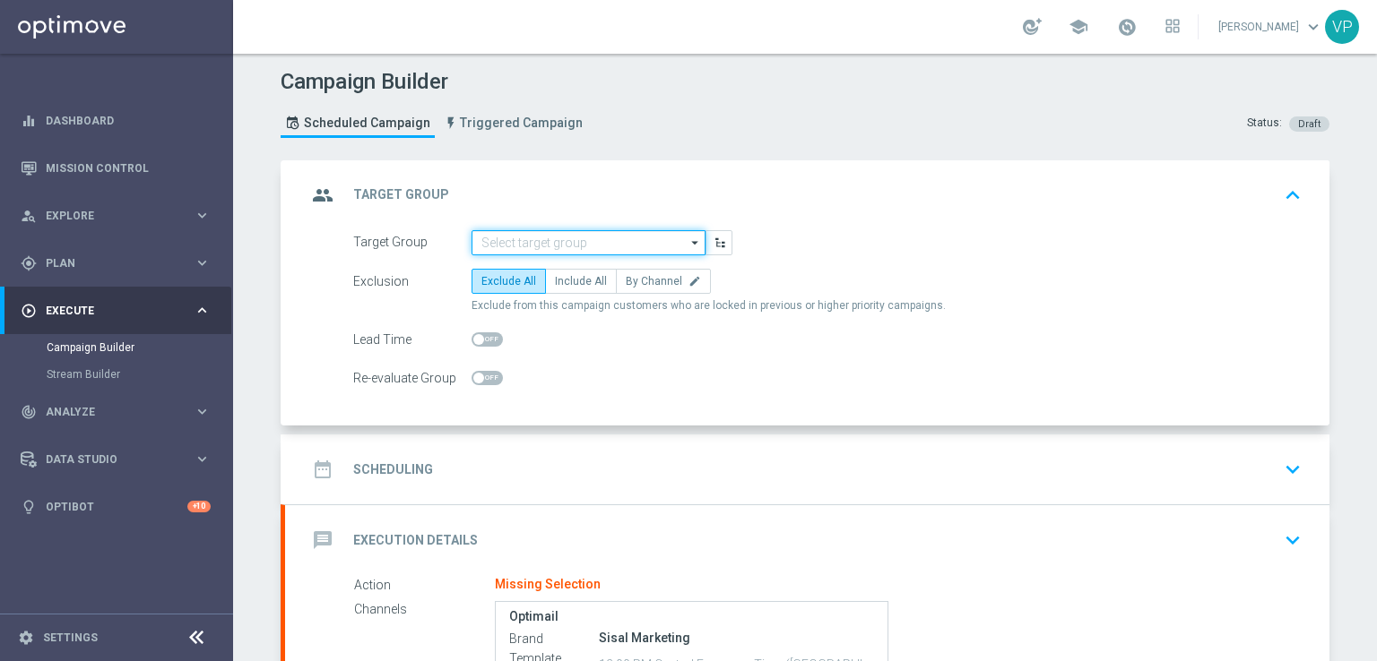
click at [628, 238] on input at bounding box center [588, 242] width 234 height 25
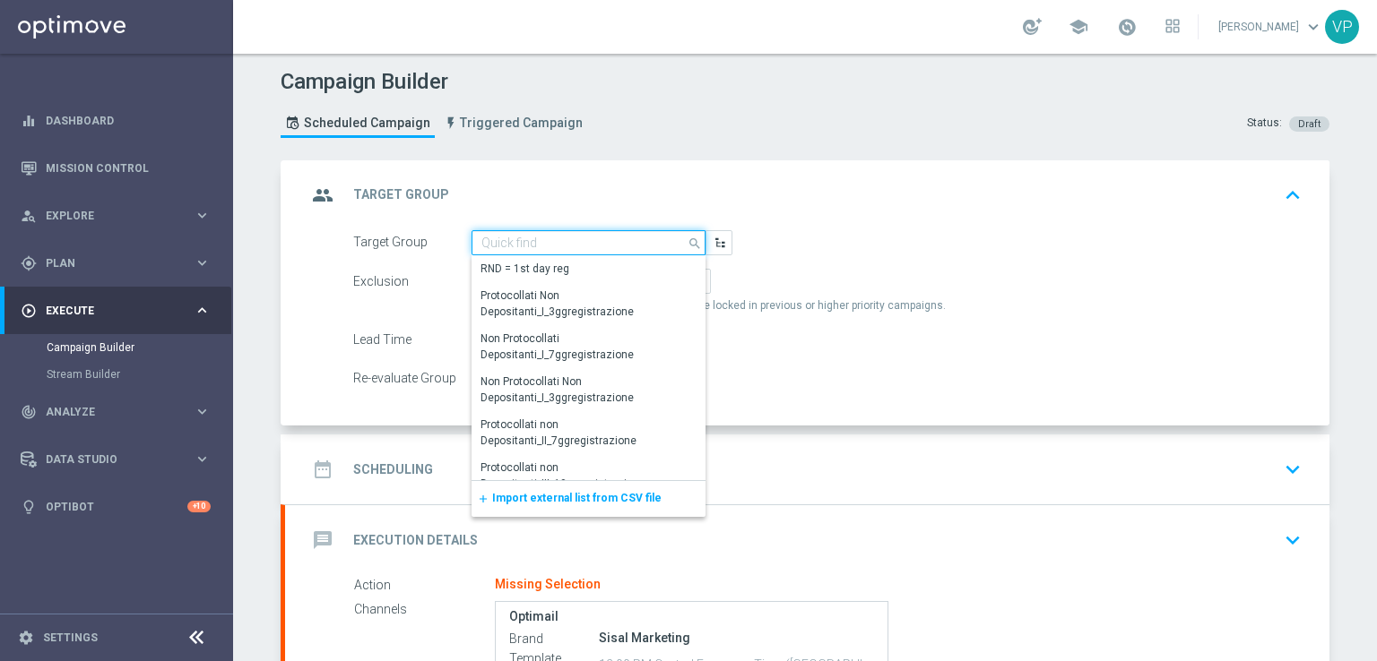
paste input "Partecipanti [PERSON_NAME] 25.09"
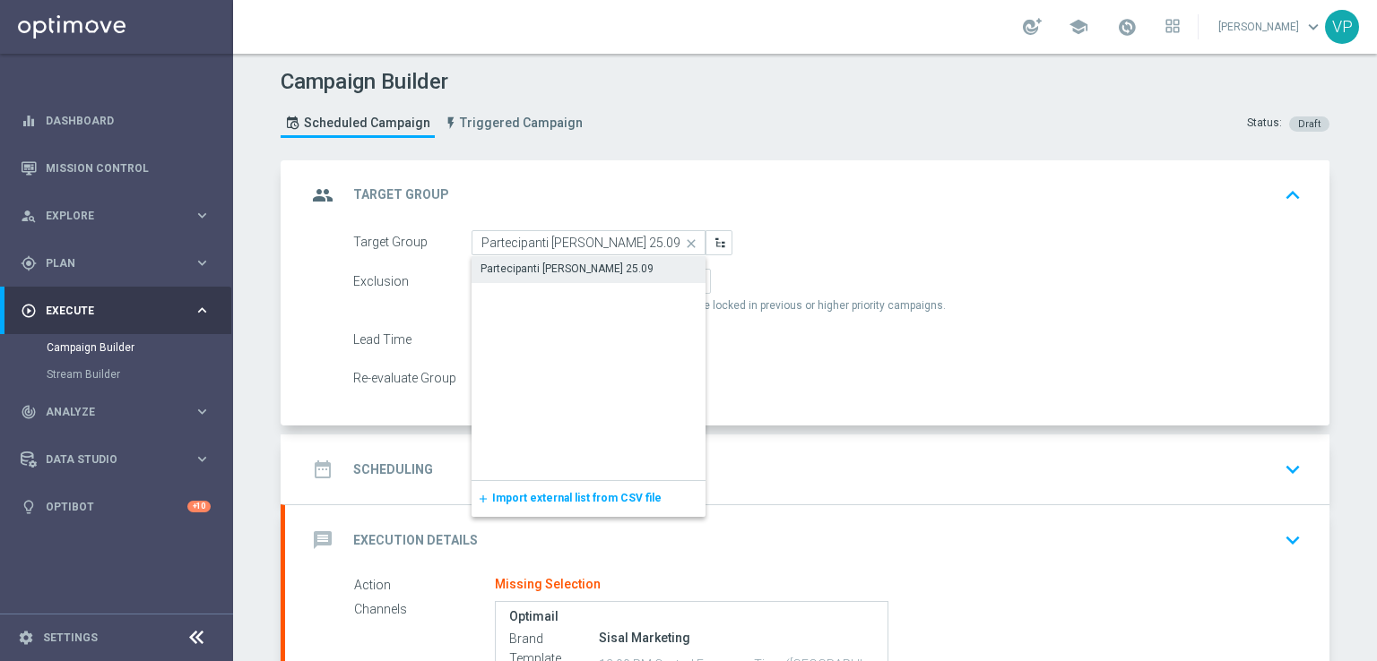
click at [601, 277] on div "Partecipanti [PERSON_NAME] 25.09" at bounding box center [588, 268] width 234 height 25
type input "Partecipanti [PERSON_NAME] 25.09"
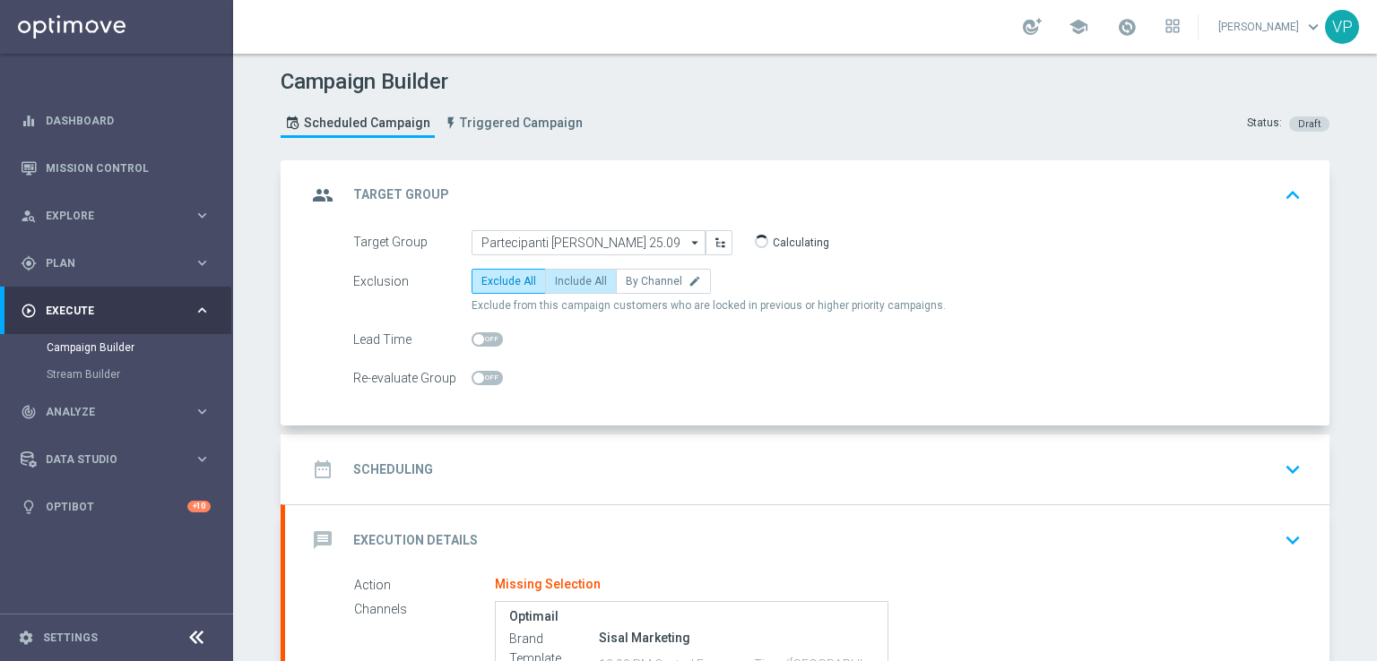
click at [599, 281] on label "Include All" at bounding box center [581, 281] width 72 height 25
click at [566, 281] on input "Include All" at bounding box center [561, 285] width 12 height 12
radio input "true"
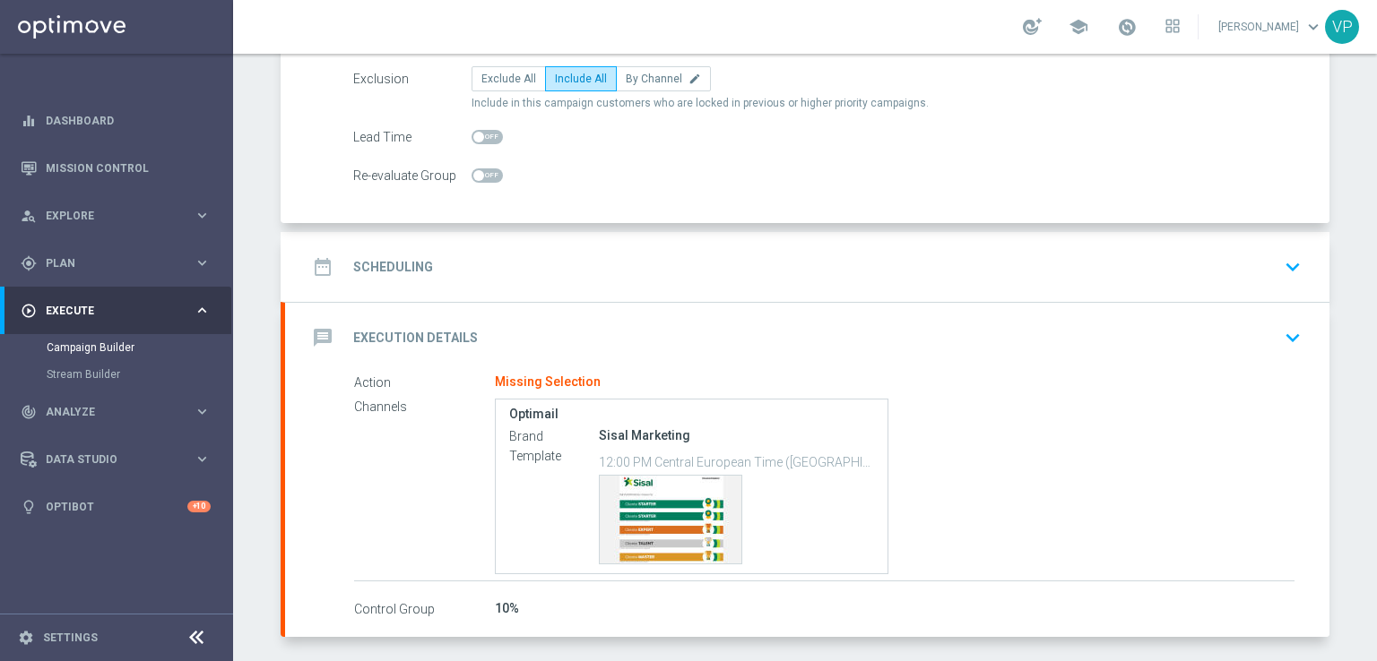
scroll to position [221, 0]
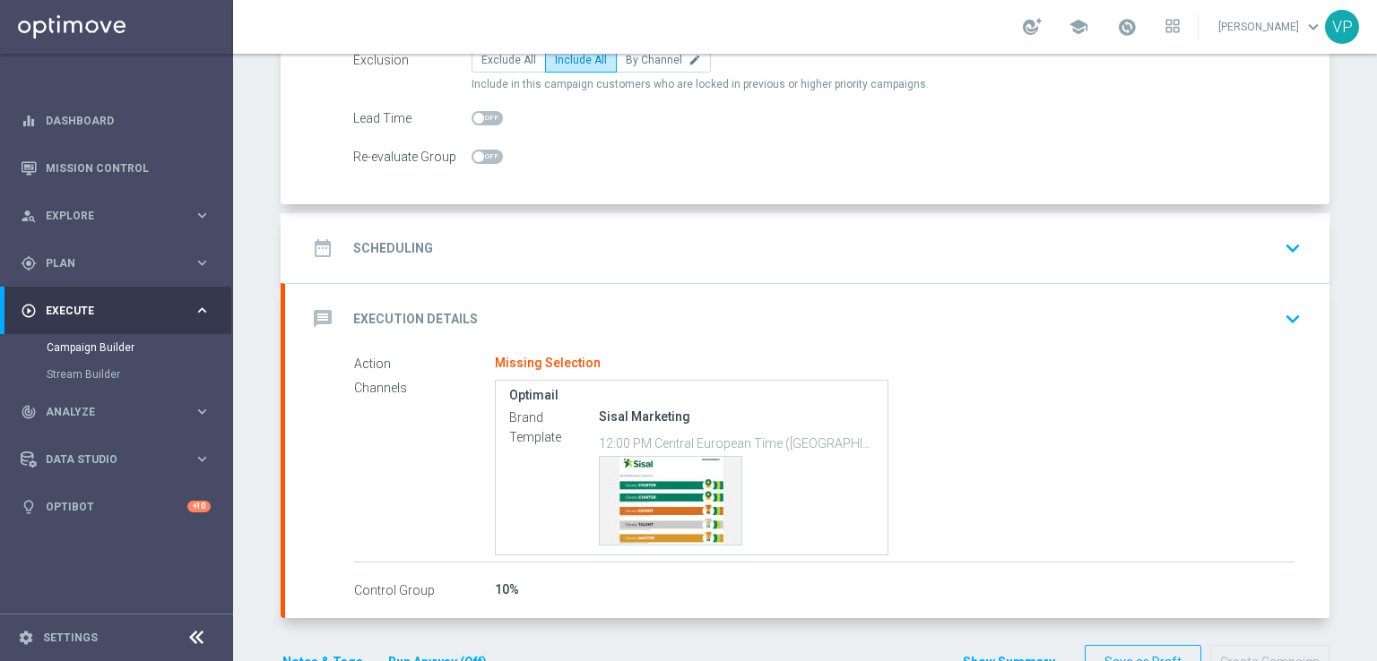
click at [697, 245] on div "date_range Scheduling keyboard_arrow_down" at bounding box center [807, 248] width 1001 height 34
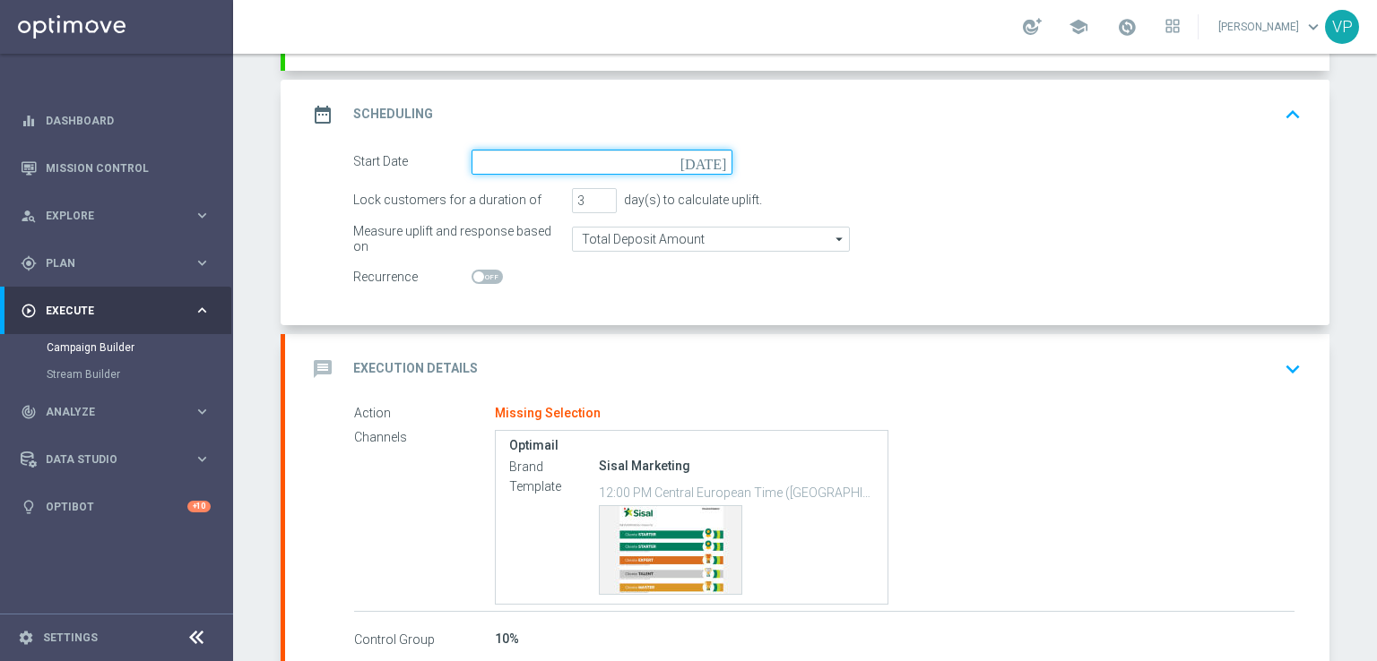
click at [704, 162] on input at bounding box center [601, 162] width 261 height 25
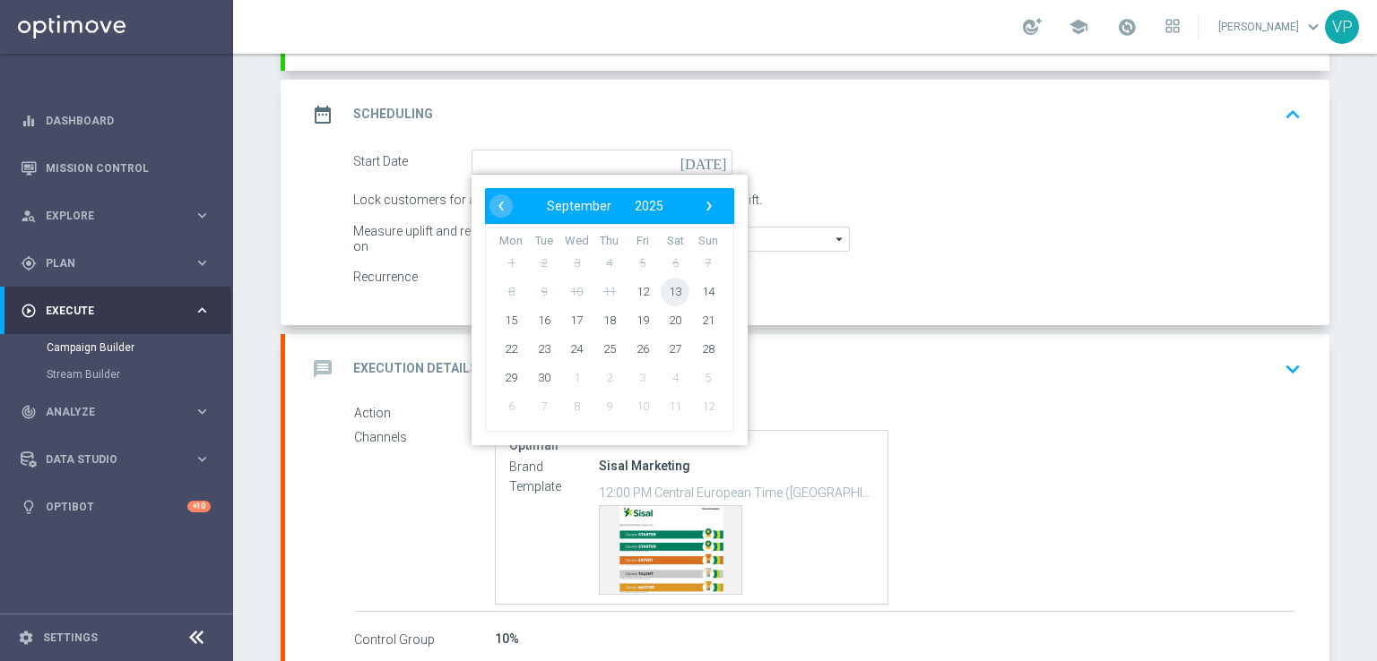
click at [664, 292] on span "13" at bounding box center [675, 291] width 29 height 29
type input "[DATE]"
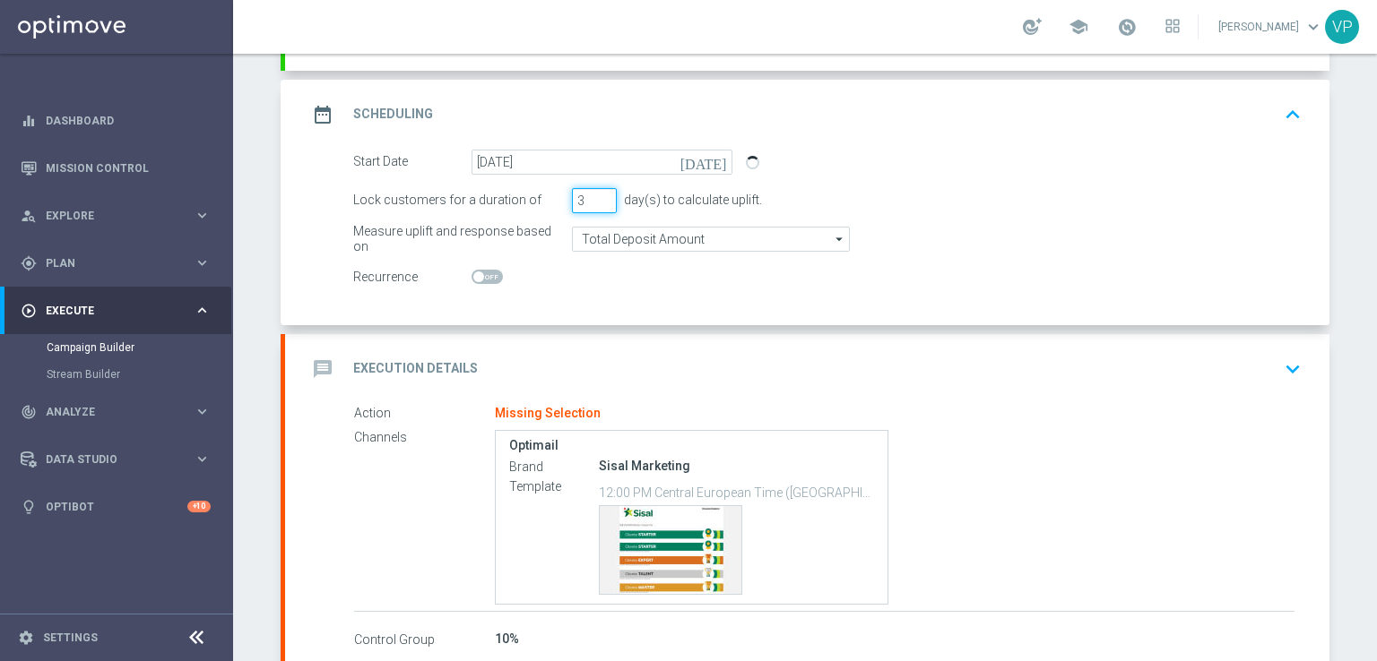
click at [590, 209] on input "3" at bounding box center [594, 200] width 45 height 25
click at [592, 209] on input "3" at bounding box center [594, 200] width 45 height 25
click at [595, 203] on input "2" at bounding box center [594, 200] width 45 height 25
type input "1"
click at [595, 203] on input "1" at bounding box center [594, 200] width 45 height 25
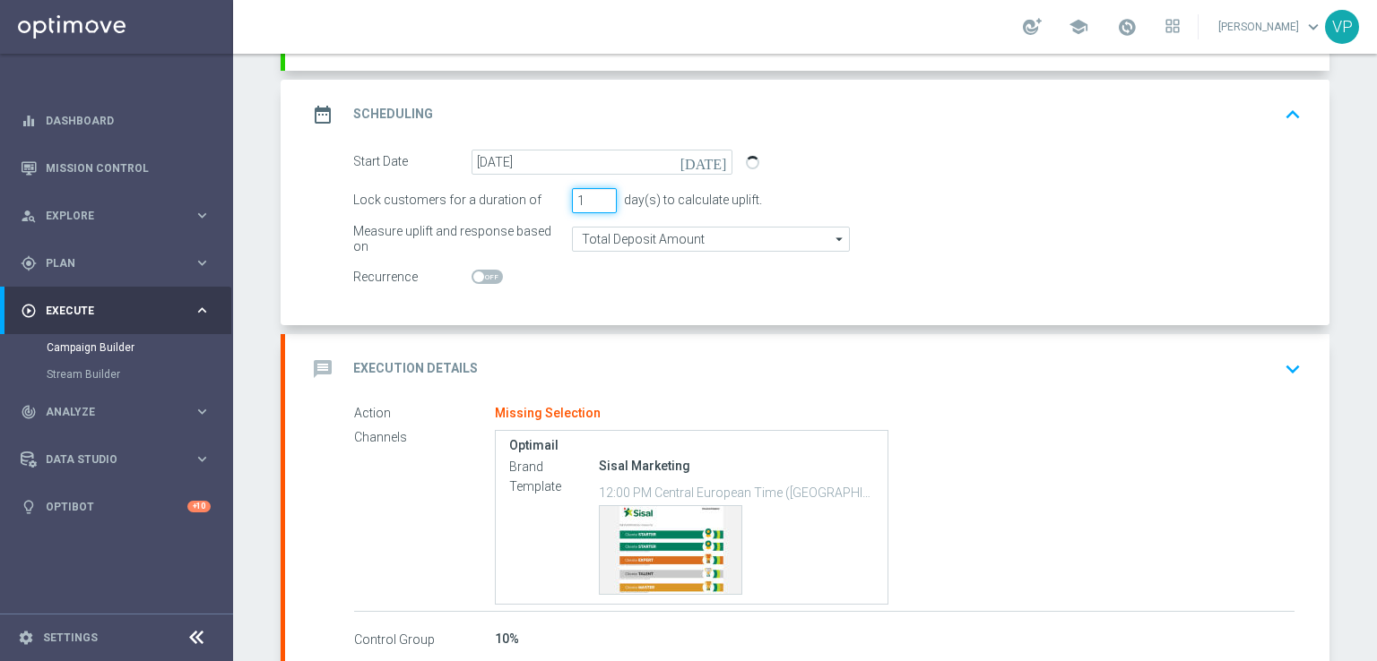
scroll to position [323, 0]
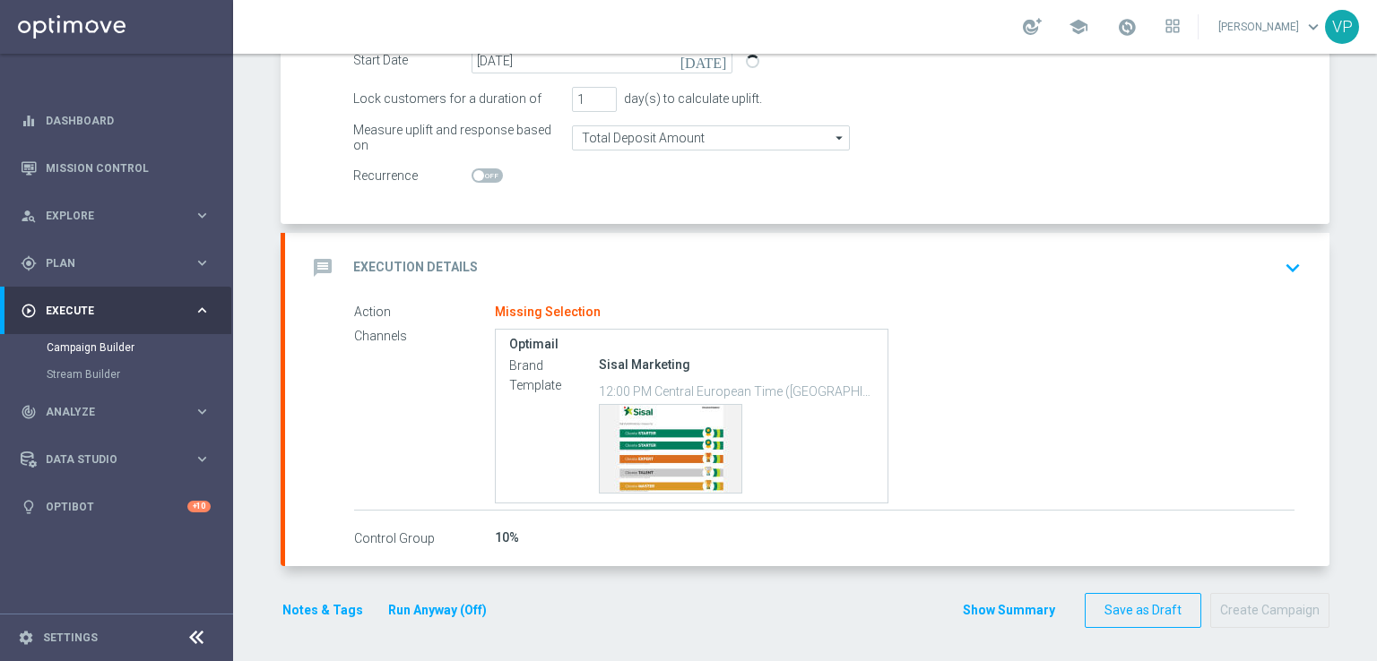
click at [1286, 296] on div "message Execution Details keyboard_arrow_down" at bounding box center [807, 268] width 1044 height 70
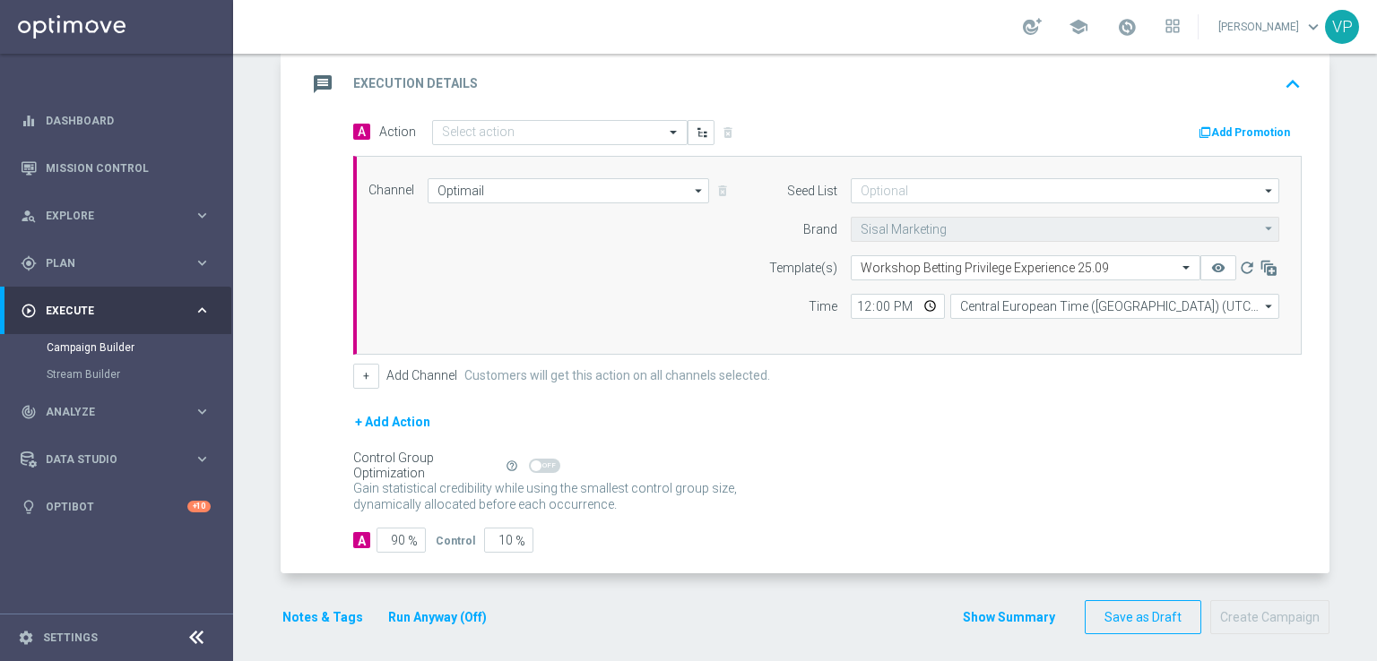
scroll to position [304, 0]
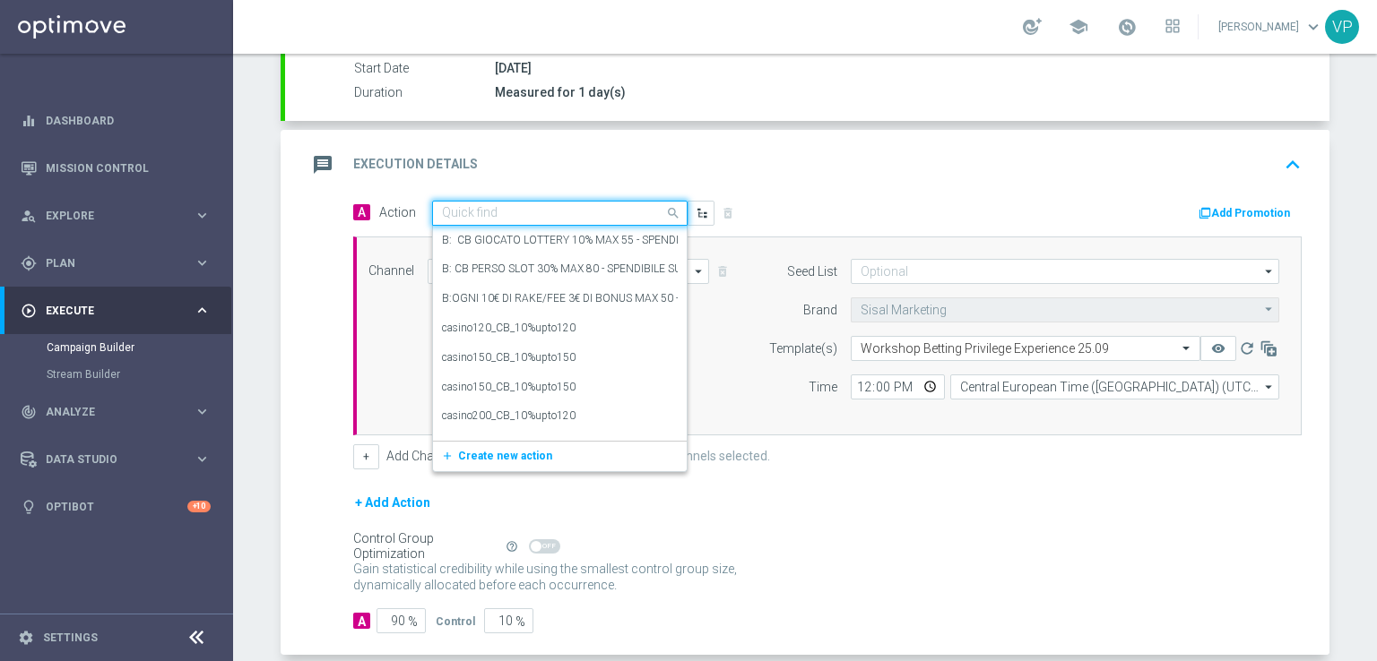
click at [531, 203] on div "Quick find" at bounding box center [559, 213] width 255 height 25
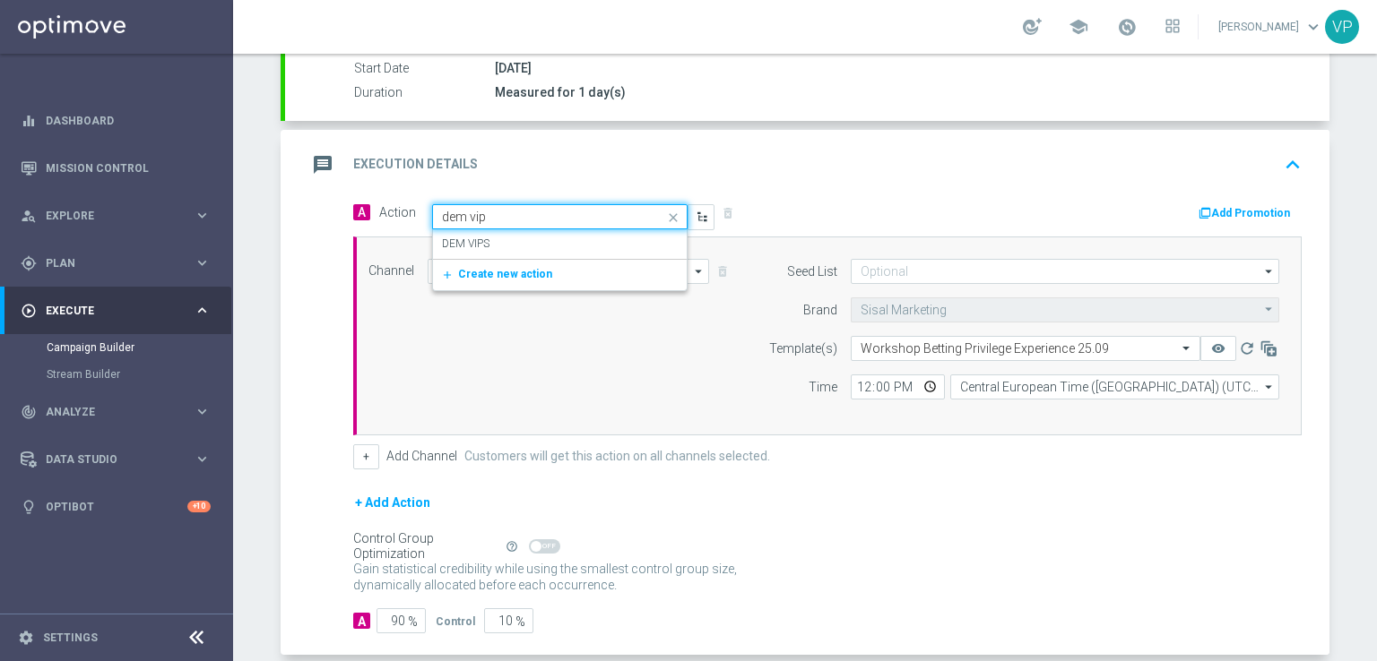
type input "dem vips"
click at [528, 244] on div "DEM VIPS edit" at bounding box center [560, 244] width 236 height 30
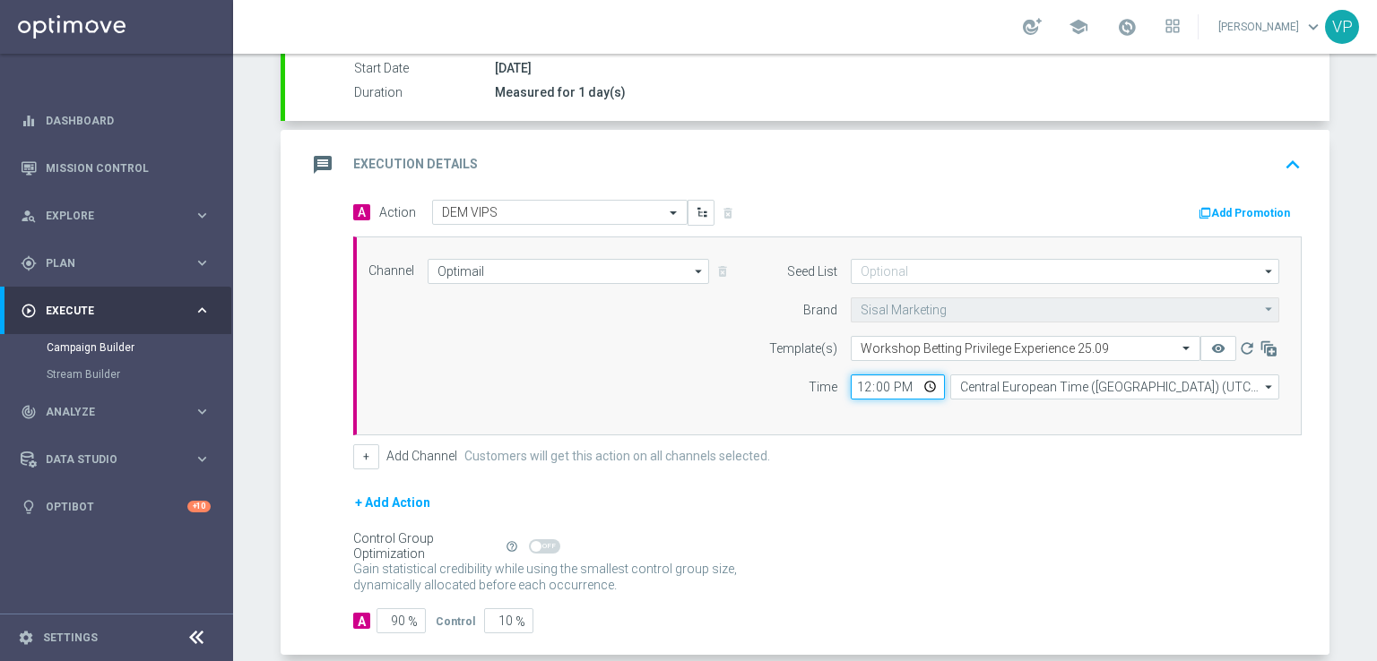
click at [921, 384] on input "12:00" at bounding box center [898, 387] width 94 height 25
type input "15:00"
click at [1076, 528] on div "+ Add Action" at bounding box center [827, 514] width 948 height 45
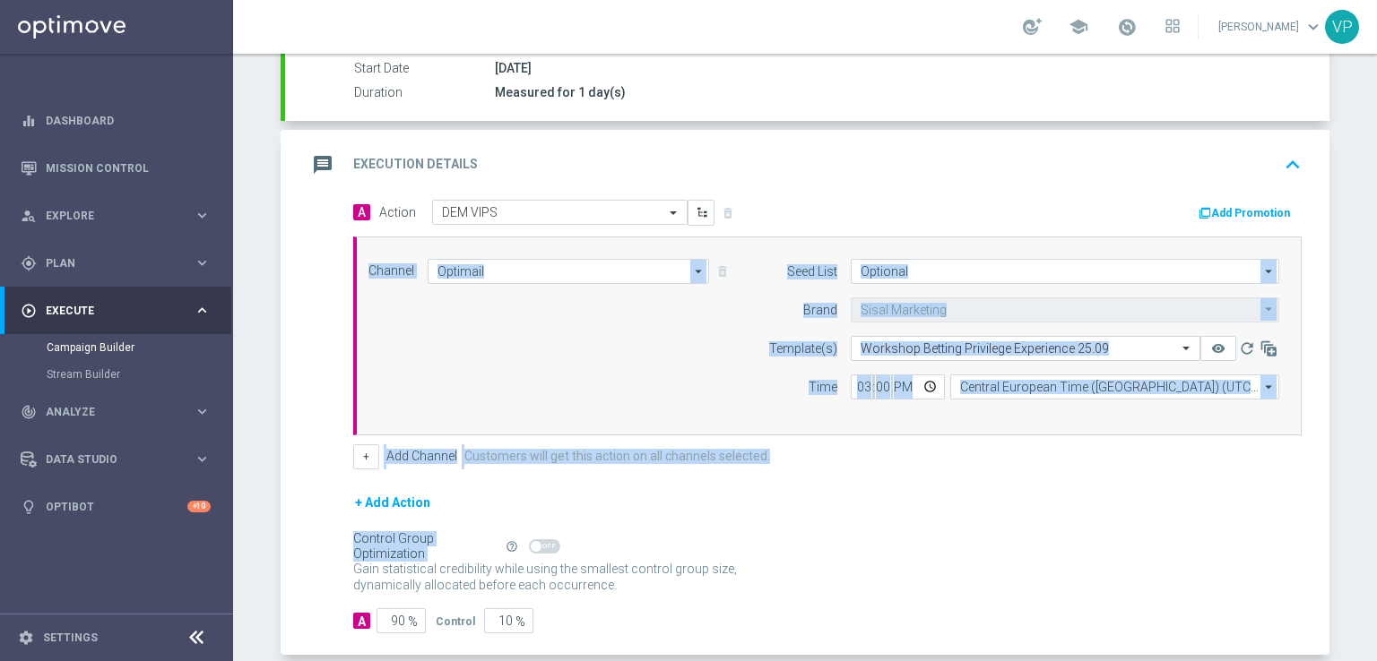
drag, startPoint x: 1360, startPoint y: 393, endPoint x: 1373, endPoint y: 556, distance: 163.7
click at [1373, 556] on div "Campaign Builder Scheduled Campaign Triggered Campaign Status: Draft done Targe…" at bounding box center [805, 358] width 1144 height 608
click at [848, 500] on div "+ Add Action" at bounding box center [827, 514] width 948 height 45
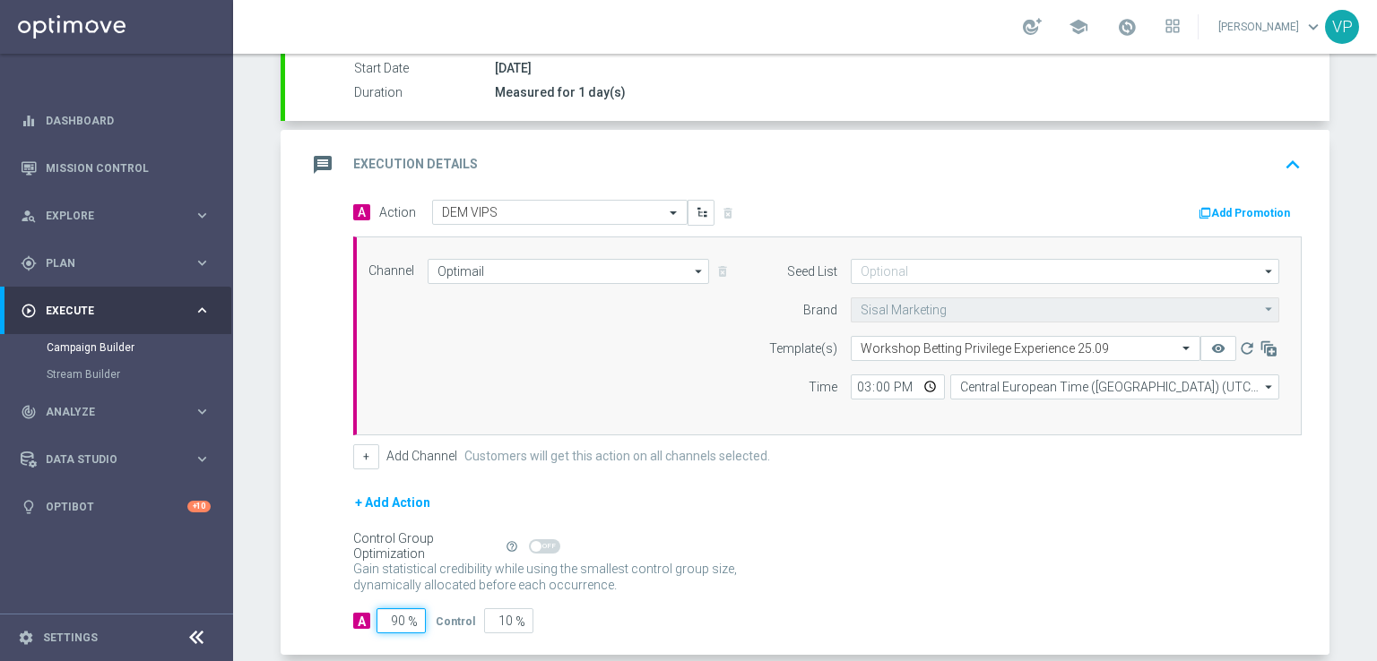
click at [391, 614] on input "90" at bounding box center [400, 621] width 49 height 25
type input "0"
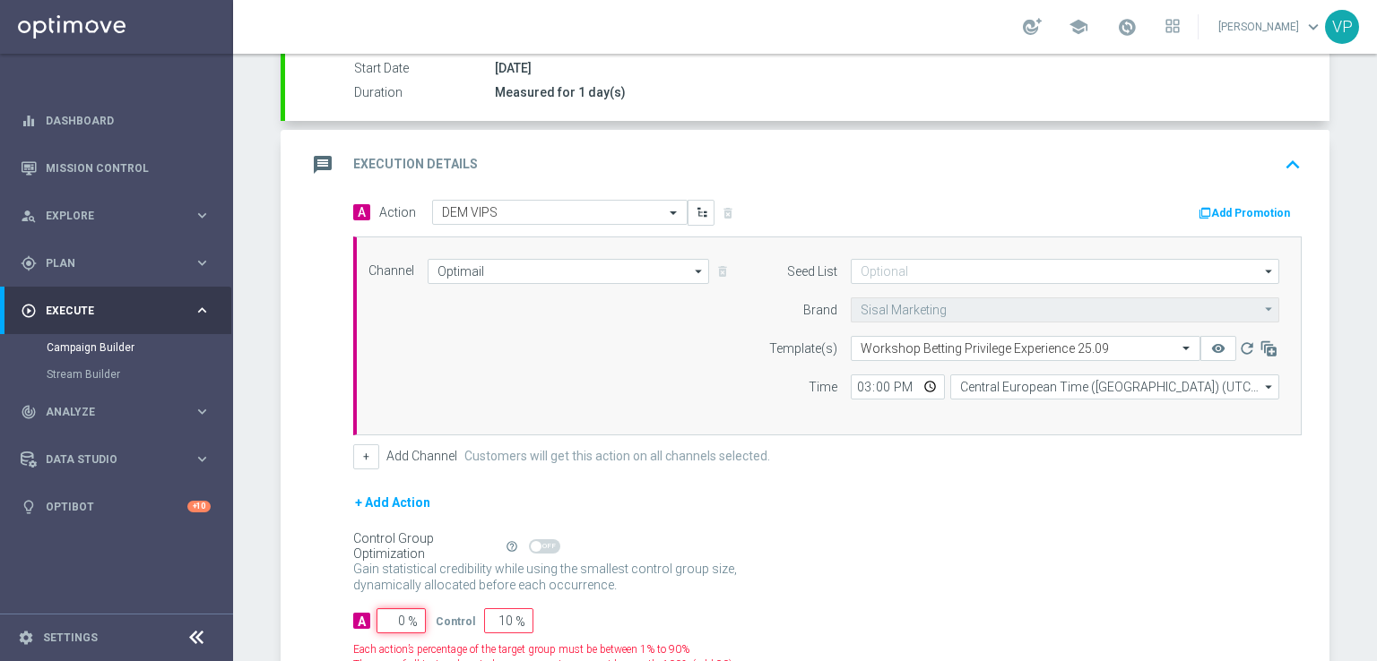
type input "100"
type input "10"
type input "90"
type input "100"
type input "0"
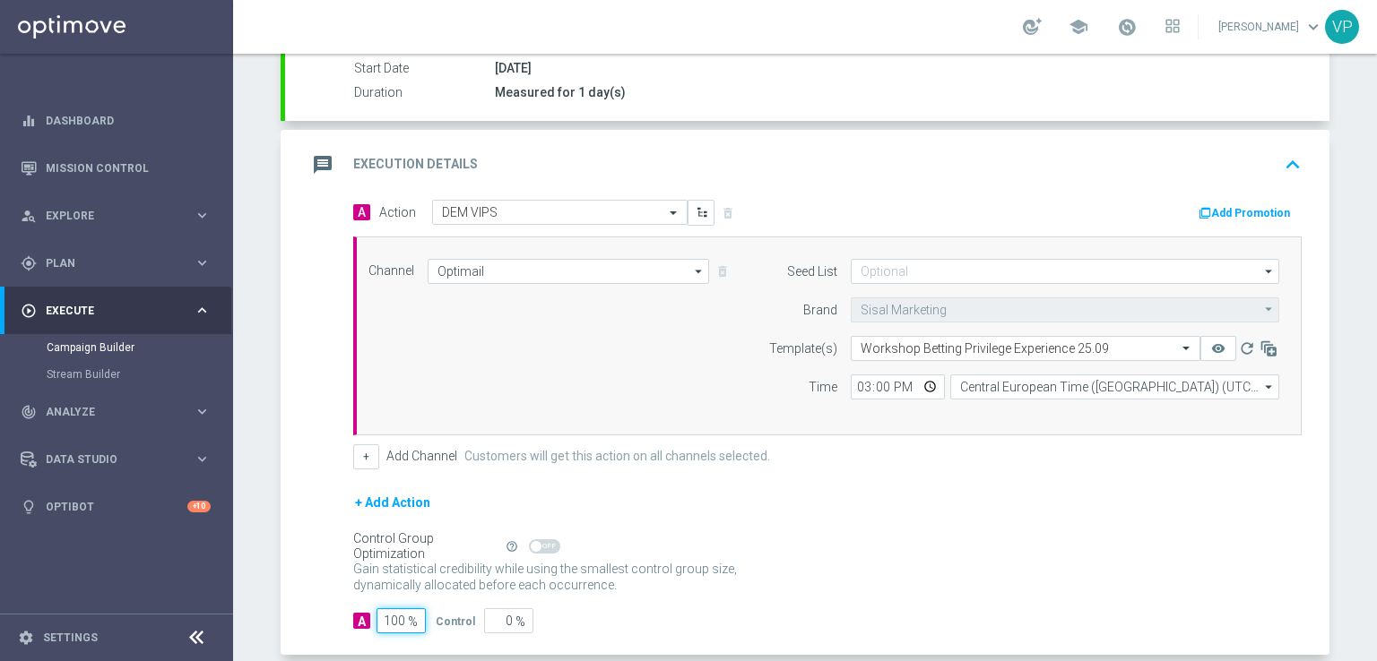
type input "100"
click at [925, 598] on form "A Action Select action DEM VIPS delete_forever Add Promotion Channel Optimail O…" at bounding box center [827, 417] width 948 height 435
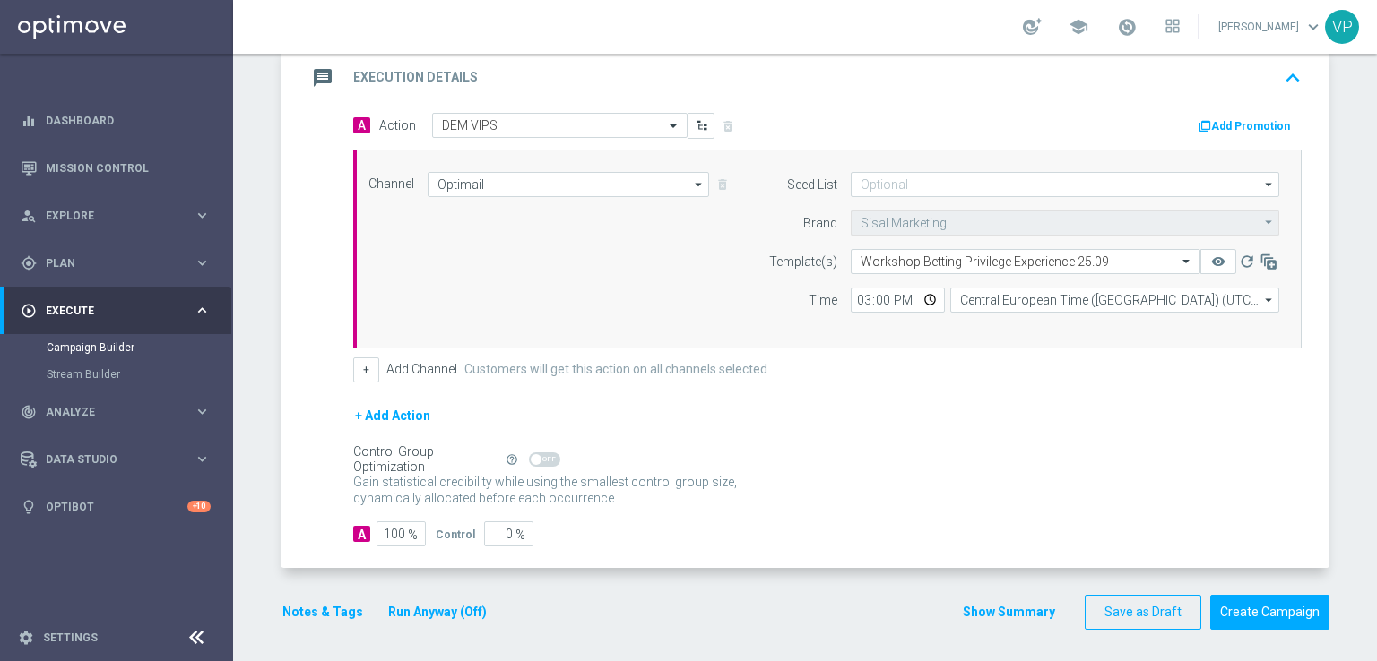
click at [419, 613] on button "Run Anyway (Off)" at bounding box center [437, 612] width 102 height 22
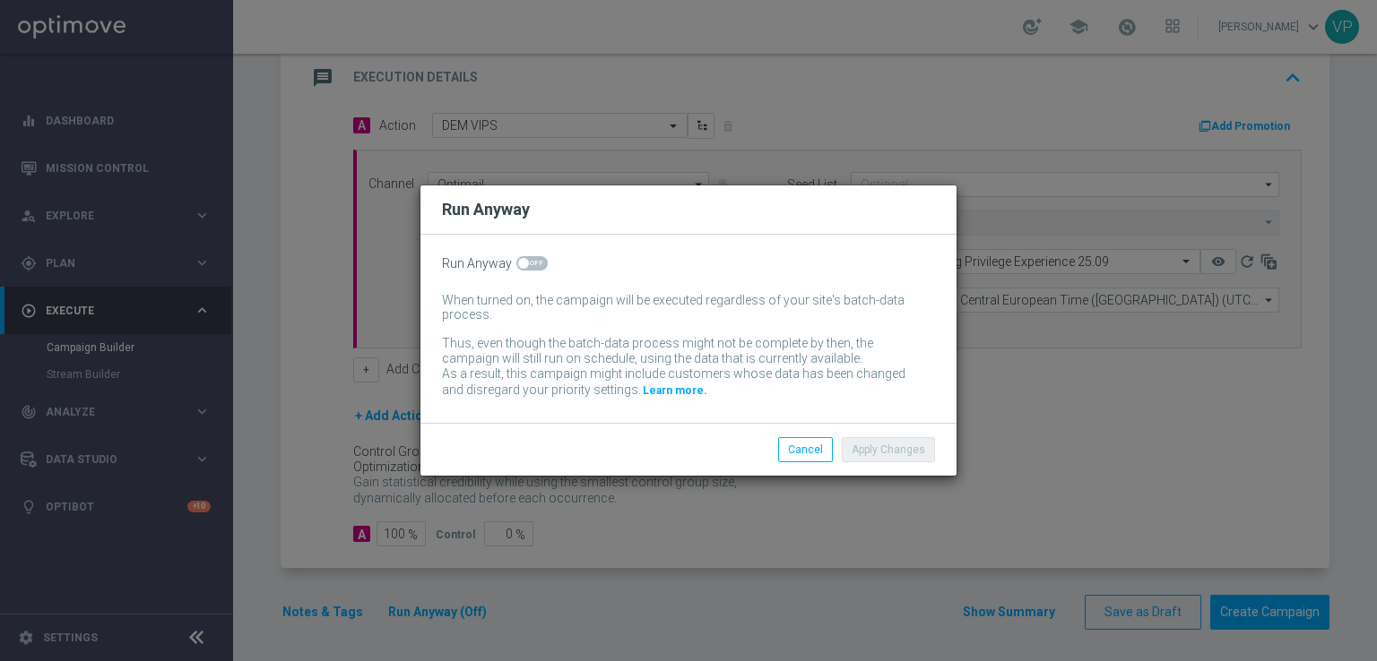
click at [533, 262] on span at bounding box center [531, 263] width 31 height 14
click at [533, 262] on input "checkbox" at bounding box center [531, 263] width 31 height 14
checkbox input "true"
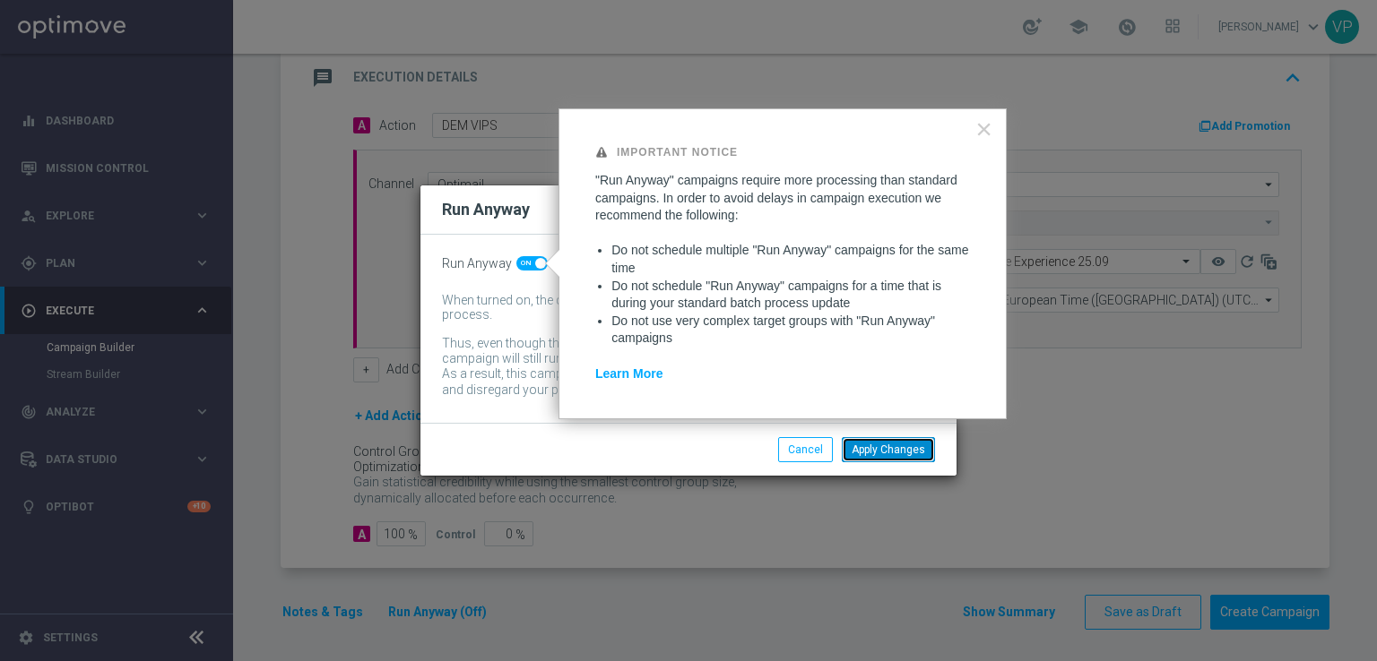
click at [917, 445] on button "Apply Changes" at bounding box center [888, 449] width 93 height 25
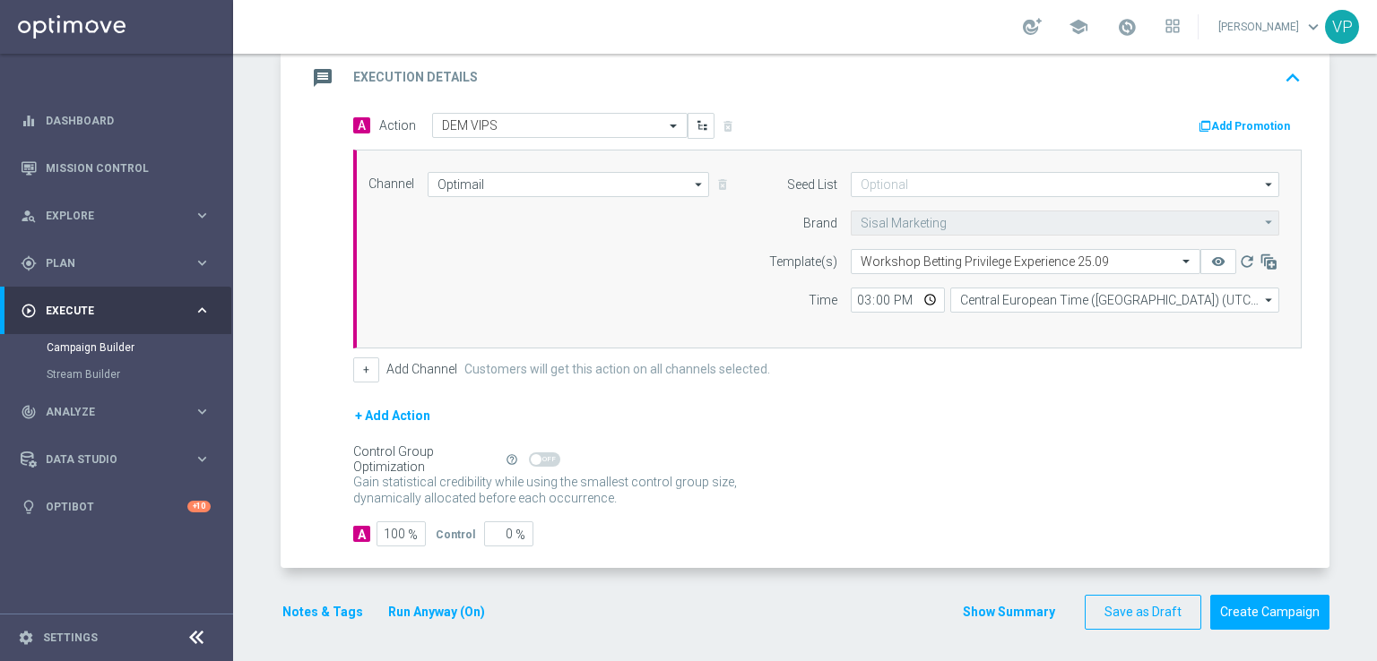
click at [326, 608] on button "Notes & Tags" at bounding box center [323, 612] width 84 height 22
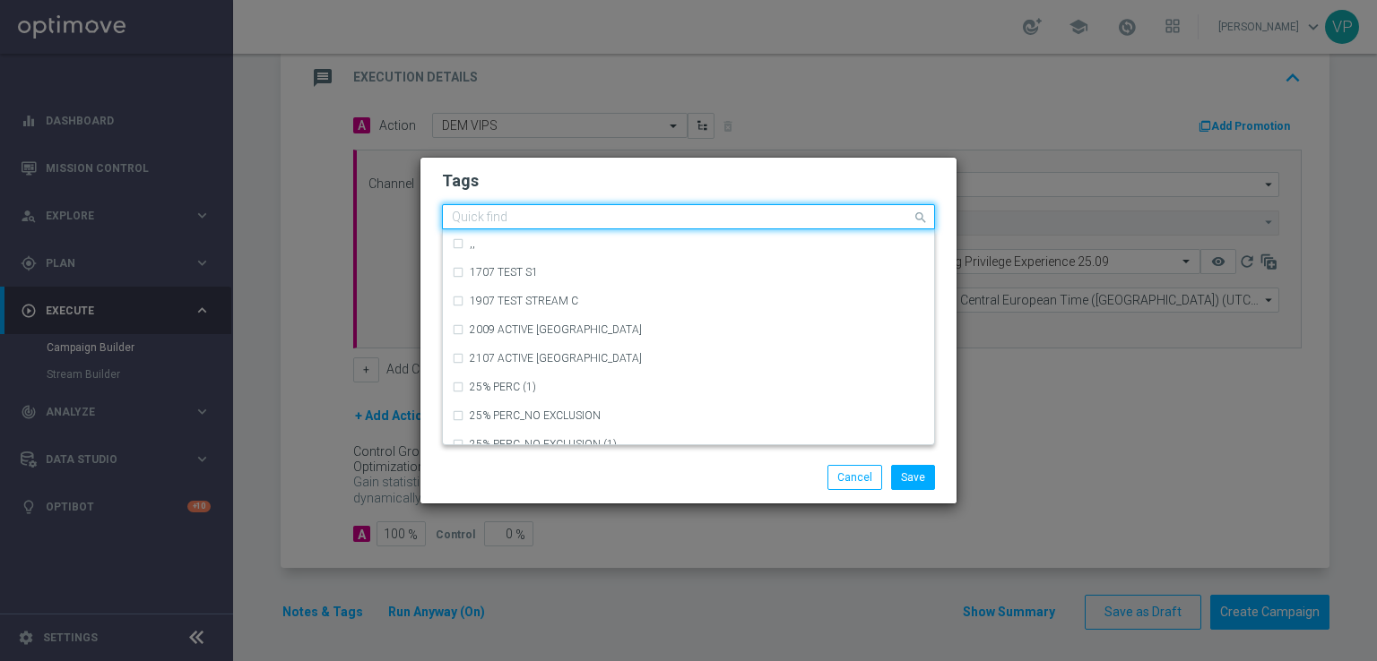
click at [726, 219] on input "text" at bounding box center [682, 218] width 460 height 15
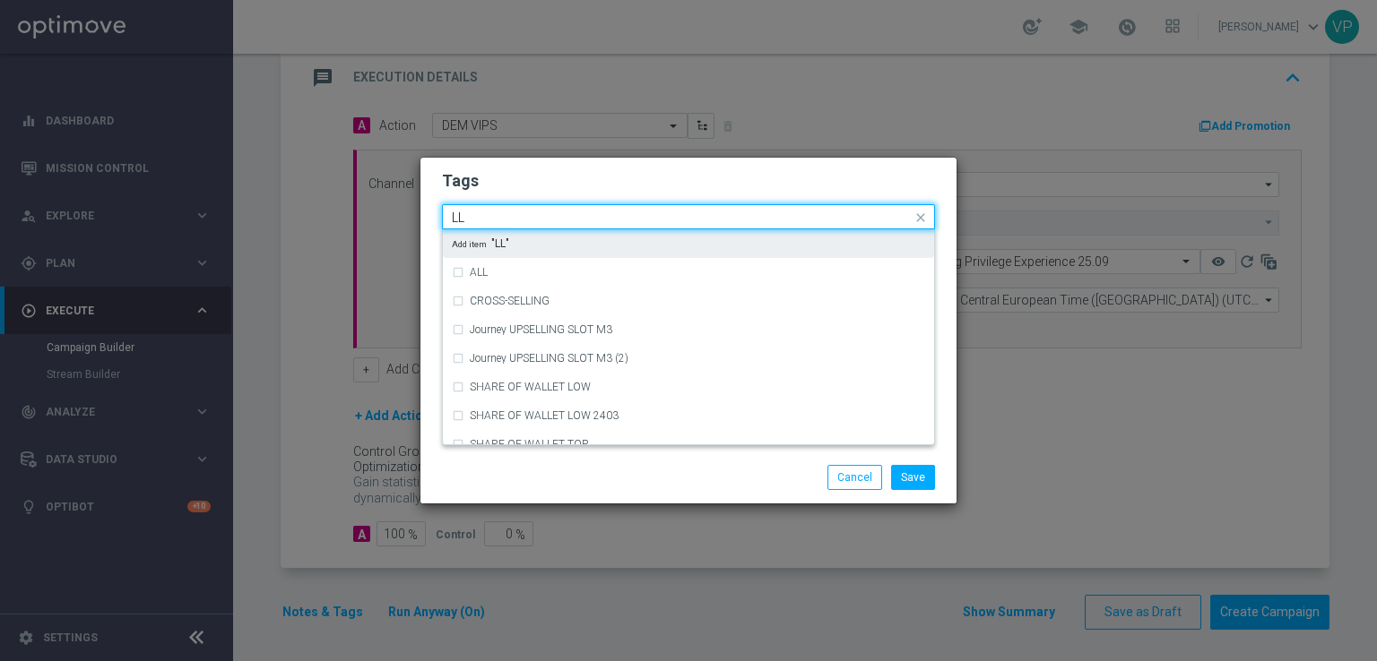
type input "L"
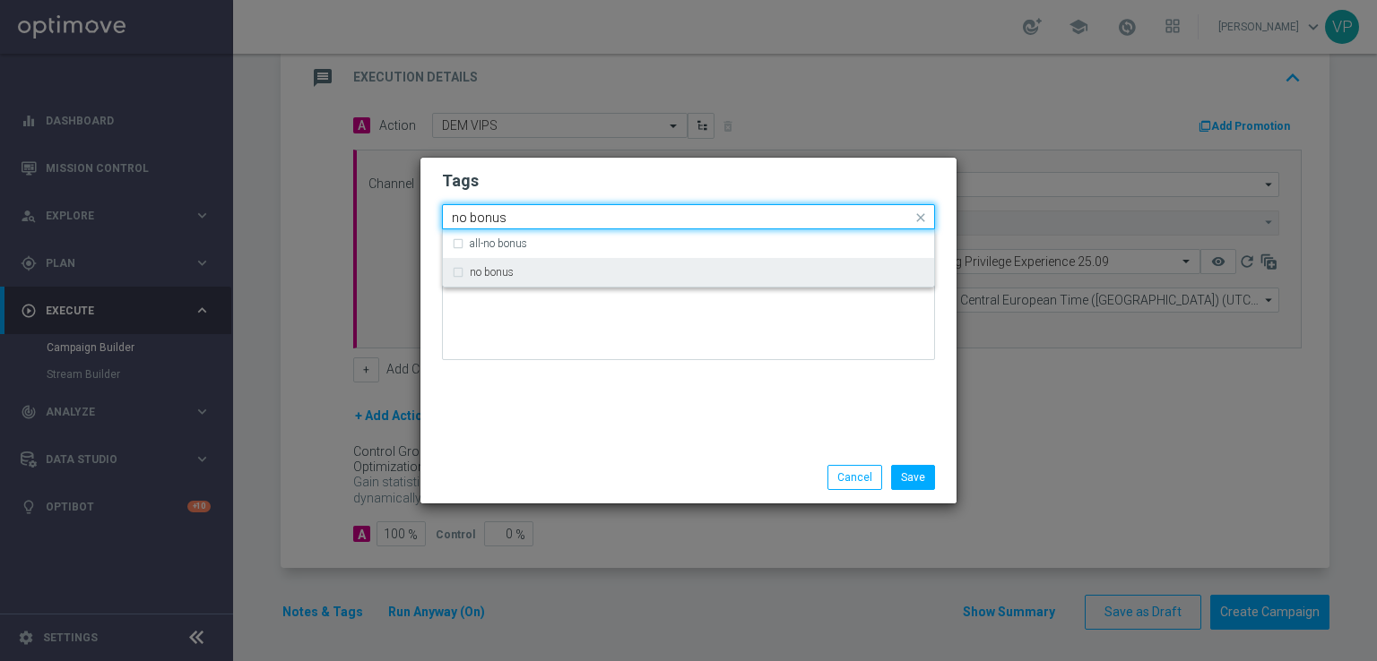
click at [713, 279] on div "no bonus" at bounding box center [688, 272] width 473 height 29
type input "no bonus"
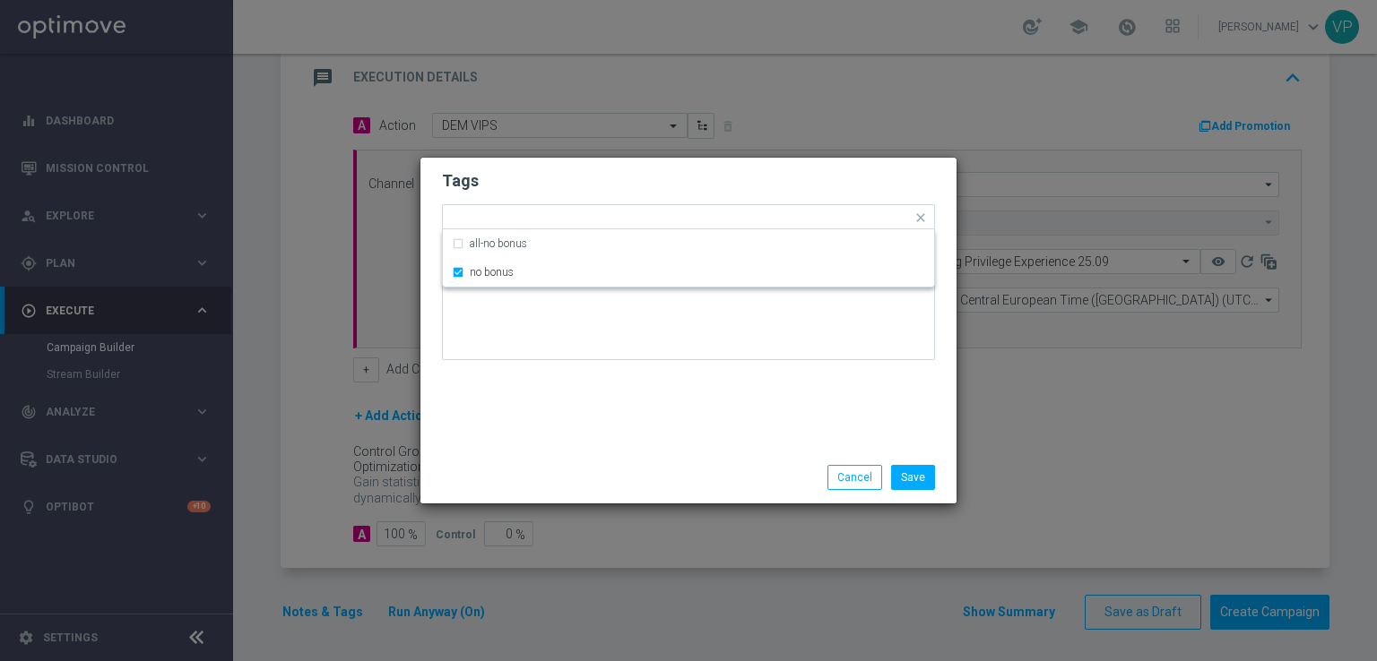
click at [706, 385] on div "Tags Quick find × no bonus all-no bonus no bonus Notes" at bounding box center [688, 305] width 536 height 294
click at [699, 223] on input "text" at bounding box center [724, 219] width 376 height 15
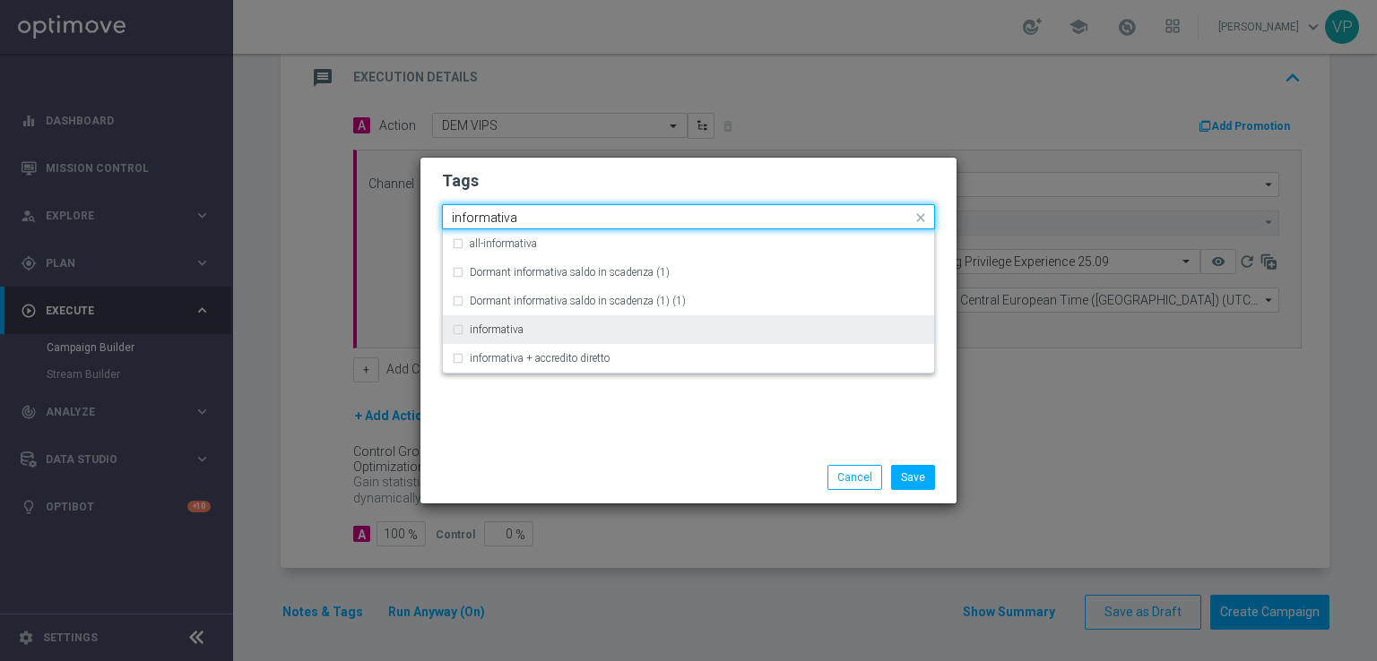
click at [639, 323] on div "informativa" at bounding box center [688, 329] width 473 height 29
type input "informativa"
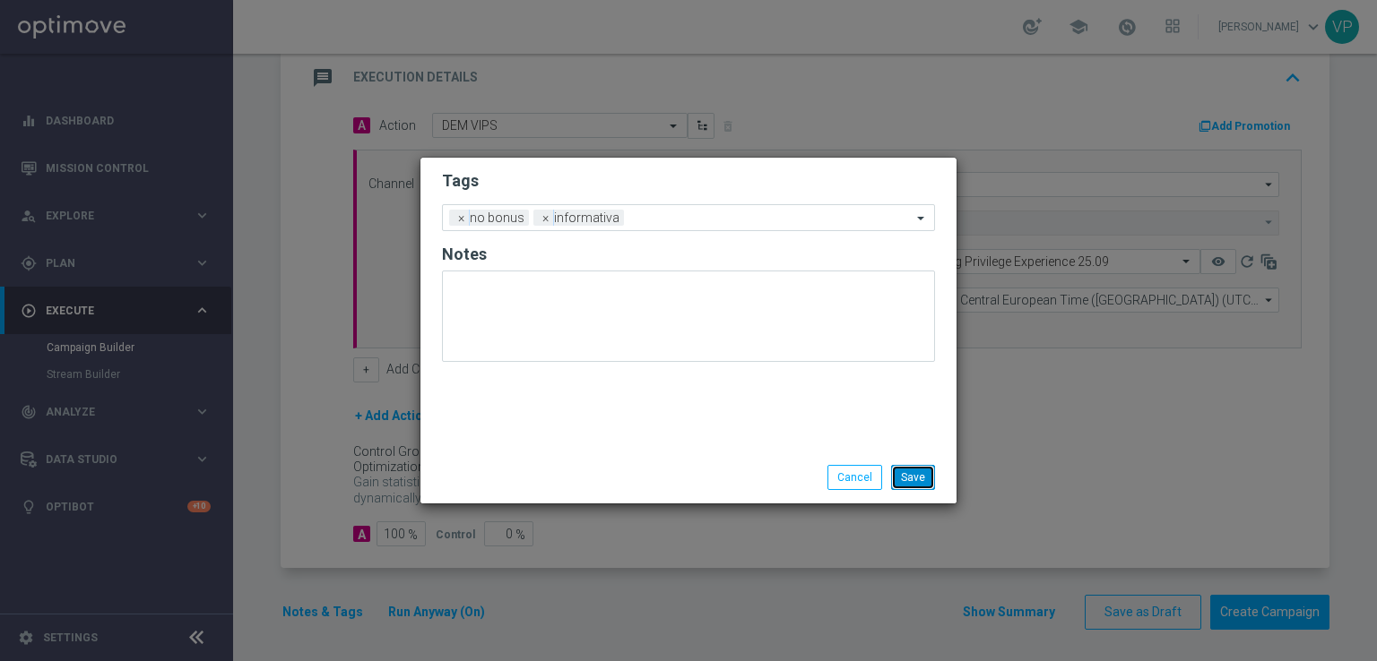
click at [928, 473] on button "Save" at bounding box center [913, 477] width 44 height 25
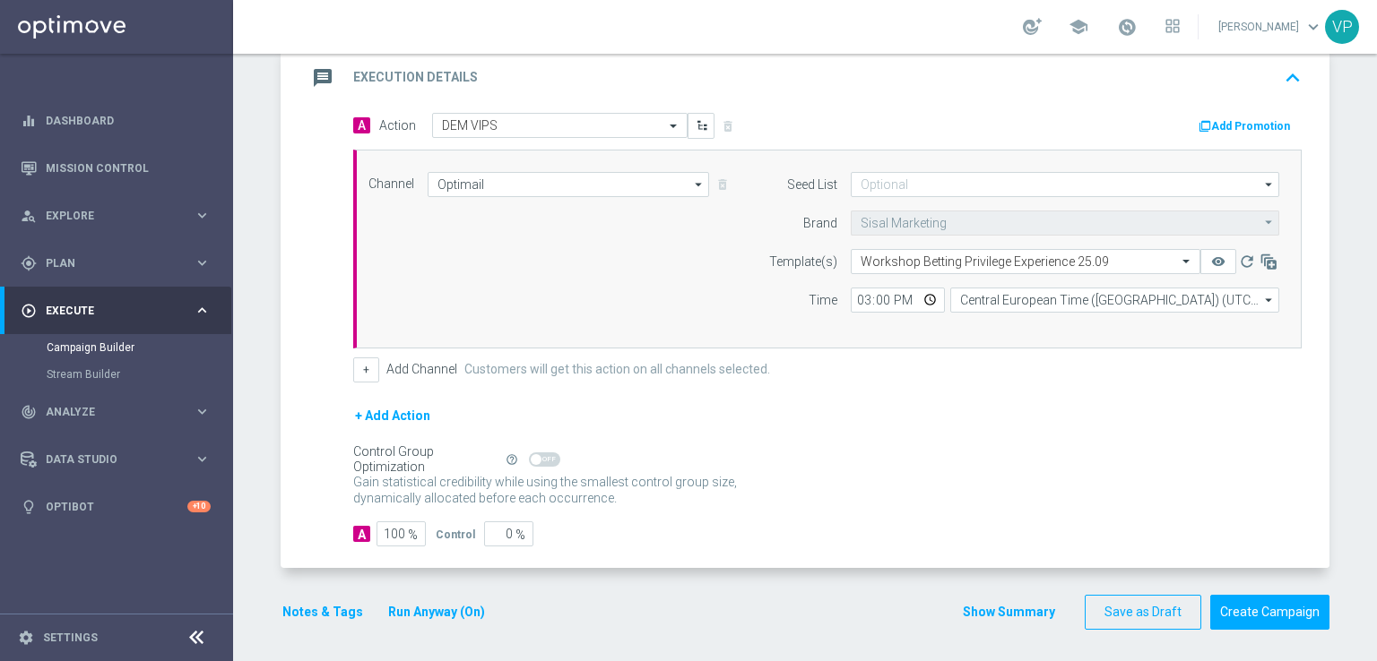
click at [1094, 451] on div "Control Group Optimization Self Optimizing Campaign help_outline" at bounding box center [827, 460] width 948 height 20
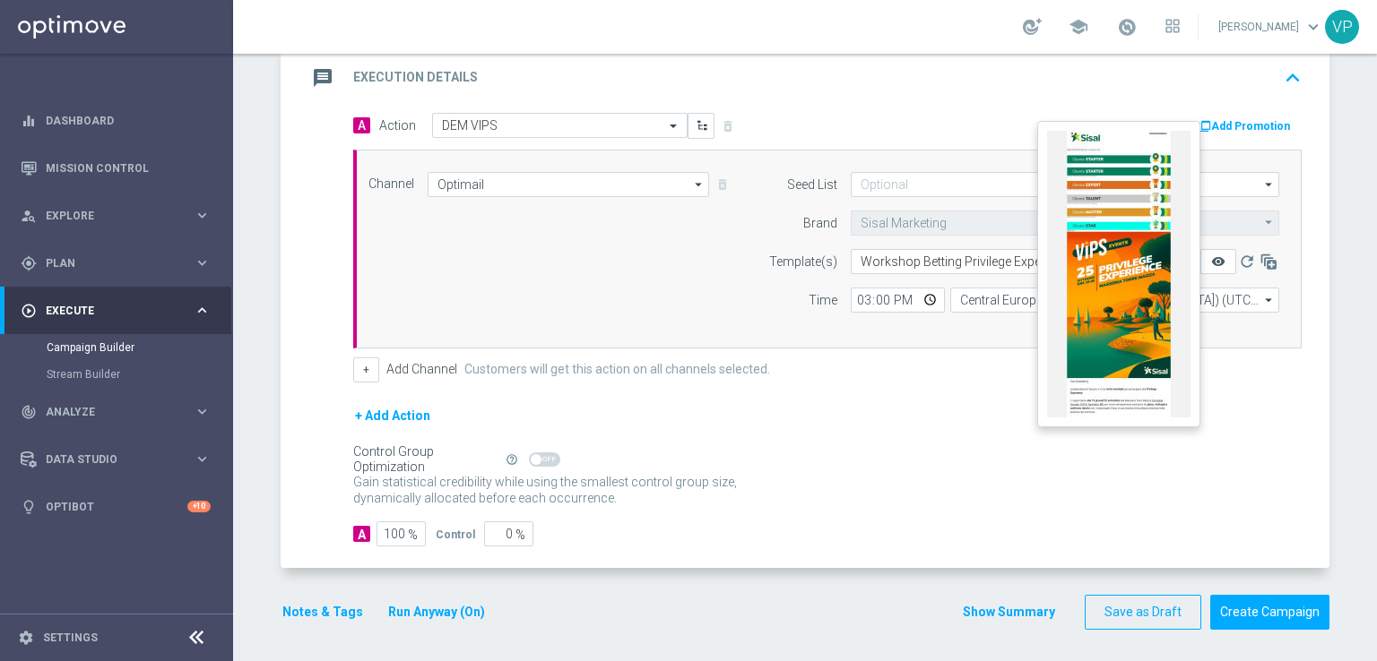
click at [1211, 258] on icon "remove_red_eye" at bounding box center [1218, 262] width 14 height 14
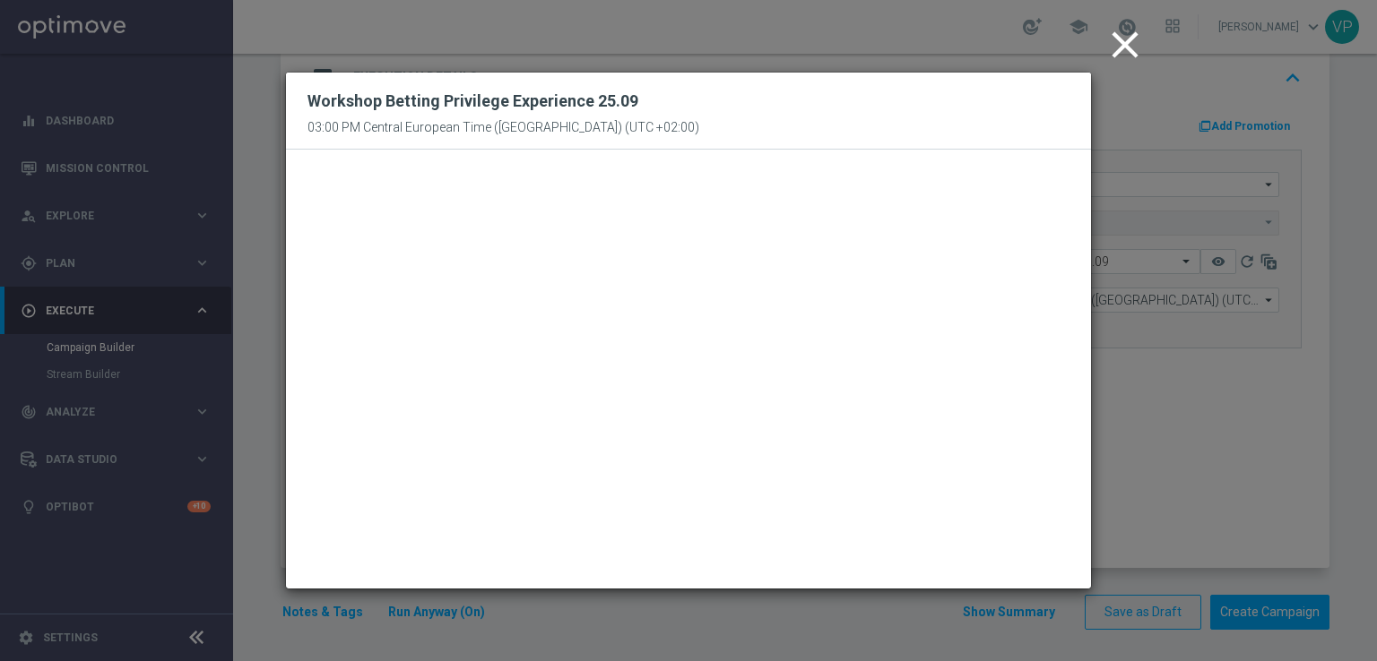
click at [1120, 44] on icon "close" at bounding box center [1124, 44] width 45 height 45
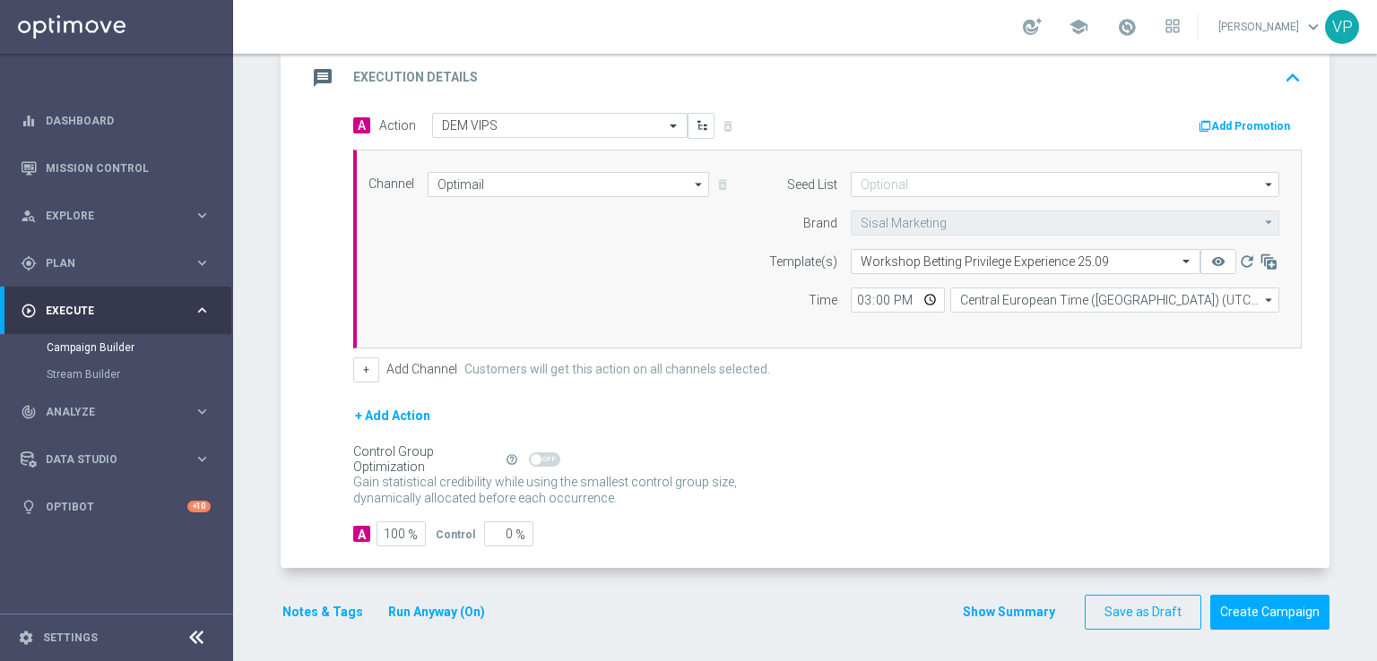
scroll to position [0, 0]
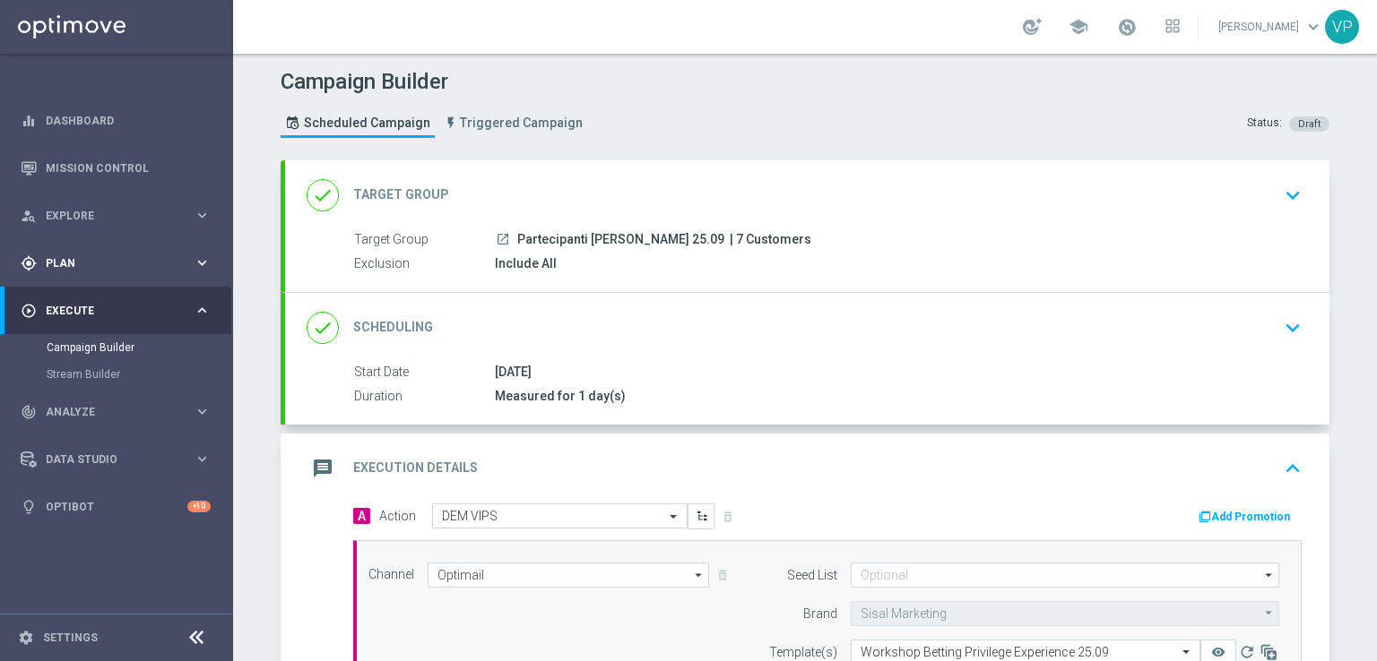
click at [99, 256] on div "gps_fixed Plan" at bounding box center [107, 263] width 173 height 16
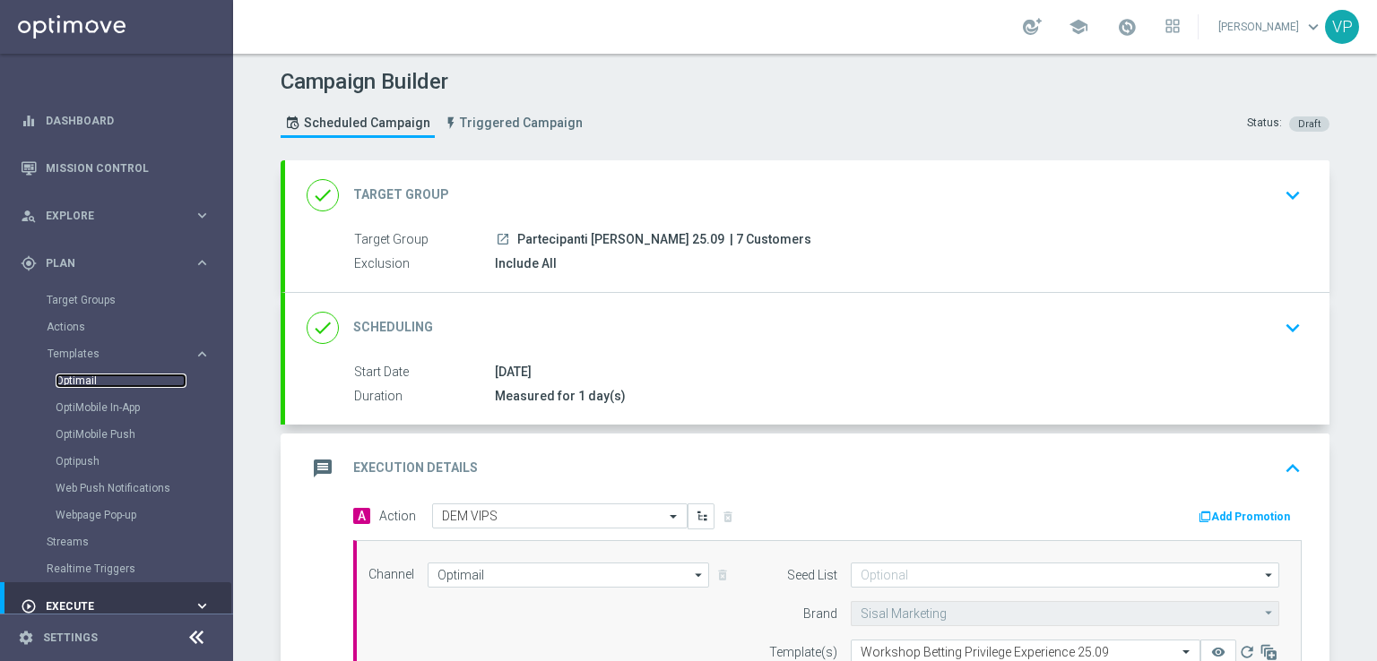
click at [90, 387] on link "Optimail" at bounding box center [121, 381] width 131 height 14
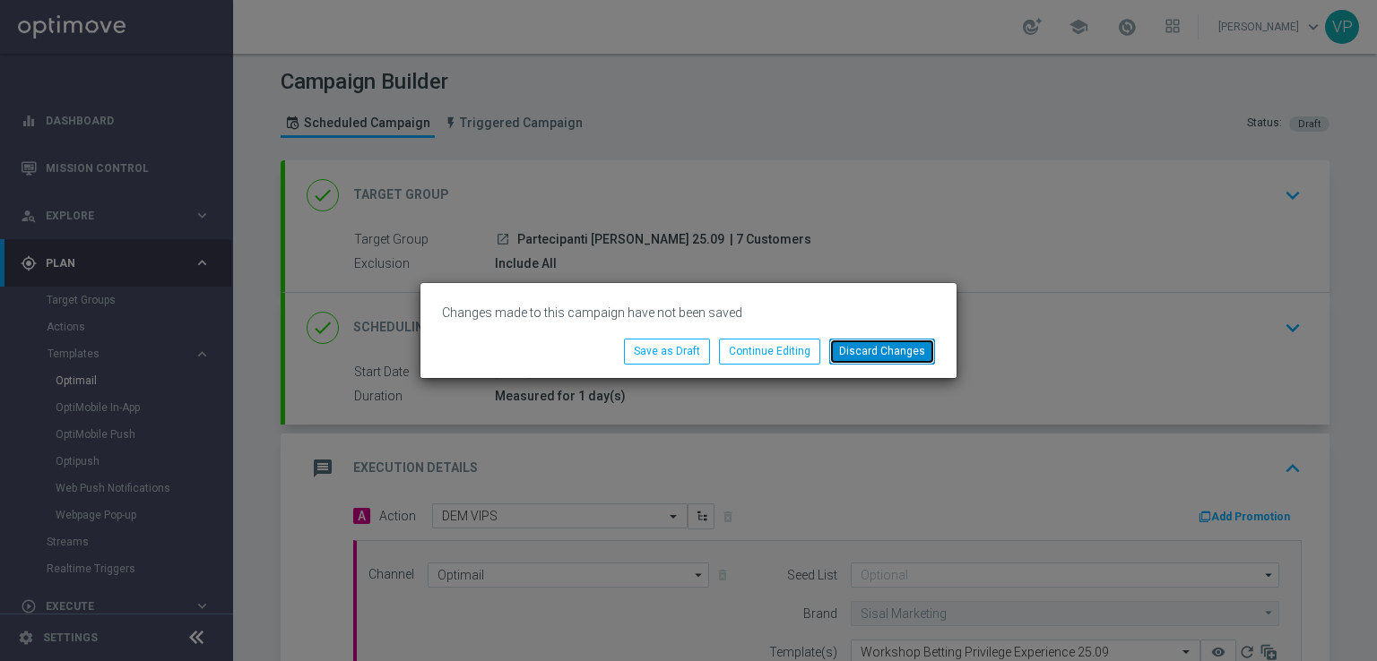
click at [879, 350] on button "Discard Changes" at bounding box center [882, 351] width 106 height 25
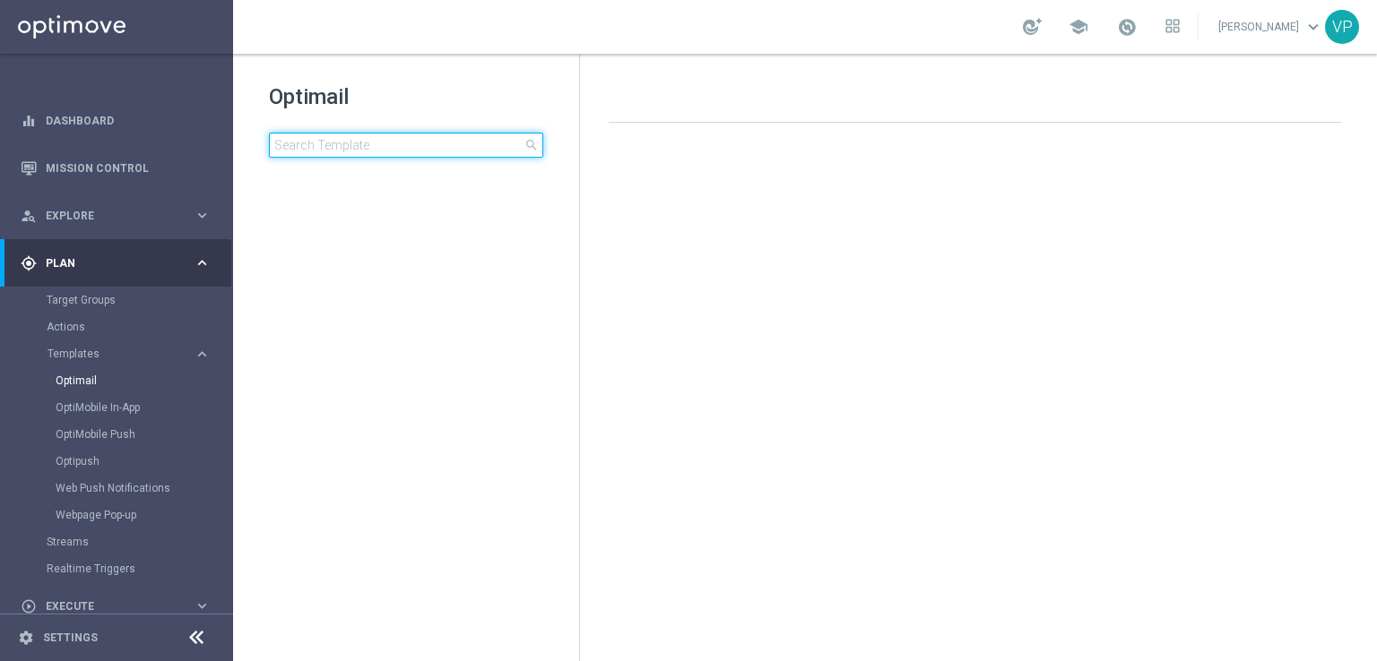
click at [440, 145] on input at bounding box center [406, 145] width 274 height 25
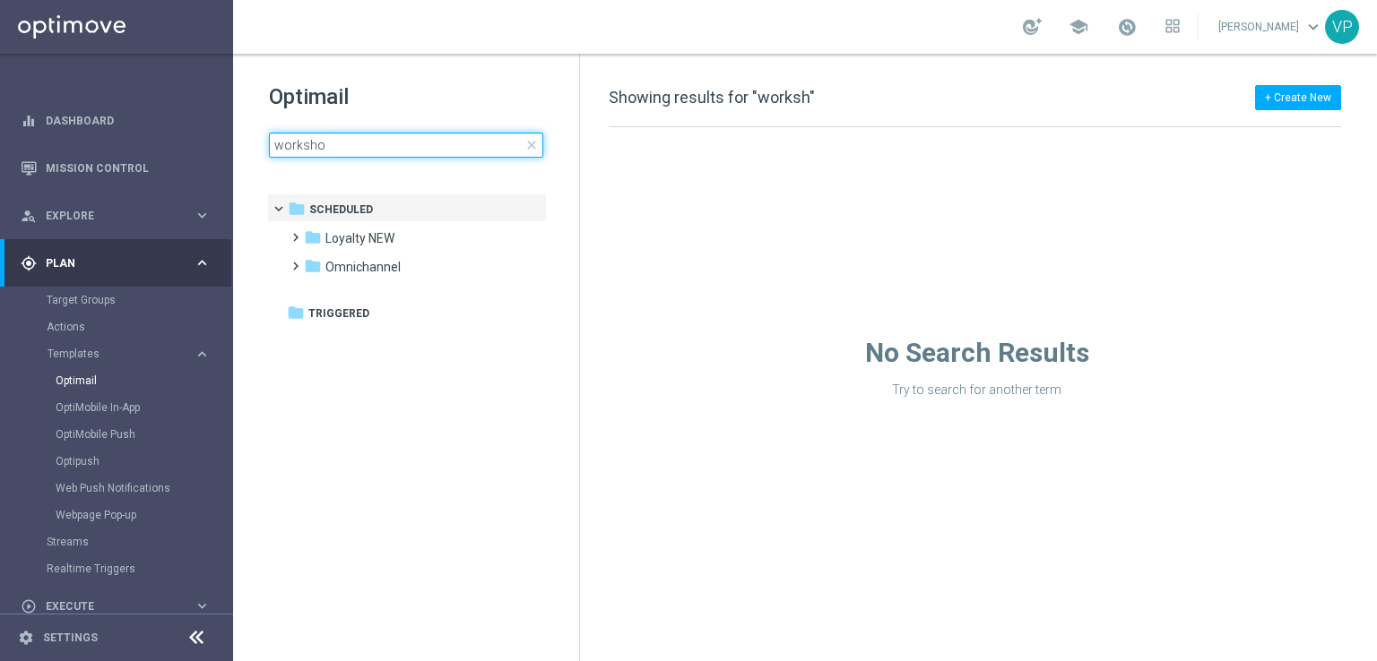
type input "workshop"
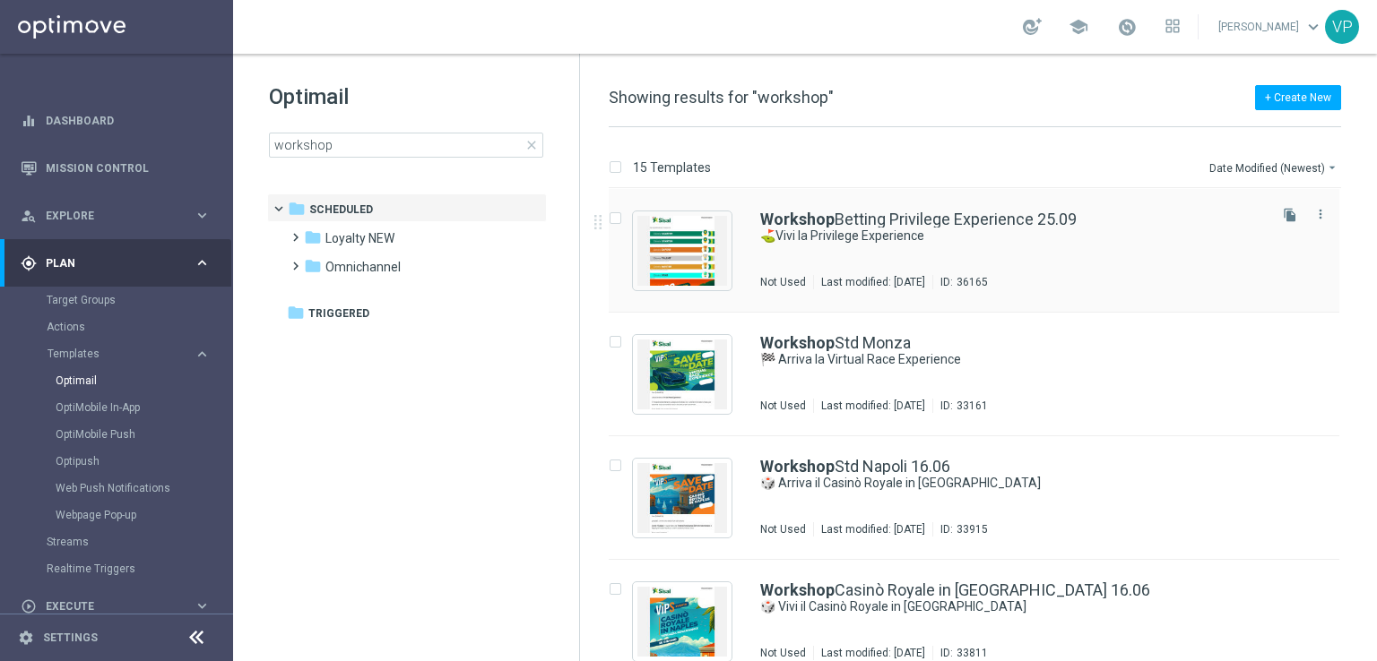
click at [1112, 270] on div "Workshop Betting Privilege Experience 25.09 ⛳Vivi la Privilege Experience Not U…" at bounding box center [1012, 251] width 504 height 78
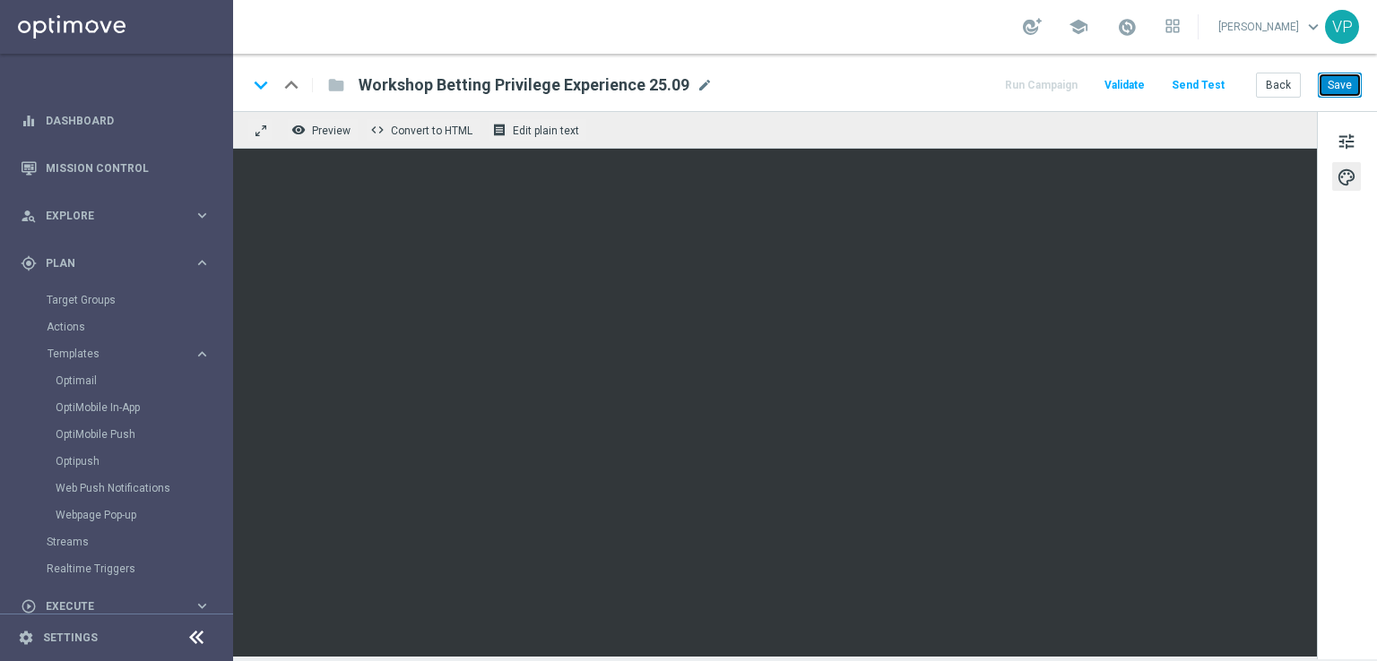
click at [1348, 84] on button "Save" at bounding box center [1340, 85] width 44 height 25
click at [1096, 90] on div "Run Campaign Validate Send Test Back Save" at bounding box center [1181, 84] width 359 height 23
click at [1067, 82] on button "Run Campaign" at bounding box center [1041, 85] width 78 height 24
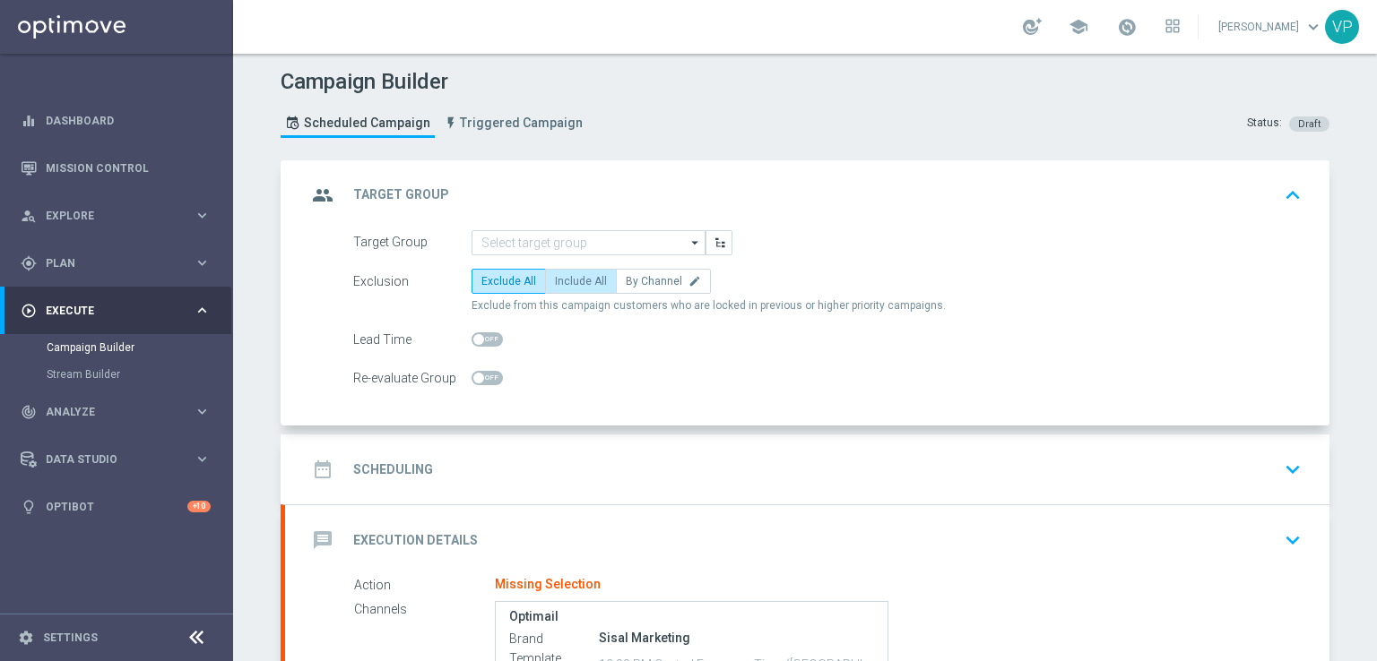
click at [578, 269] on label "Include All" at bounding box center [581, 281] width 72 height 25
click at [566, 279] on input "Include All" at bounding box center [561, 285] width 12 height 12
radio input "true"
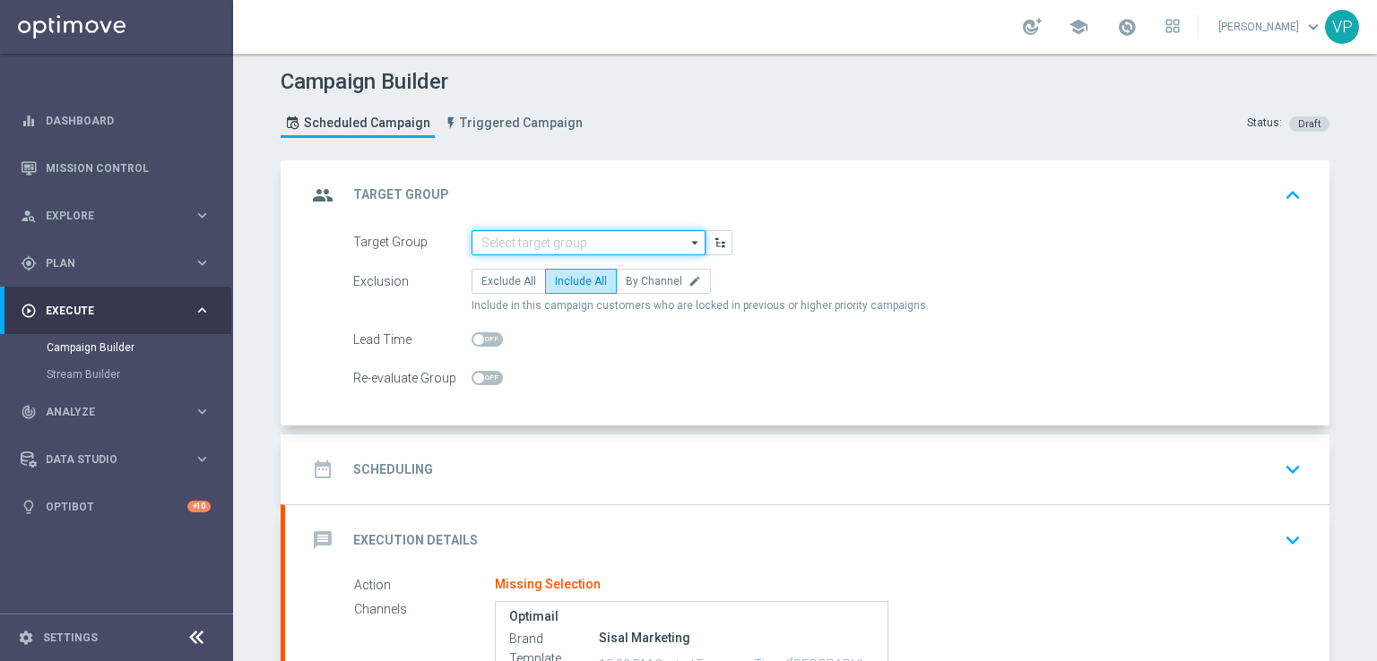
click at [572, 241] on input at bounding box center [588, 242] width 234 height 25
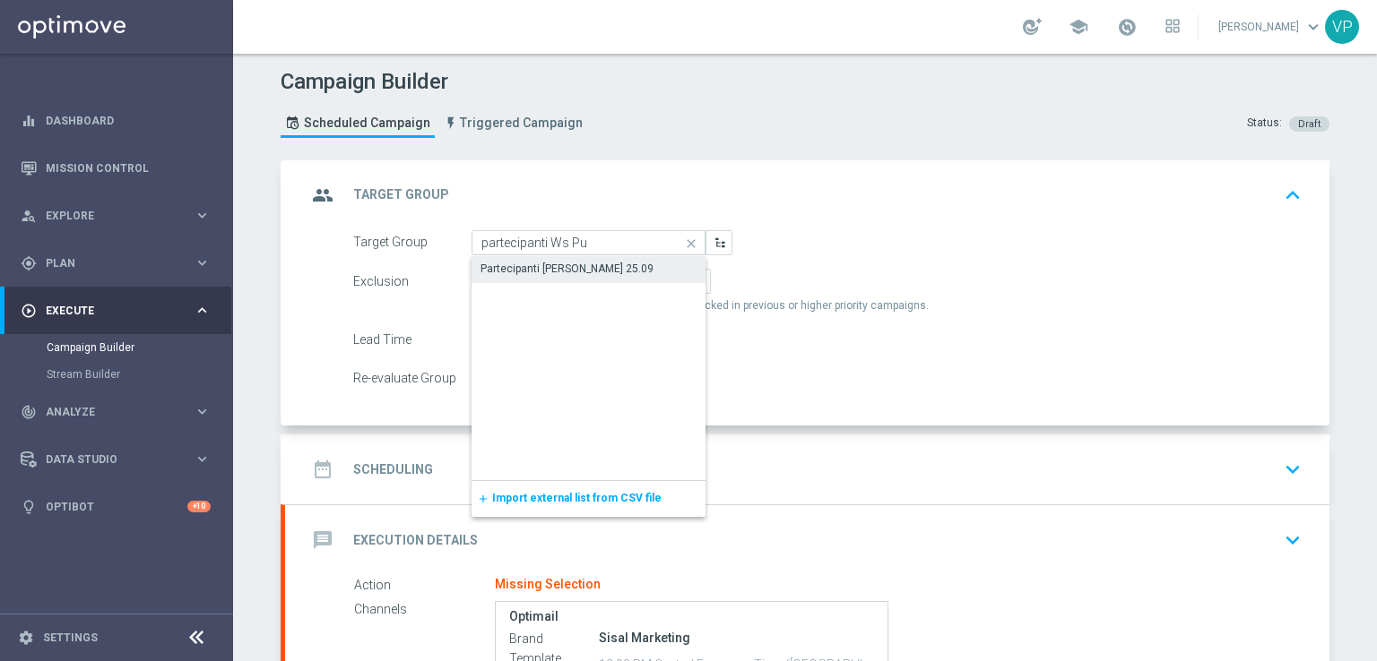
click at [584, 272] on div "Partecipanti [PERSON_NAME] 25.09" at bounding box center [566, 269] width 173 height 16
type input "Partecipanti [PERSON_NAME] 25.09"
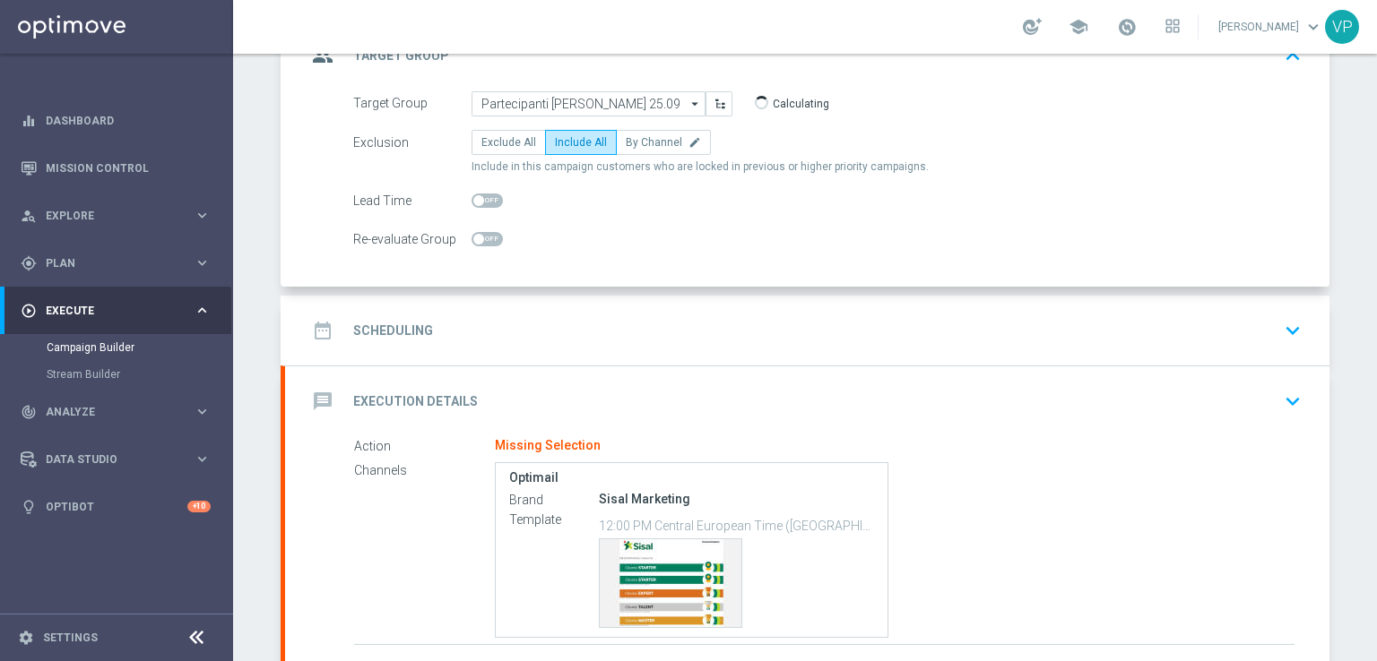
scroll to position [184, 0]
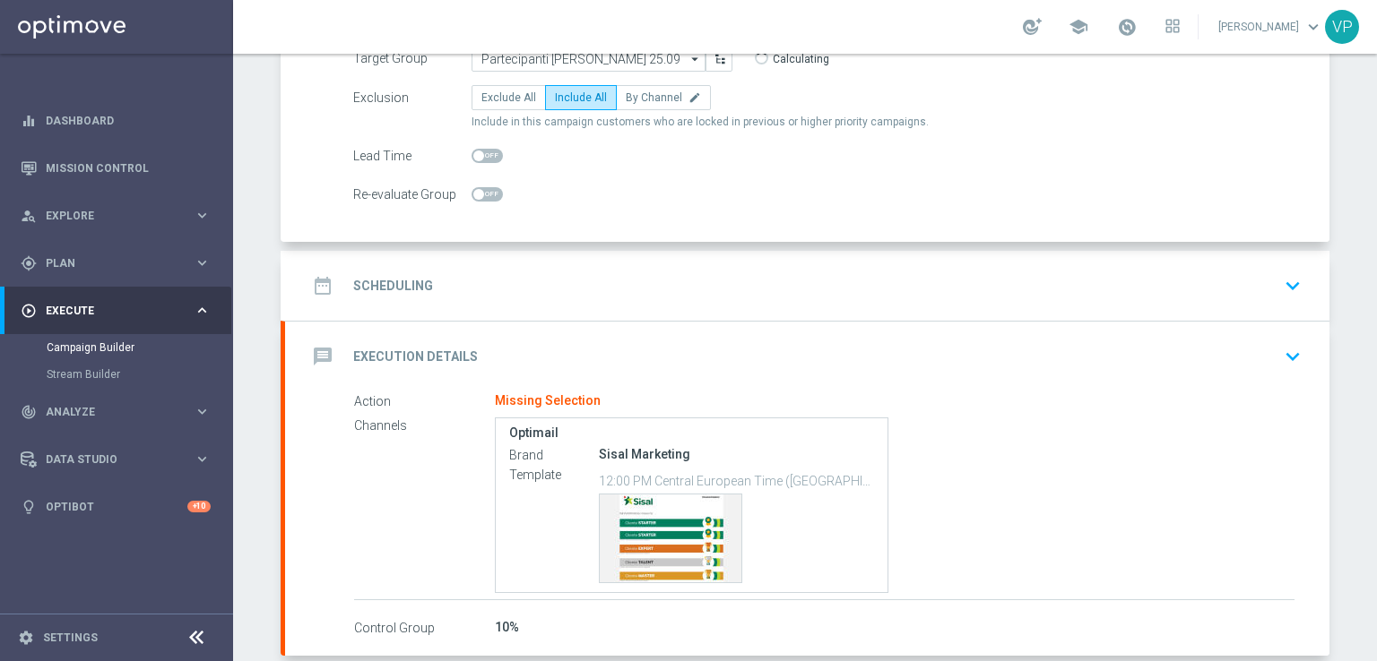
click at [1297, 281] on icon "keyboard_arrow_down" at bounding box center [1292, 285] width 27 height 27
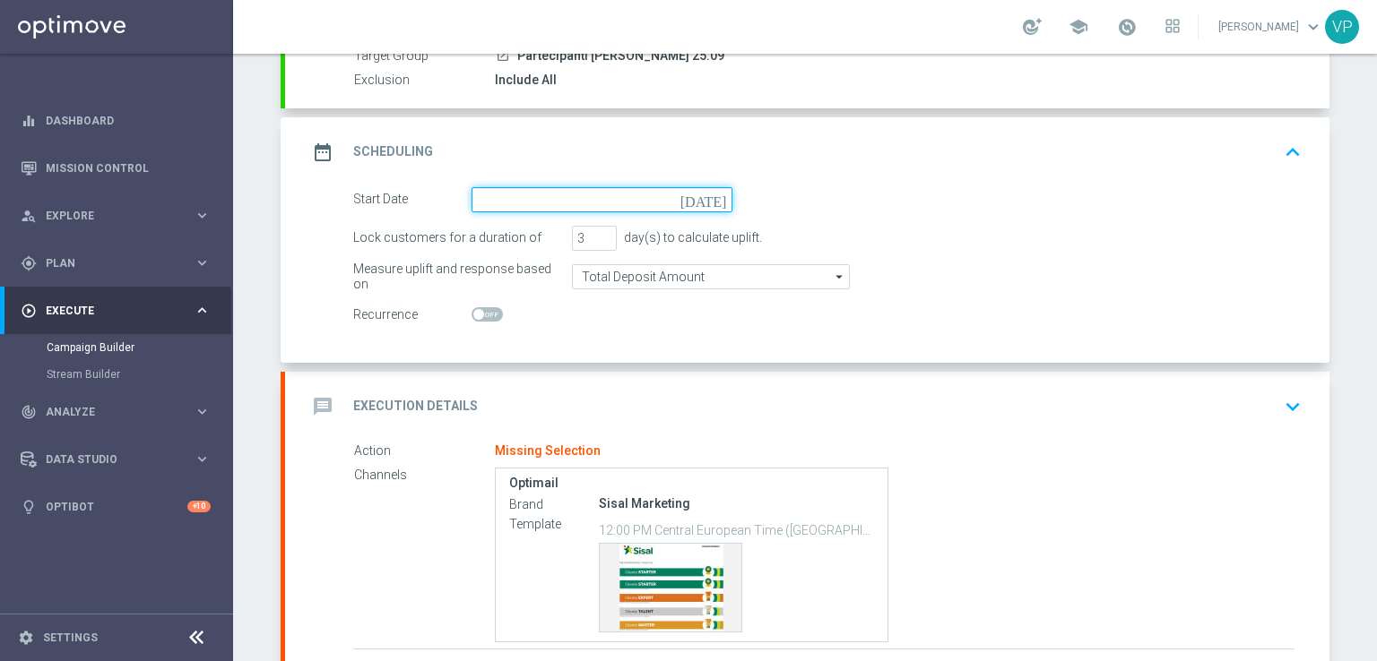
click at [531, 199] on input at bounding box center [601, 199] width 261 height 25
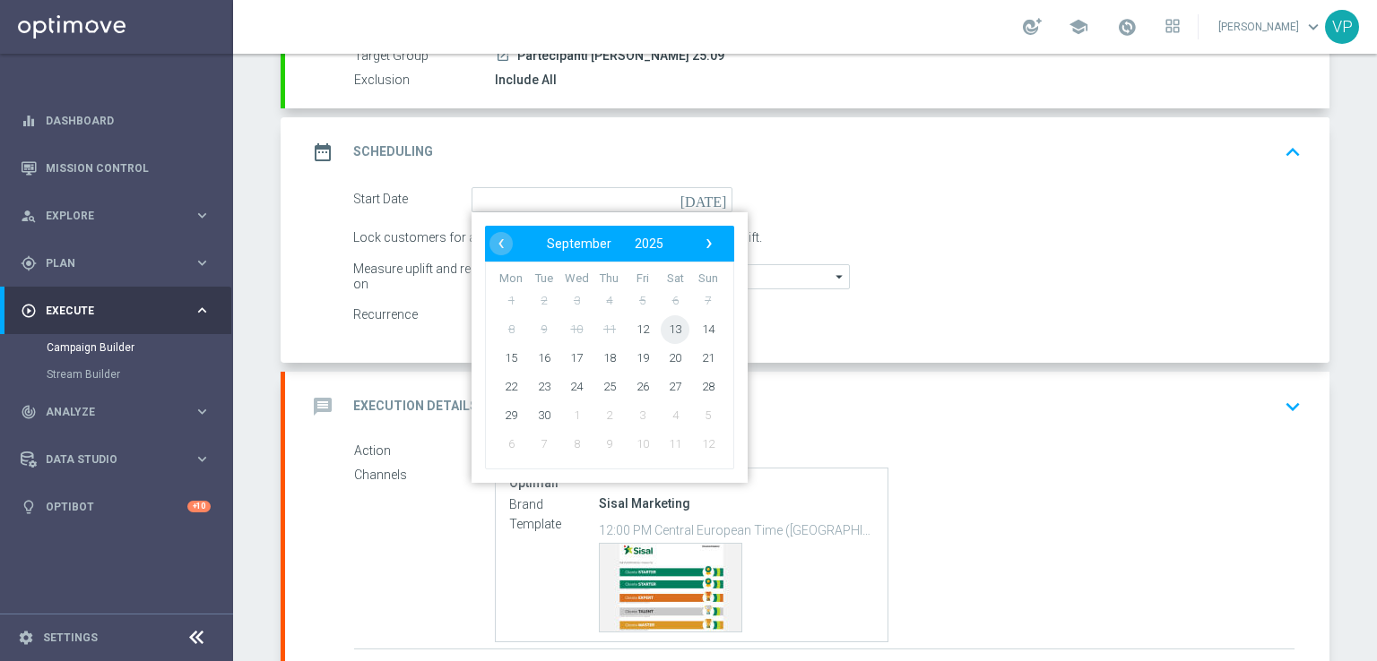
click at [670, 331] on span "13" at bounding box center [675, 329] width 29 height 29
type input "13 Sep 2025"
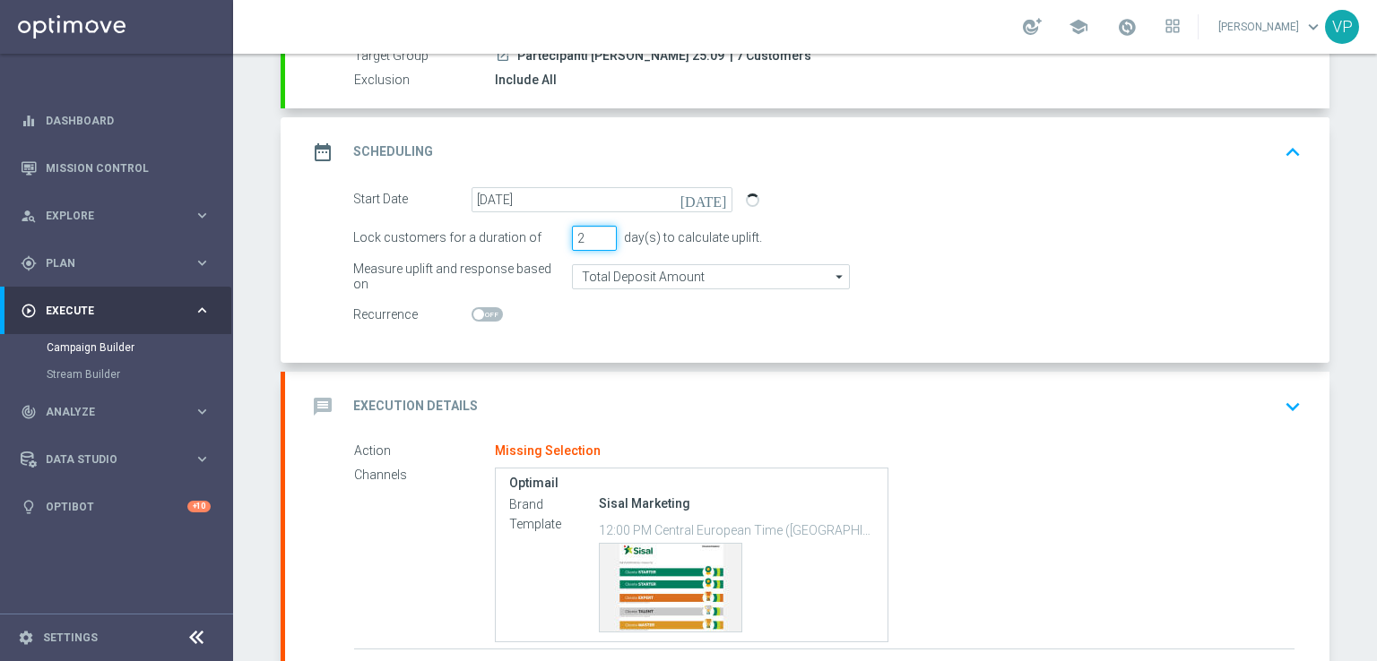
click at [599, 242] on input "2" at bounding box center [594, 238] width 45 height 25
type input "1"
click at [599, 242] on input "1" at bounding box center [594, 238] width 45 height 25
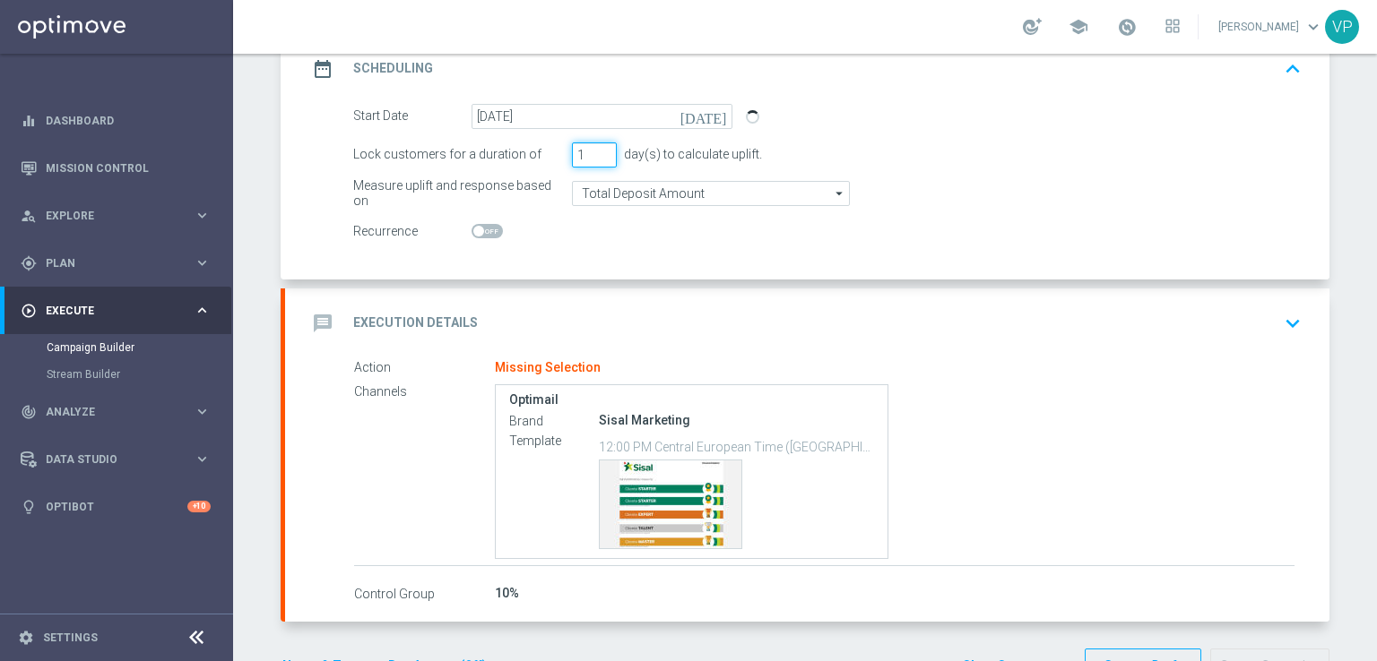
scroll to position [323, 0]
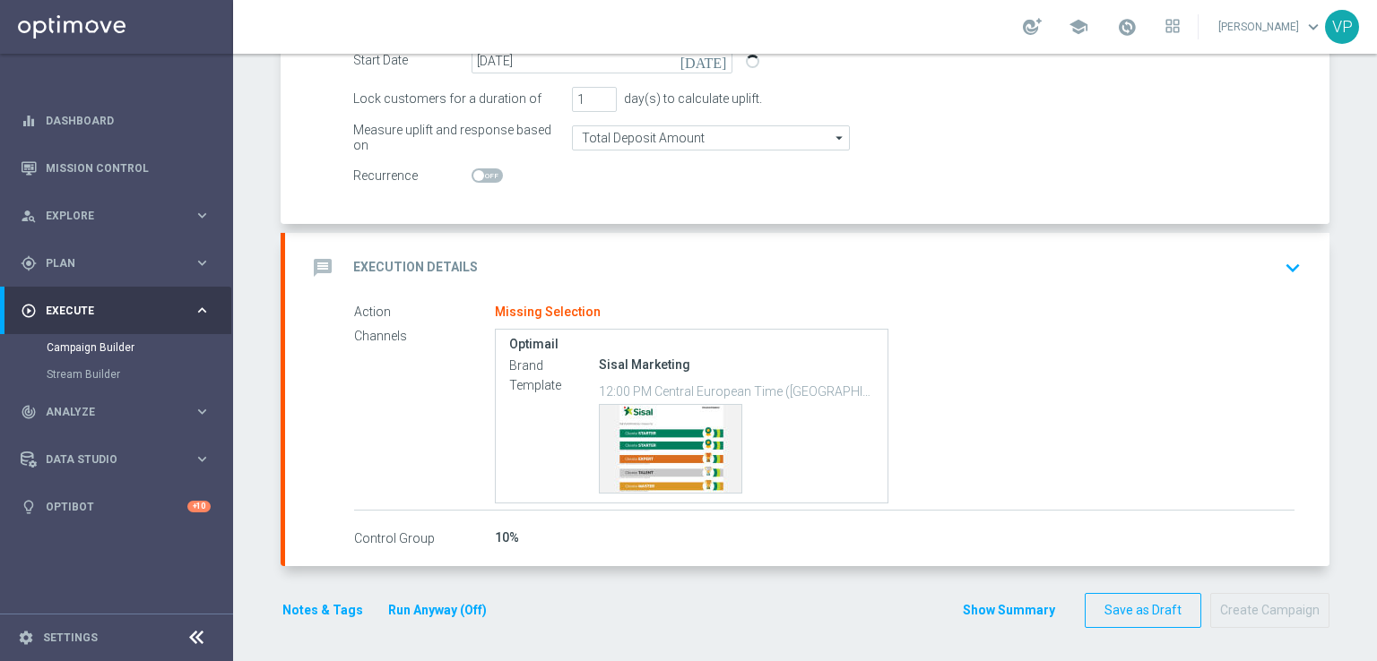
click at [1294, 273] on icon "keyboard_arrow_down" at bounding box center [1292, 268] width 27 height 27
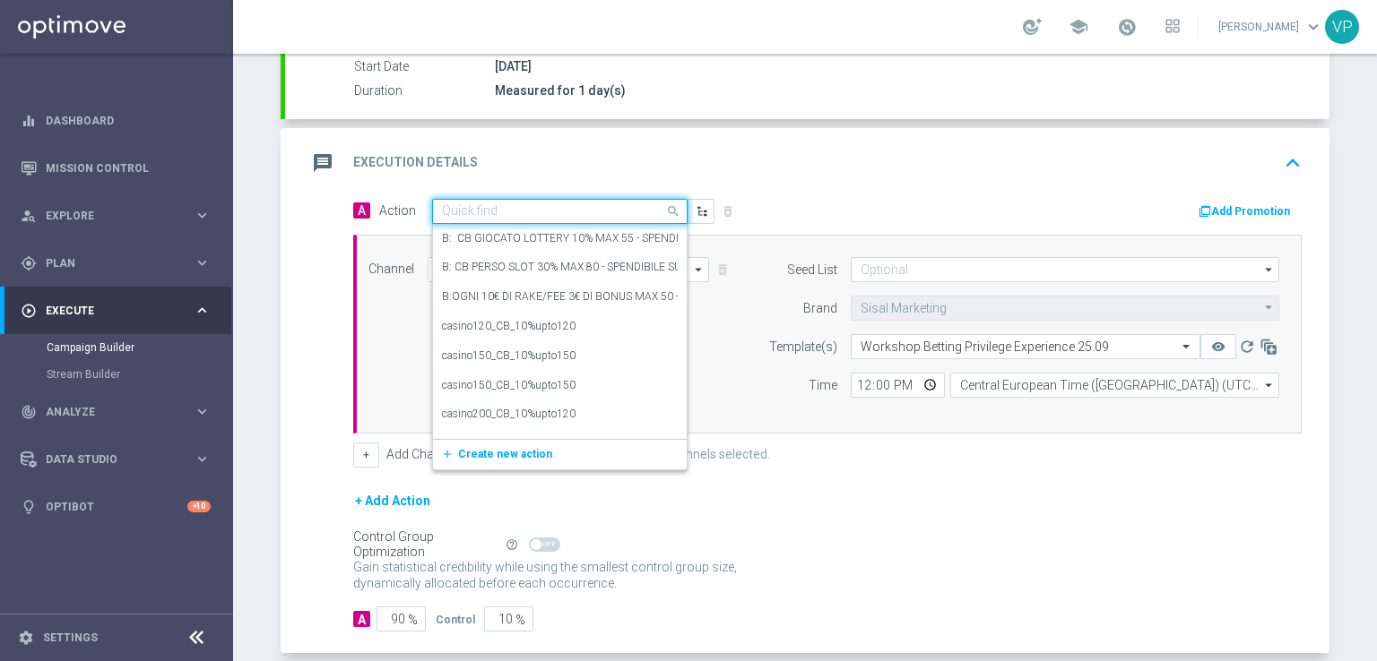
click at [588, 208] on input "text" at bounding box center [542, 211] width 200 height 15
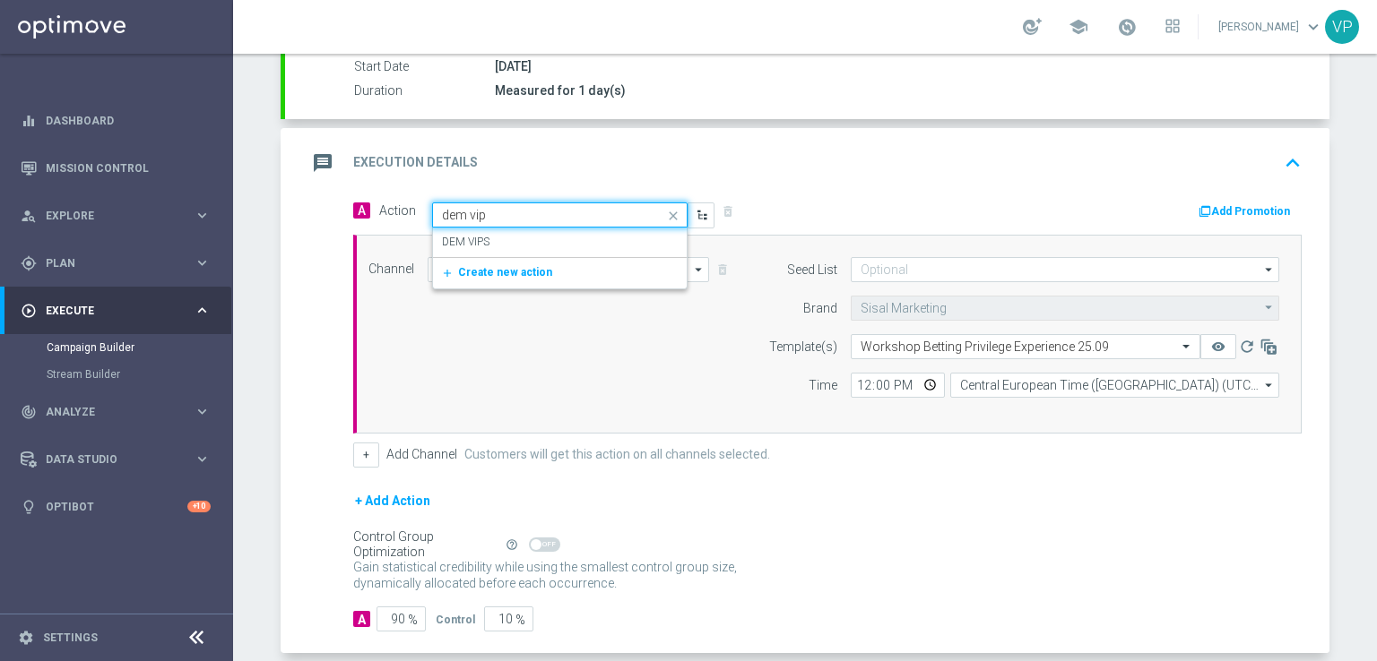
type input "dem vips"
click at [579, 234] on div "DEM VIPS edit" at bounding box center [560, 243] width 236 height 30
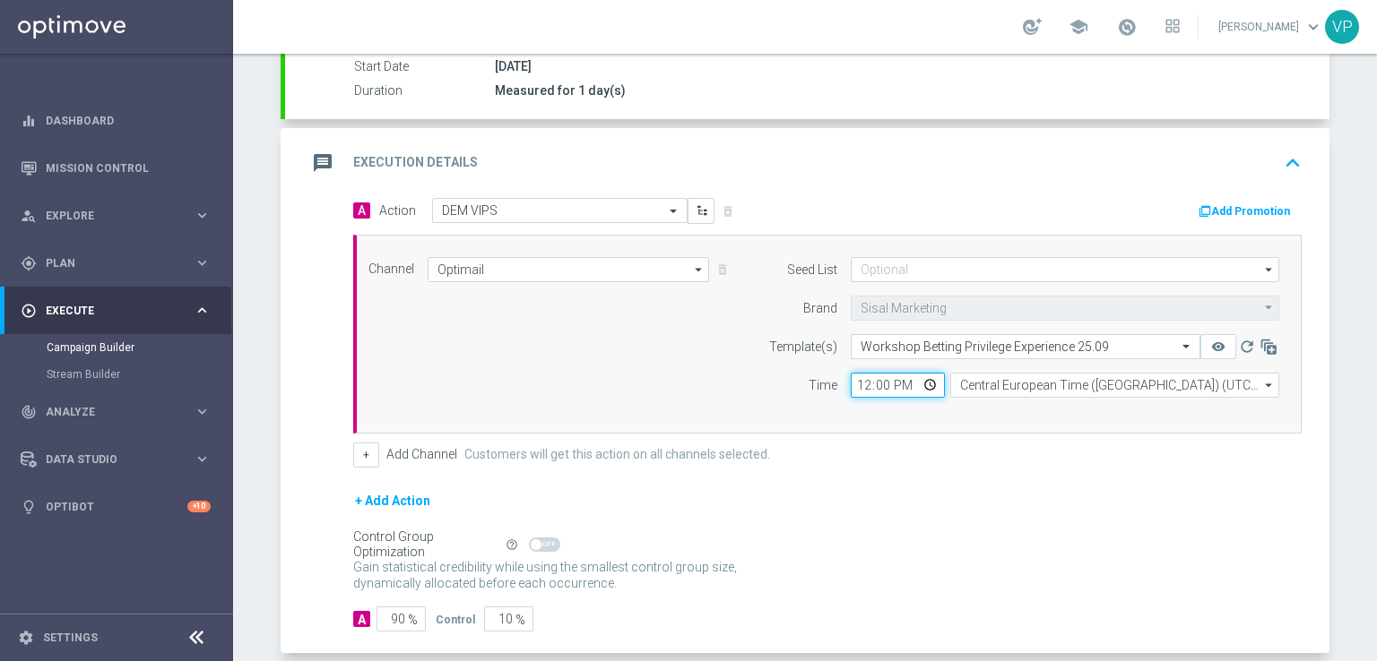
click at [923, 381] on input "12:00" at bounding box center [898, 385] width 94 height 25
type input "15:00"
click at [398, 614] on input "90" at bounding box center [400, 619] width 49 height 25
click at [394, 614] on input "90" at bounding box center [400, 619] width 49 height 25
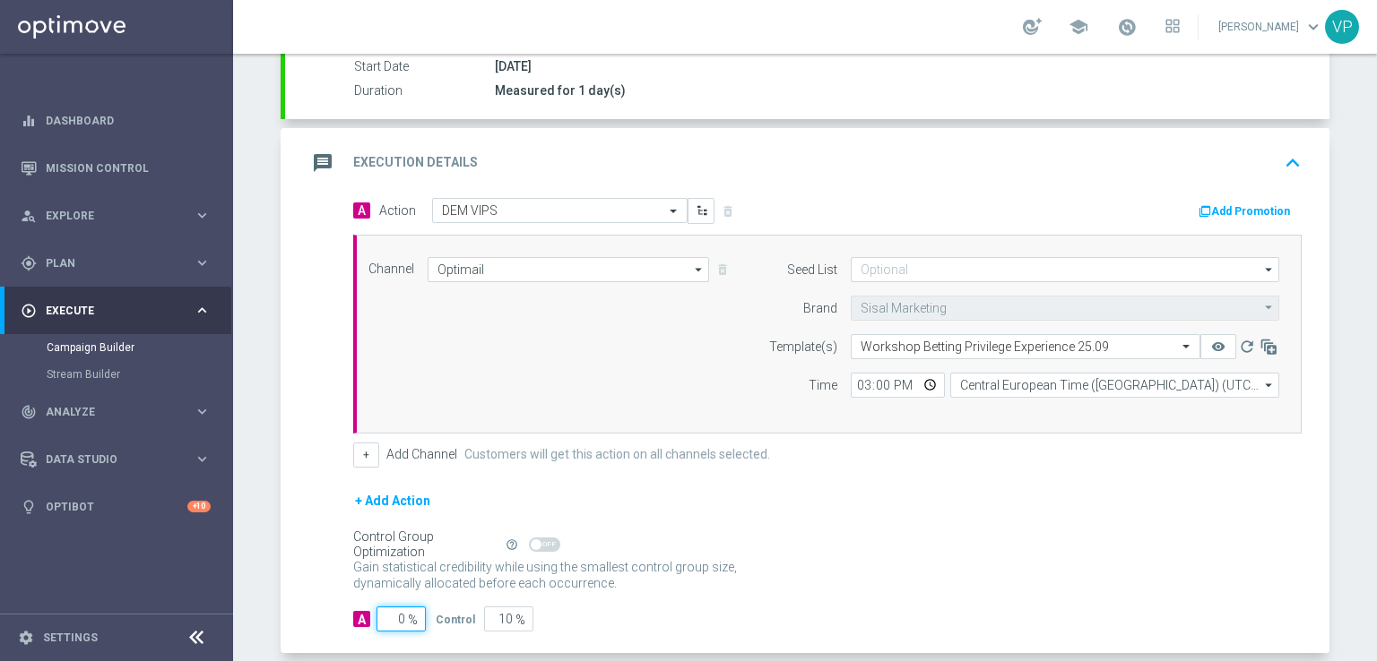
type input "10"
type input "90"
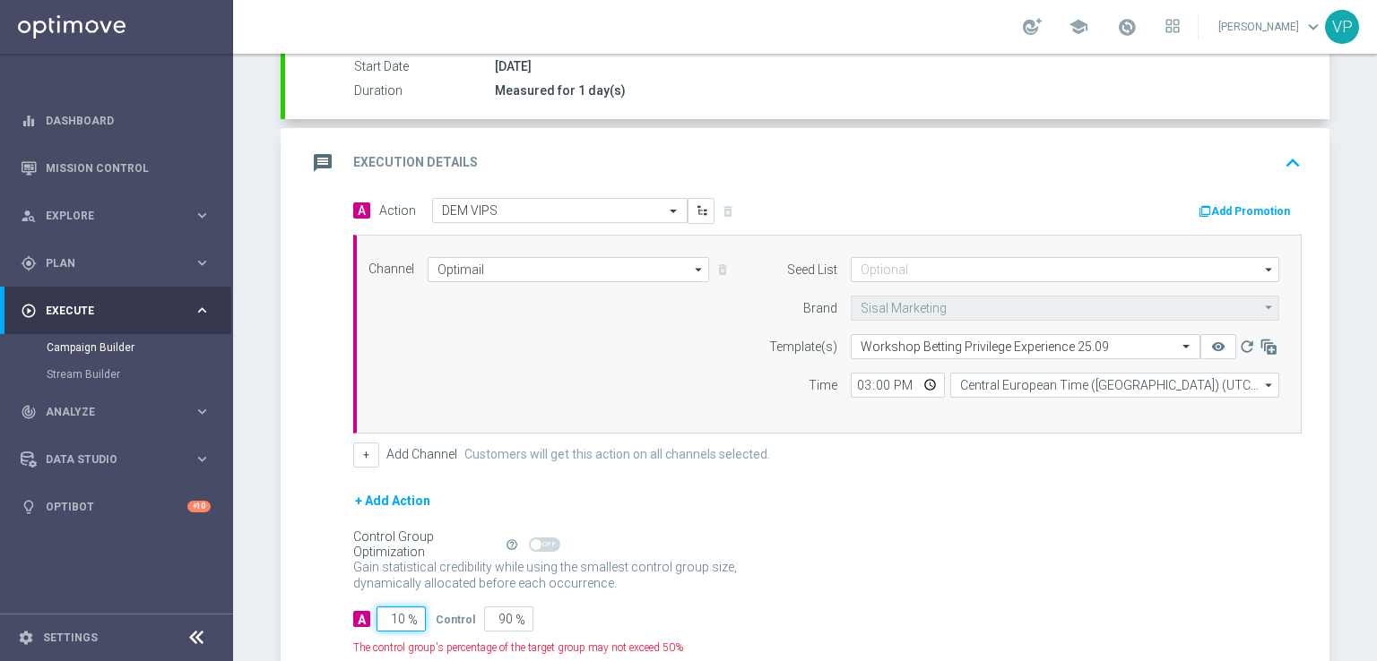
type input "100"
type input "0"
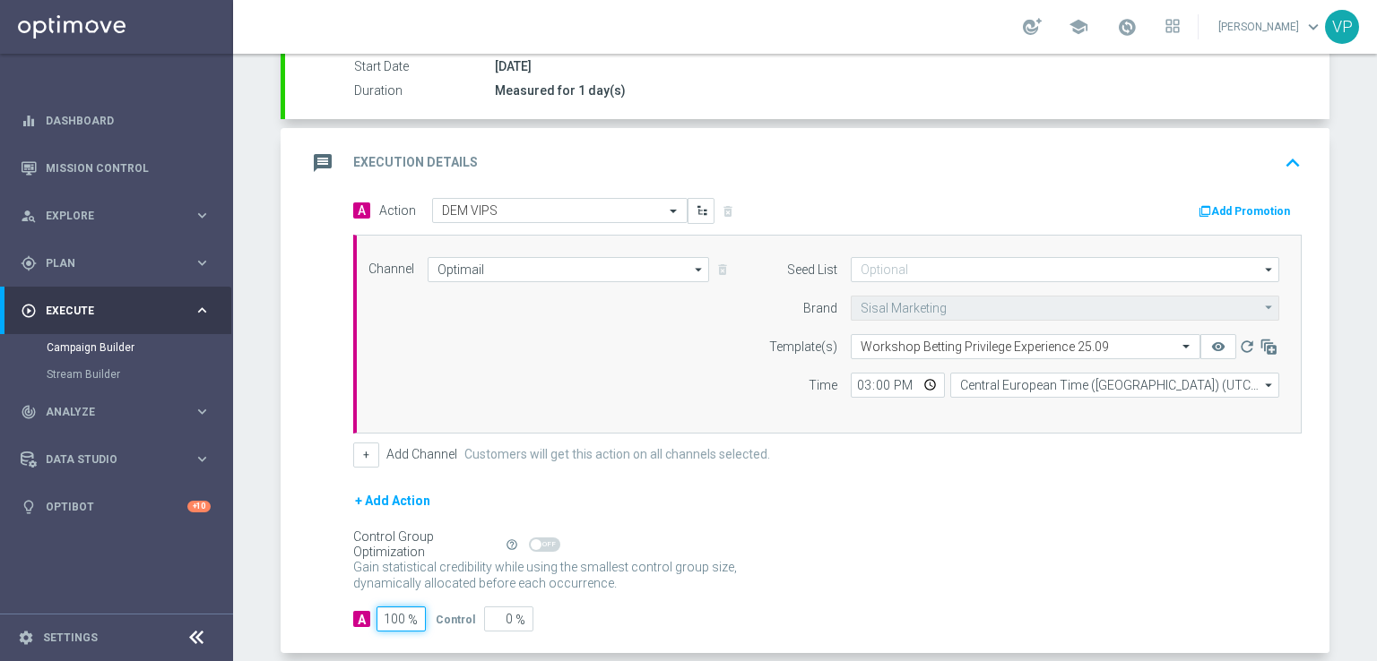
type input "100"
click at [823, 548] on div "Control Group Optimization Self Optimizing Campaign help_outline" at bounding box center [827, 545] width 948 height 20
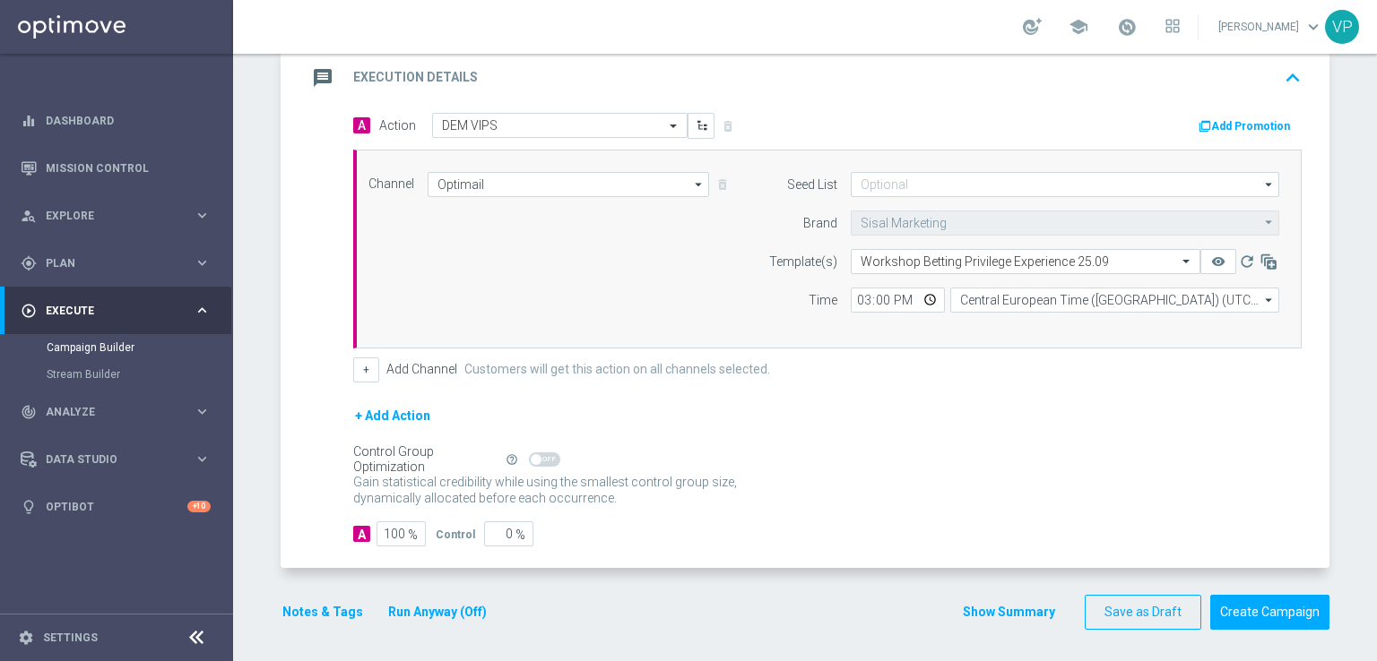
click at [431, 623] on div "Notes & Tags Run Anyway (Off)" at bounding box center [395, 612] width 229 height 35
click at [444, 614] on button "Run Anyway (Off)" at bounding box center [437, 612] width 102 height 22
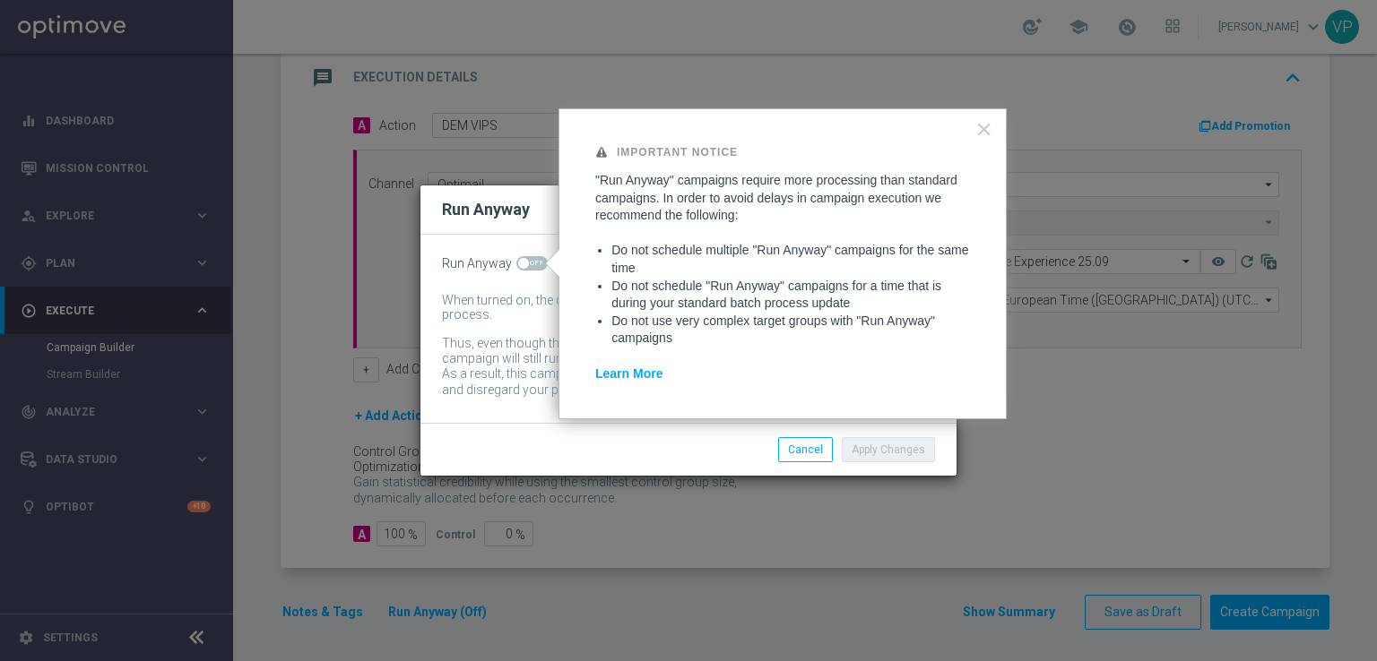
click at [538, 264] on span at bounding box center [531, 263] width 31 height 14
click at [538, 264] on input "checkbox" at bounding box center [531, 263] width 31 height 14
checkbox input "true"
click at [895, 457] on button "Apply Changes" at bounding box center [888, 449] width 93 height 25
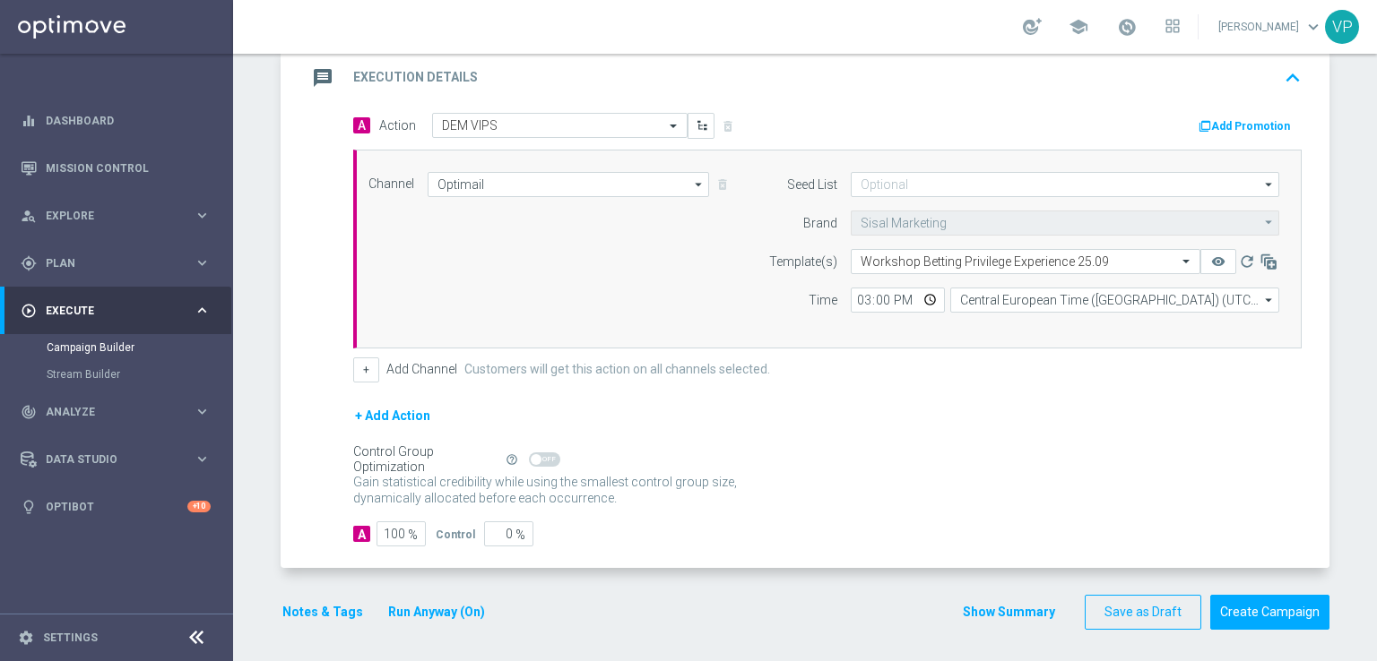
click at [294, 614] on button "Notes & Tags" at bounding box center [323, 612] width 84 height 22
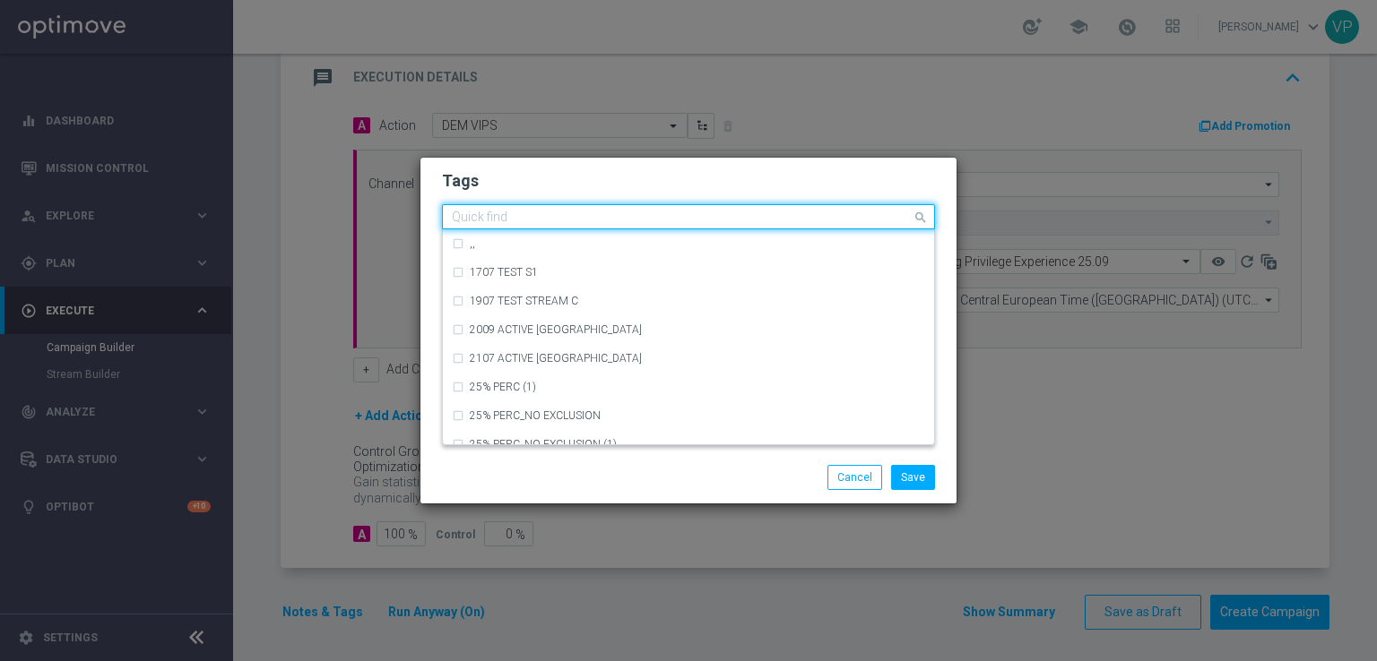
click at [762, 214] on input "text" at bounding box center [682, 218] width 460 height 15
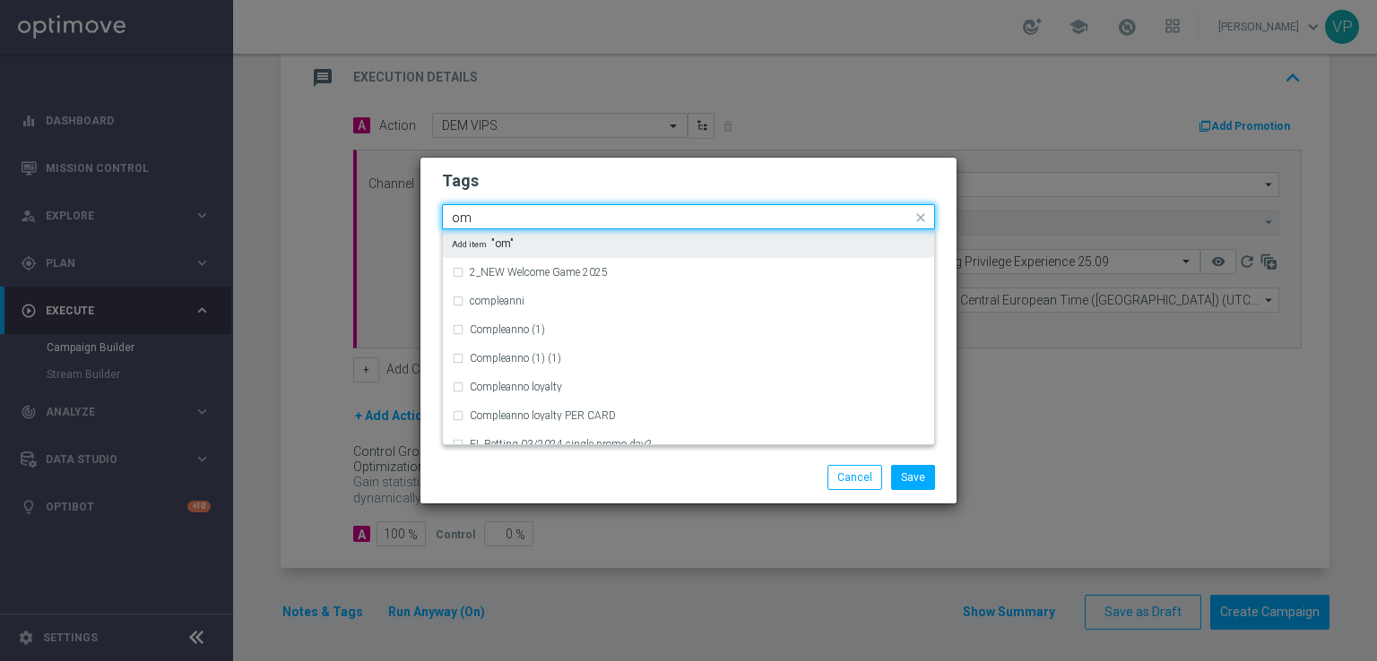
type input "o"
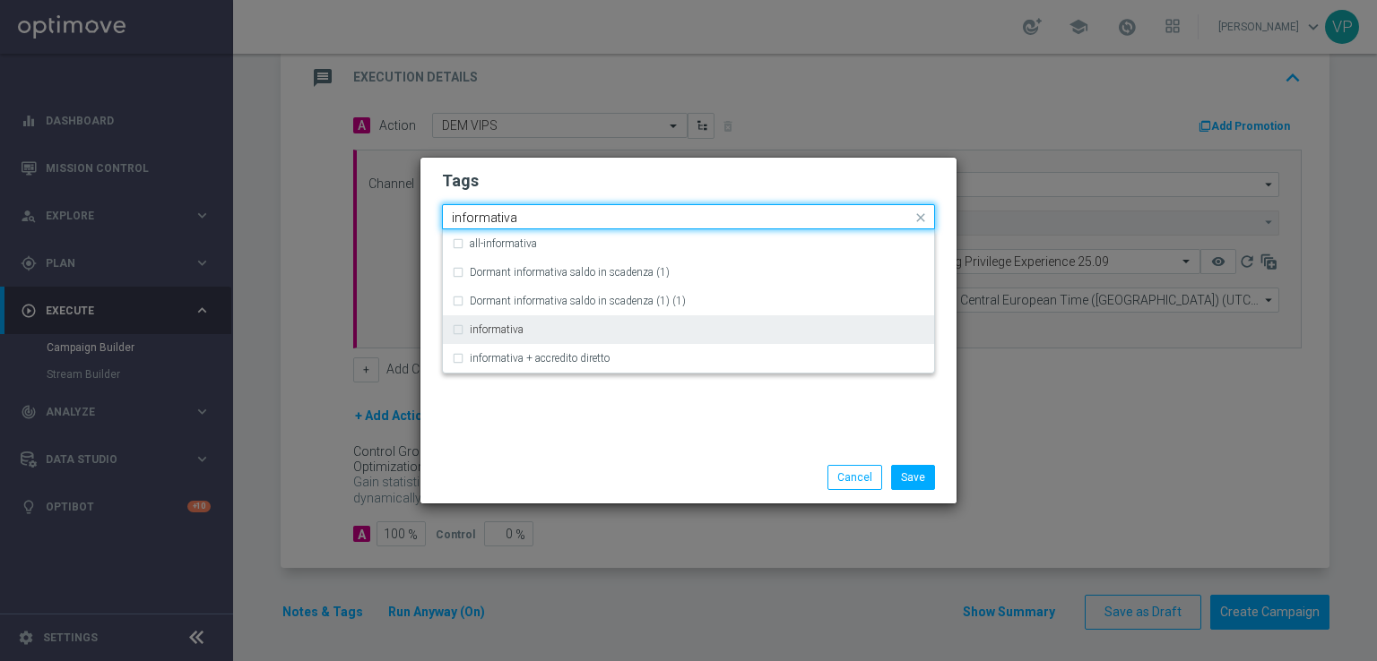
click at [626, 322] on div "informativa" at bounding box center [688, 329] width 473 height 29
type input "informativa"
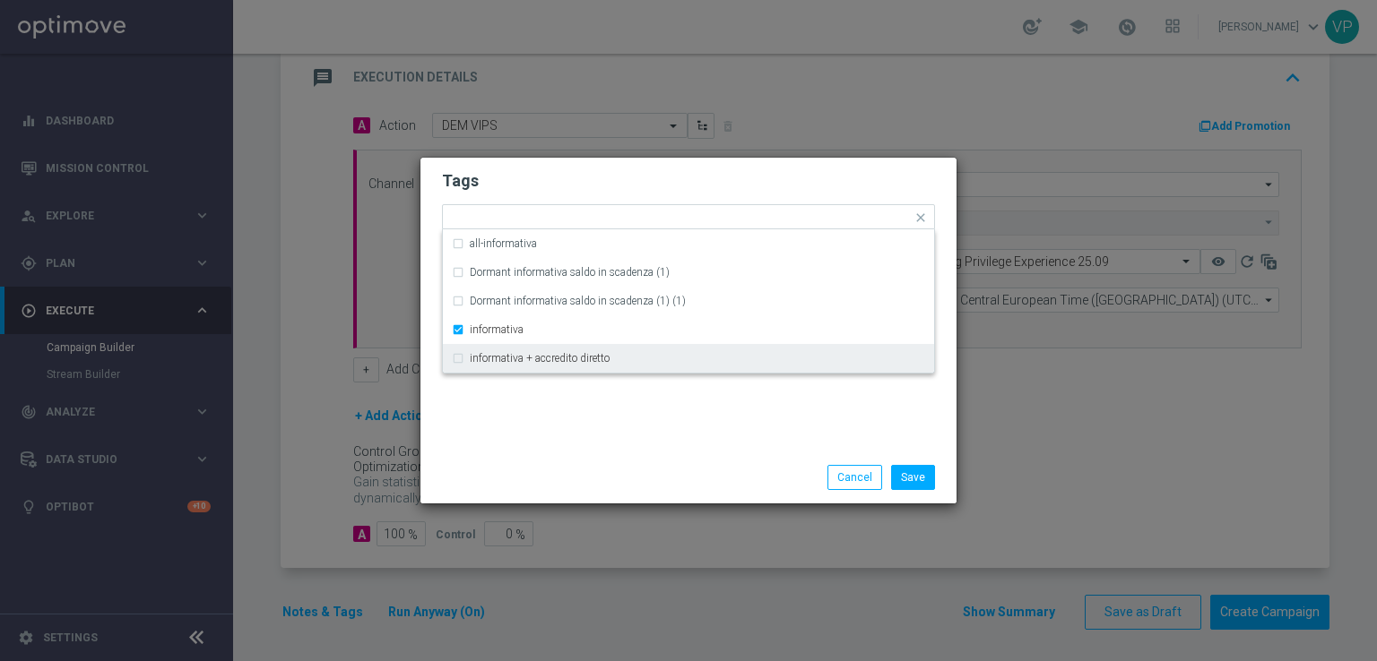
click at [646, 437] on div "Tags Quick find × informativa all-informativa Dormant informativa saldo in scad…" at bounding box center [688, 305] width 536 height 294
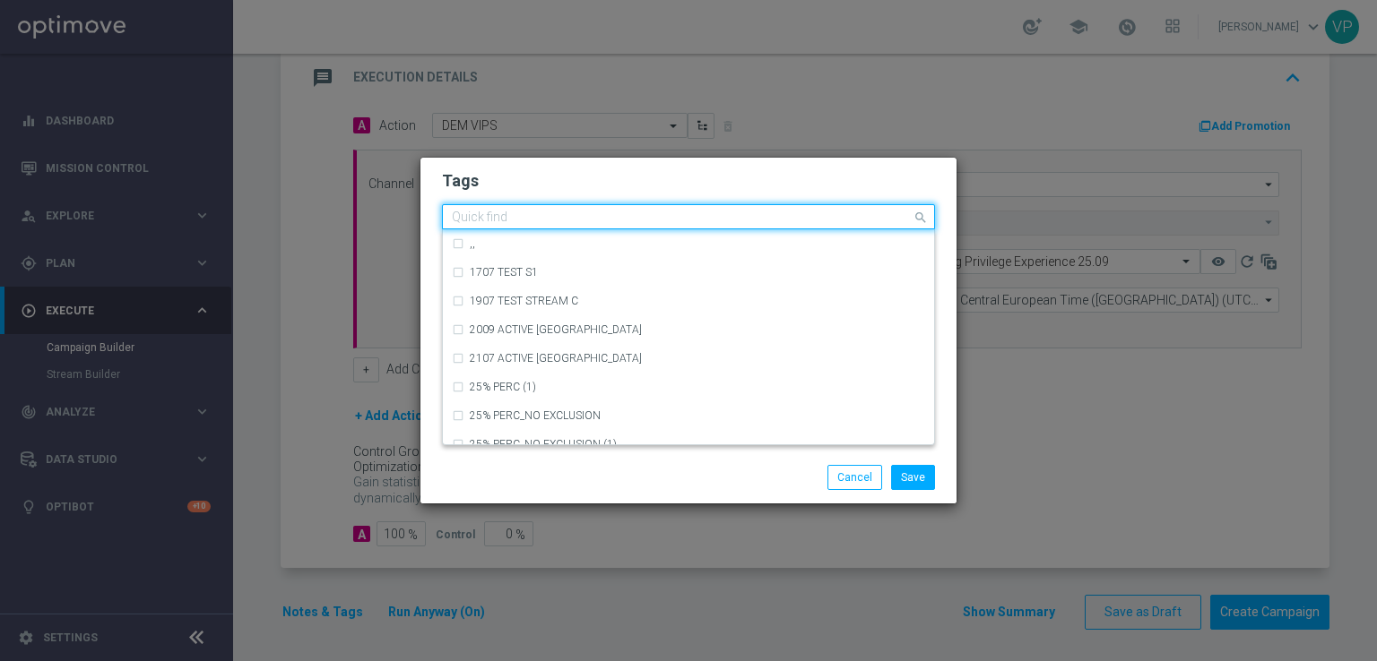
click at [653, 220] on input "text" at bounding box center [682, 218] width 460 height 15
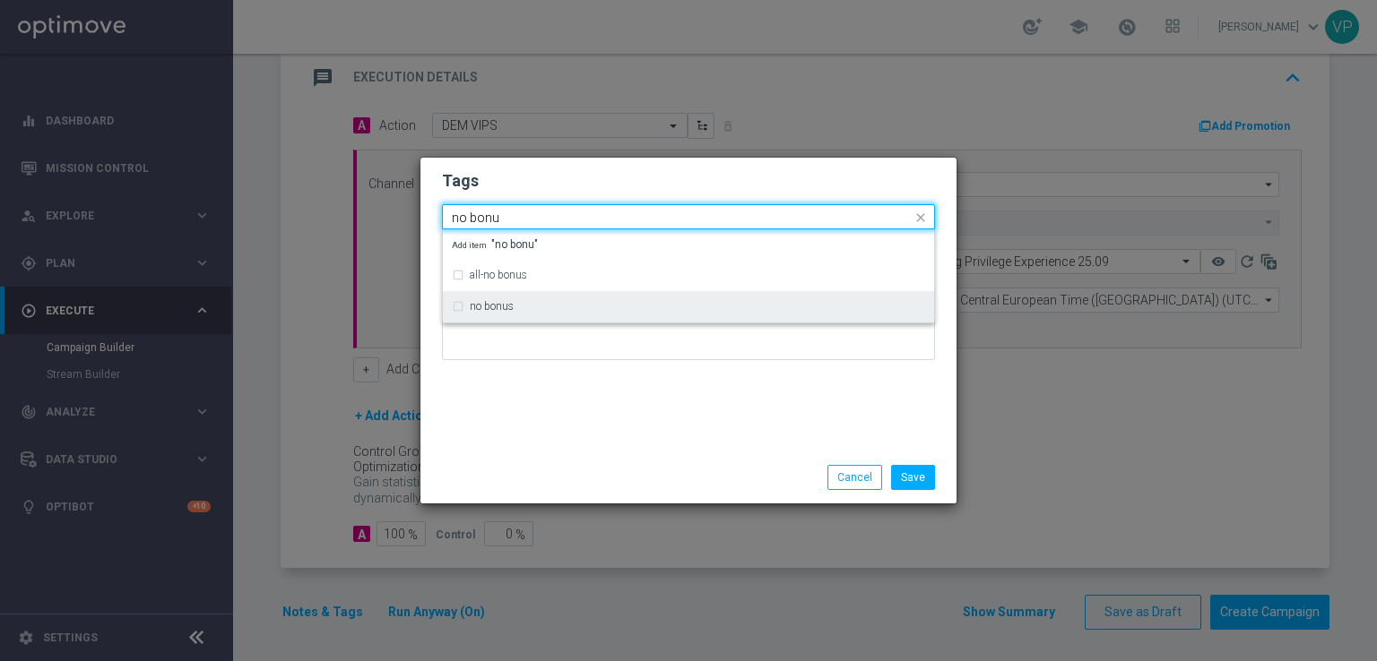
click at [566, 306] on div "no bonus" at bounding box center [697, 306] width 455 height 11
type input "no bonu"
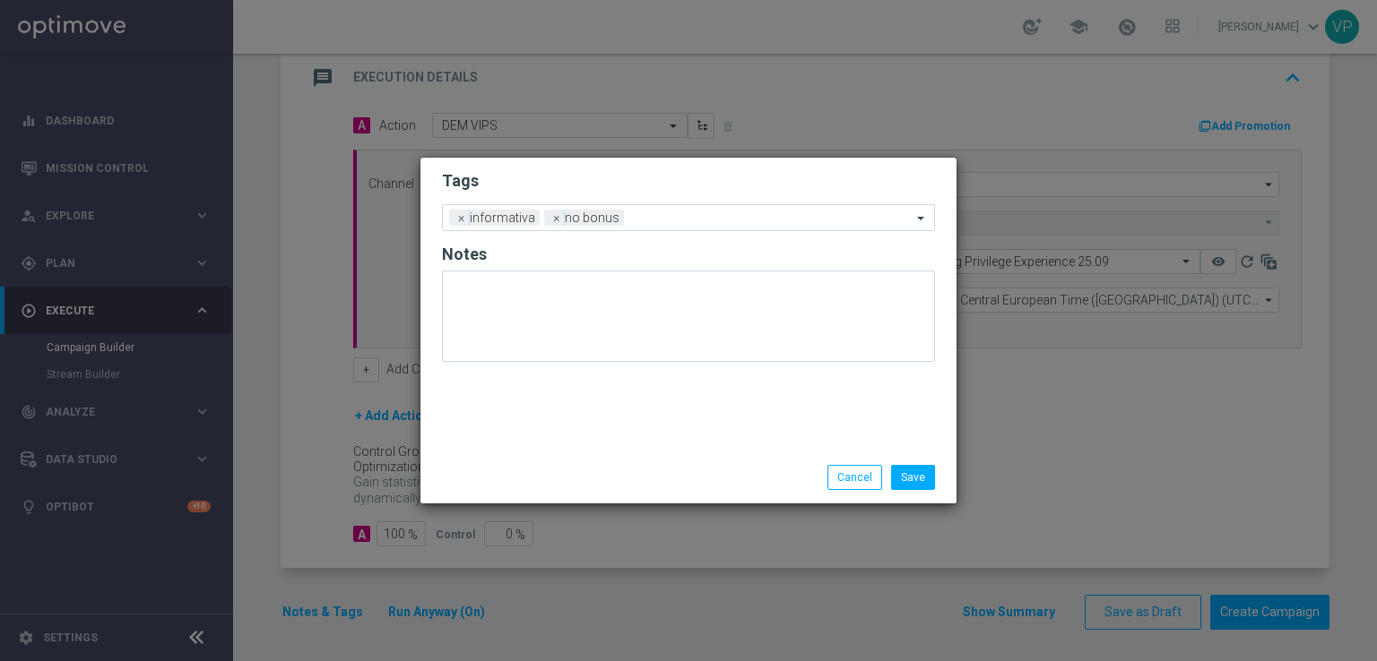
click at [617, 411] on div "Tags Add a new tag × informativa × no bonus Notes" at bounding box center [688, 305] width 536 height 294
click at [924, 473] on button "Save" at bounding box center [913, 477] width 44 height 25
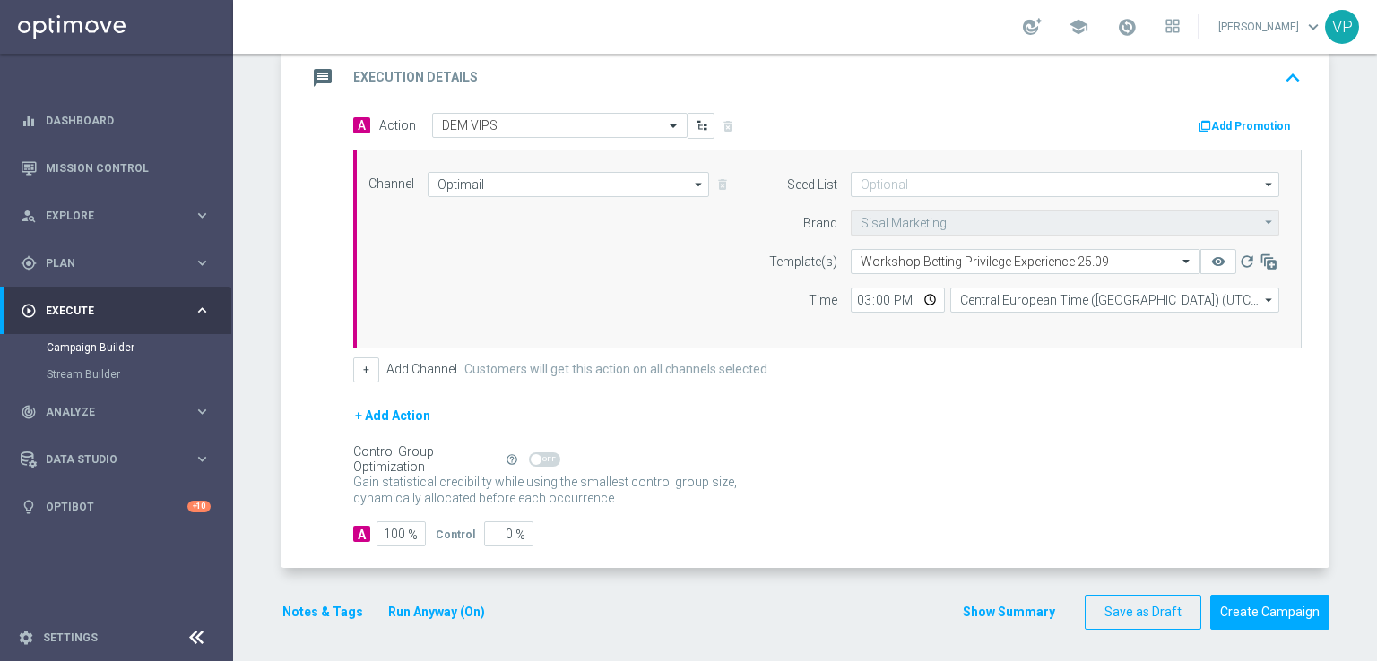
click at [744, 456] on div "Control Group Optimization Self Optimizing Campaign help_outline" at bounding box center [827, 460] width 948 height 20
drag, startPoint x: 1287, startPoint y: 602, endPoint x: 1148, endPoint y: 488, distance: 180.2
click at [1148, 488] on form "done Target Group keyboard_arrow_down Target Group launch Partecipanti WS Pugli…" at bounding box center [805, 200] width 1049 height 860
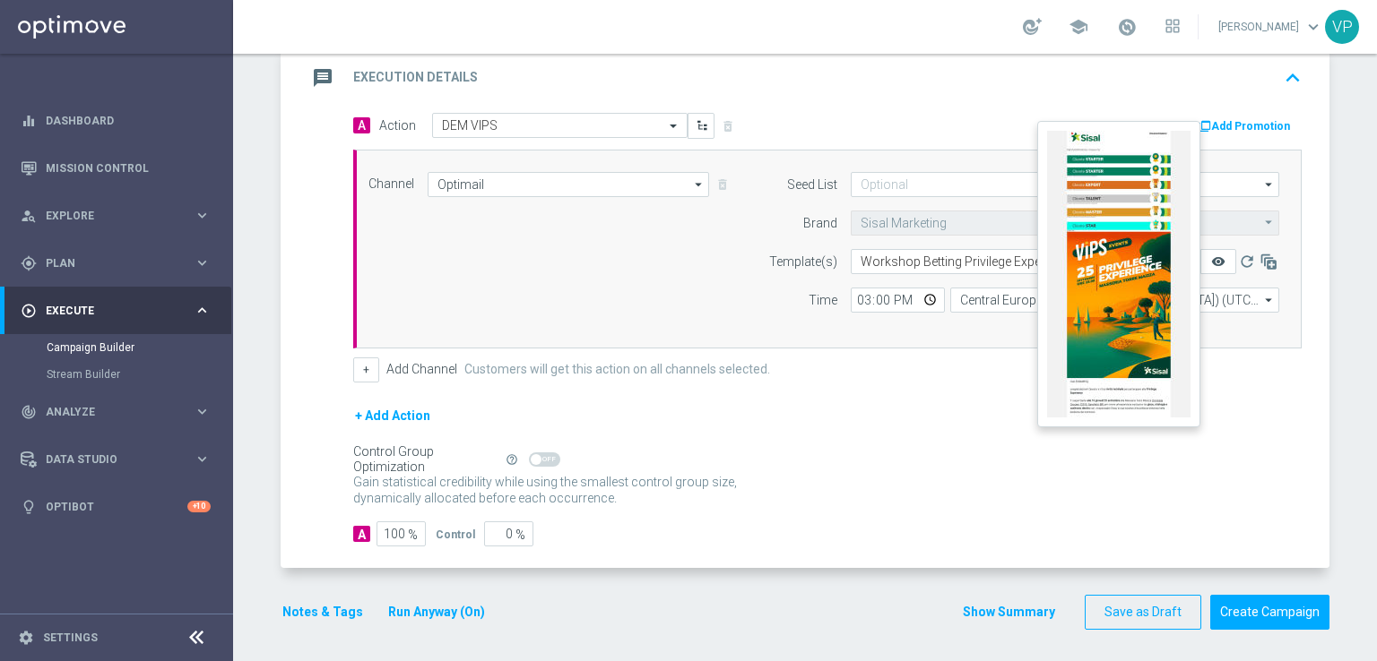
click at [1211, 257] on icon "remove_red_eye" at bounding box center [1218, 262] width 14 height 14
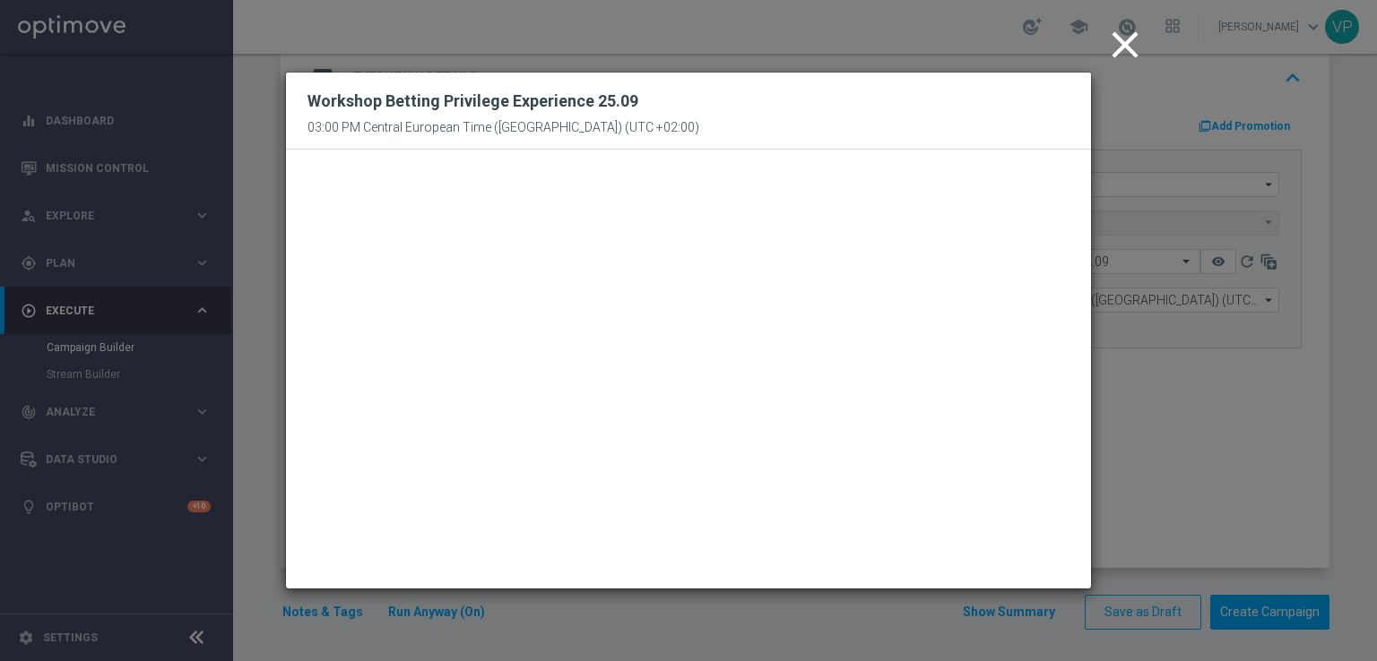
click at [1132, 47] on icon "close" at bounding box center [1124, 44] width 45 height 45
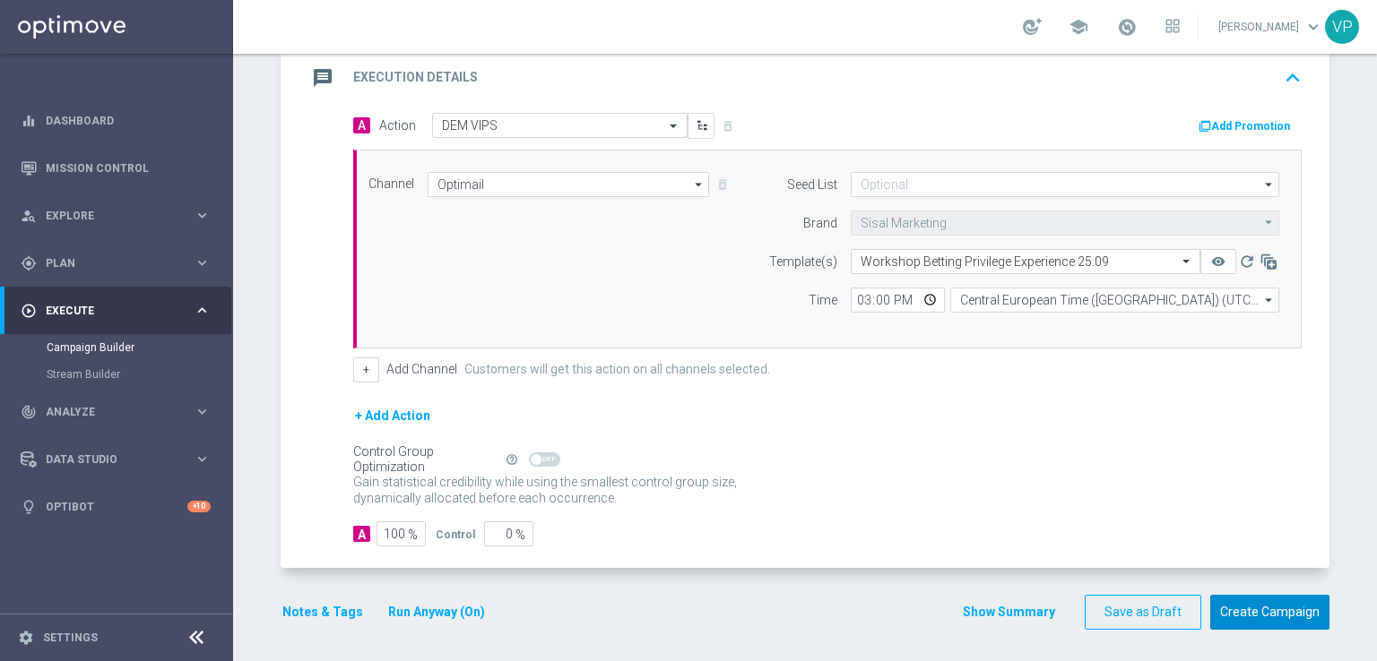
click at [1278, 596] on button "Create Campaign" at bounding box center [1269, 612] width 119 height 35
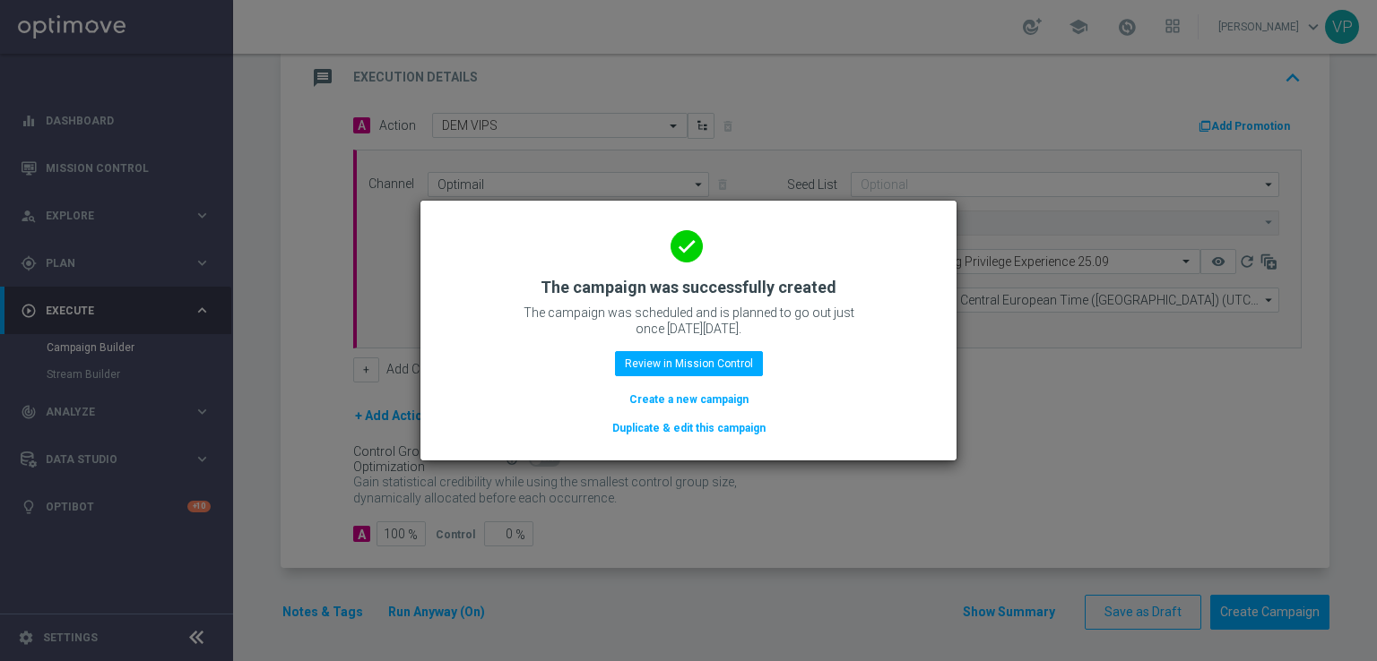
click at [728, 377] on div "done The campaign was successfully created The campaign was scheduled and is pl…" at bounding box center [688, 328] width 493 height 220
click at [722, 370] on button "Review in Mission Control" at bounding box center [689, 363] width 148 height 25
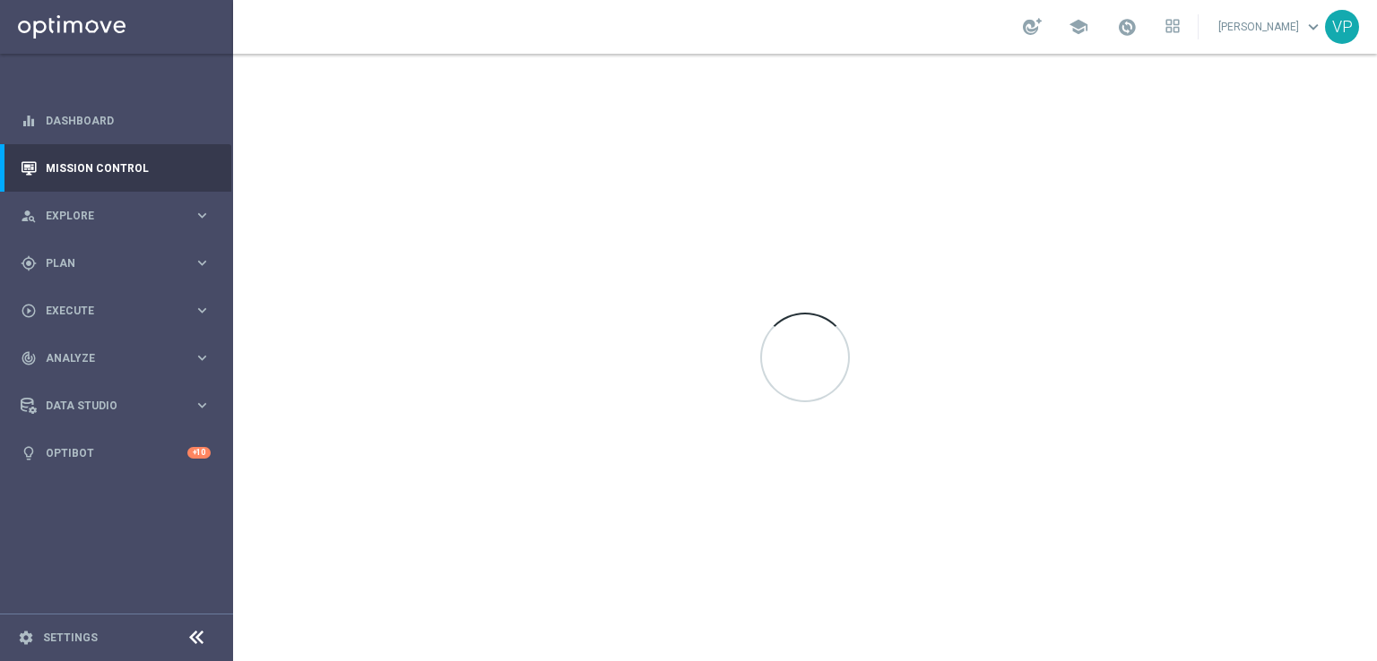
click at [722, 370] on div at bounding box center [805, 358] width 1144 height 608
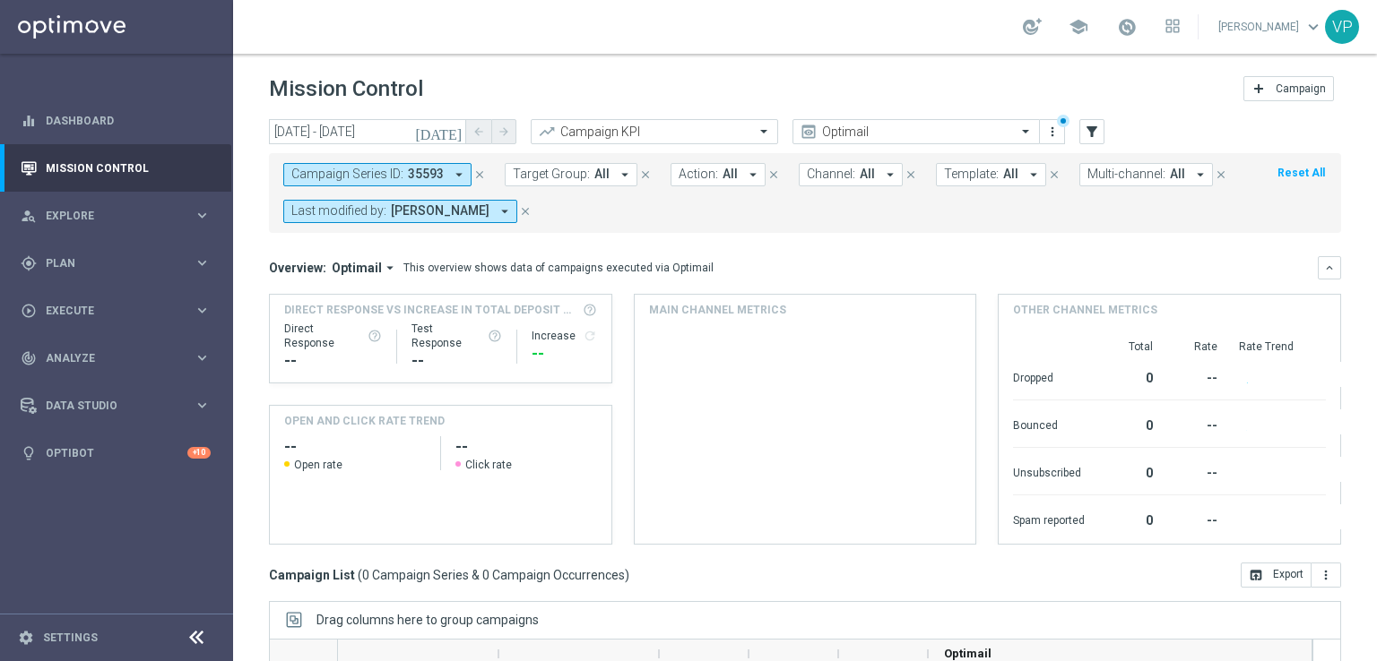
click at [722, 370] on div "Created with Highcharts 9.3.3 Highcharts.com Sent 0 Delivered 0 Opened 0 Clicke…" at bounding box center [805, 434] width 313 height 219
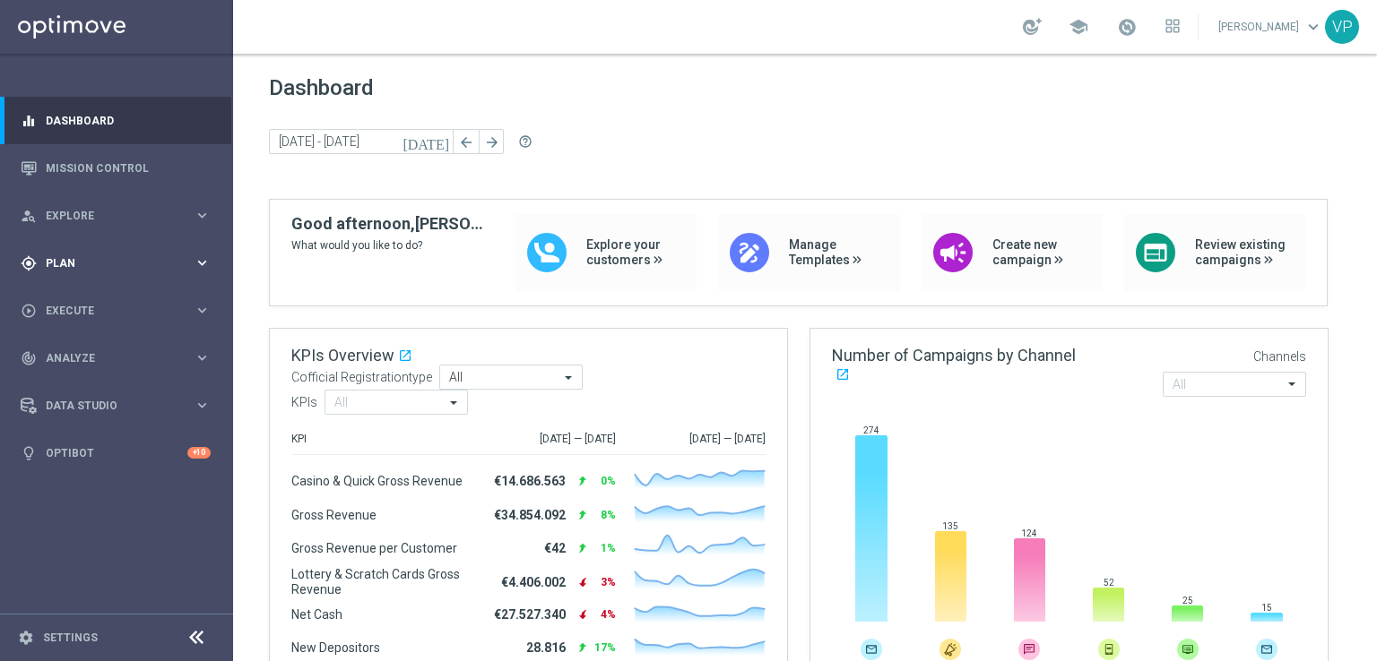
click at [143, 270] on div "gps_fixed Plan" at bounding box center [107, 263] width 173 height 16
click at [86, 299] on link "Target Groups" at bounding box center [117, 300] width 140 height 14
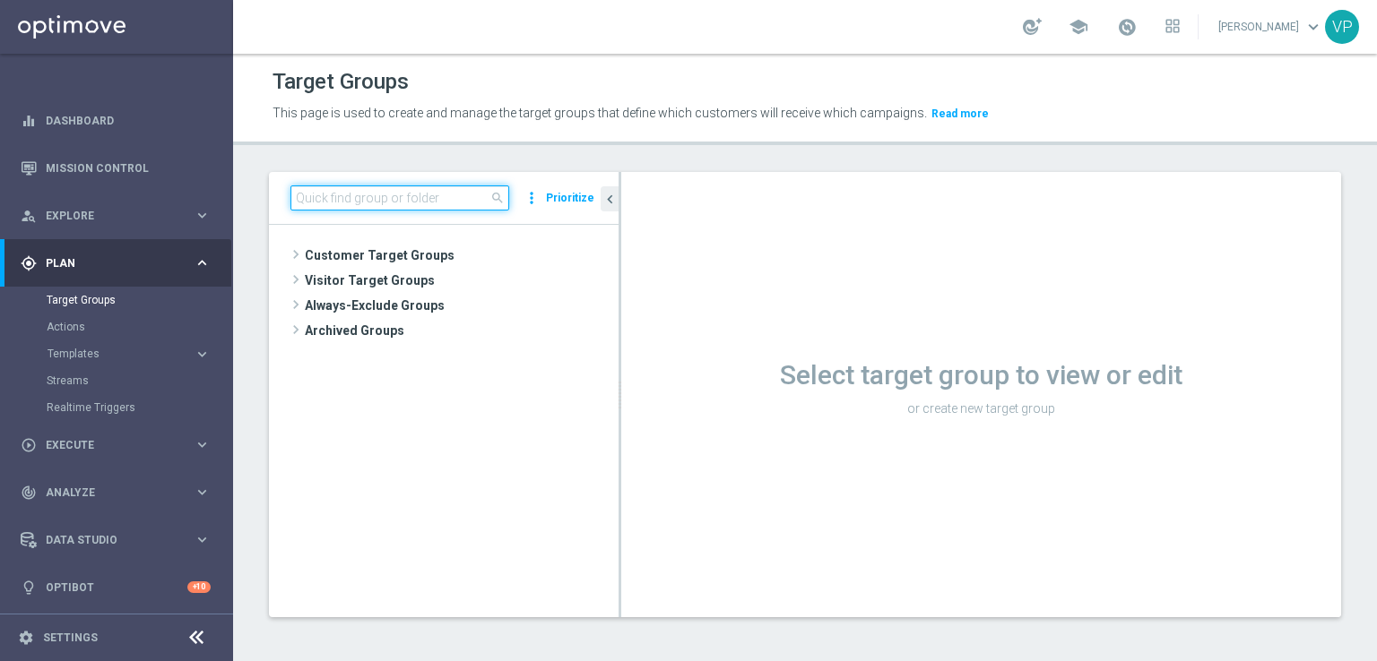
click at [432, 192] on input at bounding box center [399, 198] width 219 height 25
type input "[GEOGRAPHIC_DATA]"
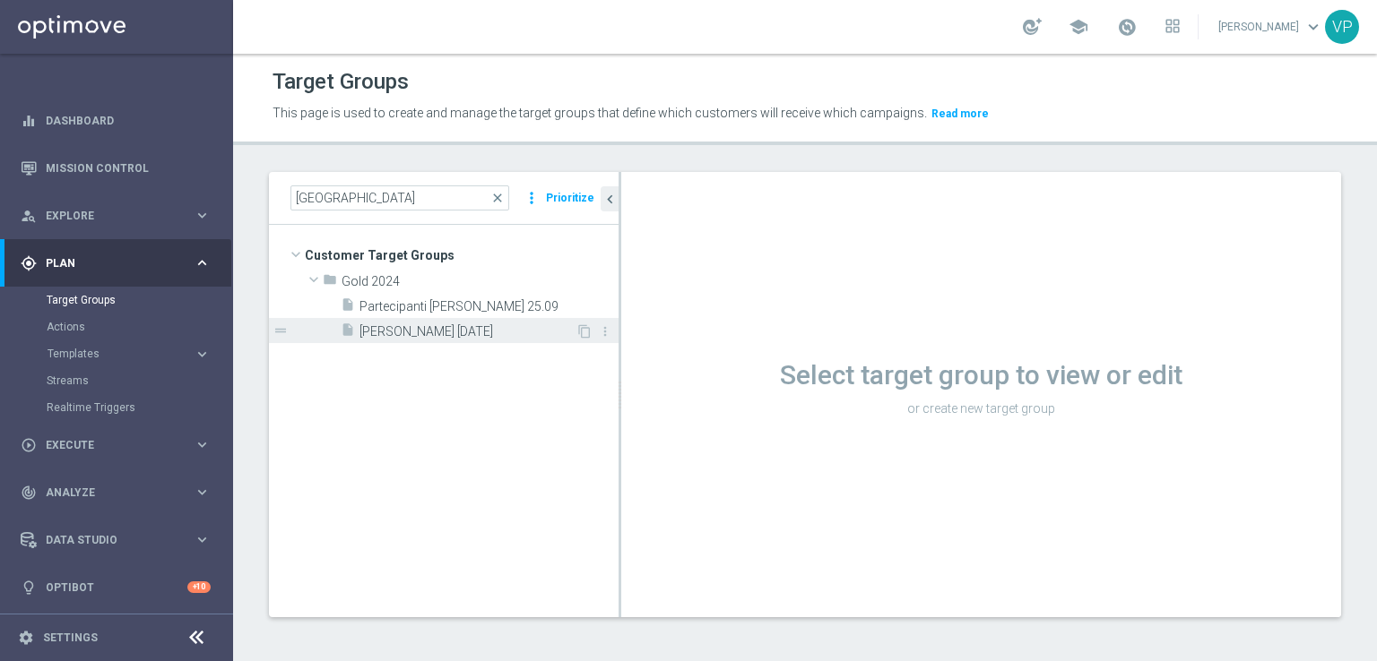
click at [453, 334] on span "[PERSON_NAME] [DATE]" at bounding box center [467, 331] width 216 height 15
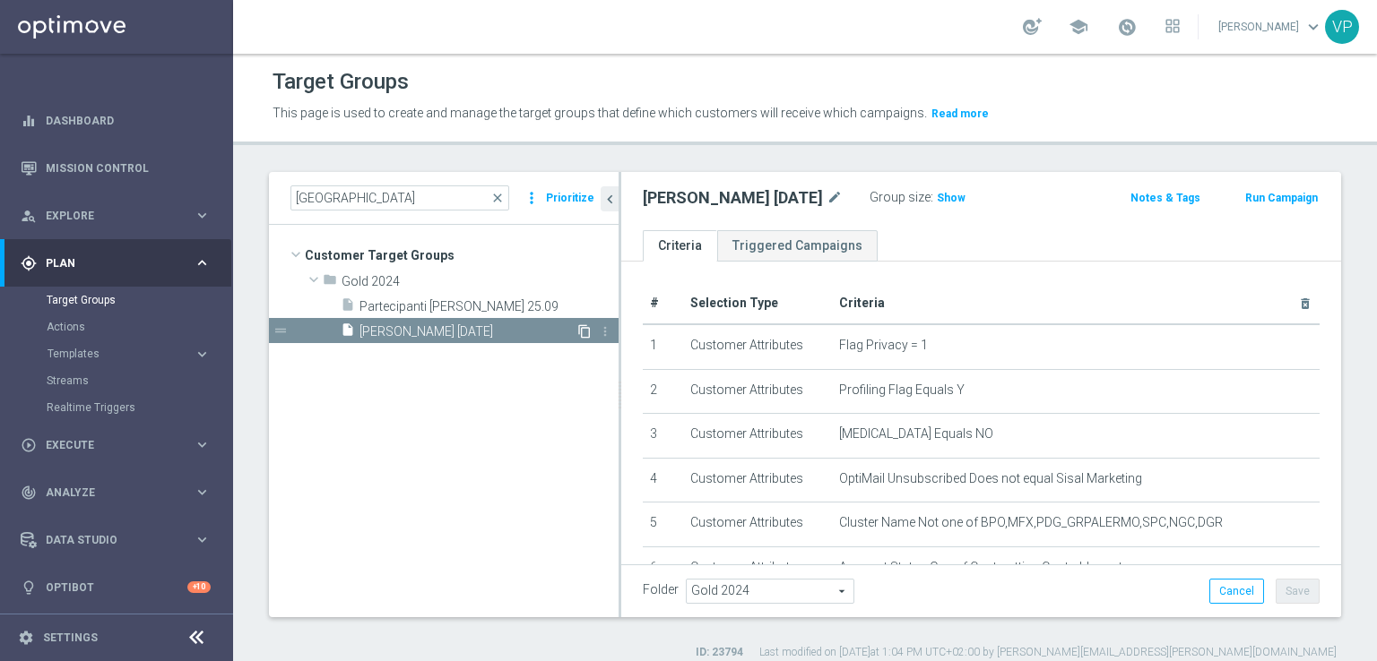
click at [579, 330] on icon "content_copy" at bounding box center [584, 331] width 14 height 14
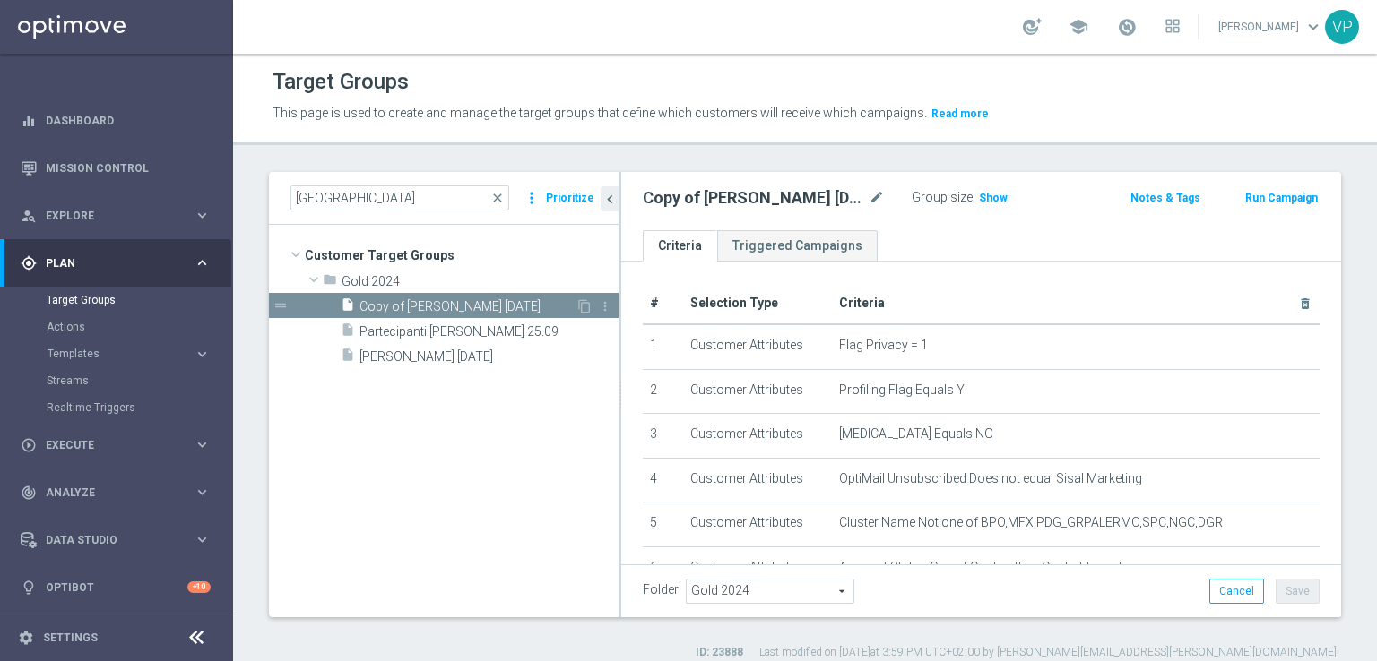
click at [445, 303] on span "Copy of WS Puglia 25.09.25" at bounding box center [467, 306] width 216 height 15
click at [869, 195] on icon "mode_edit" at bounding box center [877, 198] width 16 height 22
click at [688, 199] on input "Copy of WS Puglia 25.09.25" at bounding box center [764, 199] width 242 height 25
drag, startPoint x: 691, startPoint y: 199, endPoint x: 657, endPoint y: 202, distance: 34.2
click at [657, 202] on input "Copy of WS Puglia 25.09.25" at bounding box center [764, 199] width 242 height 25
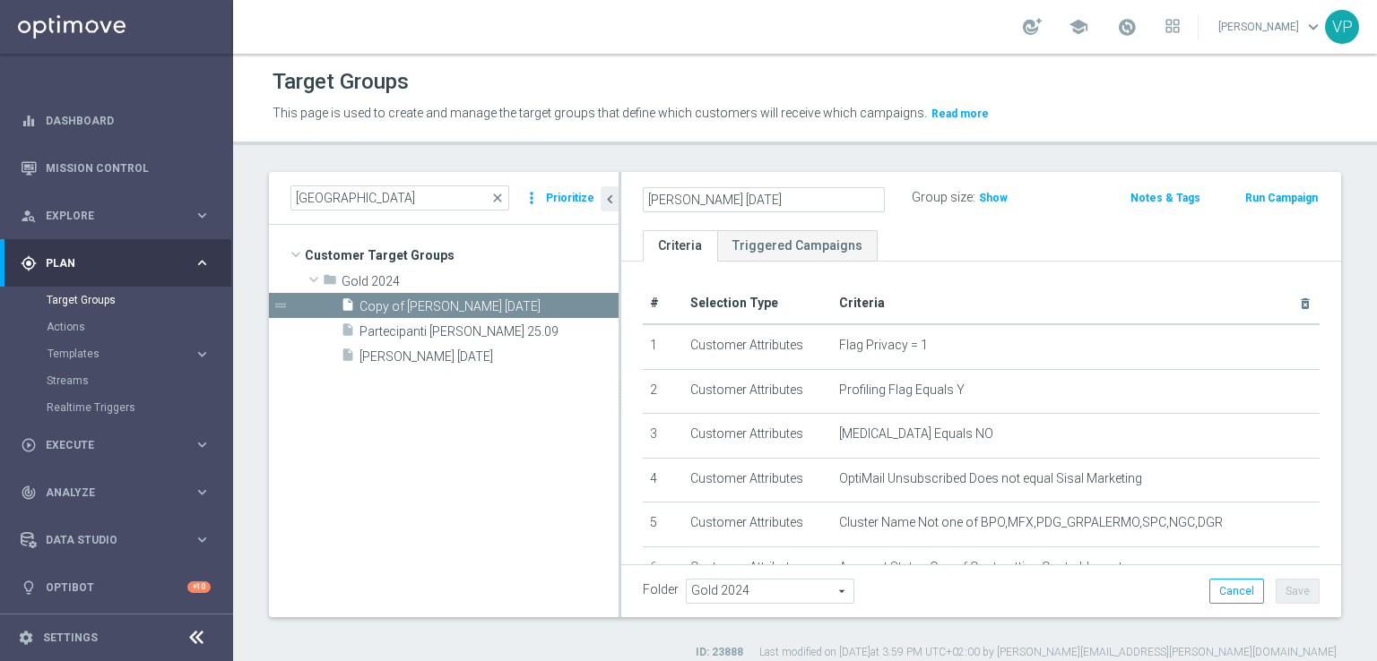
click at [791, 203] on input "WS Puglia 25.09.25" at bounding box center [764, 199] width 242 height 25
type input "[PERSON_NAME] [DATE] secondo invio"
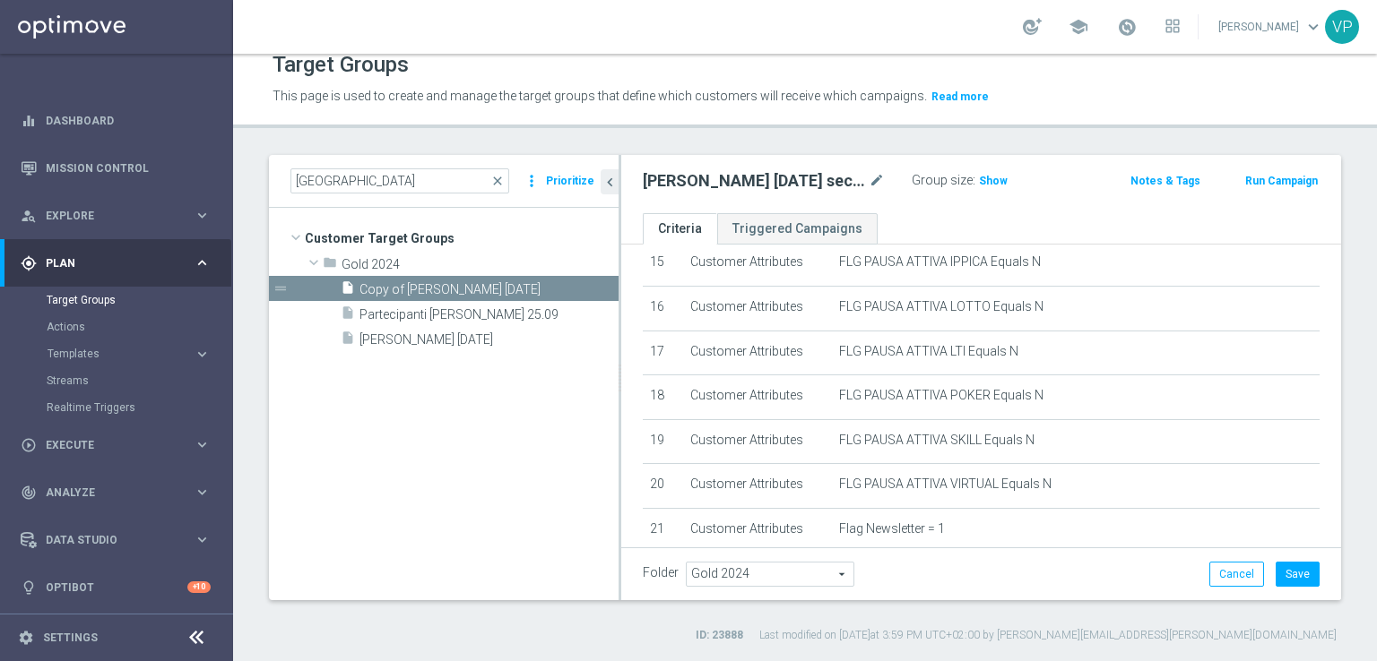
scroll to position [852, 0]
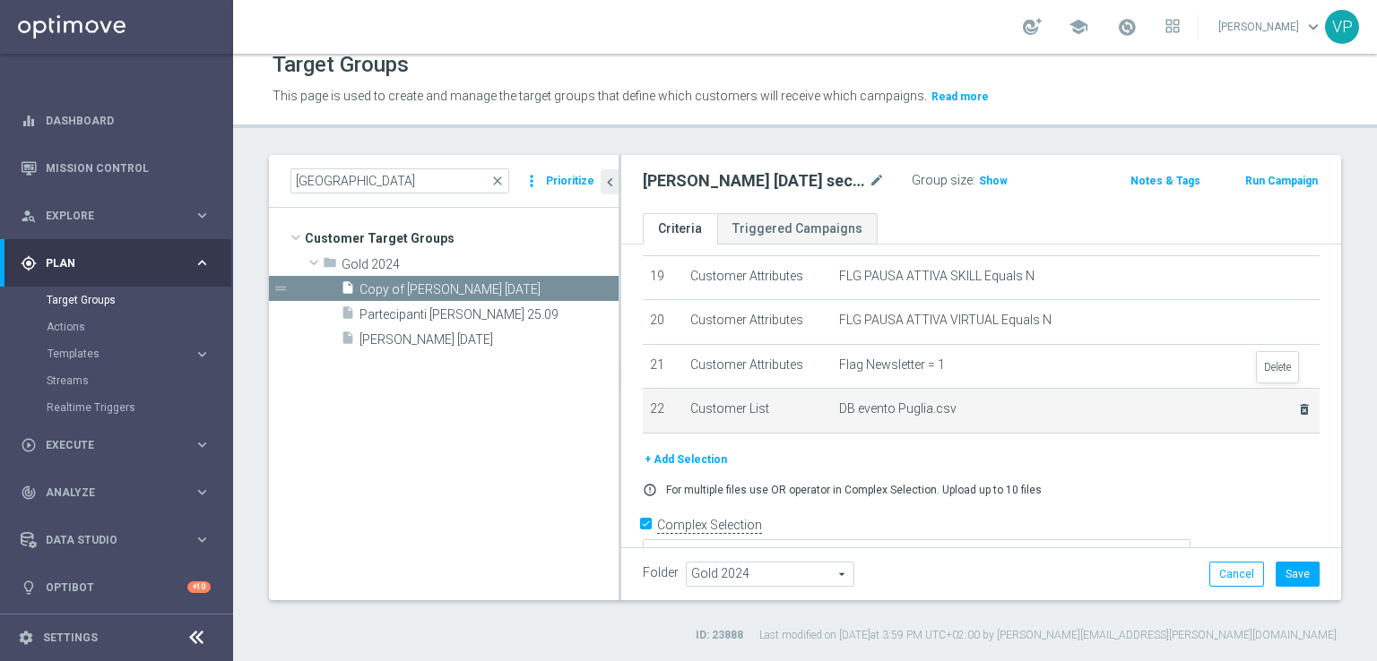
click at [1297, 402] on icon "delete_forever" at bounding box center [1304, 409] width 14 height 14
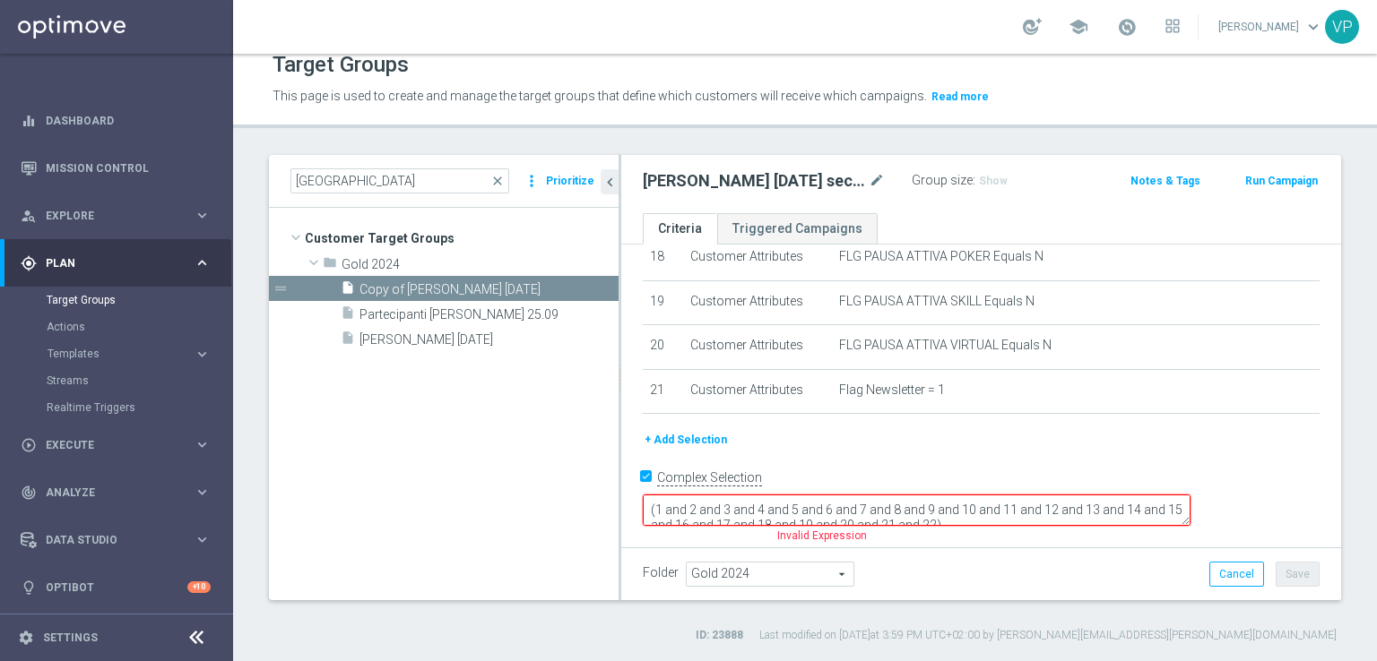
scroll to position [782, 0]
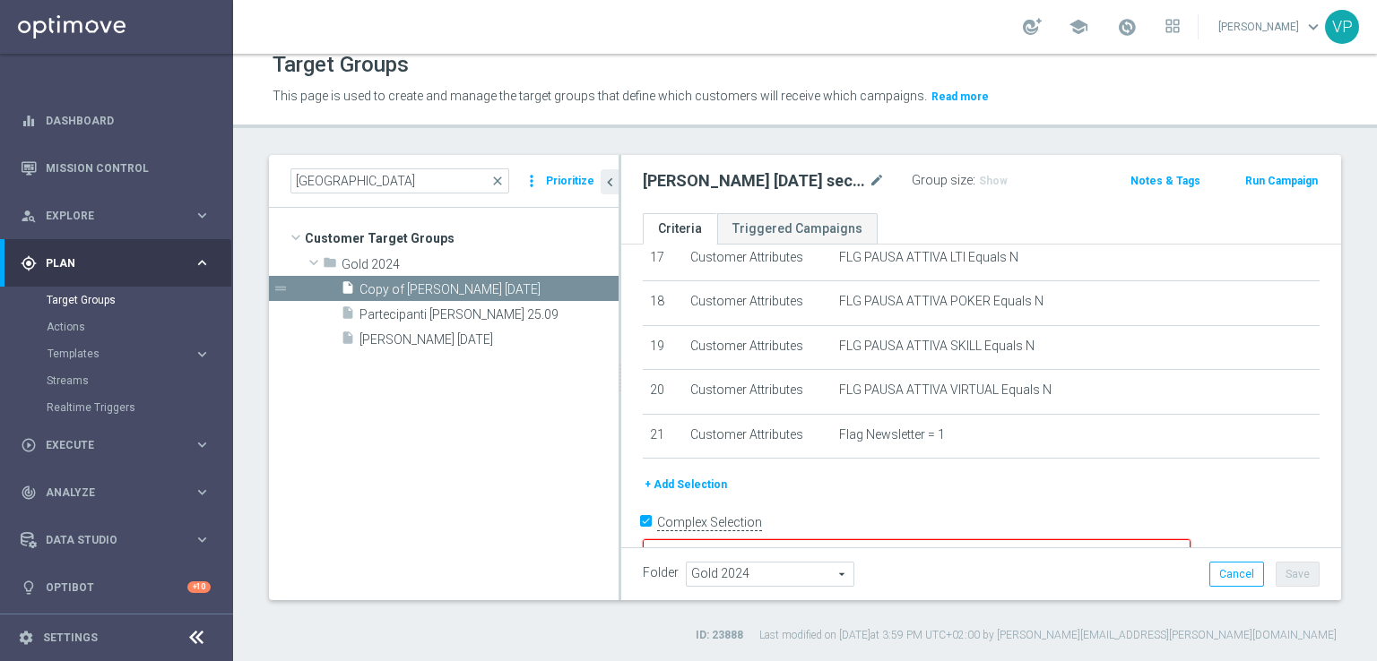
click at [704, 475] on button "+ Add Selection" at bounding box center [686, 485] width 86 height 20
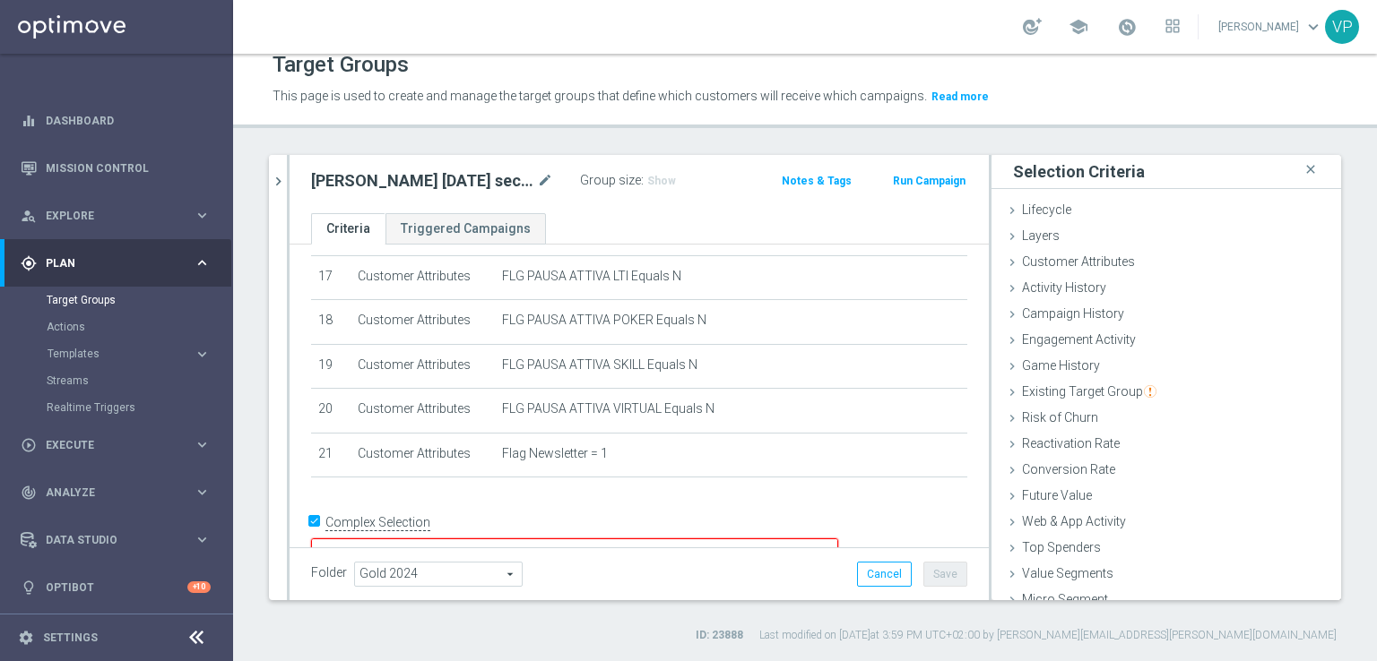
scroll to position [39, 0]
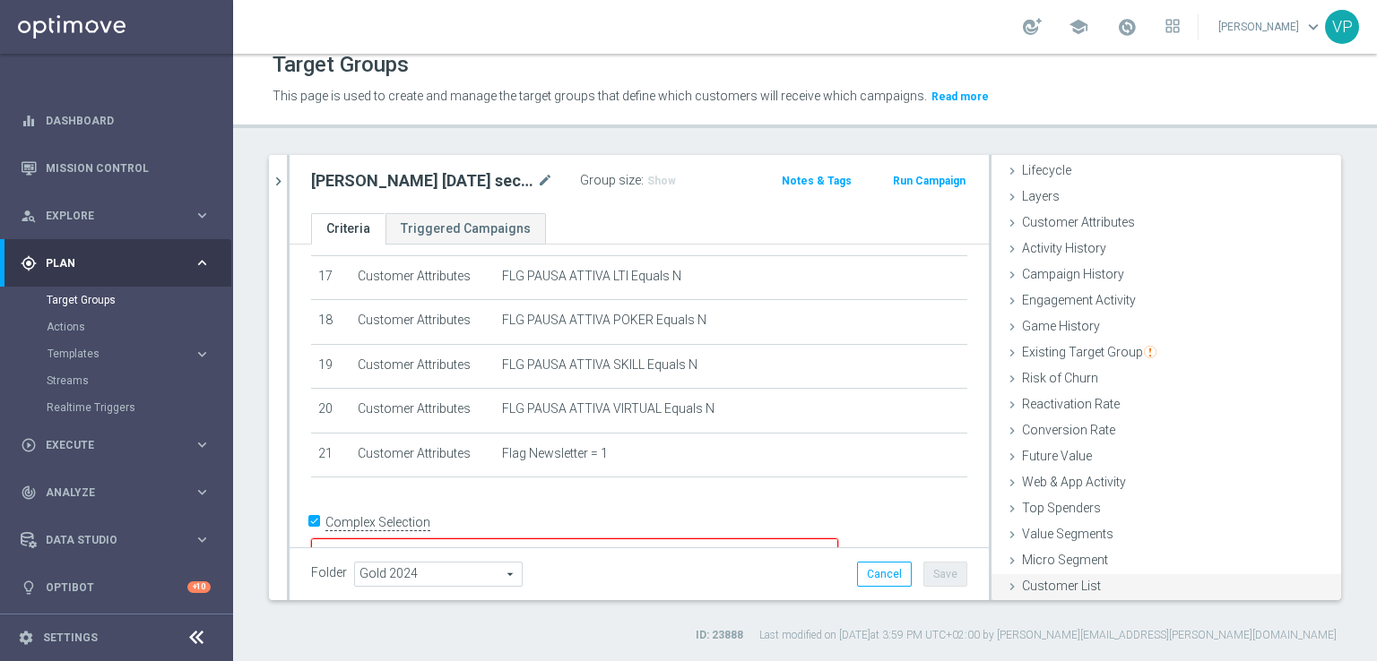
click at [1102, 582] on div "Customer List done" at bounding box center [1166, 588] width 350 height 27
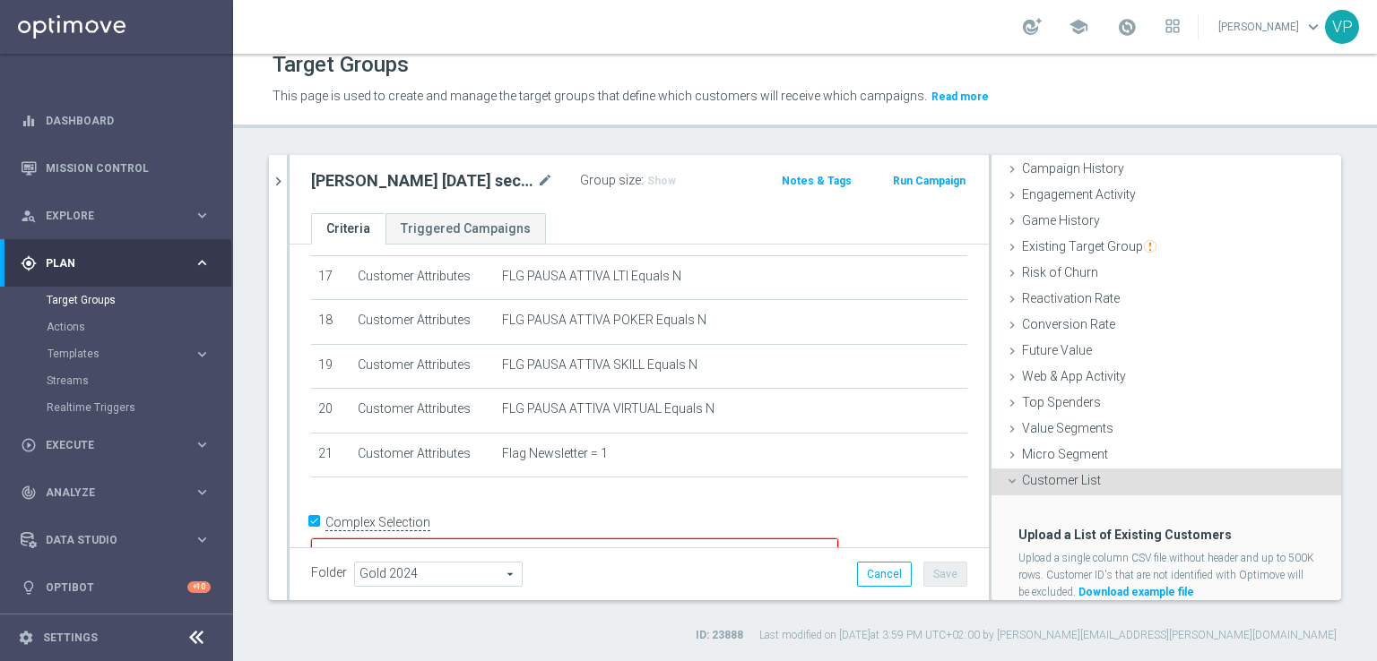
scroll to position [202, 0]
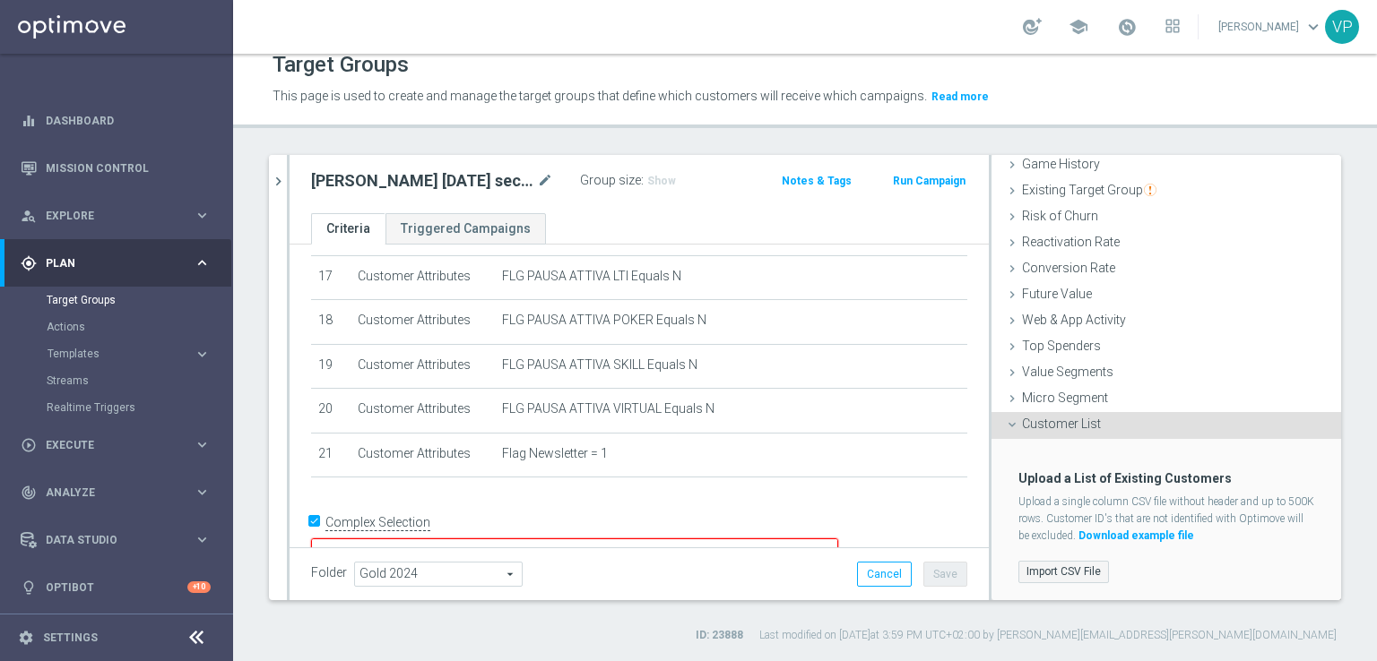
click at [1078, 571] on label "Import CSV File" at bounding box center [1063, 572] width 91 height 22
click at [0, 0] on input "Import CSV File" at bounding box center [0, 0] width 0 height 0
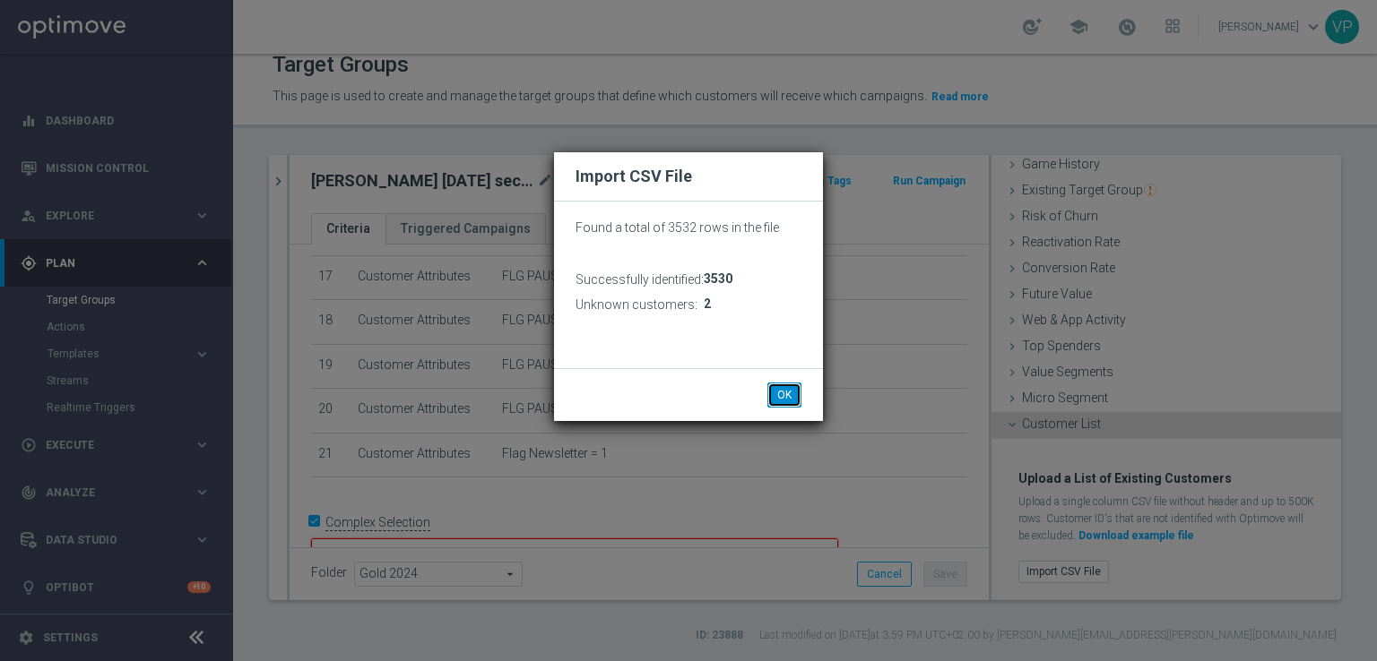
click at [789, 392] on button "OK" at bounding box center [784, 395] width 34 height 25
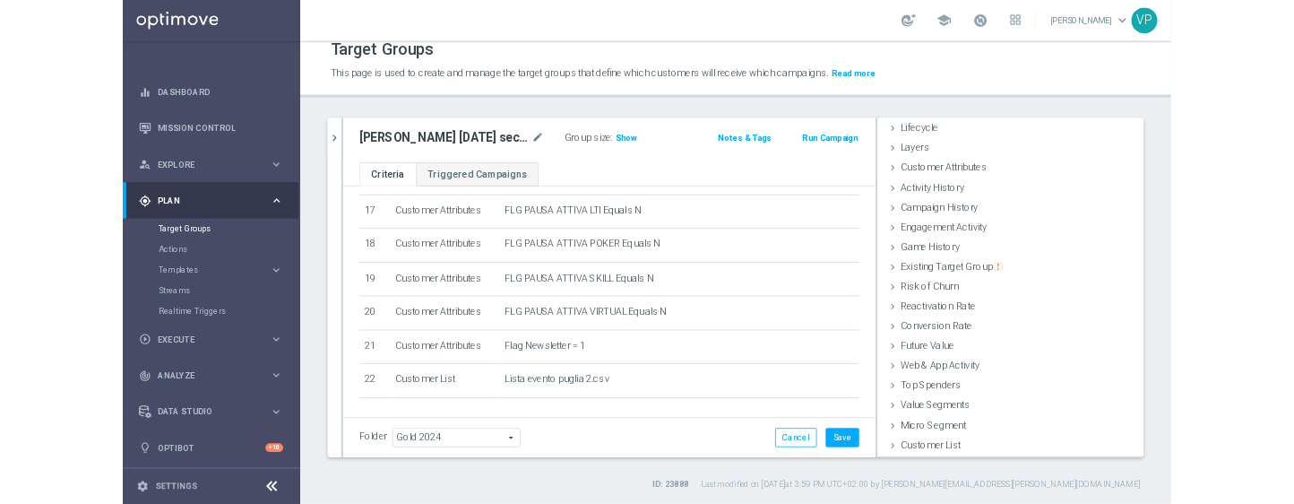
scroll to position [39, 0]
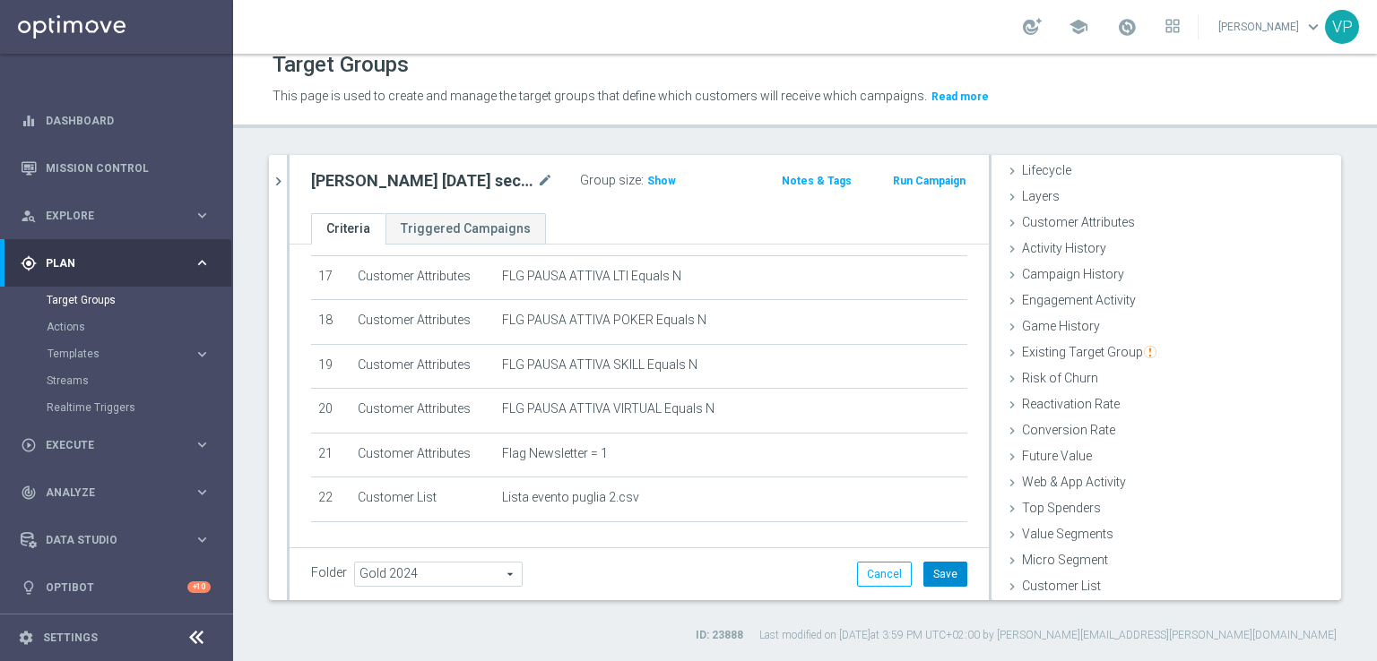
click at [948, 573] on button "Save" at bounding box center [945, 574] width 44 height 25
click at [660, 175] on span "Show" at bounding box center [661, 181] width 29 height 13
click at [99, 342] on accordion "Templates keyboard_arrow_right Optimail OptiMobile In-App OptiMobile Push Optip…" at bounding box center [139, 354] width 185 height 27
click at [93, 352] on span "Templates" at bounding box center [112, 354] width 128 height 11
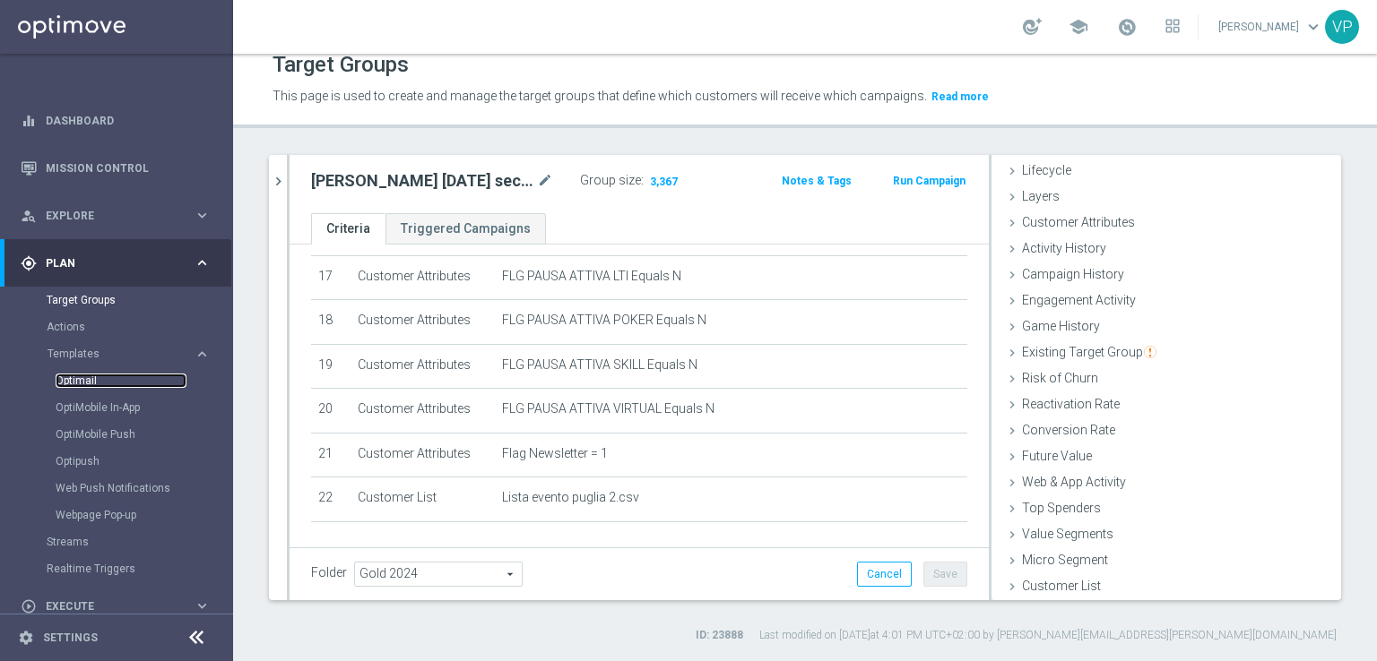
click at [88, 380] on link "Optimail" at bounding box center [121, 381] width 131 height 14
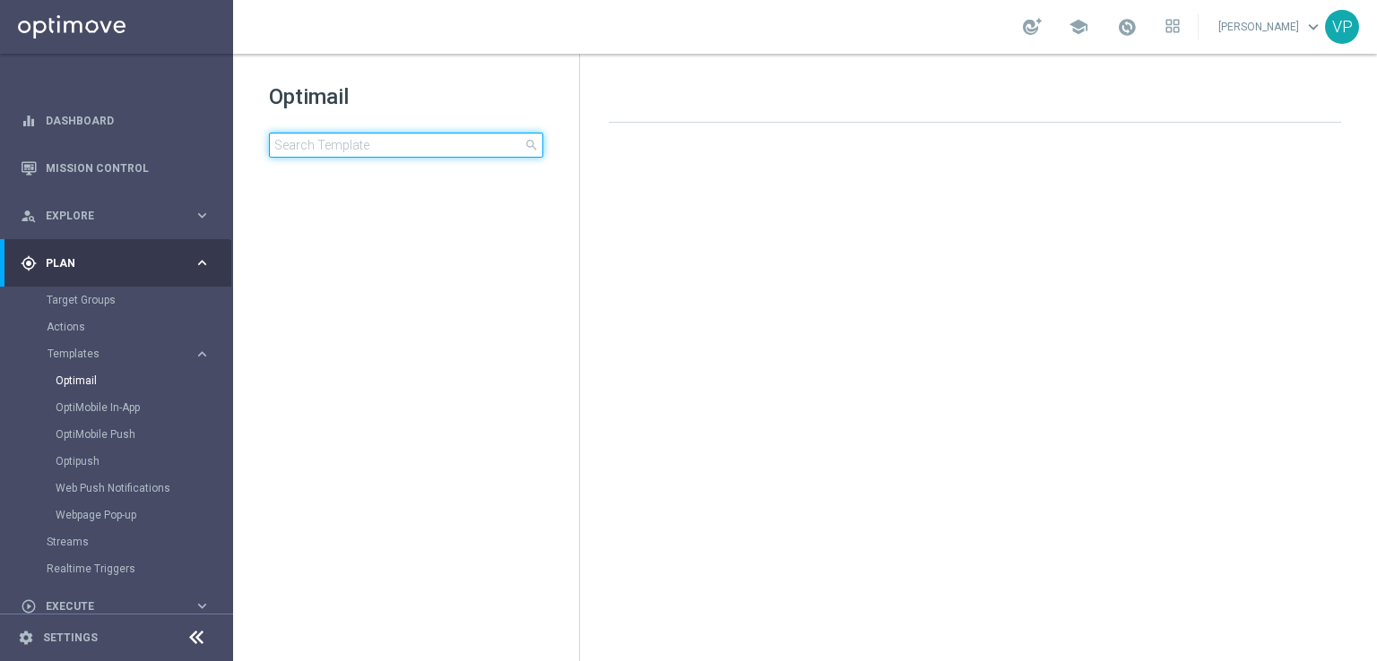
click at [394, 145] on input at bounding box center [406, 145] width 274 height 25
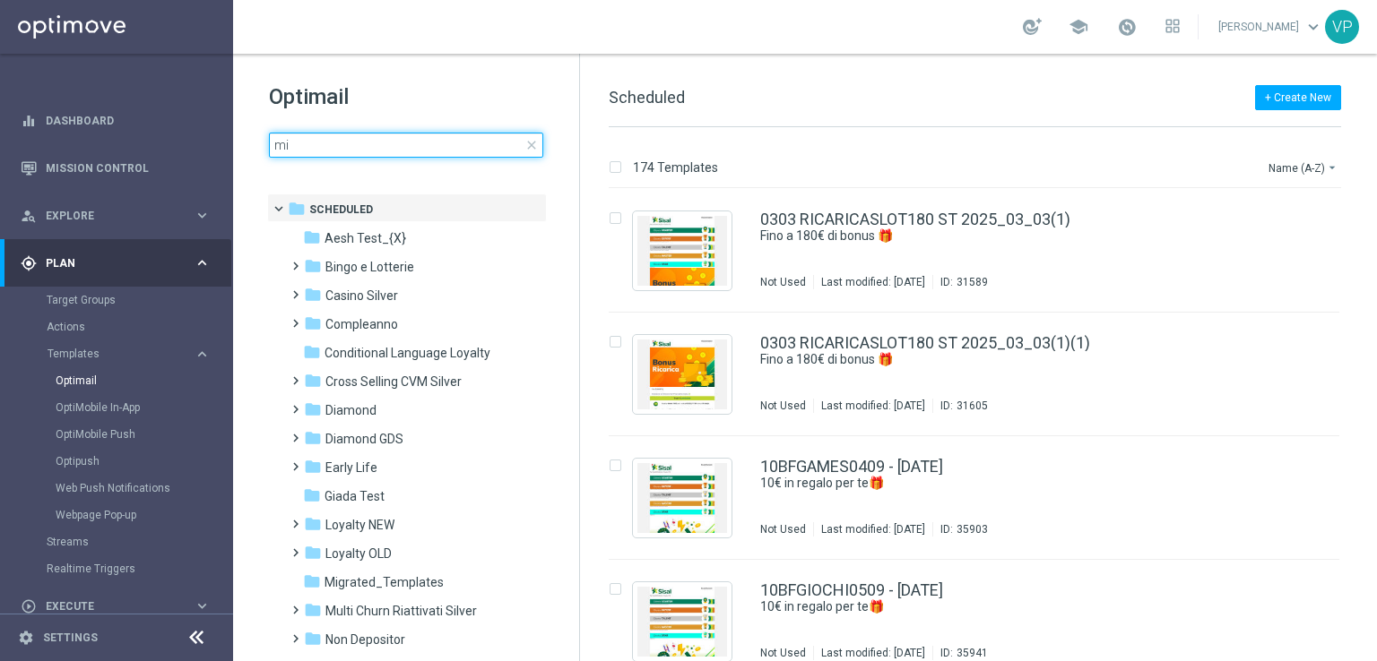
type input "m"
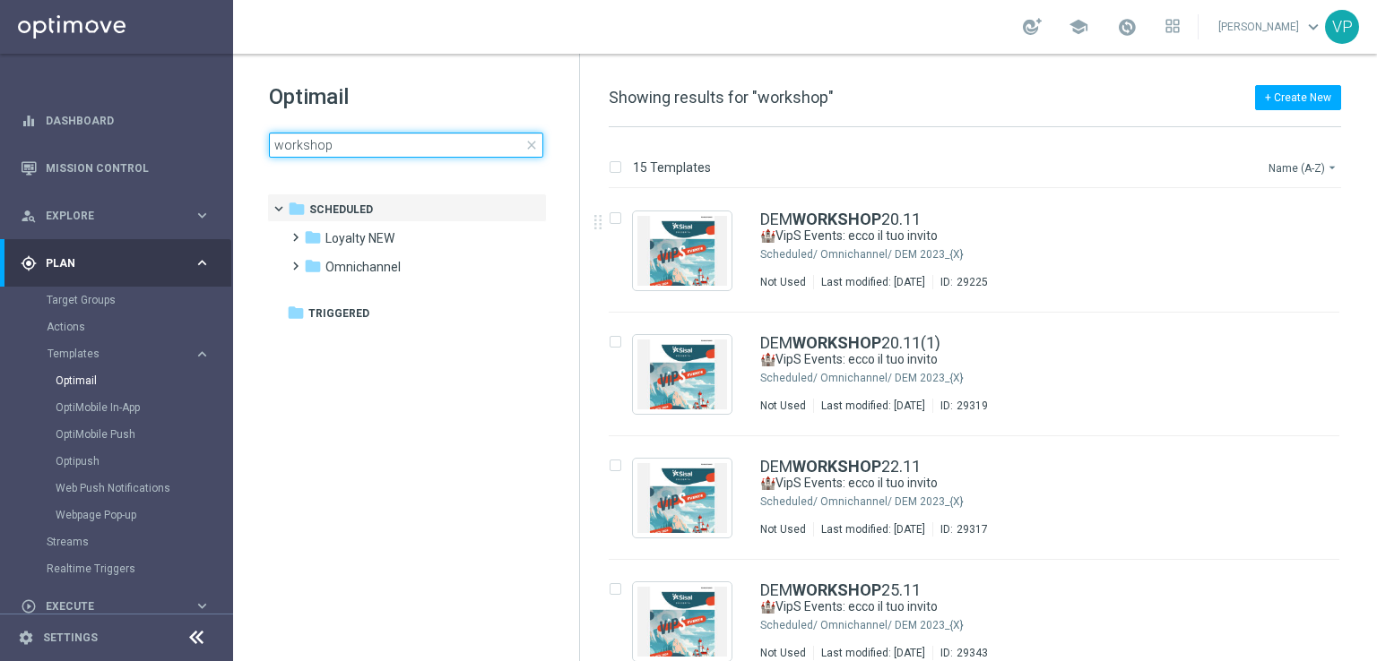
type input "workshop"
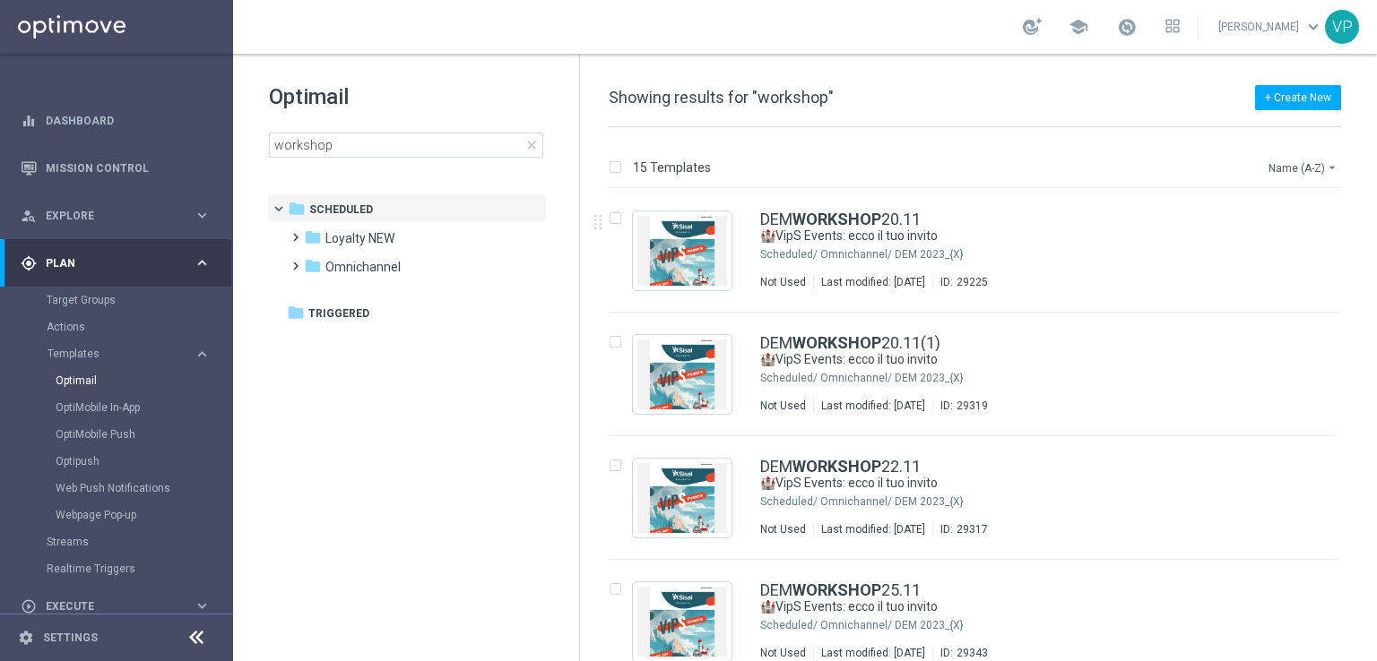
click at [1309, 170] on button "Name (A-Z) arrow_drop_down" at bounding box center [1303, 168] width 74 height 22
click at [1311, 244] on span "Date Modified (Newest)" at bounding box center [1272, 247] width 120 height 13
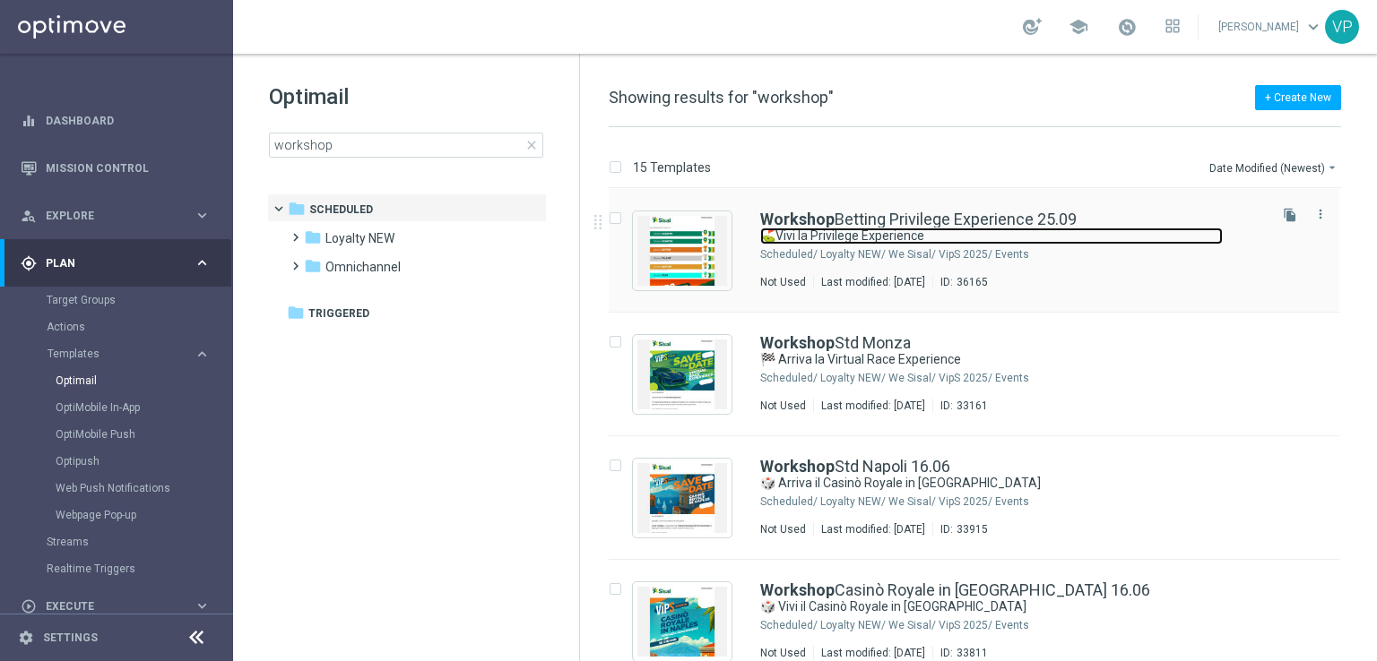
click at [1137, 236] on link "⛳Vivi la Privilege Experience" at bounding box center [991, 236] width 462 height 17
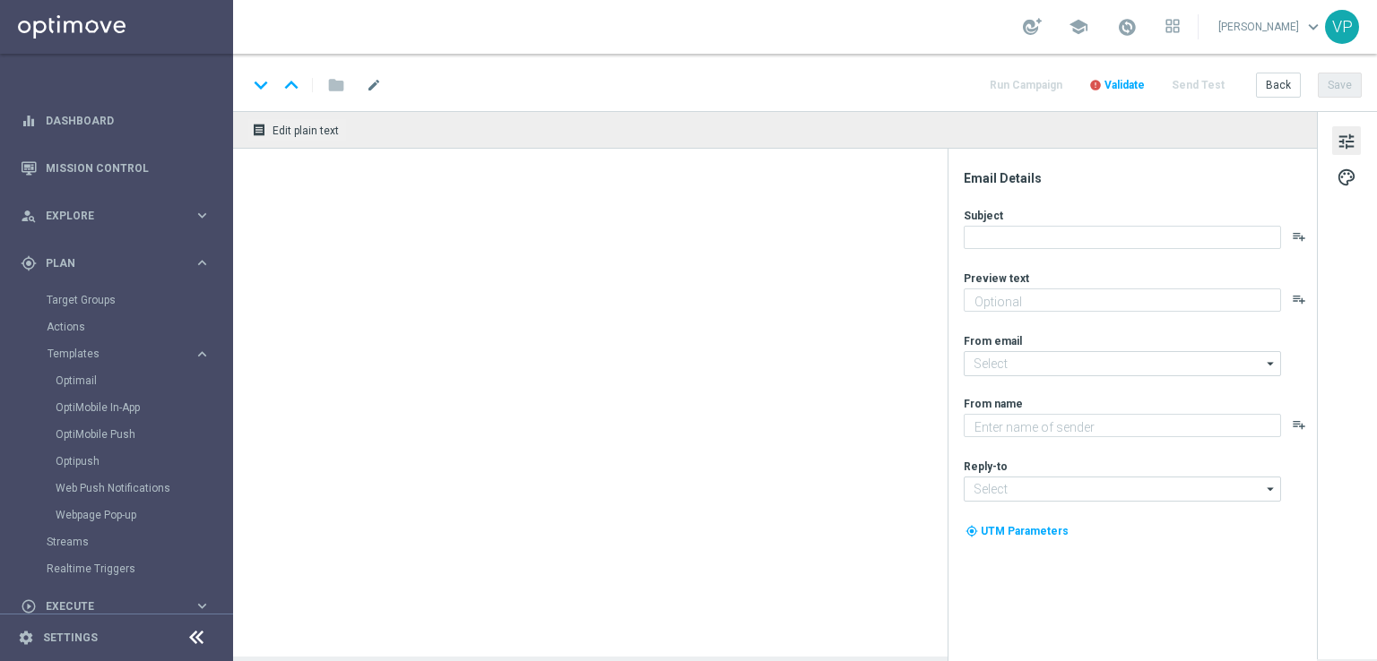
type textarea "Un’esperienza esclusiva nel cuore della Valle d'Itria"
type input "newsletter@comunicazioni.sisal.it"
type textarea "Sisal"
type input "info@sisal.it"
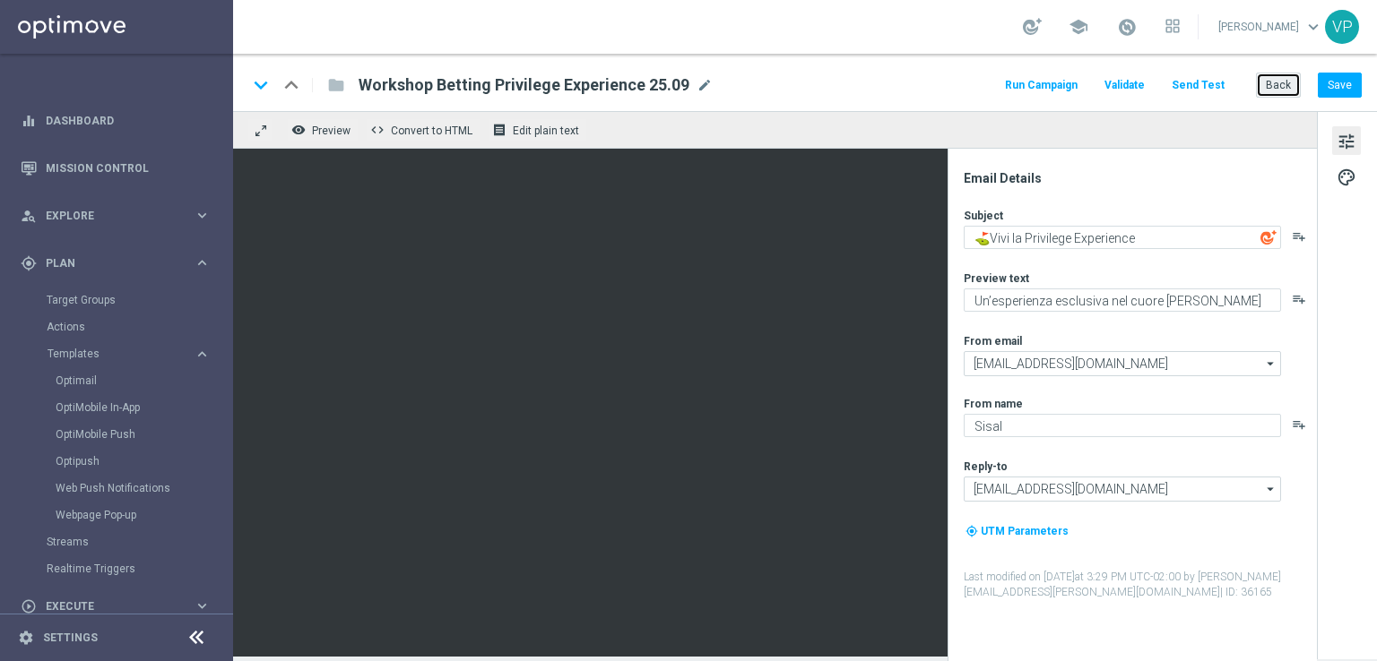
click at [1275, 90] on button "Back" at bounding box center [1278, 85] width 45 height 25
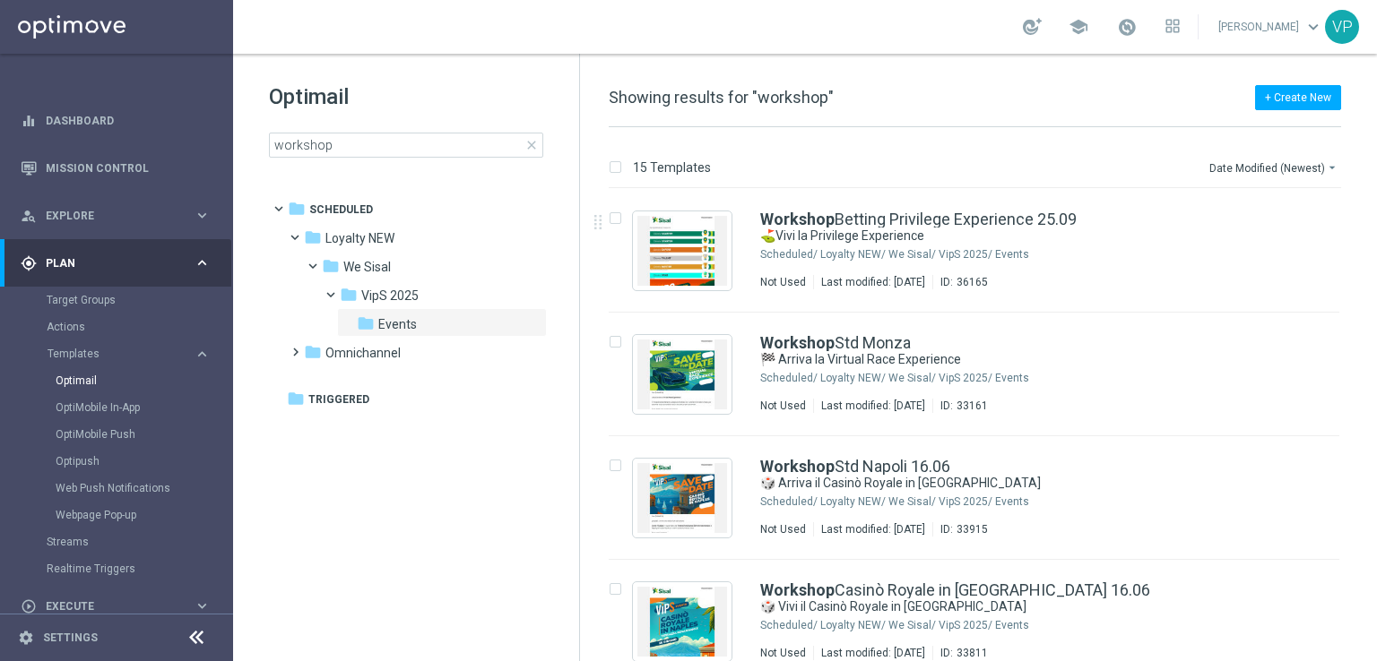
drag, startPoint x: 1373, startPoint y: 238, endPoint x: 1375, endPoint y: 345, distance: 107.6
click at [1375, 345] on div "15 Templates Date Modified (Newest) arrow_drop_down Drag here to set row groups…" at bounding box center [978, 394] width 797 height 534
click at [1372, 376] on div "insert_drive_file Workshop Betting Privilege Experience 25.09 ⛳Vivi la Privileg…" at bounding box center [982, 425] width 782 height 472
drag, startPoint x: 1372, startPoint y: 288, endPoint x: 1375, endPoint y: 423, distance: 135.4
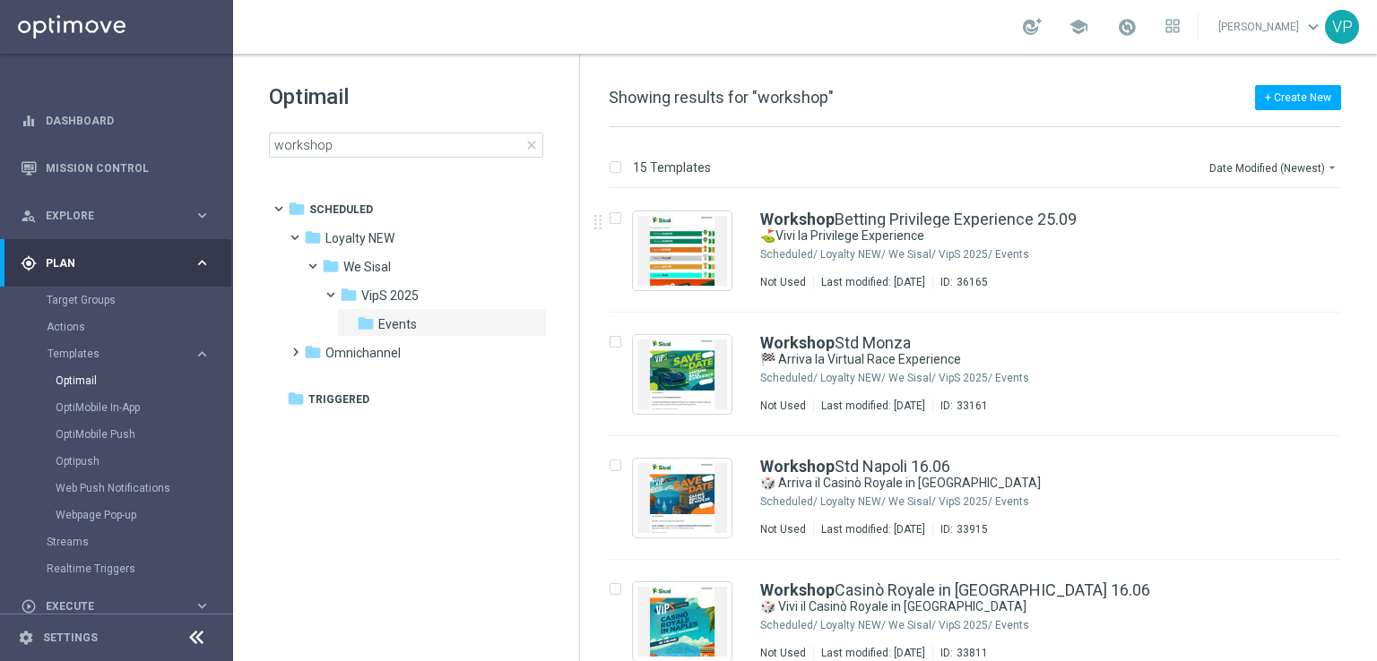
click at [1375, 423] on div "15 Templates Date Modified (Newest) arrow_drop_down Drag here to set row groups…" at bounding box center [978, 394] width 797 height 534
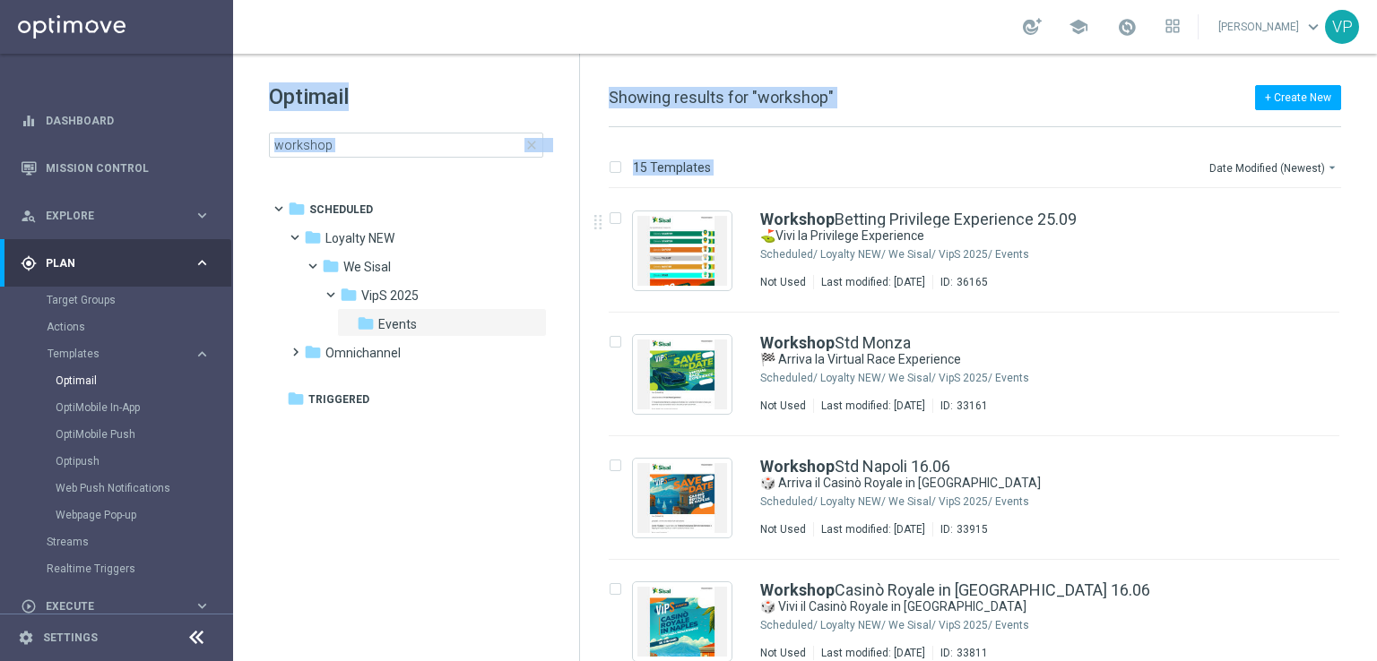
drag, startPoint x: 1375, startPoint y: 344, endPoint x: 1315, endPoint y: -70, distance: 418.4
click at [1315, 0] on html "equalizer Dashboard Mission Control" at bounding box center [688, 330] width 1377 height 661
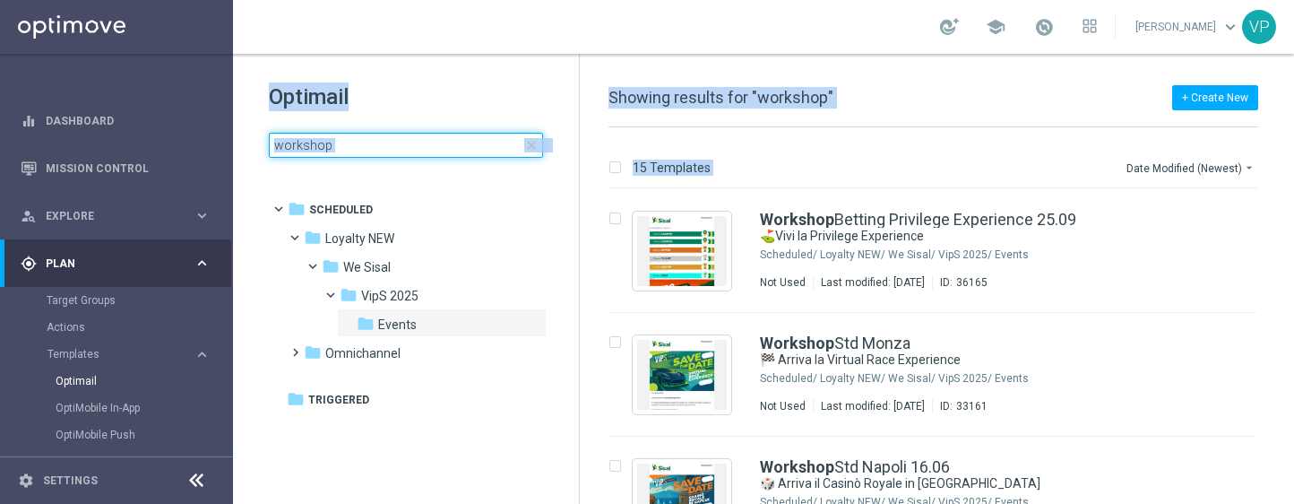
click at [364, 144] on input "workshop" at bounding box center [406, 145] width 274 height 25
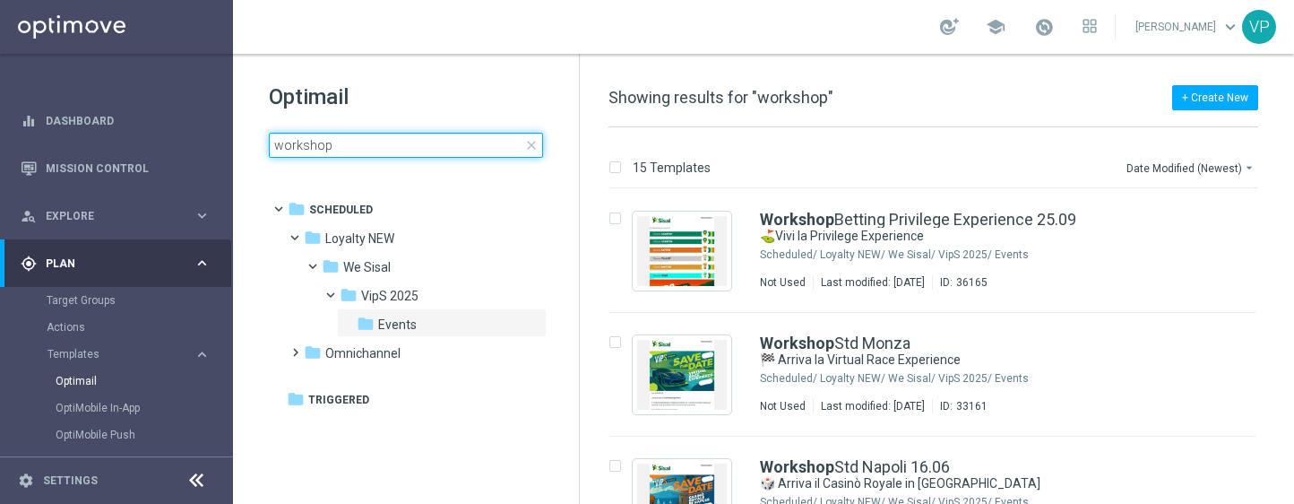
click at [363, 145] on input "workshop" at bounding box center [406, 145] width 274 height 25
type input "form"
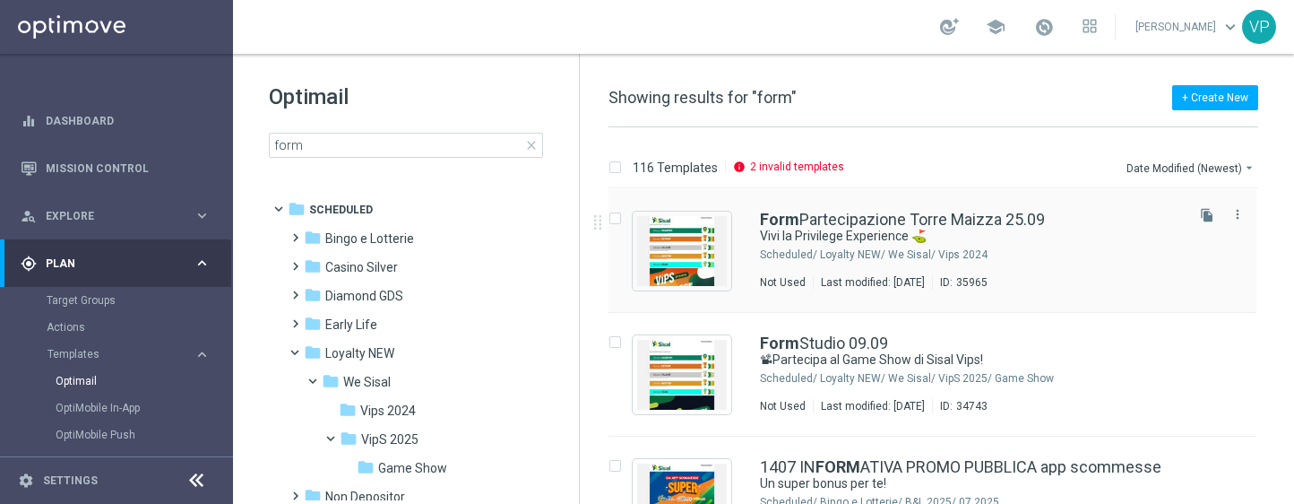
click at [1129, 245] on div "Form Partecipazione Torre Maizza 25.09 Vivi la Privilege Experience ⛳ Scheduled…" at bounding box center [970, 251] width 421 height 78
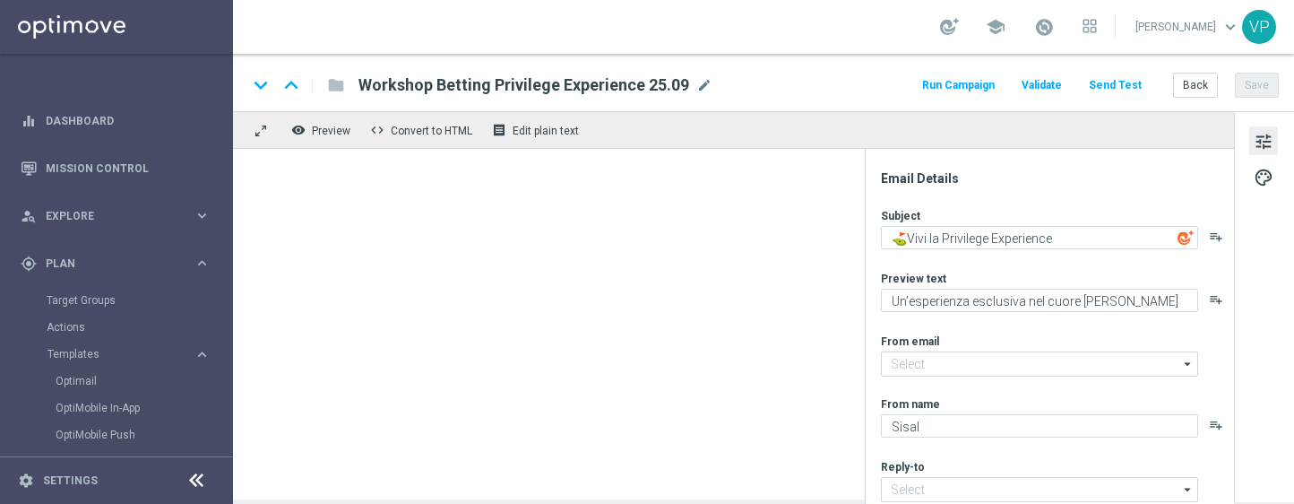
type input "newsletter@comunicazioni.sisal.it"
type input "info@sisal.it"
type textarea "Vivi la Privilege Experience ⛳"
type textarea "Il tuo pomeriggio speciale in Valle D'Itria"
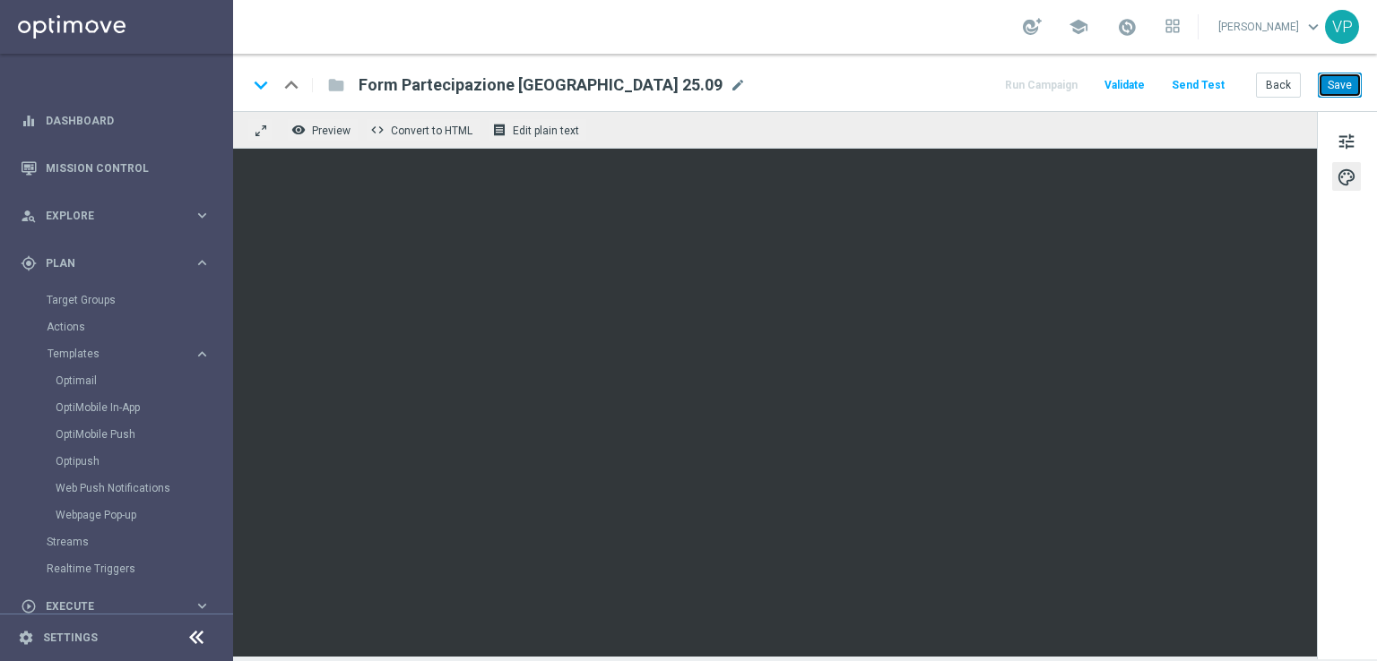
click at [1341, 94] on button "Save" at bounding box center [1340, 85] width 44 height 25
click at [1133, 28] on span at bounding box center [1127, 27] width 20 height 20
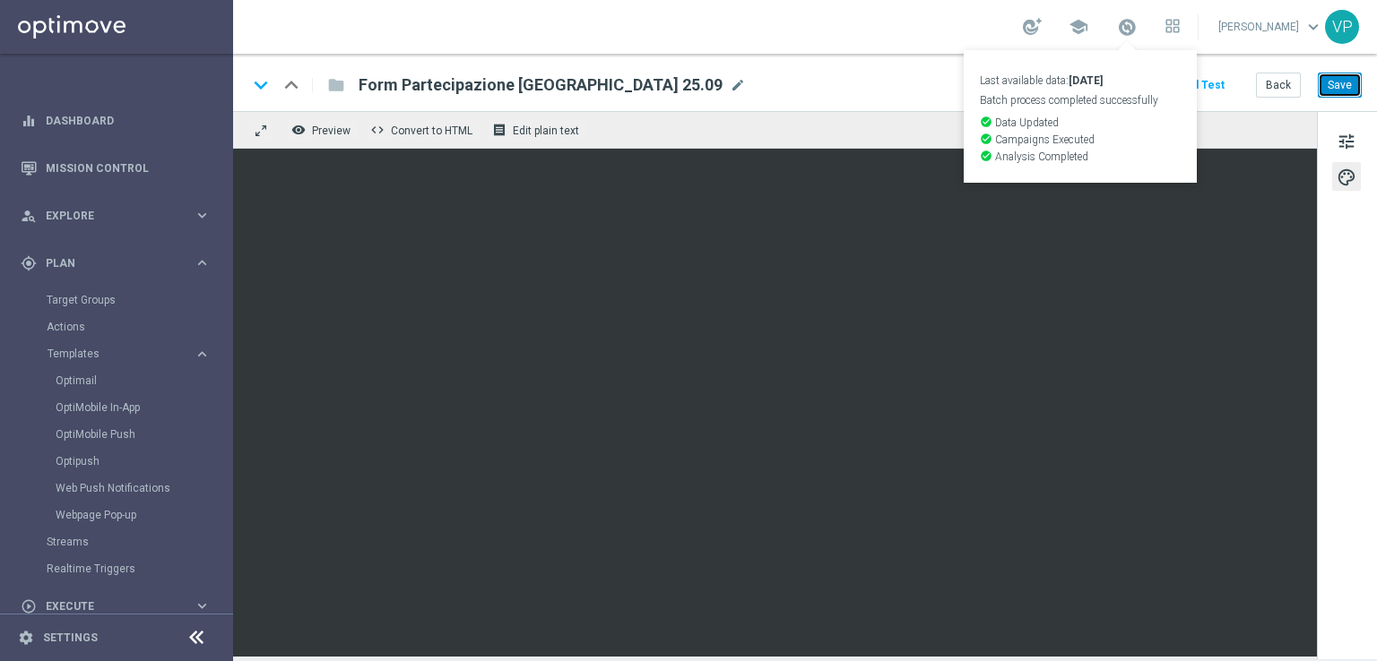
click at [1324, 90] on button "Save" at bounding box center [1340, 85] width 44 height 25
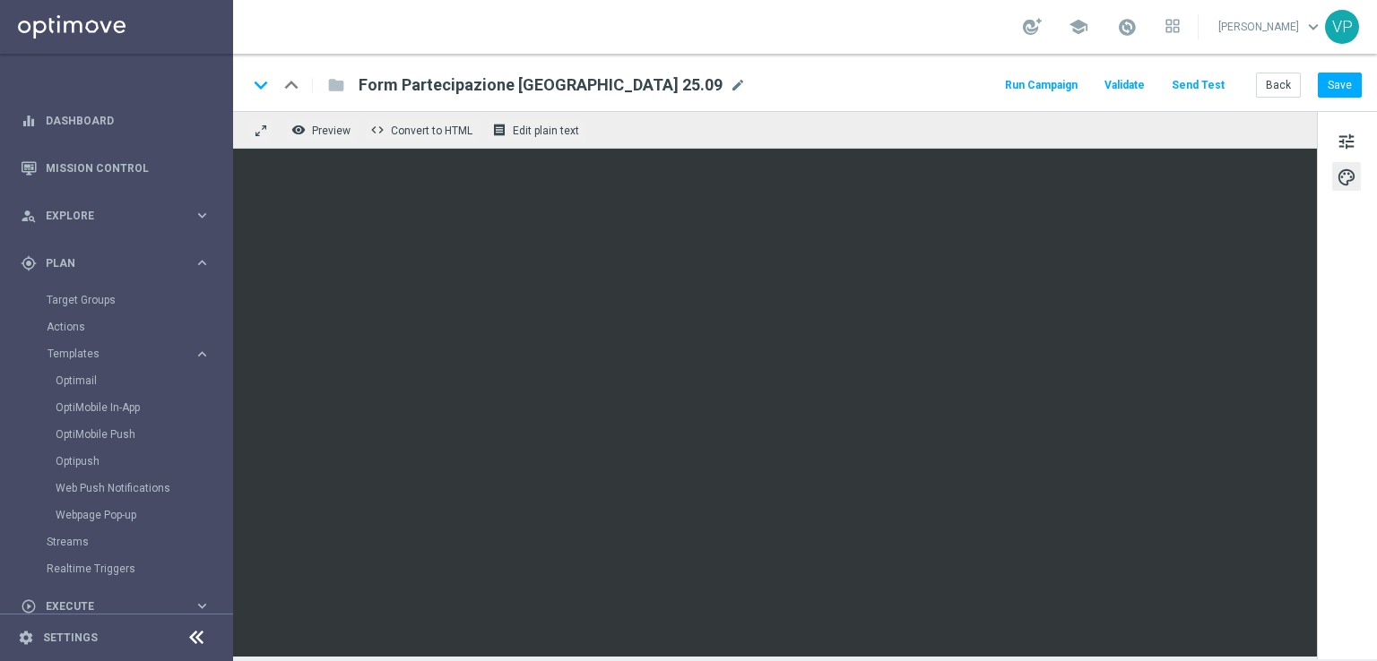
click at [1223, 85] on button "Send Test" at bounding box center [1198, 85] width 58 height 24
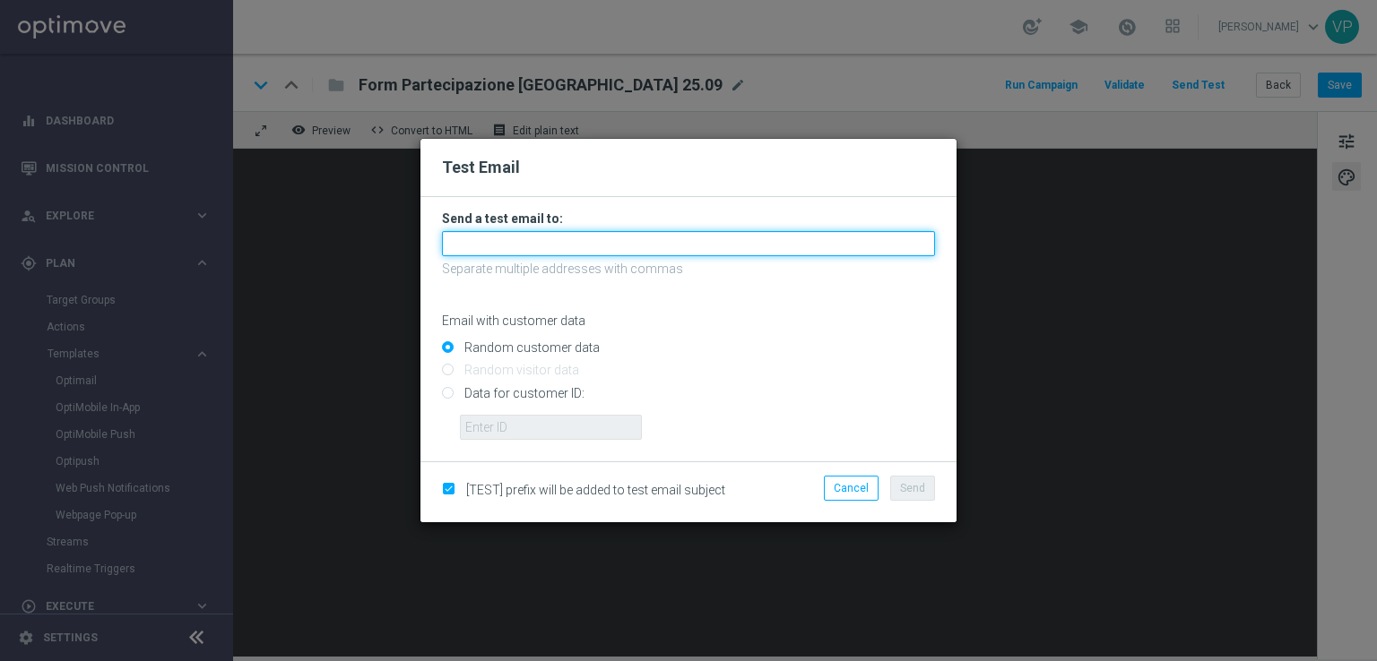
click at [656, 254] on input "text" at bounding box center [688, 243] width 493 height 25
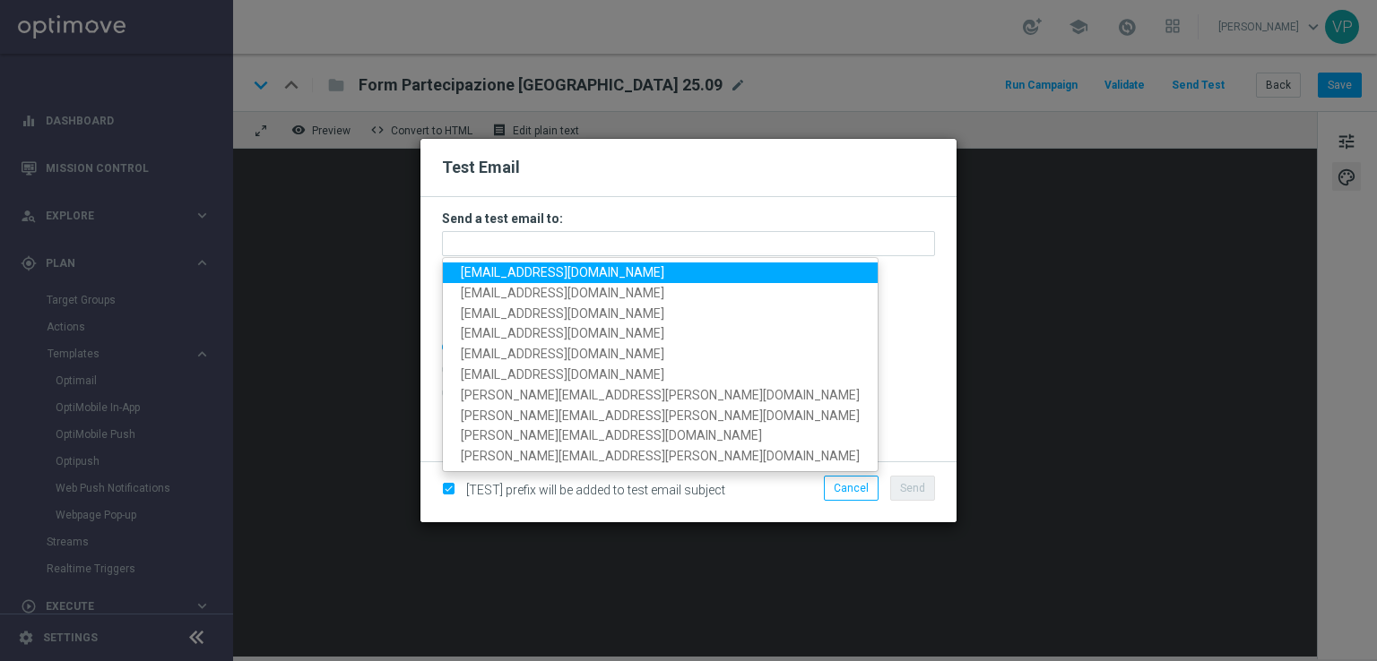
click at [477, 277] on span "pilatov86@gmail.com" at bounding box center [562, 272] width 203 height 14
type input "pilatov86@gmail.com"
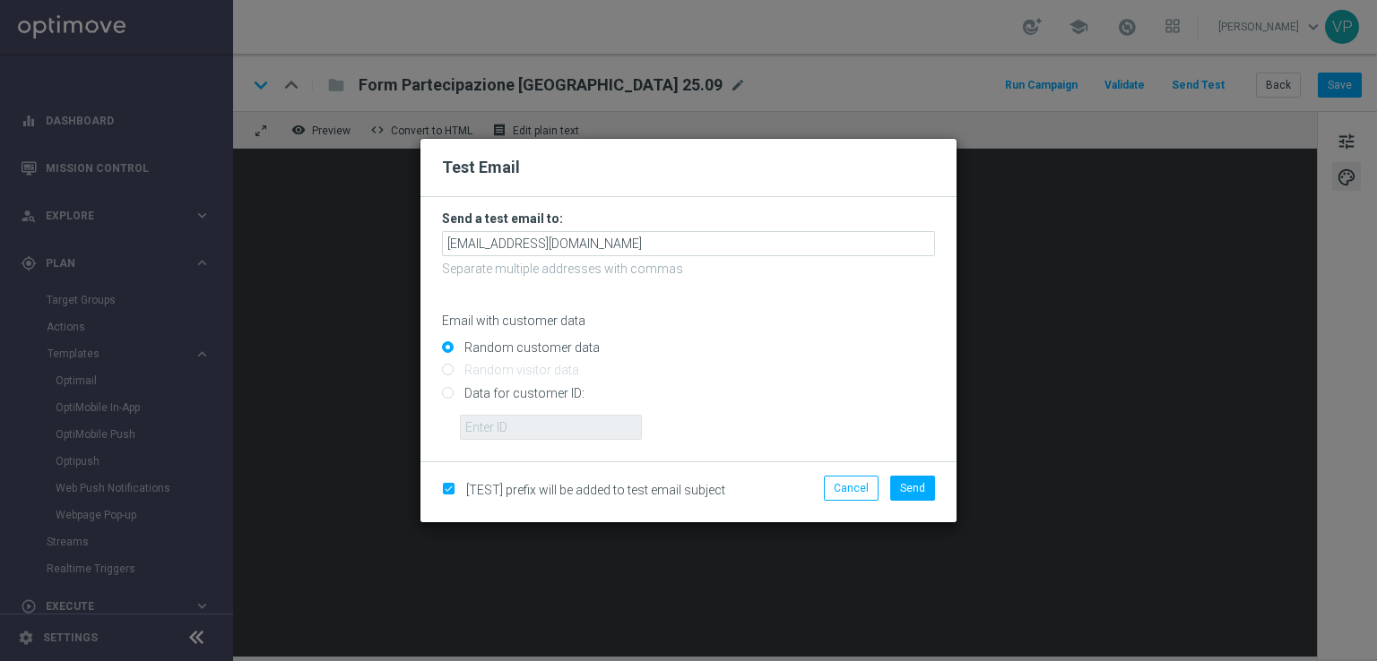
click at [516, 393] on input "Data for customer ID:" at bounding box center [688, 400] width 493 height 25
radio input "true"
click at [572, 434] on input "text" at bounding box center [551, 427] width 182 height 25
type input "3262295"
click at [908, 485] on span "Send" at bounding box center [912, 488] width 25 height 13
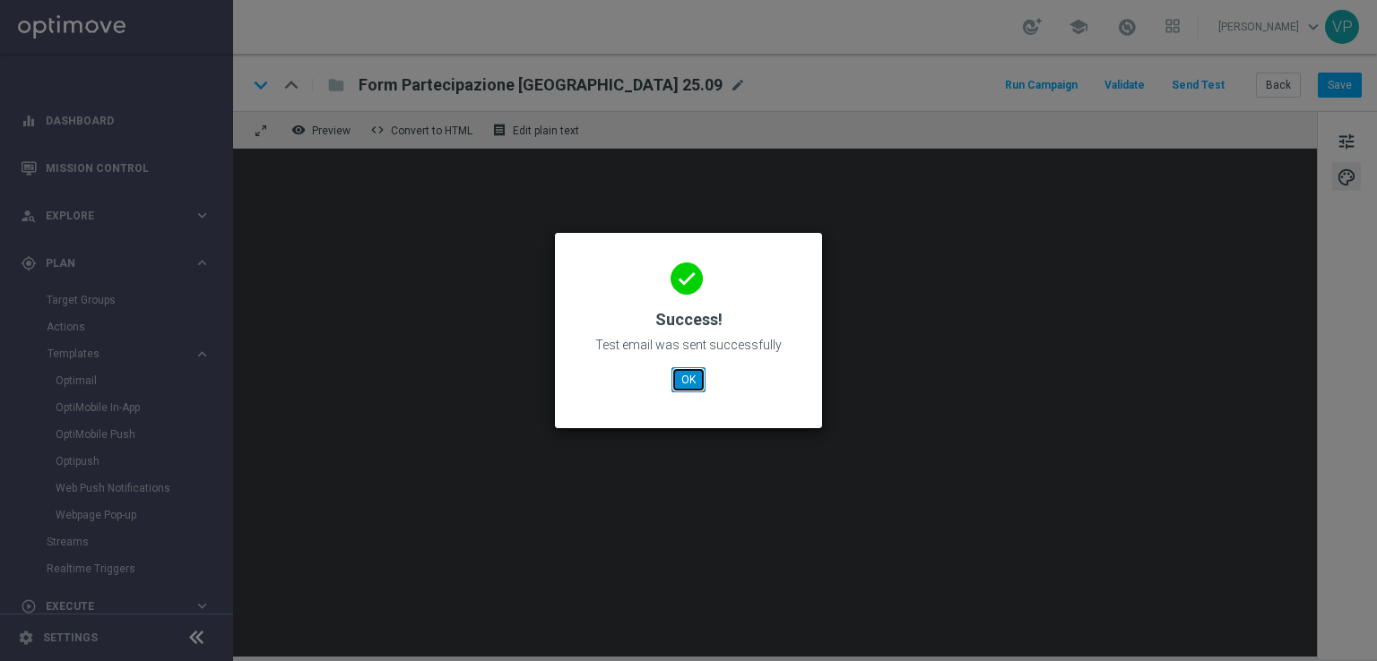
click at [692, 384] on button "OK" at bounding box center [688, 379] width 34 height 25
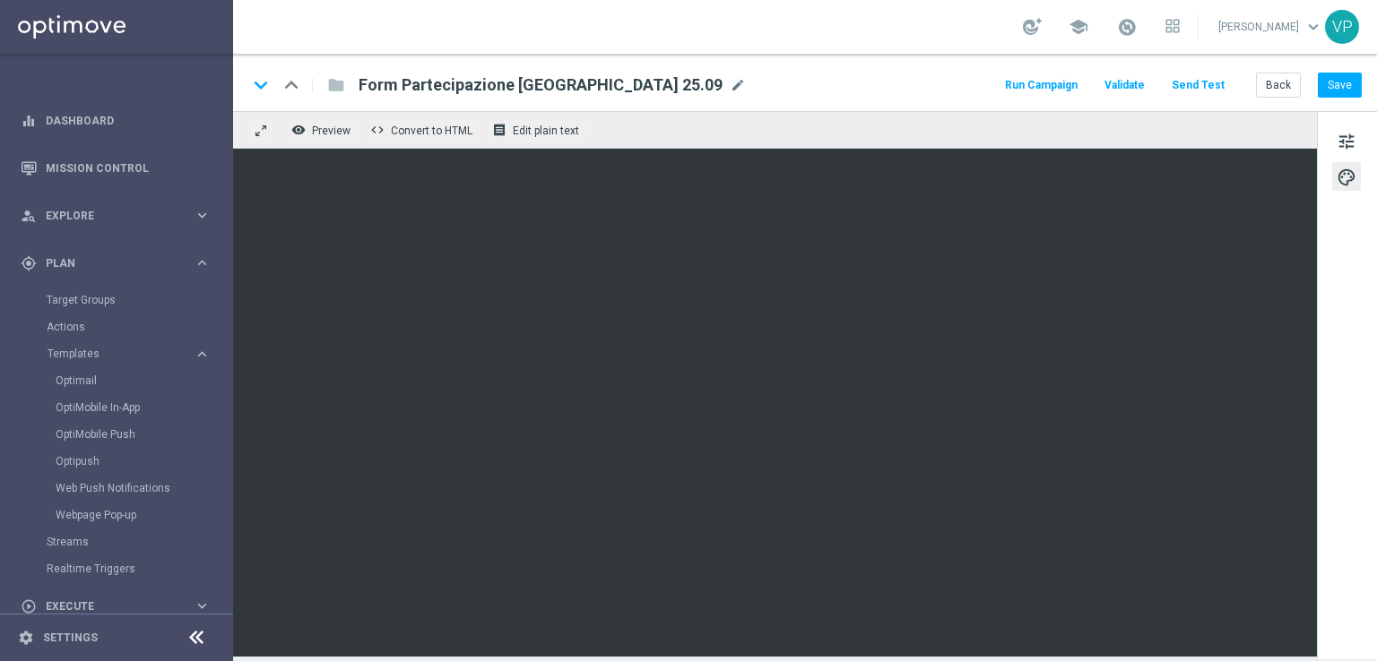
click at [1080, 76] on button "Run Campaign" at bounding box center [1041, 85] width 78 height 24
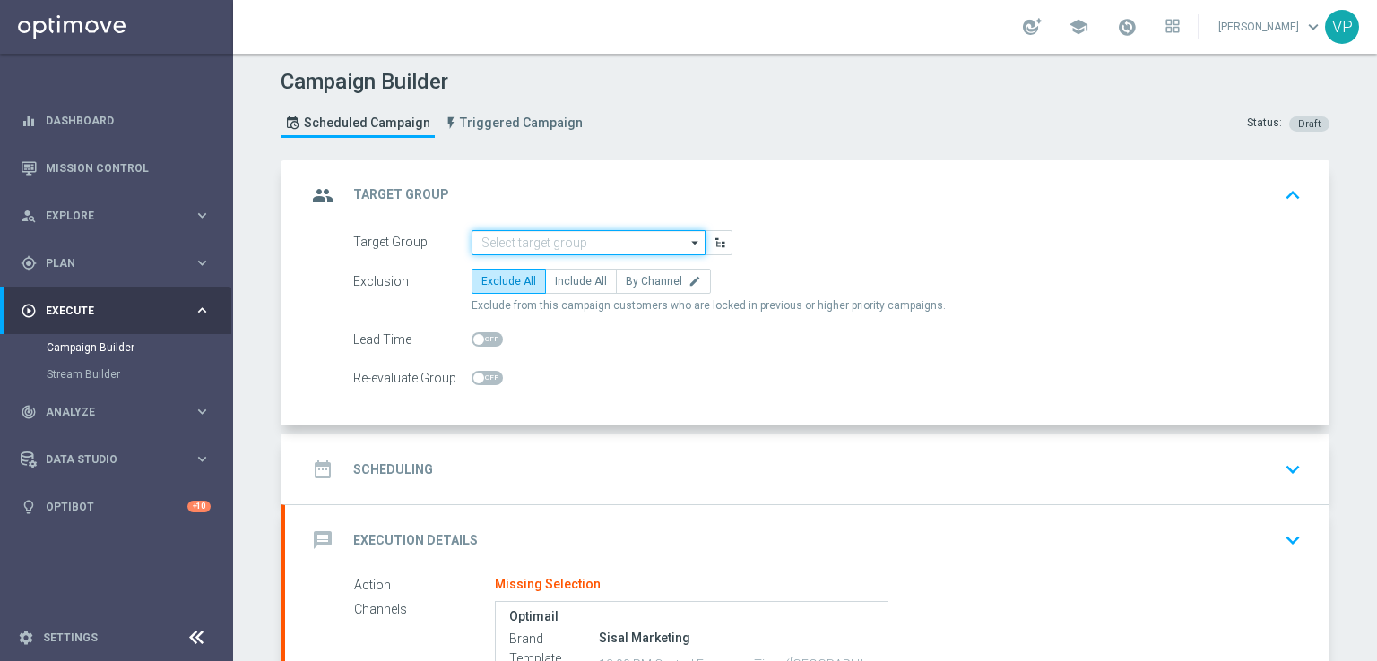
click at [650, 245] on input at bounding box center [588, 242] width 234 height 25
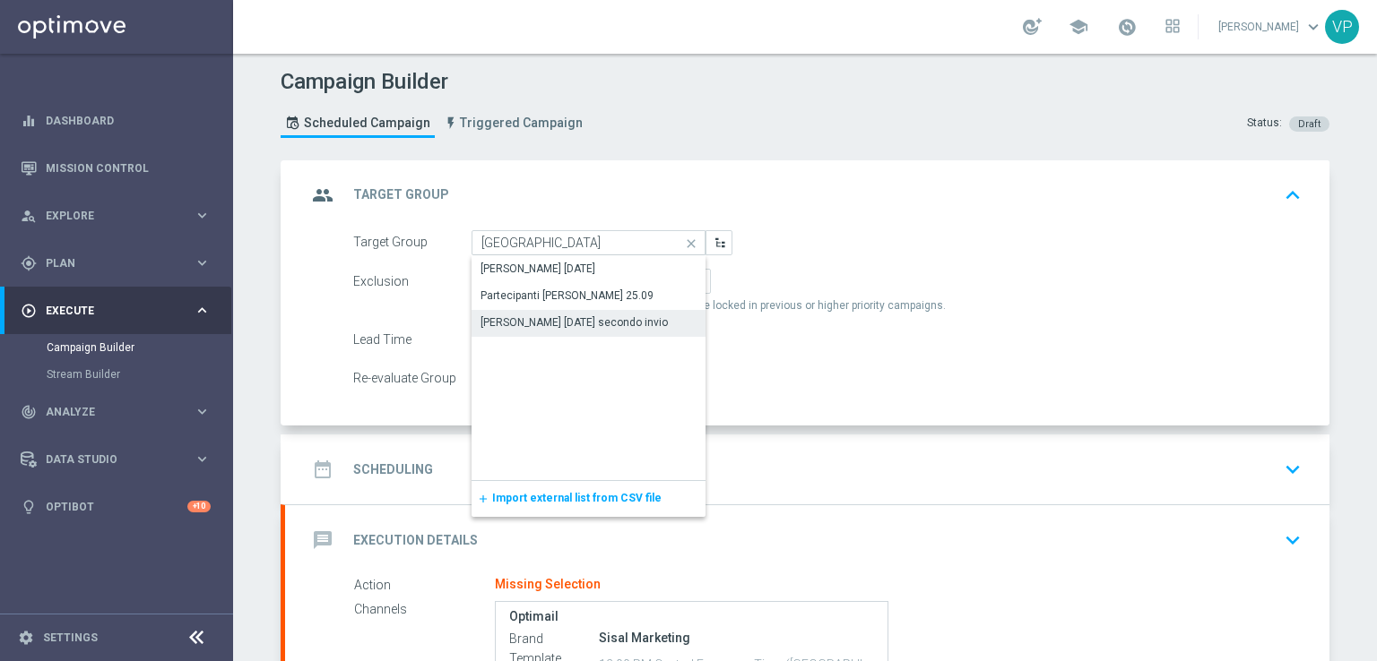
click at [644, 316] on div "[PERSON_NAME] [DATE] secondo invio" at bounding box center [588, 322] width 234 height 25
type input "[PERSON_NAME] [DATE] secondo invio"
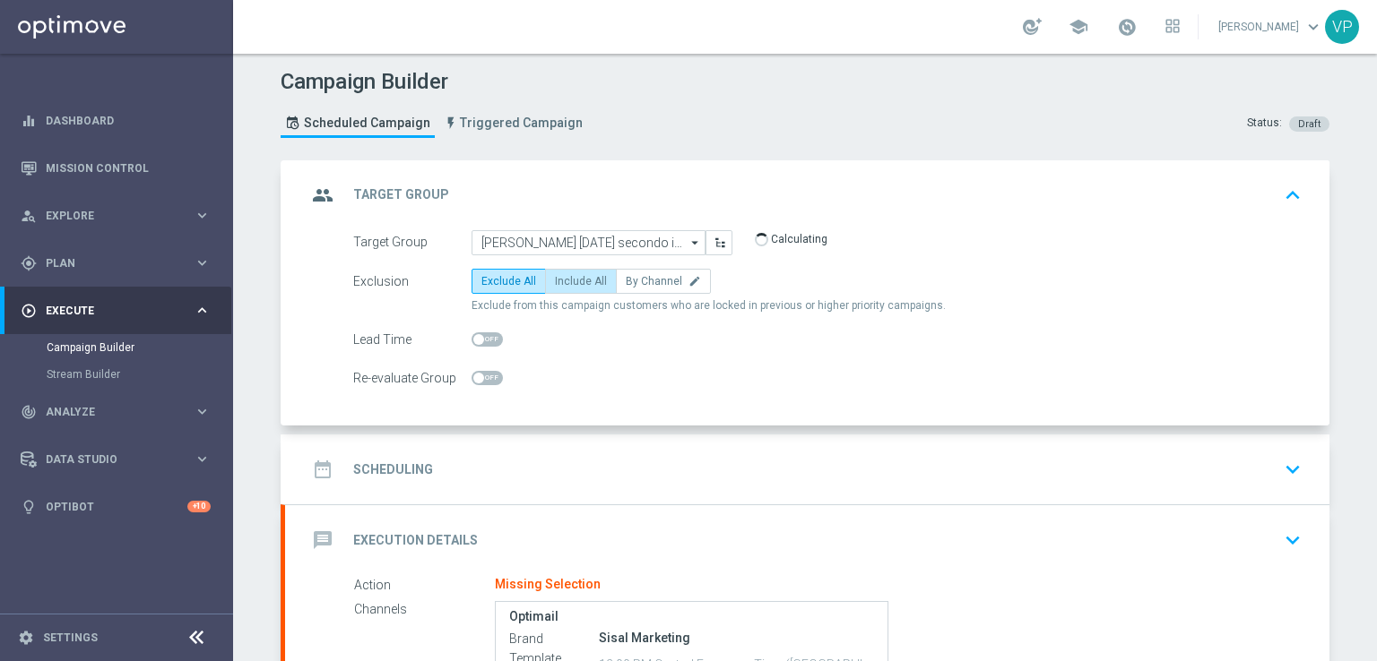
click at [578, 277] on span "Include All" at bounding box center [581, 281] width 52 height 13
click at [566, 279] on input "Include All" at bounding box center [561, 285] width 12 height 12
radio input "true"
drag, startPoint x: 774, startPoint y: 239, endPoint x: 785, endPoint y: 241, distance: 11.8
click at [785, 241] on div "3,367 Customers" at bounding box center [807, 242] width 123 height 24
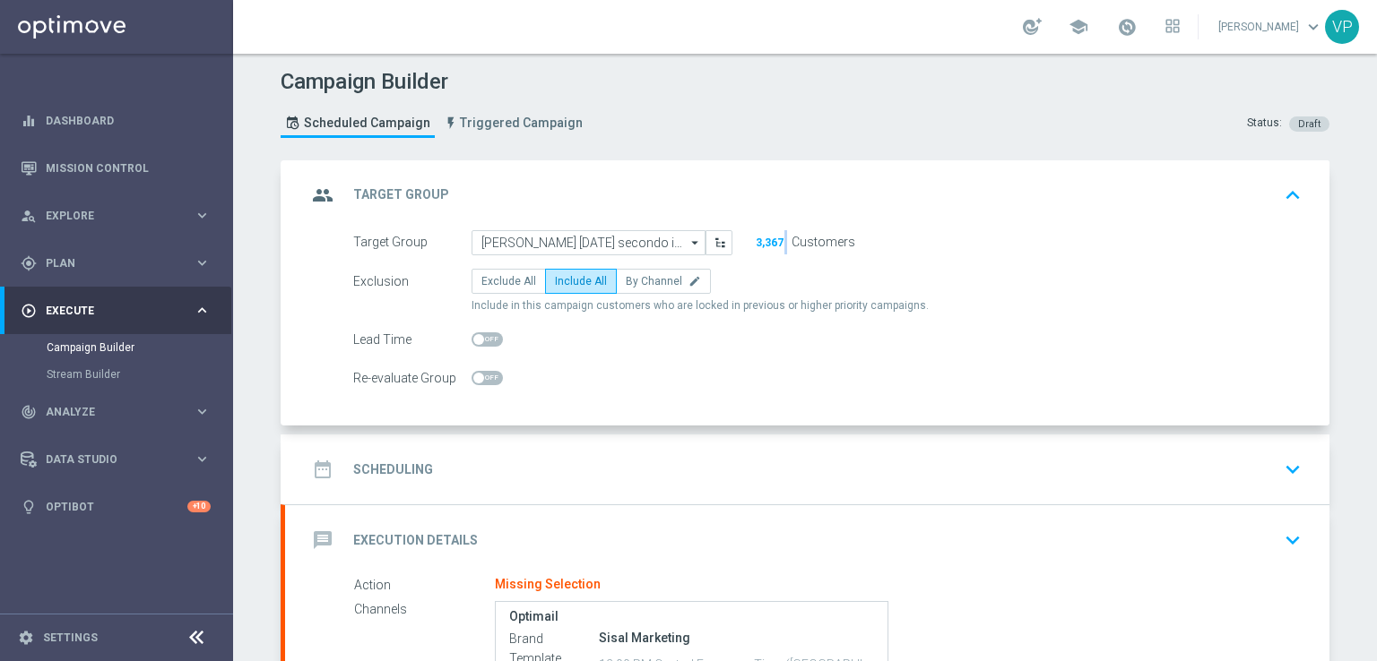
drag, startPoint x: 784, startPoint y: 241, endPoint x: 747, endPoint y: 239, distance: 37.7
click at [747, 239] on div "3,367 Customers" at bounding box center [807, 242] width 123 height 24
drag, startPoint x: 735, startPoint y: 238, endPoint x: 886, endPoint y: 235, distance: 150.6
click at [886, 235] on div "Target Group WS Puglia 25.09.25 secondo invio WS Puglia 25.09.25 secondo invio …" at bounding box center [827, 242] width 975 height 25
click at [922, 240] on div "Target Group WS Puglia 25.09.25 secondo invio WS Puglia 25.09.25 secondo invio …" at bounding box center [827, 242] width 975 height 25
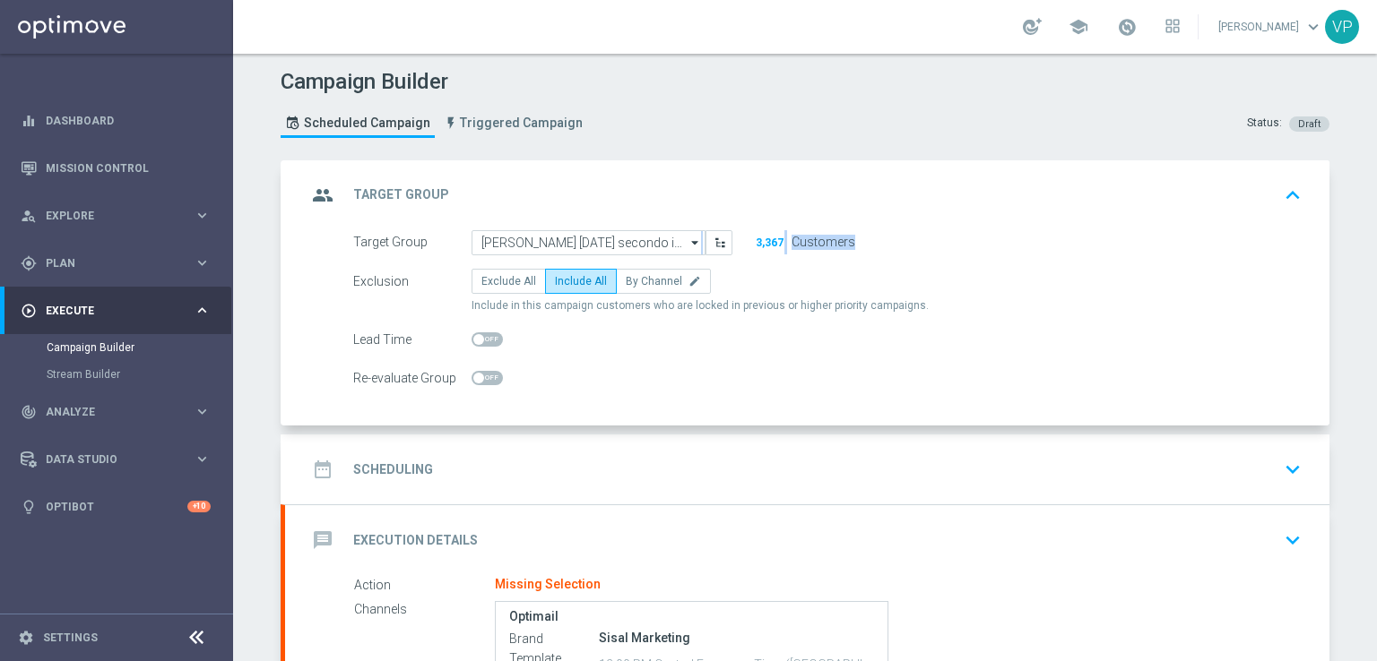
drag, startPoint x: 922, startPoint y: 240, endPoint x: 691, endPoint y: 233, distance: 231.4
click at [691, 233] on div "Target Group WS Puglia 25.09.25 secondo invio WS Puglia 25.09.25 secondo invio …" at bounding box center [827, 242] width 975 height 25
copy form "arrow_drop_down Drag here to set row groups Drag here to set column labels Show…"
click at [952, 202] on div "group Target Group keyboard_arrow_up" at bounding box center [807, 195] width 1001 height 34
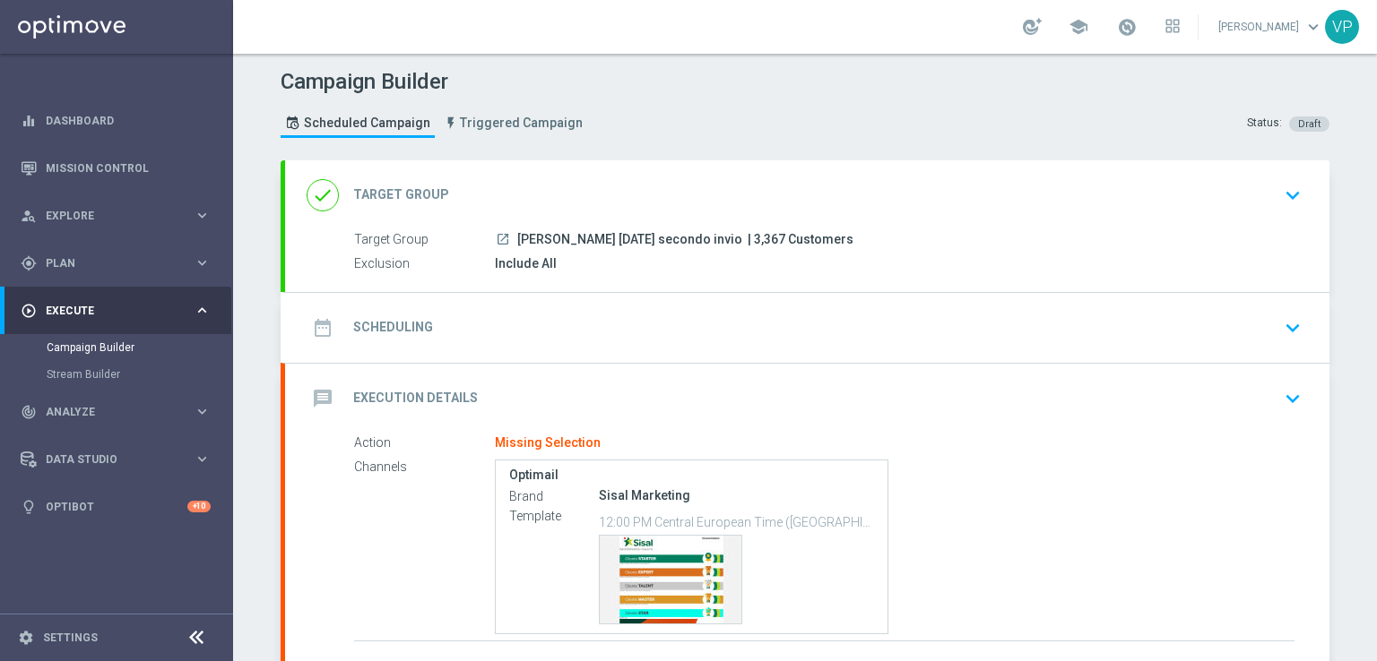
click at [1266, 328] on div "date_range Scheduling keyboard_arrow_down" at bounding box center [807, 328] width 1001 height 34
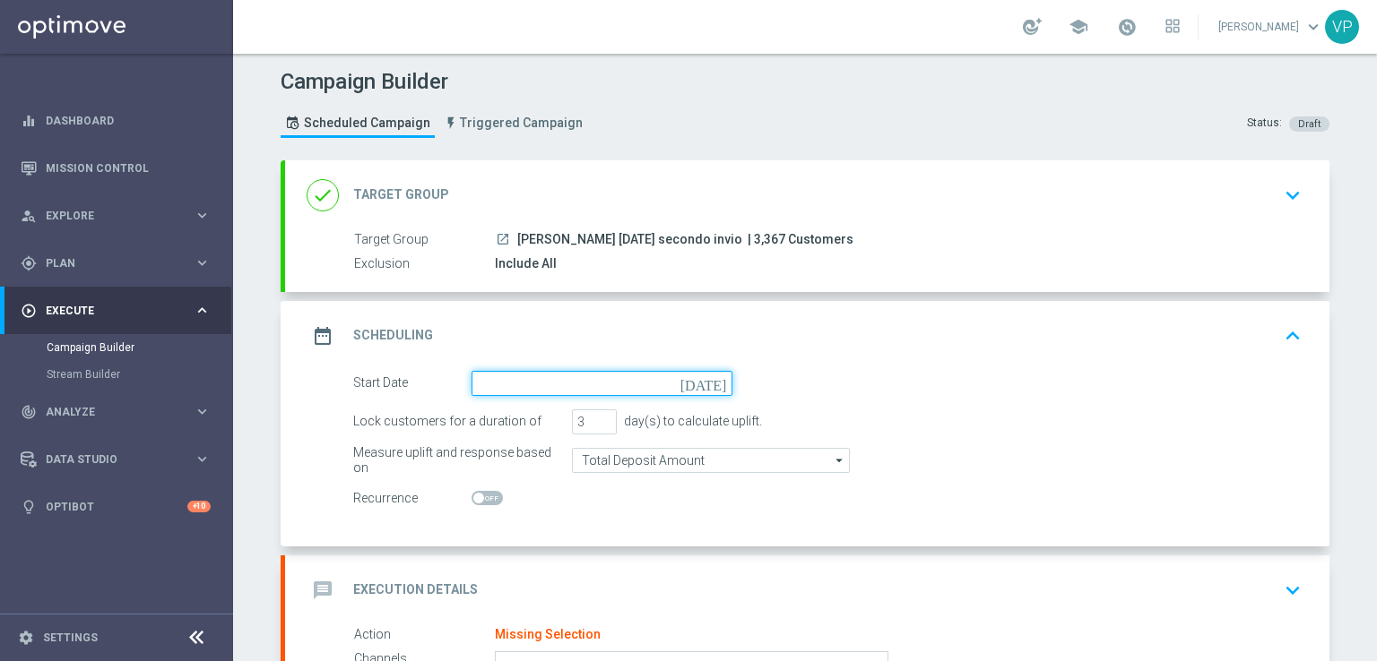
click at [590, 389] on input at bounding box center [601, 383] width 261 height 25
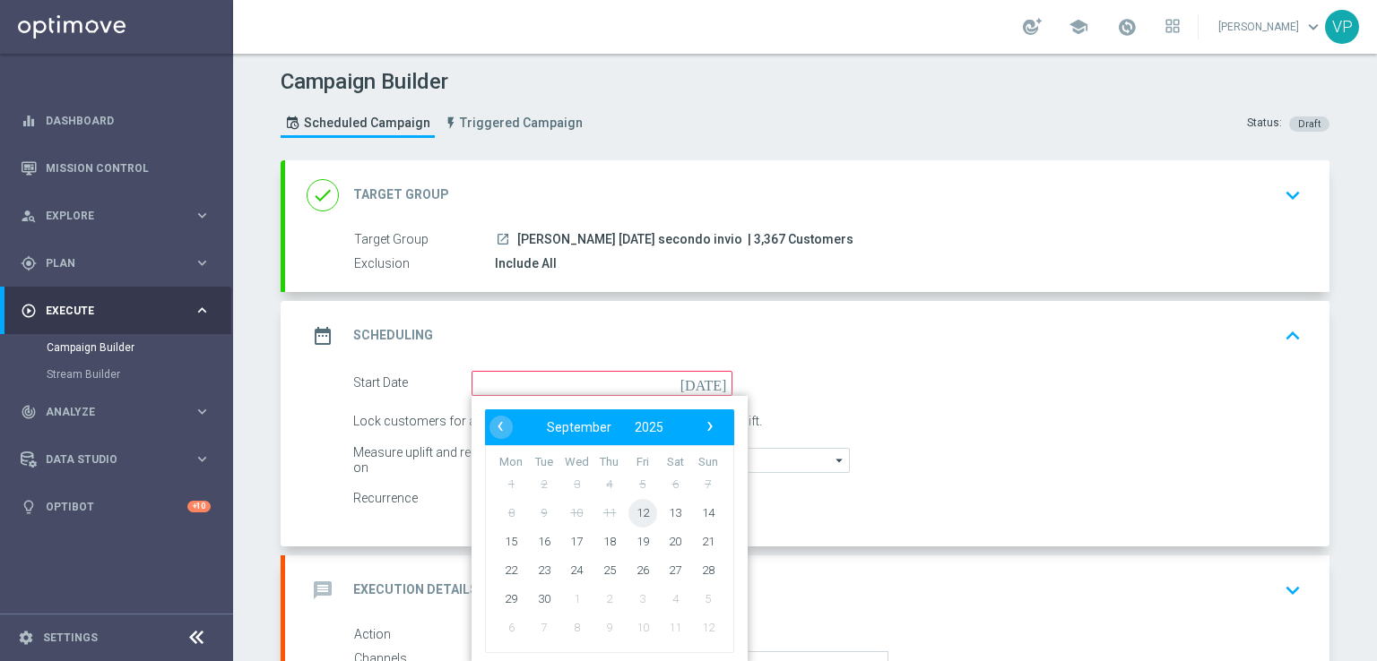
click at [638, 516] on span "12" at bounding box center [642, 512] width 29 height 29
type input "12 Sep 2025"
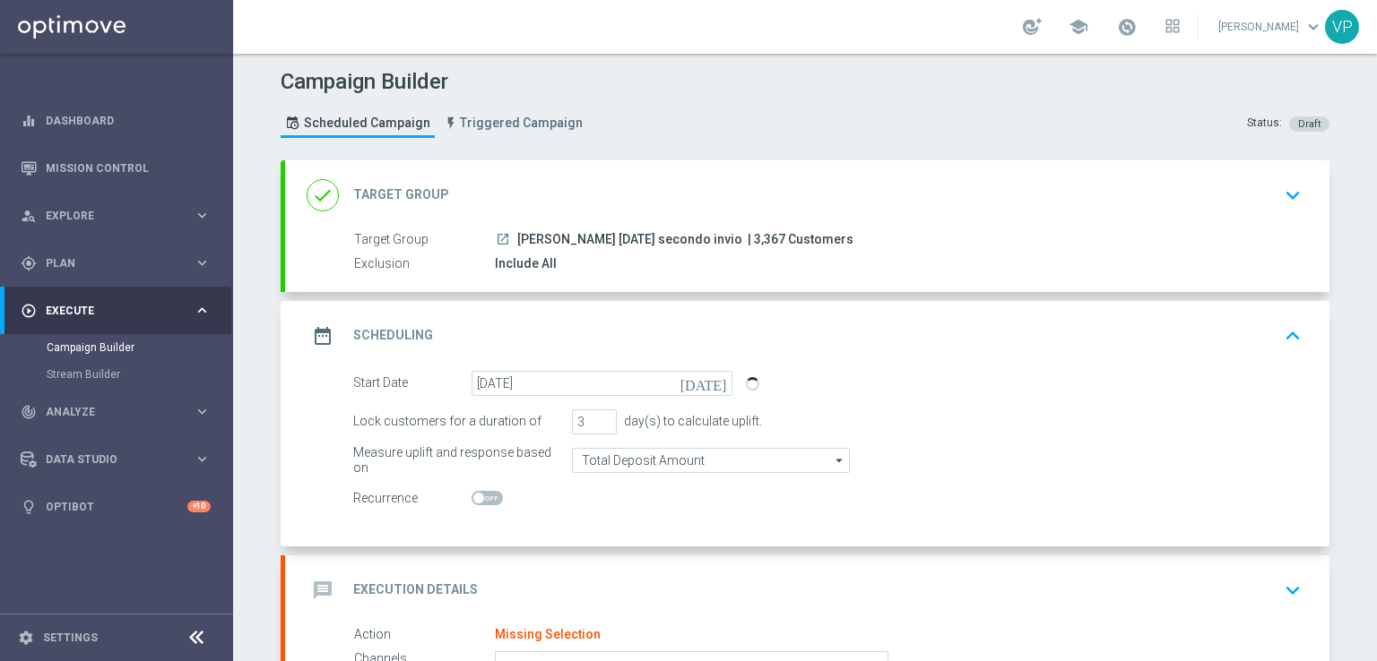
scroll to position [161, 0]
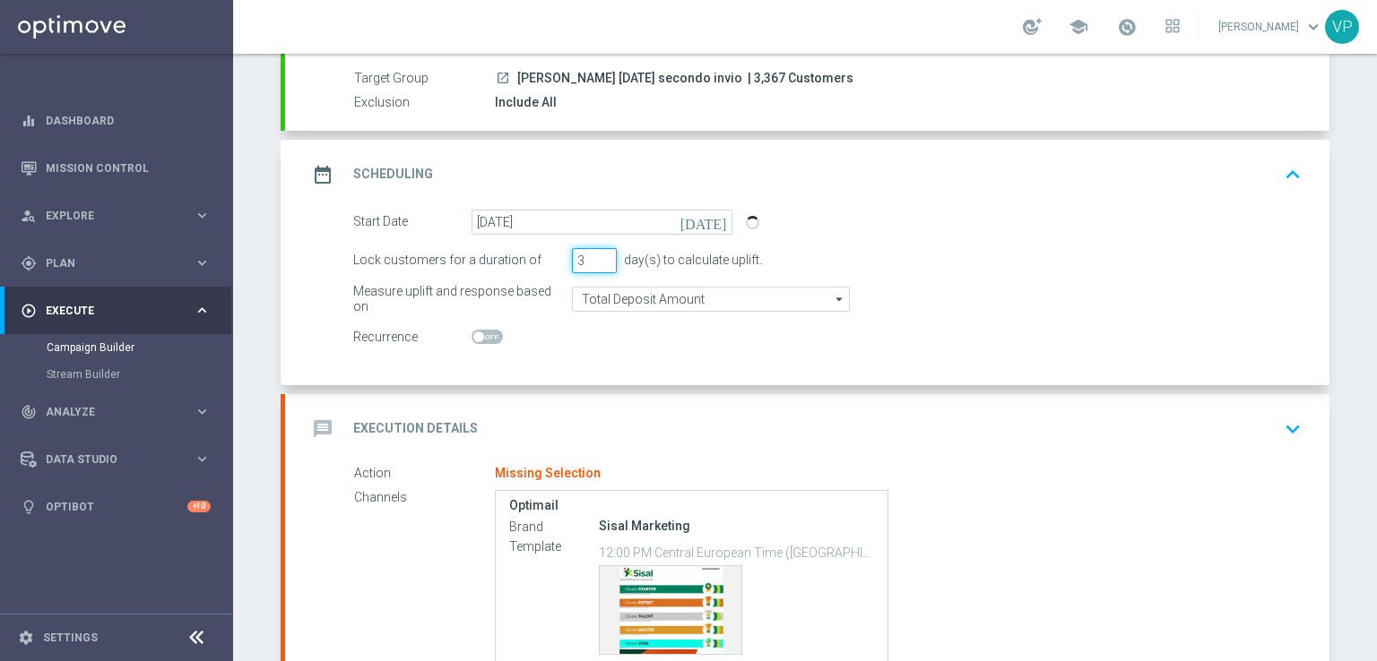
click at [590, 266] on input "3" at bounding box center [594, 260] width 45 height 25
click at [593, 260] on input "2" at bounding box center [594, 260] width 45 height 25
type input "1"
click at [593, 260] on input "1" at bounding box center [594, 260] width 45 height 25
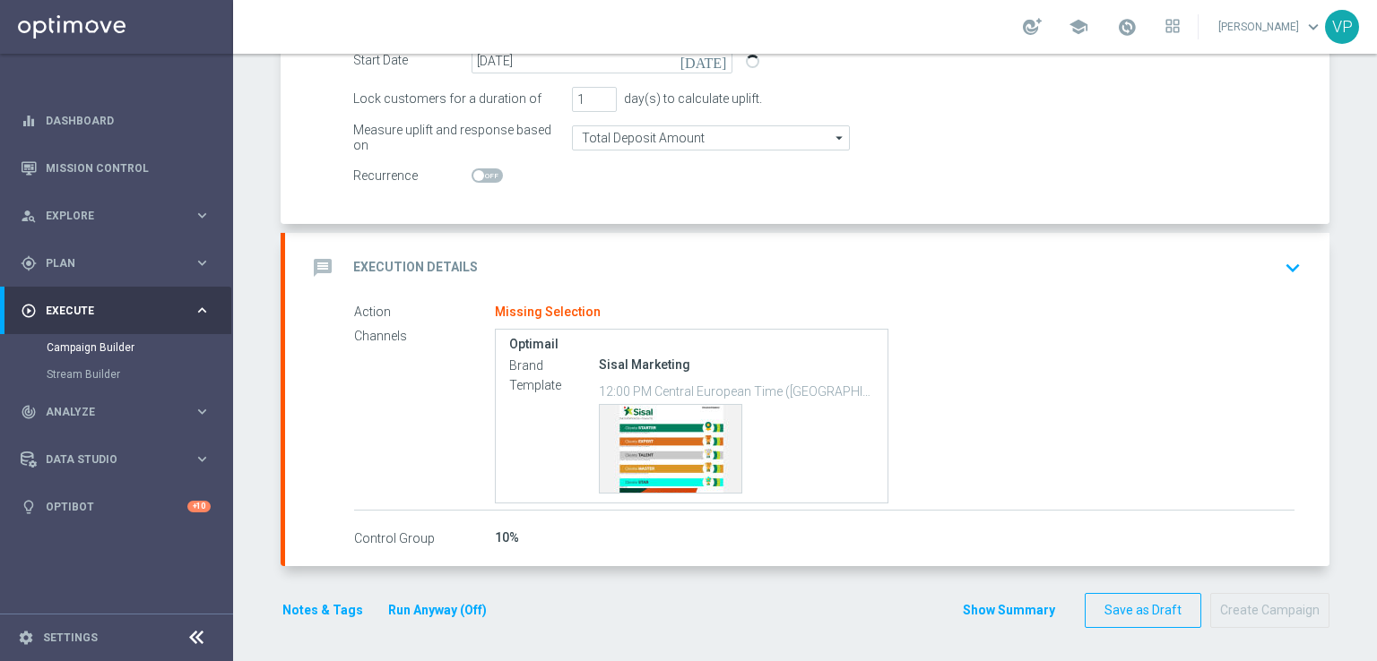
click at [1279, 264] on icon "keyboard_arrow_down" at bounding box center [1292, 268] width 27 height 27
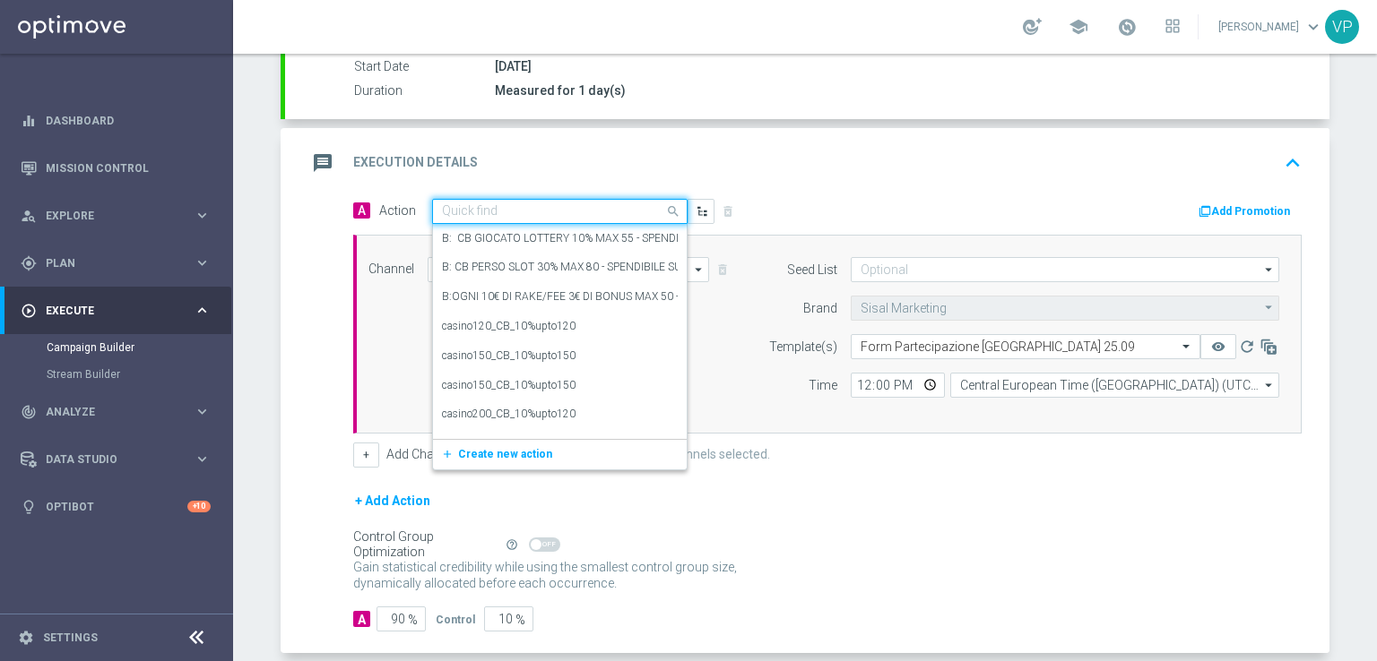
click at [621, 204] on input "text" at bounding box center [542, 211] width 200 height 15
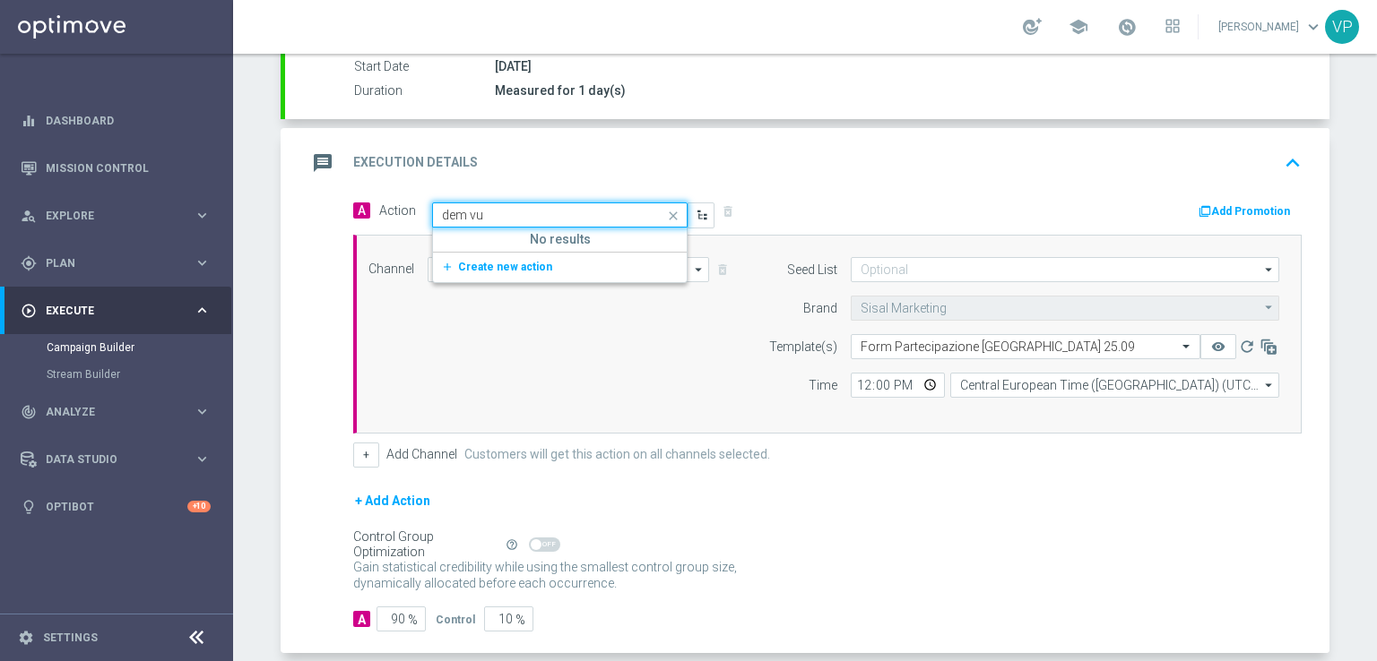
type input "dem v"
click at [452, 243] on label "DEM VIPS" at bounding box center [466, 242] width 48 height 15
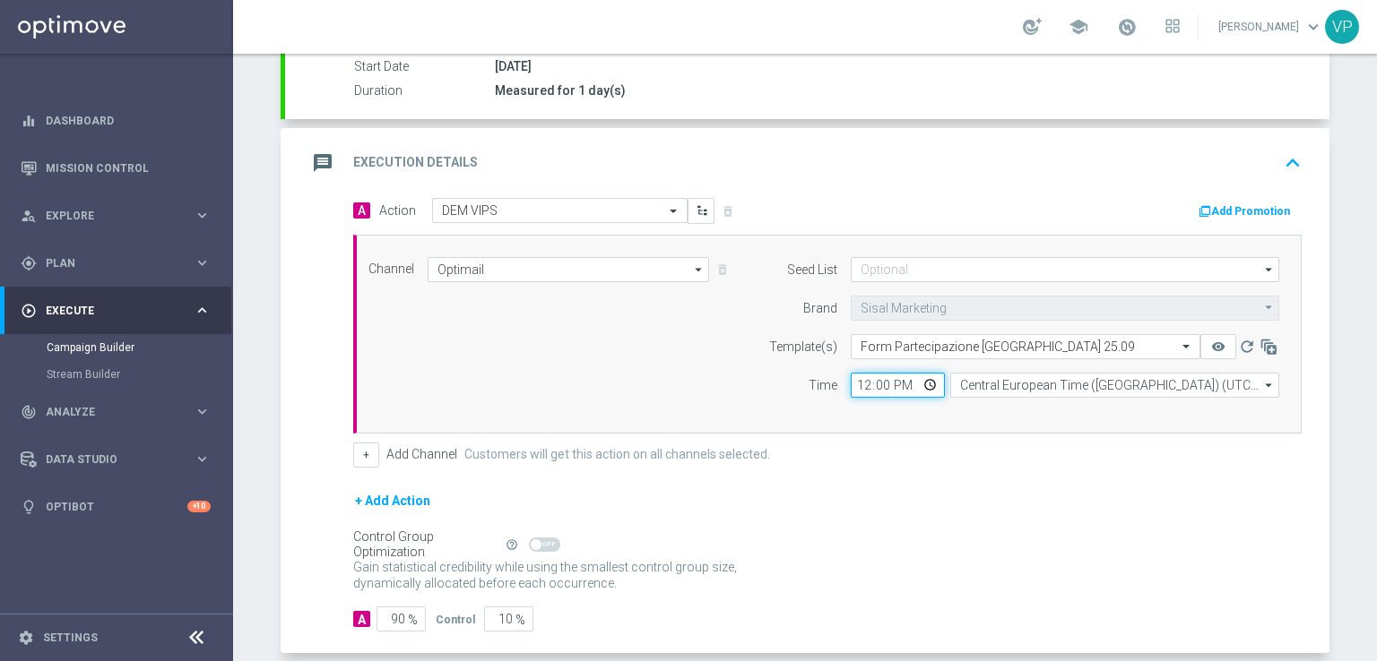
click at [925, 381] on input "12:00" at bounding box center [898, 385] width 94 height 25
type input "18:00"
click at [1073, 528] on div "+ Add Action" at bounding box center [827, 512] width 948 height 45
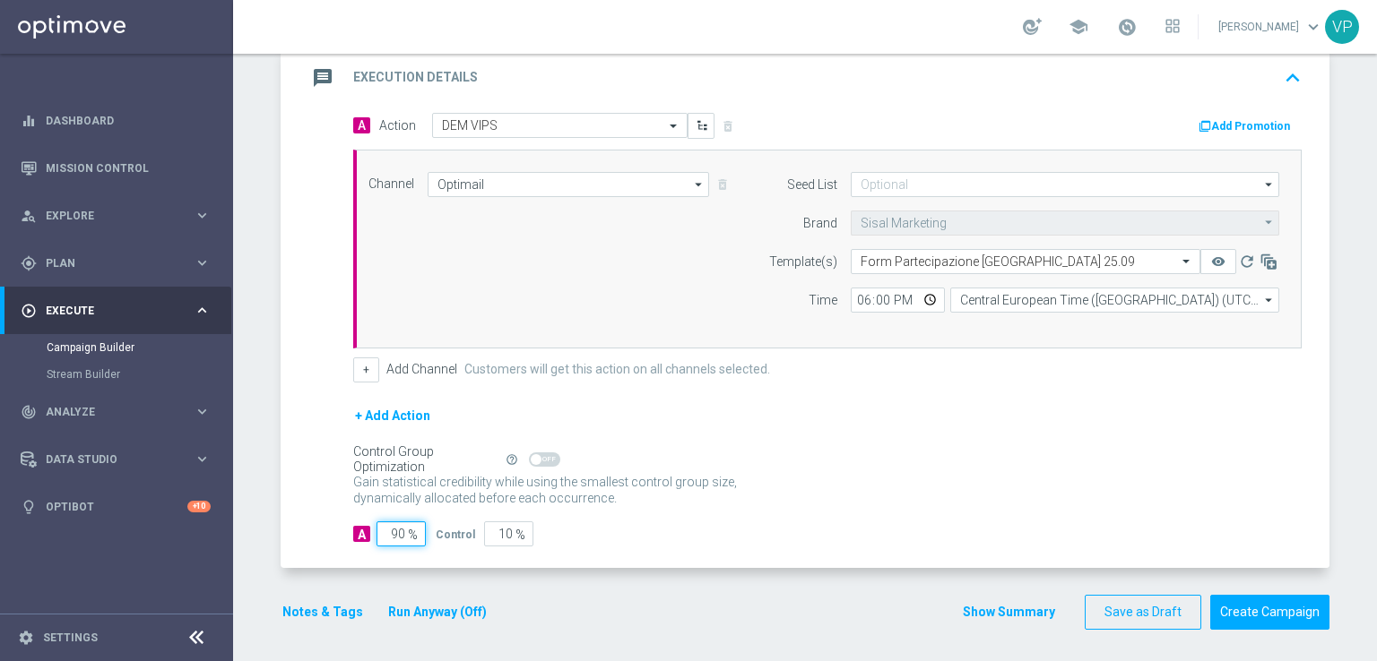
click at [391, 535] on input "90" at bounding box center [400, 534] width 49 height 25
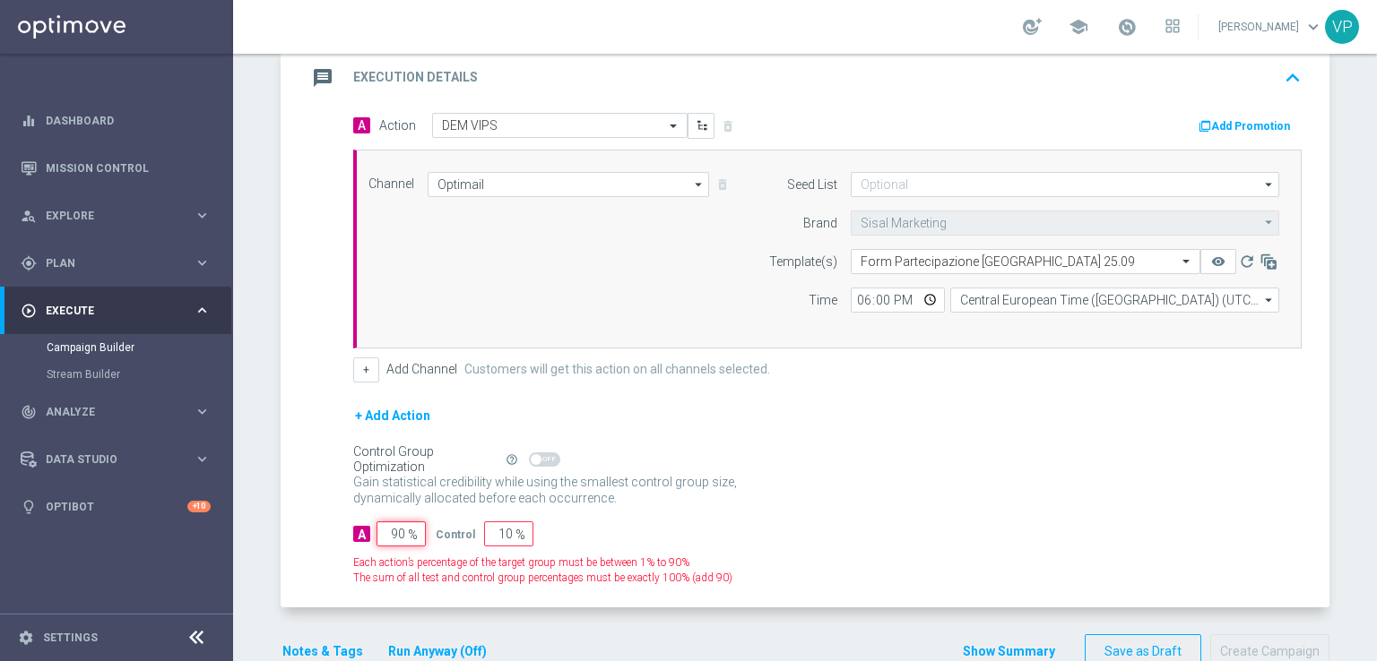
type input "0"
type input "100"
type input "10"
type input "90"
type input "100"
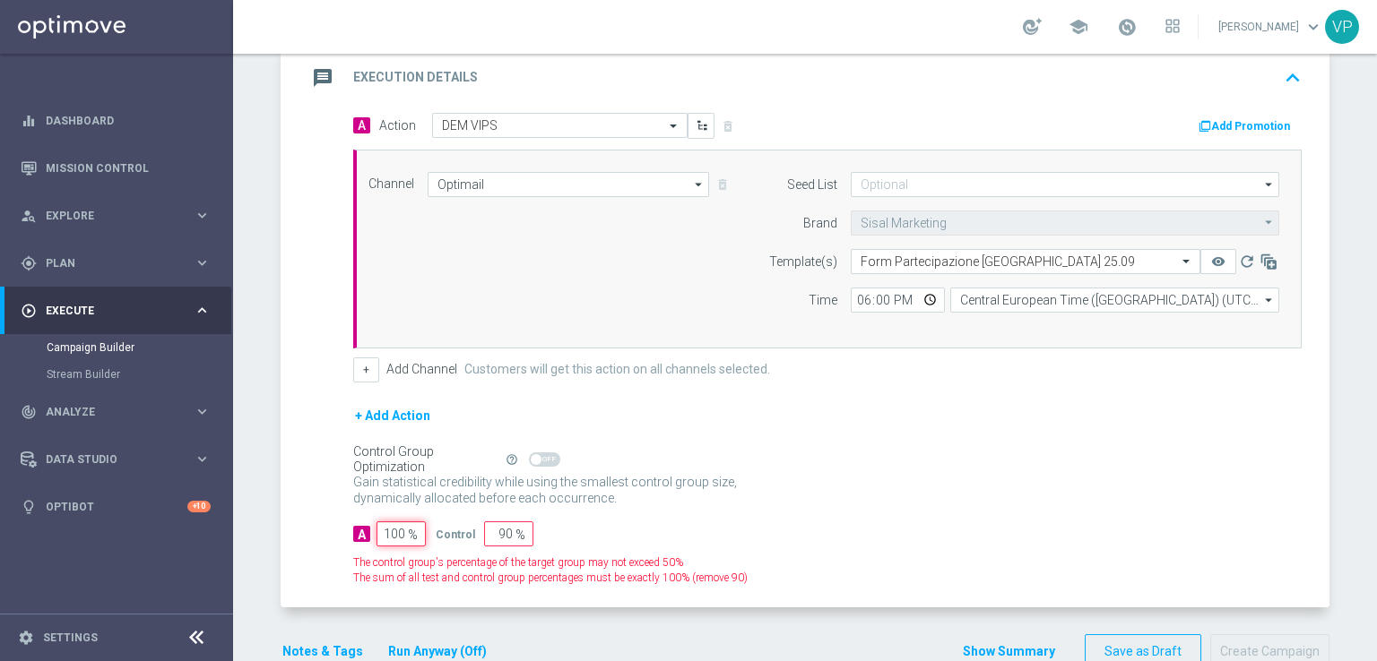
type input "0"
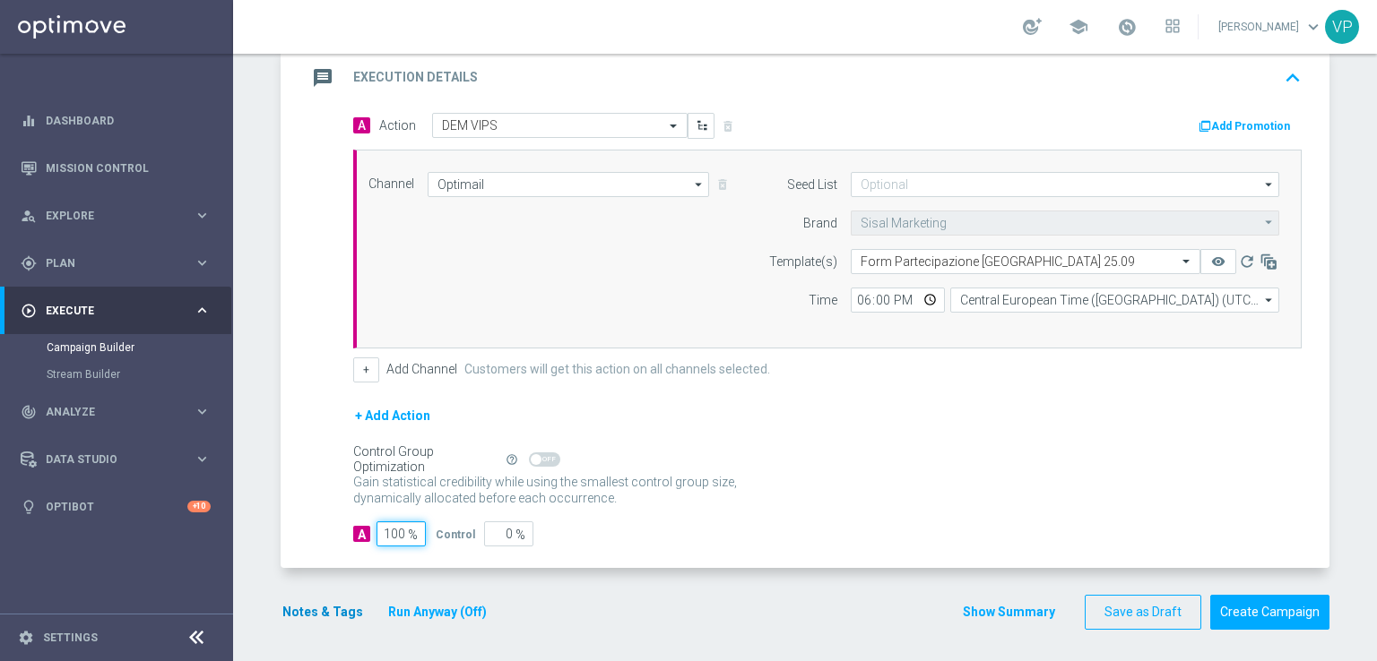
type input "100"
click at [323, 612] on button "Notes & Tags" at bounding box center [323, 612] width 84 height 22
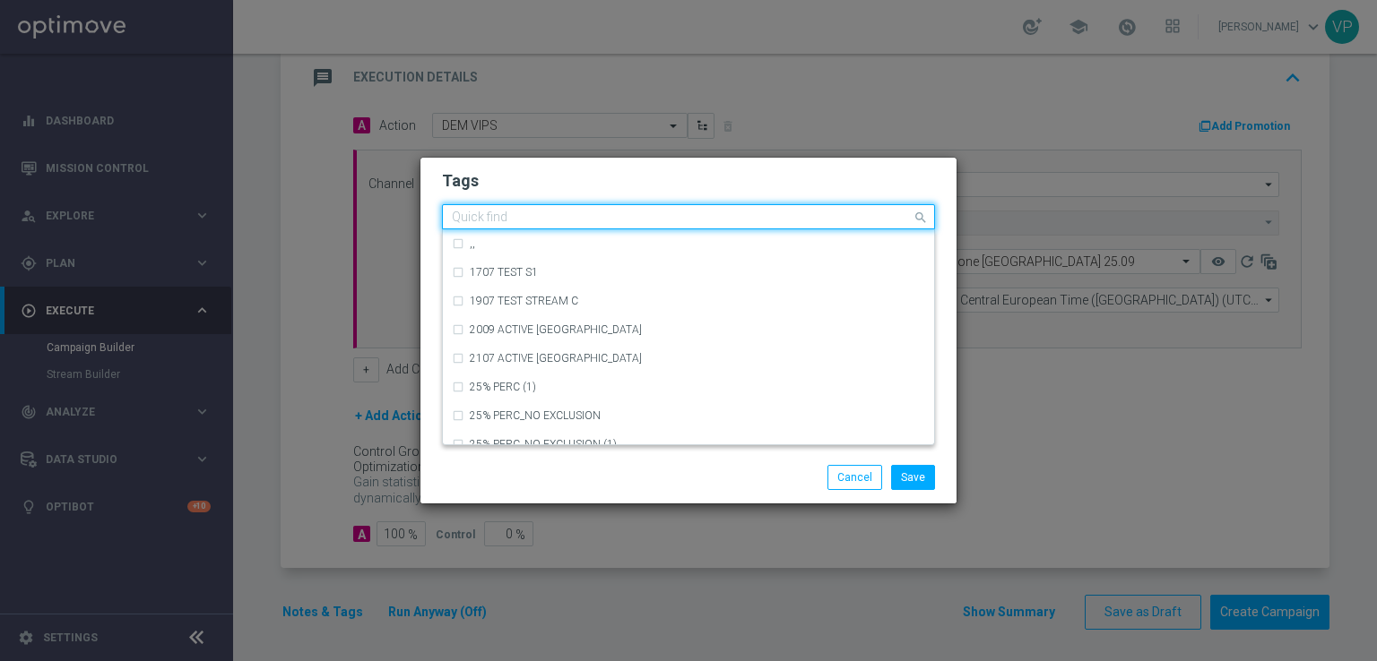
click at [661, 220] on input "text" at bounding box center [682, 218] width 460 height 15
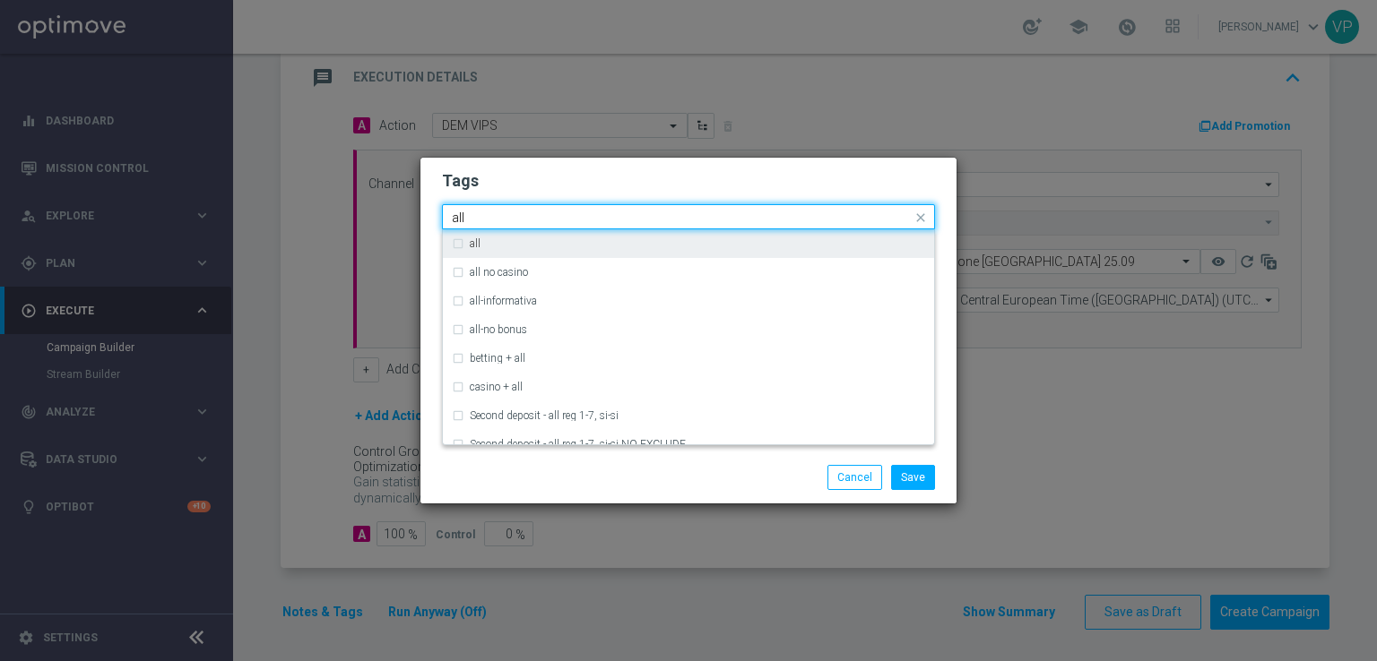
click at [637, 241] on div "all" at bounding box center [697, 243] width 455 height 11
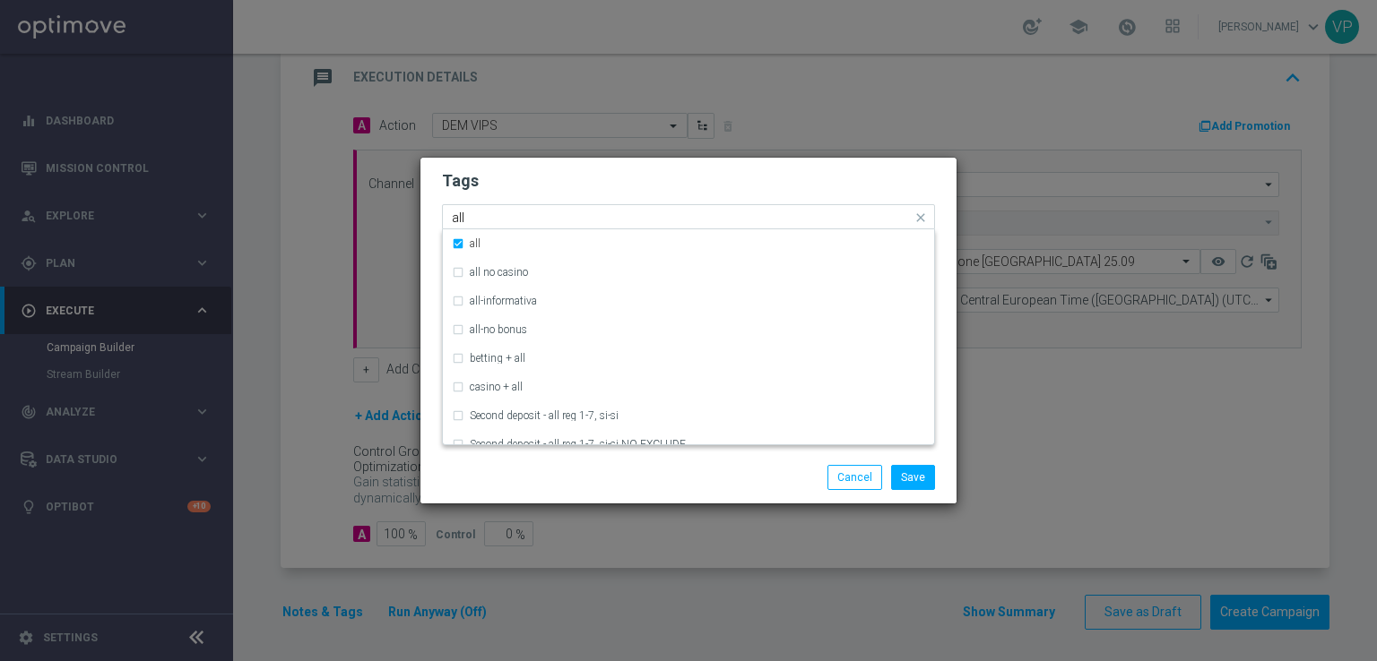
click at [645, 220] on input "all" at bounding box center [682, 218] width 460 height 15
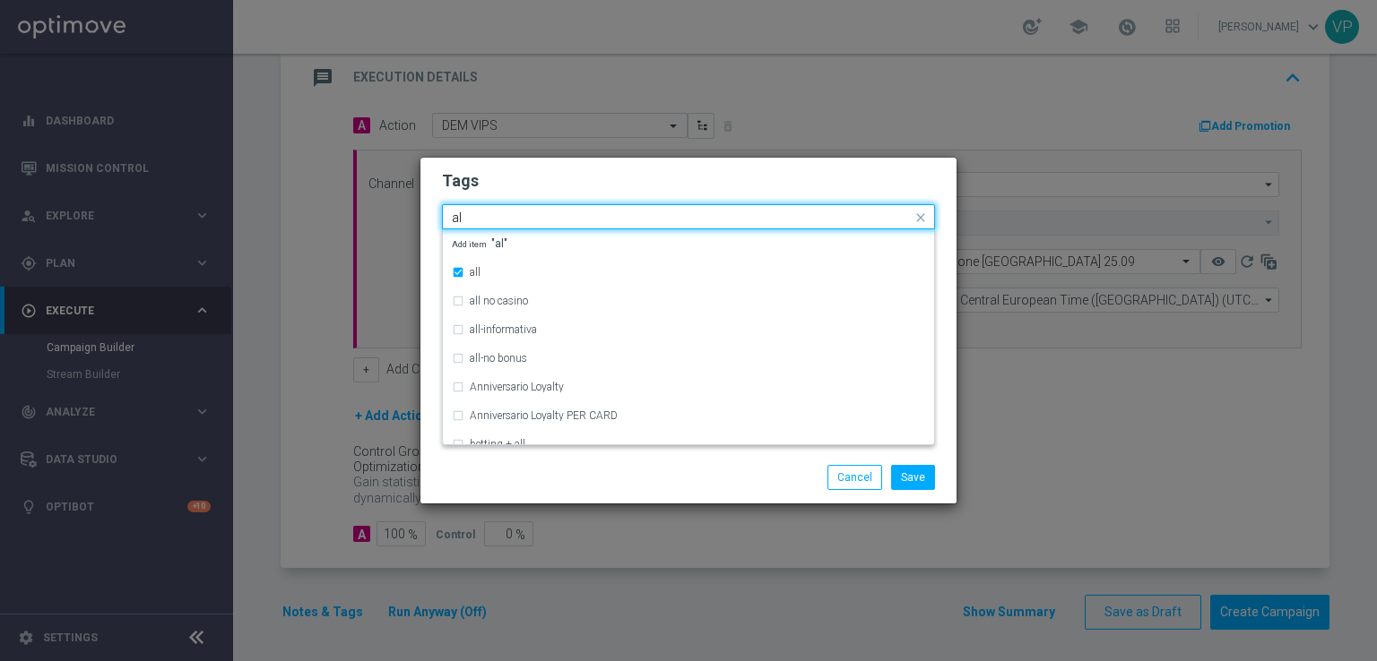
type input "a"
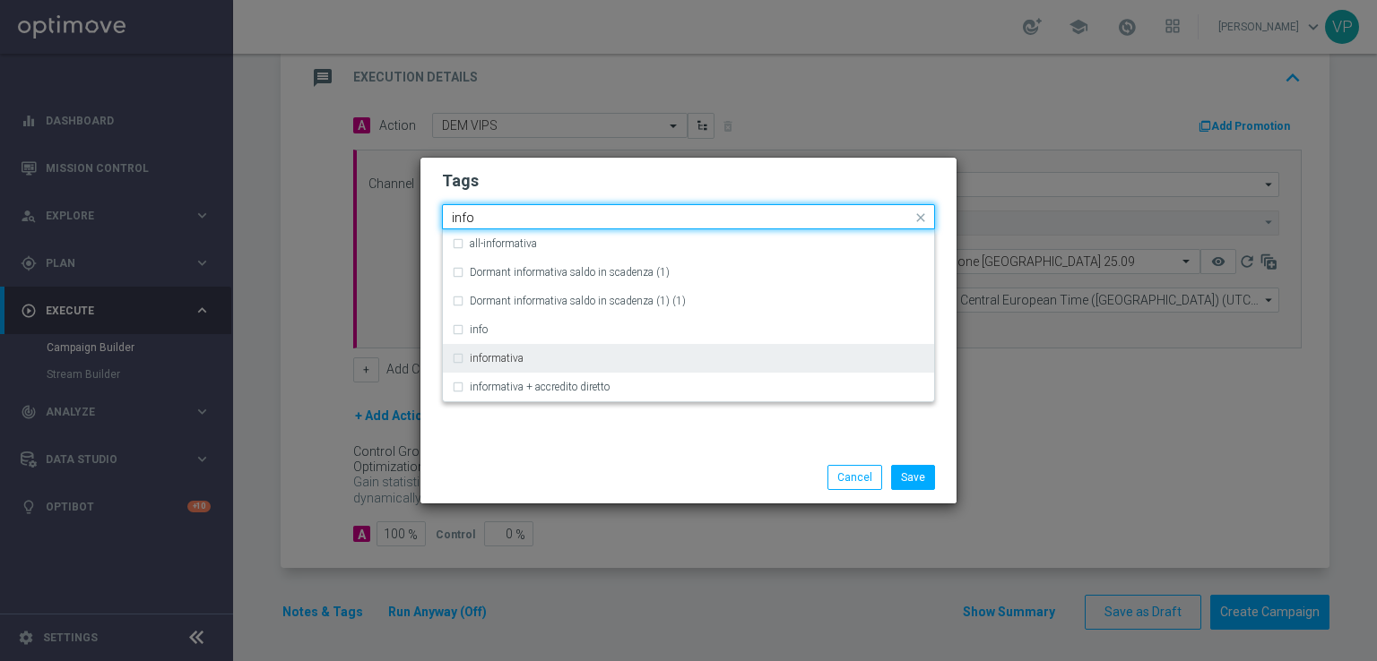
click at [524, 359] on div "informativa" at bounding box center [697, 358] width 455 height 11
type input "info"
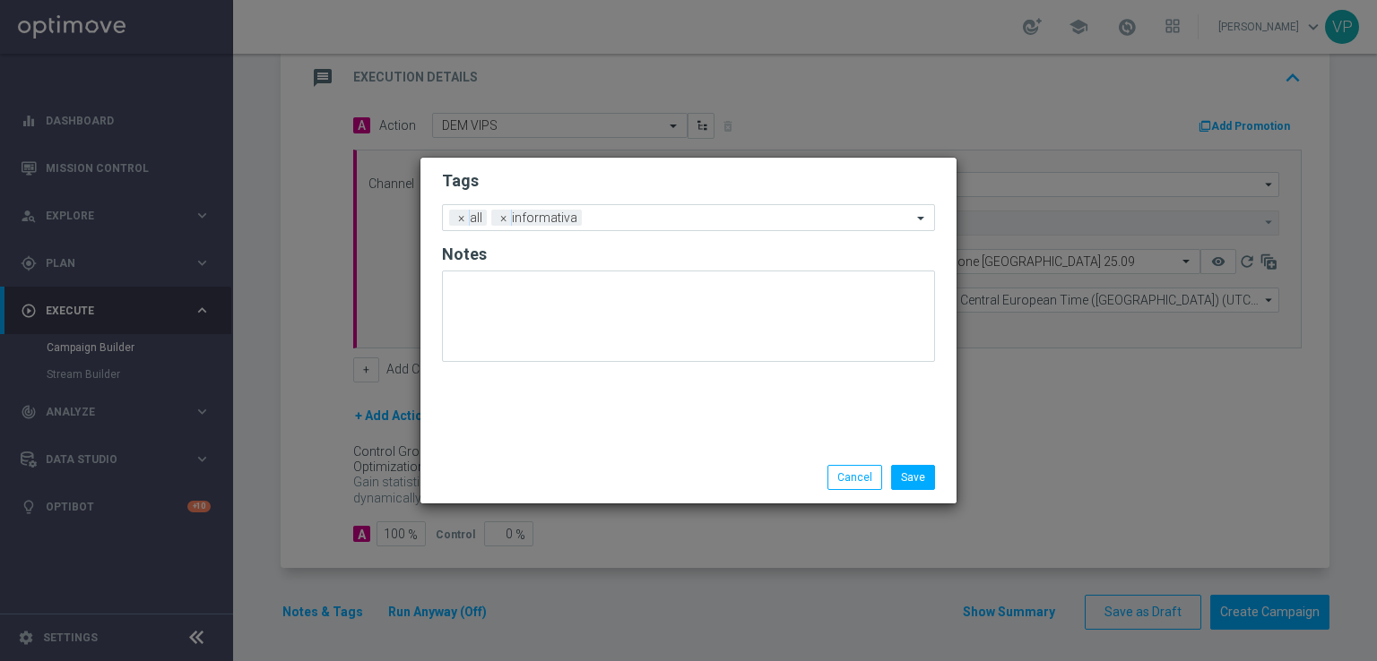
click at [545, 445] on div "Tags Add a new tag × all × informativa Notes" at bounding box center [688, 305] width 536 height 294
click at [454, 220] on span "×" at bounding box center [462, 218] width 16 height 16
click at [547, 218] on input "text" at bounding box center [729, 219] width 365 height 15
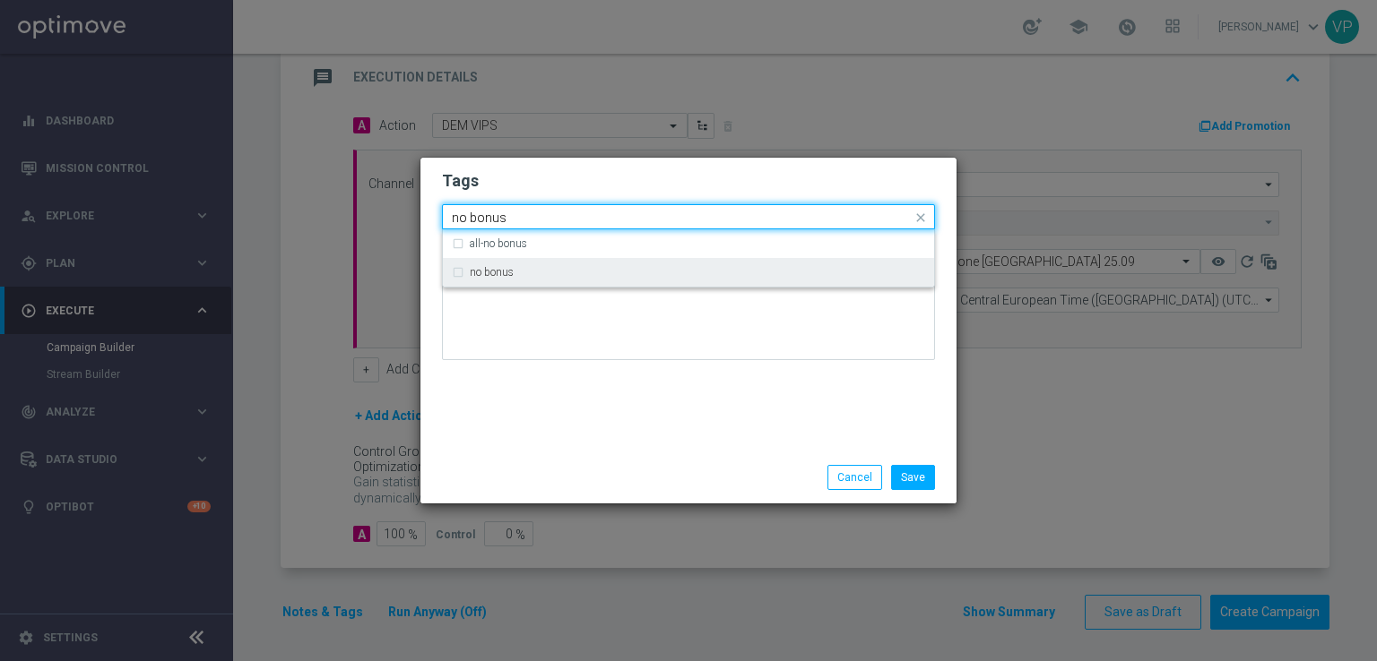
click at [580, 273] on div "no bonus" at bounding box center [697, 272] width 455 height 11
type input "no bonus"
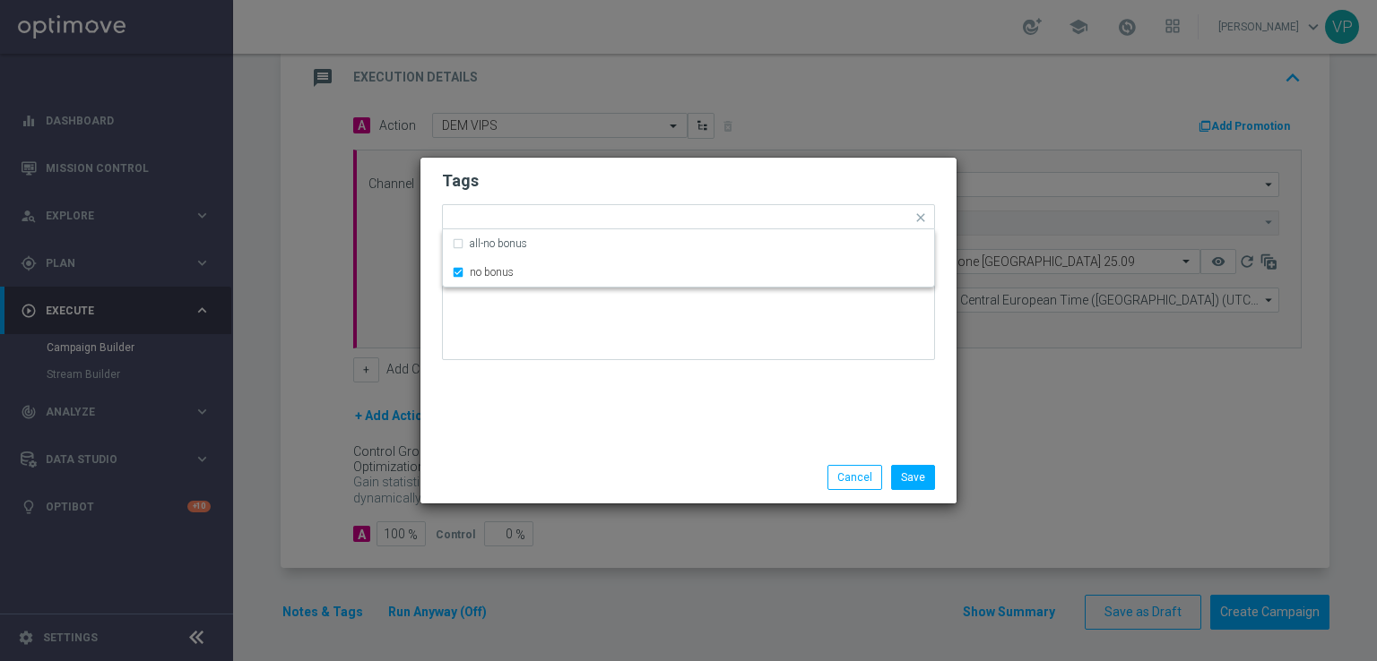
click at [668, 400] on div "Tags Quick find × informativa × no bonus all-no bonus no bonus Notes" at bounding box center [688, 305] width 536 height 294
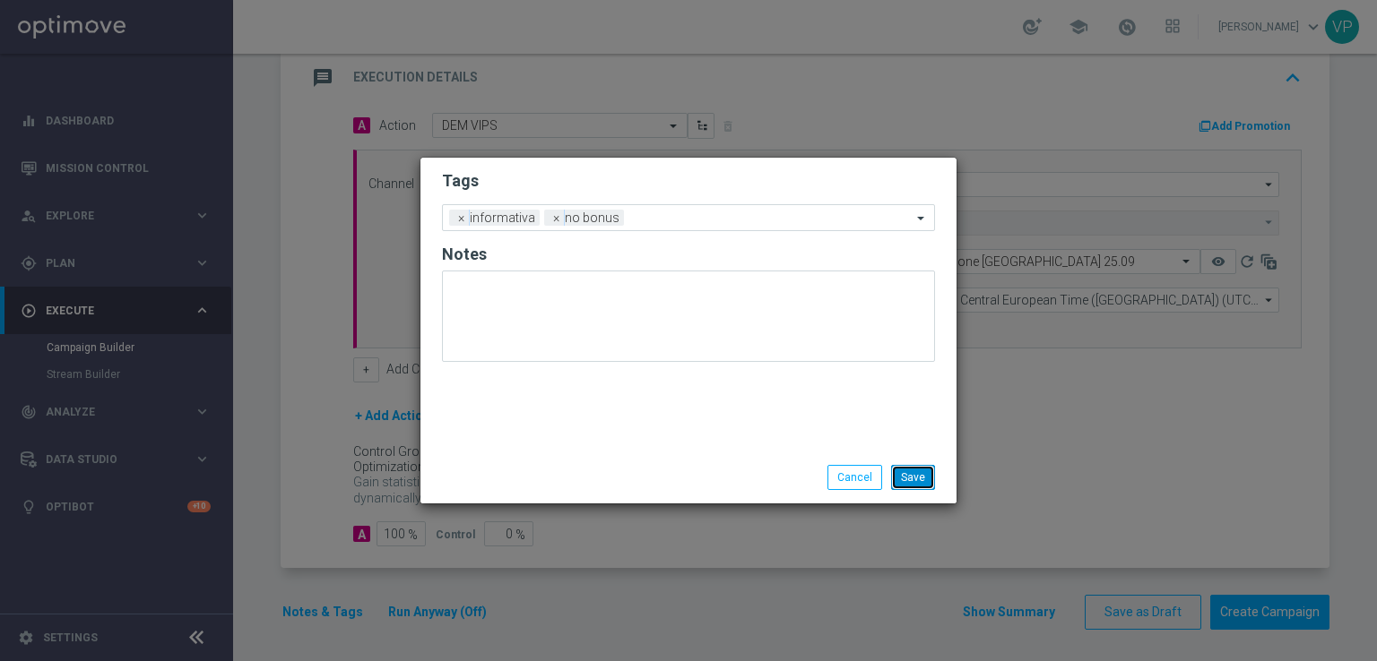
click at [916, 480] on button "Save" at bounding box center [913, 477] width 44 height 25
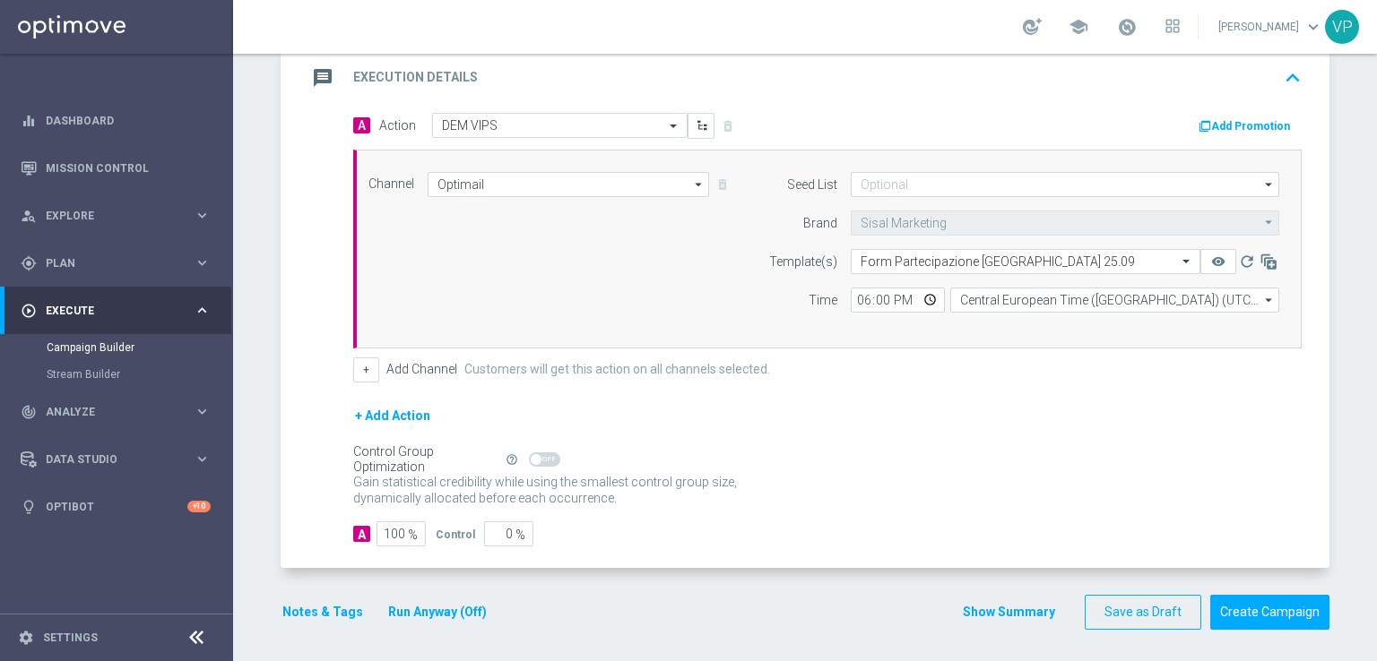
click at [470, 620] on div "Notes & Tags Run Anyway (Off)" at bounding box center [395, 612] width 229 height 35
click at [446, 604] on button "Run Anyway (Off)" at bounding box center [437, 612] width 102 height 22
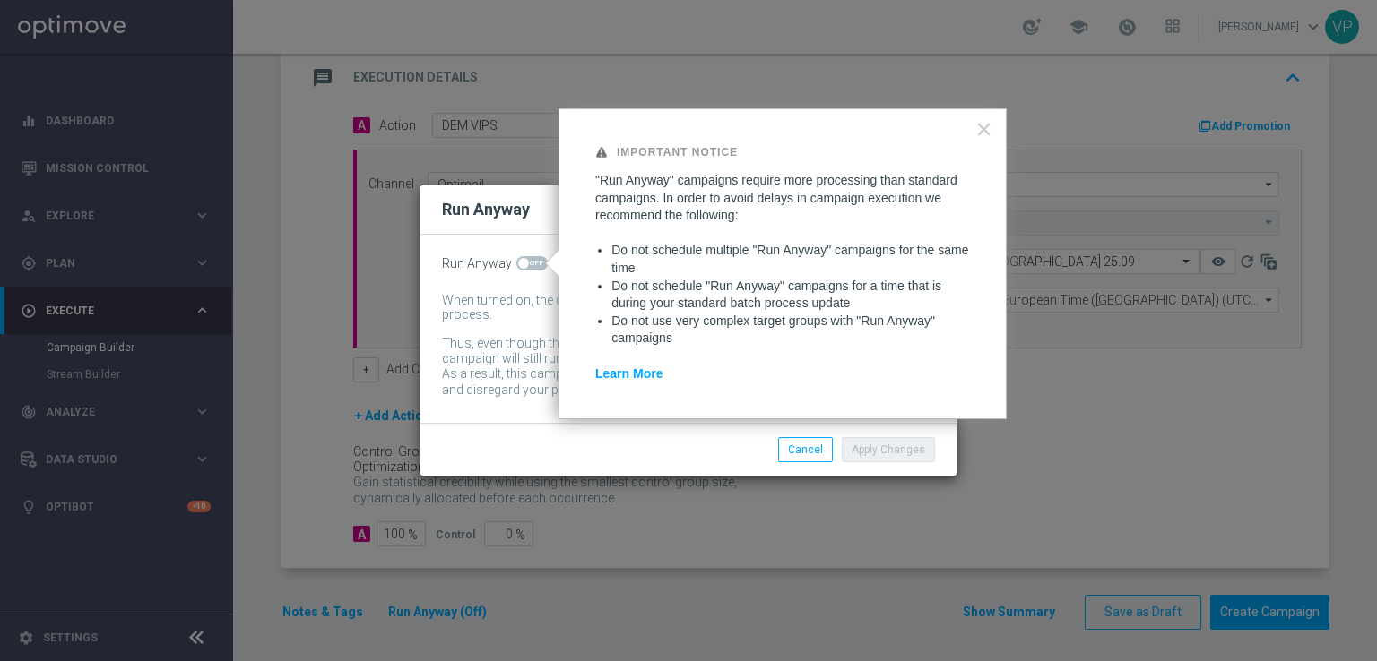
click at [545, 265] on div at bounding box center [552, 263] width 14 height 29
click at [538, 264] on span at bounding box center [531, 263] width 31 height 14
click at [538, 264] on input "checkbox" at bounding box center [531, 263] width 31 height 14
checkbox input "true"
click at [878, 456] on button "Apply Changes" at bounding box center [888, 449] width 93 height 25
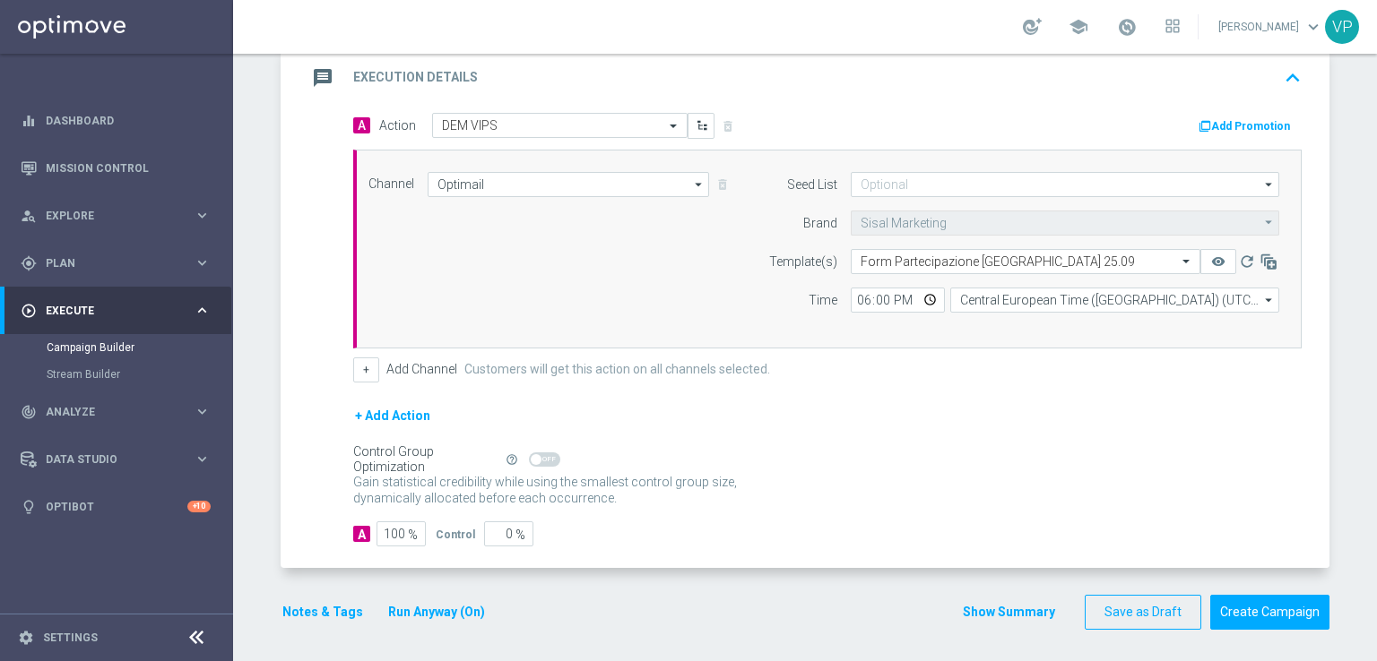
click at [868, 492] on div "Gain statistical credibility while using the smallest control group size, dynam…" at bounding box center [827, 491] width 948 height 43
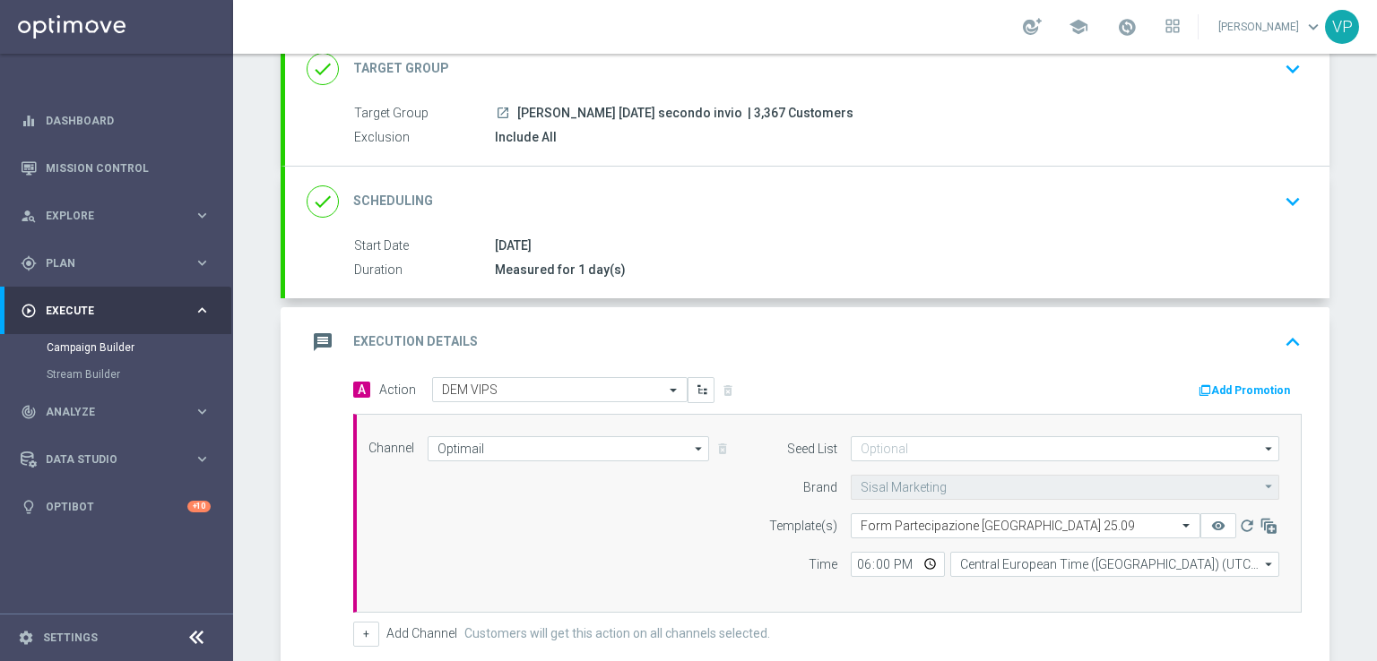
scroll to position [0, 0]
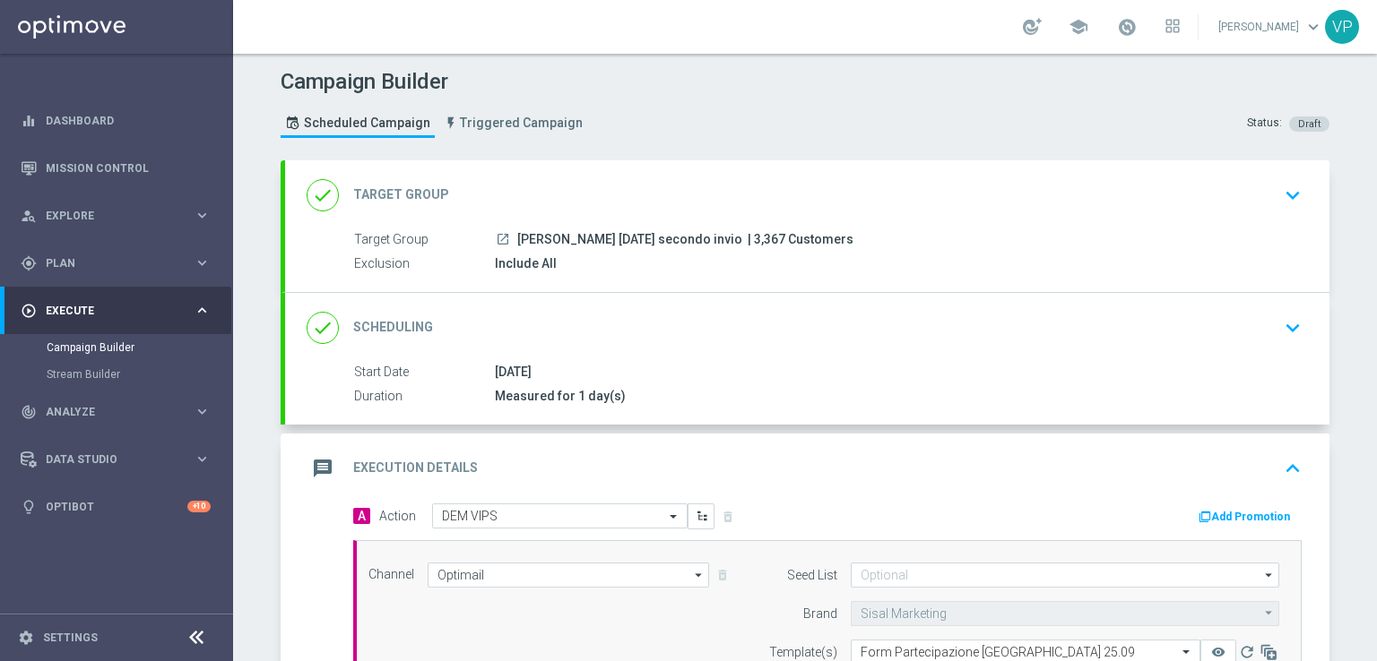
click at [1283, 464] on icon "keyboard_arrow_up" at bounding box center [1292, 468] width 27 height 27
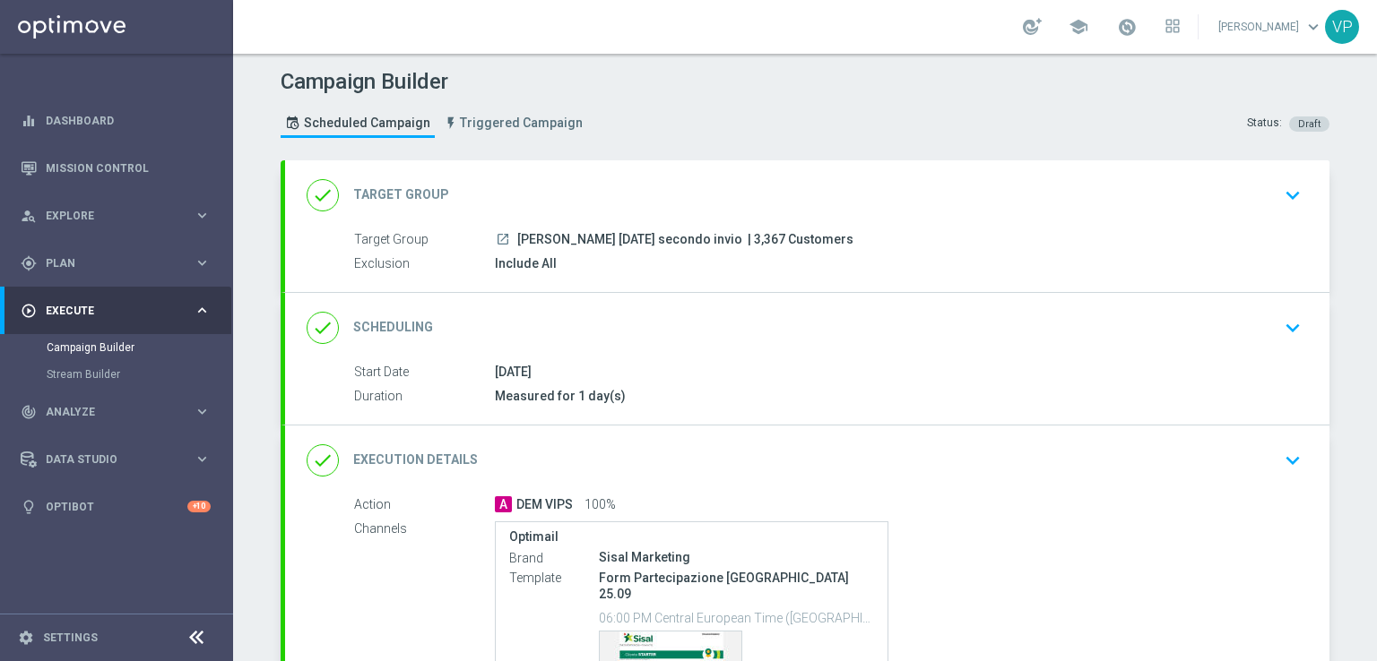
scroll to position [207, 0]
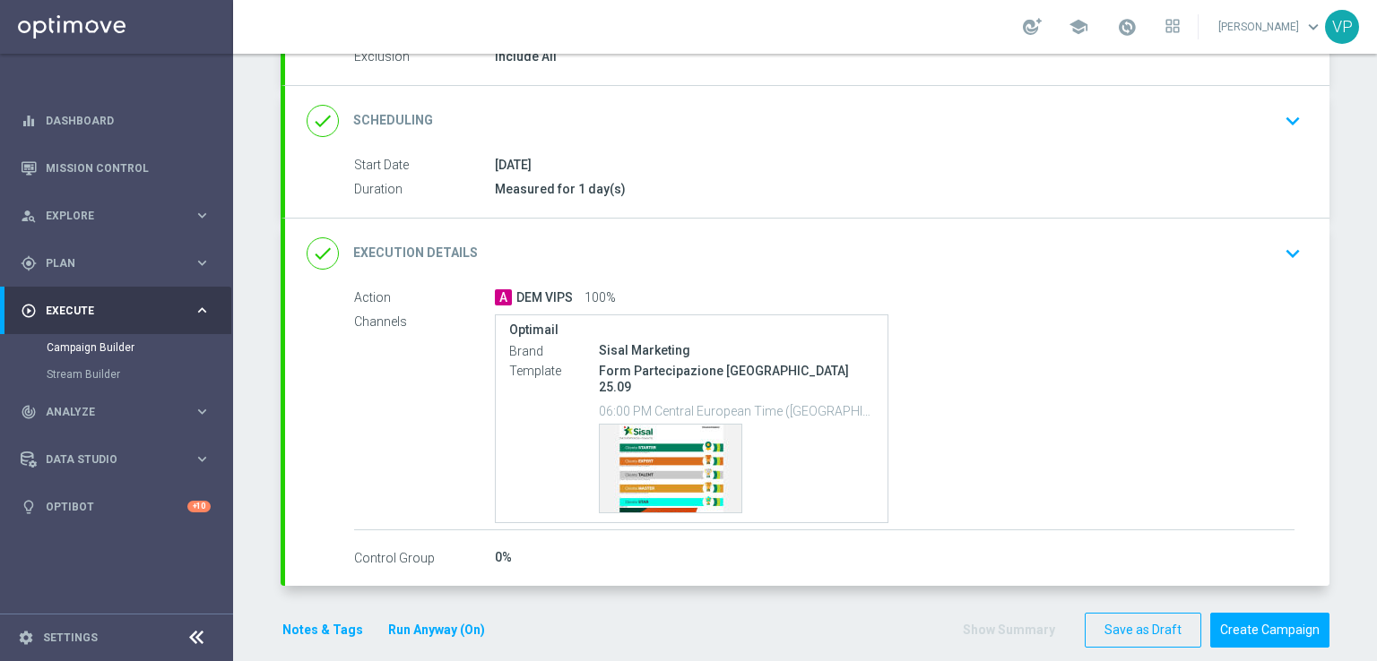
click at [1283, 237] on button "keyboard_arrow_down" at bounding box center [1292, 254] width 30 height 34
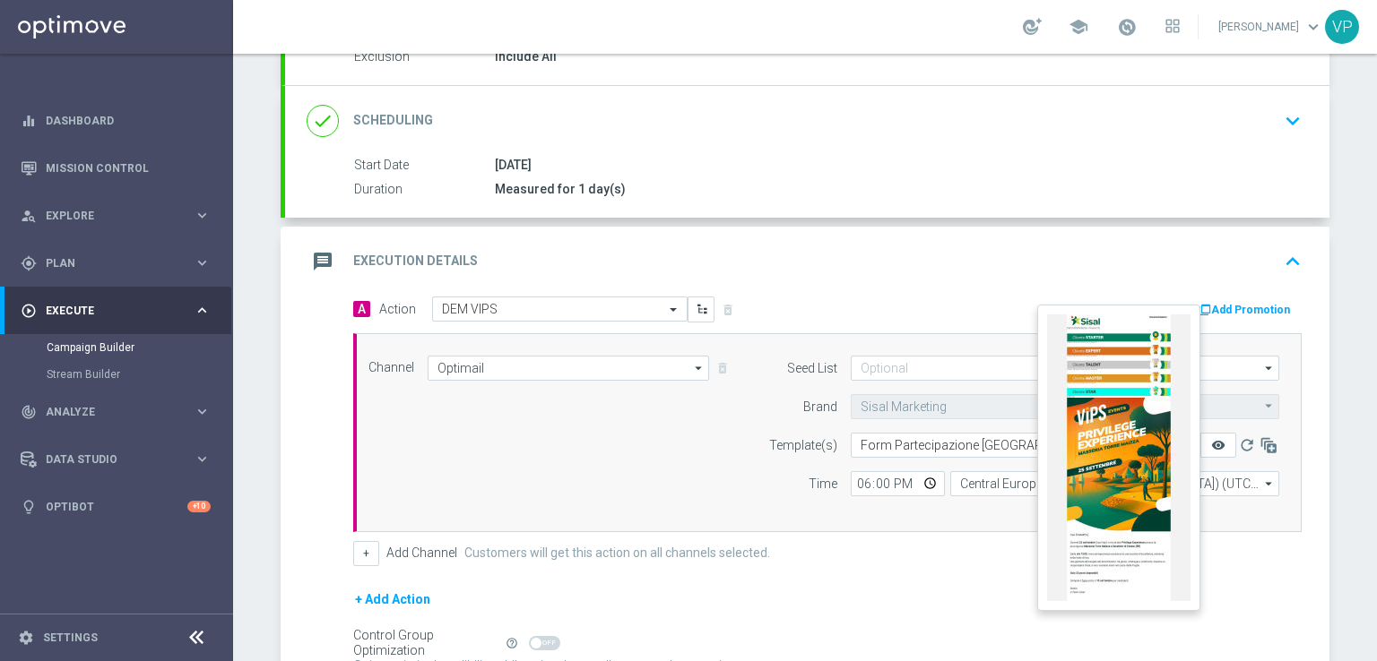
click at [1214, 446] on icon "remove_red_eye" at bounding box center [1218, 445] width 14 height 14
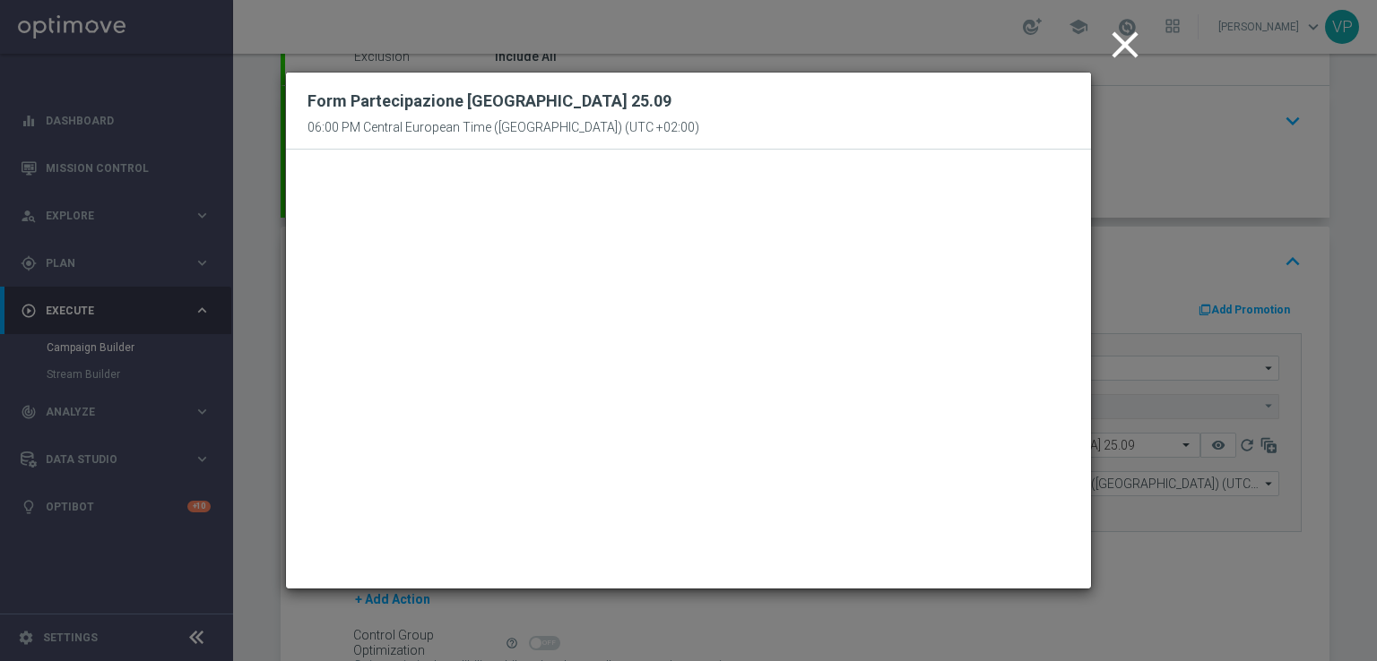
click at [1125, 45] on icon "close" at bounding box center [1124, 44] width 45 height 45
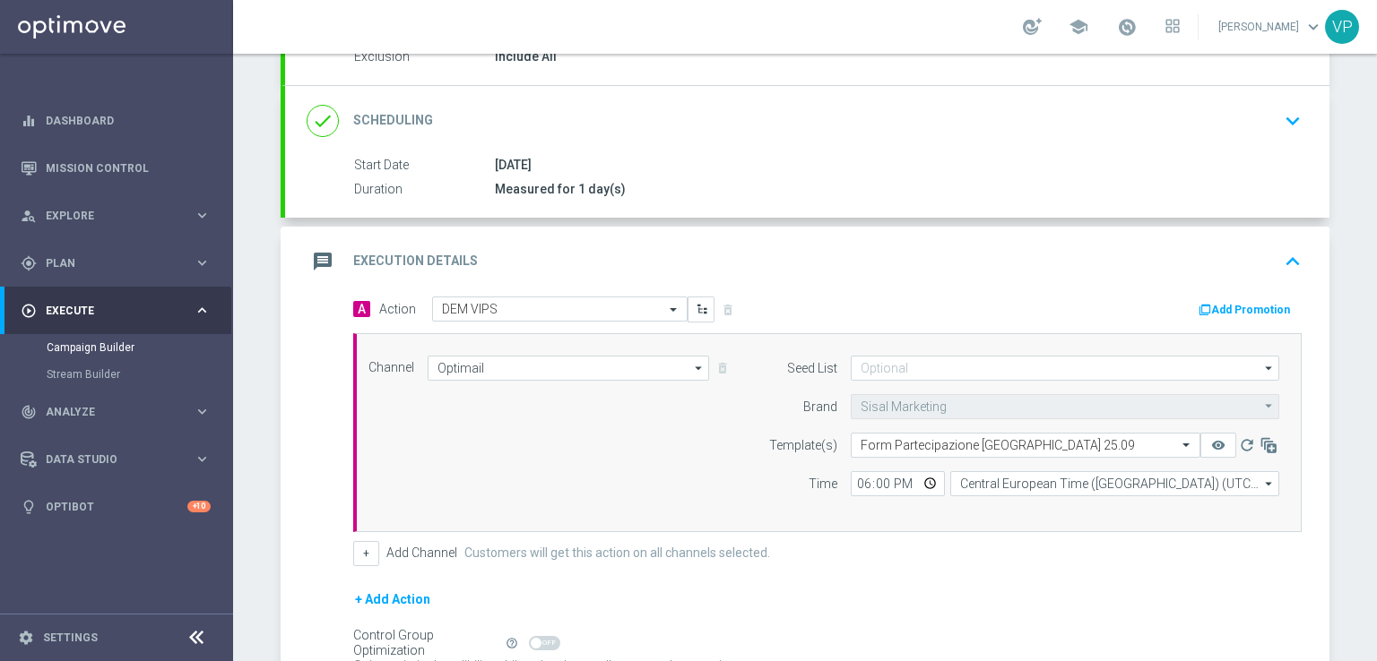
scroll to position [391, 0]
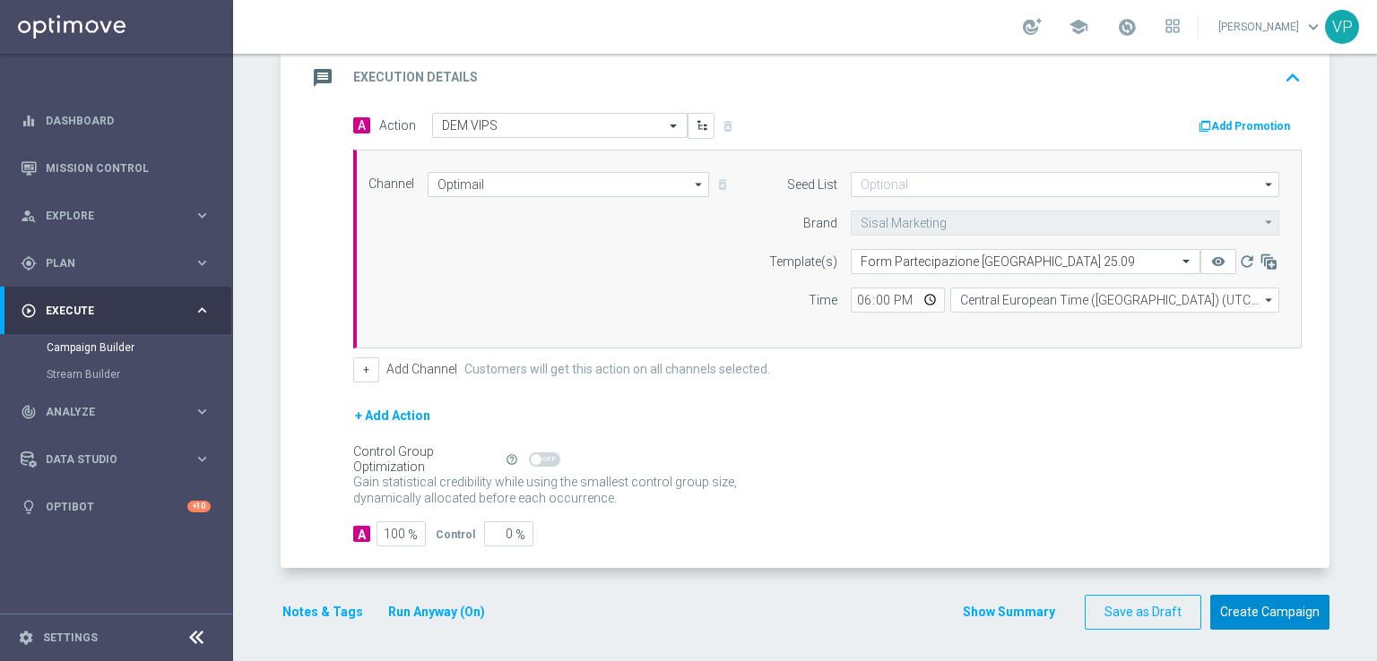
click at [1240, 615] on button "Create Campaign" at bounding box center [1269, 612] width 119 height 35
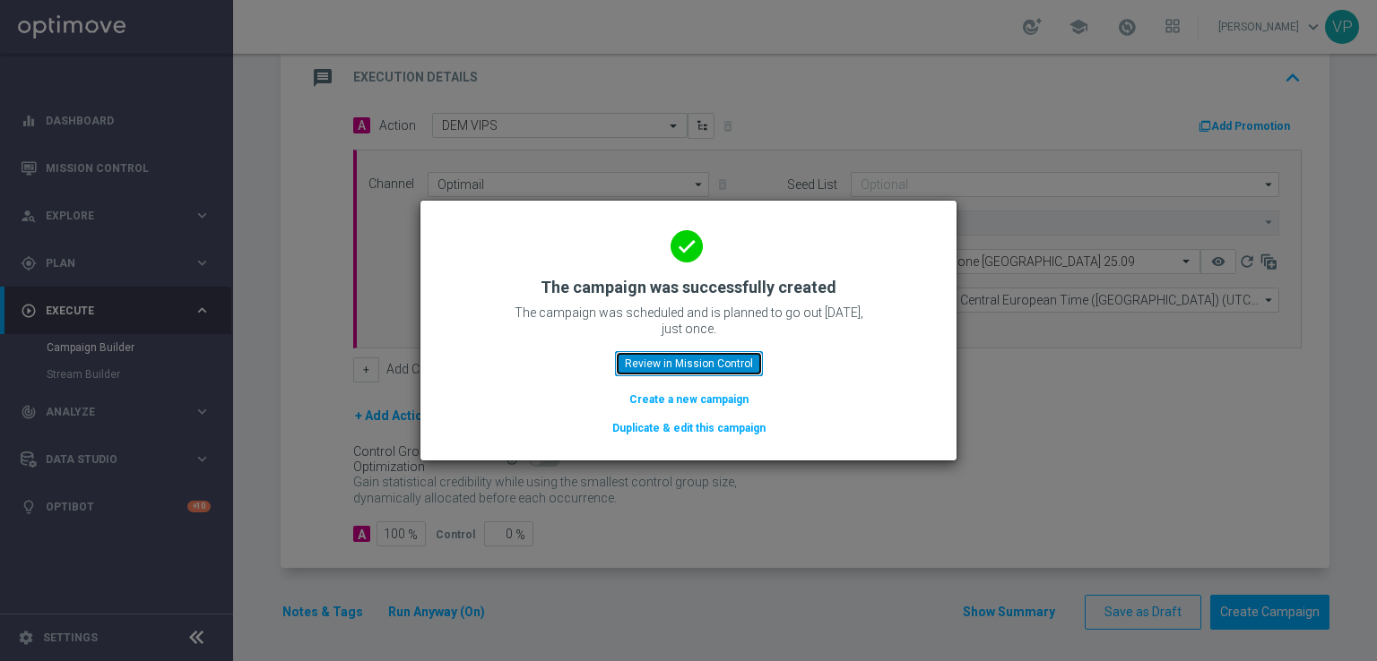
click at [736, 361] on button "Review in Mission Control" at bounding box center [689, 363] width 148 height 25
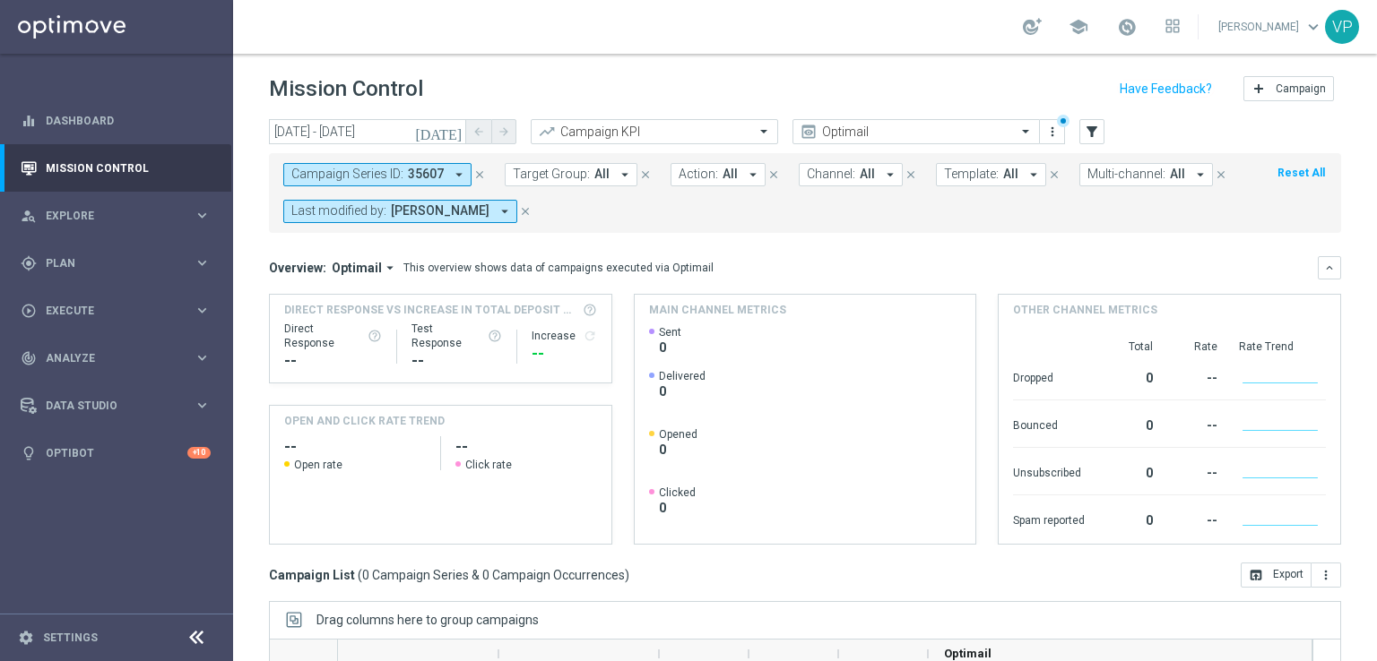
click at [519, 207] on icon "close" at bounding box center [525, 211] width 13 height 13
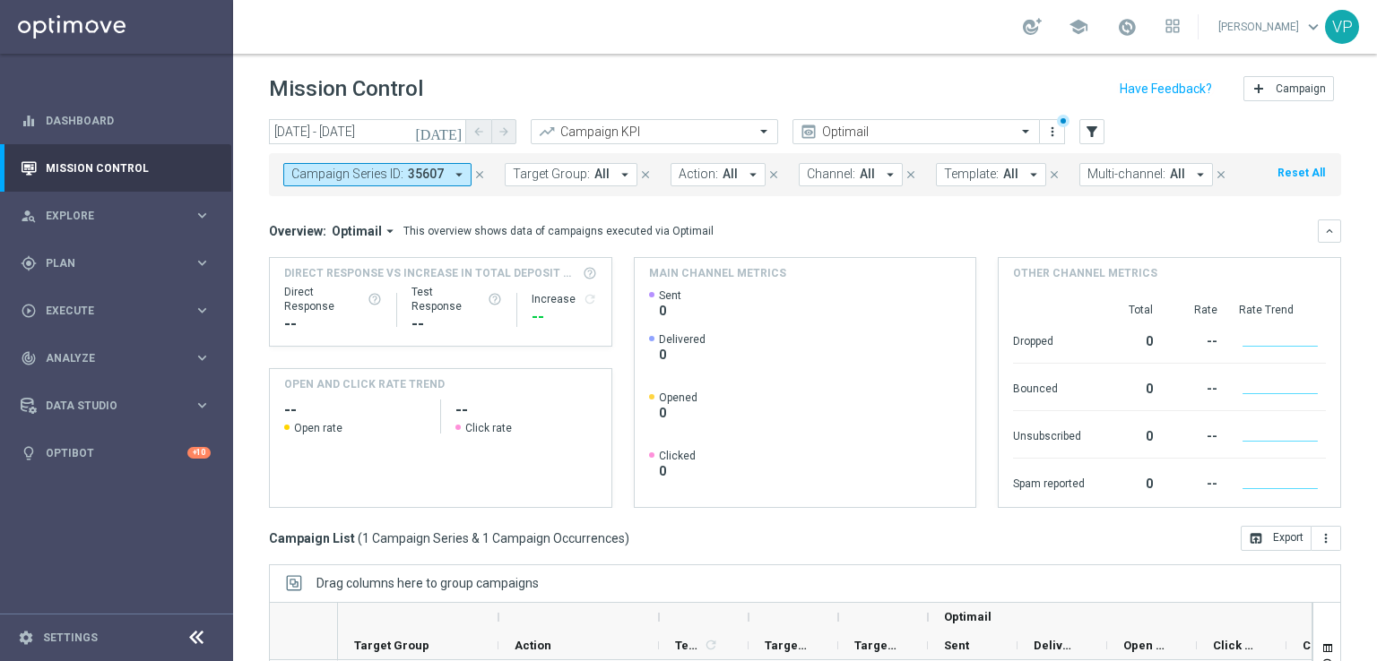
click at [1090, 112] on header "Mission Control add Campaign" at bounding box center [805, 86] width 1144 height 65
click at [1091, 124] on icon "filter_alt" at bounding box center [1092, 132] width 16 height 16
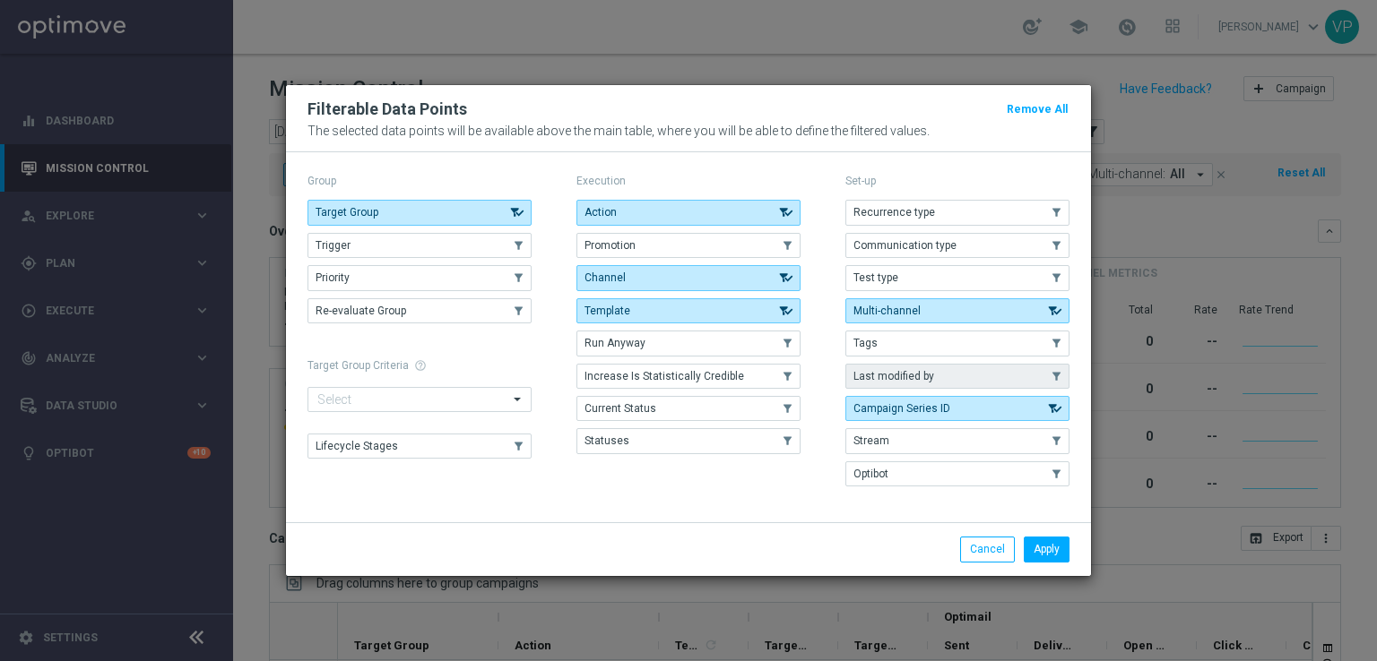
click at [947, 385] on button "Last modified by" at bounding box center [957, 376] width 224 height 25
click at [1043, 547] on button "Apply" at bounding box center [1047, 549] width 46 height 25
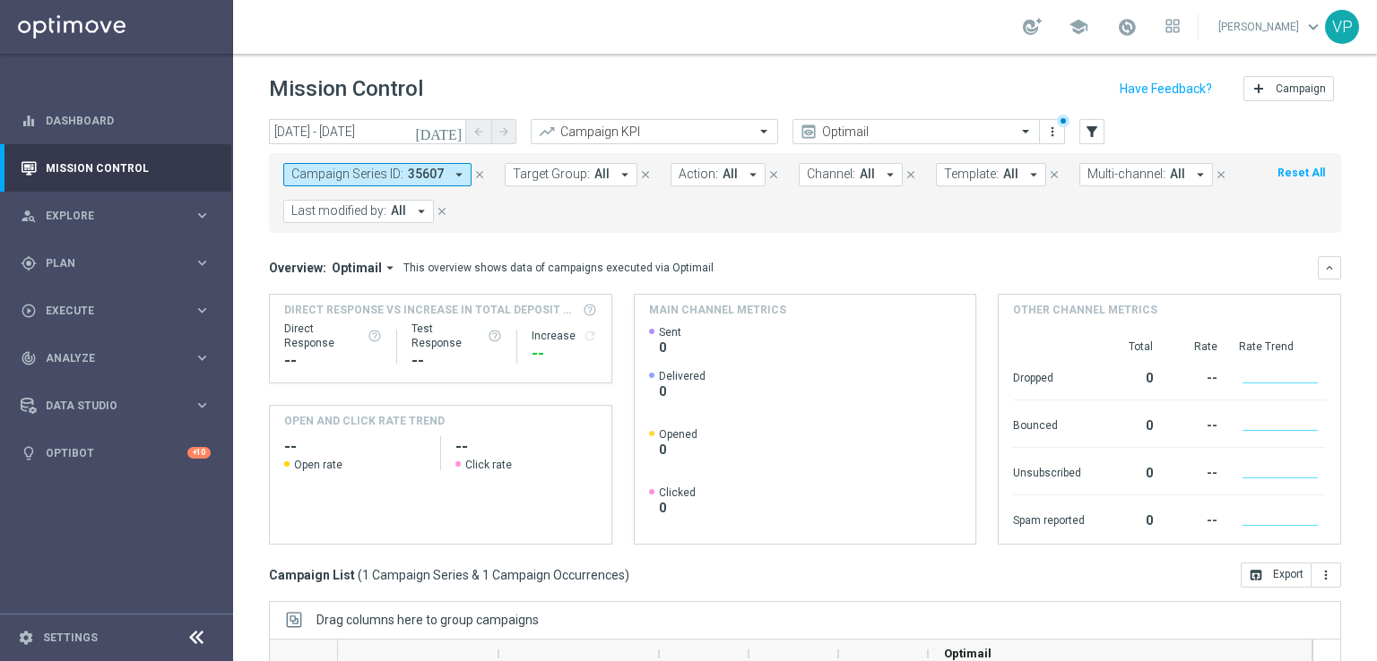
click at [419, 211] on icon "arrow_drop_down" at bounding box center [421, 211] width 16 height 16
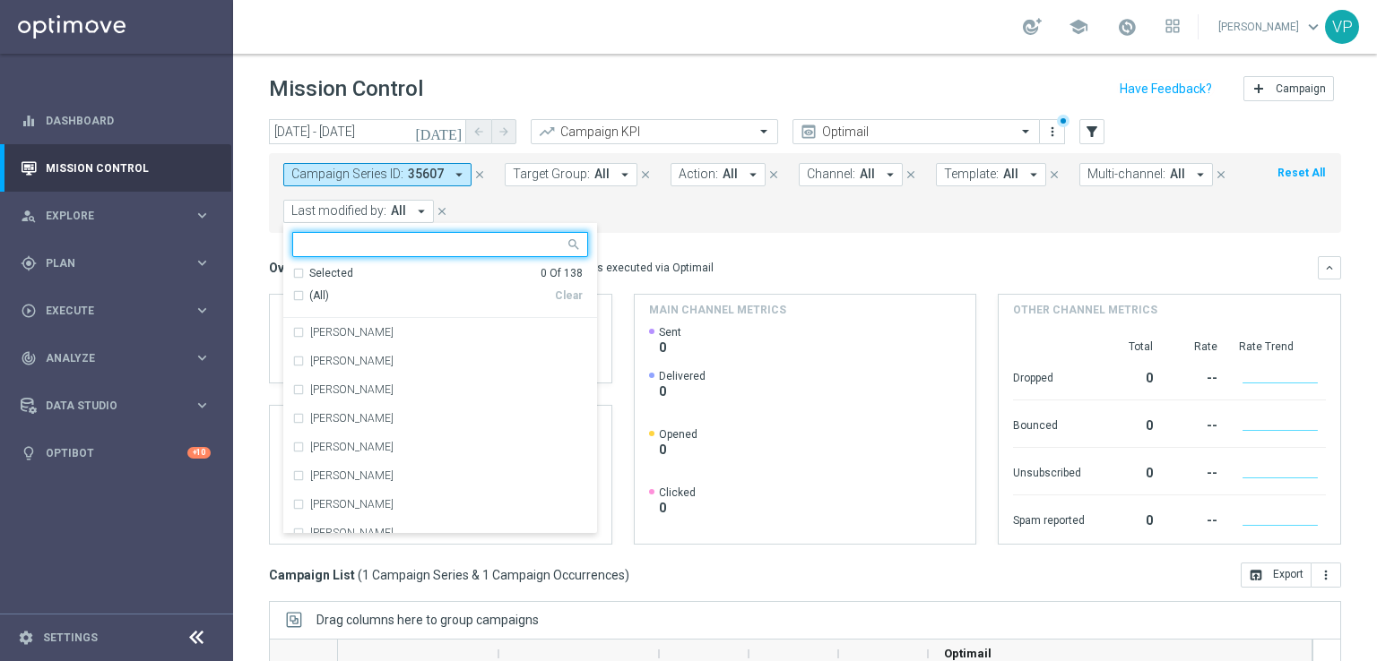
click at [307, 295] on div "(All)" at bounding box center [423, 296] width 263 height 15
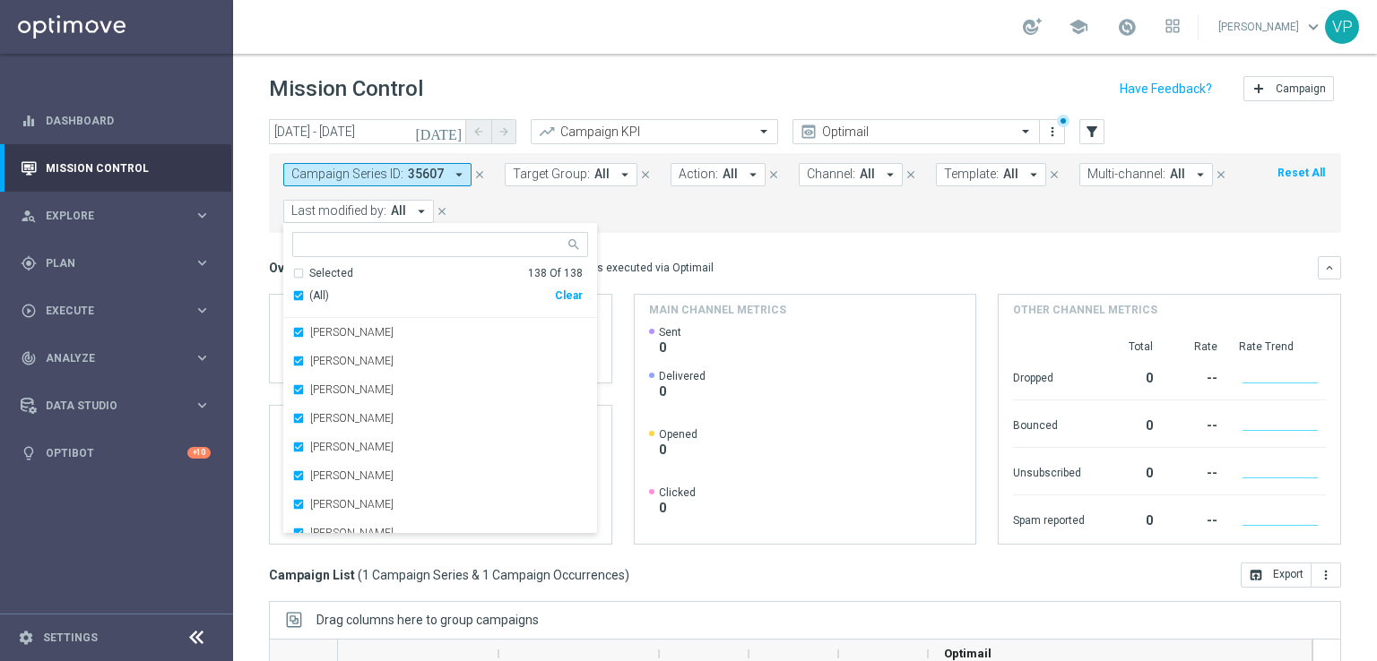
click at [311, 292] on span "(All)" at bounding box center [319, 296] width 20 height 15
click at [667, 229] on div "Campaign Series ID: 35607 arrow_drop_down close Target Group: All arrow_drop_do…" at bounding box center [805, 193] width 1072 height 80
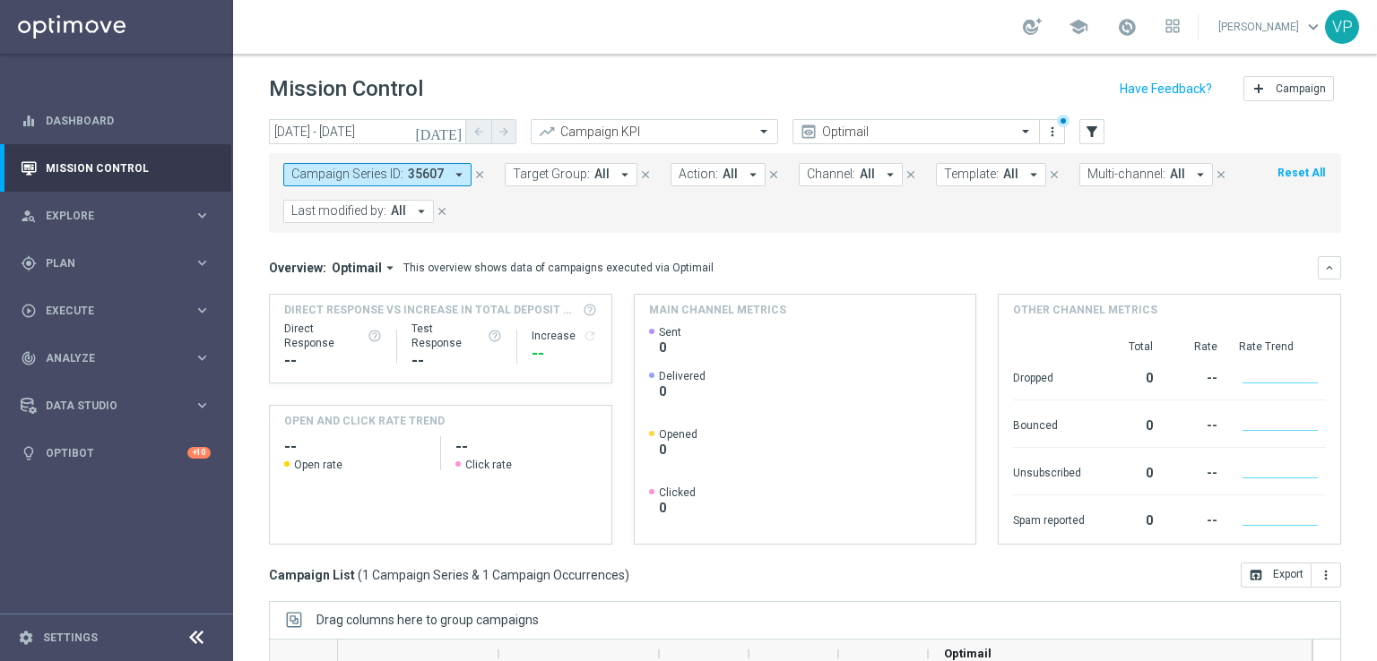
click at [420, 213] on icon "arrow_drop_down" at bounding box center [421, 211] width 16 height 16
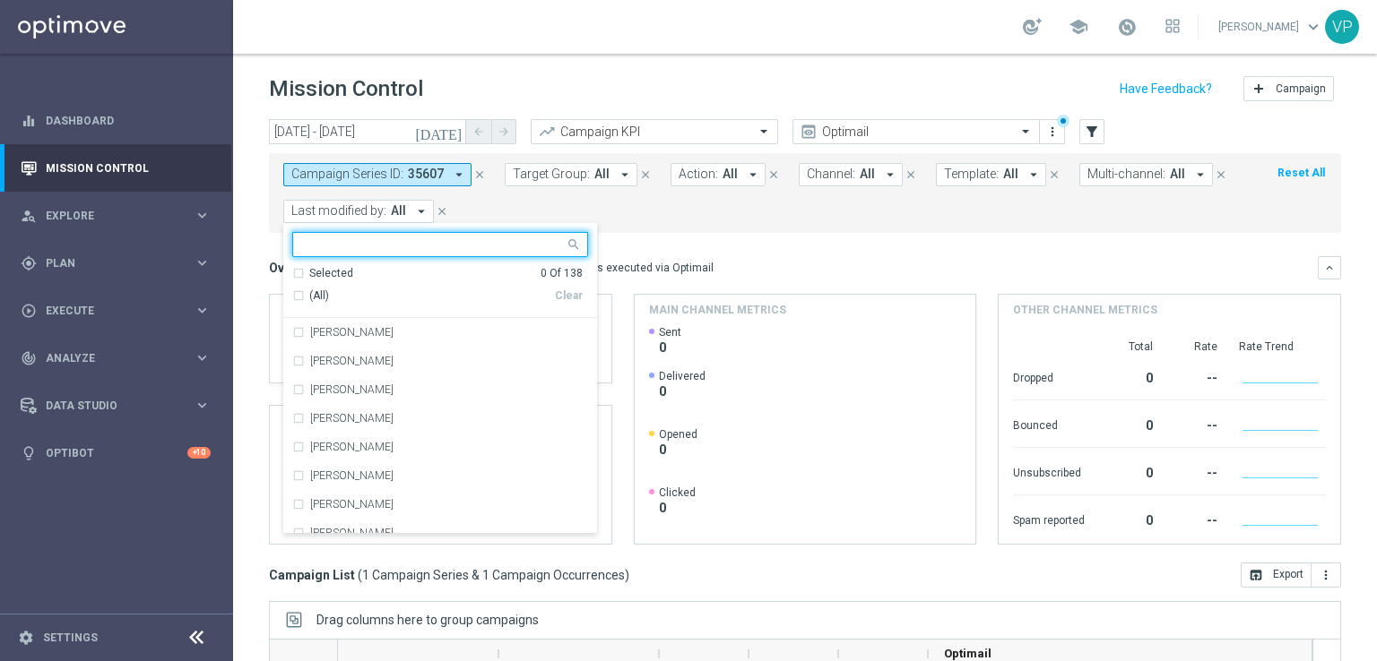
click at [404, 247] on input "text" at bounding box center [433, 245] width 263 height 15
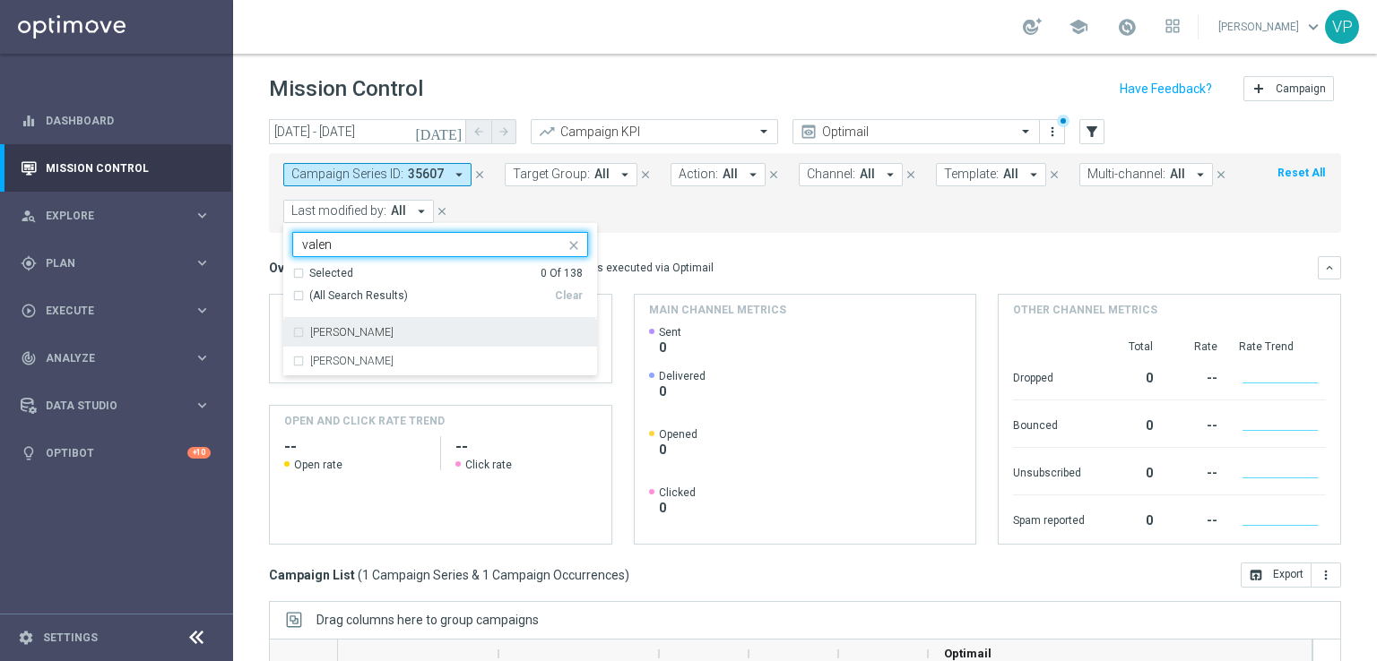
click at [371, 332] on label "[PERSON_NAME]" at bounding box center [351, 332] width 83 height 11
type input "valen"
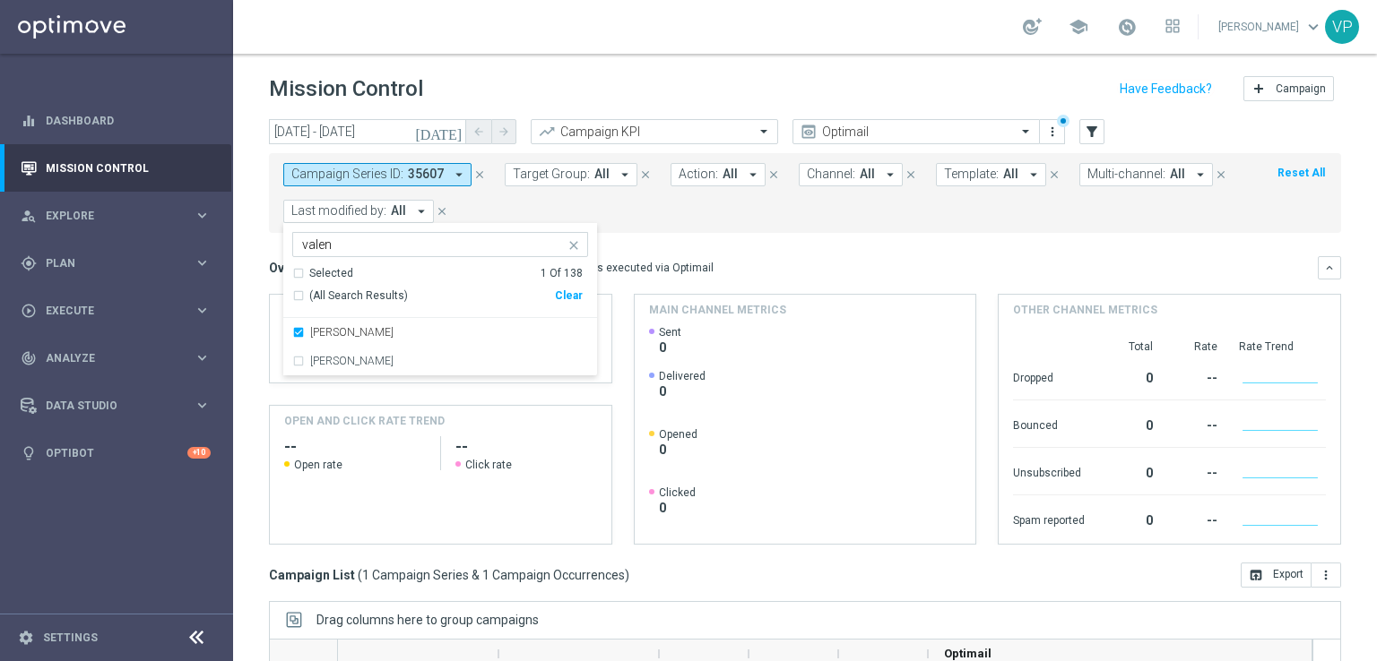
click at [706, 212] on form "Campaign Series ID: 35607 arrow_drop_down close Target Group: All arrow_drop_do…" at bounding box center [765, 193] width 964 height 60
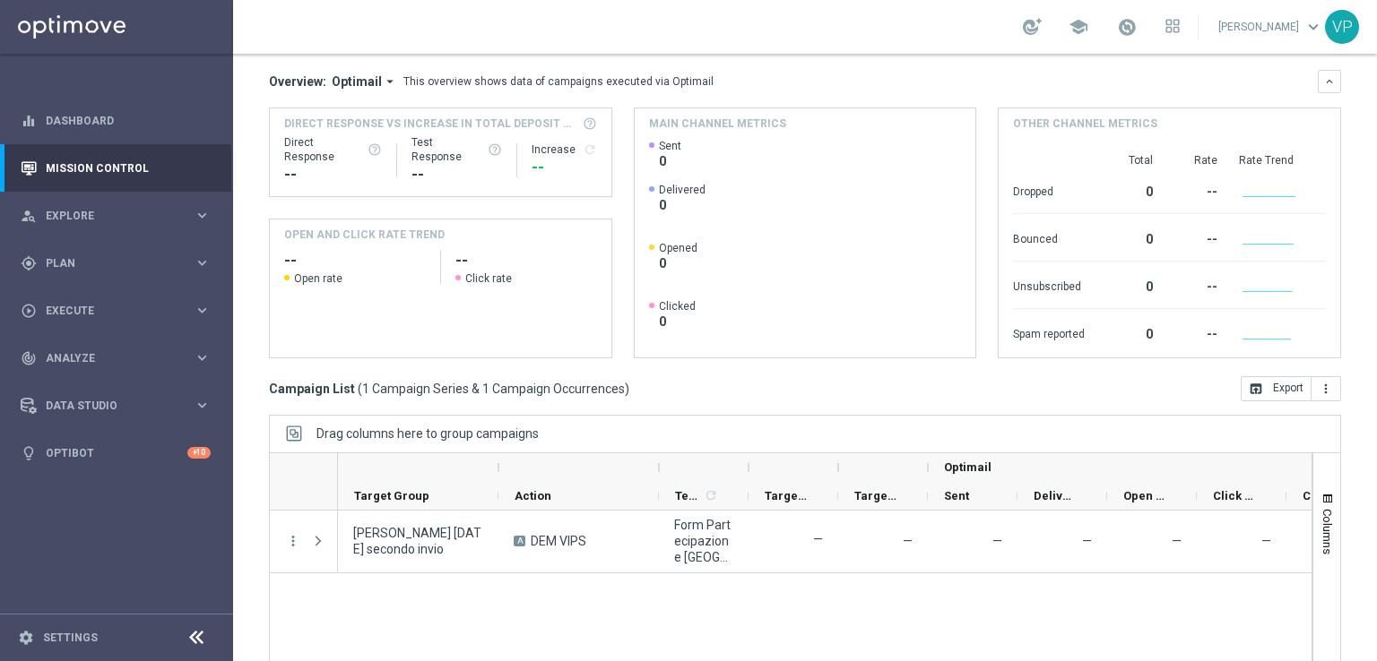
scroll to position [271, 0]
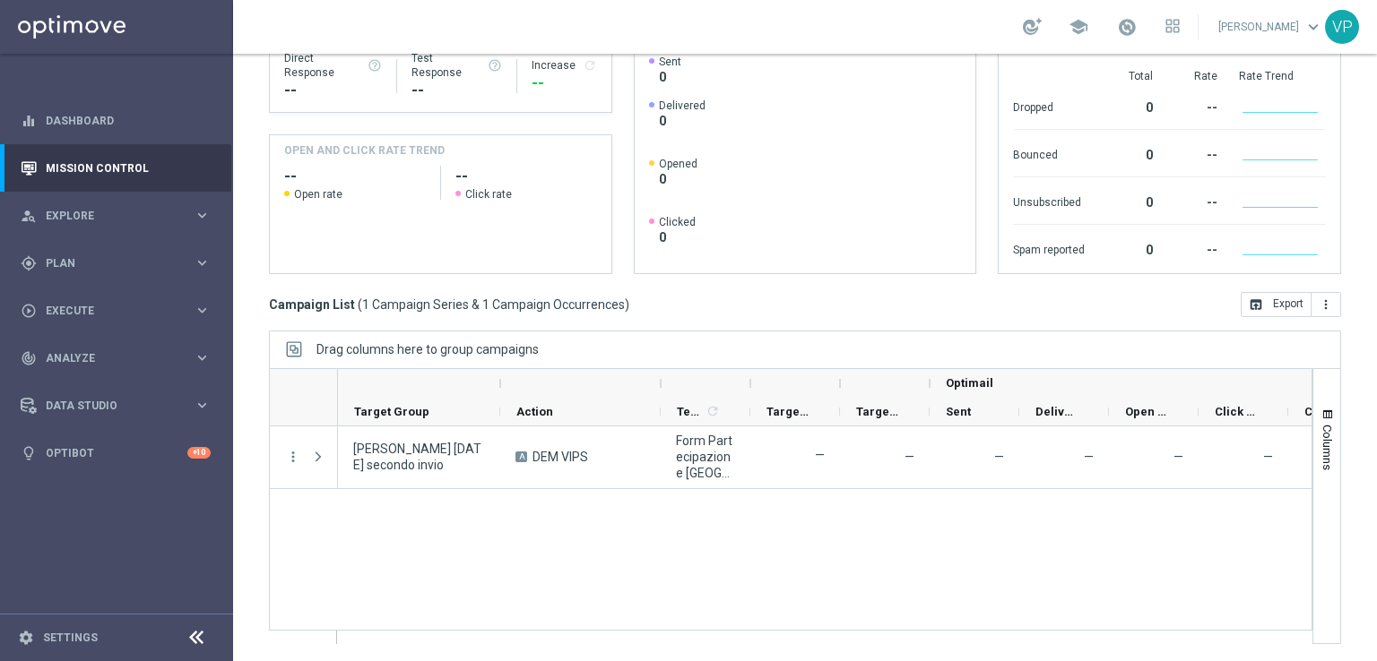
click at [495, 378] on div at bounding box center [419, 383] width 162 height 29
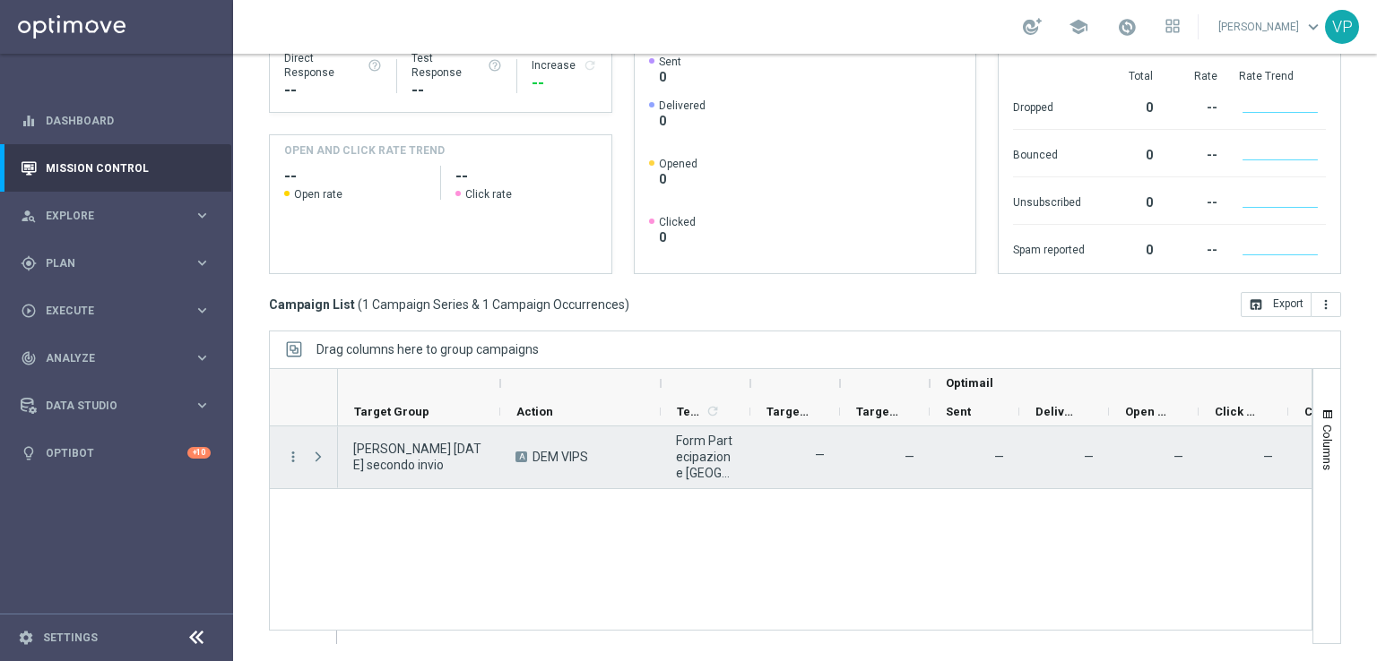
click at [320, 456] on span at bounding box center [318, 457] width 16 height 14
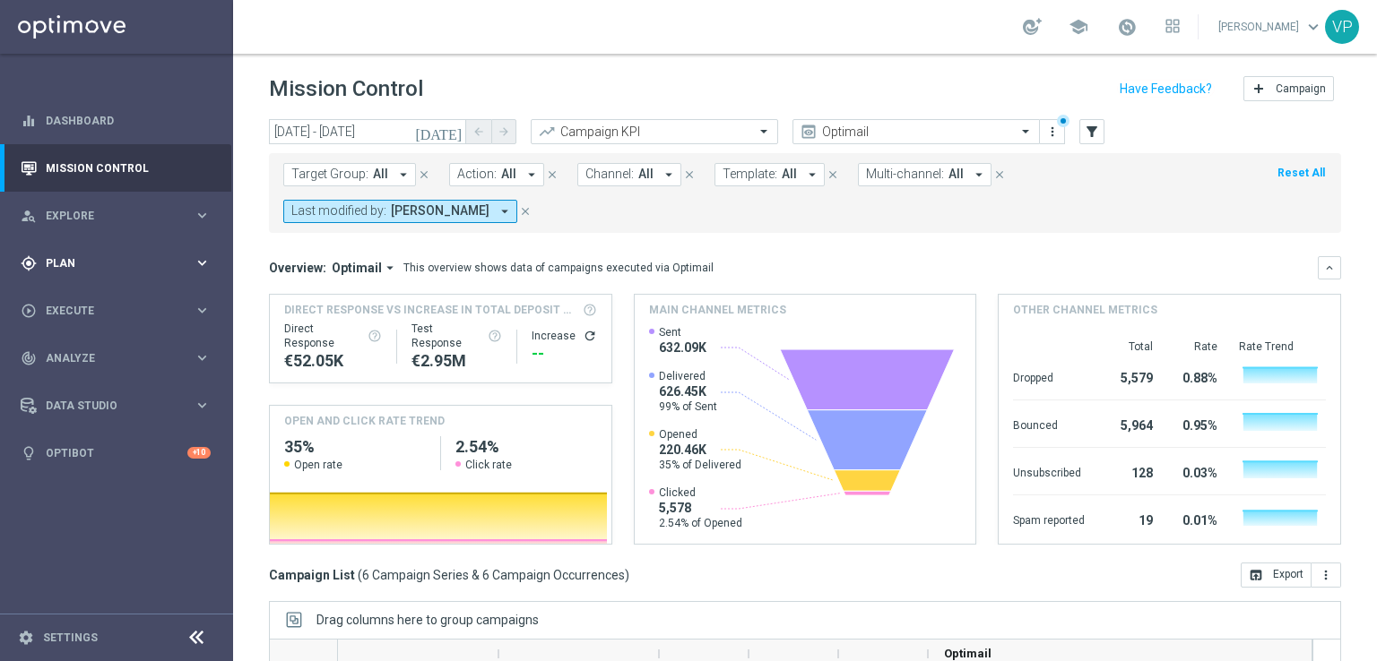
click at [82, 263] on span "Plan" at bounding box center [120, 263] width 148 height 11
click at [86, 298] on link "Target Groups" at bounding box center [117, 300] width 140 height 14
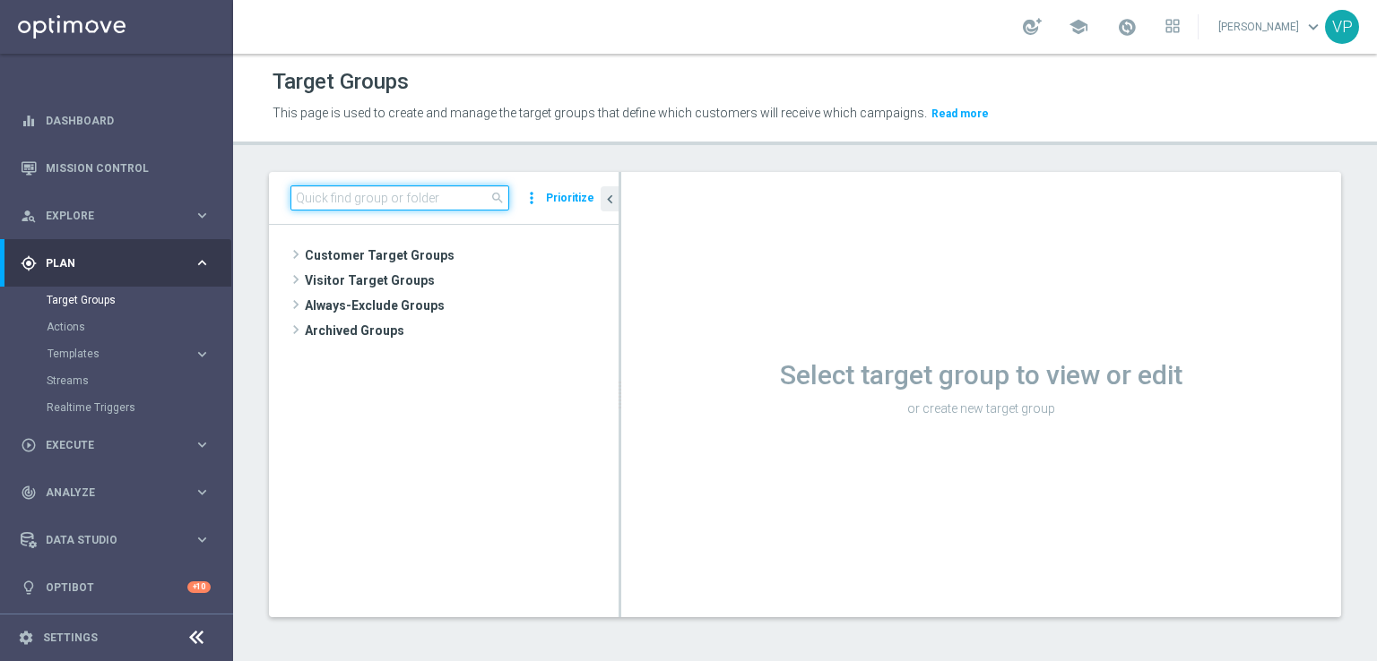
click at [402, 186] on input at bounding box center [399, 198] width 219 height 25
type input "m"
click at [506, 336] on div "Customer Target Groups library_add create_new_folder" at bounding box center [453, 289] width 332 height 93
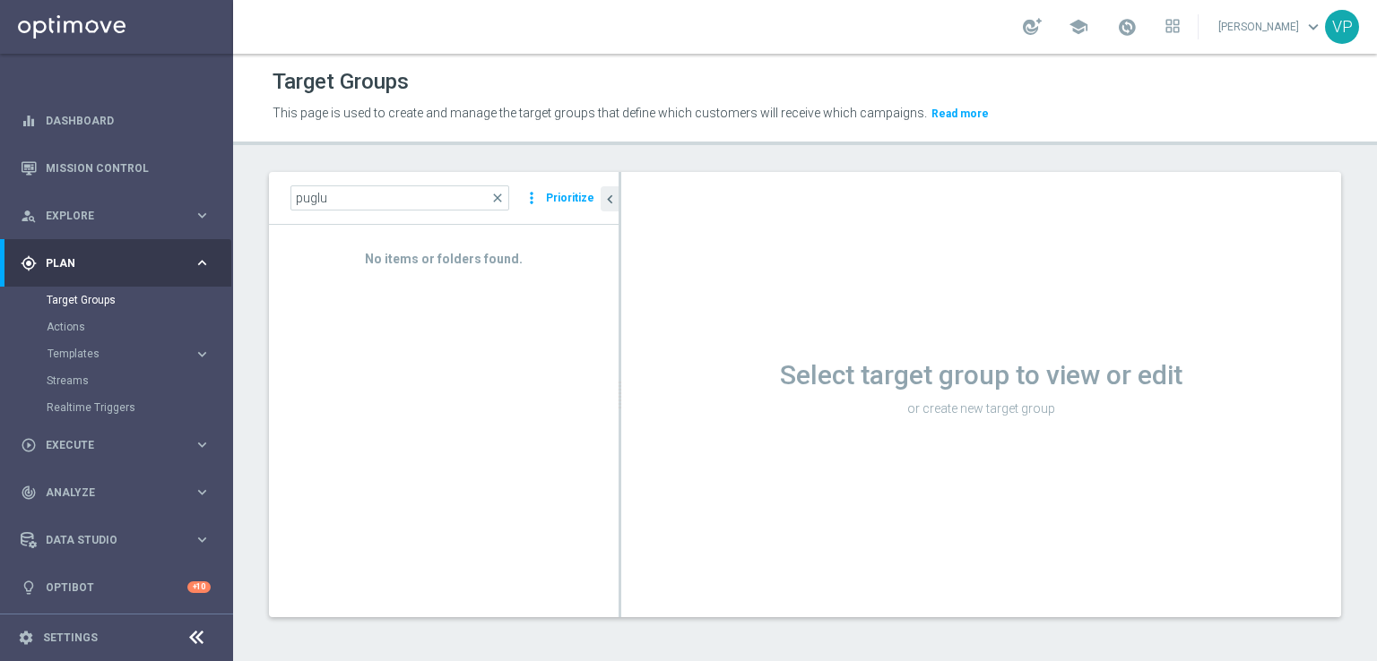
click at [421, 180] on div "puglu close more_vert Prioritize" at bounding box center [444, 198] width 350 height 53
click at [426, 203] on input "puglu" at bounding box center [399, 198] width 219 height 25
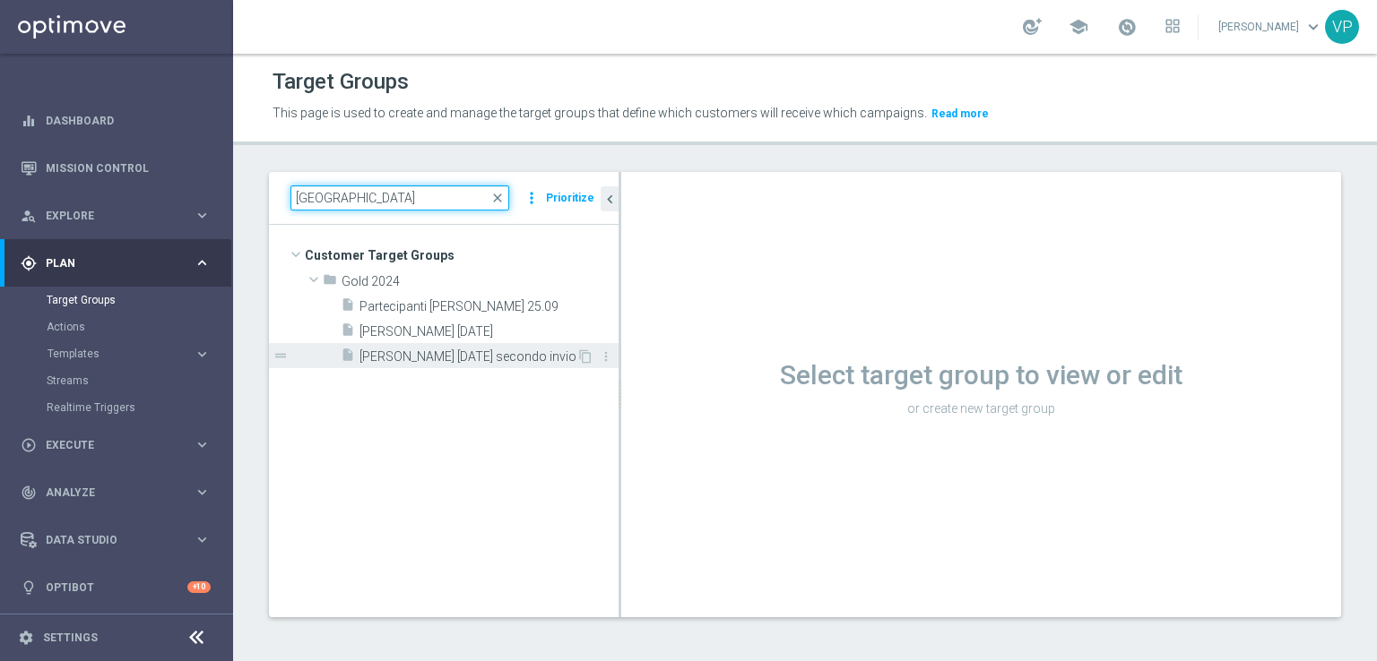
type input "[GEOGRAPHIC_DATA]"
click at [500, 363] on span "[PERSON_NAME] [DATE] secondo invio" at bounding box center [467, 357] width 217 height 15
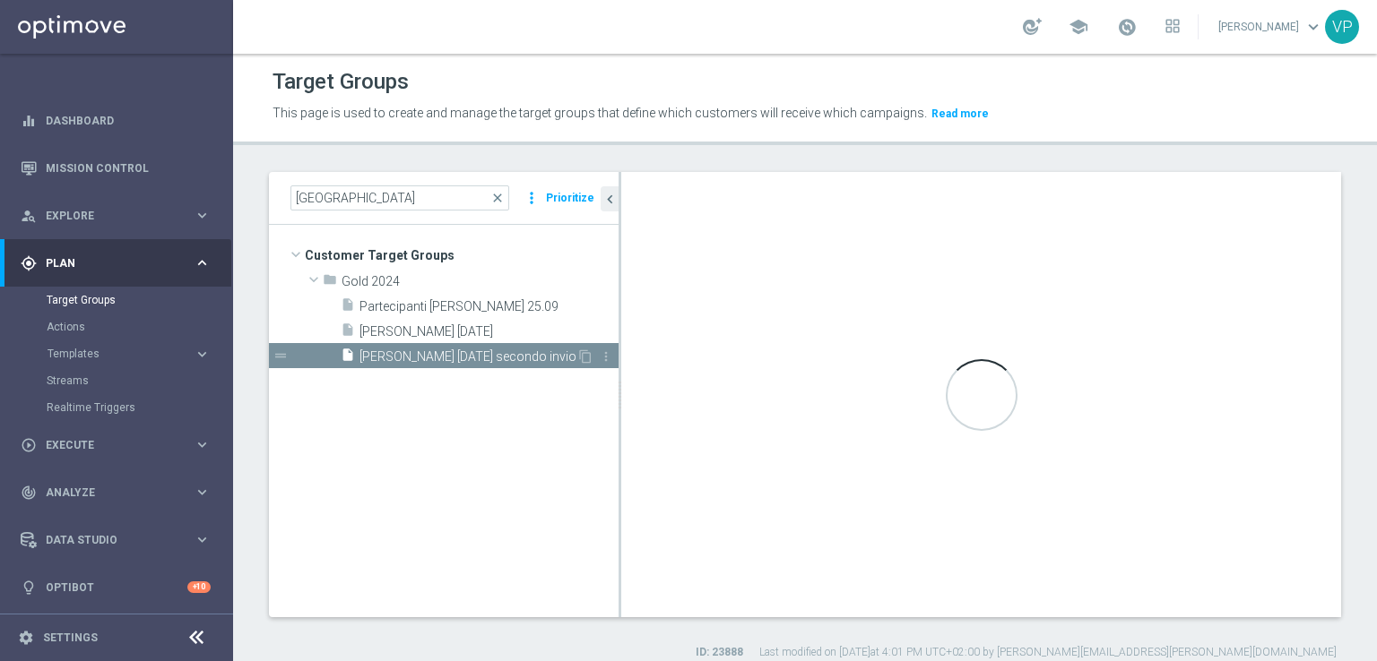
click at [527, 355] on span "[PERSON_NAME] [DATE] secondo invio" at bounding box center [467, 357] width 217 height 15
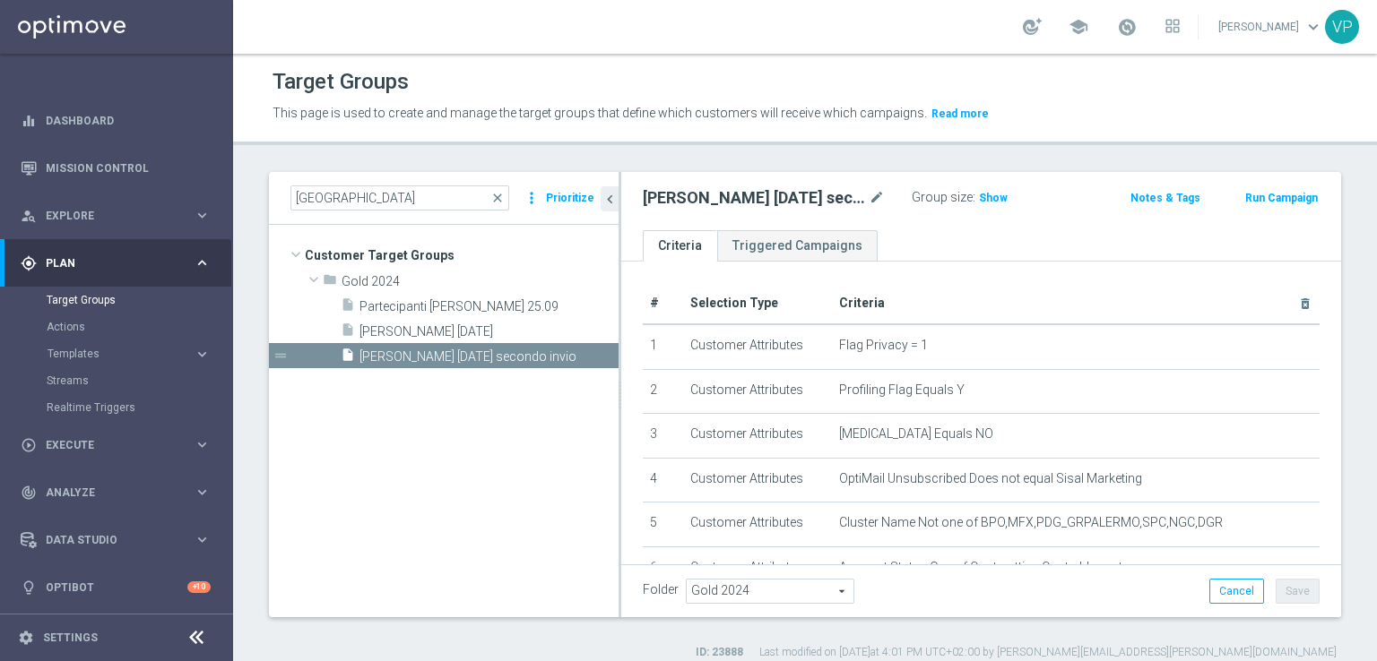
scroll to position [17, 0]
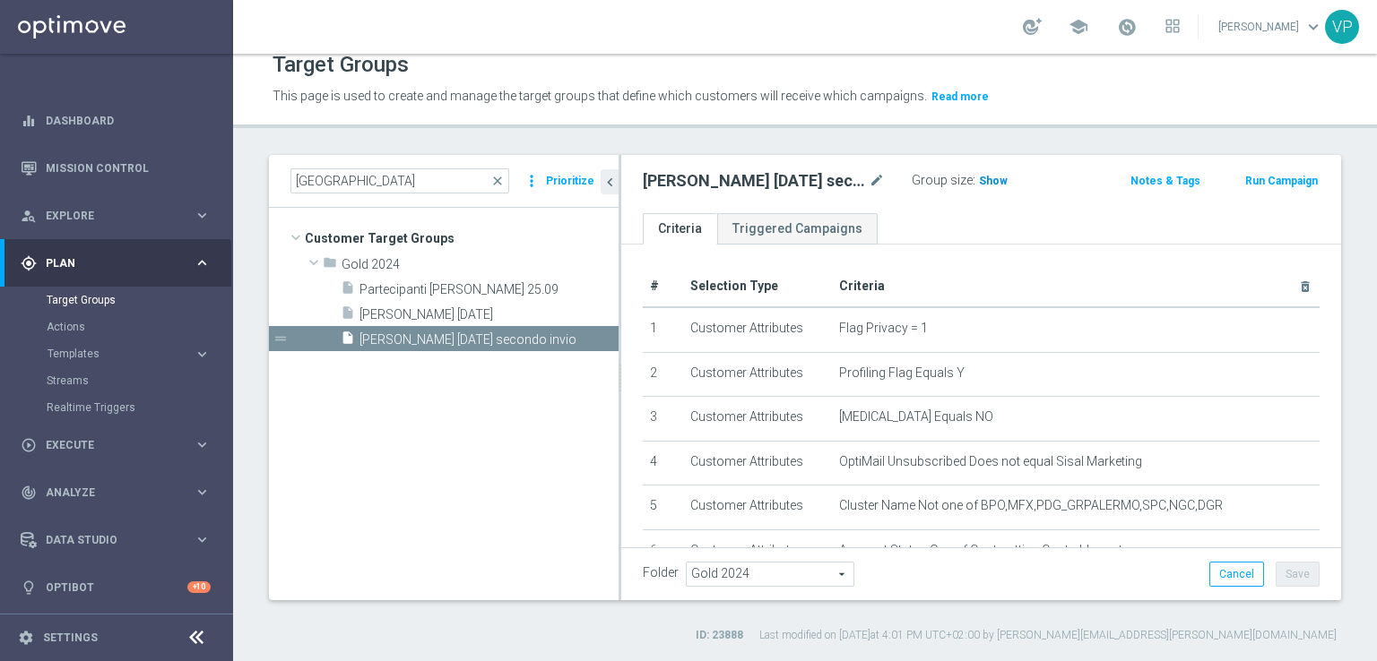
click at [992, 184] on span "Show" at bounding box center [993, 181] width 29 height 13
click at [991, 183] on span "3,367" at bounding box center [995, 183] width 31 height 17
drag, startPoint x: 1312, startPoint y: 302, endPoint x: 1310, endPoint y: 381, distance: 78.9
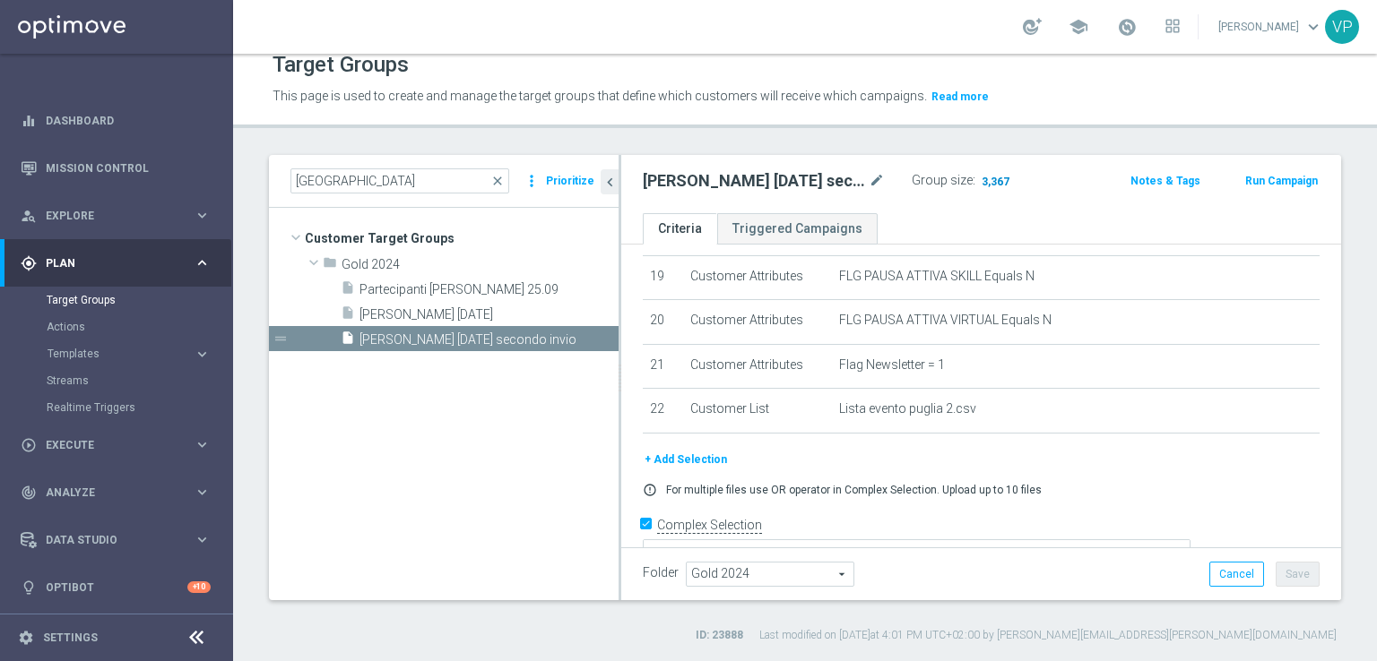
click at [982, 180] on span "3,367" at bounding box center [995, 183] width 31 height 17
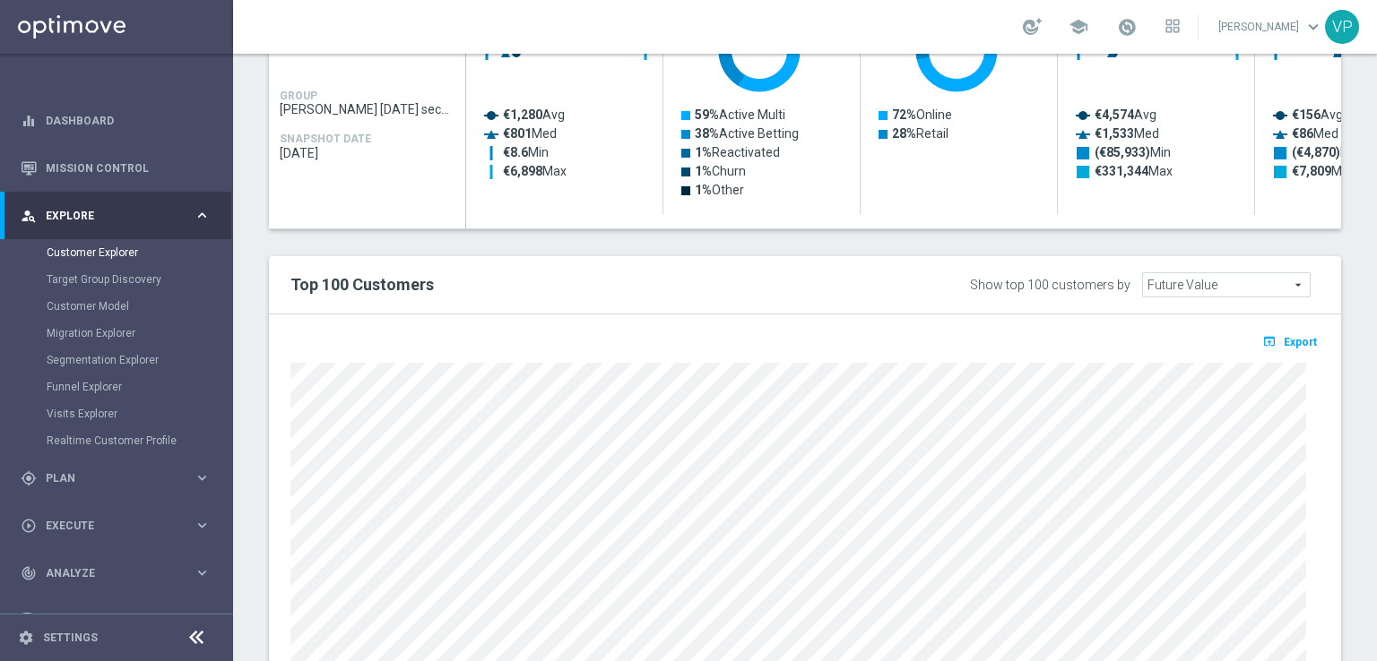
scroll to position [1026, 0]
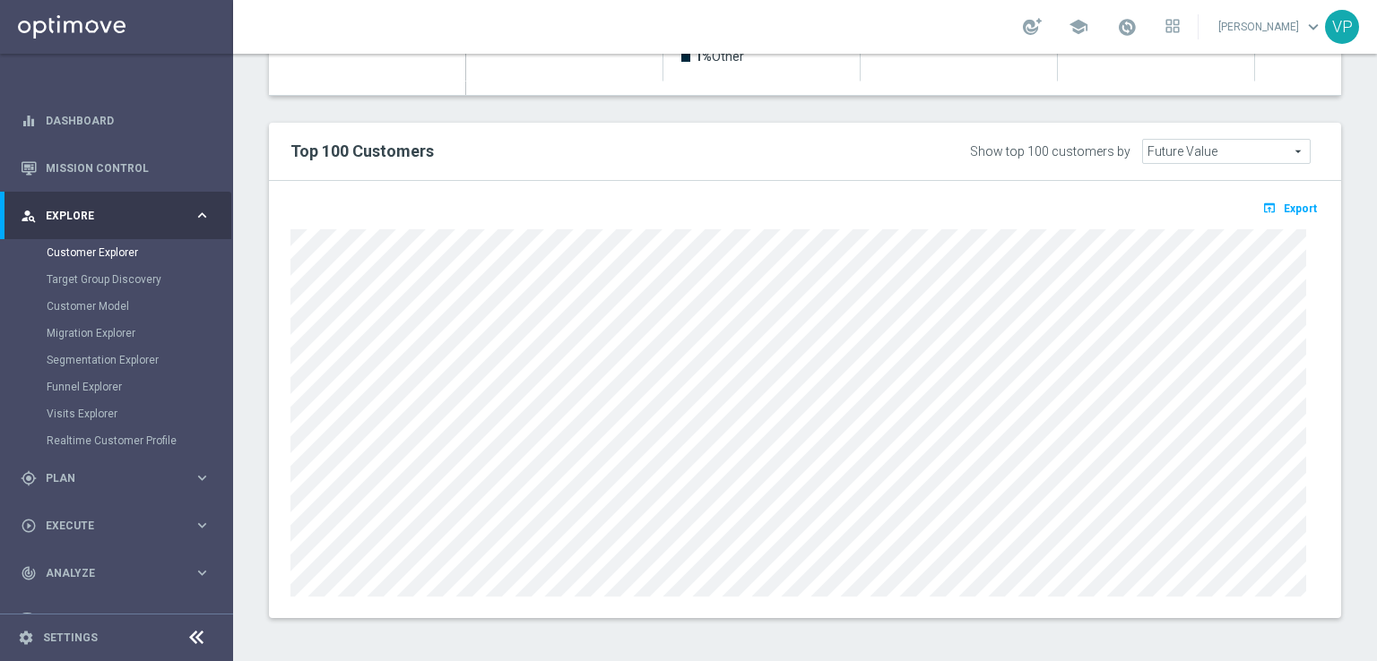
click at [1293, 206] on span "Export" at bounding box center [1299, 209] width 33 height 13
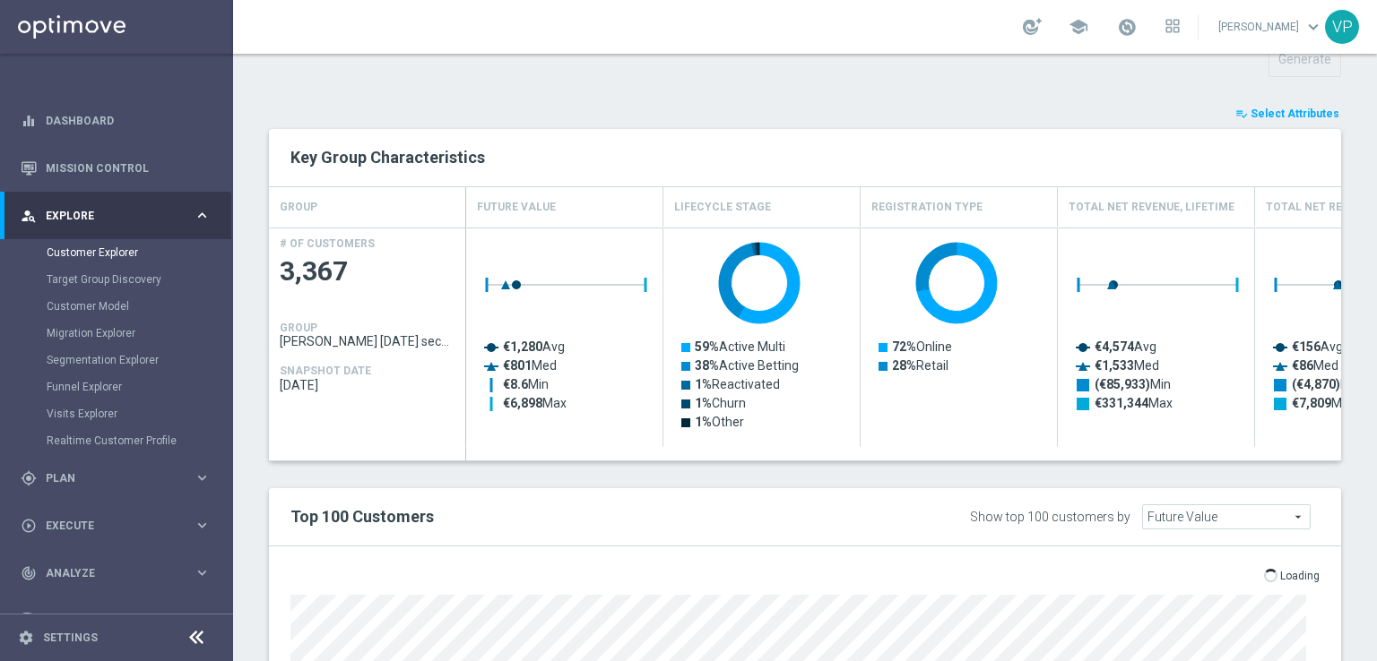
scroll to position [581, 0]
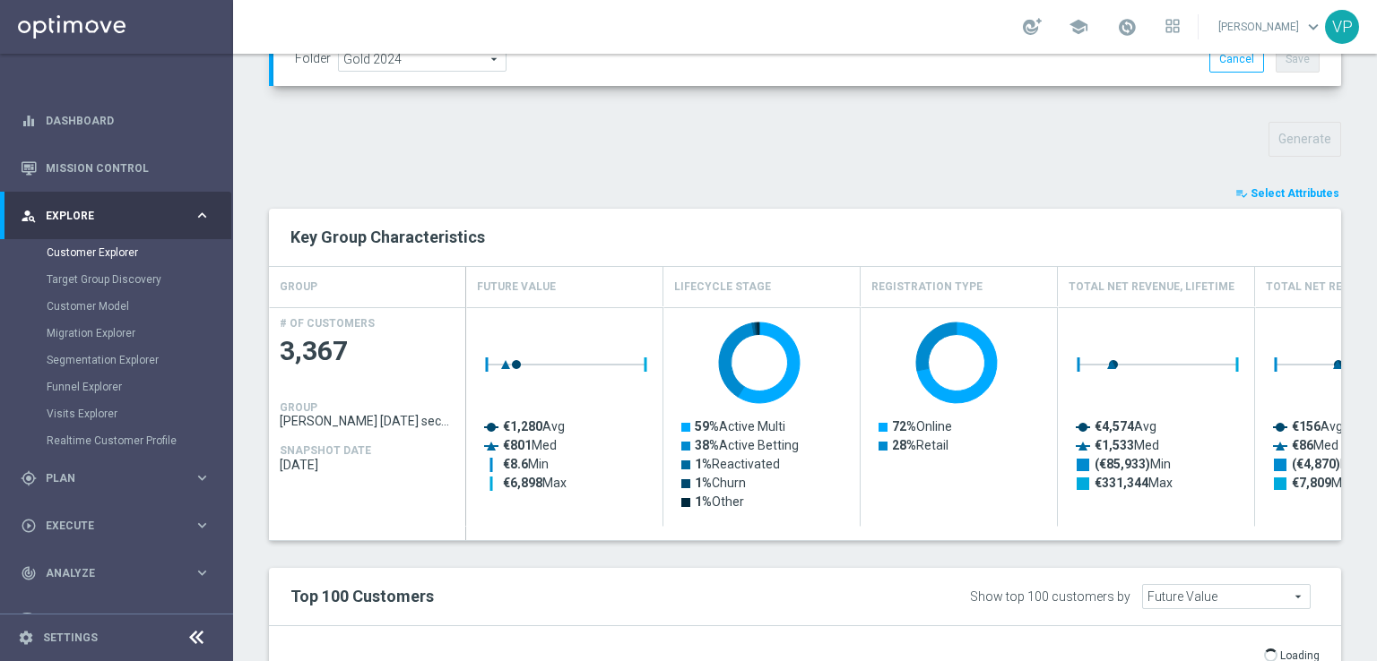
click at [1301, 189] on span "Select Attributes" at bounding box center [1294, 193] width 89 height 13
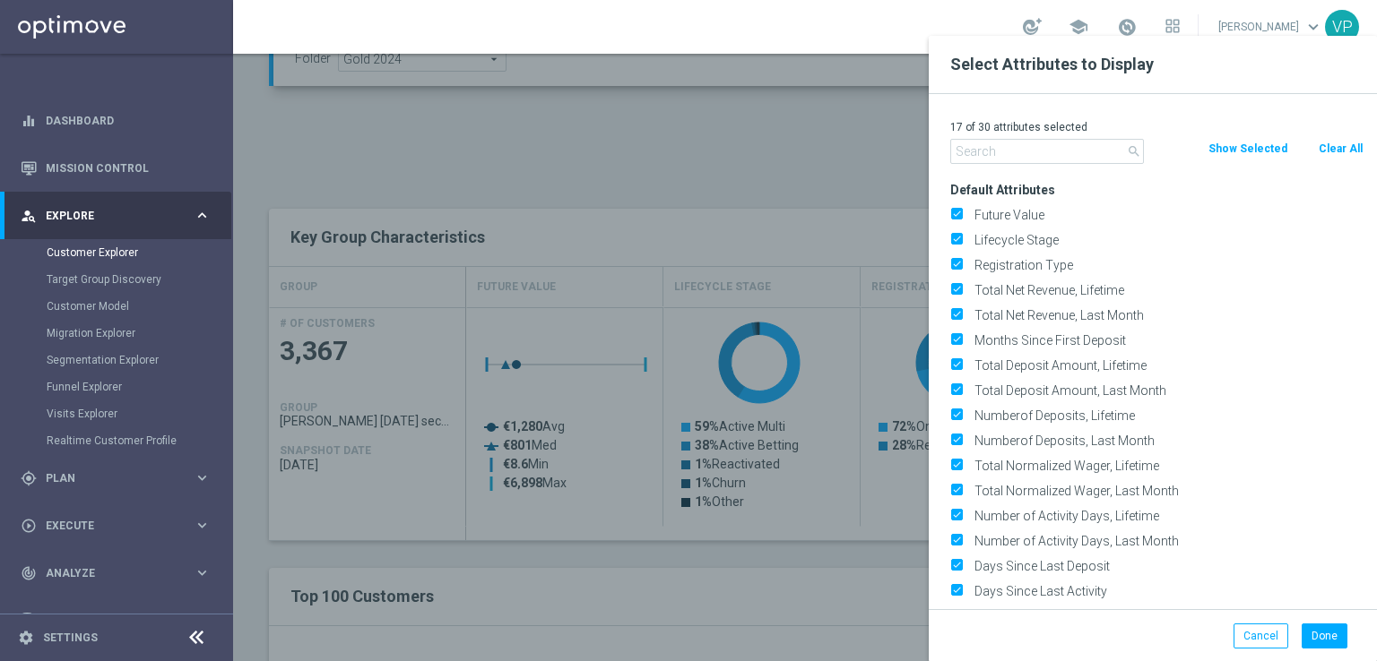
click at [1330, 152] on button "Clear All" at bounding box center [1341, 149] width 48 height 20
checkbox input "false"
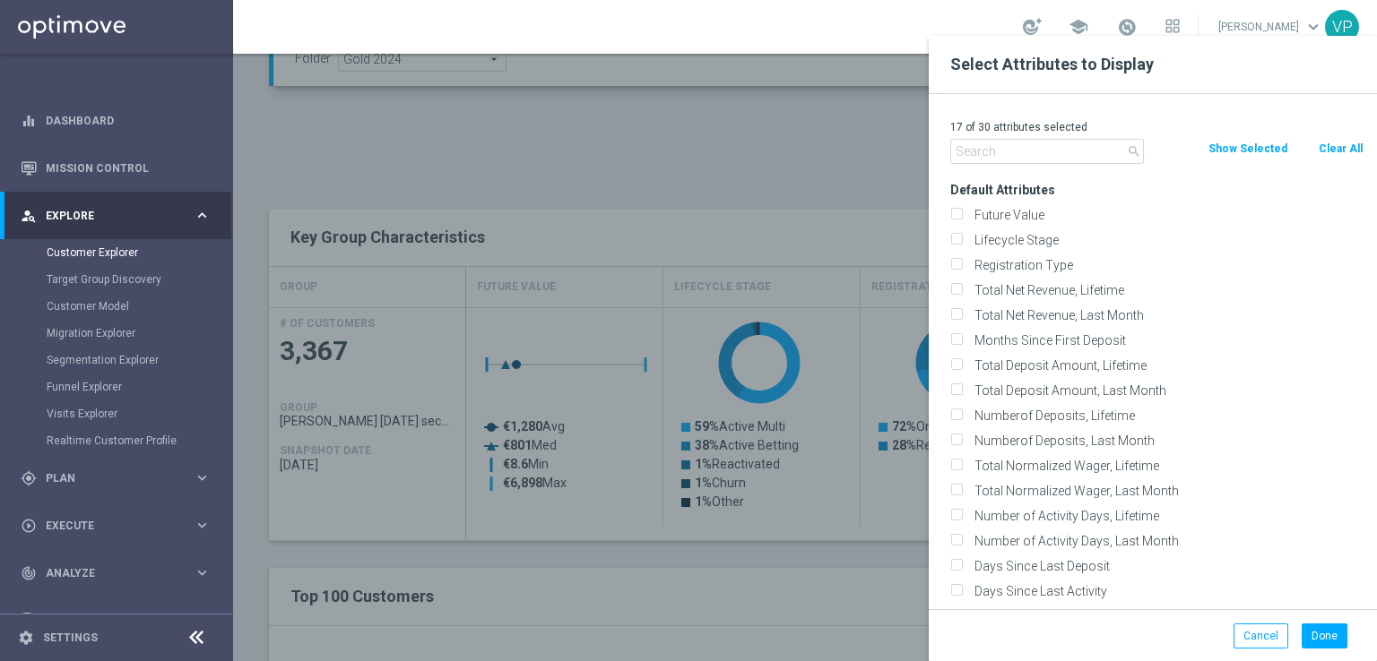
checkbox input "false"
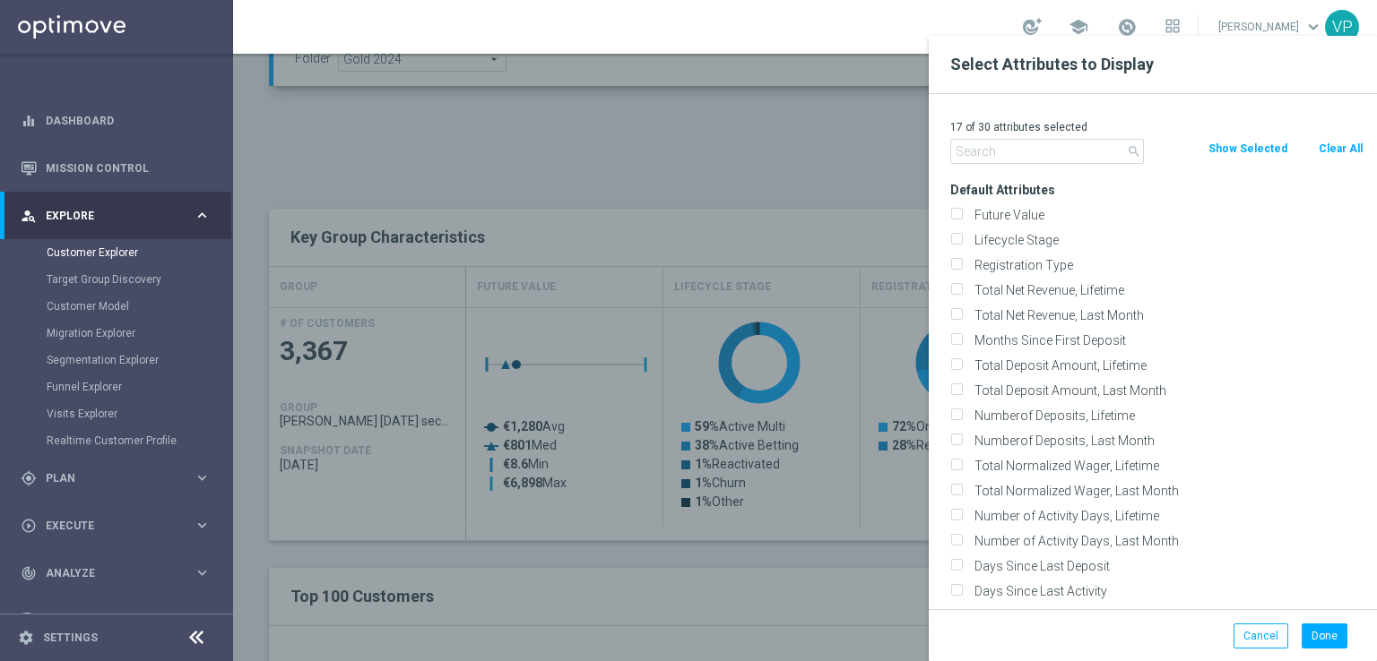
checkbox input "false"
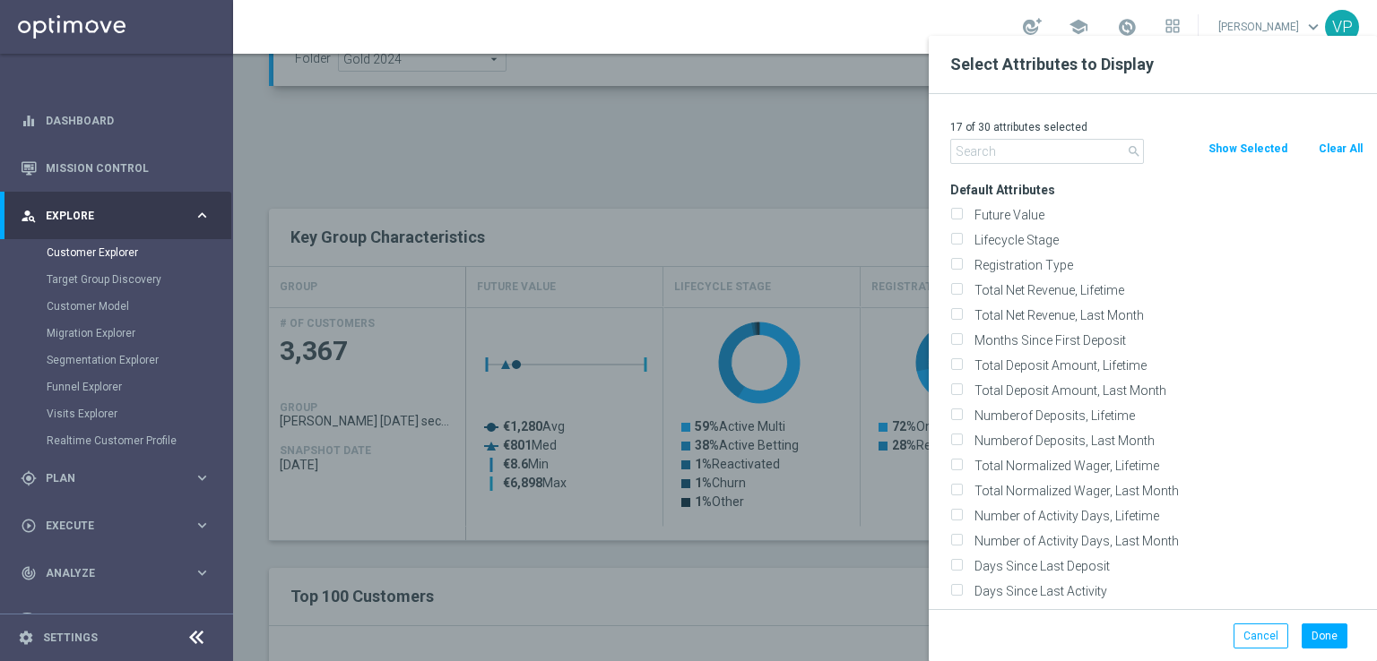
checkbox input "false"
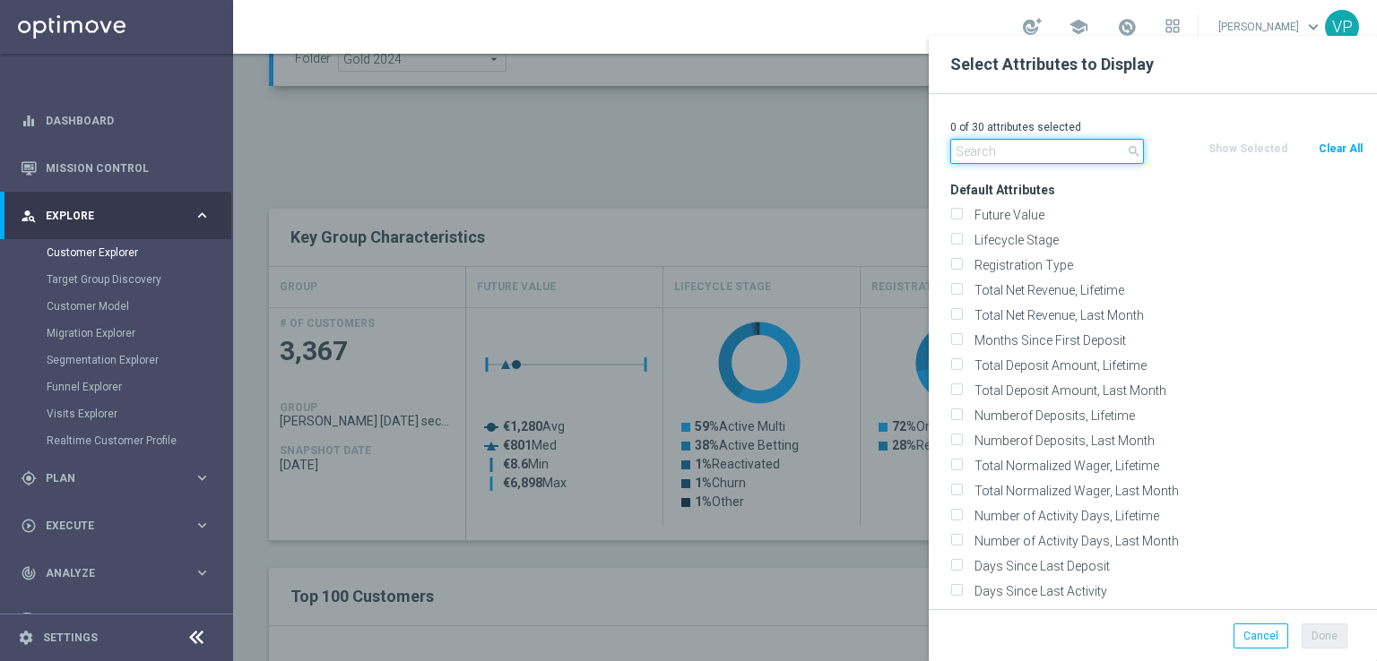
click at [1029, 160] on input "text" at bounding box center [1047, 151] width 194 height 25
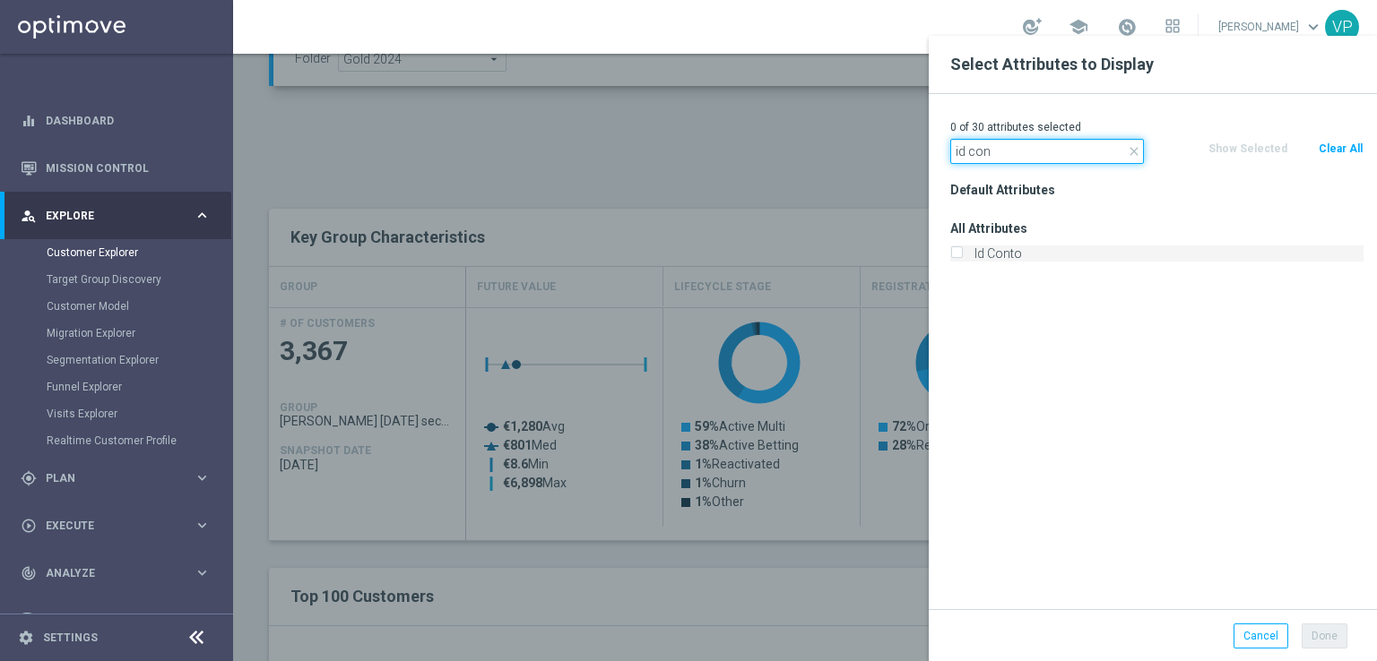
type input "id con"
click at [1004, 255] on label "Id Conto" at bounding box center [1165, 254] width 395 height 16
click at [962, 255] on input "Id Conto" at bounding box center [956, 256] width 12 height 12
checkbox input "true"
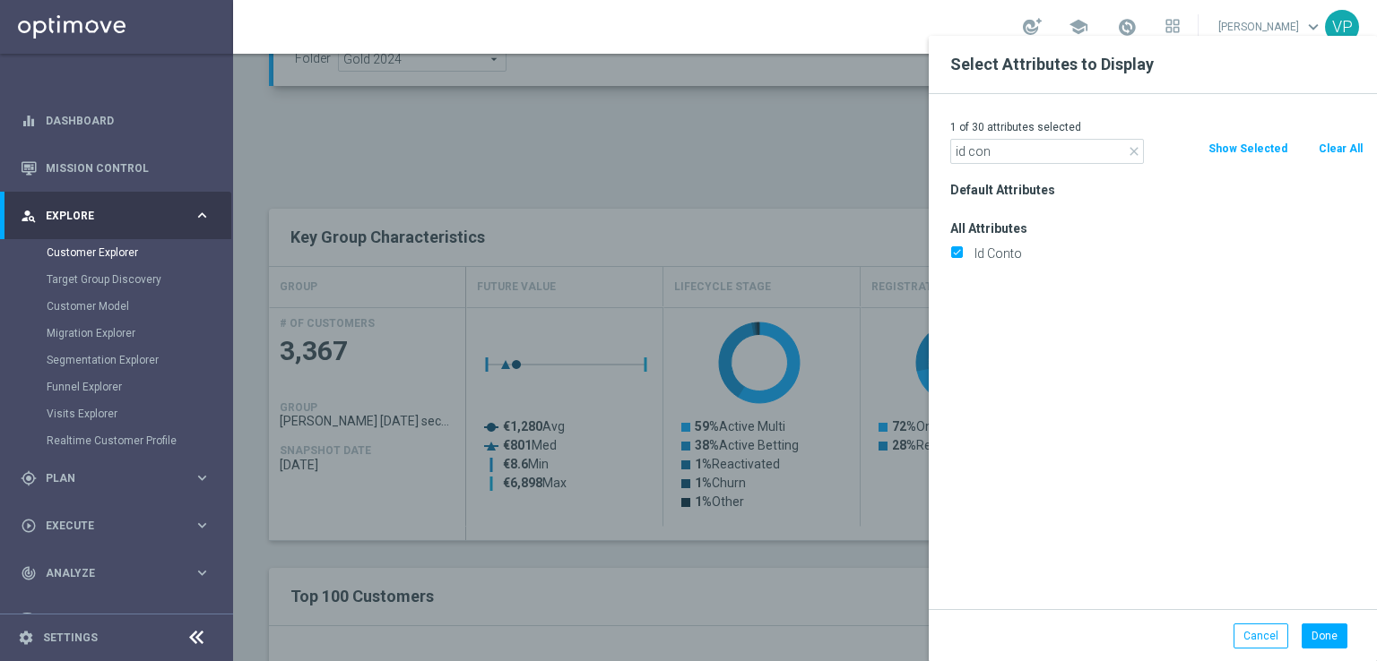
click at [1133, 156] on icon "close" at bounding box center [1134, 151] width 14 height 14
type input "conto"
click at [998, 256] on label "Id Conto" at bounding box center [1165, 254] width 395 height 16
click at [962, 256] on input "Id Conto" at bounding box center [956, 256] width 12 height 12
checkbox input "false"
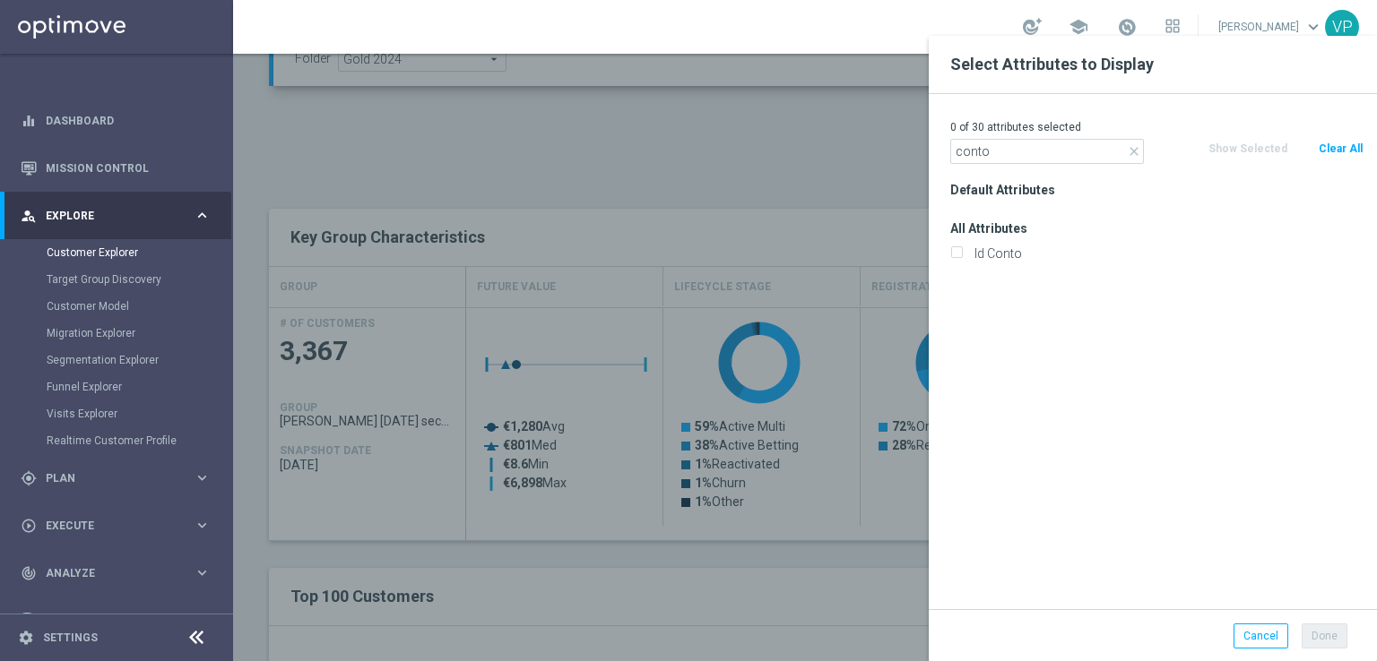
click at [1046, 166] on div "0 of 30 attributes selected close conto Clear All Show Selected Default Attribu…" at bounding box center [1153, 351] width 448 height 515
click at [1057, 152] on input "conto" at bounding box center [1047, 151] width 194 height 25
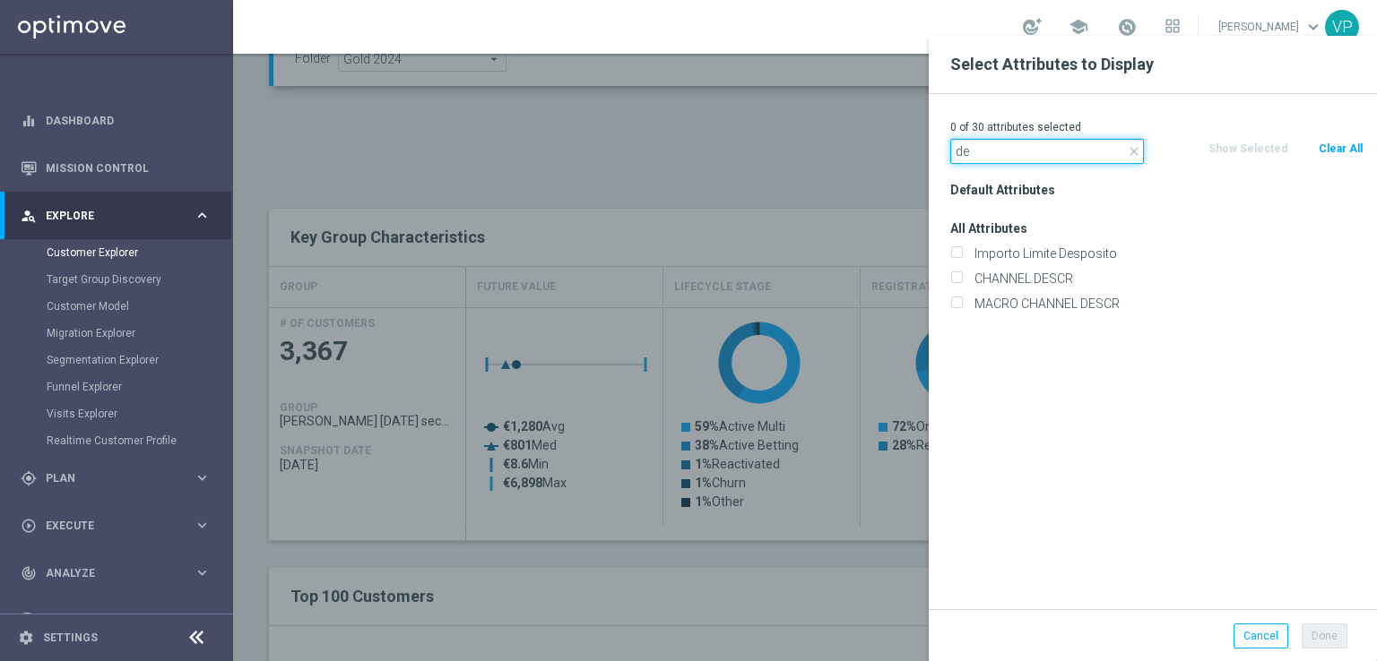
type input "d"
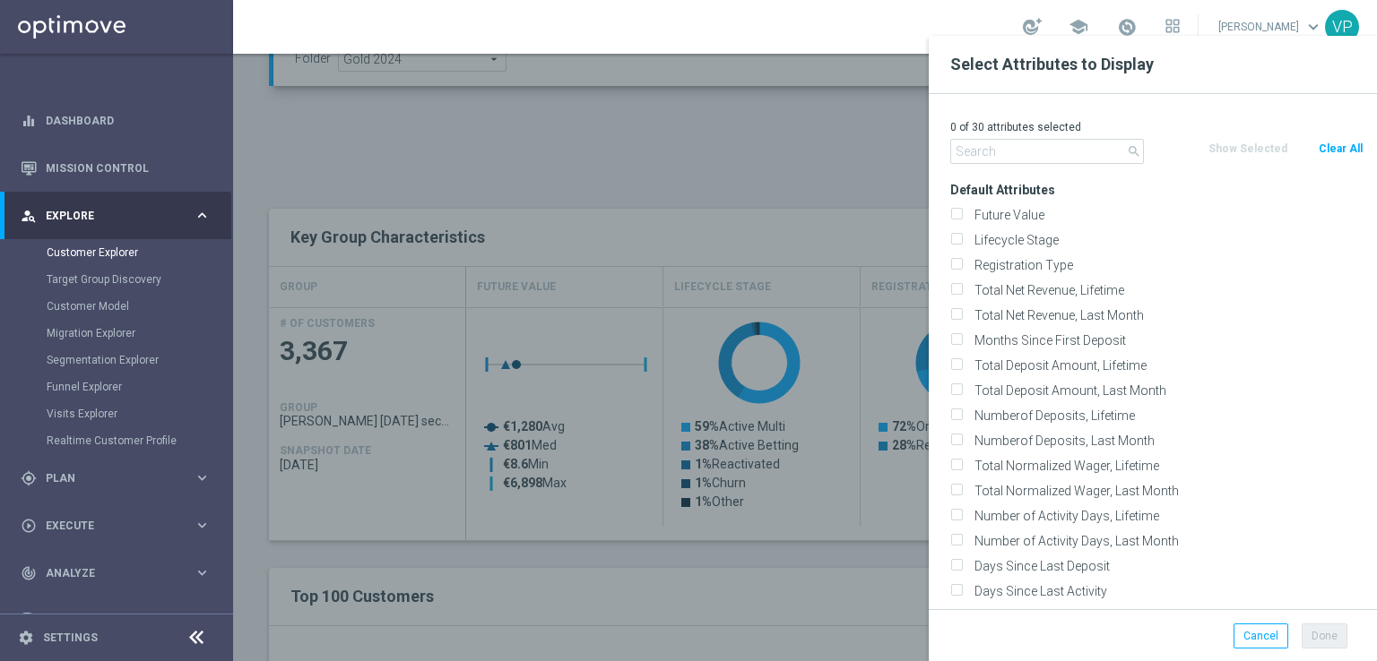
click at [801, 549] on div at bounding box center [921, 366] width 1377 height 661
click at [1311, 147] on div "Clear All" at bounding box center [1339, 149] width 73 height 20
click at [1263, 643] on button "Cancel" at bounding box center [1260, 636] width 55 height 25
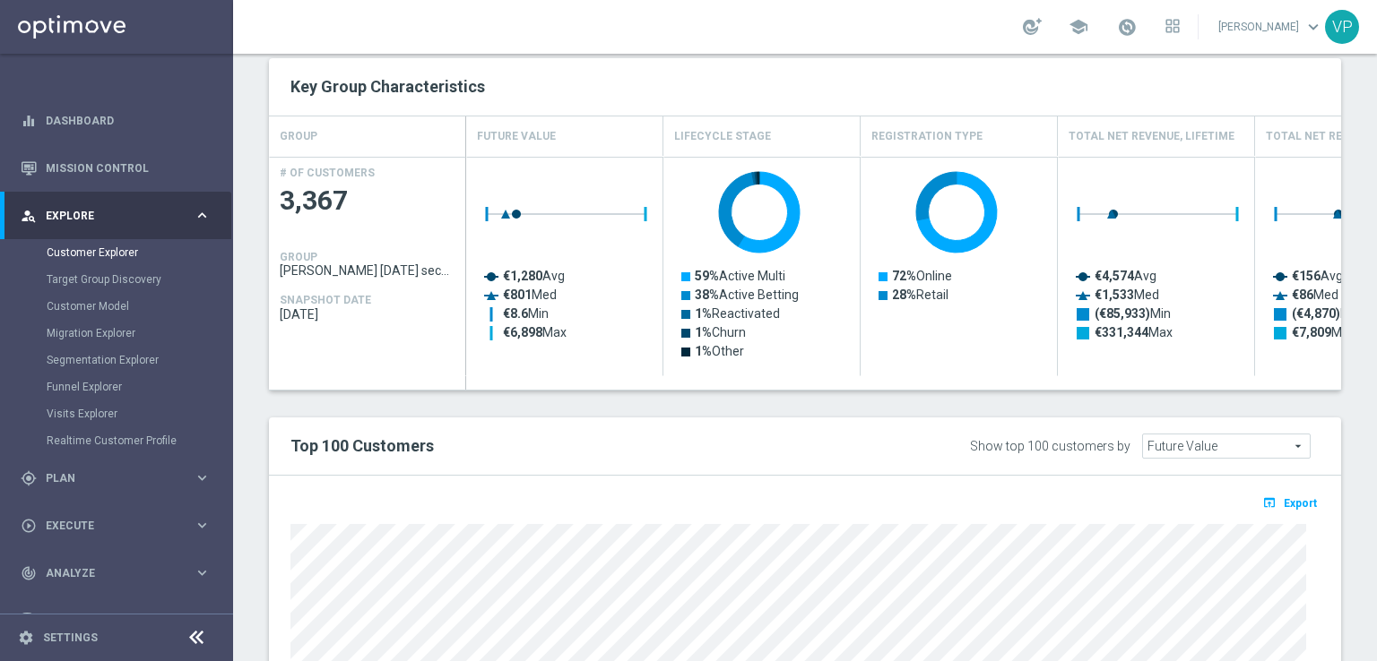
scroll to position [1026, 0]
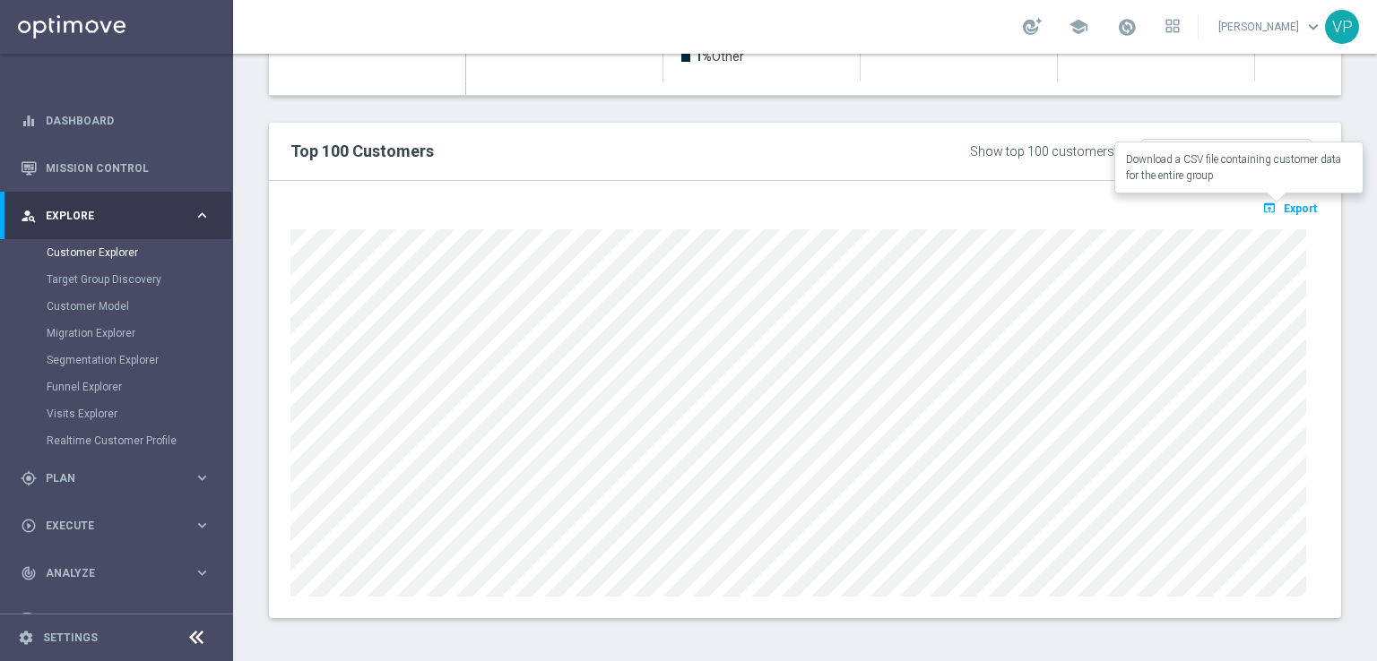
click at [1273, 215] on button "open_in_browser Export" at bounding box center [1289, 207] width 60 height 23
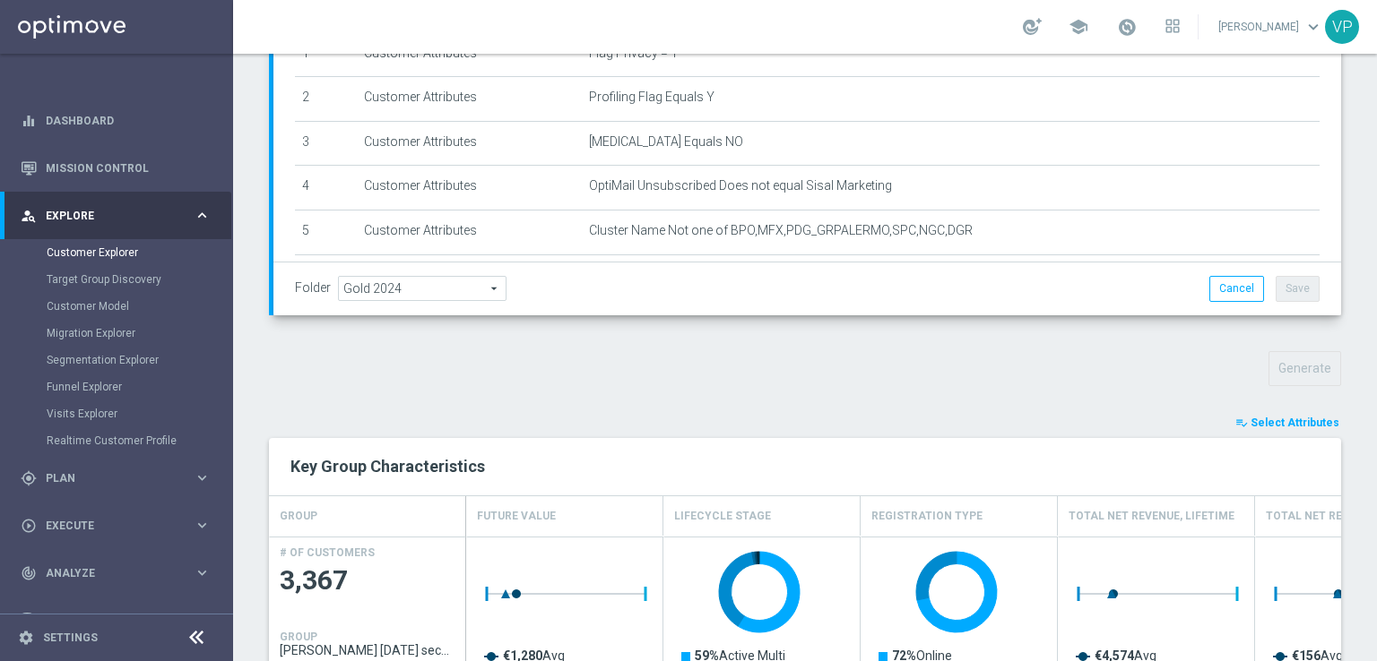
scroll to position [0, 0]
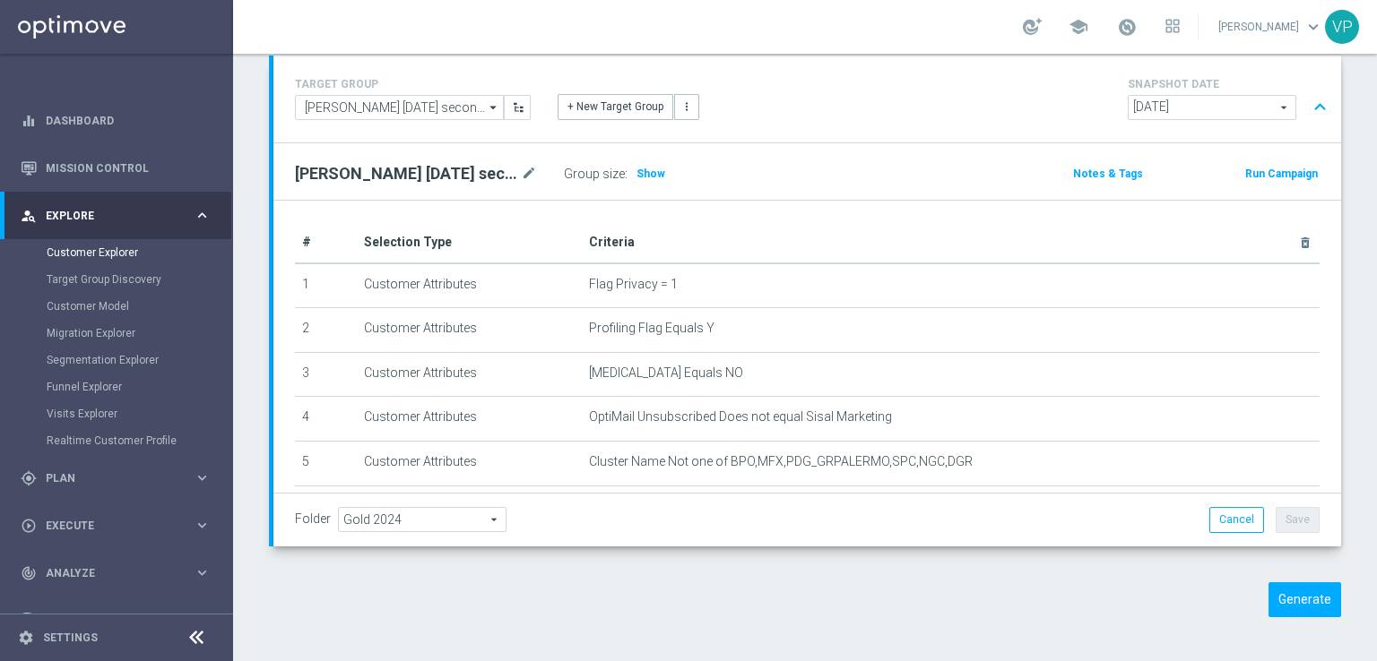
scroll to position [118, 0]
click at [731, 653] on div "Customer Explorer Explore Group Compare Groups Group Migrations TARGET GROUP WS…" at bounding box center [805, 358] width 1144 height 608
click at [745, 612] on div "Generate" at bounding box center [804, 600] width 1099 height 35
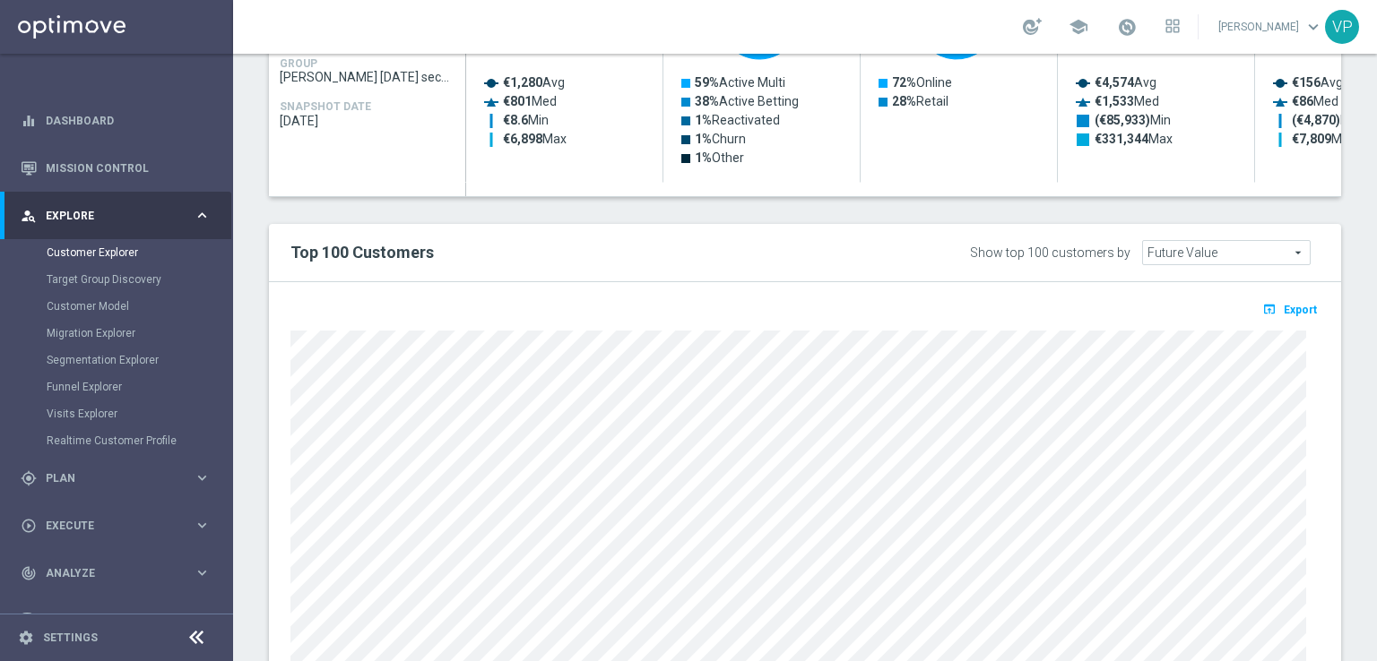
scroll to position [952, 0]
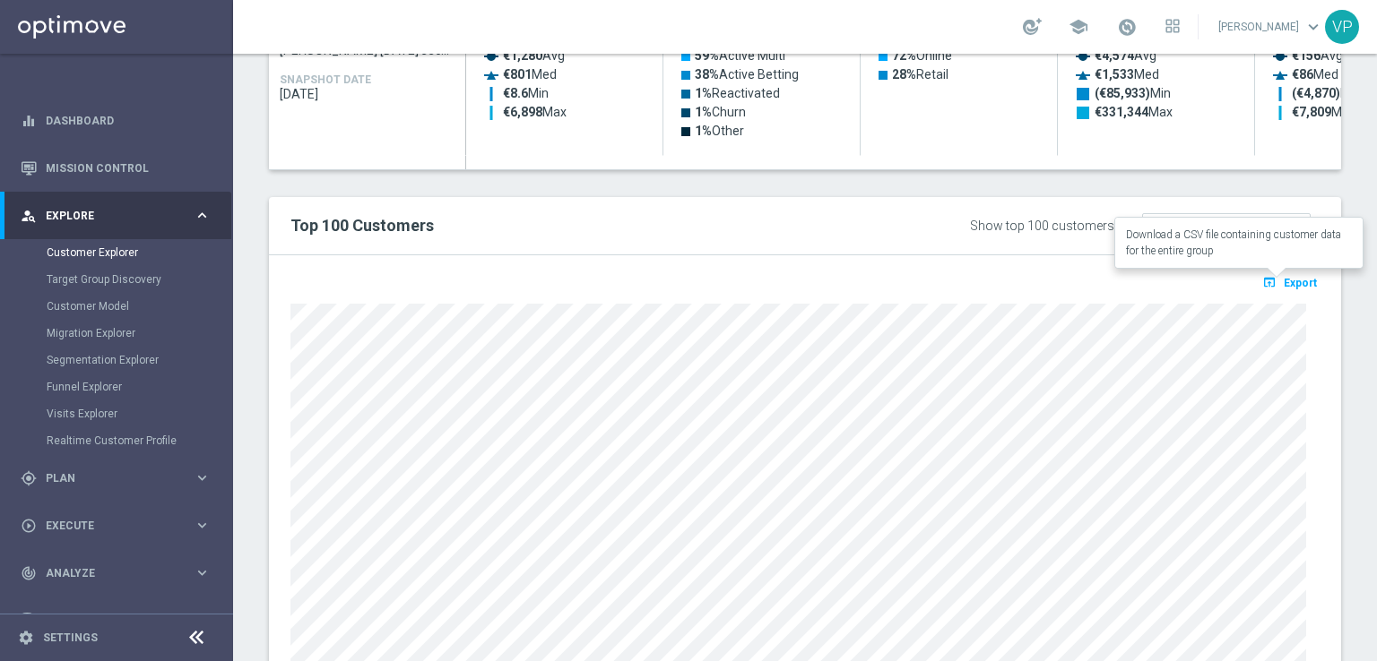
click at [1291, 284] on span "Export" at bounding box center [1299, 283] width 33 height 13
drag, startPoint x: 1351, startPoint y: 194, endPoint x: 1368, endPoint y: 194, distance: 17.1
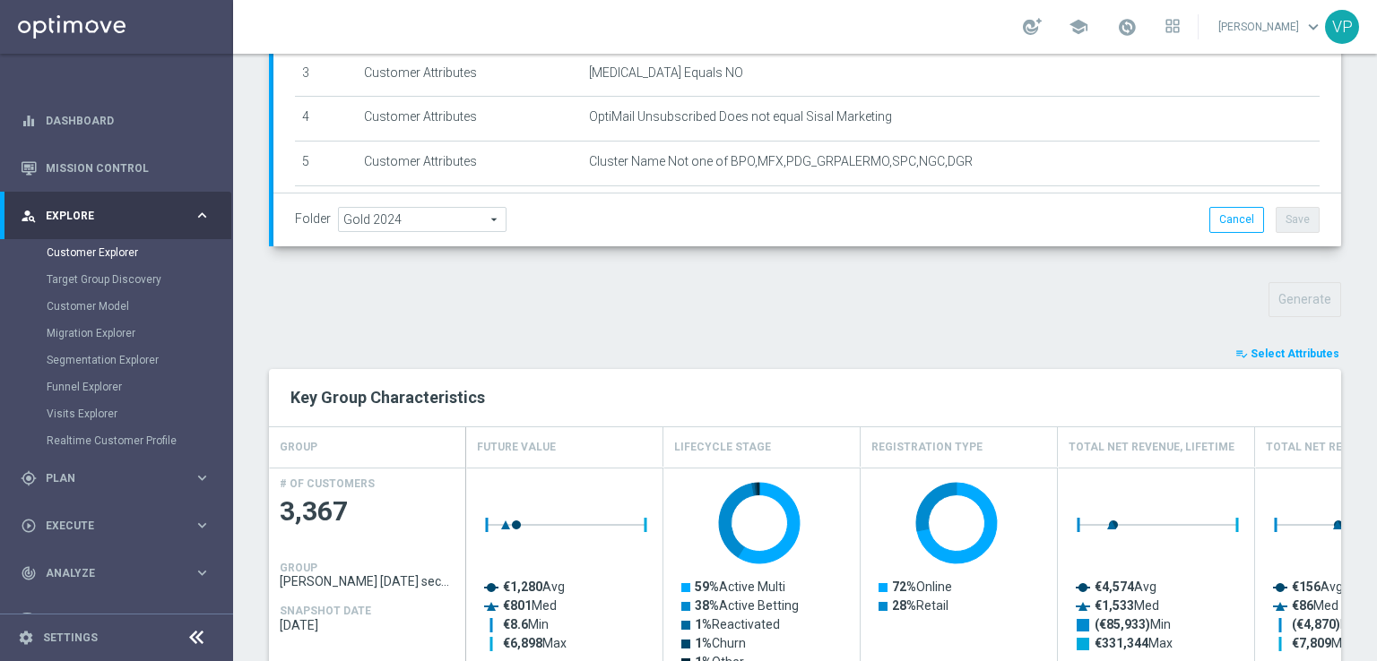
scroll to position [0, 0]
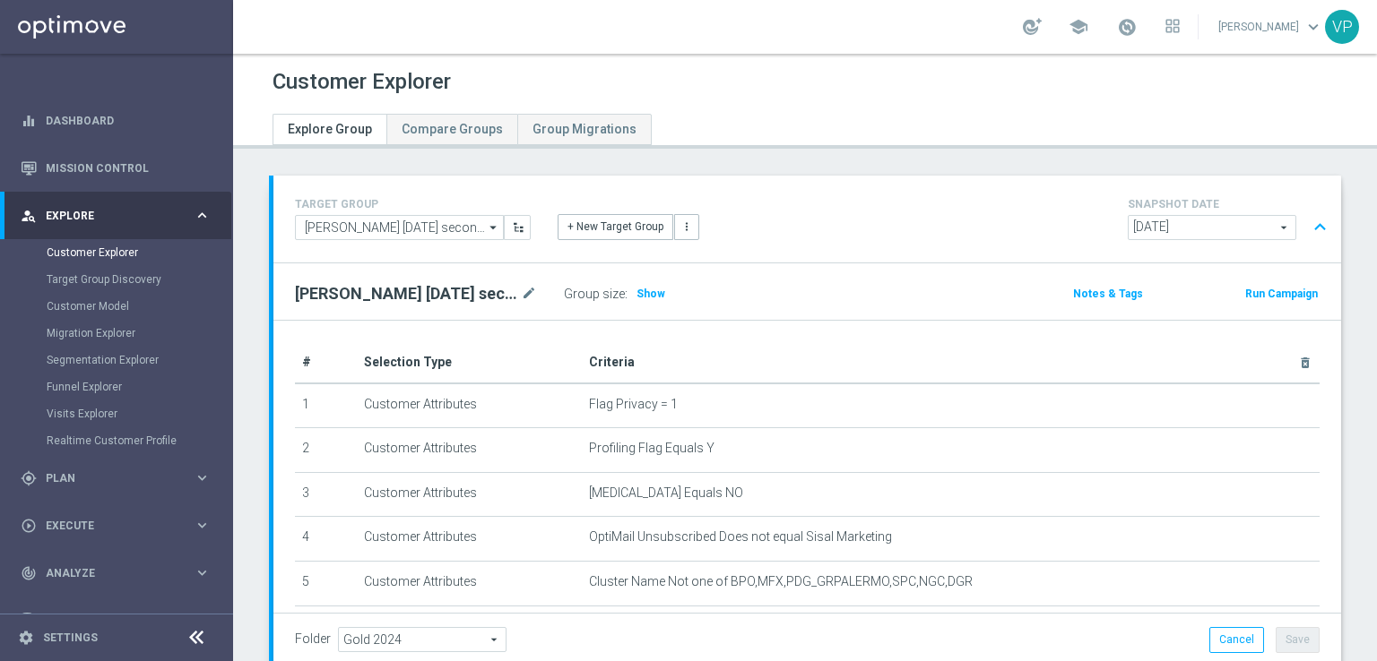
click at [466, 305] on div "WS Puglia 25.09.25 secondo invio mode_edit" at bounding box center [429, 293] width 269 height 25
click at [463, 288] on h2 "[PERSON_NAME] [DATE] secondo invio" at bounding box center [406, 294] width 222 height 22
copy div "[PERSON_NAME] [DATE] secondo invio"
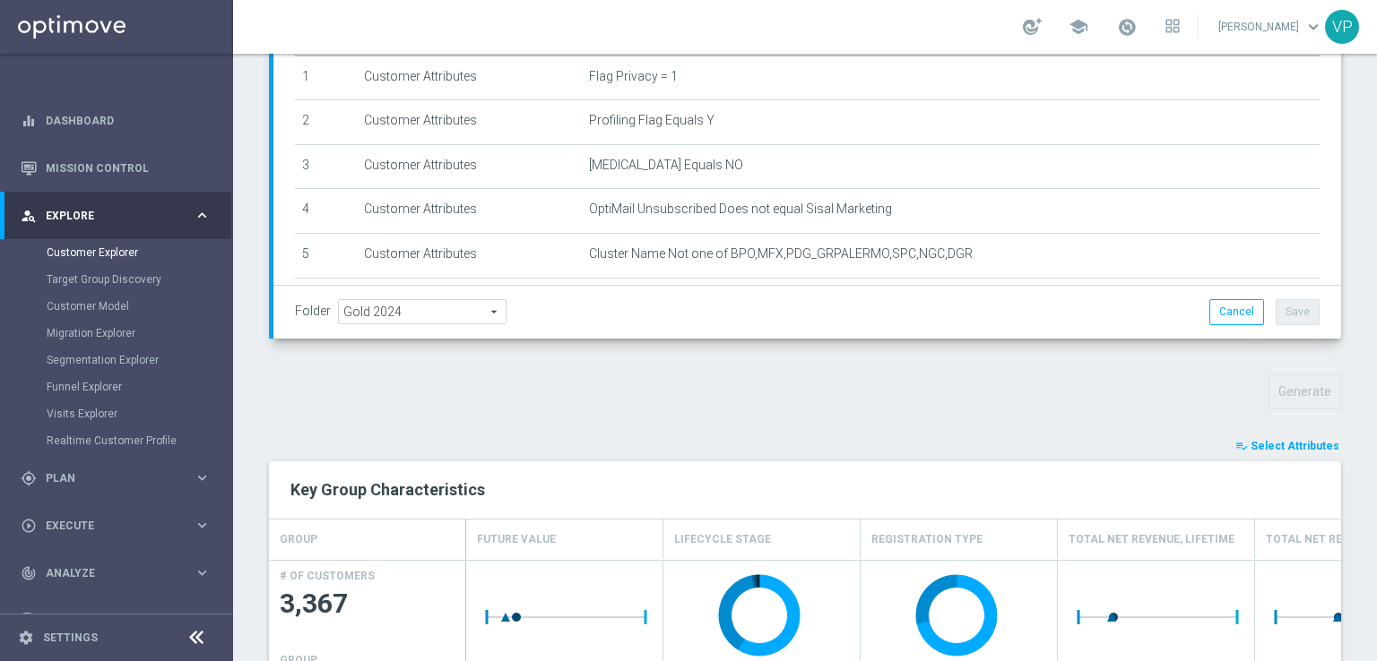
scroll to position [597, 0]
